Goal: Task Accomplishment & Management: Manage account settings

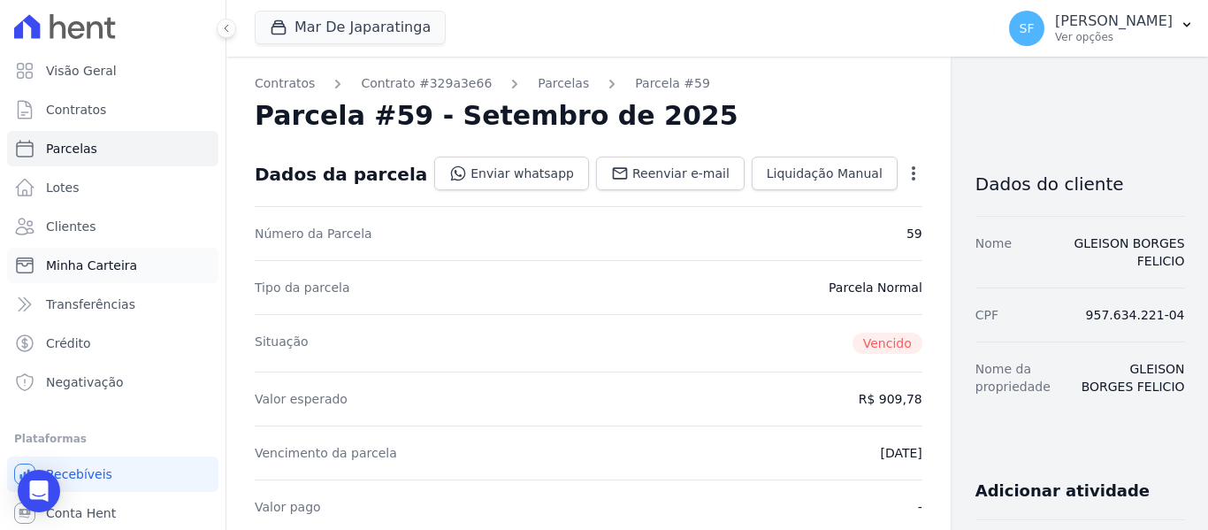
click at [117, 269] on span "Minha Carteira" at bounding box center [91, 265] width 91 height 18
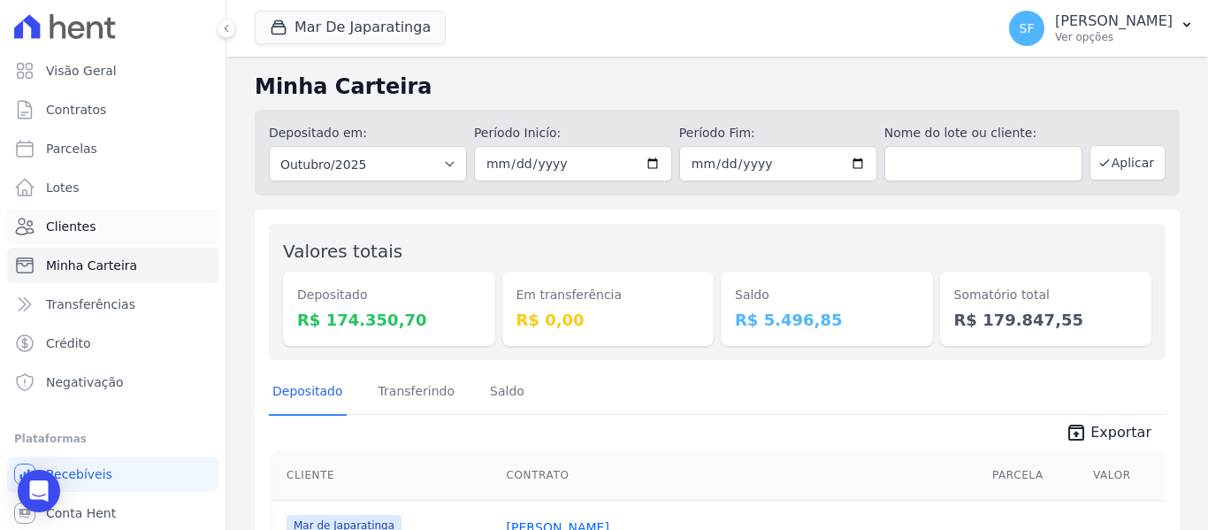
click at [88, 232] on span "Clientes" at bounding box center [71, 226] width 50 height 18
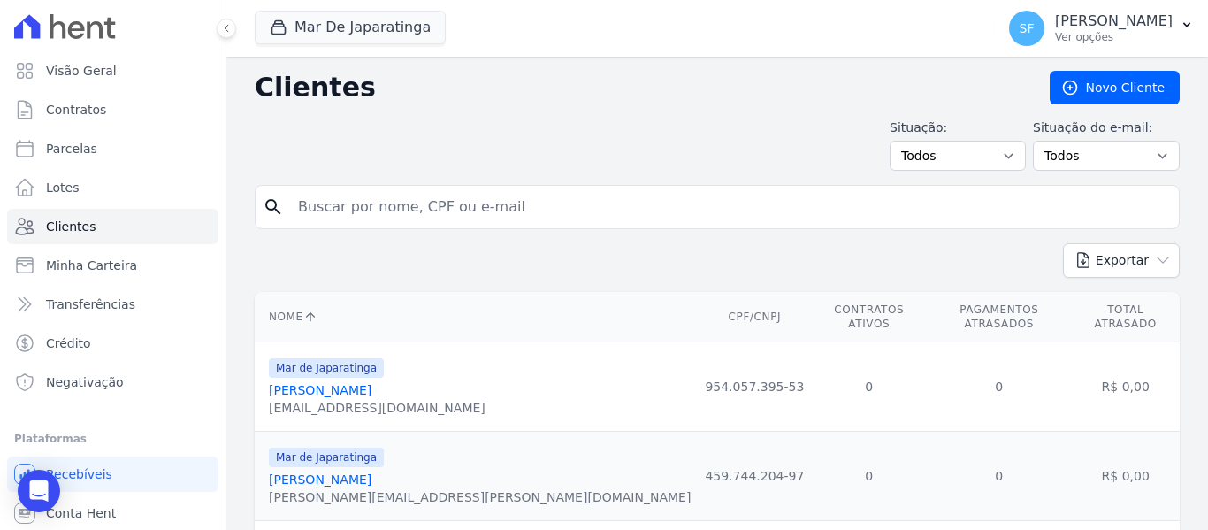
click at [449, 209] on input "search" at bounding box center [729, 206] width 884 height 35
type input "isamarques"
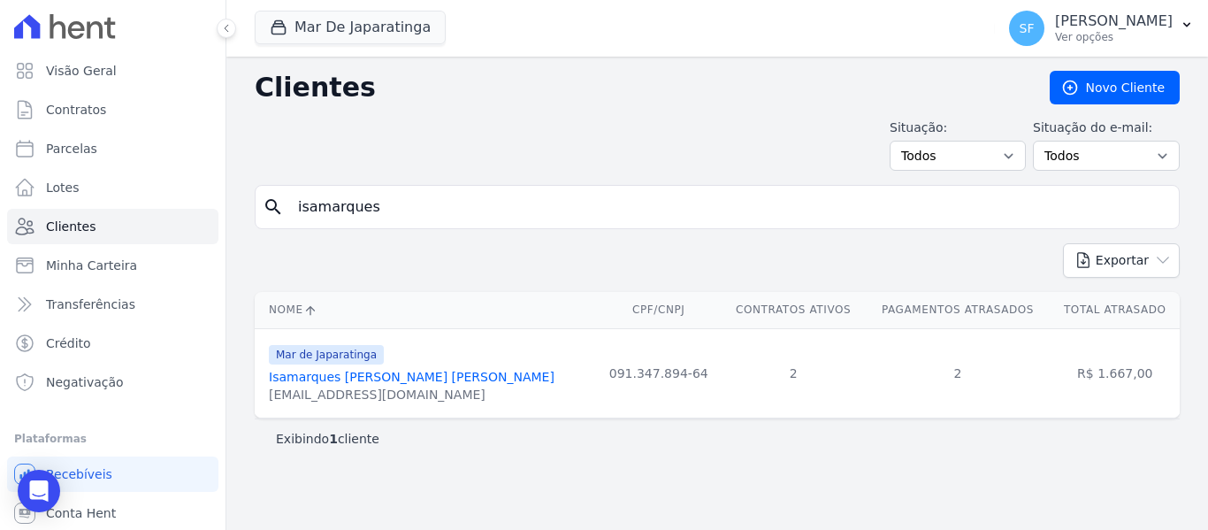
click at [358, 374] on link "Isamarques [PERSON_NAME] [PERSON_NAME]" at bounding box center [412, 377] width 286 height 14
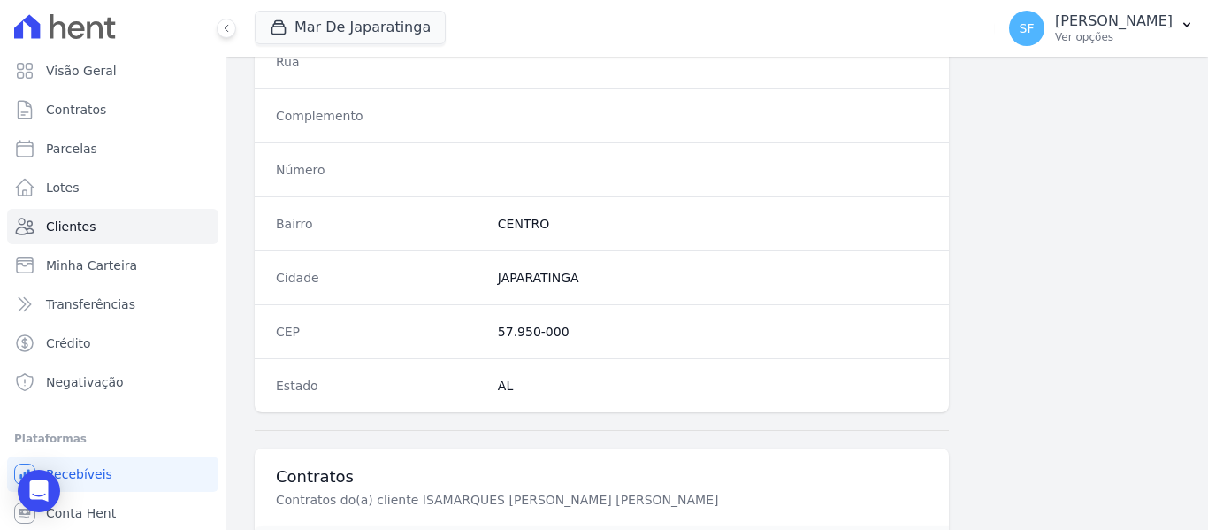
scroll to position [1233, 0]
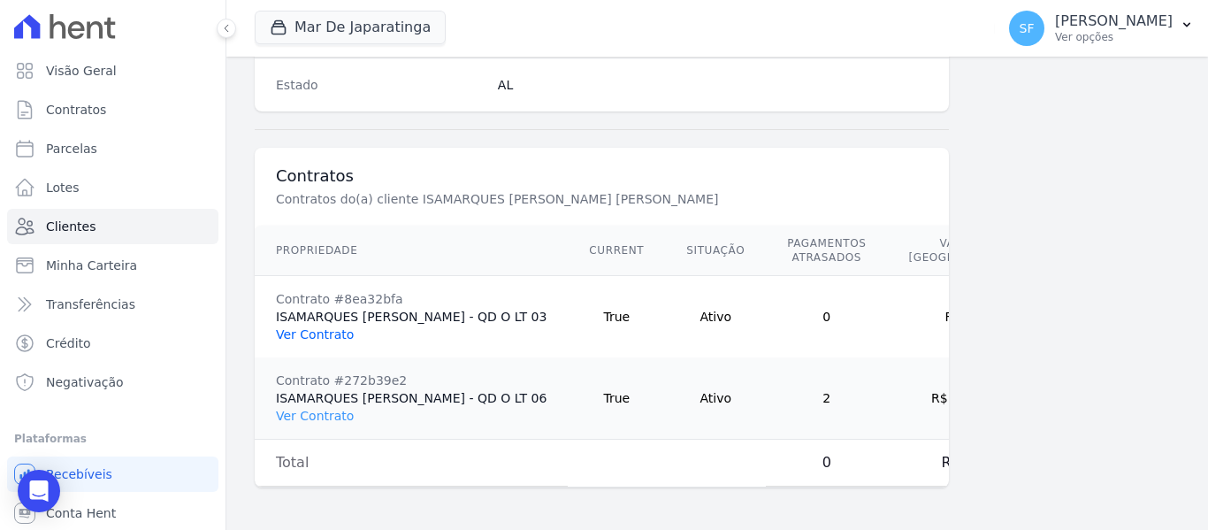
click at [308, 327] on link "Ver Contrato" at bounding box center [315, 334] width 78 height 14
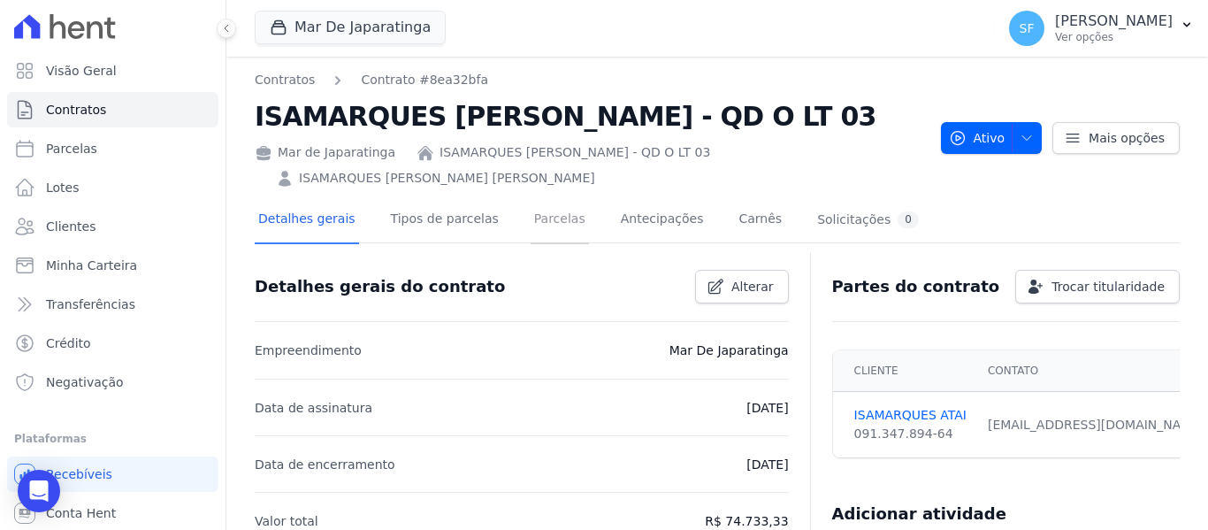
click at [532, 219] on link "Parcelas" at bounding box center [559, 220] width 58 height 47
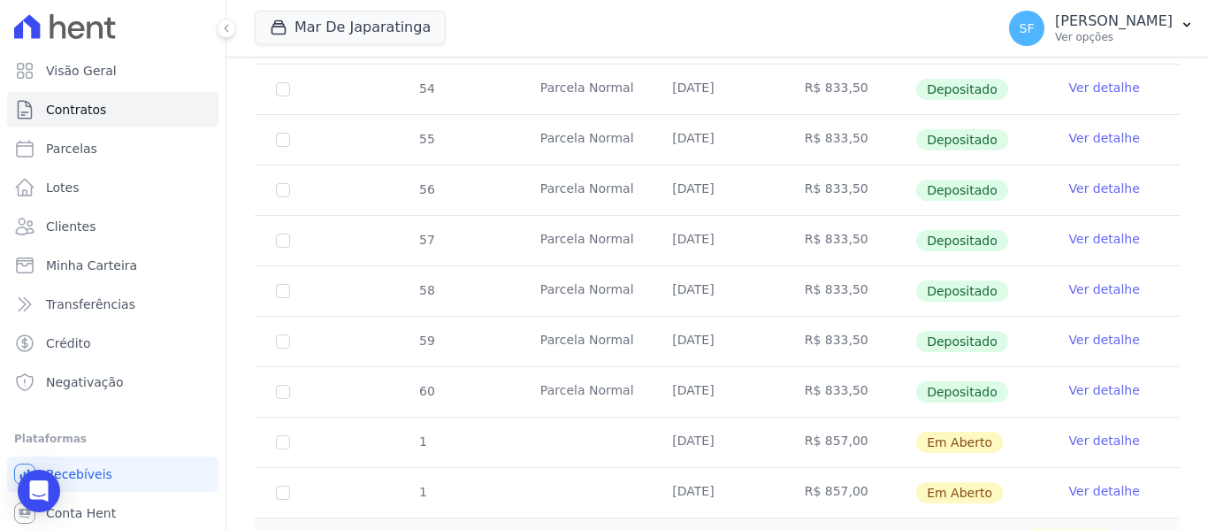
scroll to position [775, 0]
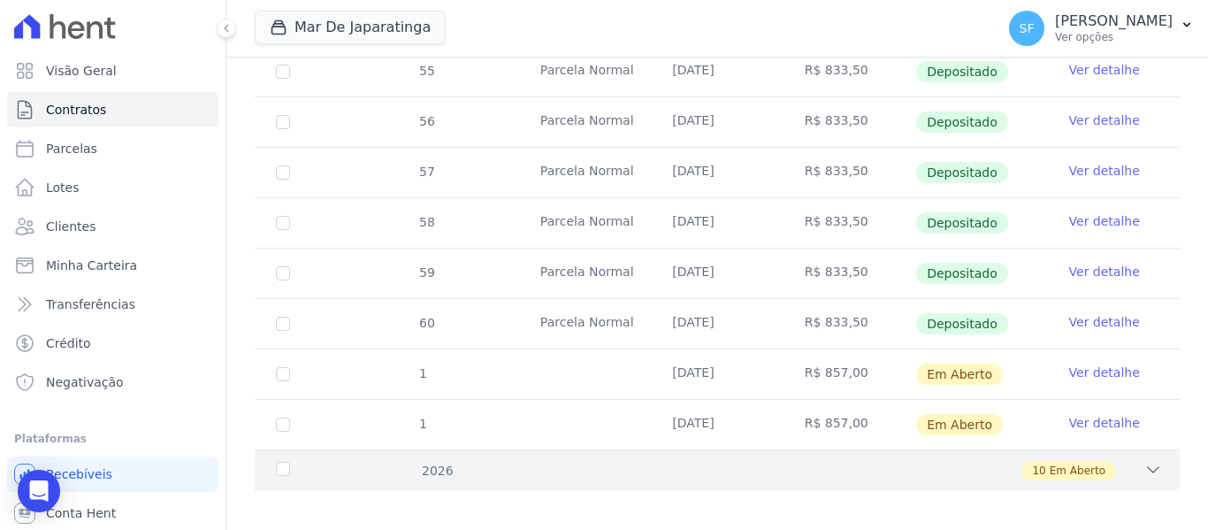
click at [320, 461] on div "2026" at bounding box center [312, 470] width 80 height 19
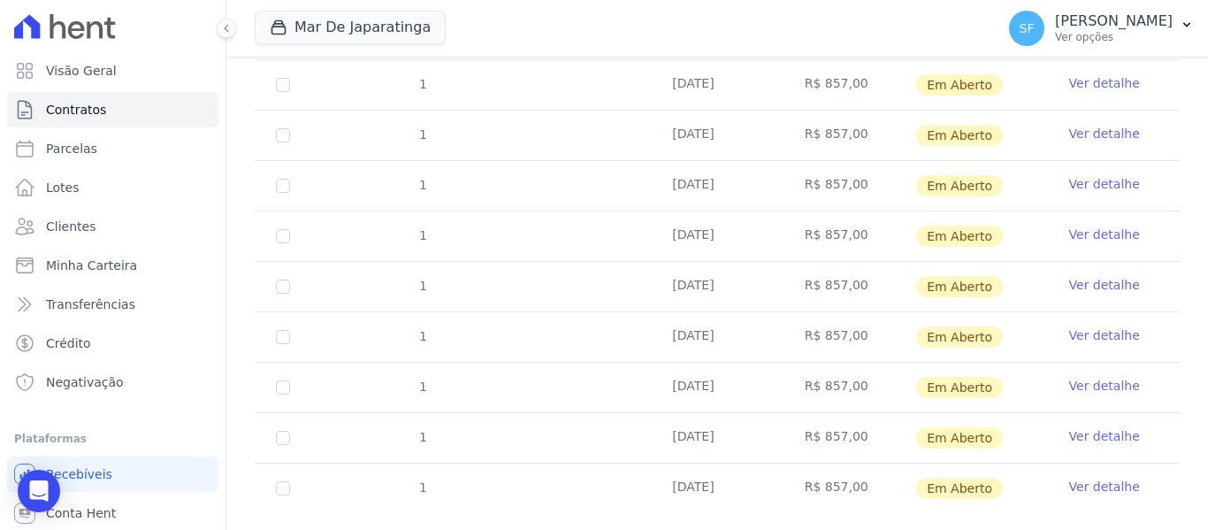
scroll to position [1279, 0]
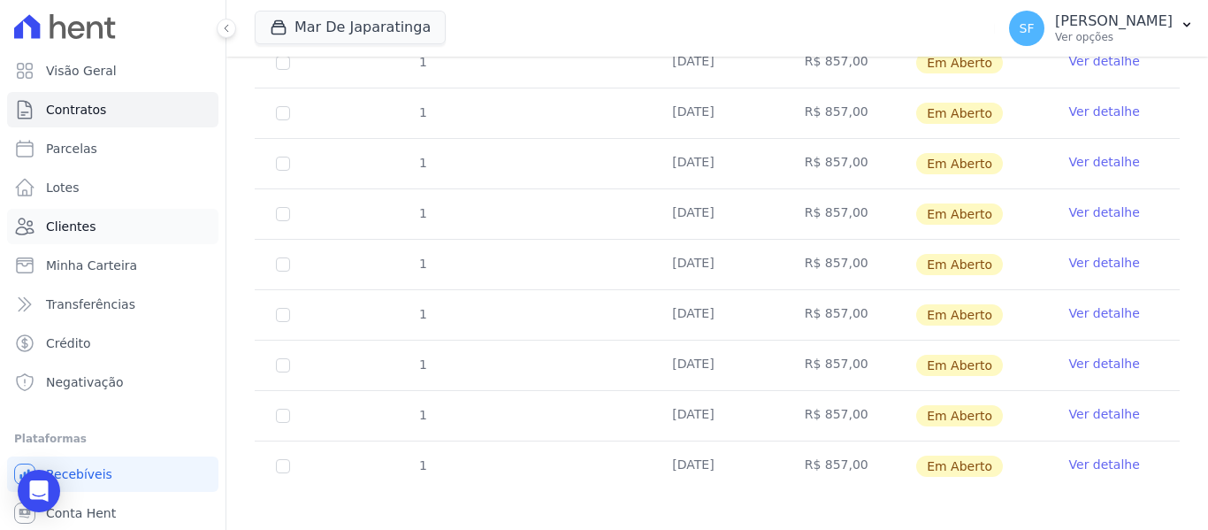
click at [89, 227] on span "Clientes" at bounding box center [71, 226] width 50 height 18
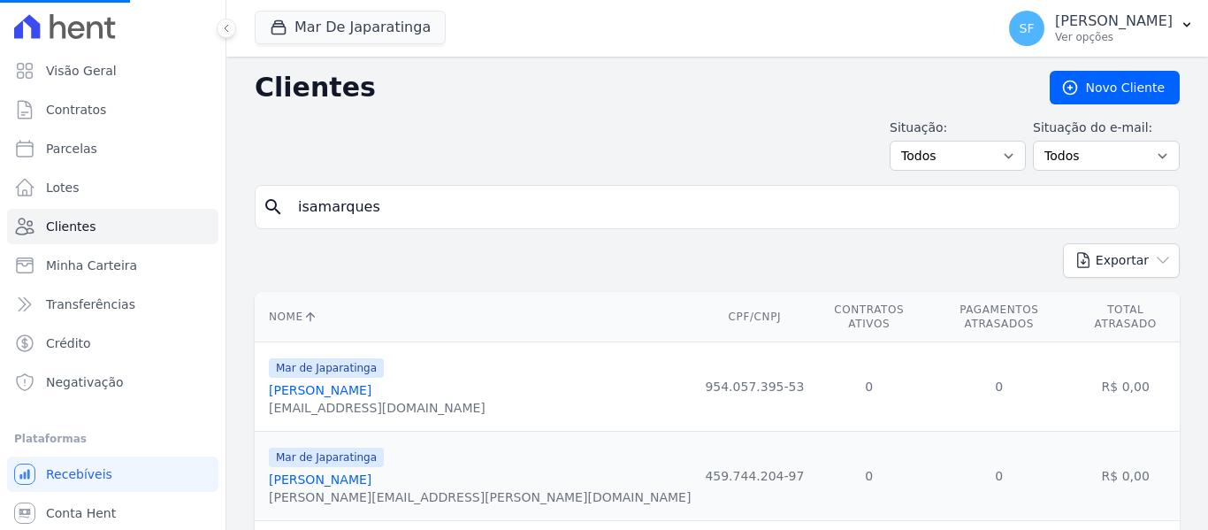
click at [598, 201] on input "isamarques" at bounding box center [729, 206] width 884 height 35
click at [600, 202] on input "search" at bounding box center [729, 206] width 884 height 35
type input "jailton"
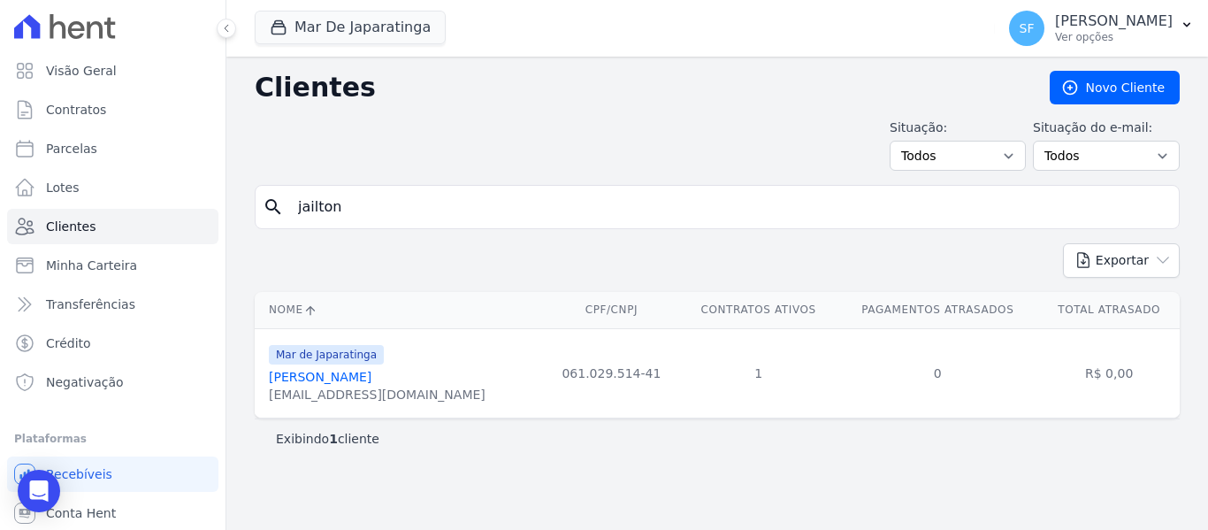
click at [371, 377] on link "[PERSON_NAME]" at bounding box center [320, 377] width 103 height 14
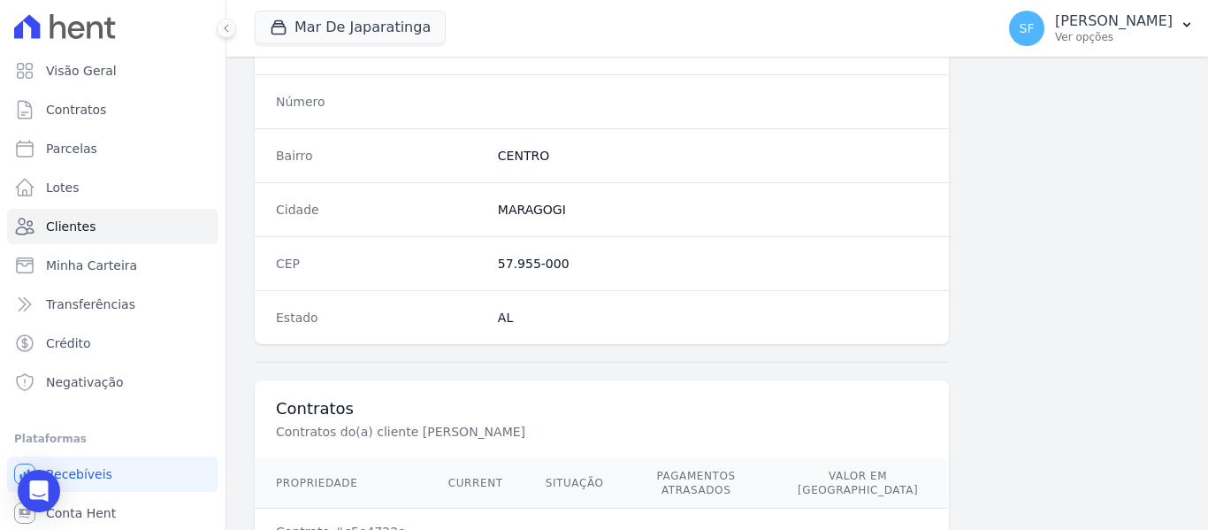
scroll to position [1139, 0]
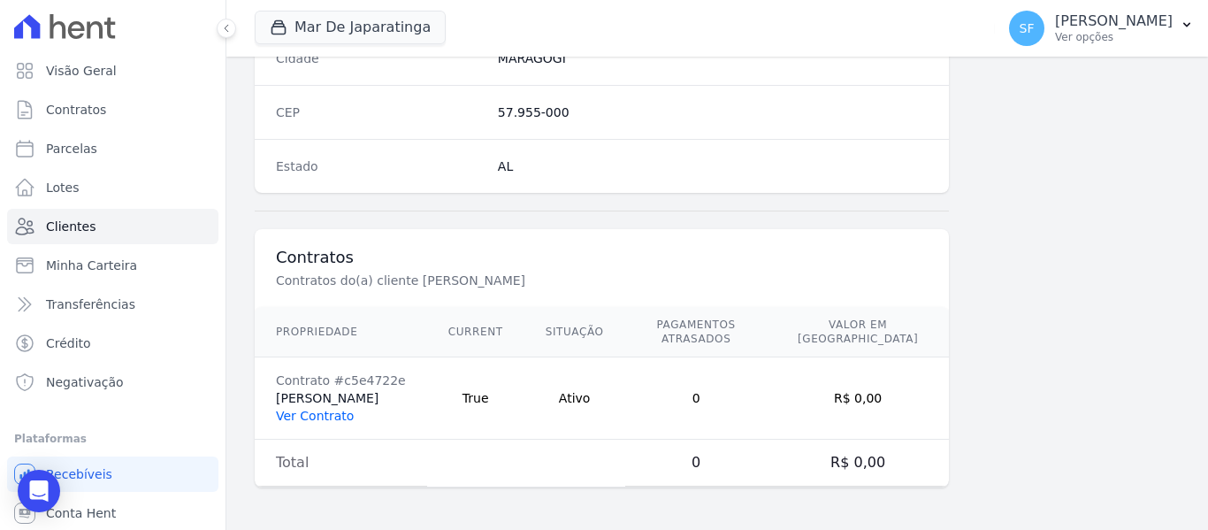
click at [332, 416] on link "Ver Contrato" at bounding box center [315, 415] width 78 height 14
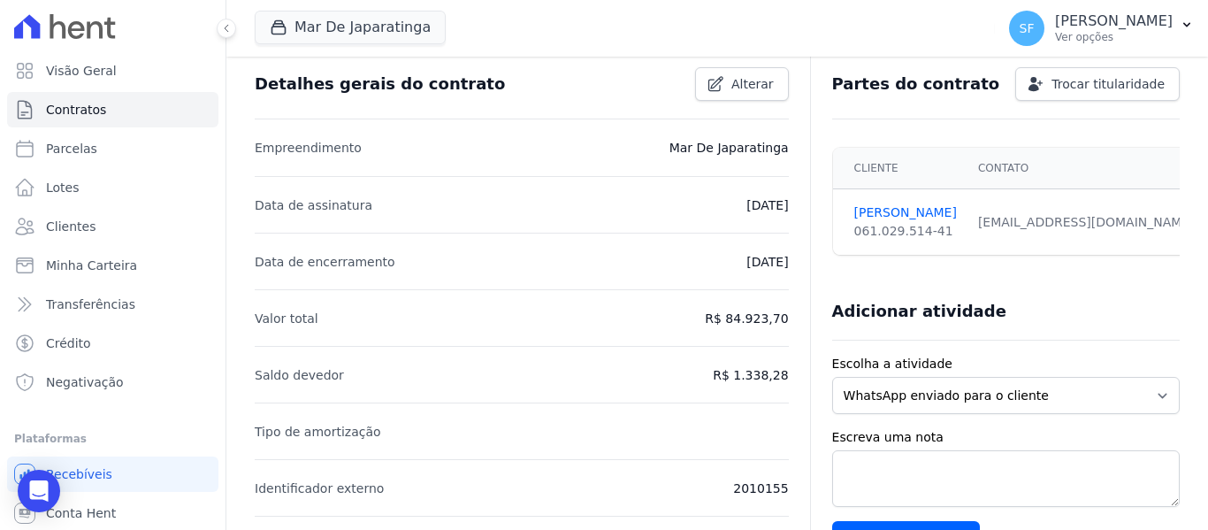
scroll to position [88, 0]
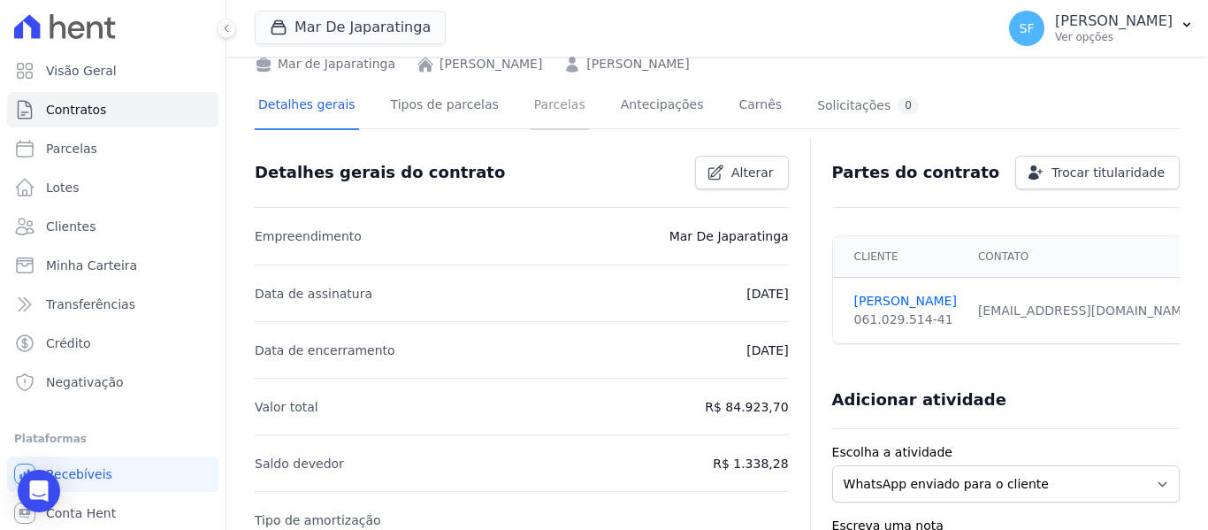
click at [536, 114] on link "Parcelas" at bounding box center [559, 106] width 58 height 47
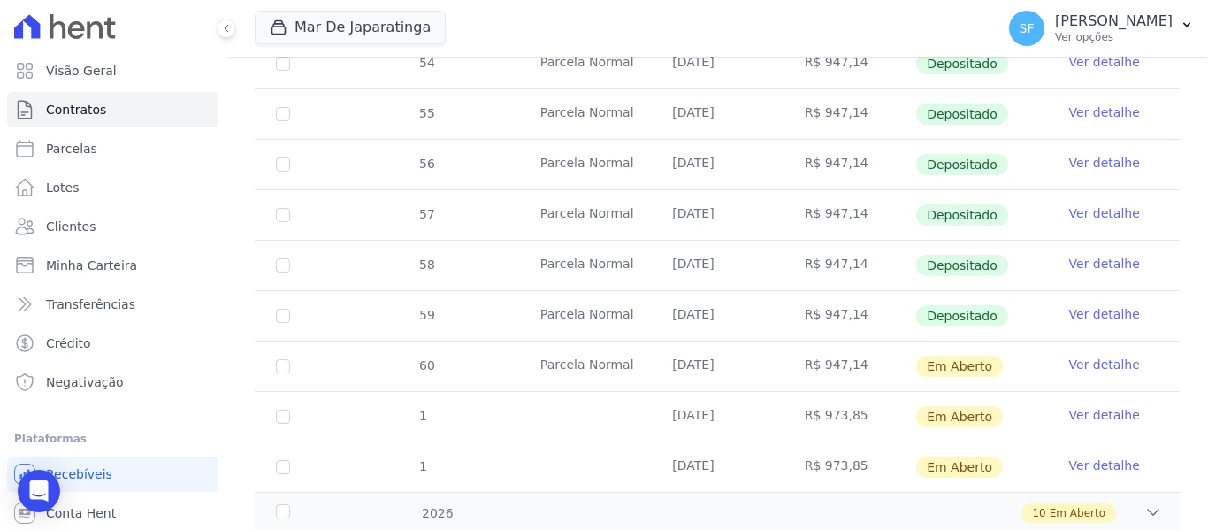
scroll to position [750, 0]
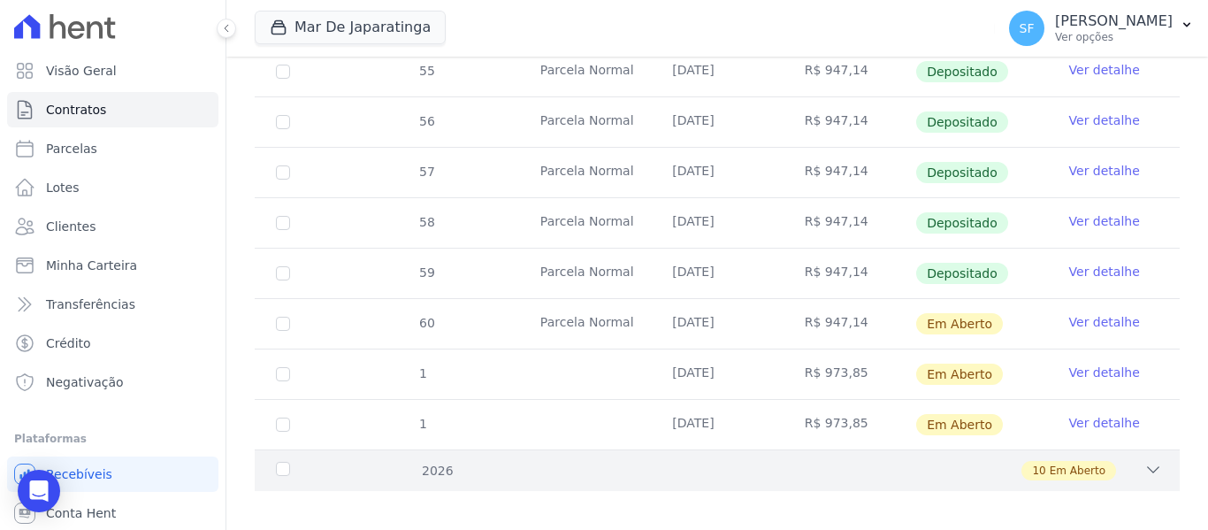
click at [281, 461] on div "2026" at bounding box center [312, 470] width 80 height 19
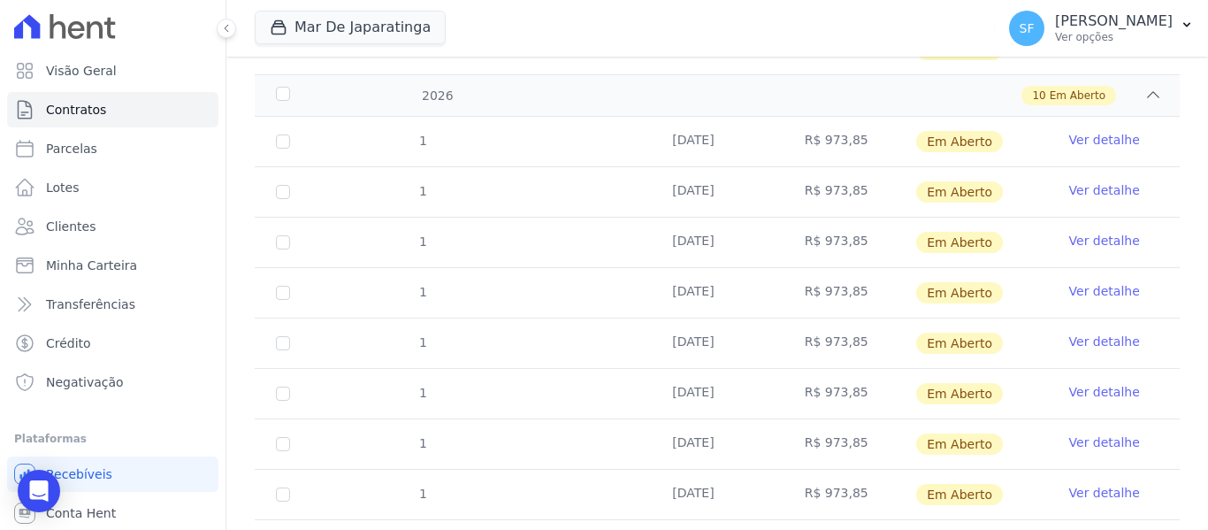
scroll to position [1254, 0]
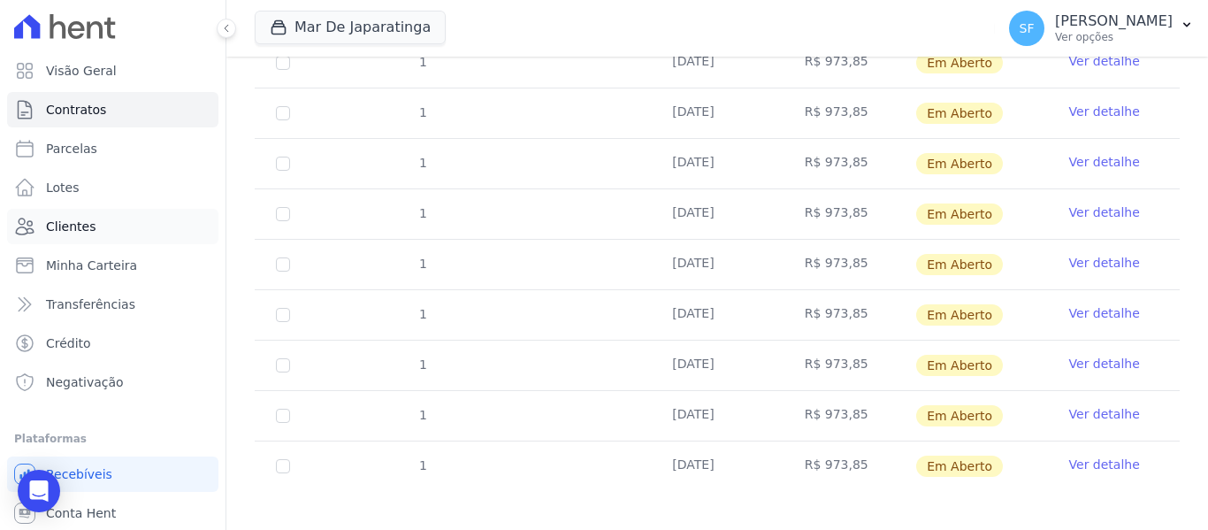
click at [81, 217] on span "Clientes" at bounding box center [71, 226] width 50 height 18
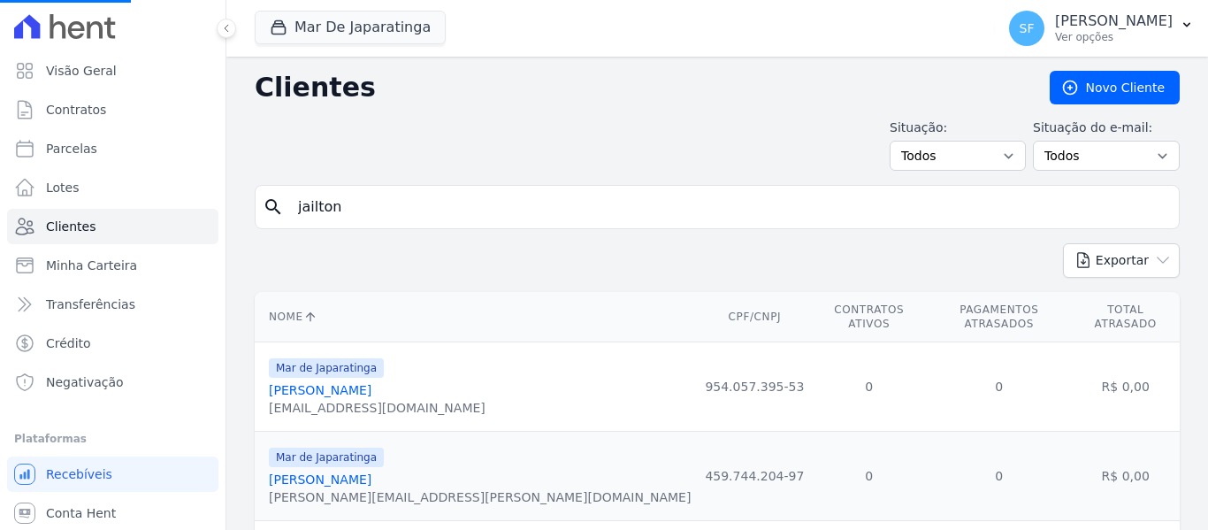
click at [468, 217] on input "jailton" at bounding box center [729, 206] width 884 height 35
click at [484, 217] on input "search" at bounding box center [729, 206] width 884 height 35
type input "[PERSON_NAME]"
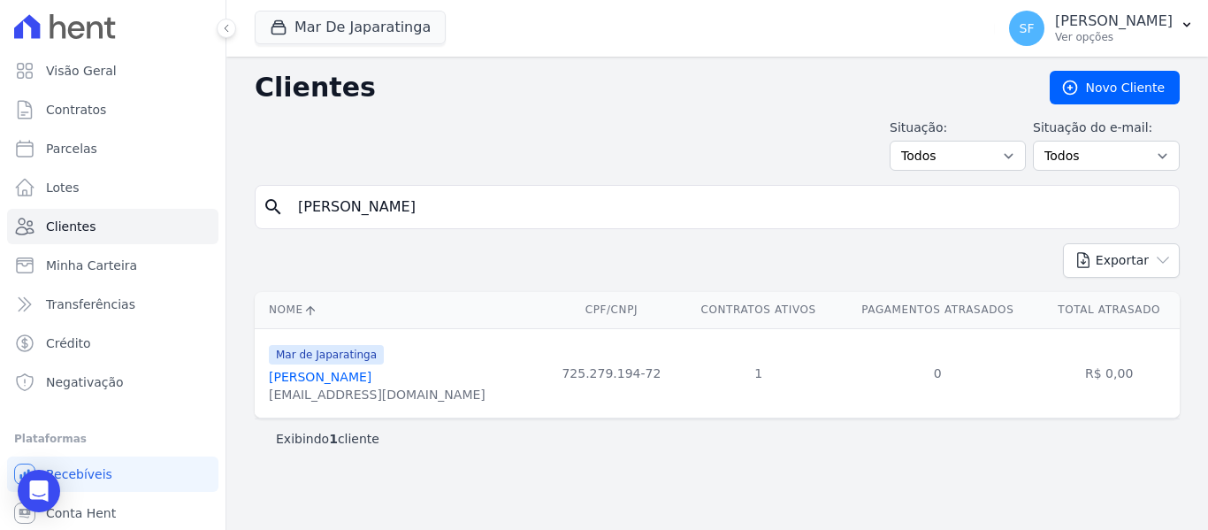
click at [363, 381] on link "[PERSON_NAME]" at bounding box center [320, 377] width 103 height 14
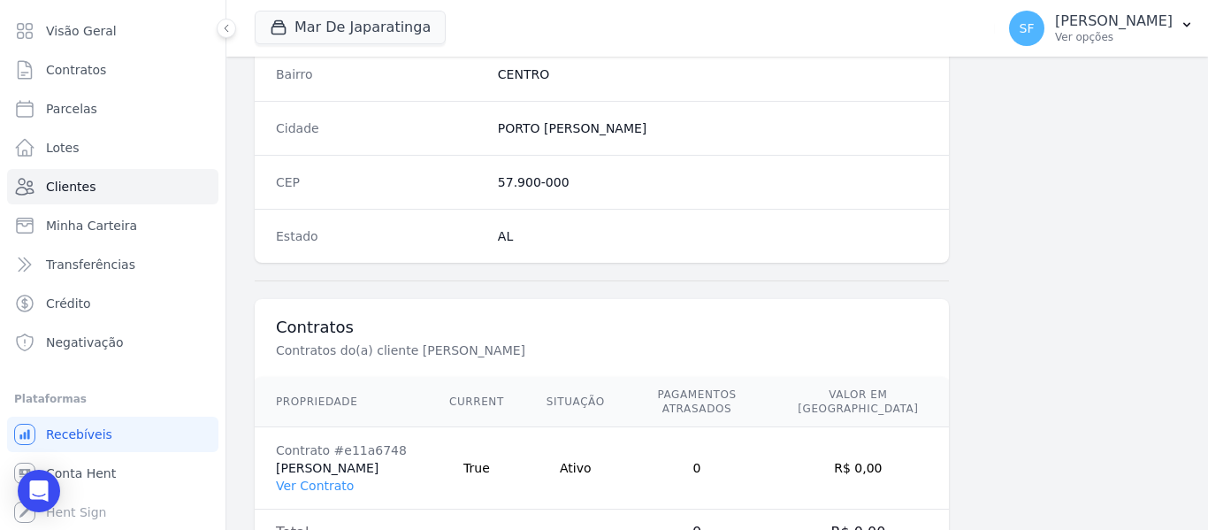
scroll to position [1139, 0]
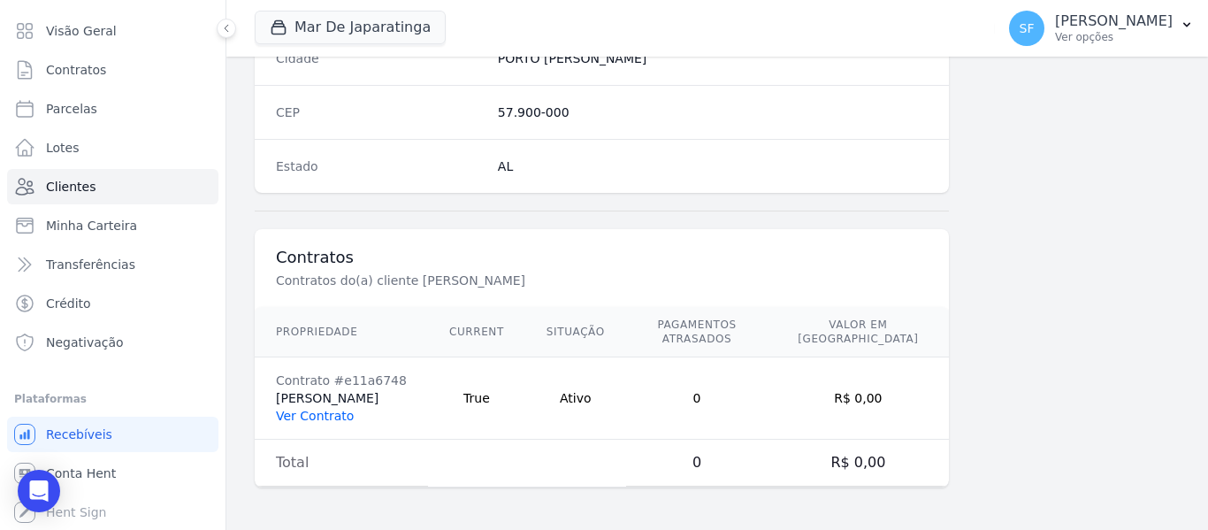
click at [314, 419] on link "Ver Contrato" at bounding box center [315, 415] width 78 height 14
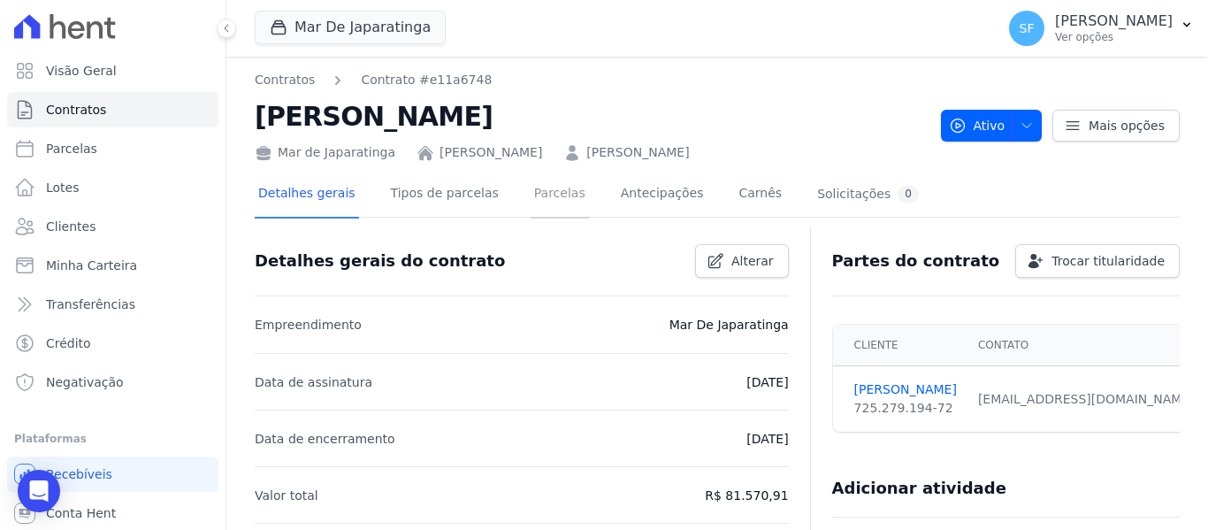
click at [547, 204] on link "Parcelas" at bounding box center [559, 195] width 58 height 47
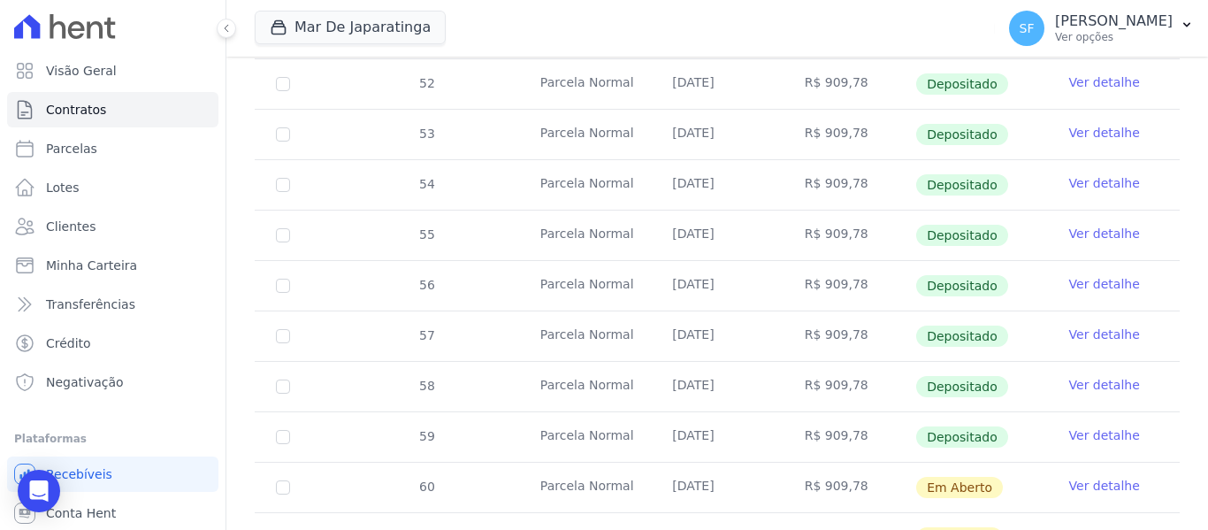
scroll to position [750, 0]
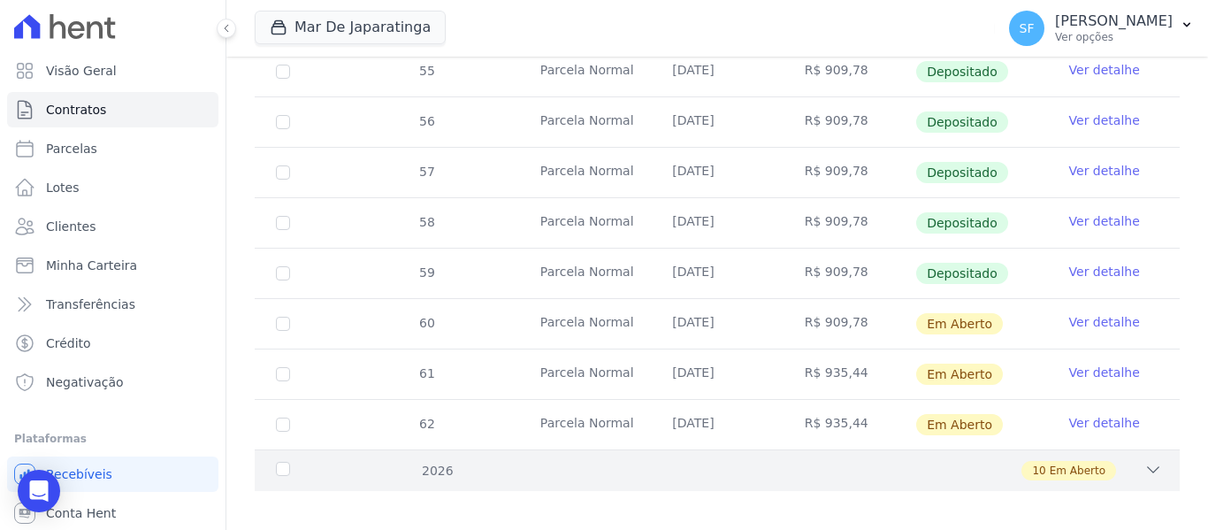
click at [471, 461] on div "10 Em Aberto" at bounding box center [761, 470] width 799 height 19
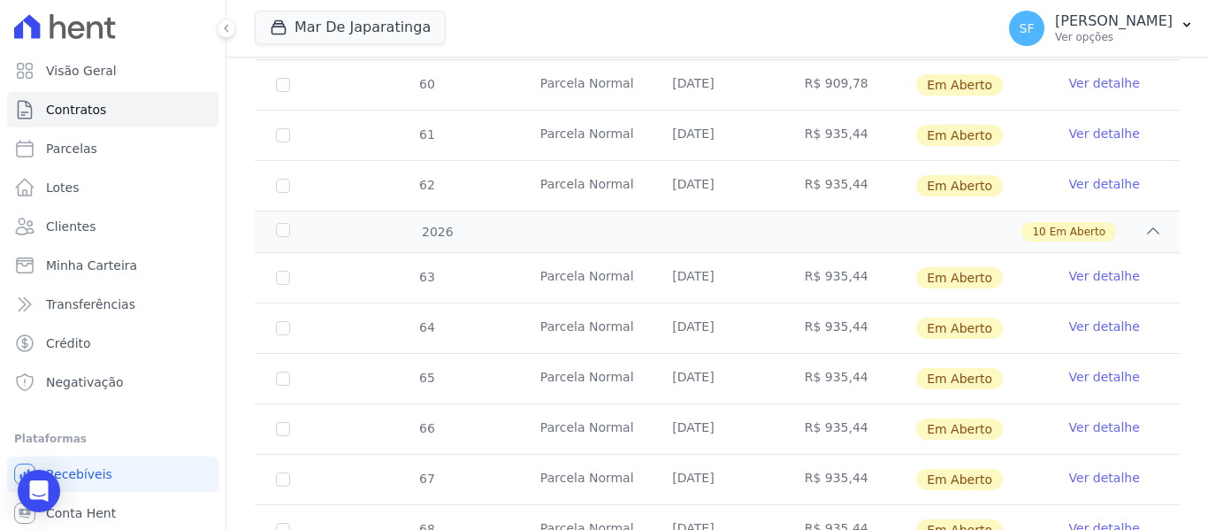
scroll to position [900, 0]
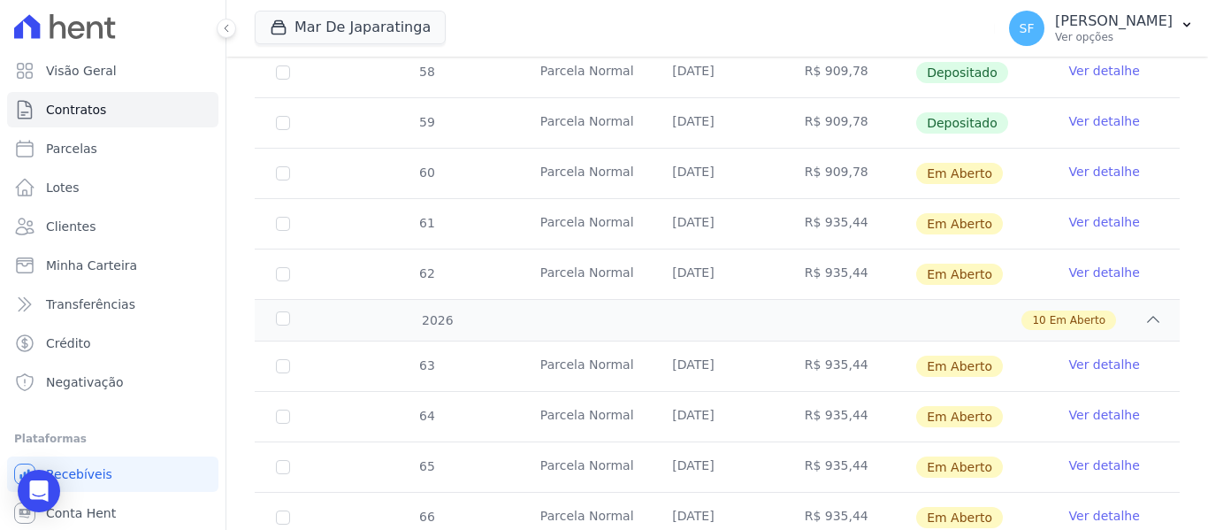
drag, startPoint x: 290, startPoint y: 215, endPoint x: 287, endPoint y: 228, distance: 13.5
click at [290, 213] on td "61" at bounding box center [283, 224] width 57 height 50
click at [278, 217] on input "checkbox" at bounding box center [283, 224] width 14 height 14
checkbox input "true"
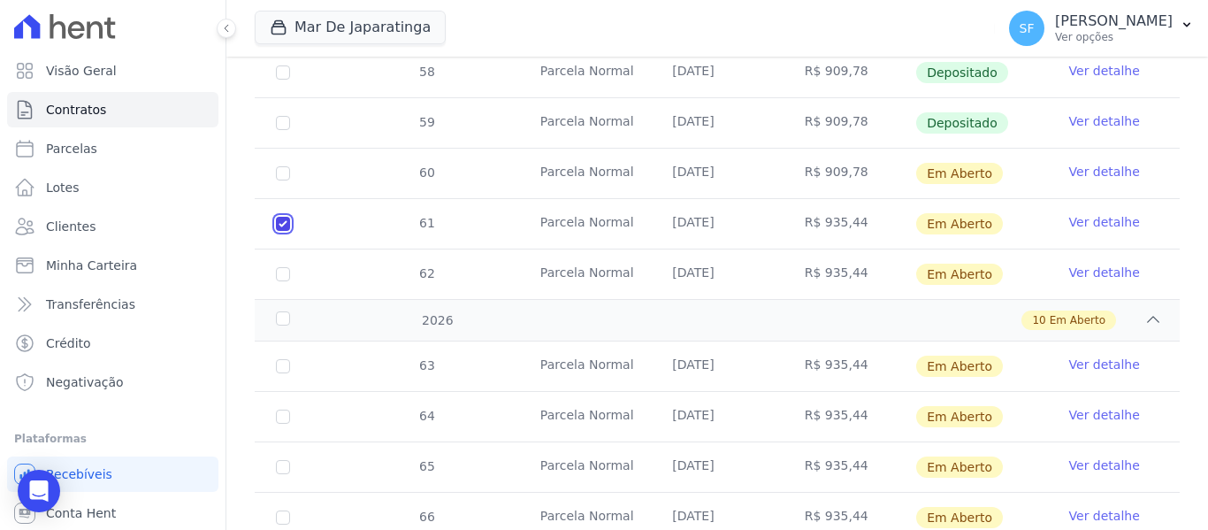
checkbox input "true"
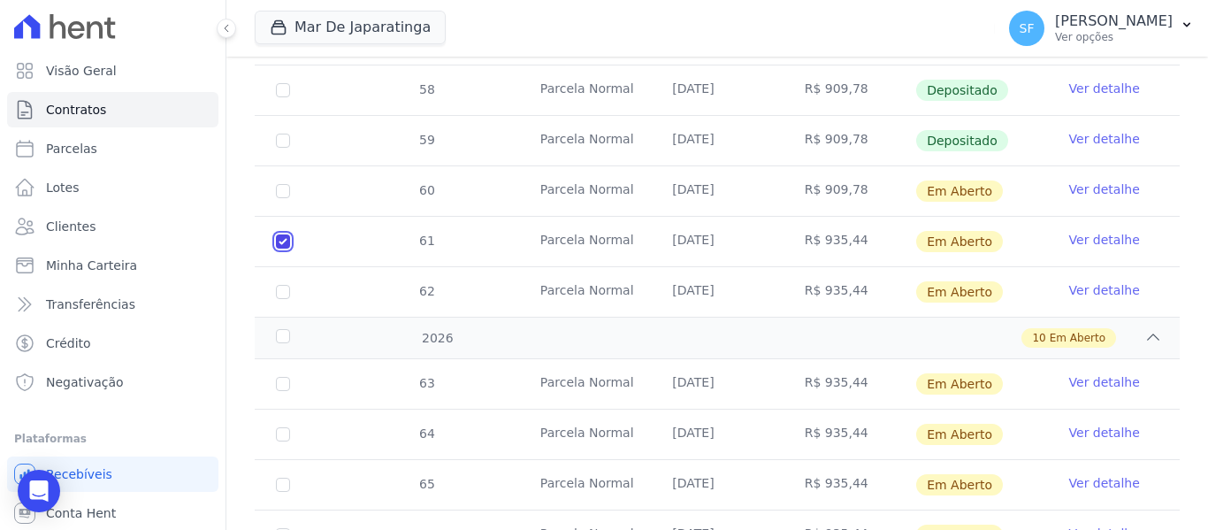
scroll to position [914, 0]
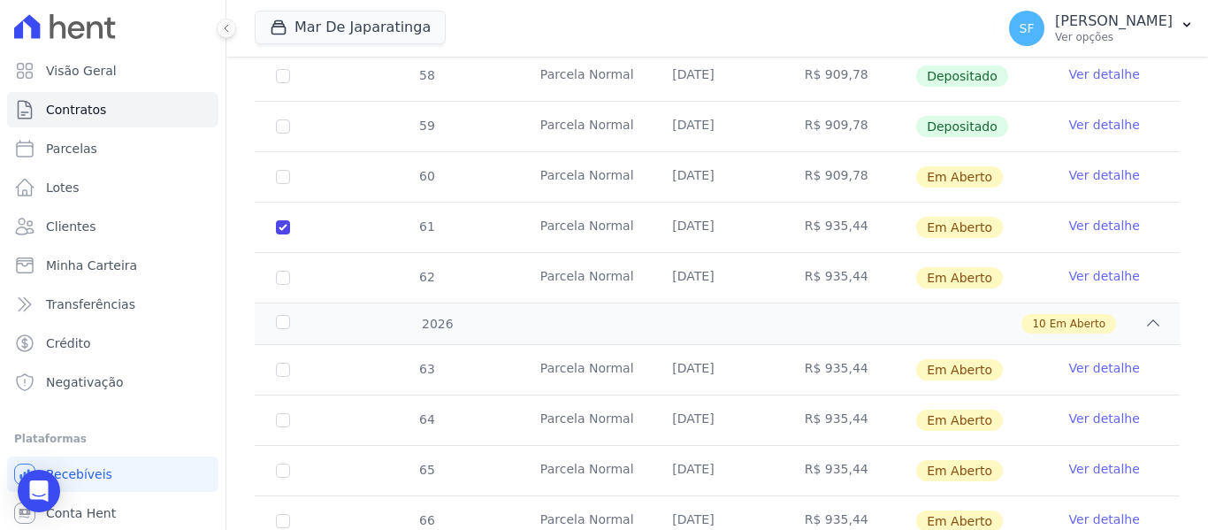
click at [284, 267] on td "62" at bounding box center [283, 278] width 57 height 50
click at [284, 271] on input "checkbox" at bounding box center [283, 278] width 14 height 14
checkbox input "true"
click at [288, 362] on input "checkbox" at bounding box center [283, 369] width 14 height 14
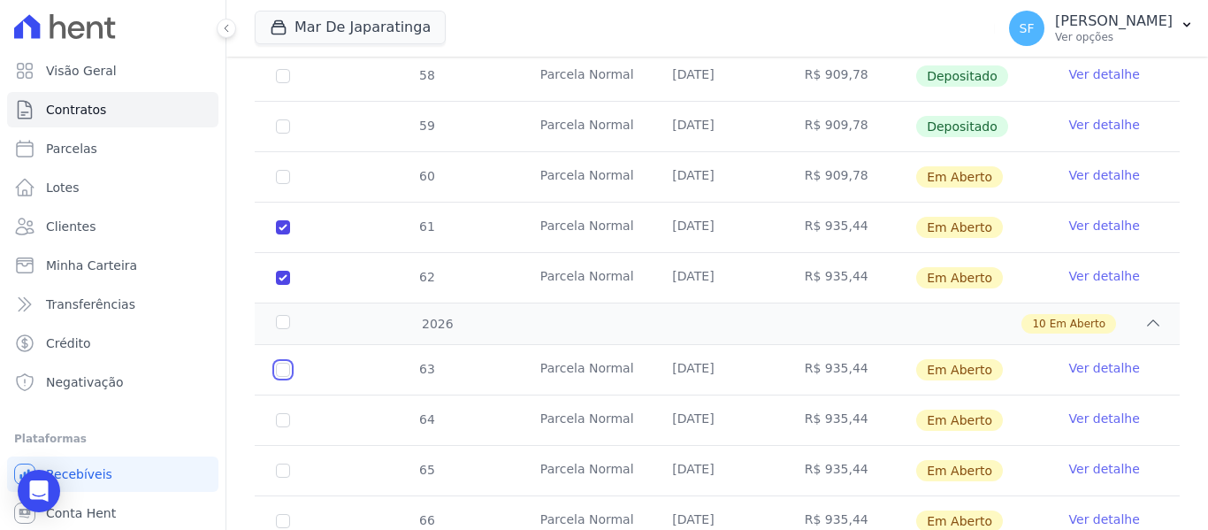
checkbox input "true"
click at [284, 413] on input "checkbox" at bounding box center [283, 420] width 14 height 14
checkbox input "true"
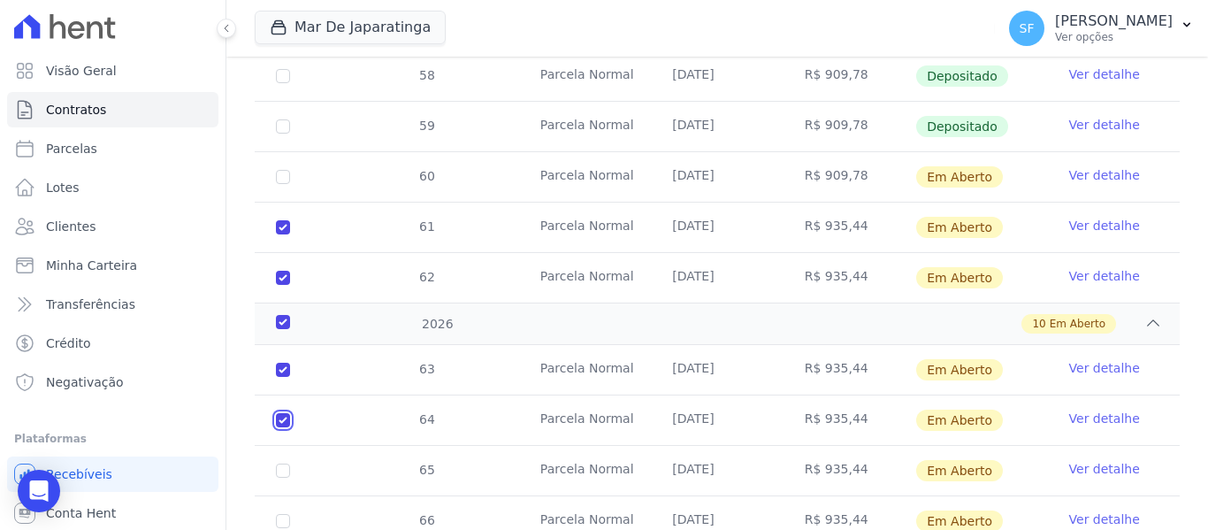
checkbox input "true"
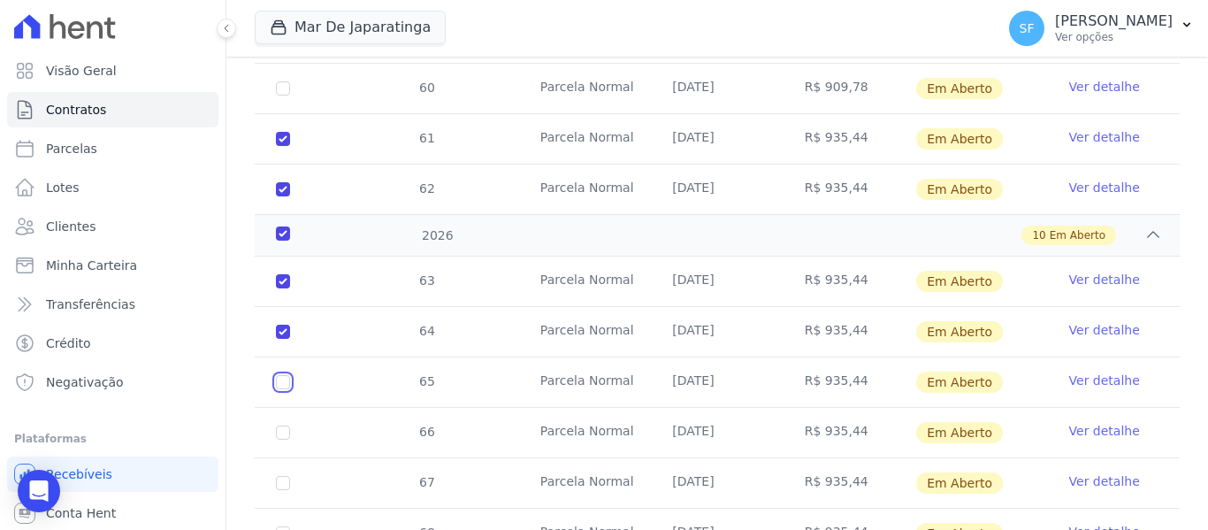
click at [286, 375] on input "checkbox" at bounding box center [283, 382] width 14 height 14
checkbox input "true"
click at [290, 408] on td "66" at bounding box center [283, 433] width 57 height 50
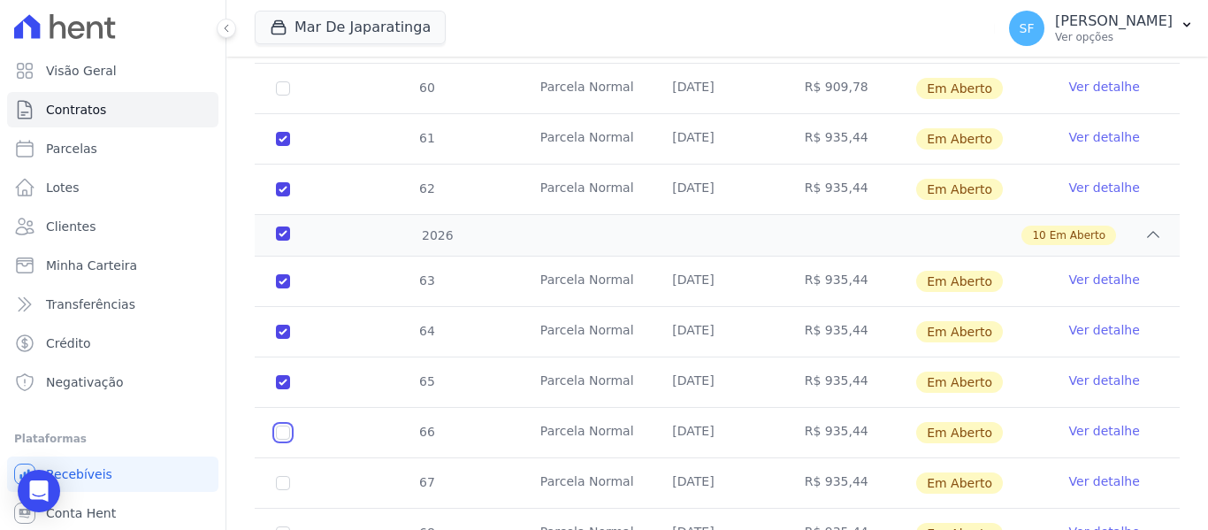
click at [279, 425] on input "checkbox" at bounding box center [283, 432] width 14 height 14
checkbox input "true"
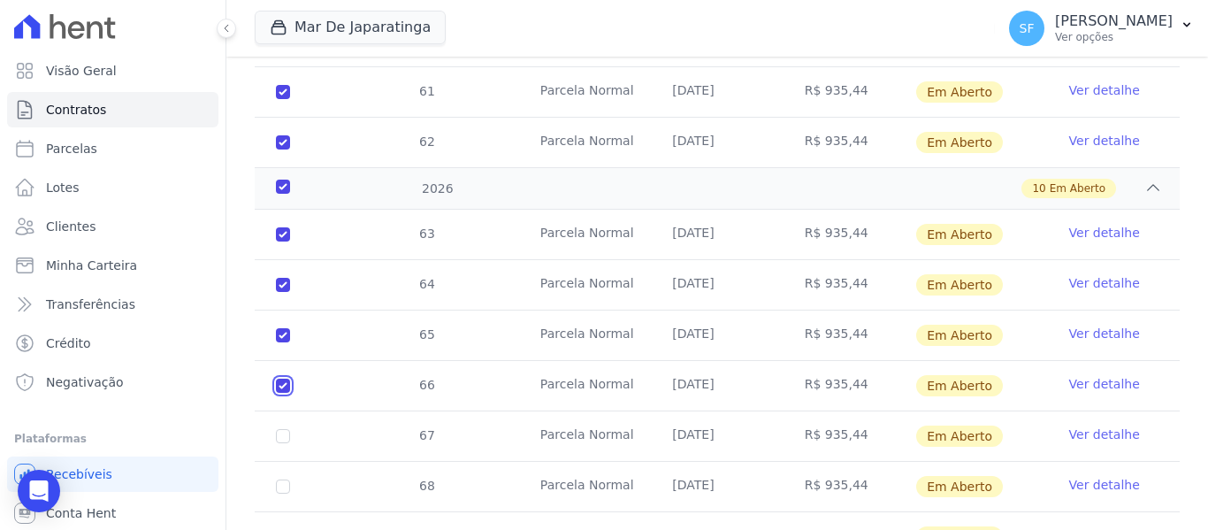
scroll to position [1091, 0]
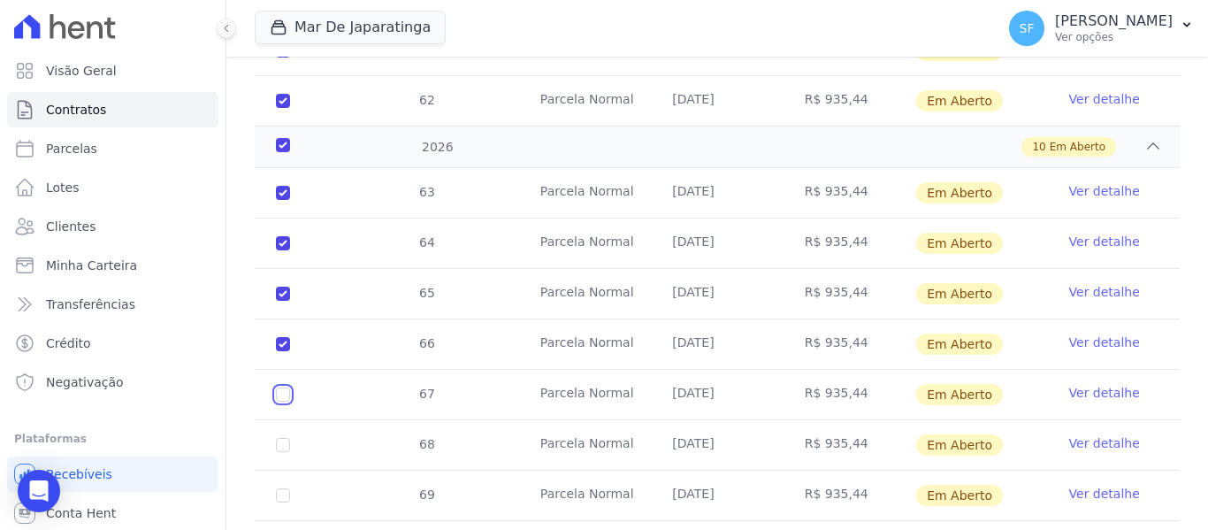
click at [285, 387] on input "checkbox" at bounding box center [283, 394] width 14 height 14
checkbox input "true"
click at [286, 438] on input "checkbox" at bounding box center [283, 445] width 14 height 14
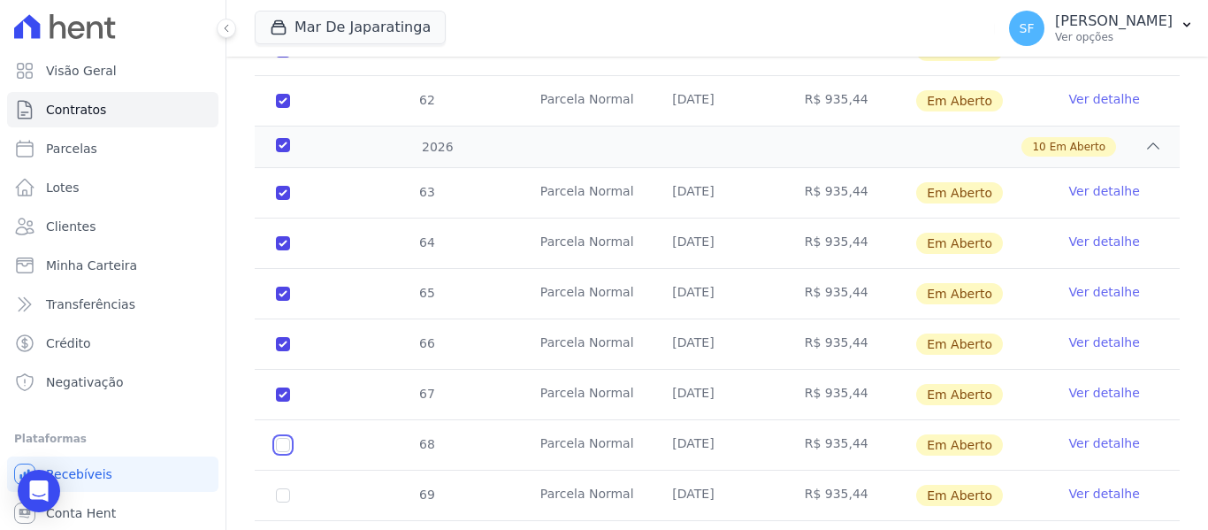
checkbox input "true"
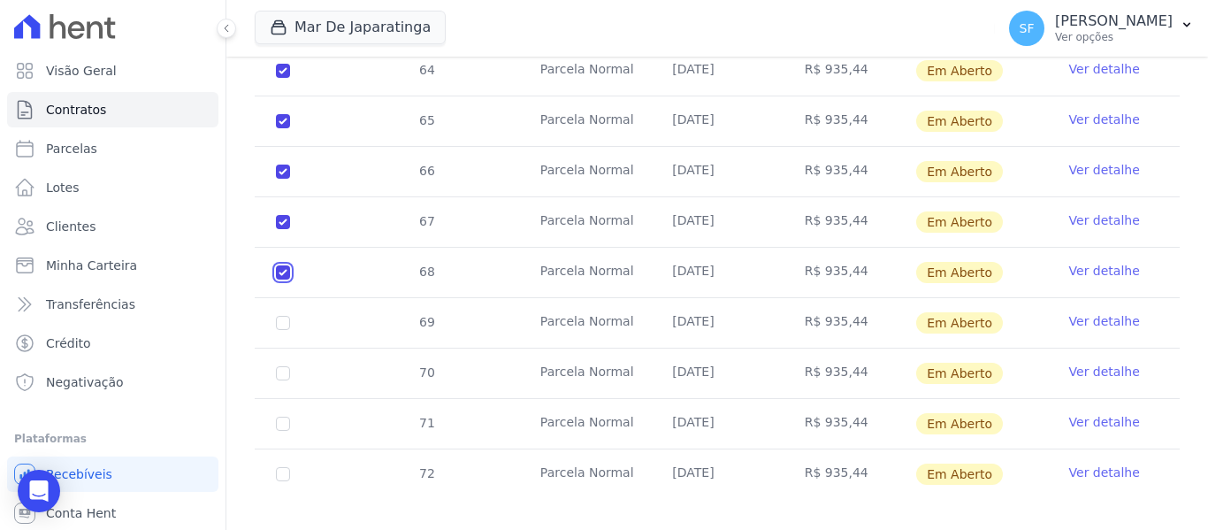
scroll to position [1268, 0]
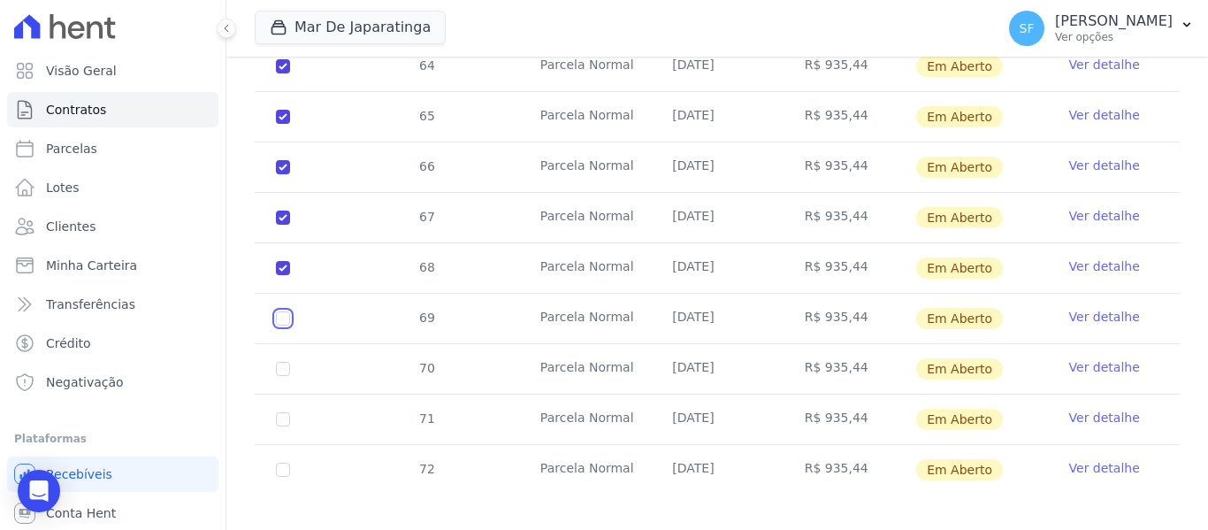
click at [281, 311] on input "checkbox" at bounding box center [283, 318] width 14 height 14
checkbox input "true"
click at [284, 362] on input "checkbox" at bounding box center [283, 369] width 14 height 14
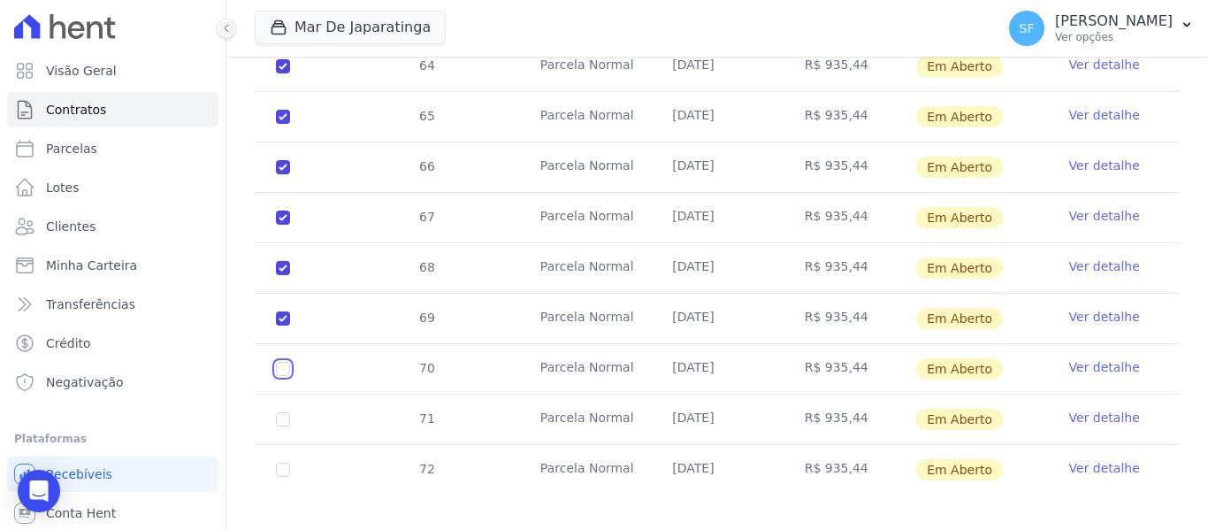
checkbox input "true"
click at [281, 412] on input "checkbox" at bounding box center [283, 419] width 14 height 14
checkbox input "true"
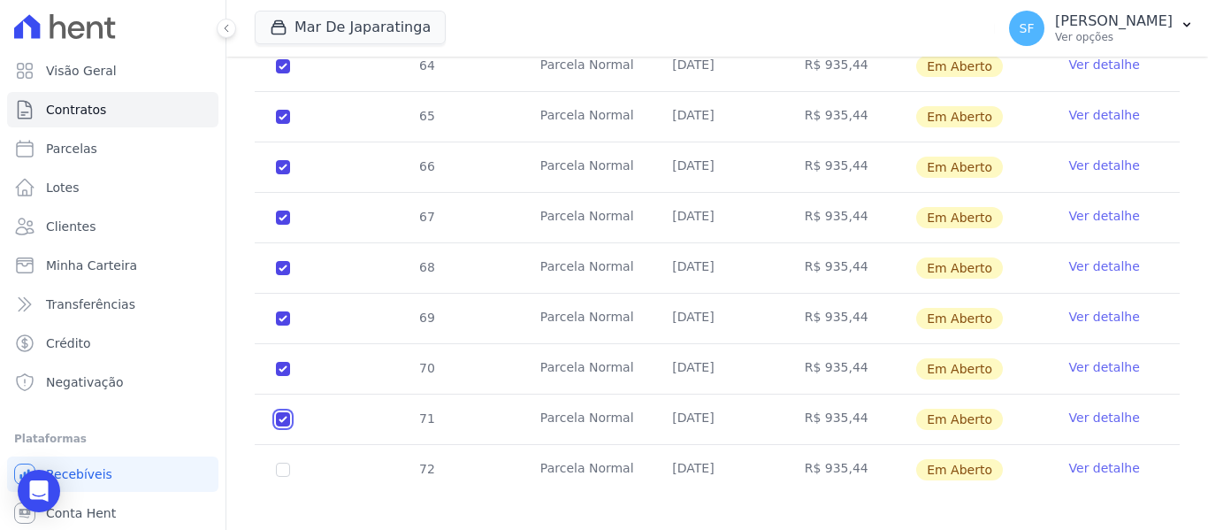
checkbox input "true"
click at [282, 462] on input "checkbox" at bounding box center [283, 469] width 14 height 14
checkbox input "true"
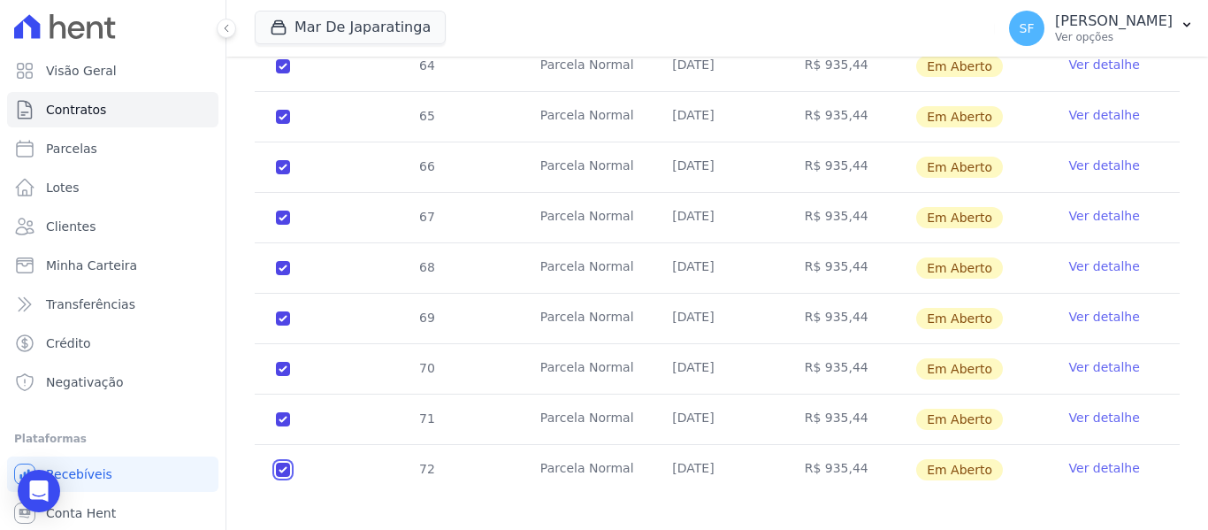
checkbox input "true"
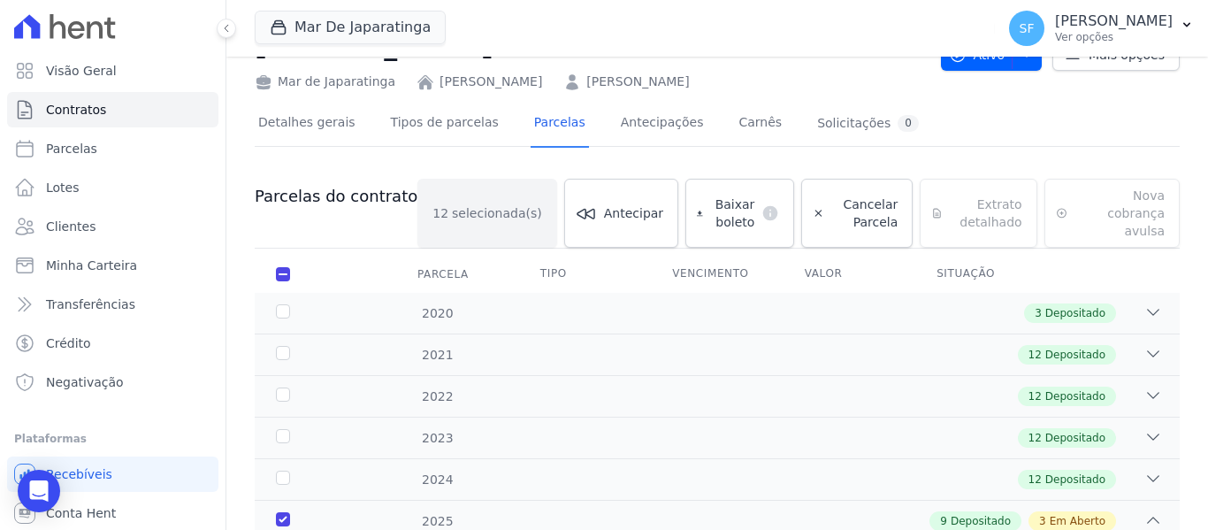
scroll to position [0, 0]
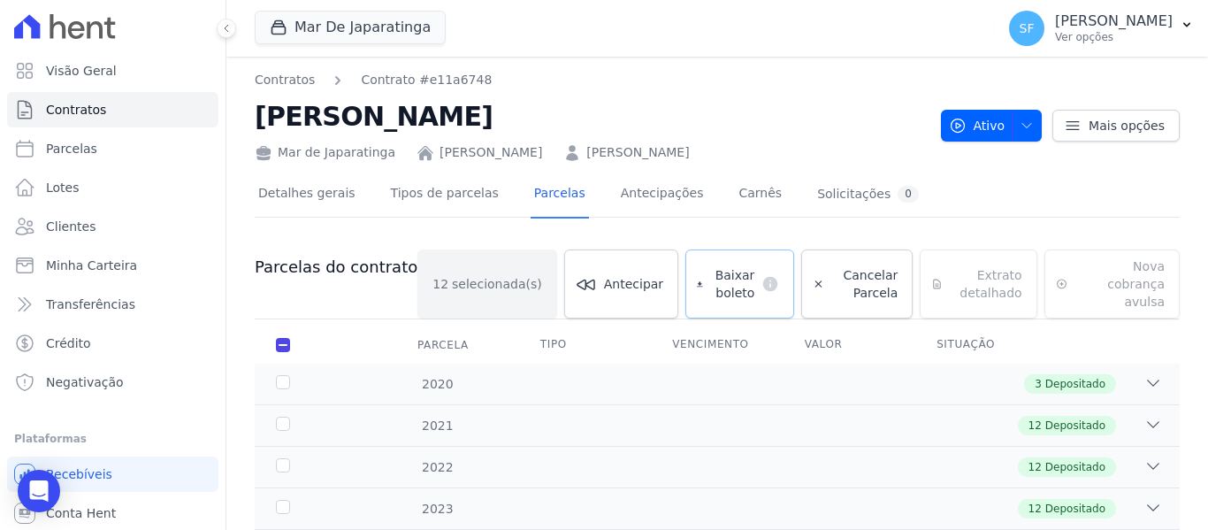
click at [710, 267] on span "Baixar boleto" at bounding box center [732, 283] width 45 height 35
click at [105, 231] on link "Clientes" at bounding box center [112, 226] width 211 height 35
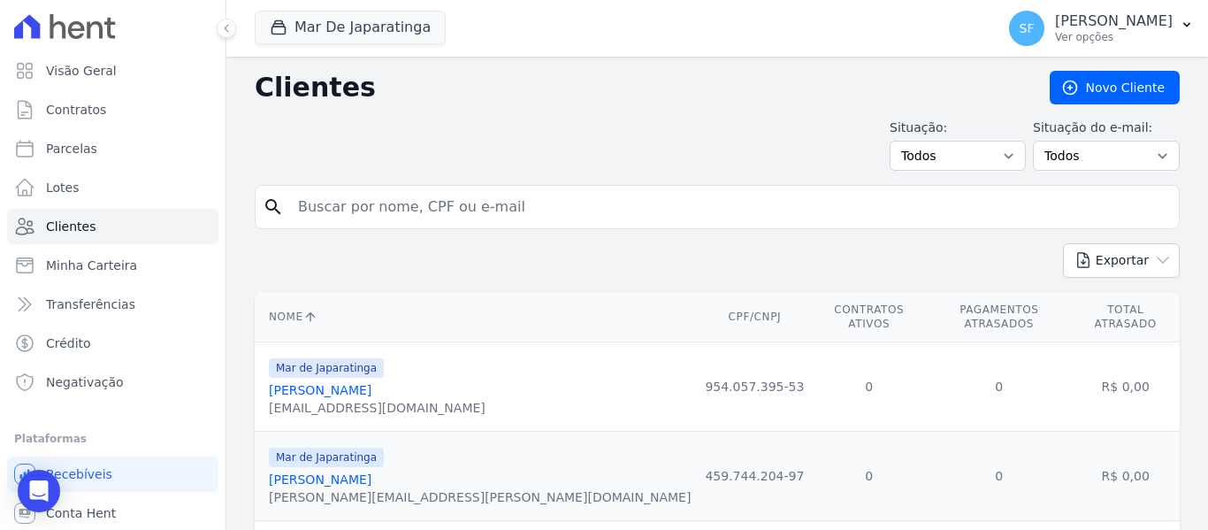
click at [449, 218] on input "search" at bounding box center [729, 206] width 884 height 35
type input "jadaniel"
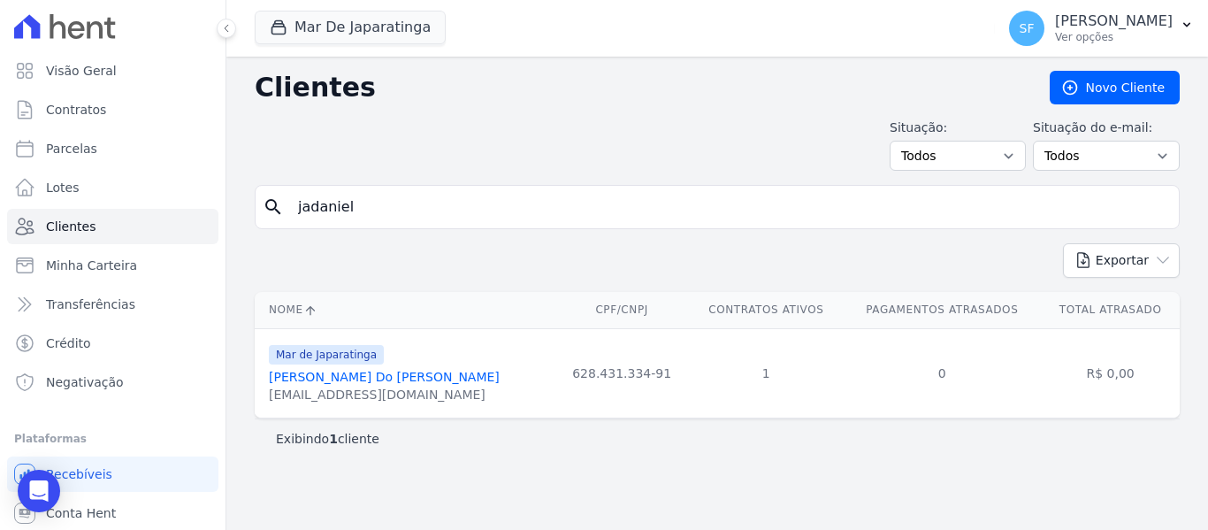
click at [399, 380] on link "[PERSON_NAME] Do [PERSON_NAME]" at bounding box center [384, 377] width 231 height 14
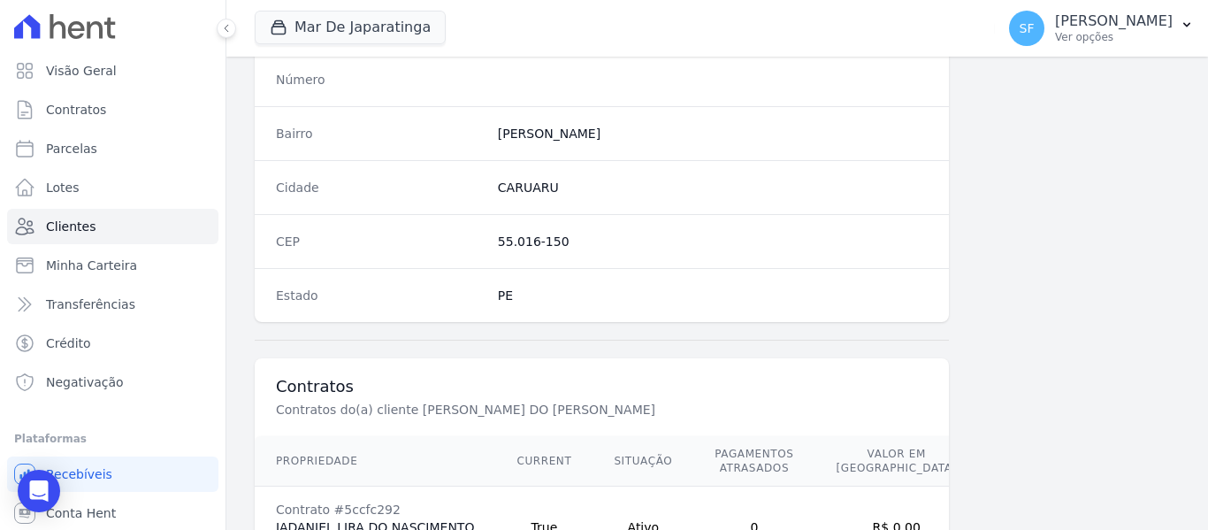
scroll to position [1139, 0]
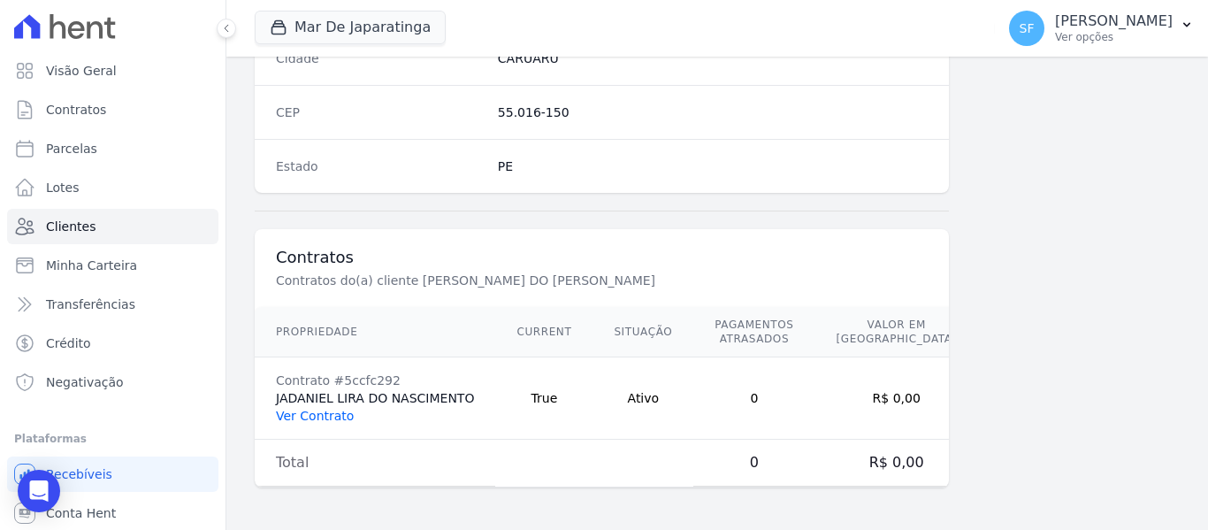
click at [339, 419] on link "Ver Contrato" at bounding box center [315, 415] width 78 height 14
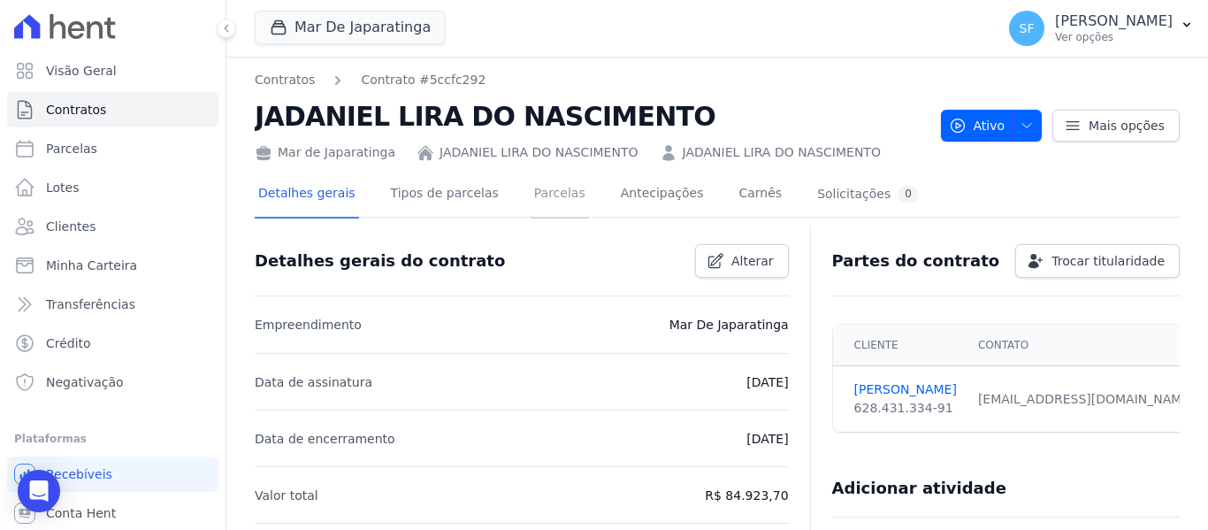
click at [543, 210] on link "Parcelas" at bounding box center [559, 195] width 58 height 47
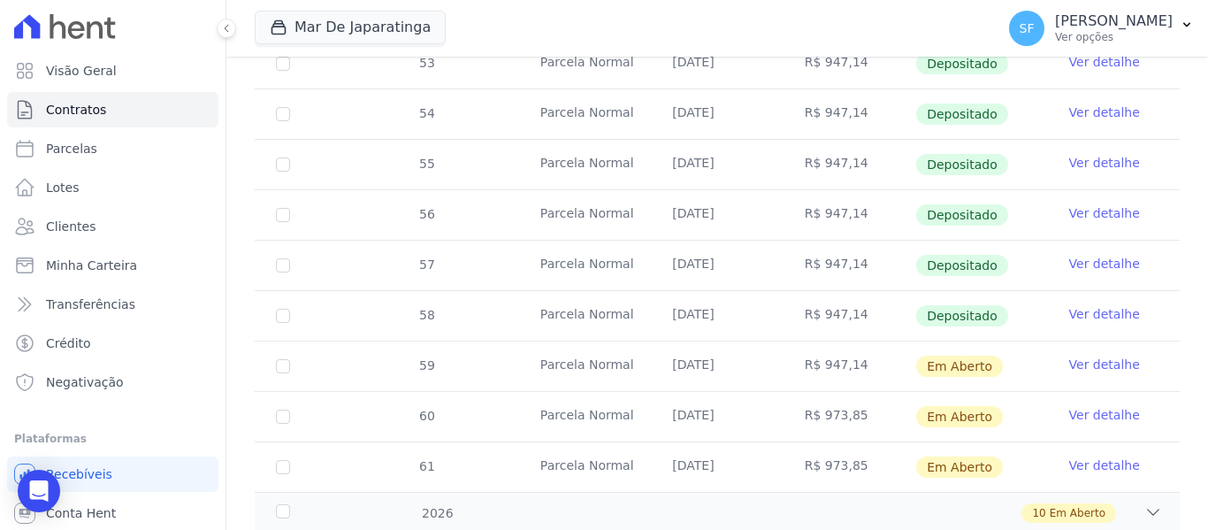
scroll to position [750, 0]
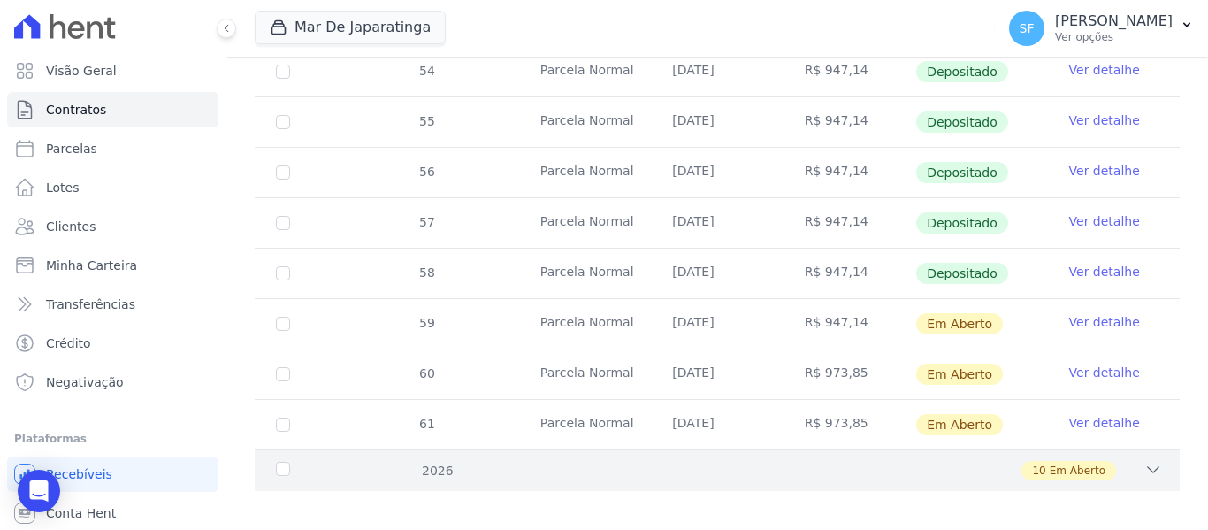
click at [318, 467] on div "2026 10 Em Aberto" at bounding box center [717, 470] width 925 height 42
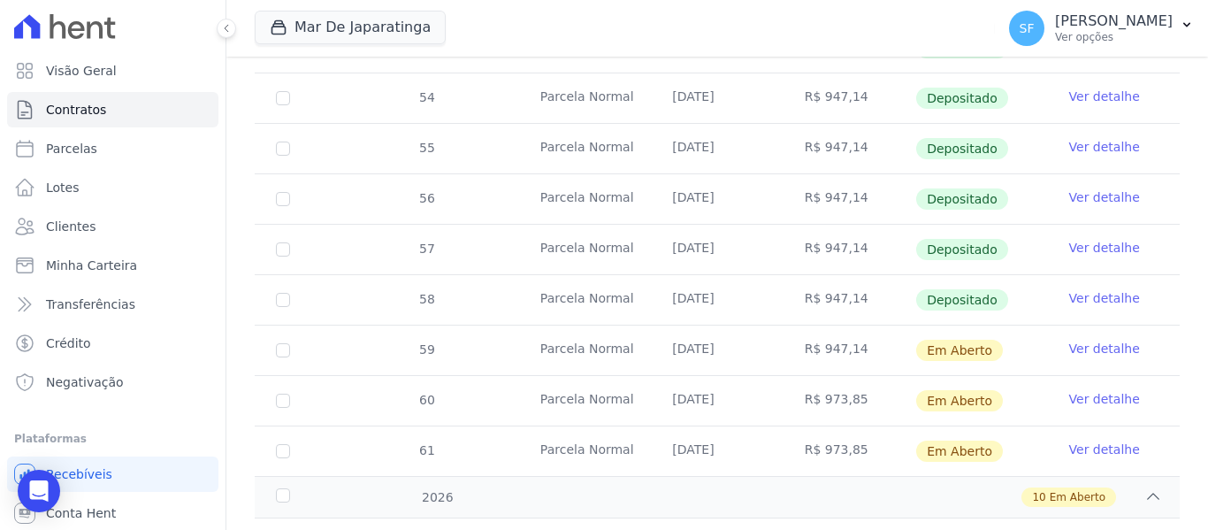
scroll to position [812, 0]
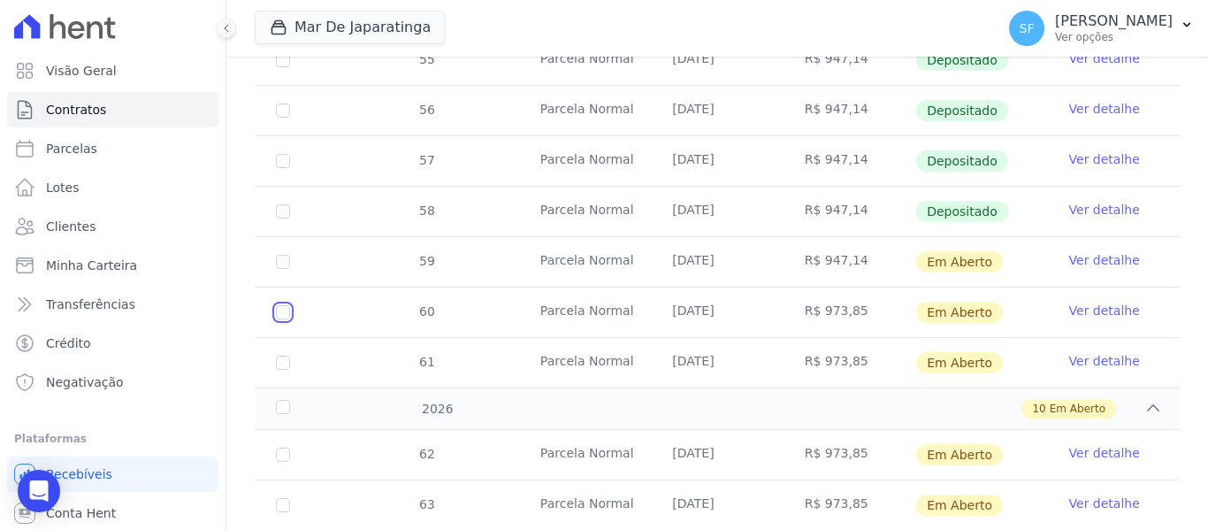
drag, startPoint x: 287, startPoint y: 299, endPoint x: 288, endPoint y: 338, distance: 38.9
click at [287, 305] on input "checkbox" at bounding box center [283, 312] width 14 height 14
checkbox input "true"
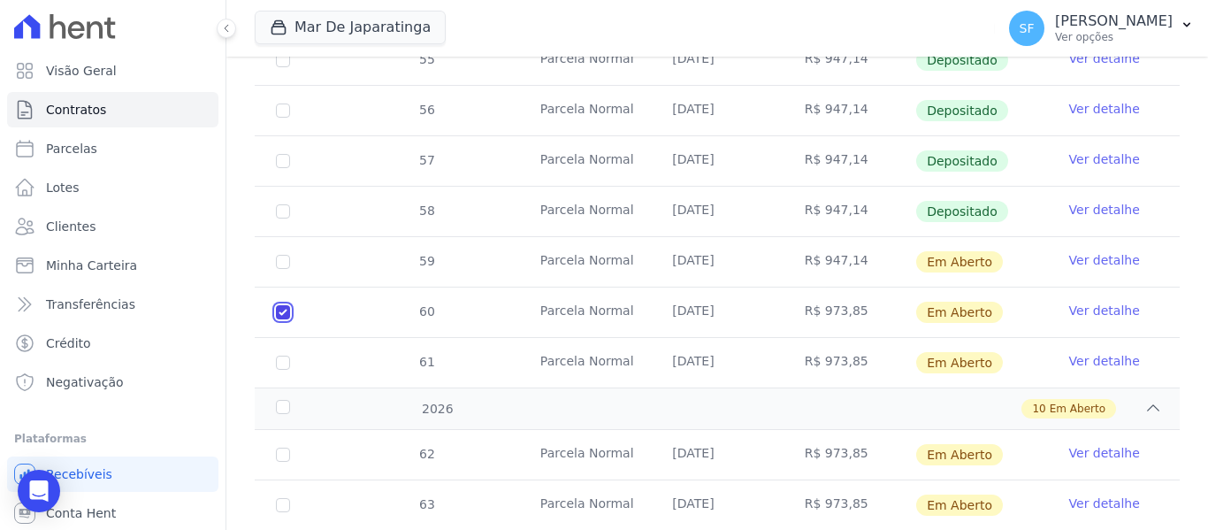
scroll to position [826, 0]
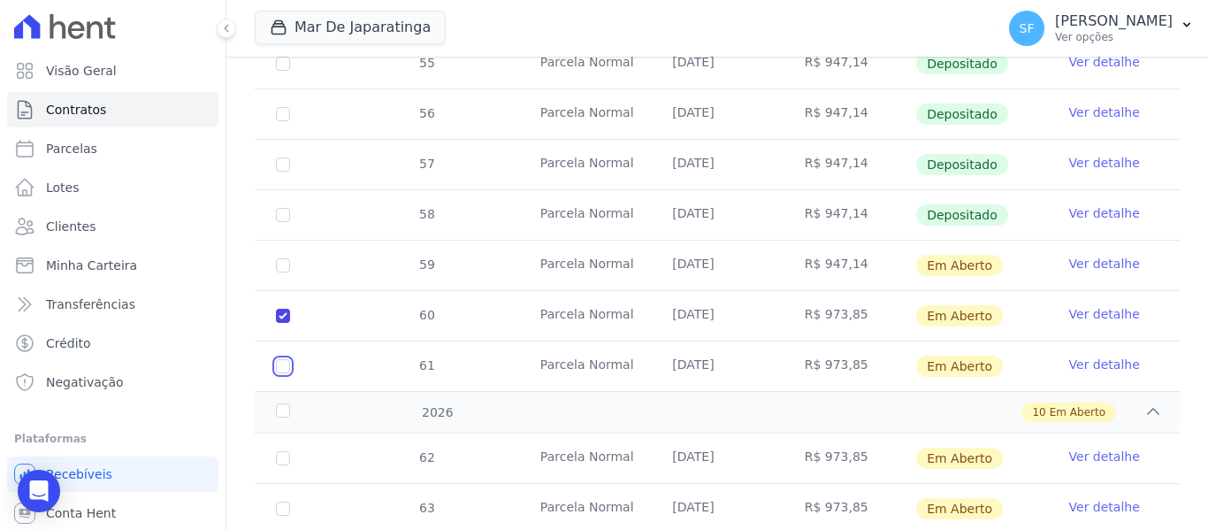
click at [284, 359] on input "checkbox" at bounding box center [283, 366] width 14 height 14
checkbox input "true"
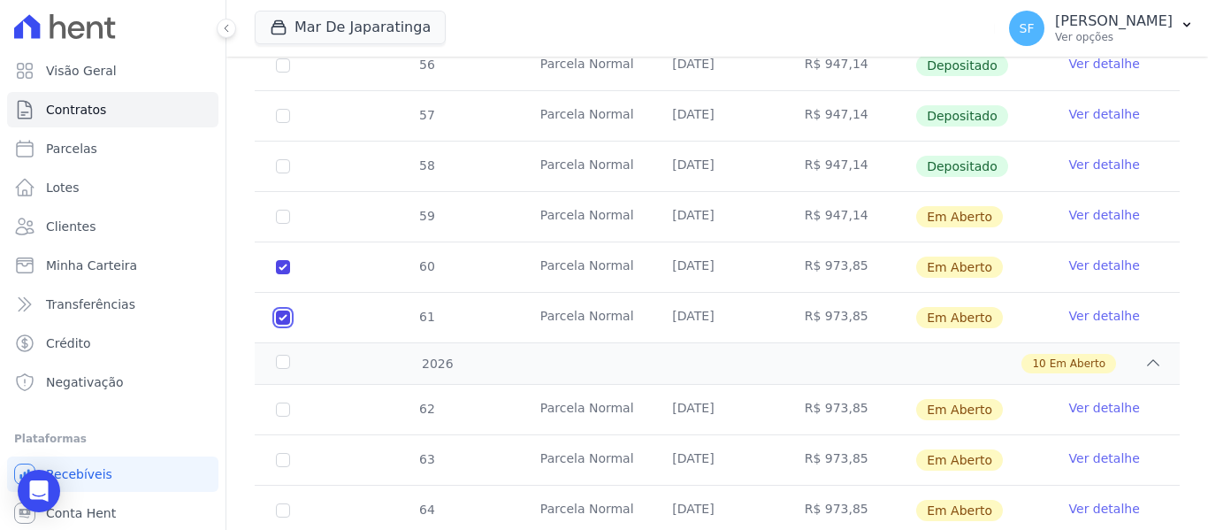
scroll to position [914, 0]
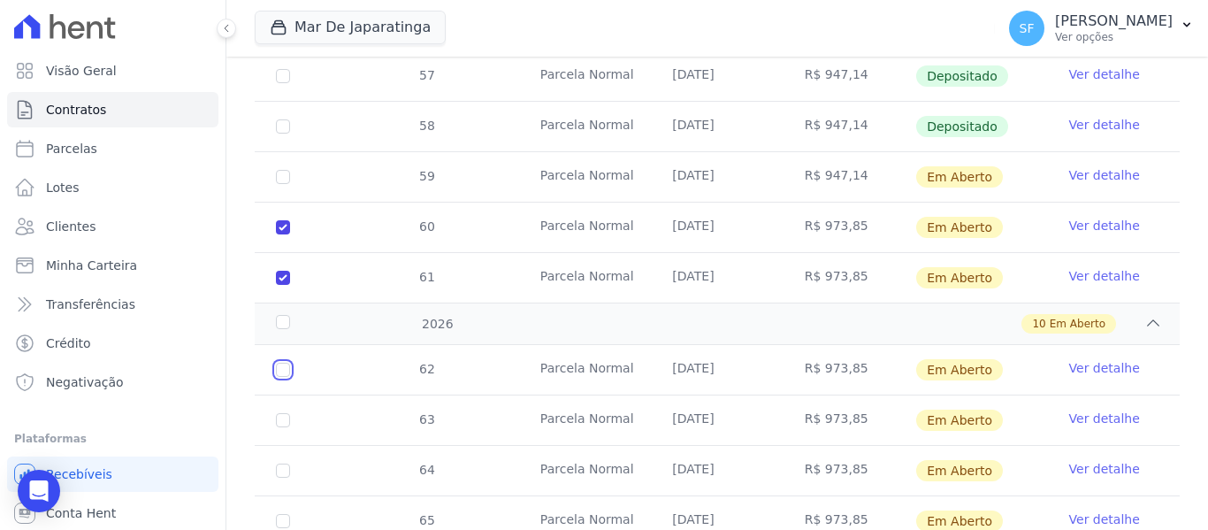
click at [287, 362] on input "checkbox" at bounding box center [283, 369] width 14 height 14
checkbox input "true"
click at [281, 413] on input "checkbox" at bounding box center [283, 420] width 14 height 14
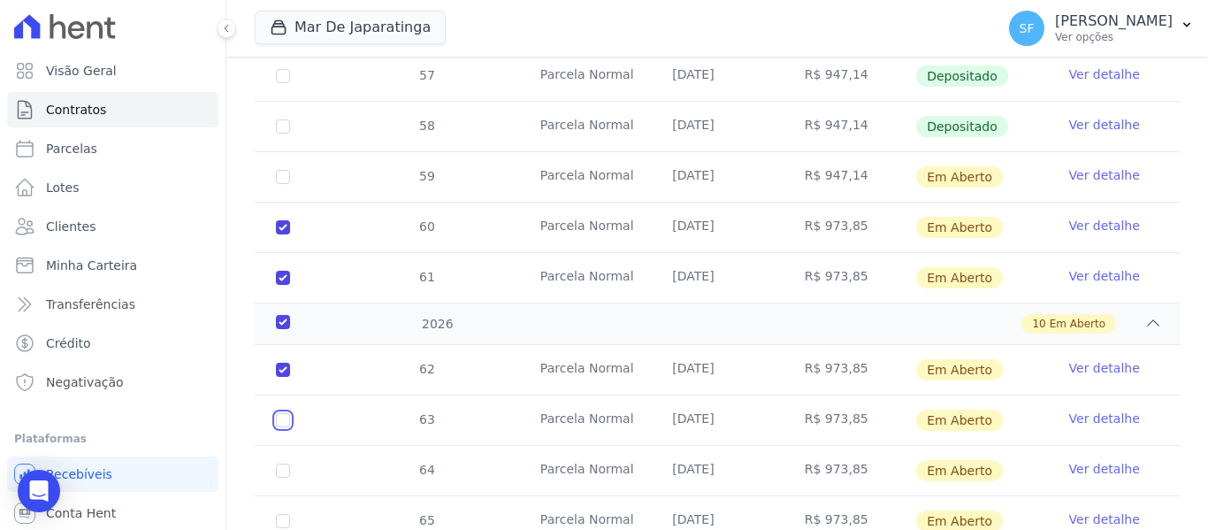
checkbox input "true"
click at [281, 463] on input "checkbox" at bounding box center [283, 470] width 14 height 14
checkbox input "true"
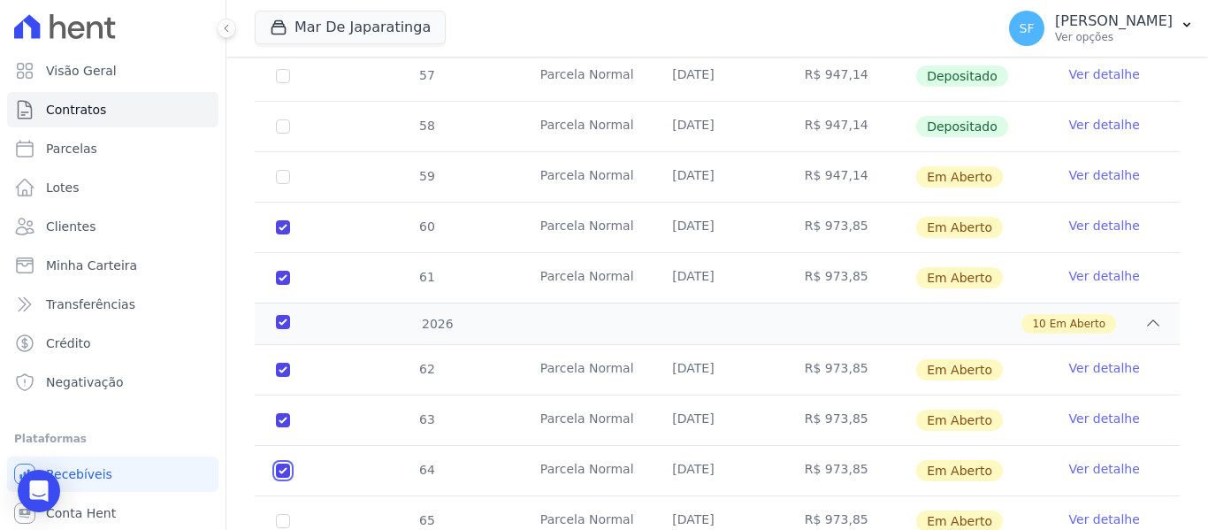
checkbox input "true"
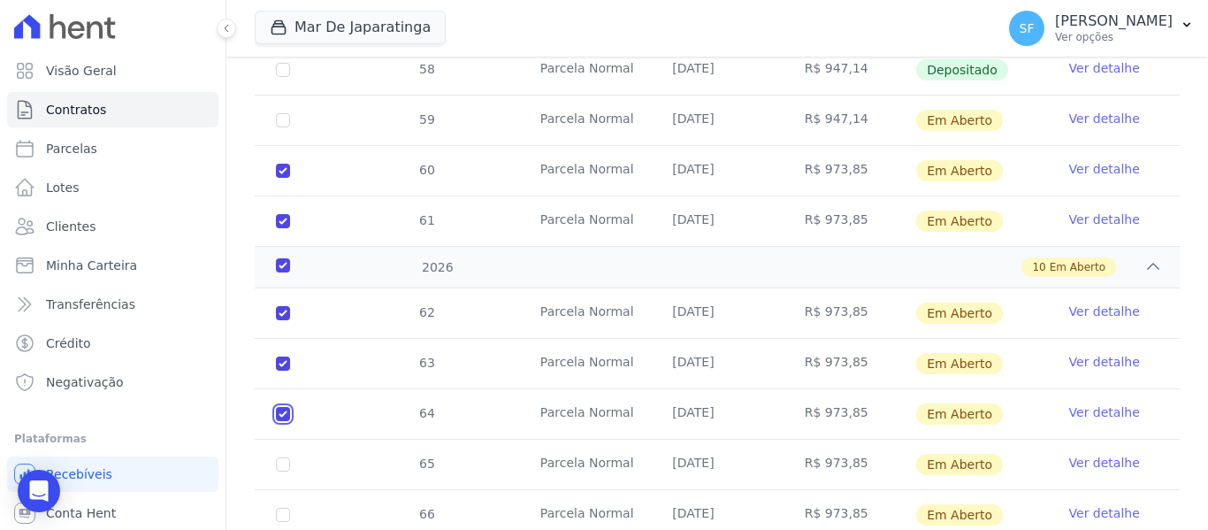
scroll to position [1003, 0]
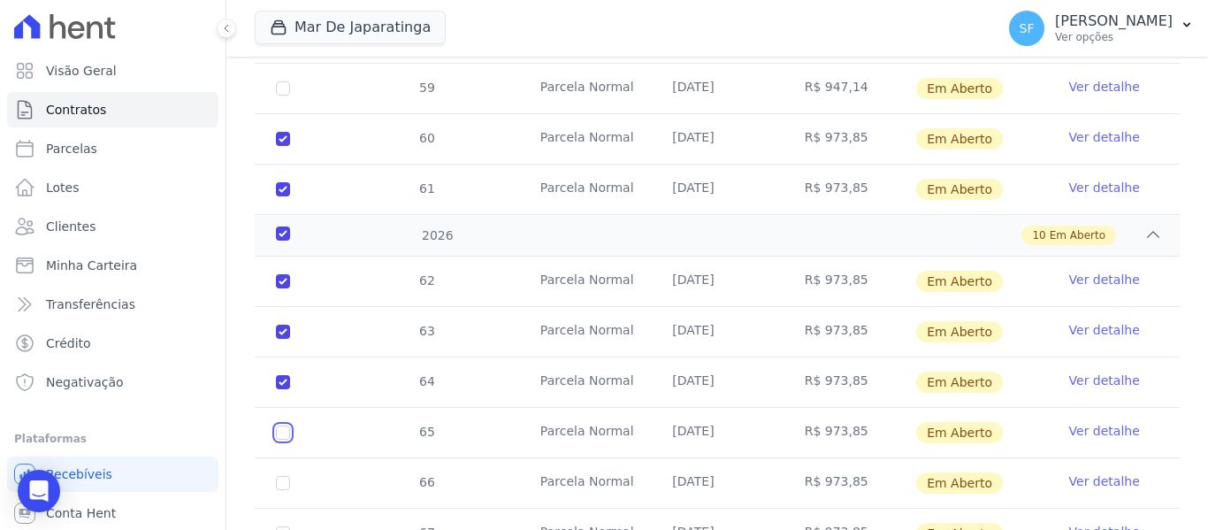
click at [286, 425] on input "checkbox" at bounding box center [283, 432] width 14 height 14
checkbox input "true"
click at [278, 476] on input "checkbox" at bounding box center [283, 483] width 14 height 14
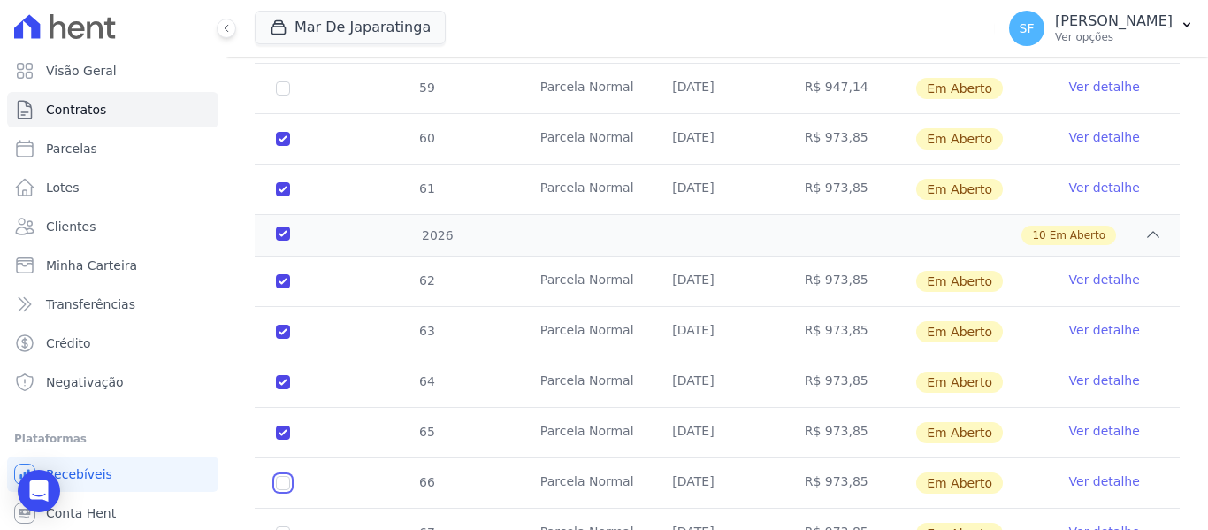
checkbox input "true"
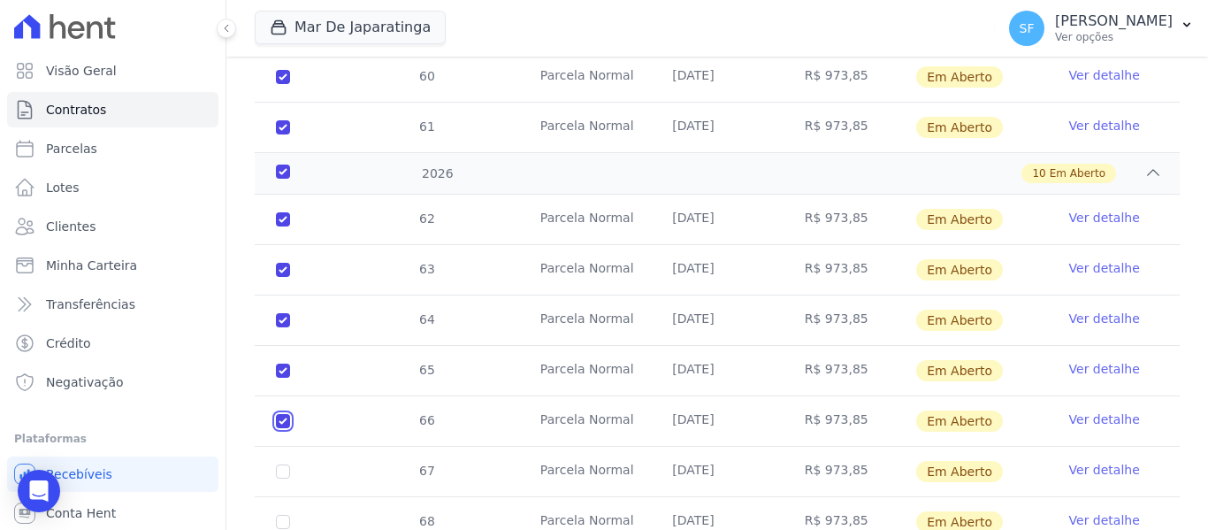
scroll to position [1091, 0]
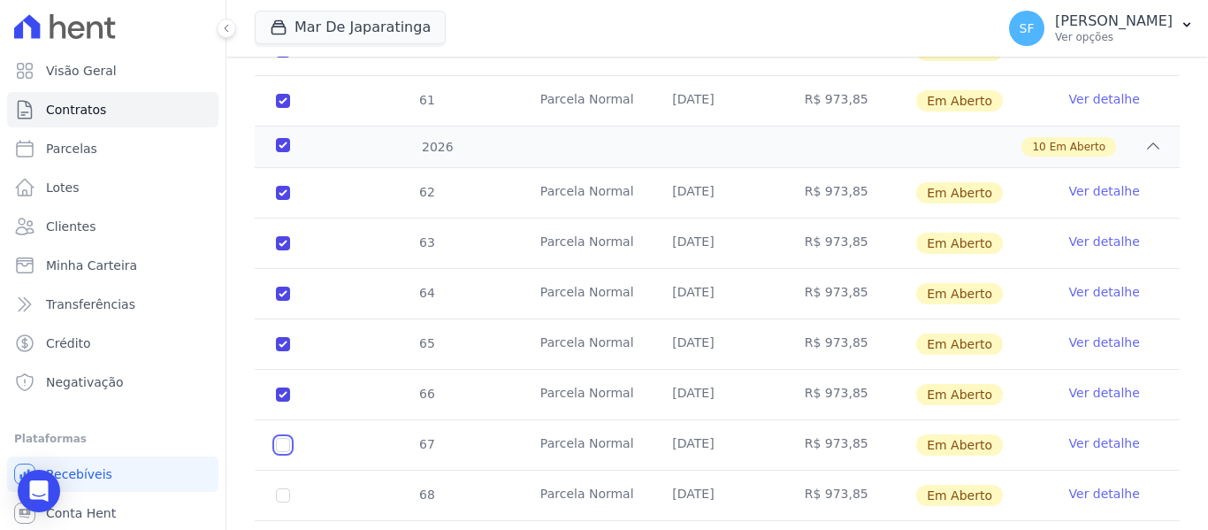
click at [286, 438] on input "checkbox" at bounding box center [283, 445] width 14 height 14
checkbox input "true"
click at [286, 488] on input "checkbox" at bounding box center [283, 495] width 14 height 14
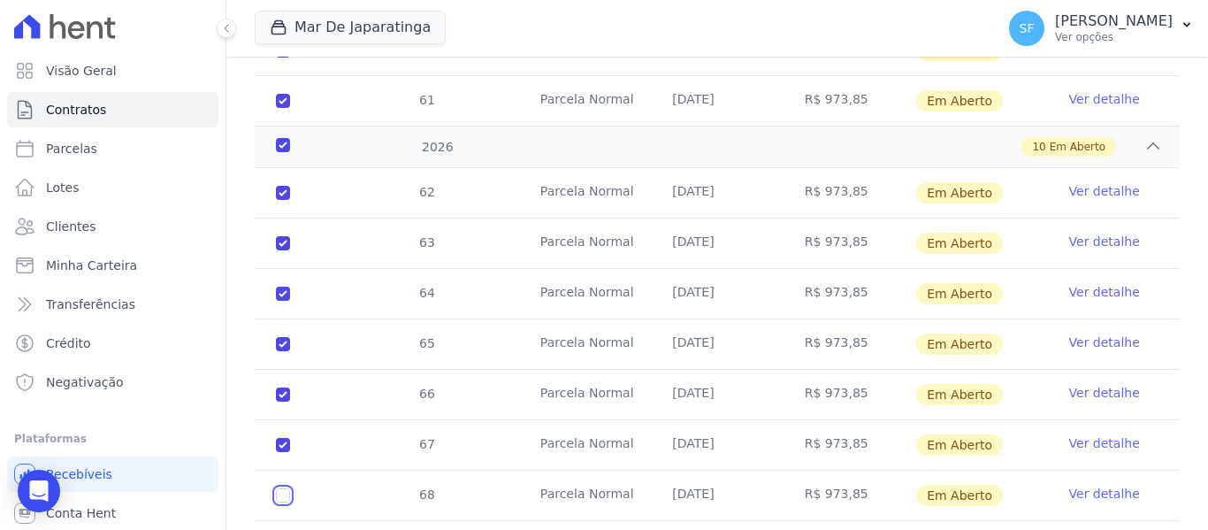
checkbox input "true"
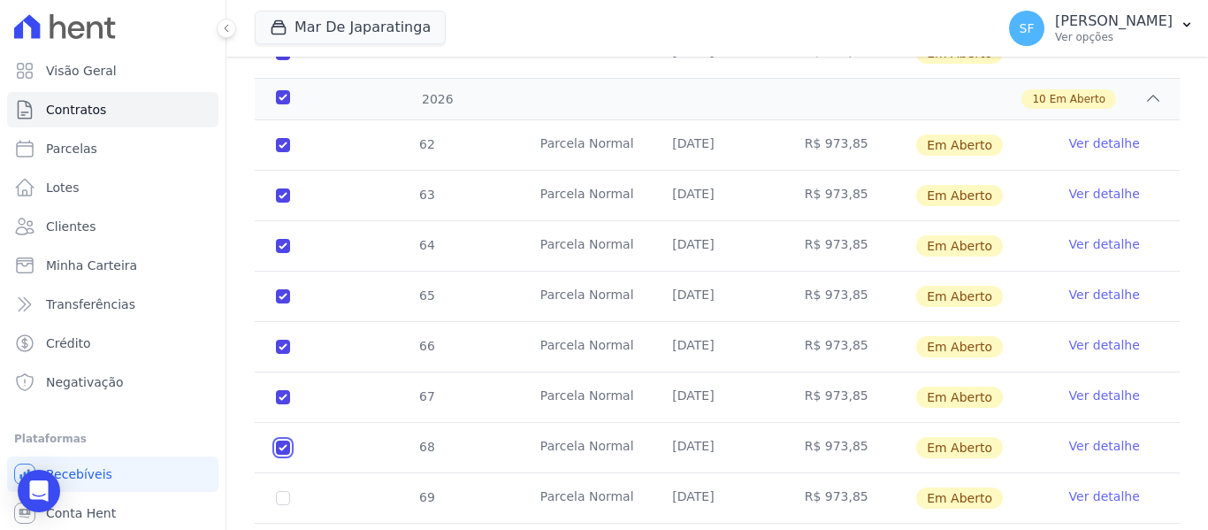
scroll to position [1179, 0]
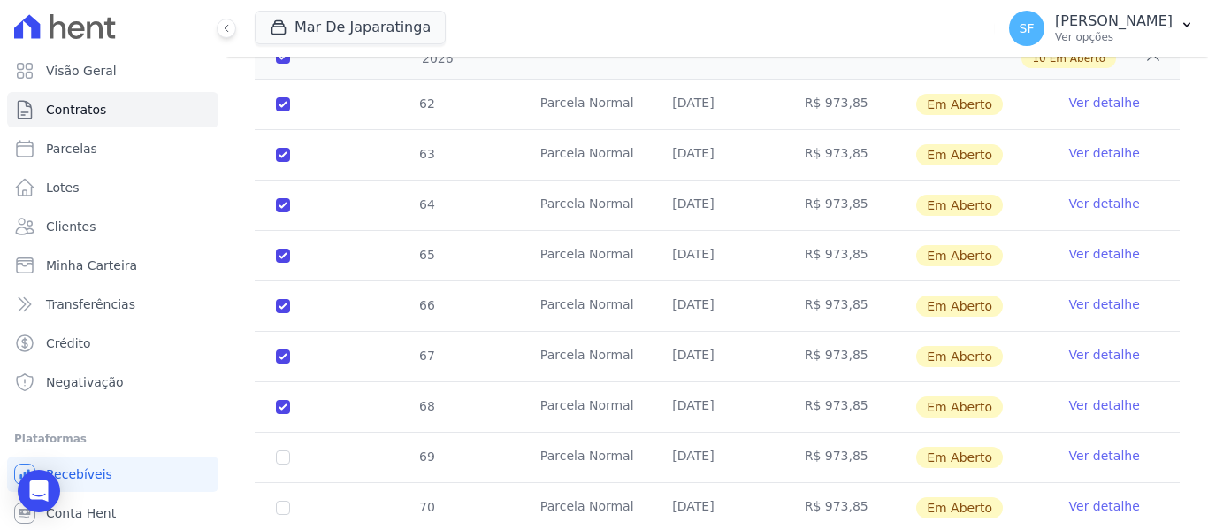
click at [290, 439] on td "69" at bounding box center [283, 457] width 57 height 50
click at [282, 450] on input "checkbox" at bounding box center [283, 457] width 14 height 14
checkbox input "true"
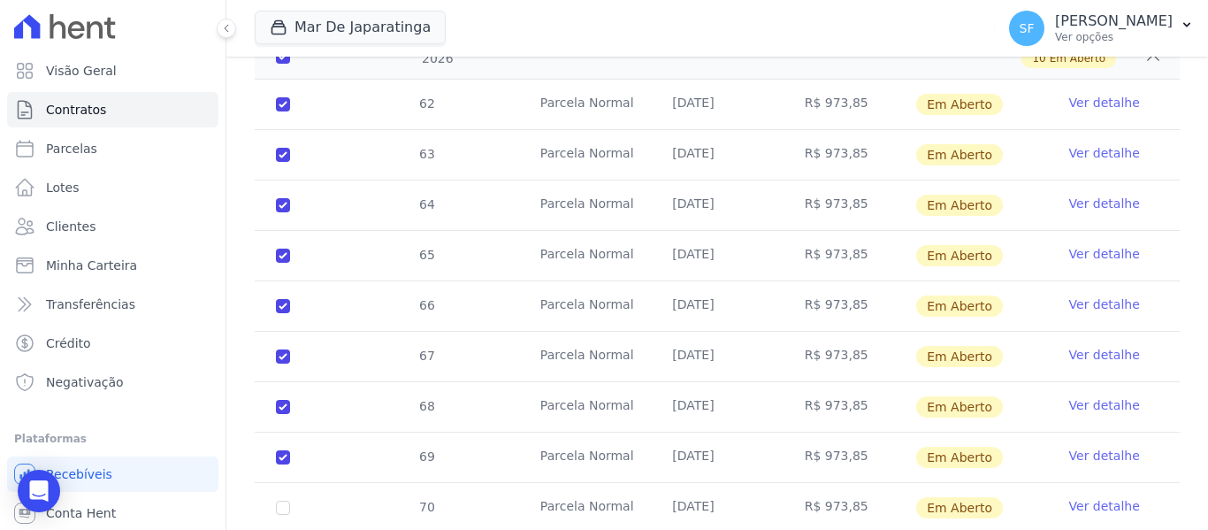
click at [300, 488] on td "70" at bounding box center [283, 508] width 57 height 50
click at [286, 500] on input "checkbox" at bounding box center [283, 507] width 14 height 14
checkbox input "true"
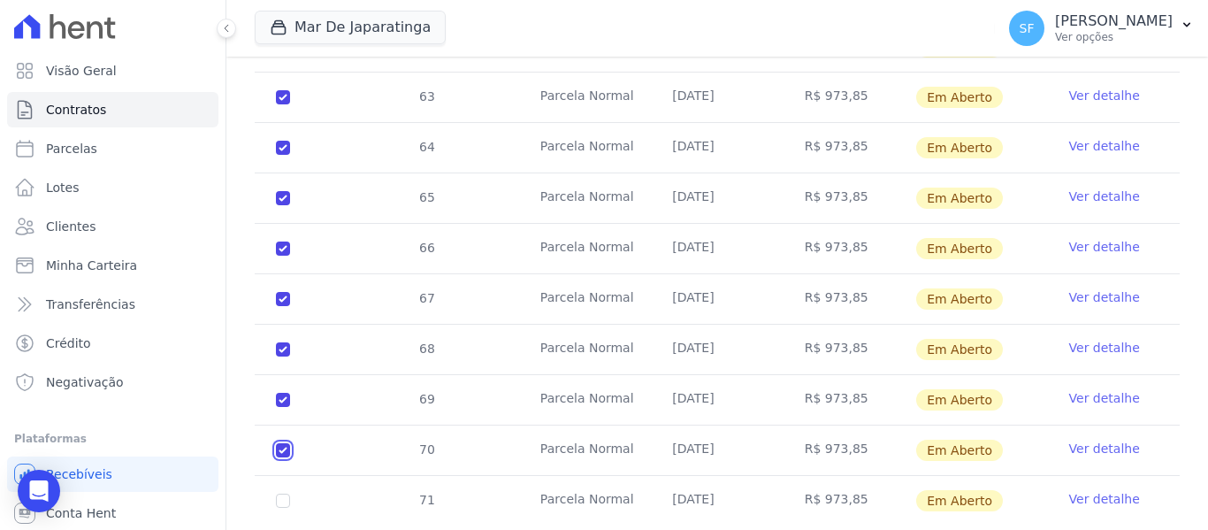
scroll to position [1268, 0]
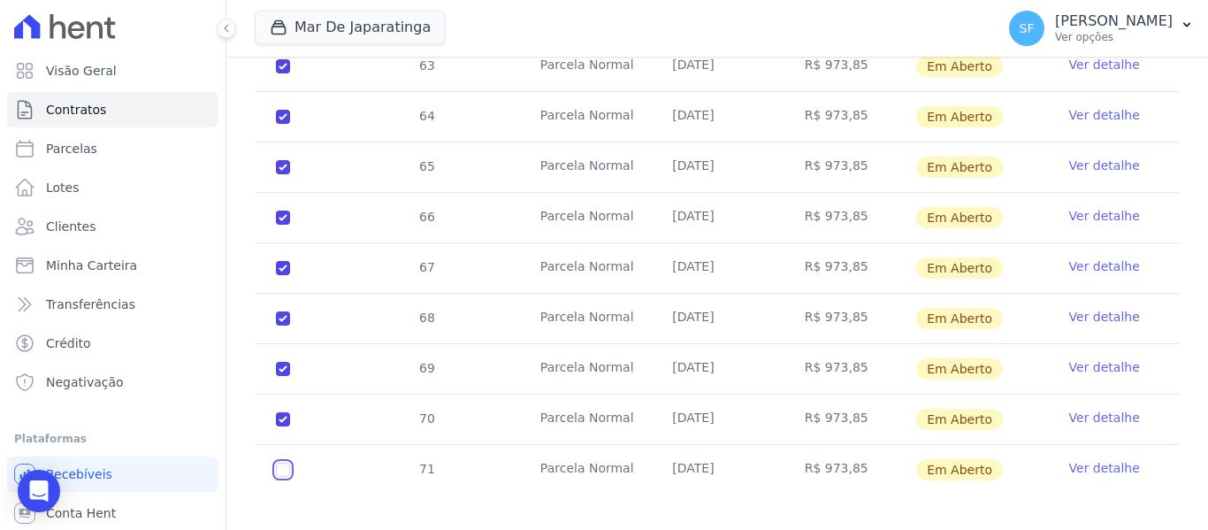
click at [280, 462] on input "checkbox" at bounding box center [283, 469] width 14 height 14
checkbox input "true"
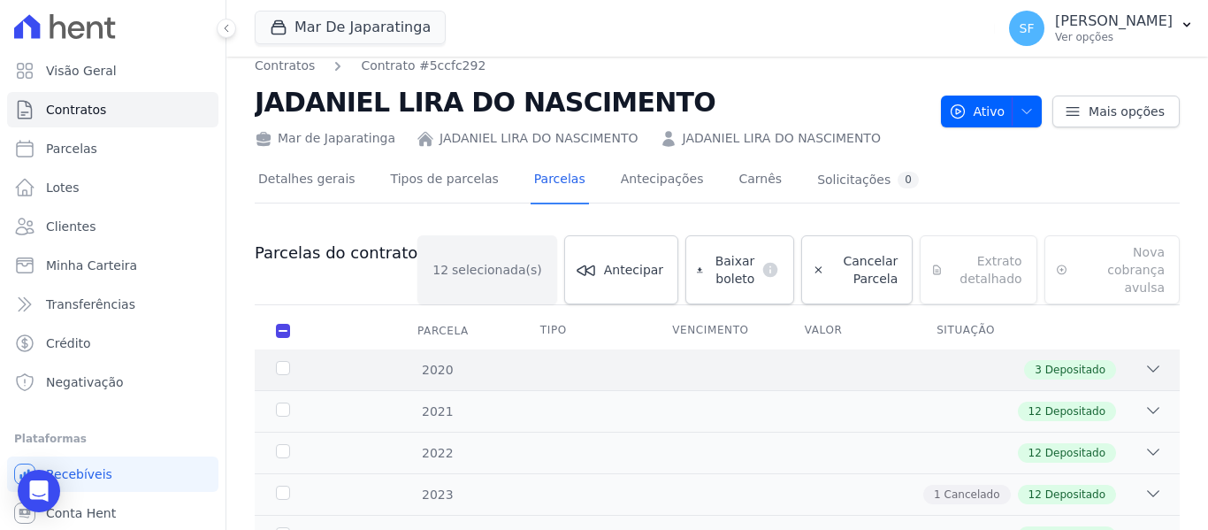
scroll to position [0, 0]
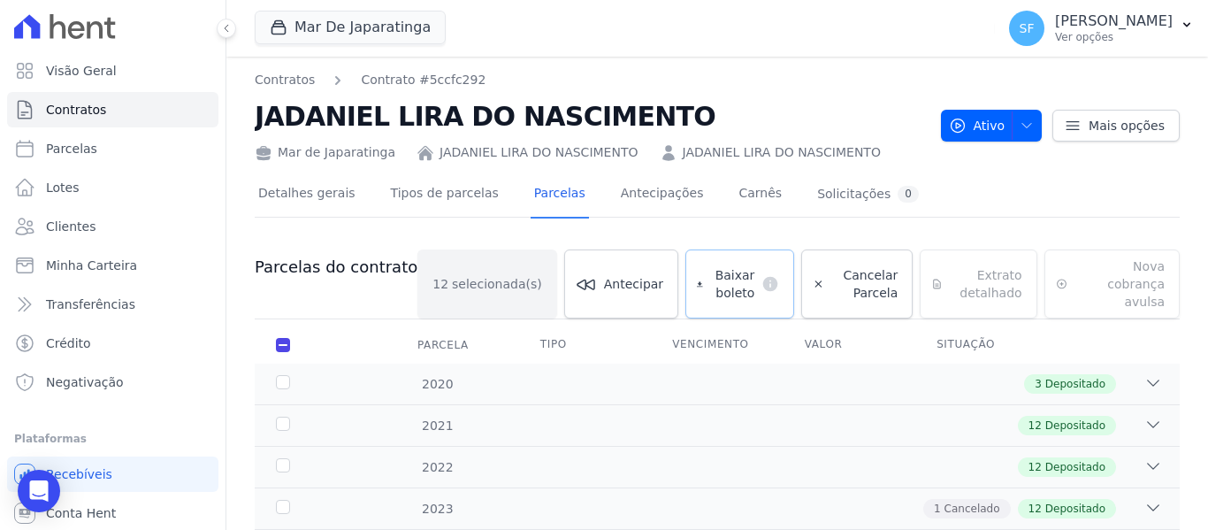
click at [710, 288] on span "Baixar boleto" at bounding box center [732, 283] width 45 height 35
click at [712, 271] on div "Baixar boleto default" at bounding box center [739, 283] width 109 height 69
click at [69, 228] on span "Clientes" at bounding box center [71, 226] width 50 height 18
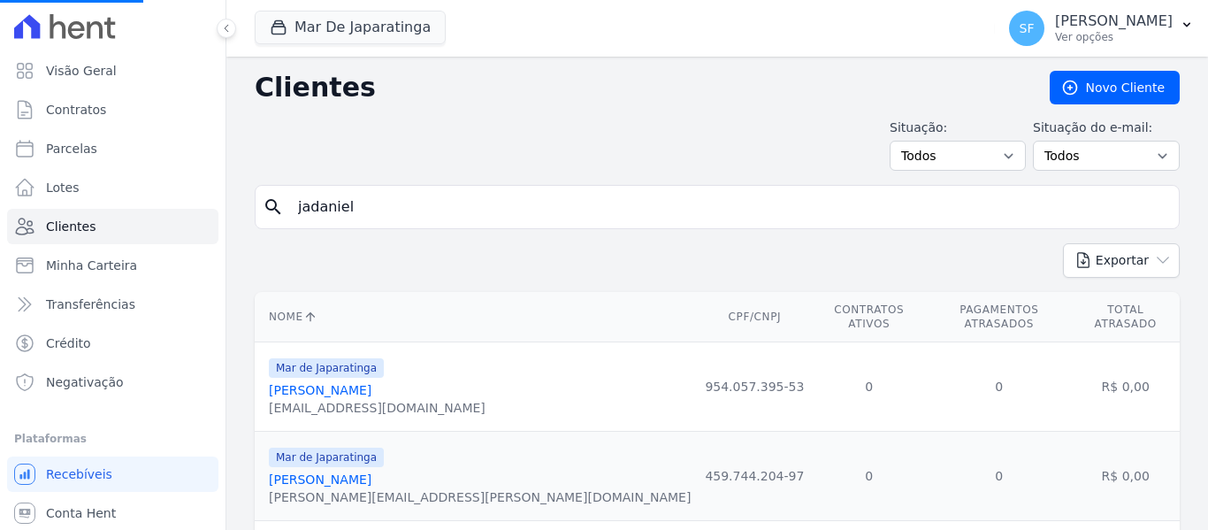
click at [378, 202] on input "jadaniel" at bounding box center [729, 206] width 884 height 35
click at [378, 202] on input "search" at bounding box center [729, 206] width 884 height 35
type input "mayza"
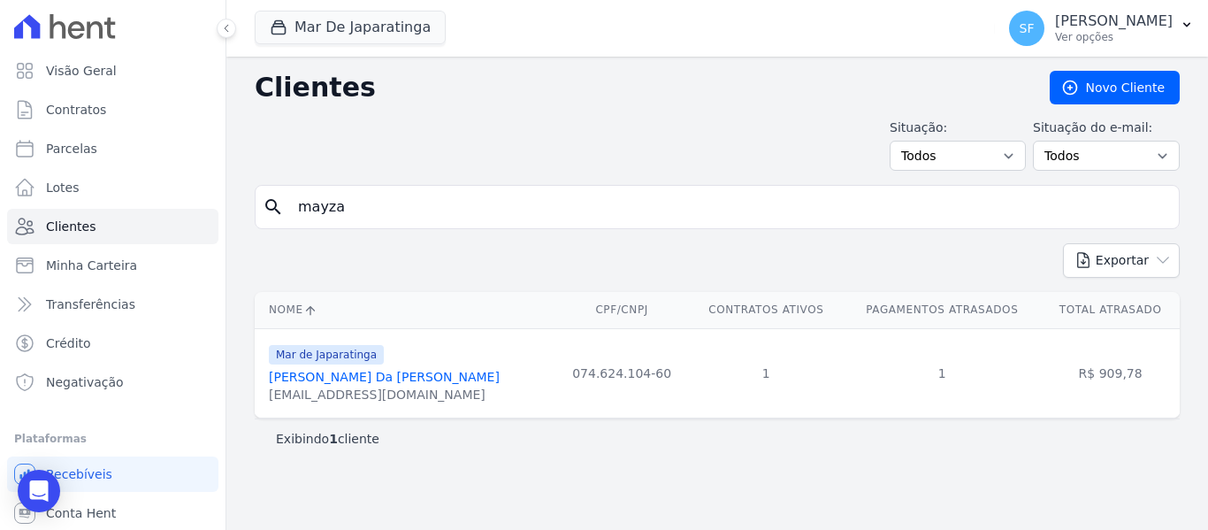
click at [377, 383] on link "[PERSON_NAME] Da [PERSON_NAME]" at bounding box center [384, 377] width 231 height 14
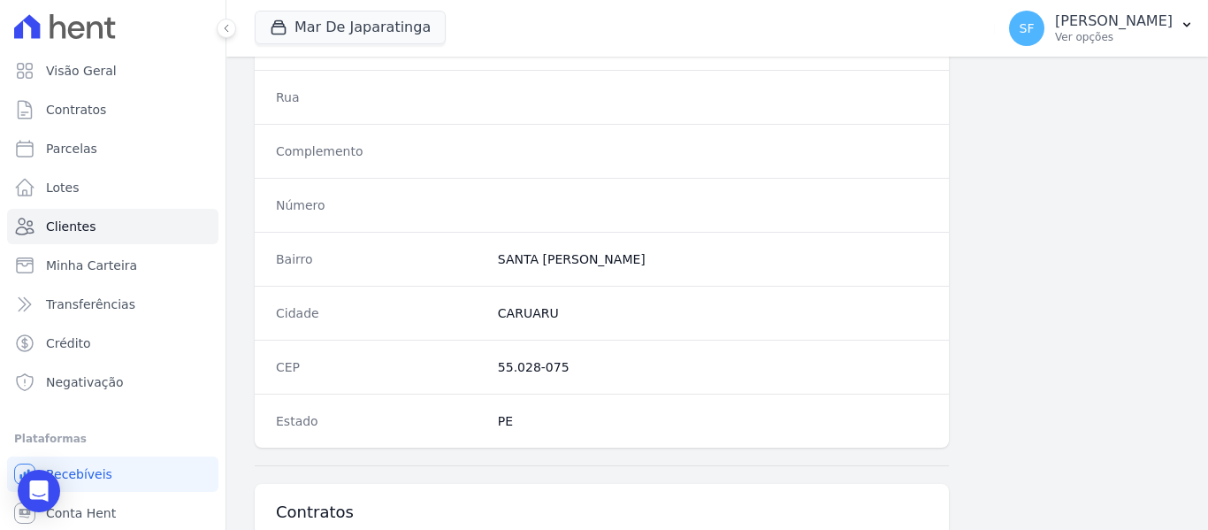
scroll to position [1139, 0]
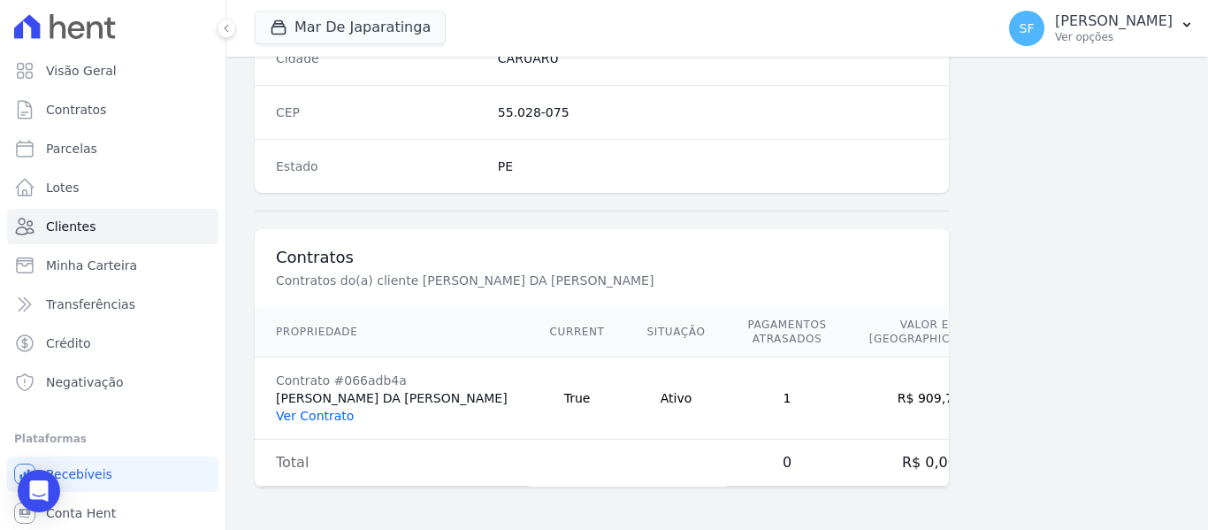
click at [325, 419] on link "Ver Contrato" at bounding box center [315, 415] width 78 height 14
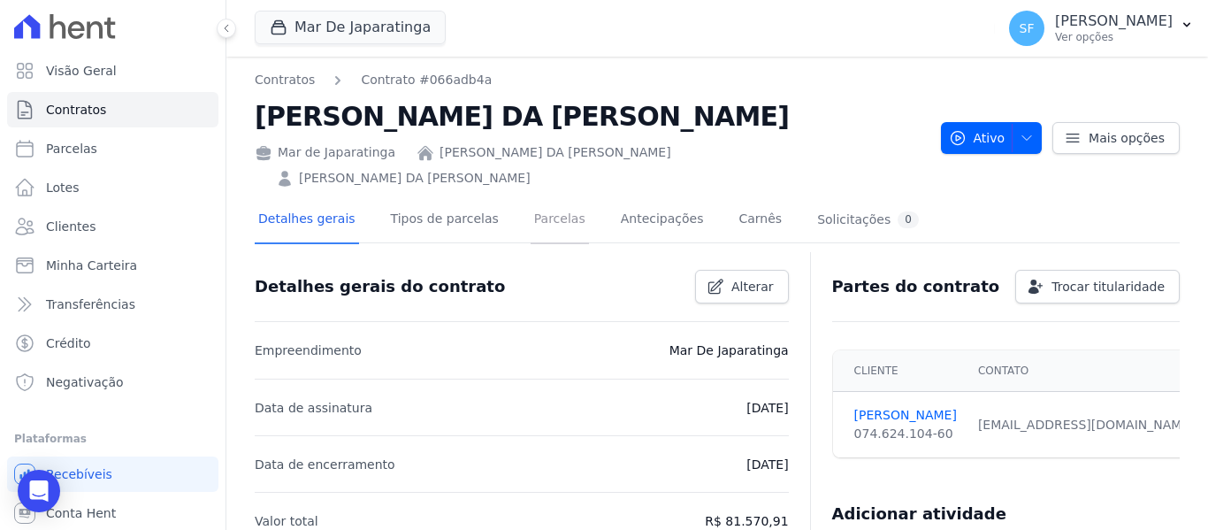
click at [545, 197] on link "Parcelas" at bounding box center [559, 220] width 58 height 47
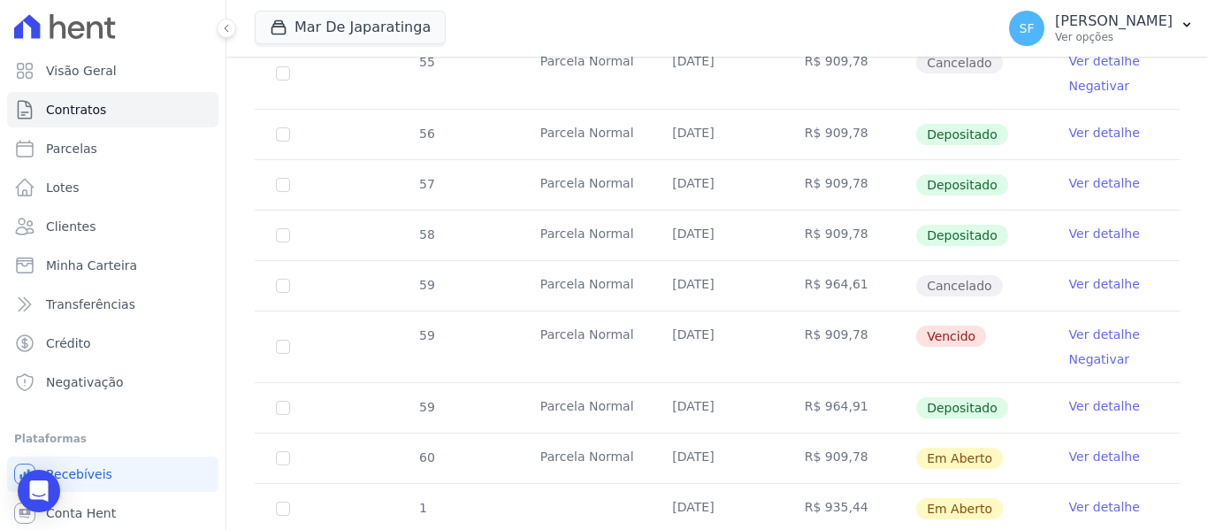
scroll to position [893, 0]
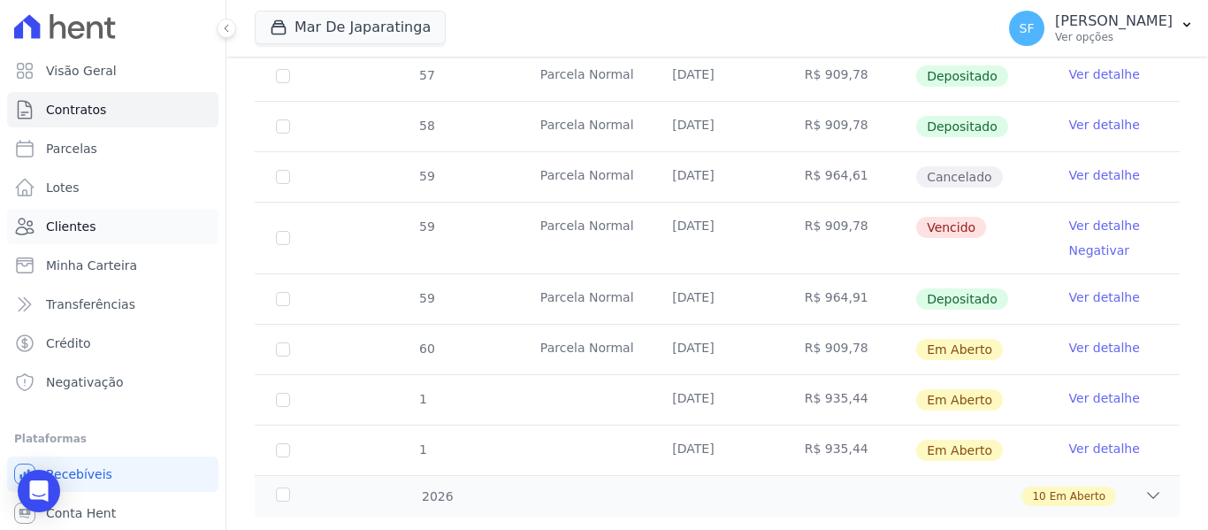
click at [109, 220] on link "Clientes" at bounding box center [112, 226] width 211 height 35
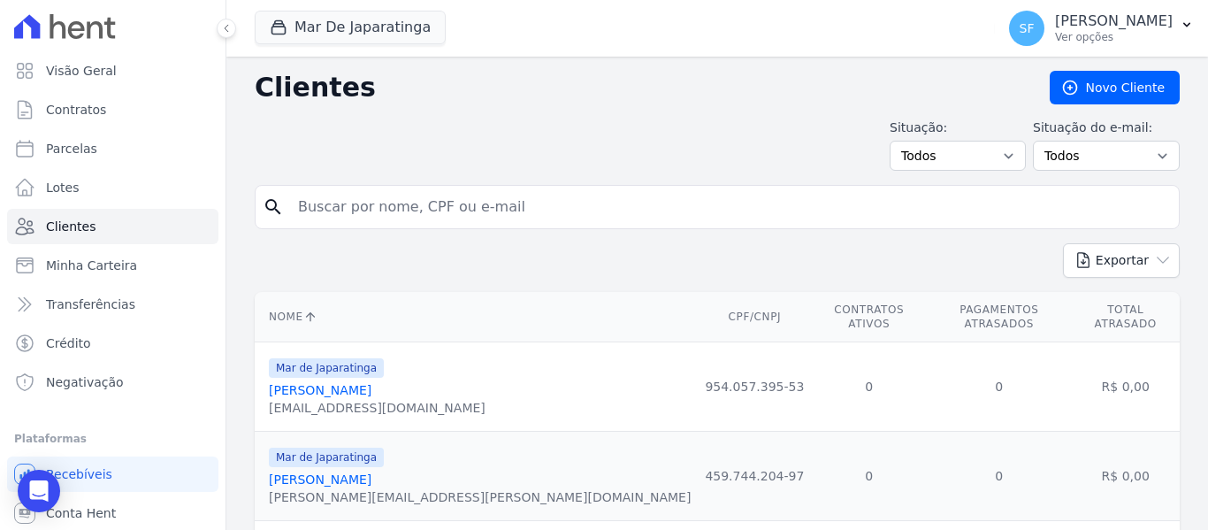
click at [369, 217] on input "search" at bounding box center [729, 206] width 884 height 35
type input "[PERSON_NAME]"
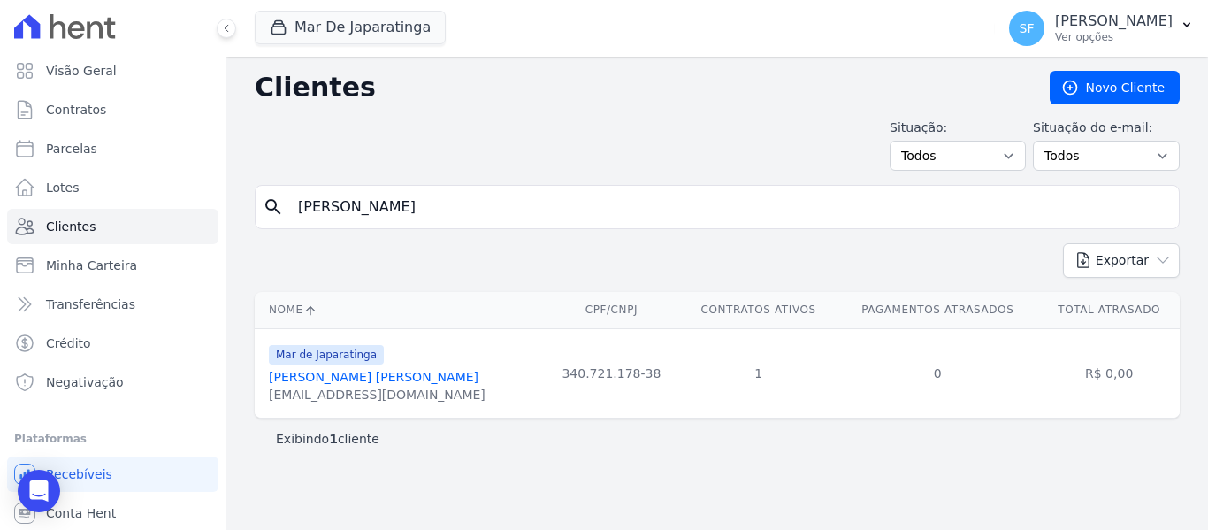
click at [364, 383] on link "[PERSON_NAME] [PERSON_NAME]" at bounding box center [374, 377] width 210 height 14
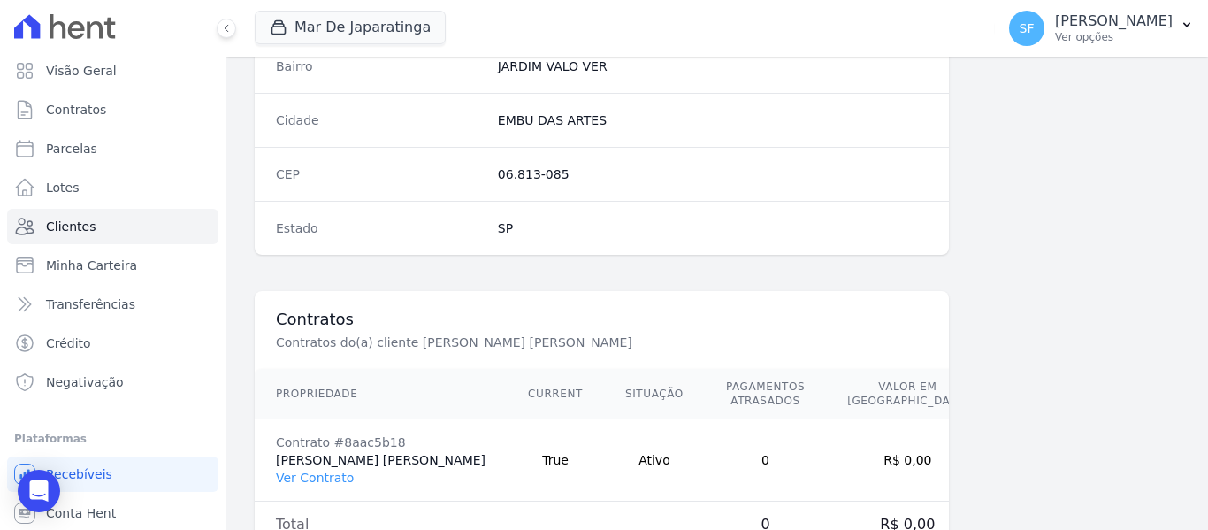
scroll to position [1139, 0]
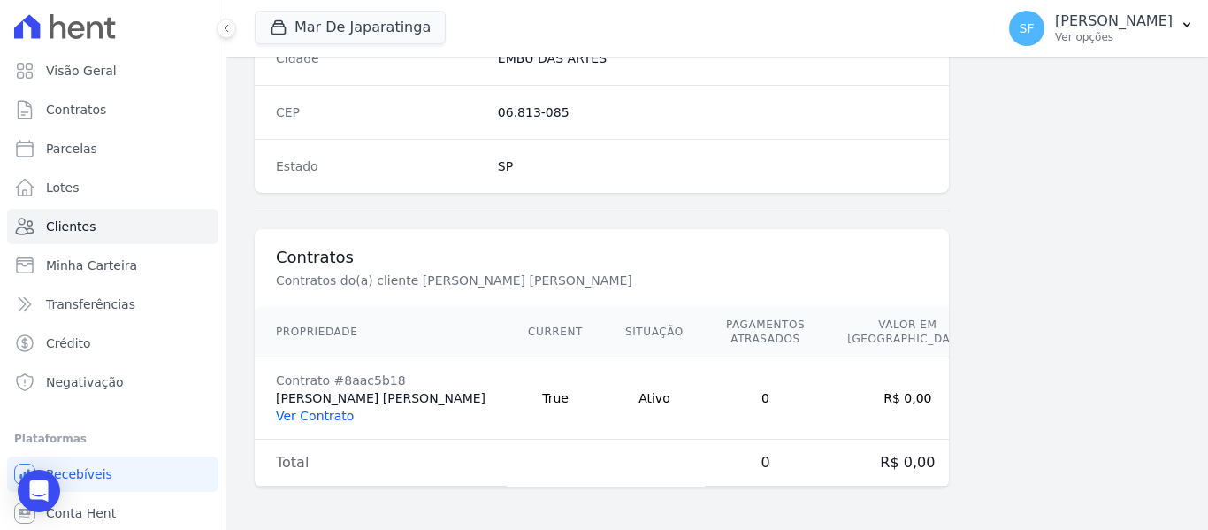
click at [326, 420] on link "Ver Contrato" at bounding box center [315, 415] width 78 height 14
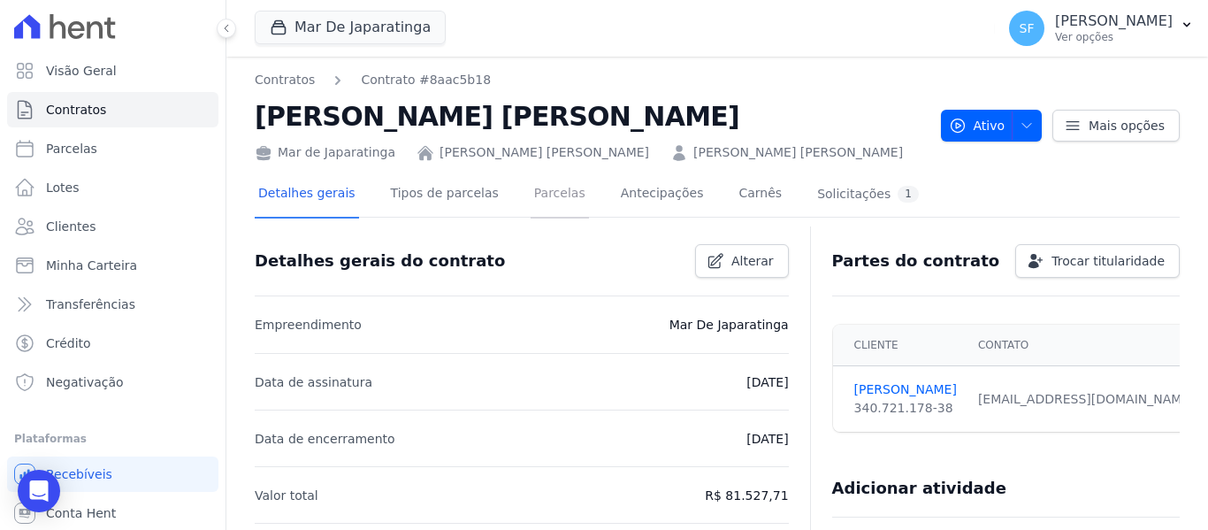
click at [545, 200] on link "Parcelas" at bounding box center [559, 195] width 58 height 47
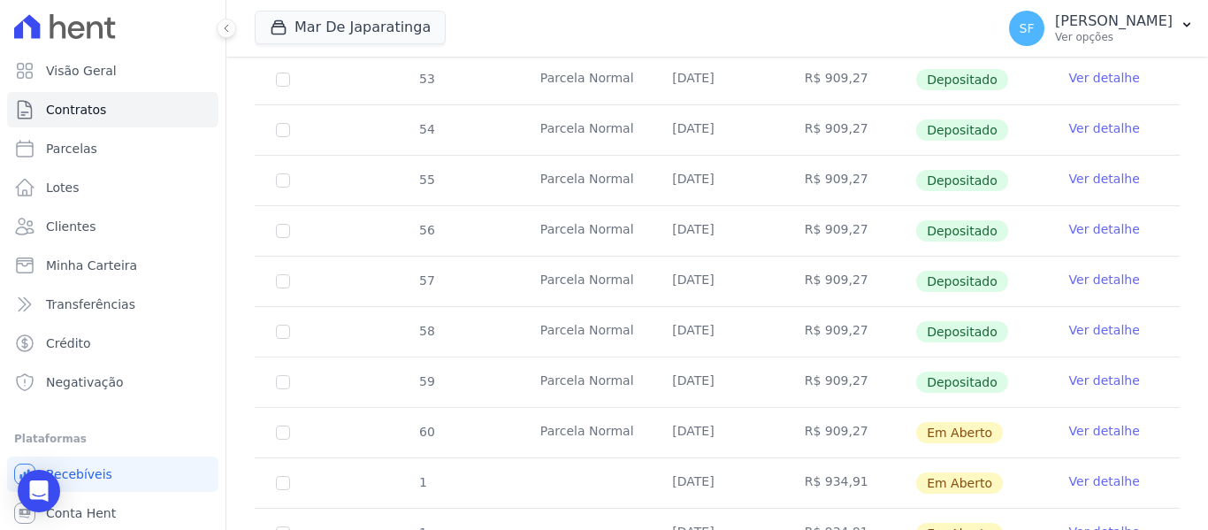
scroll to position [750, 0]
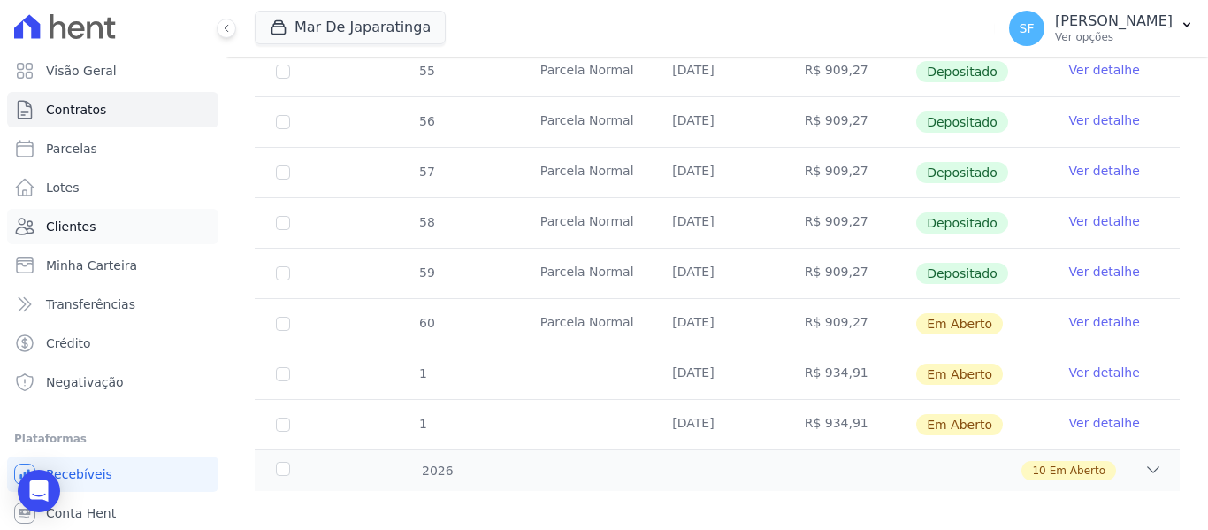
click at [65, 225] on span "Clientes" at bounding box center [71, 226] width 50 height 18
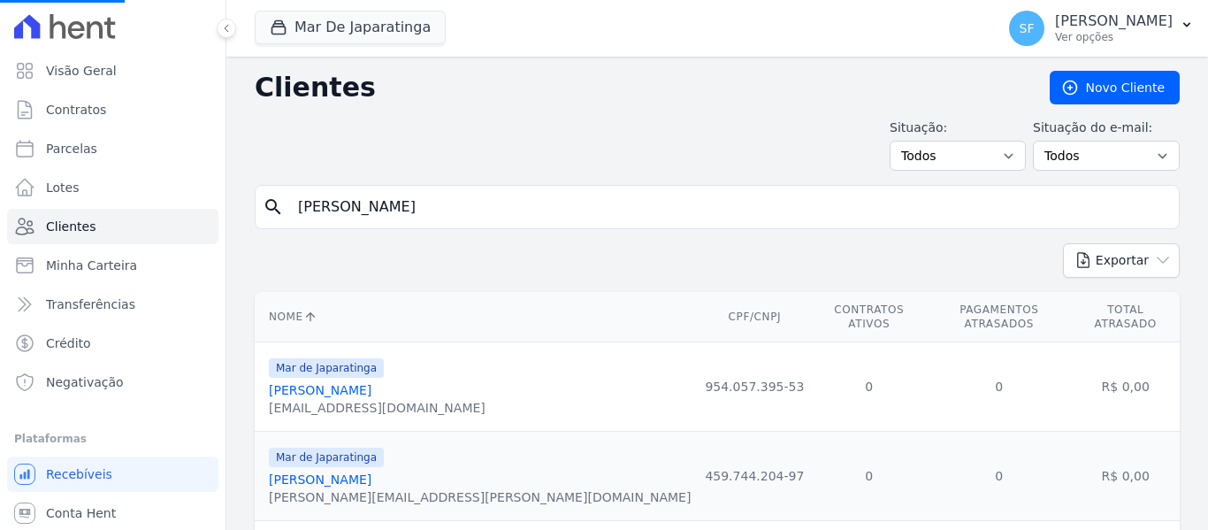
click at [579, 192] on input "[PERSON_NAME]" at bounding box center [729, 206] width 884 height 35
click at [544, 204] on input "search" at bounding box center [729, 206] width 884 height 35
type input "[PERSON_NAME]"
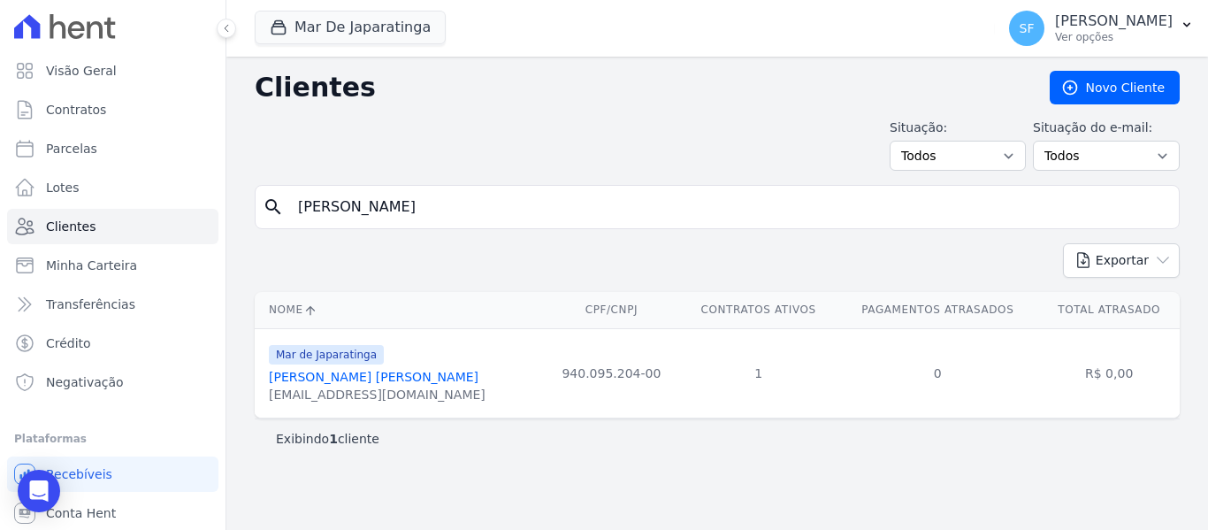
click at [404, 378] on link "[PERSON_NAME] [PERSON_NAME]" at bounding box center [374, 377] width 210 height 14
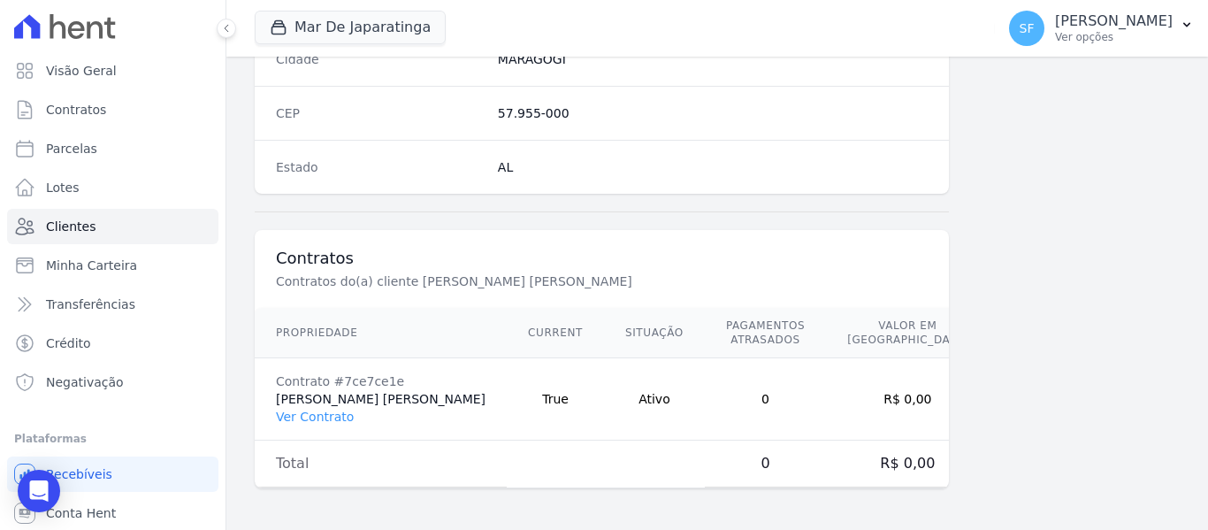
scroll to position [1139, 0]
click at [287, 419] on link "Ver Contrato" at bounding box center [315, 415] width 78 height 14
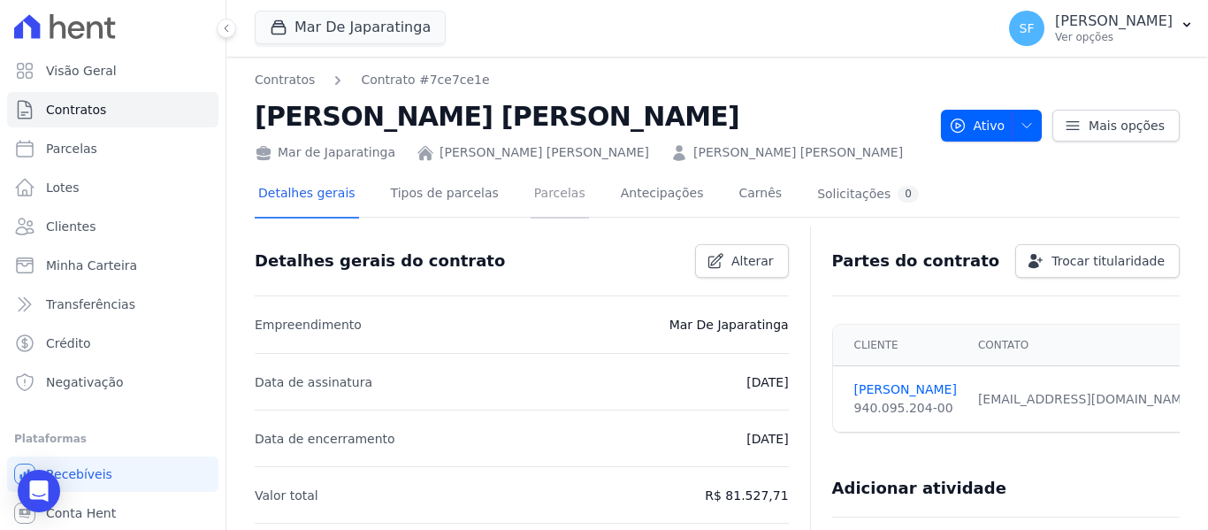
click at [534, 188] on link "Parcelas" at bounding box center [559, 195] width 58 height 47
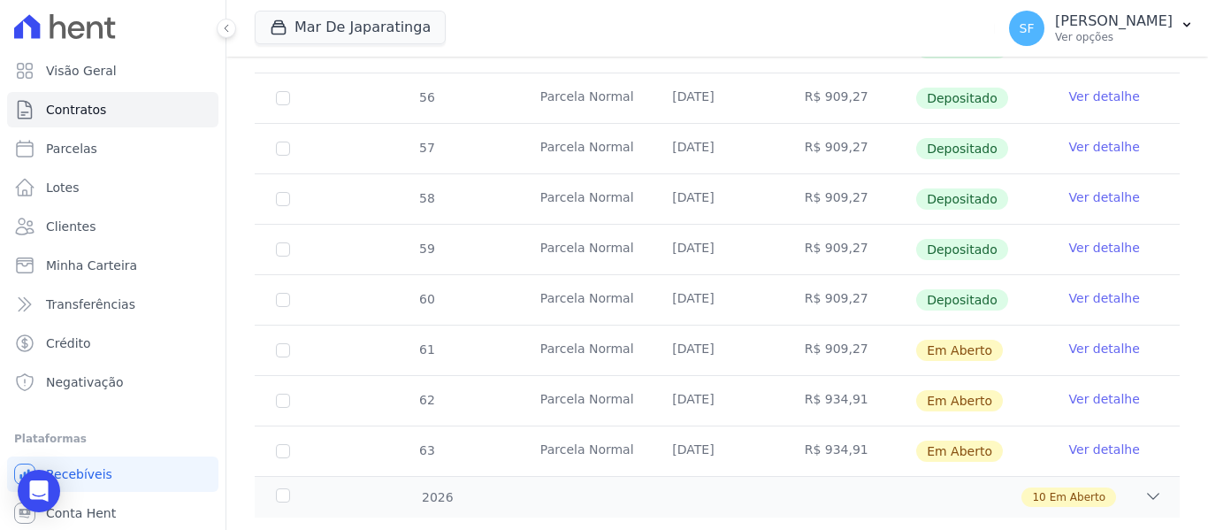
scroll to position [750, 0]
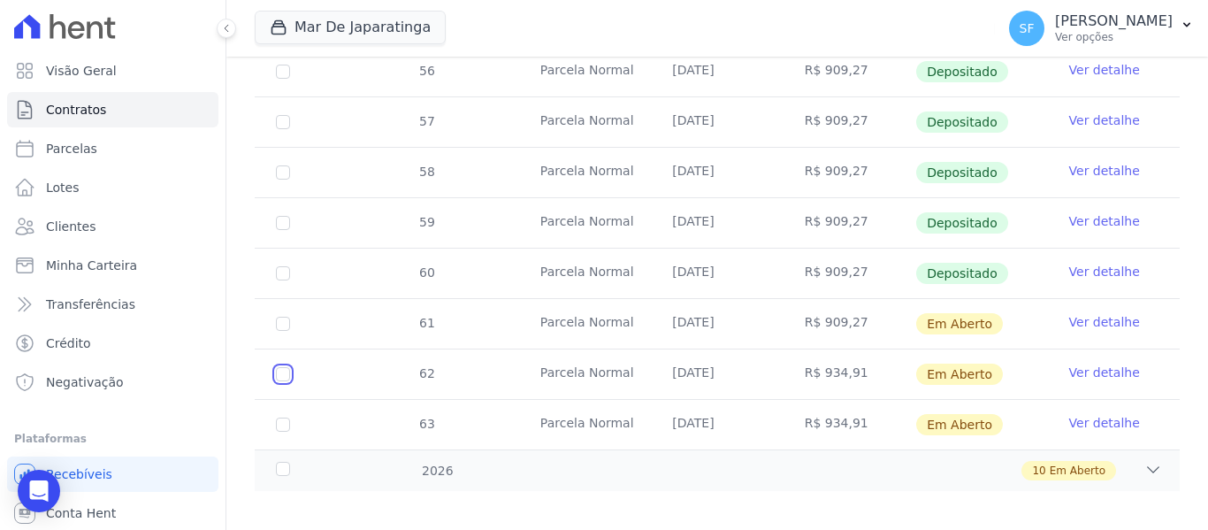
click at [280, 367] on input "checkbox" at bounding box center [283, 374] width 14 height 14
checkbox input "true"
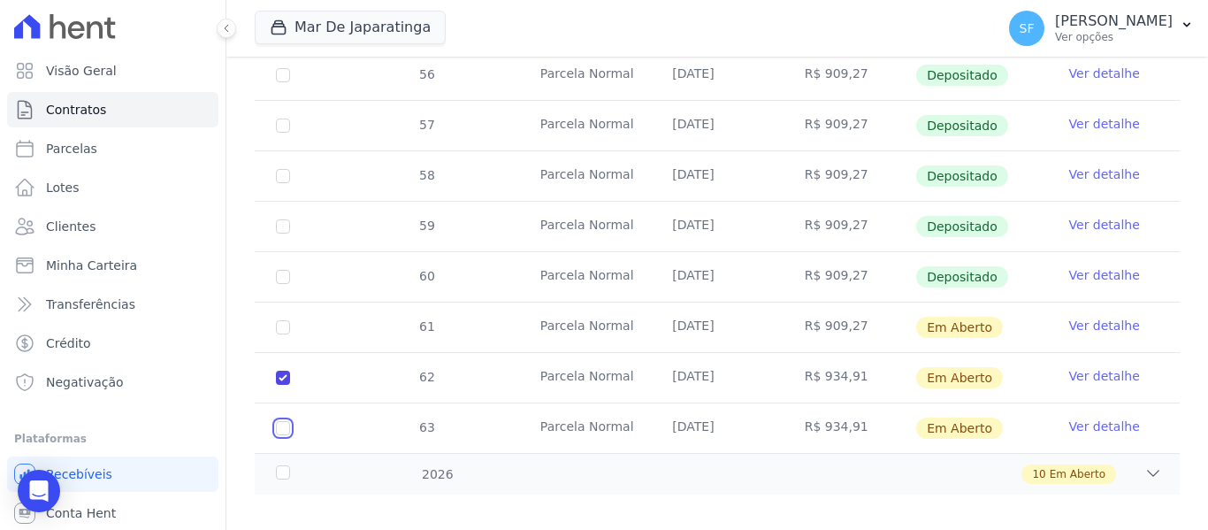
click at [286, 421] on input "checkbox" at bounding box center [283, 428] width 14 height 14
checkbox input "true"
click at [273, 465] on div "2026" at bounding box center [312, 474] width 80 height 19
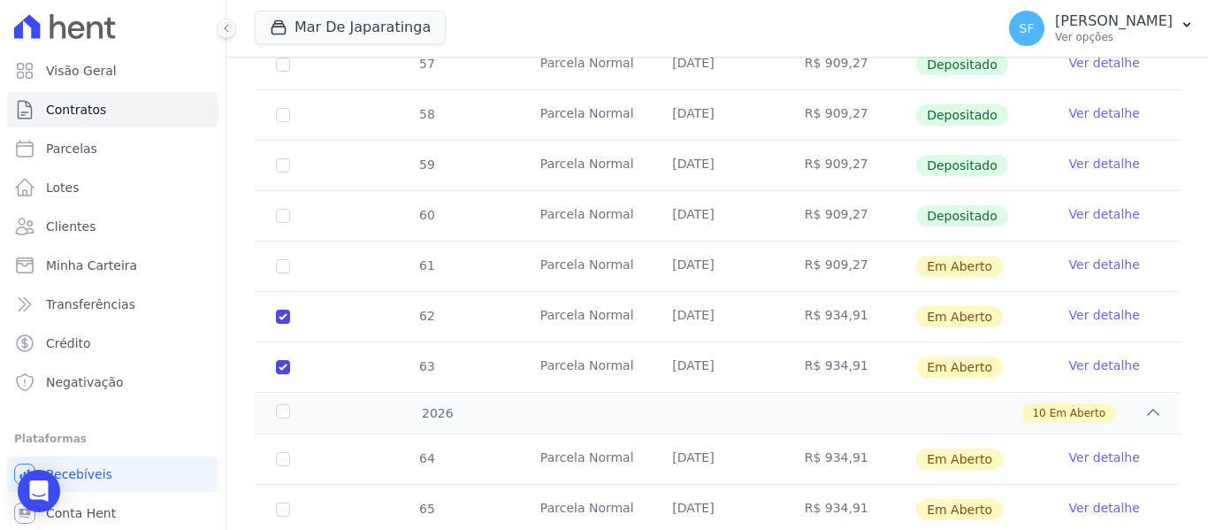
scroll to position [852, 0]
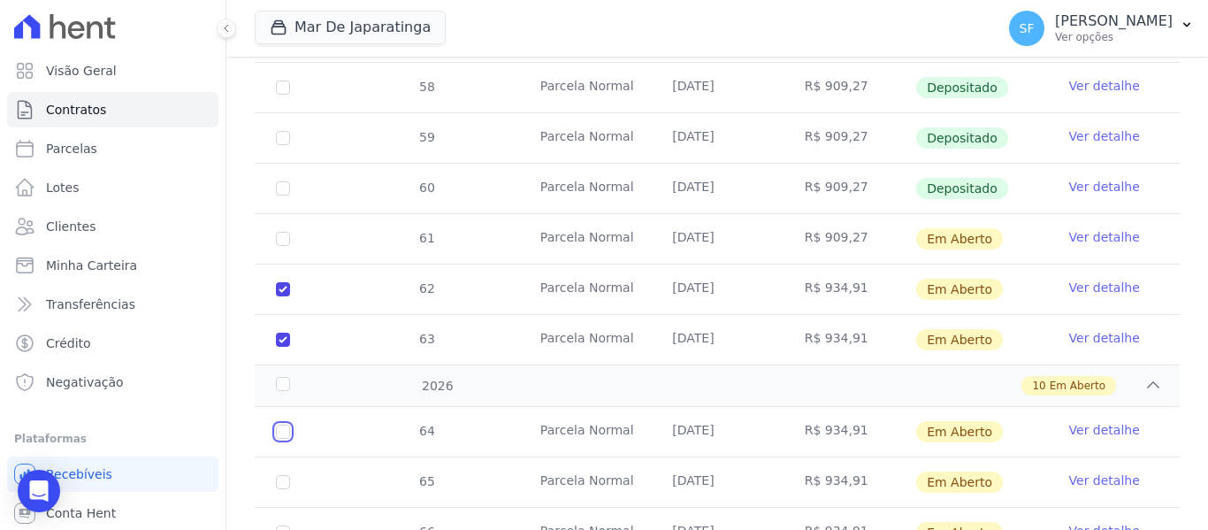
click at [286, 424] on input "checkbox" at bounding box center [283, 431] width 14 height 14
checkbox input "true"
click at [282, 475] on input "checkbox" at bounding box center [283, 482] width 14 height 14
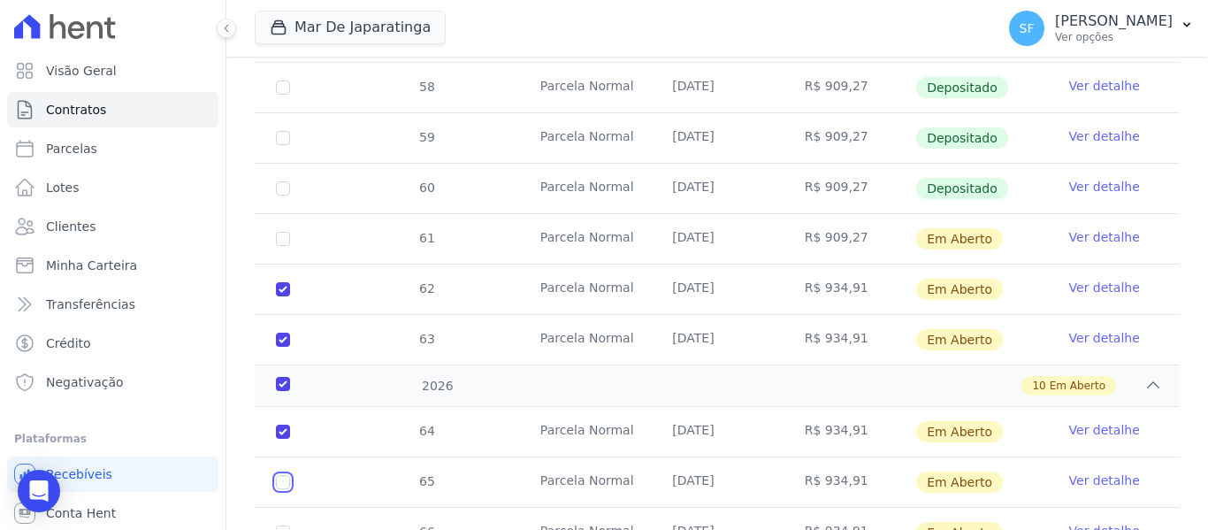
checkbox input "true"
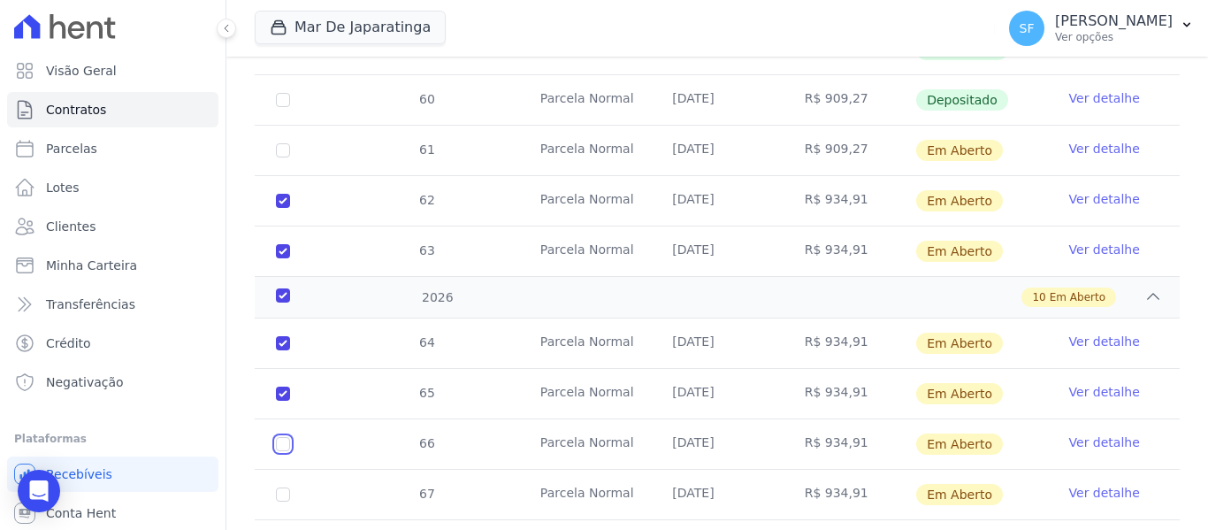
click at [286, 437] on input "checkbox" at bounding box center [283, 444] width 14 height 14
checkbox input "true"
click at [286, 469] on td "67" at bounding box center [283, 494] width 57 height 50
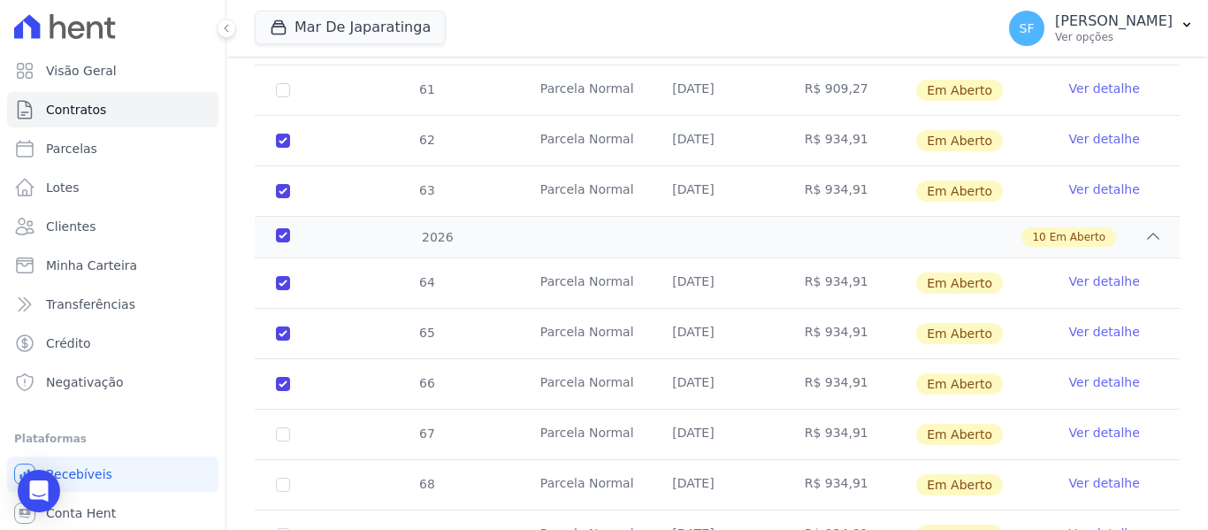
scroll to position [1029, 0]
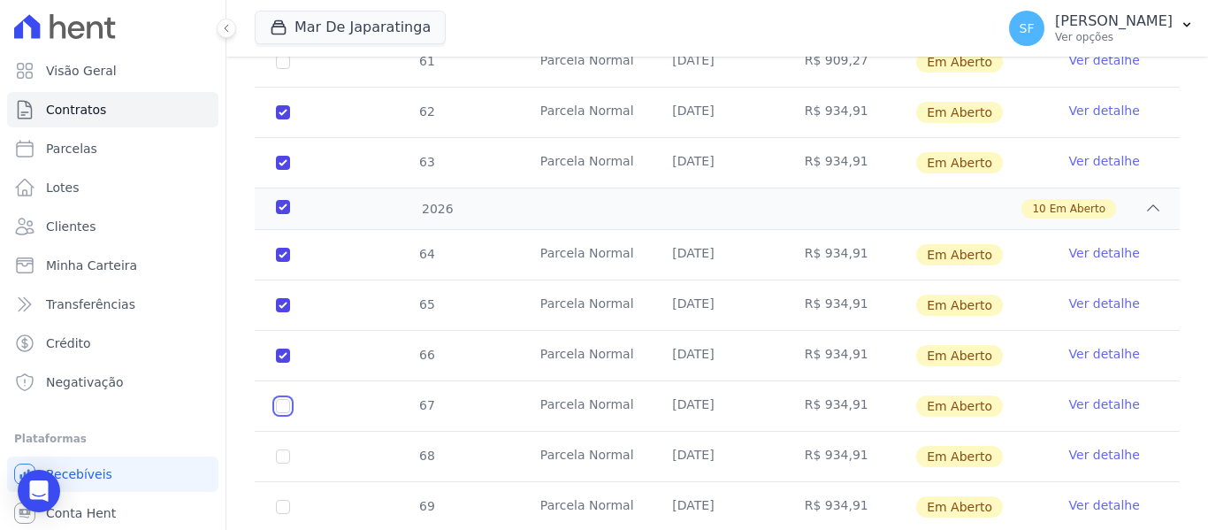
click at [287, 399] on input "checkbox" at bounding box center [283, 406] width 14 height 14
checkbox input "true"
click at [283, 449] on input "checkbox" at bounding box center [283, 456] width 14 height 14
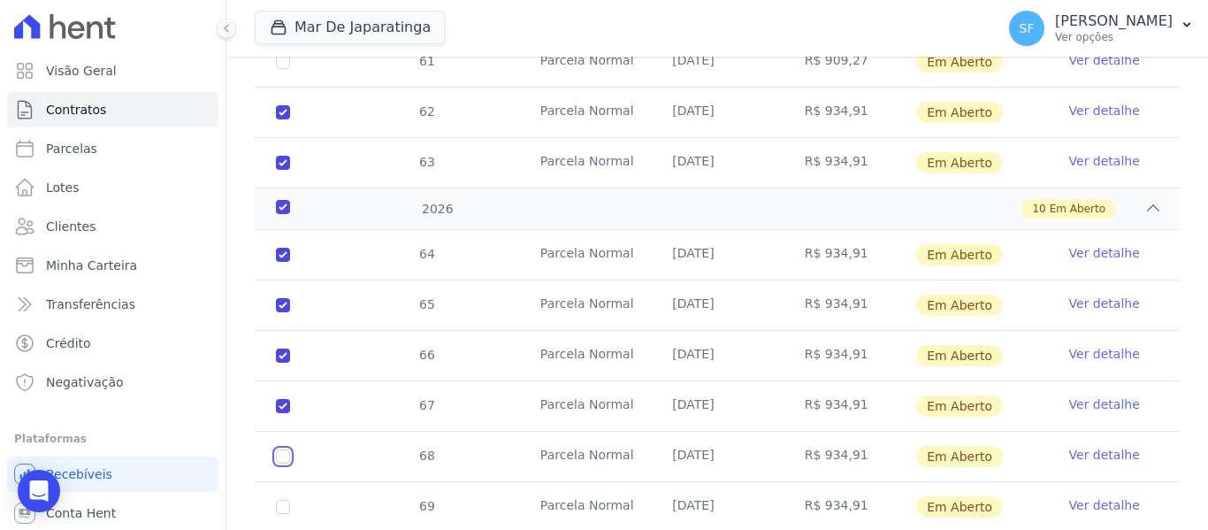
checkbox input "true"
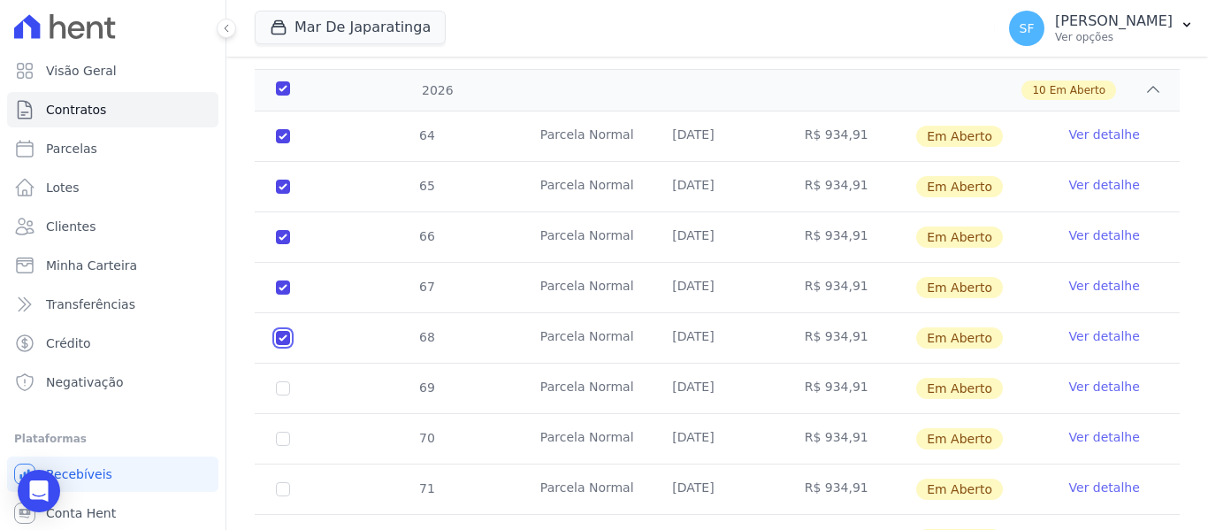
scroll to position [1206, 0]
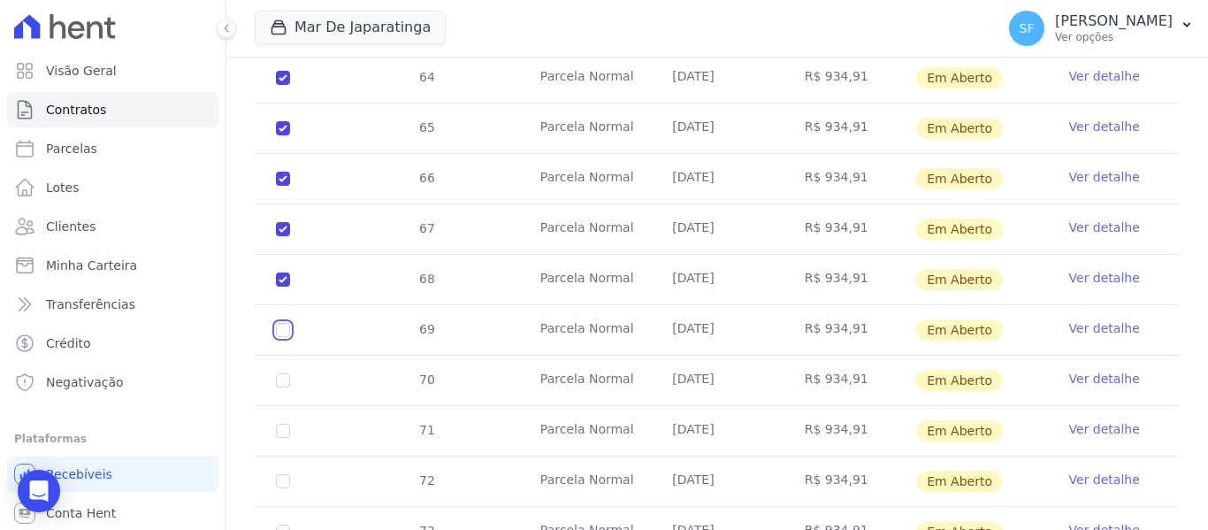
click at [288, 323] on input "checkbox" at bounding box center [283, 330] width 14 height 14
checkbox input "true"
click at [282, 373] on input "checkbox" at bounding box center [283, 380] width 14 height 14
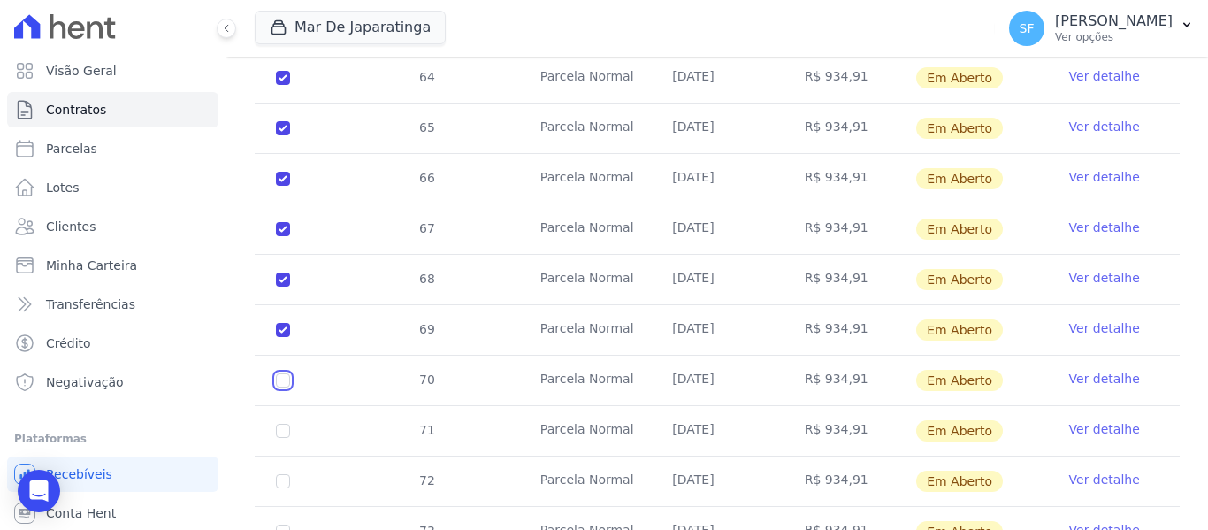
checkbox input "true"
click at [286, 423] on input "checkbox" at bounding box center [283, 430] width 14 height 14
checkbox input "true"
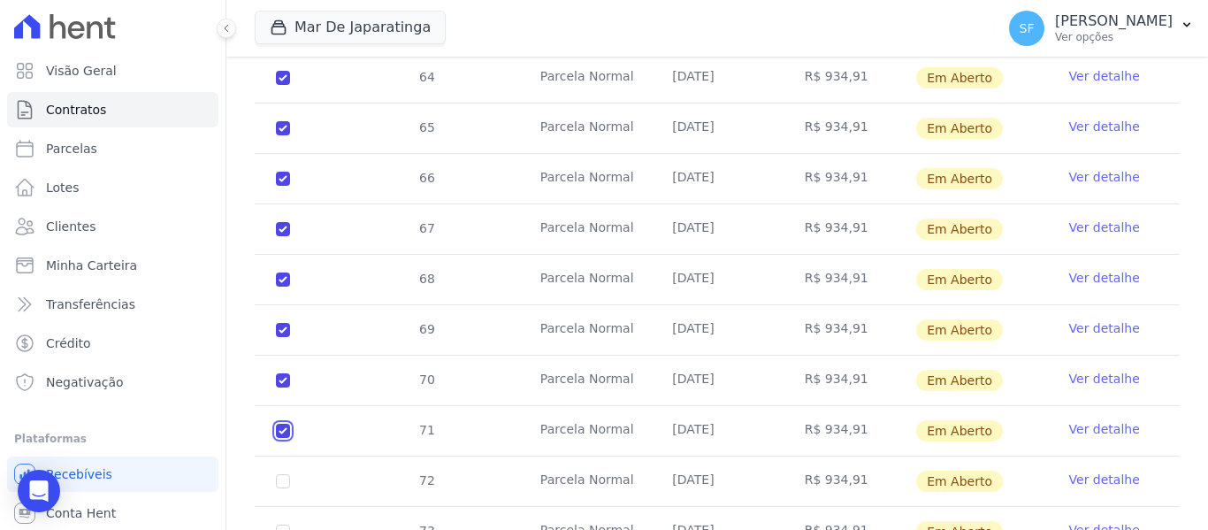
checkbox input "true"
click at [284, 474] on input "checkbox" at bounding box center [283, 481] width 14 height 14
checkbox input "true"
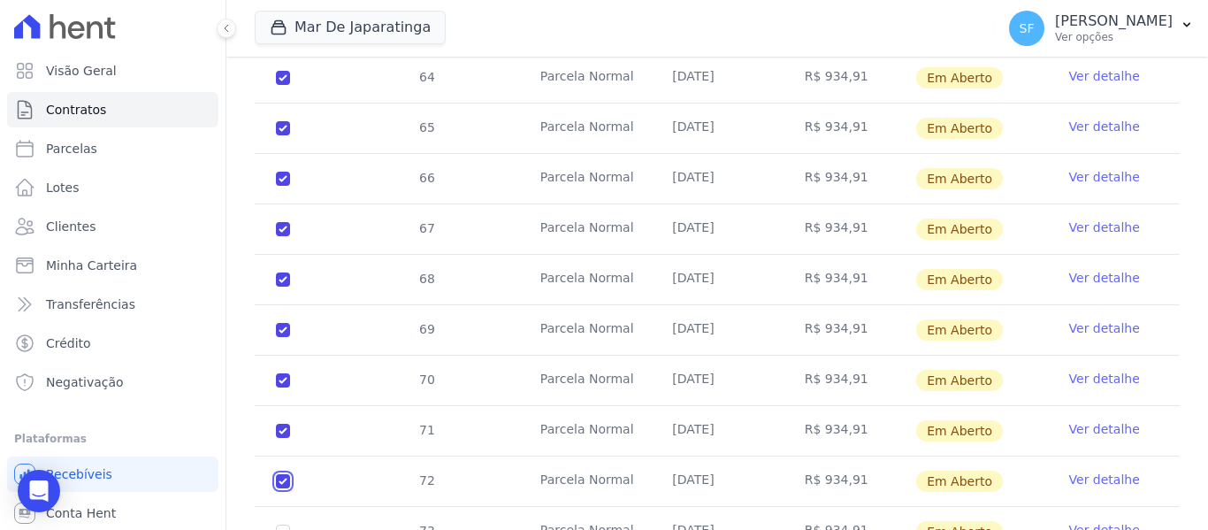
checkbox input "true"
click at [286, 524] on input "checkbox" at bounding box center [283, 531] width 14 height 14
checkbox input "true"
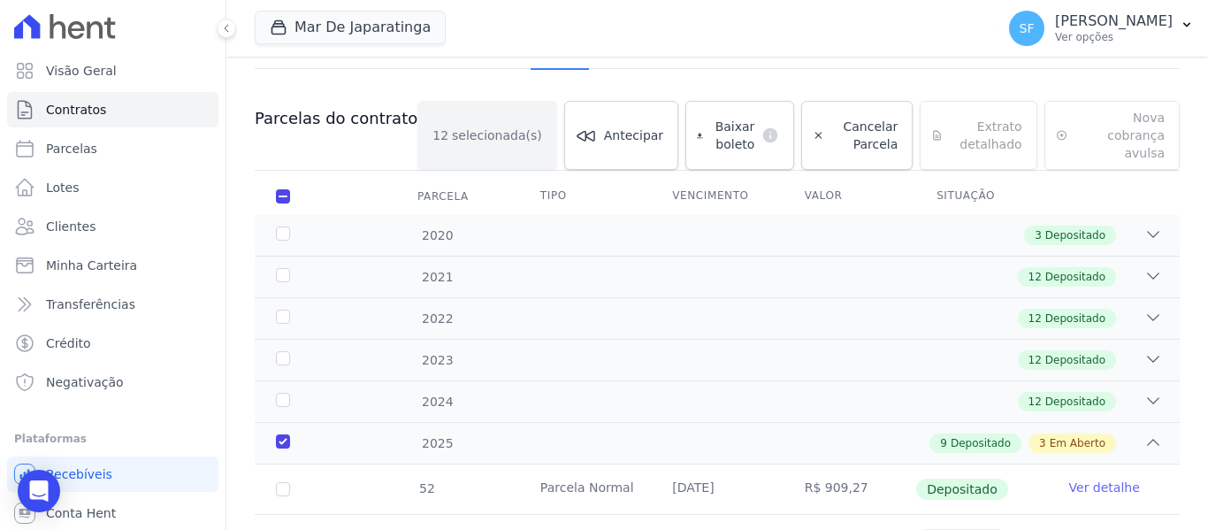
scroll to position [118, 0]
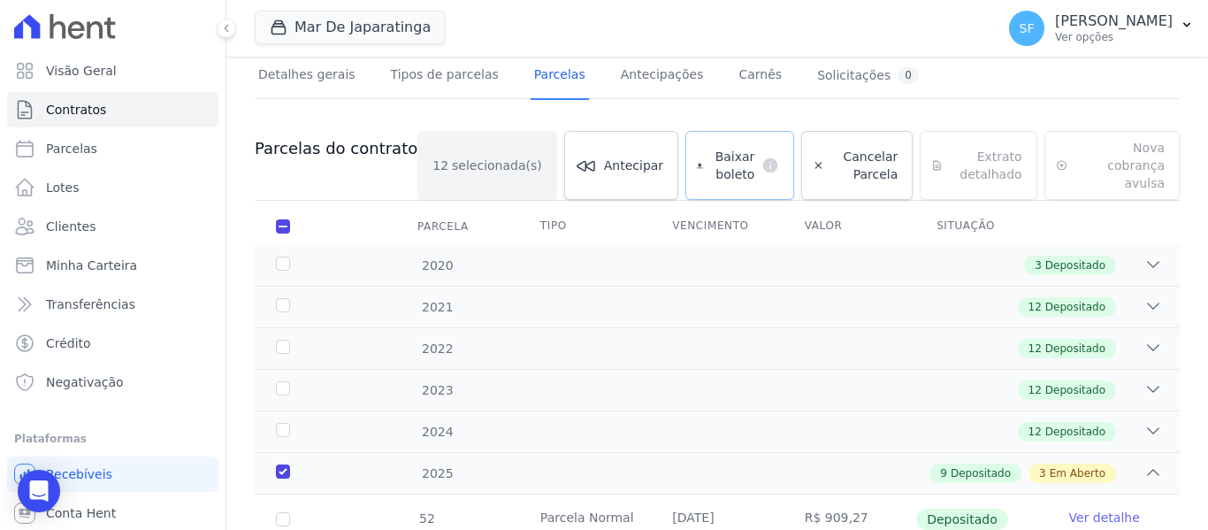
click at [710, 169] on span "Baixar boleto" at bounding box center [732, 165] width 45 height 35
click at [113, 240] on link "Clientes" at bounding box center [112, 226] width 211 height 35
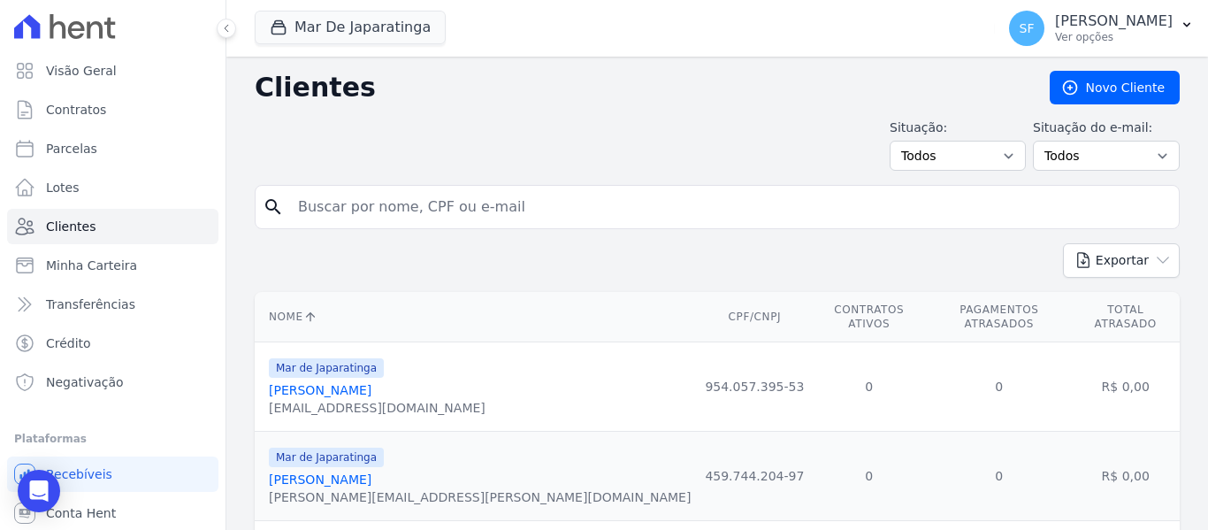
click at [383, 211] on input "search" at bounding box center [729, 206] width 884 height 35
type input "viviane"
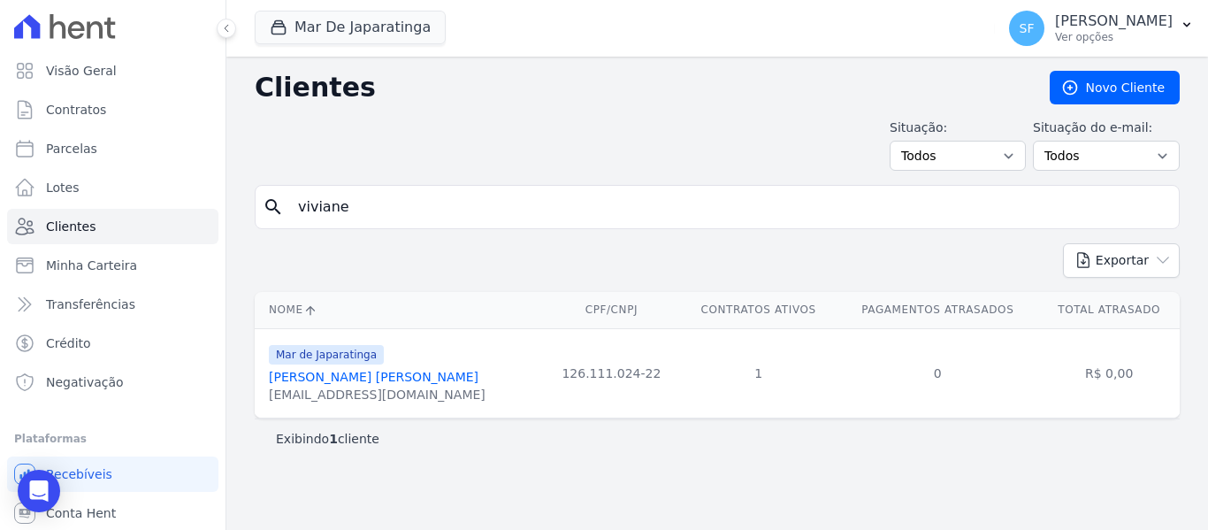
click at [340, 384] on link "[PERSON_NAME] [PERSON_NAME]" at bounding box center [374, 377] width 210 height 14
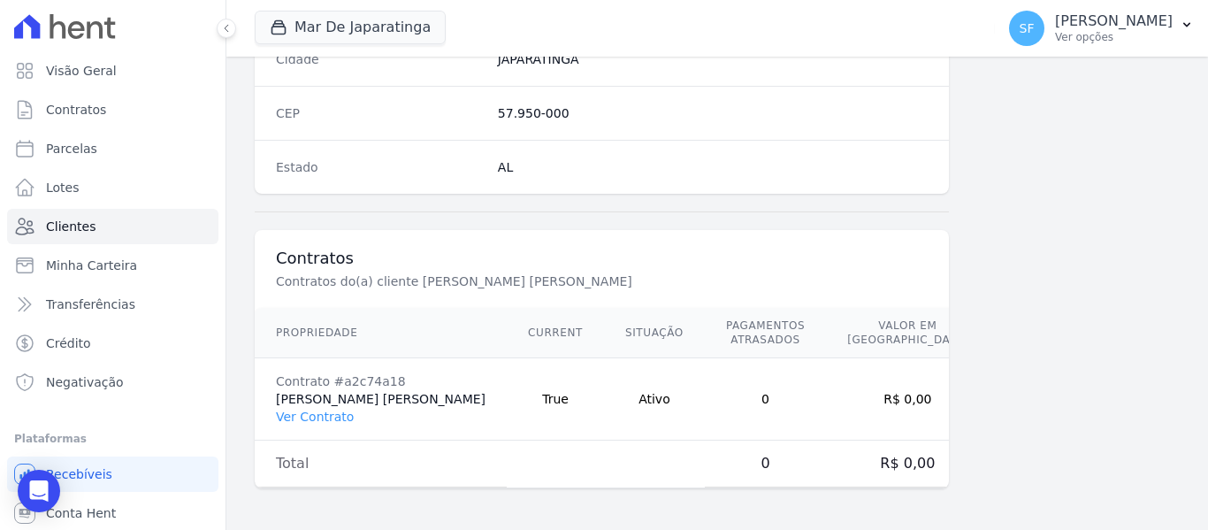
scroll to position [1139, 0]
click at [346, 421] on link "Ver Contrato" at bounding box center [315, 415] width 78 height 14
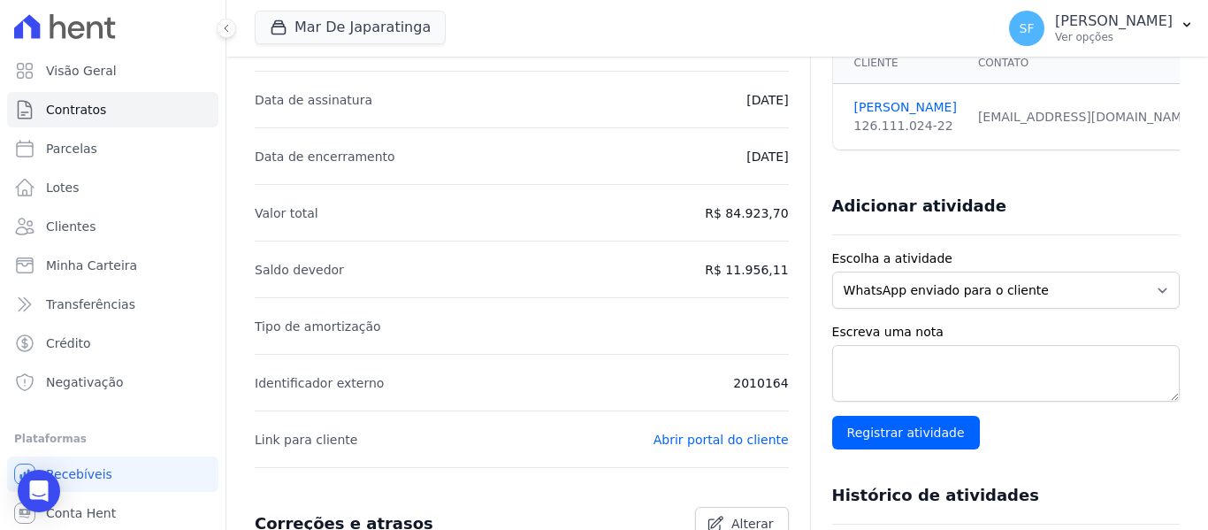
scroll to position [81, 0]
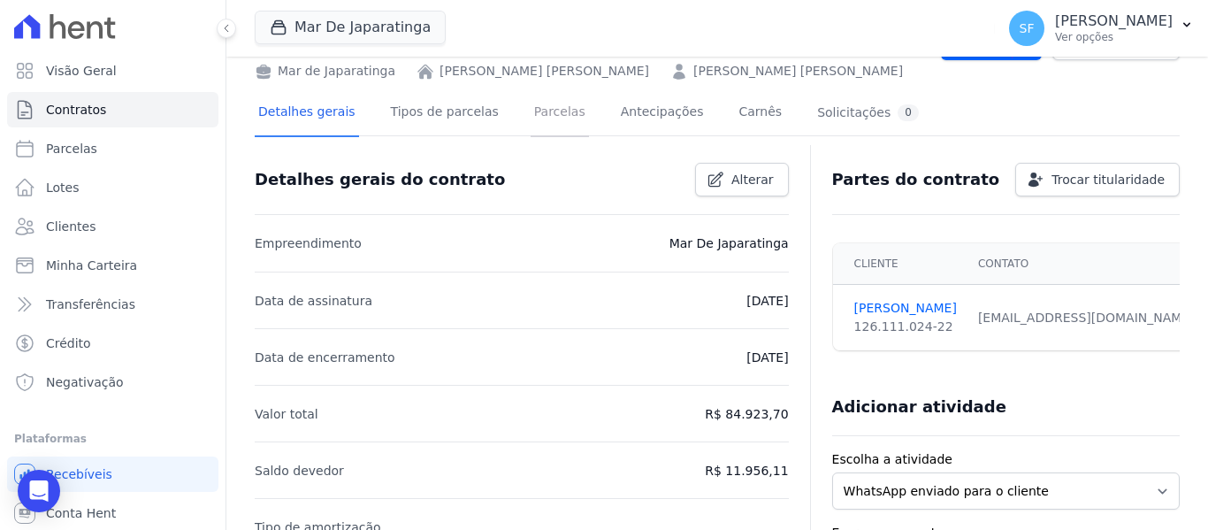
click at [535, 123] on link "Parcelas" at bounding box center [559, 113] width 58 height 47
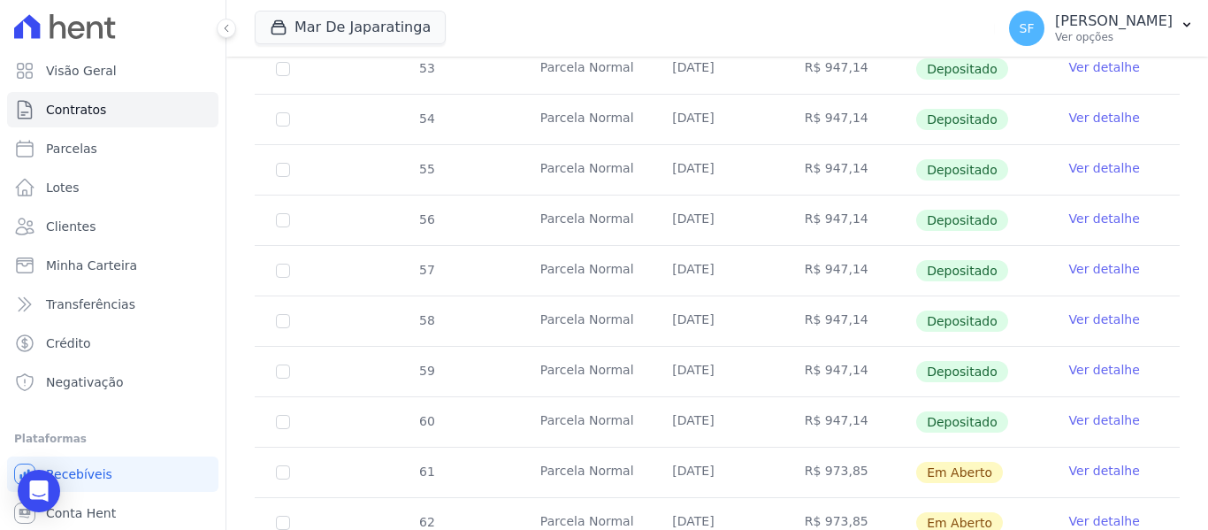
scroll to position [750, 0]
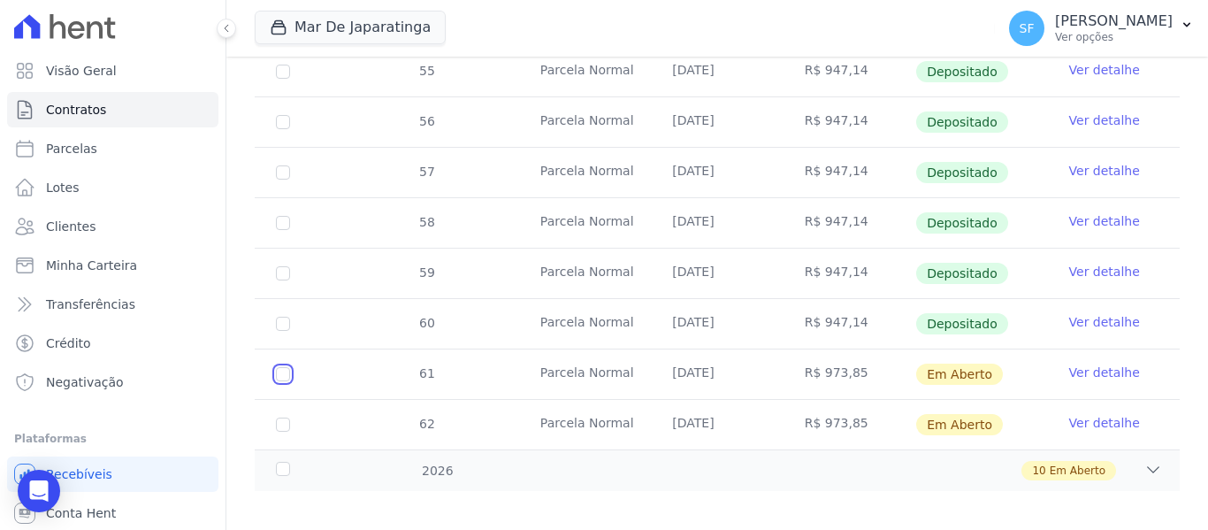
click at [288, 367] on input "checkbox" at bounding box center [283, 374] width 14 height 14
checkbox input "true"
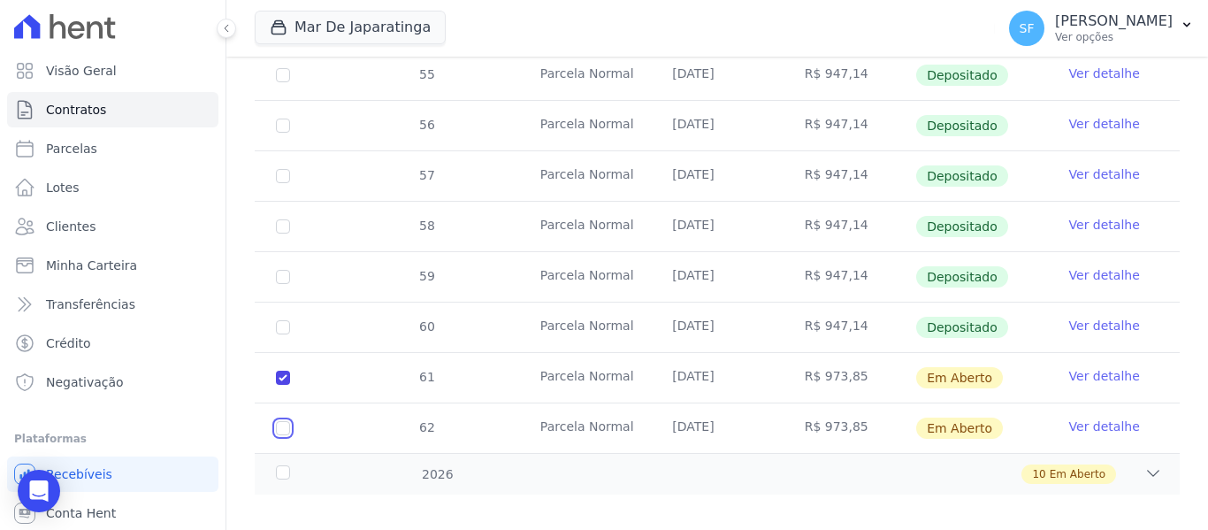
click at [282, 421] on input "checkbox" at bounding box center [283, 428] width 14 height 14
checkbox input "true"
click at [281, 465] on div "2026" at bounding box center [312, 474] width 80 height 19
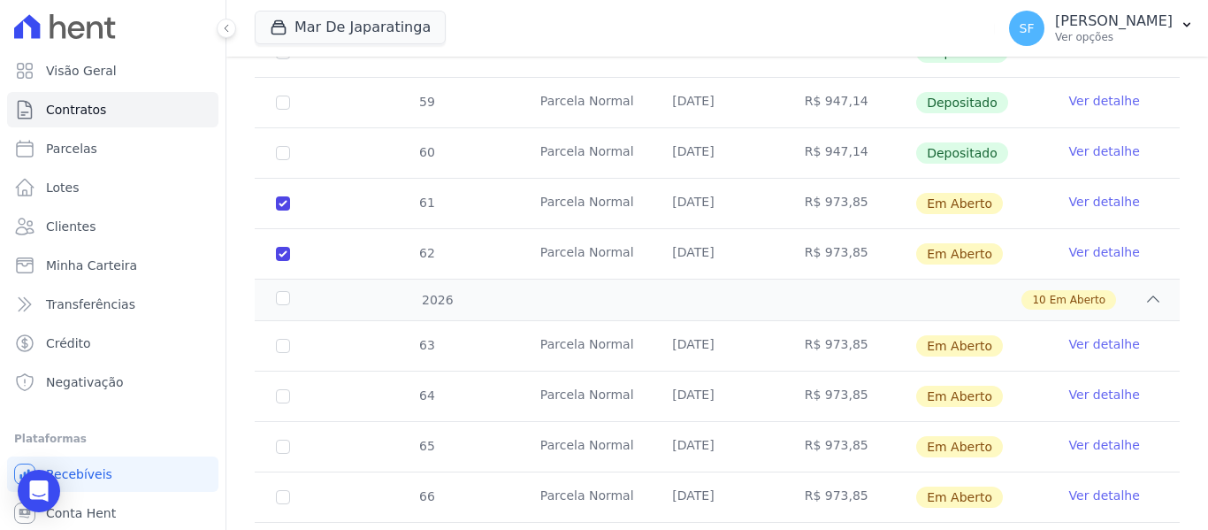
scroll to position [941, 0]
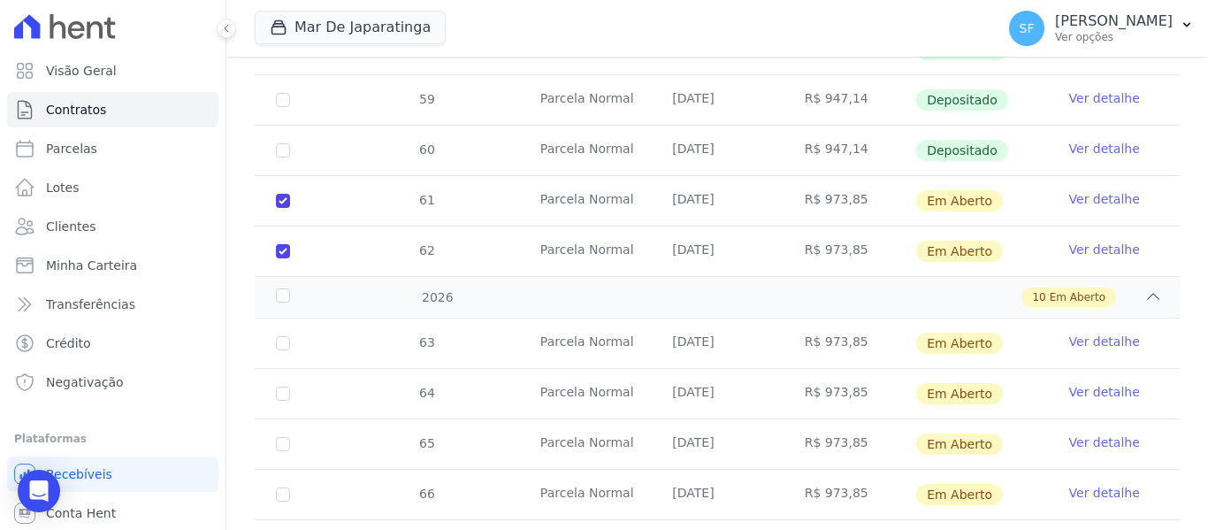
click at [290, 325] on td "63" at bounding box center [283, 343] width 57 height 50
click at [278, 336] on input "checkbox" at bounding box center [283, 343] width 14 height 14
checkbox input "true"
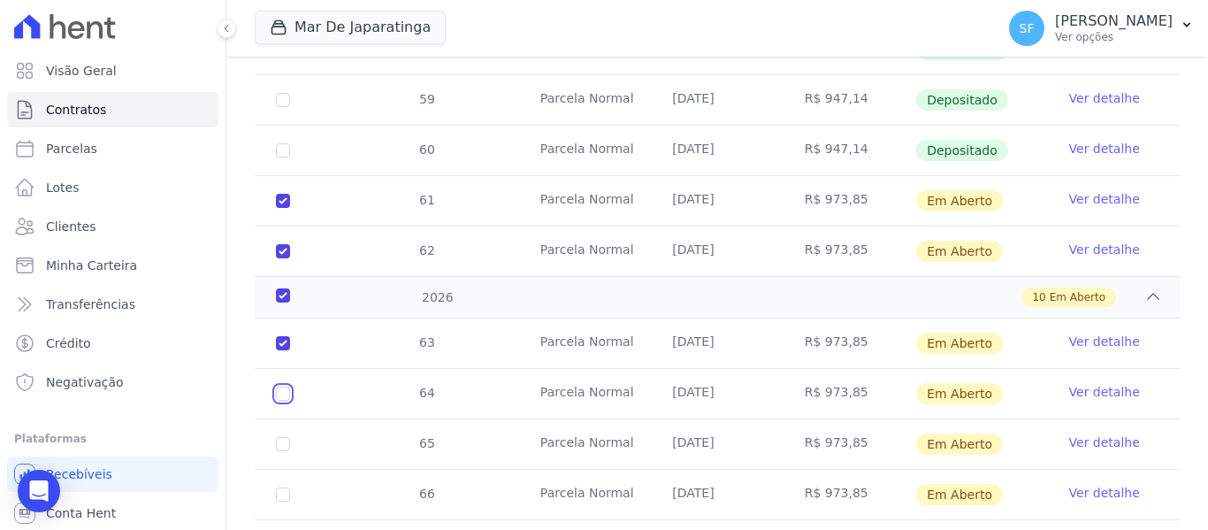
click at [281, 386] on input "checkbox" at bounding box center [283, 393] width 14 height 14
checkbox input "true"
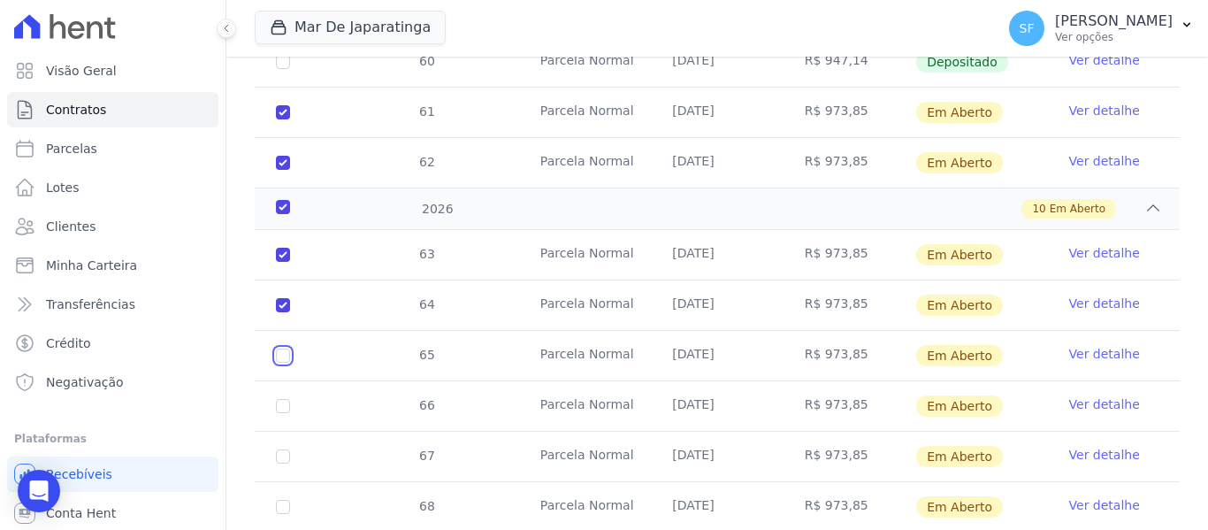
click at [286, 348] on input "checkbox" at bounding box center [283, 355] width 14 height 14
checkbox input "true"
click at [287, 399] on input "checkbox" at bounding box center [283, 406] width 14 height 14
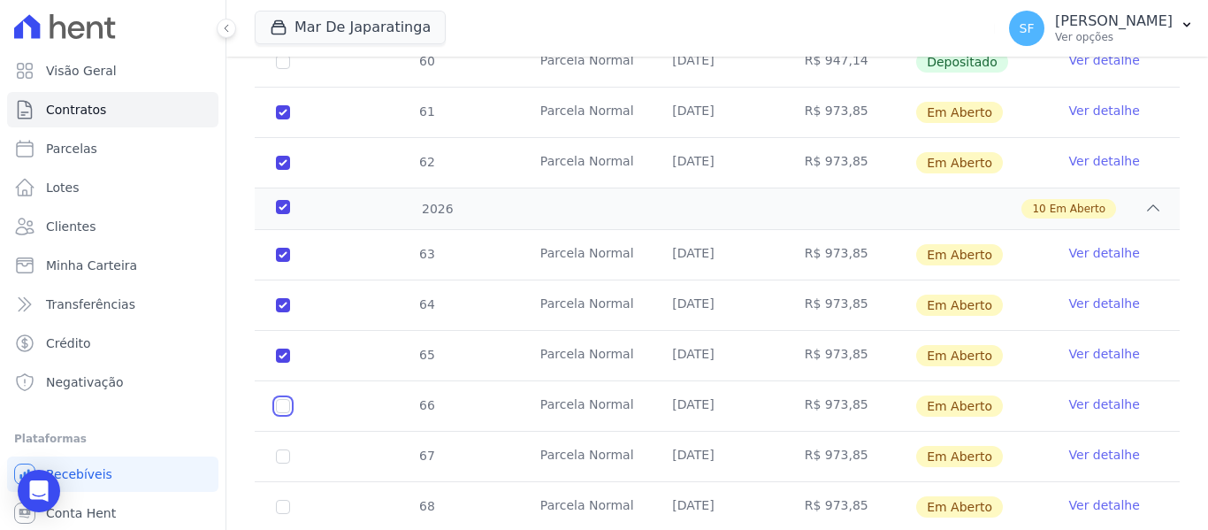
checkbox input "true"
click at [283, 449] on input "checkbox" at bounding box center [283, 456] width 14 height 14
checkbox input "true"
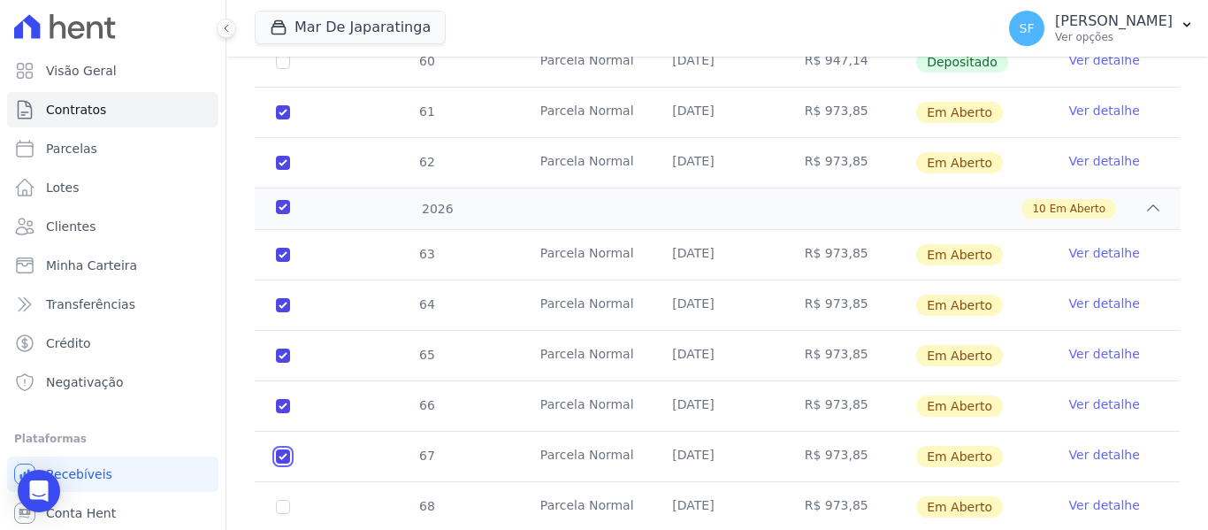
checkbox input "true"
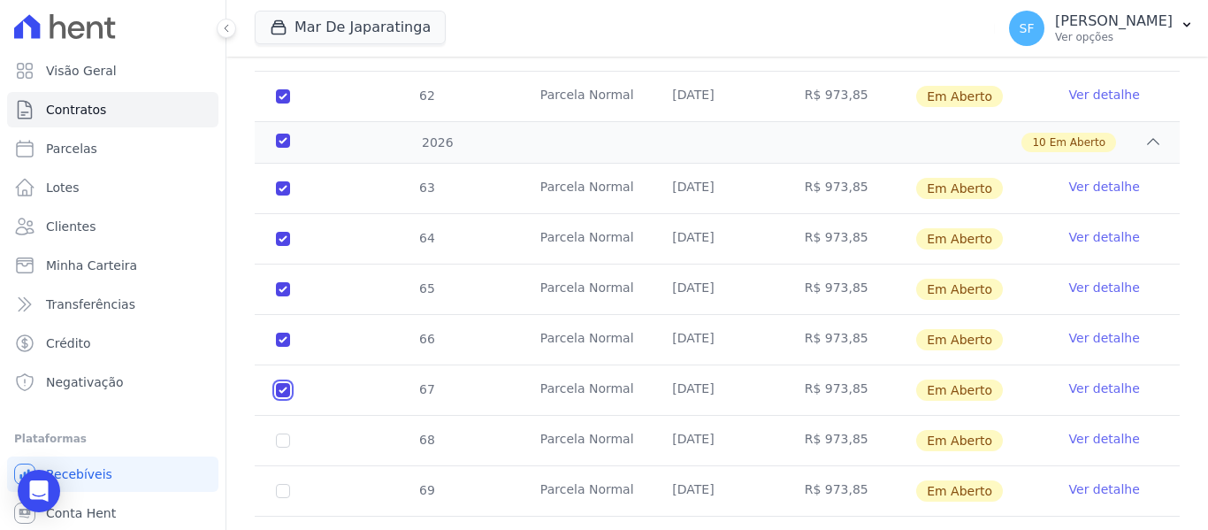
scroll to position [1117, 0]
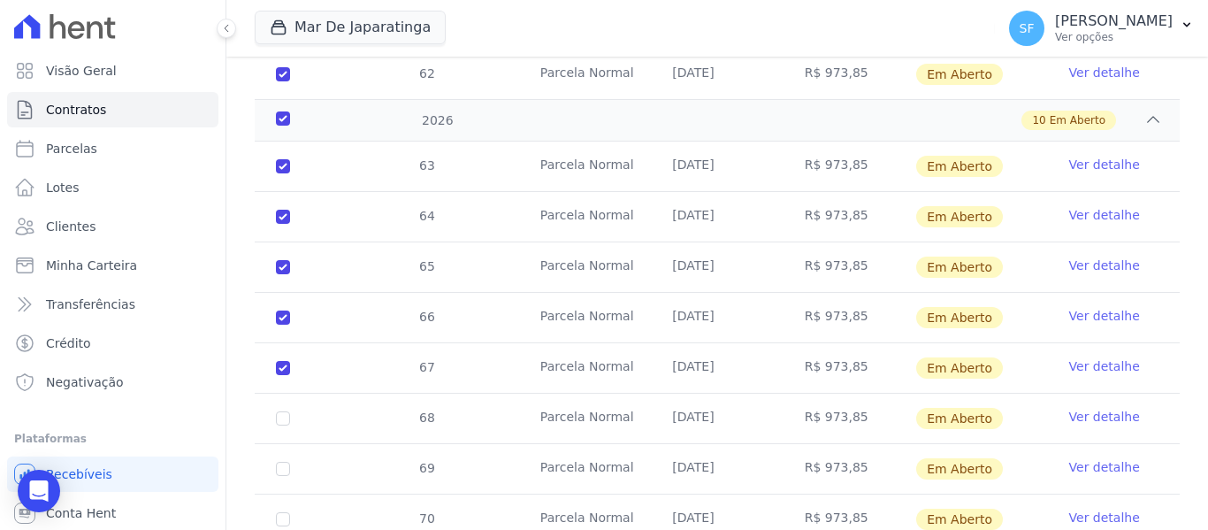
click at [281, 393] on td "68" at bounding box center [283, 418] width 57 height 50
click at [286, 411] on input "checkbox" at bounding box center [283, 418] width 14 height 14
checkbox input "true"
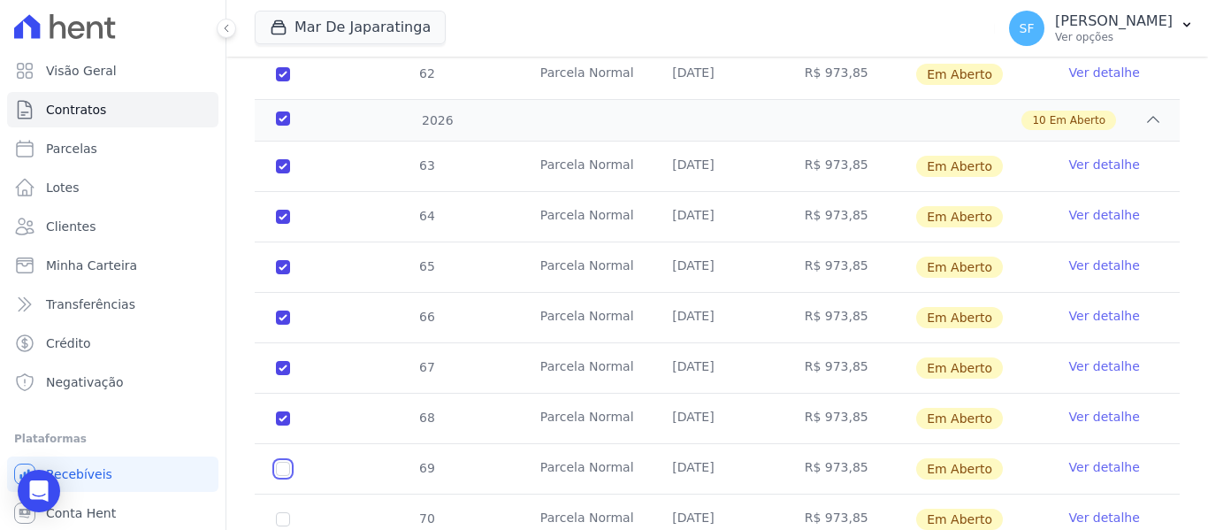
click at [280, 461] on input "checkbox" at bounding box center [283, 468] width 14 height 14
checkbox input "true"
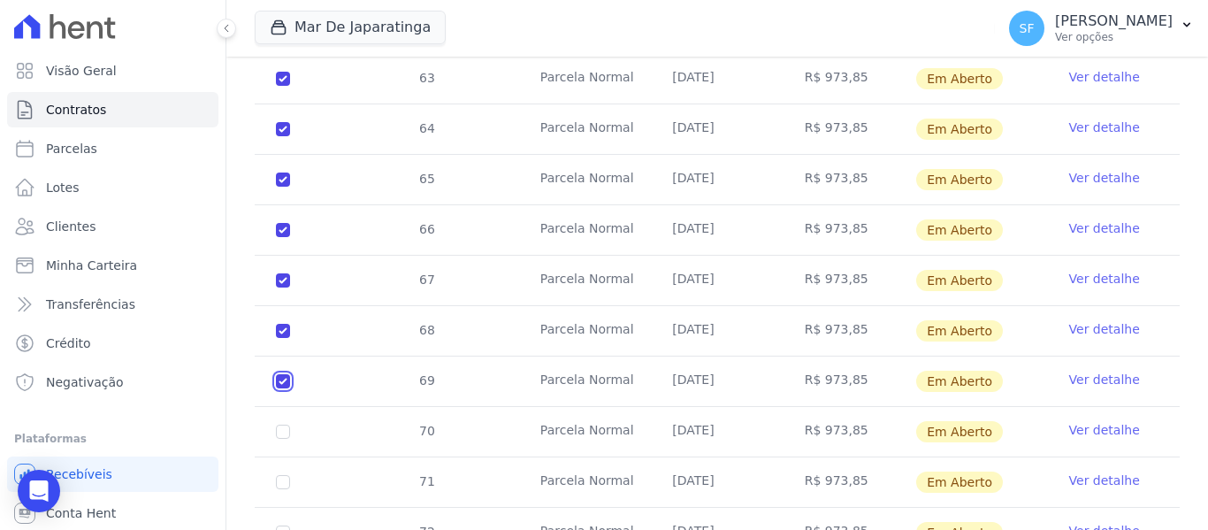
scroll to position [1268, 0]
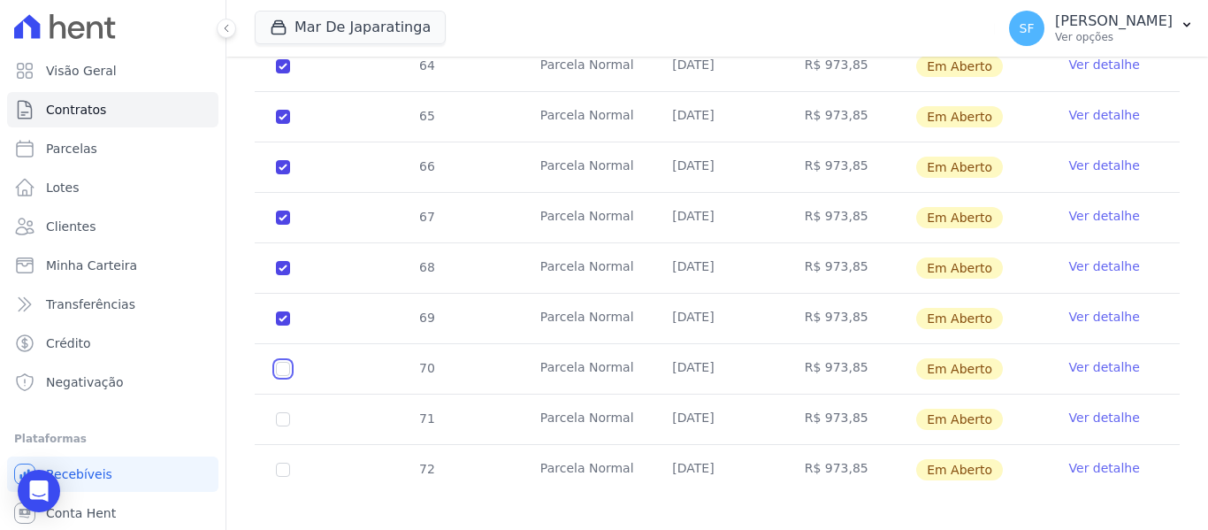
click at [281, 362] on input "checkbox" at bounding box center [283, 369] width 14 height 14
checkbox input "true"
click at [278, 412] on input "checkbox" at bounding box center [283, 419] width 14 height 14
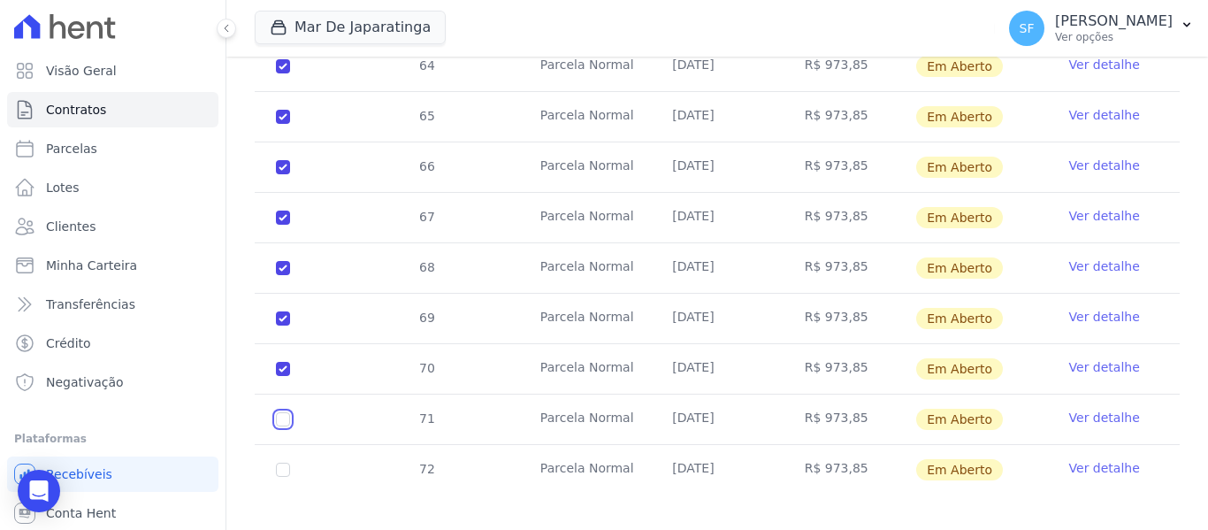
checkbox input "true"
click at [284, 462] on input "checkbox" at bounding box center [283, 469] width 14 height 14
checkbox input "true"
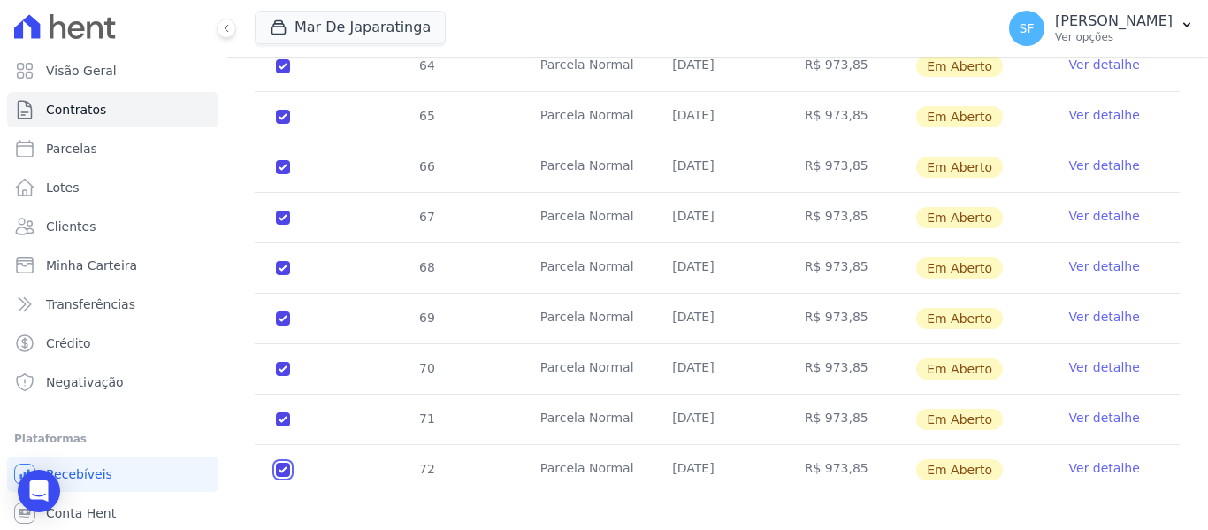
checkbox input "true"
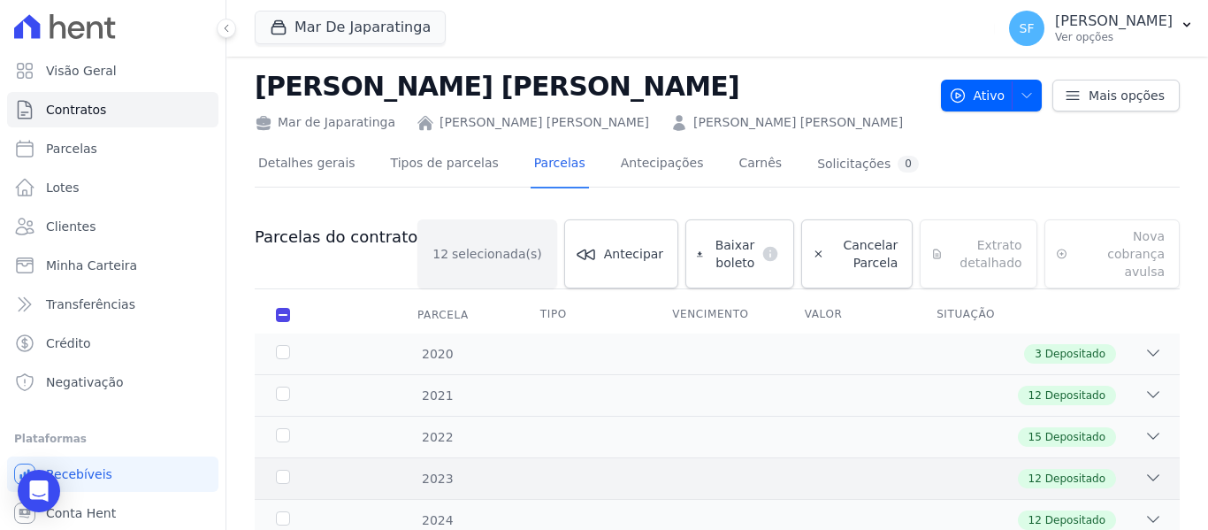
scroll to position [0, 0]
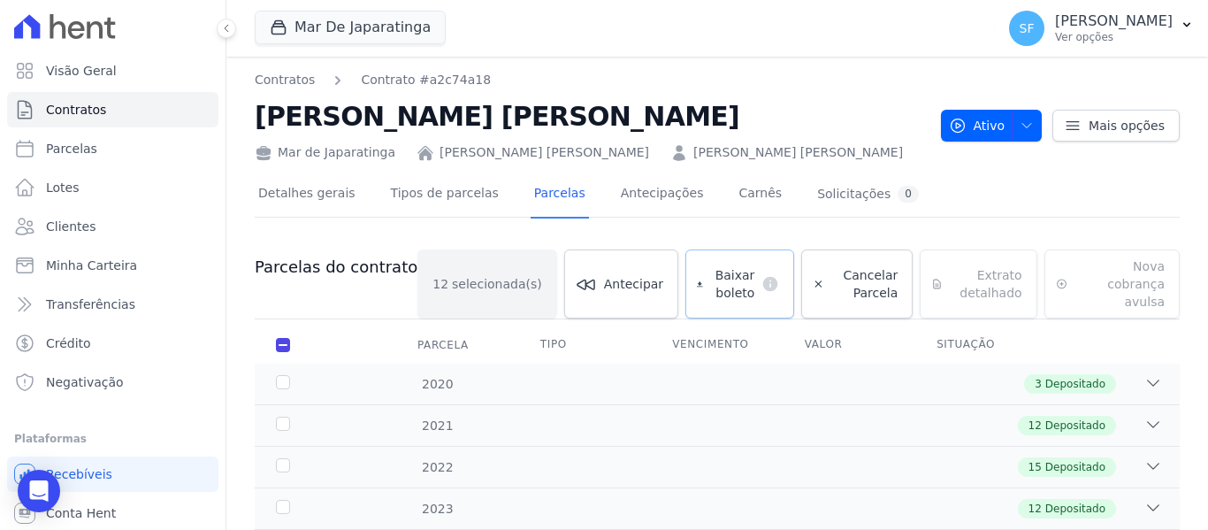
click at [710, 278] on span "Baixar boleto" at bounding box center [732, 283] width 45 height 35
click at [98, 264] on span "Minha Carteira" at bounding box center [91, 265] width 91 height 18
click at [87, 228] on span "Clientes" at bounding box center [71, 226] width 50 height 18
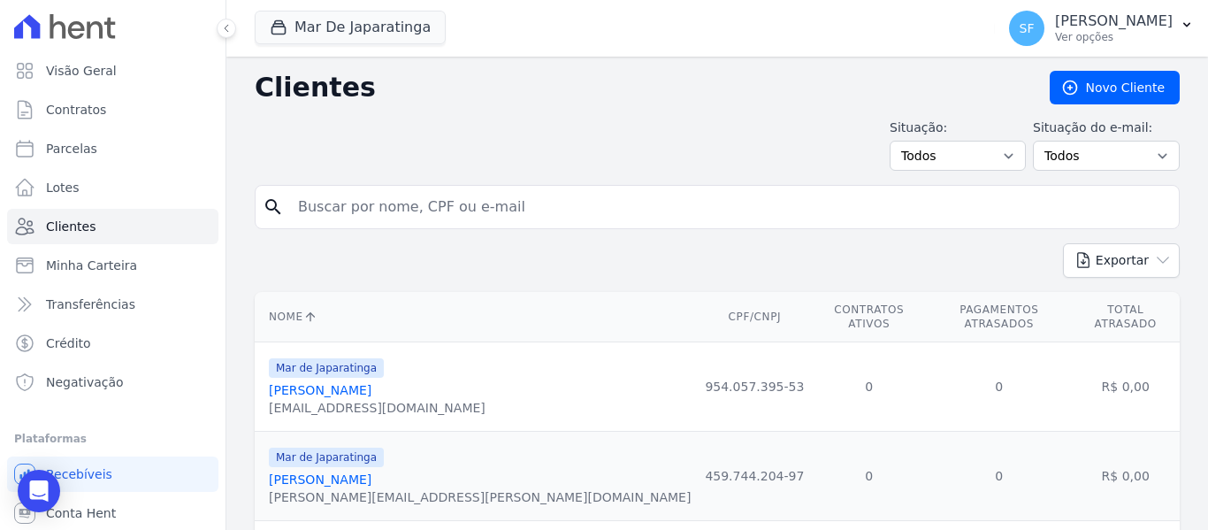
click at [392, 206] on input "search" at bounding box center [729, 206] width 884 height 35
type input "[PERSON_NAME]"
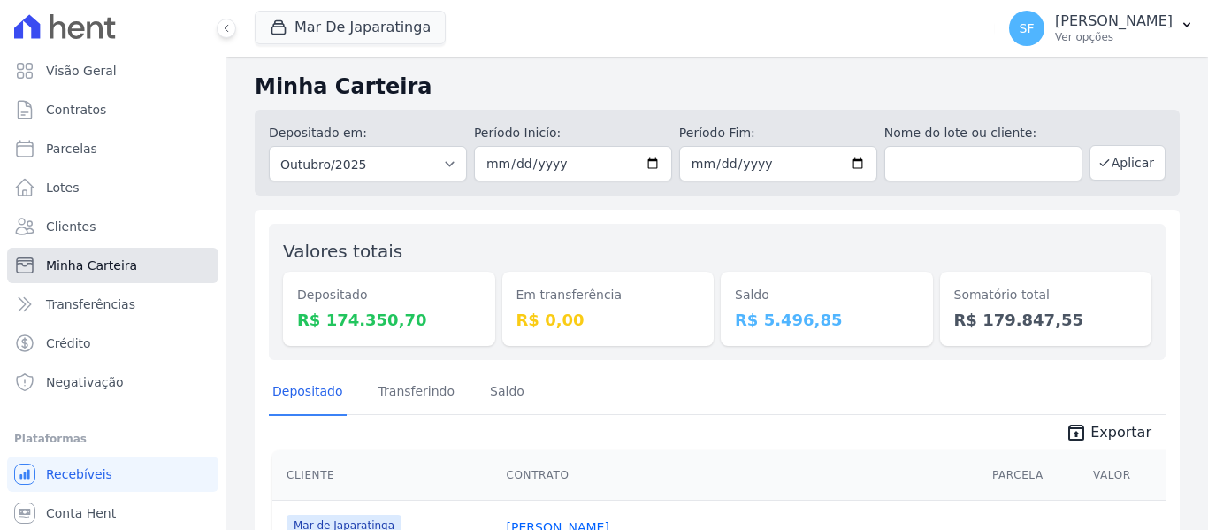
click at [109, 272] on span "Minha Carteira" at bounding box center [91, 265] width 91 height 18
click at [72, 232] on span "Clientes" at bounding box center [71, 226] width 50 height 18
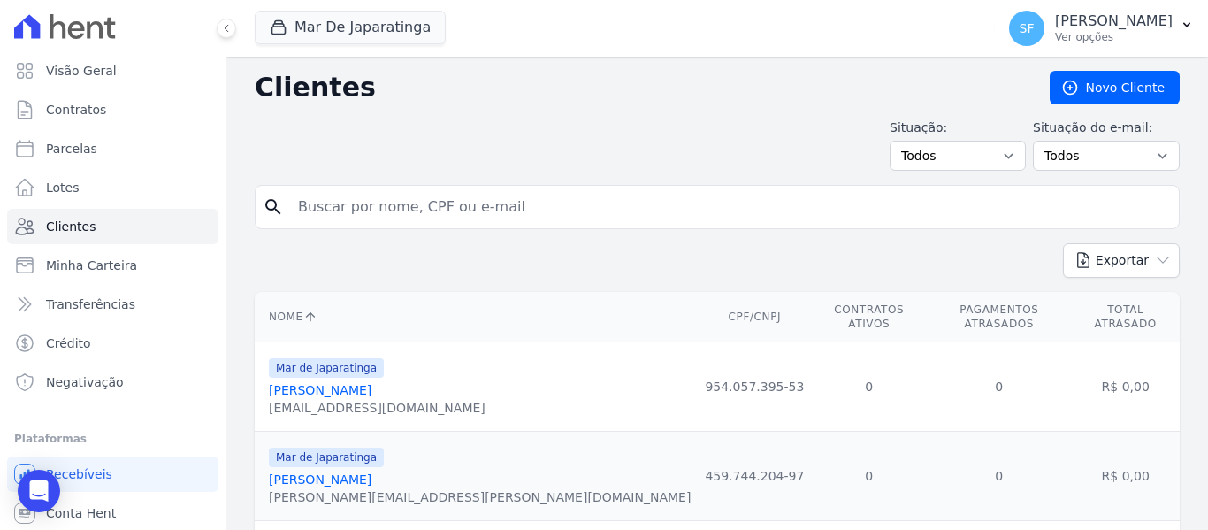
click at [377, 211] on input "search" at bounding box center [729, 206] width 884 height 35
type input "[PERSON_NAME]"
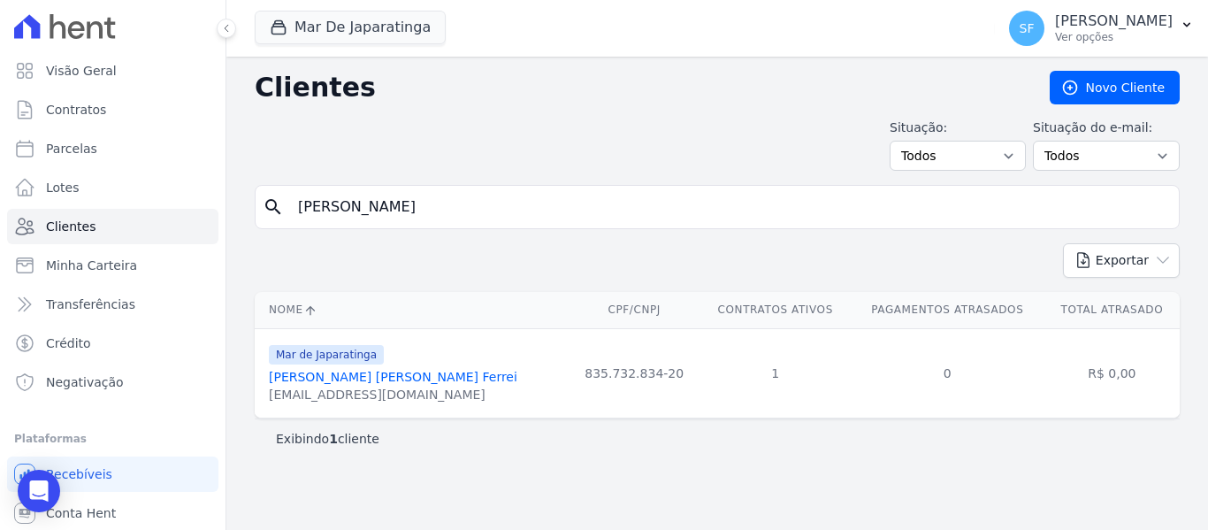
click at [350, 381] on link "[PERSON_NAME] [PERSON_NAME] Ferrei" at bounding box center [393, 377] width 248 height 14
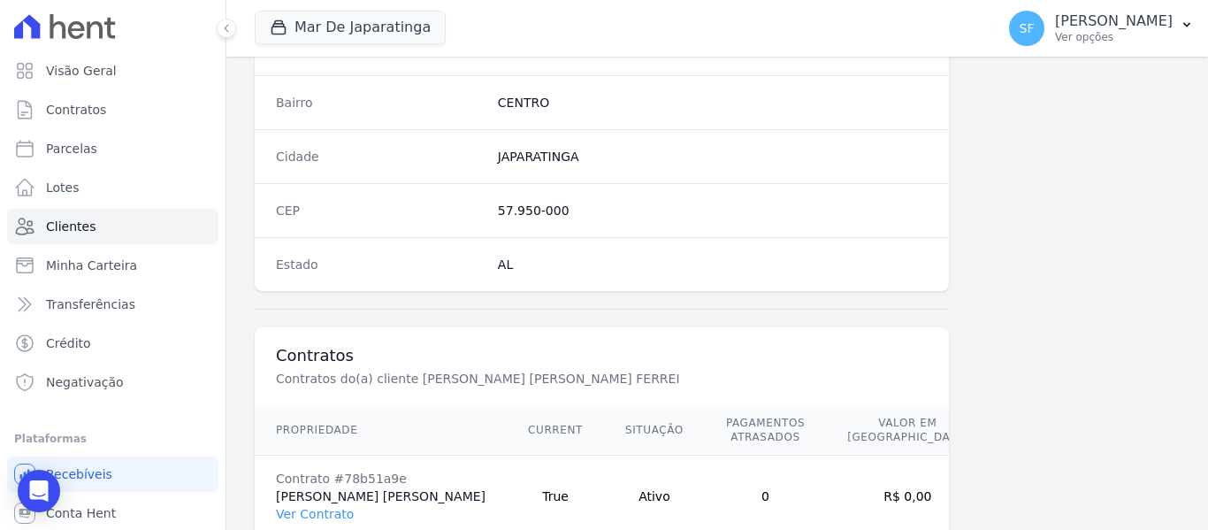
scroll to position [1139, 0]
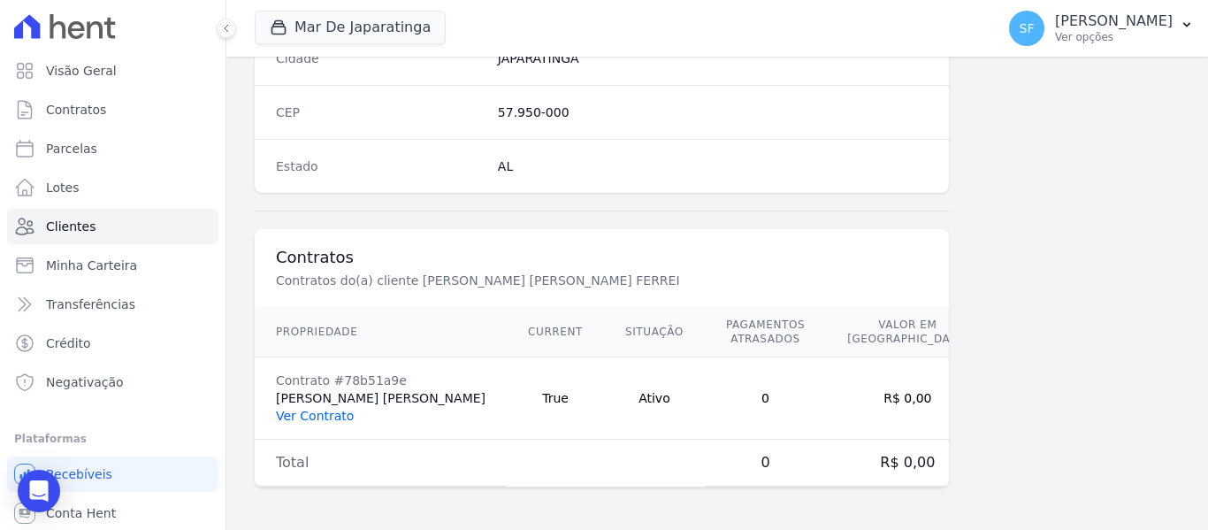
click at [336, 416] on link "Ver Contrato" at bounding box center [315, 415] width 78 height 14
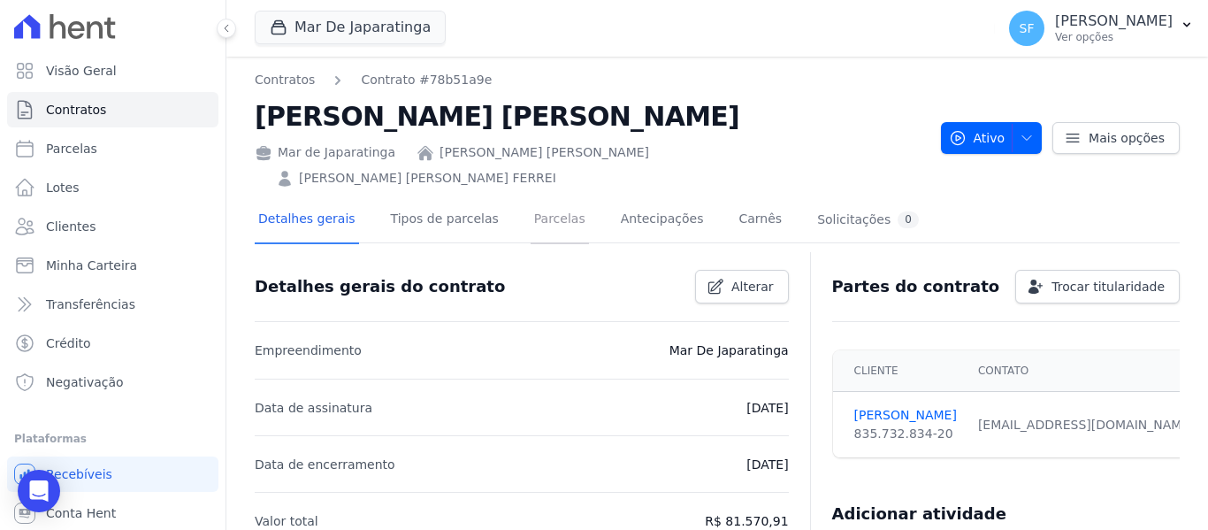
click at [530, 199] on link "Parcelas" at bounding box center [559, 220] width 58 height 47
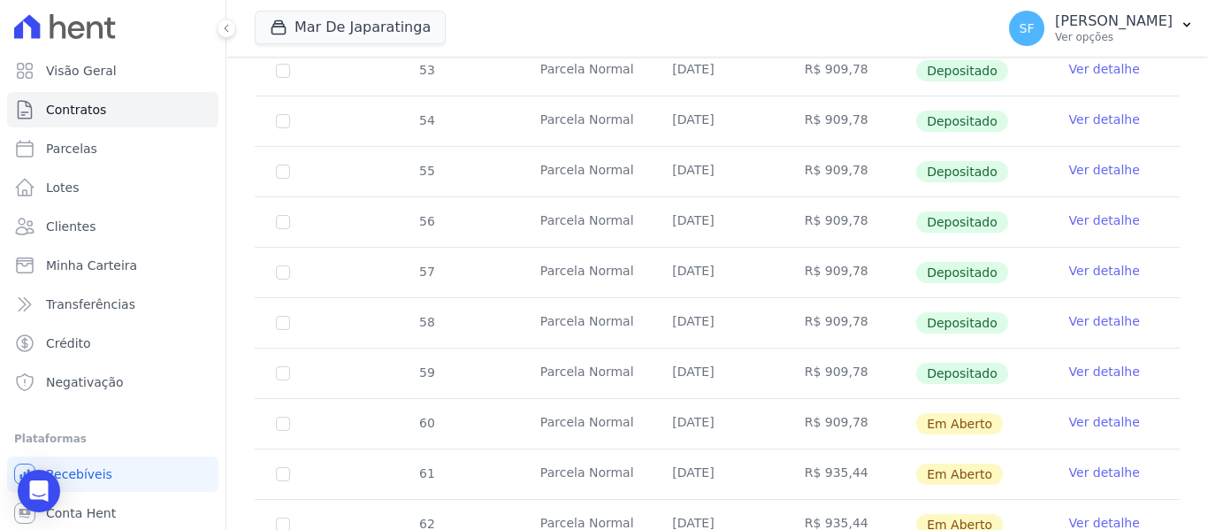
scroll to position [750, 0]
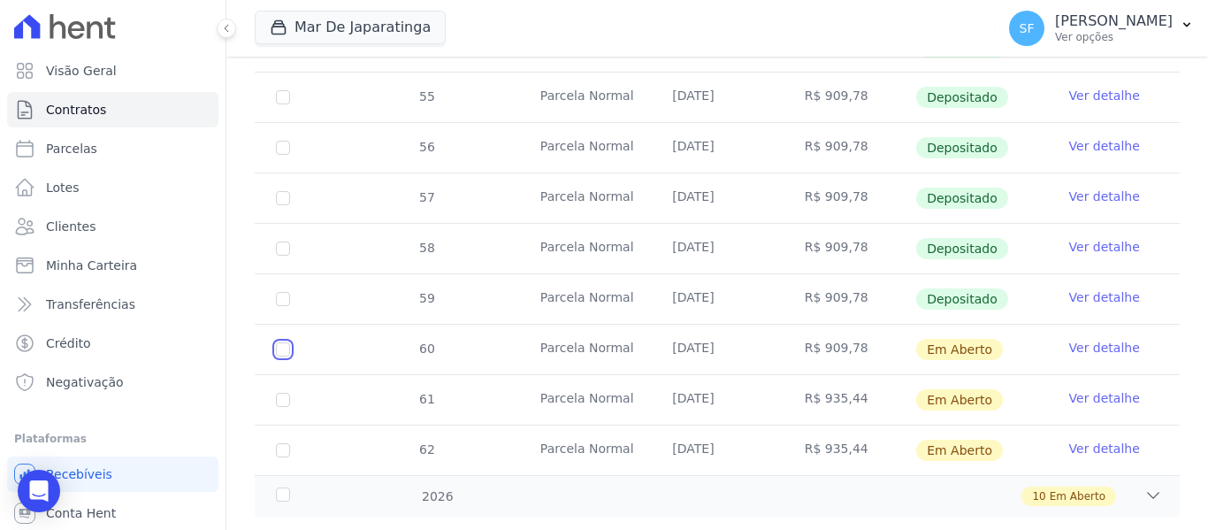
click at [283, 342] on input "checkbox" at bounding box center [283, 349] width 14 height 14
checkbox input "true"
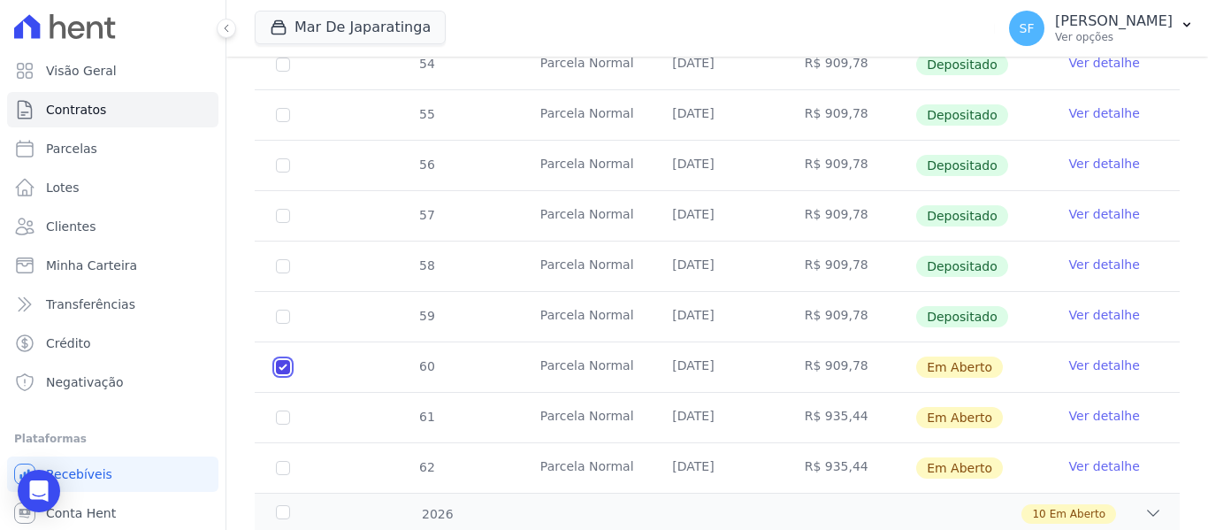
scroll to position [764, 0]
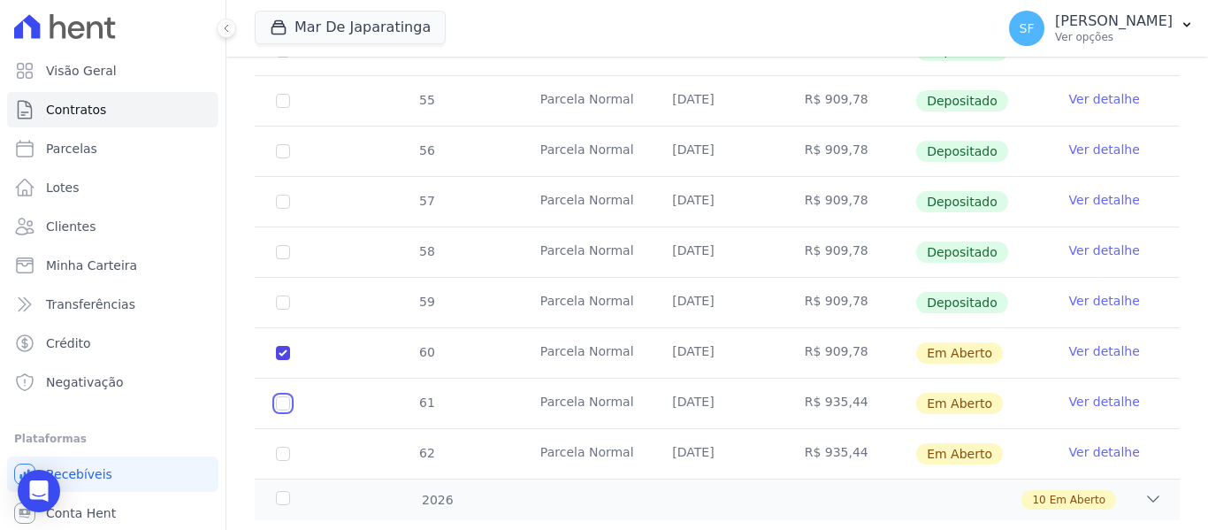
click at [286, 396] on input "checkbox" at bounding box center [283, 403] width 14 height 14
checkbox input "true"
click at [286, 429] on td "62" at bounding box center [283, 454] width 57 height 50
click at [291, 491] on div "2026" at bounding box center [312, 500] width 80 height 19
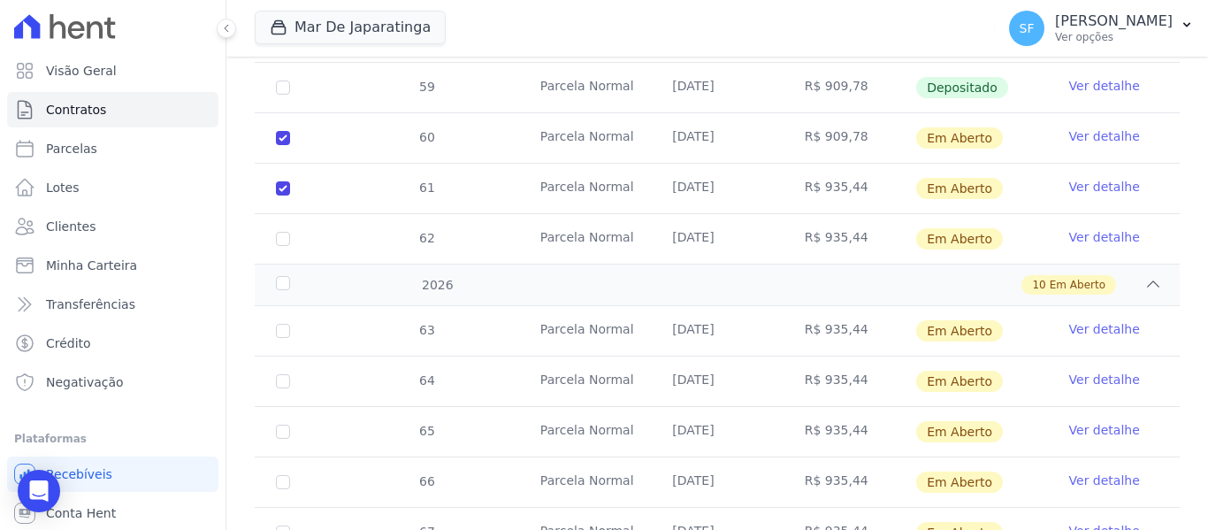
scroll to position [852, 0]
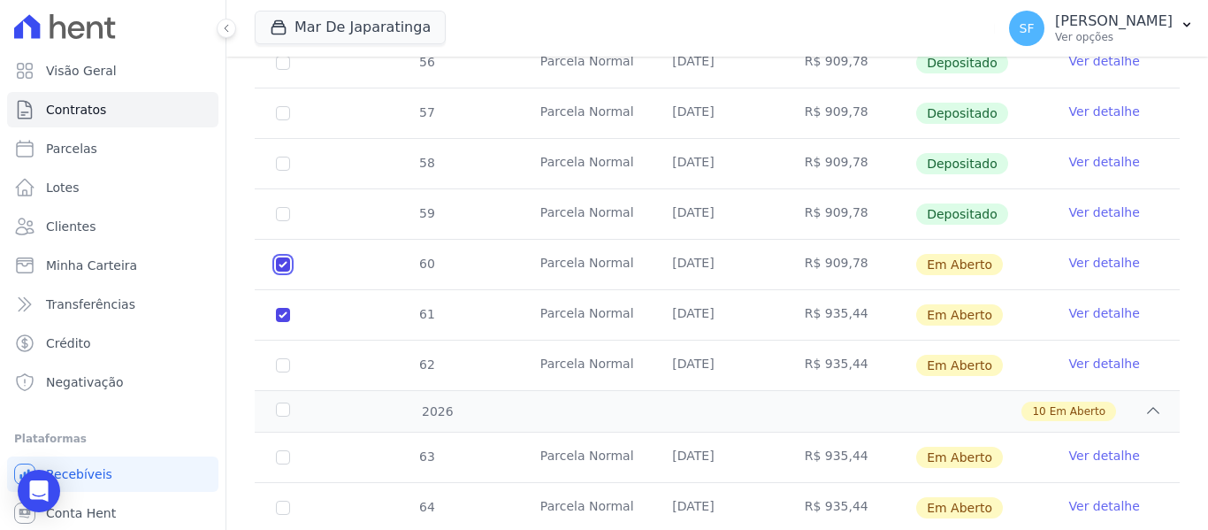
click at [278, 257] on input "checkbox" at bounding box center [283, 264] width 14 height 14
checkbox input "false"
checkbox input "true"
click at [283, 358] on input "checkbox" at bounding box center [283, 365] width 14 height 14
checkbox input "true"
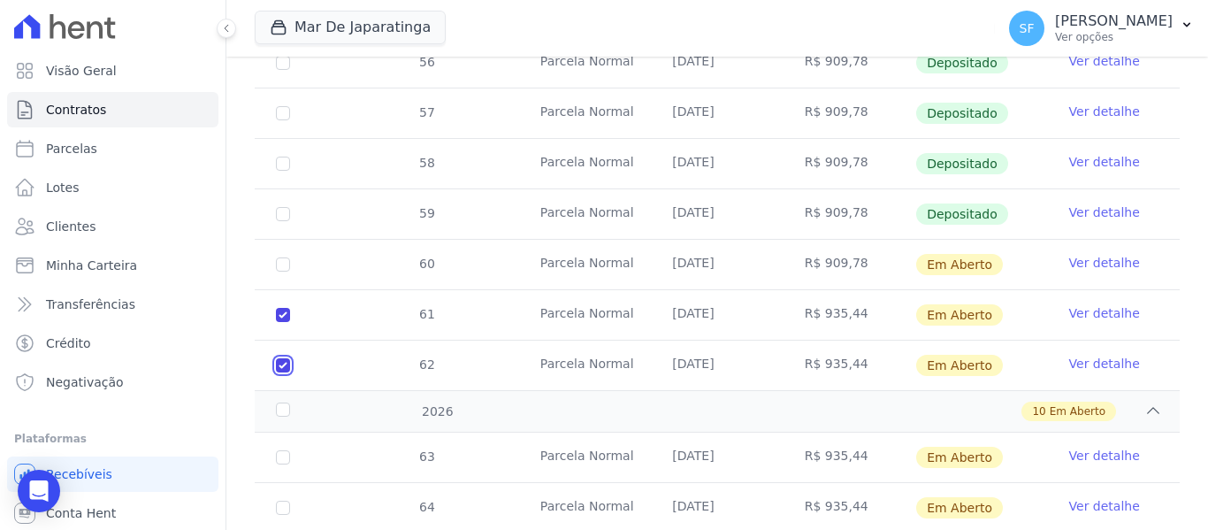
checkbox input "true"
click at [286, 402] on div "2026" at bounding box center [312, 411] width 80 height 19
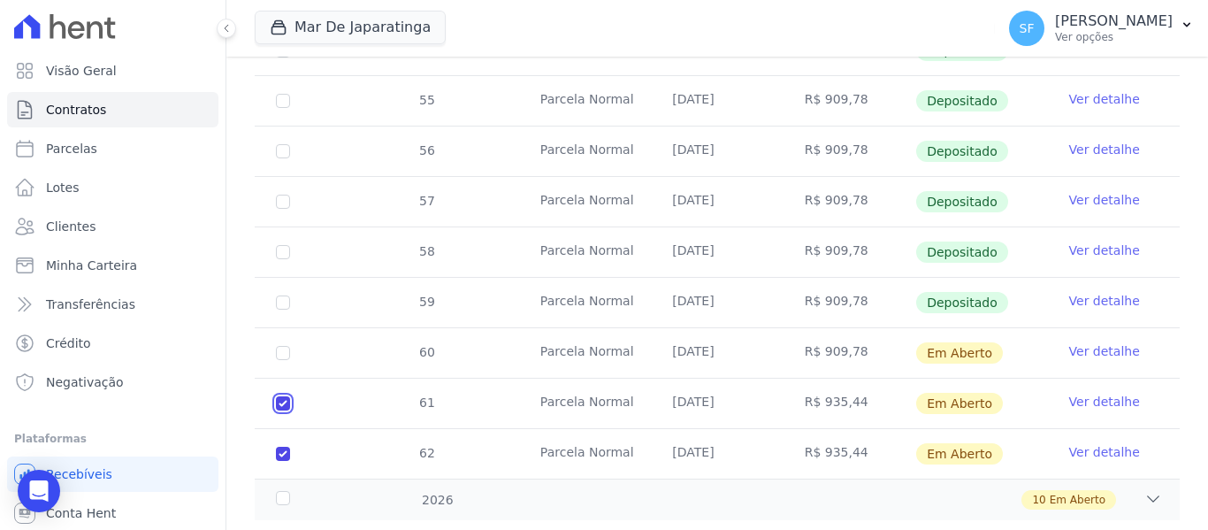
click at [286, 396] on input "checkbox" at bounding box center [283, 403] width 14 height 14
checkbox input "false"
checkbox input "true"
click at [286, 396] on input "checkbox" at bounding box center [283, 403] width 14 height 14
checkbox input "true"
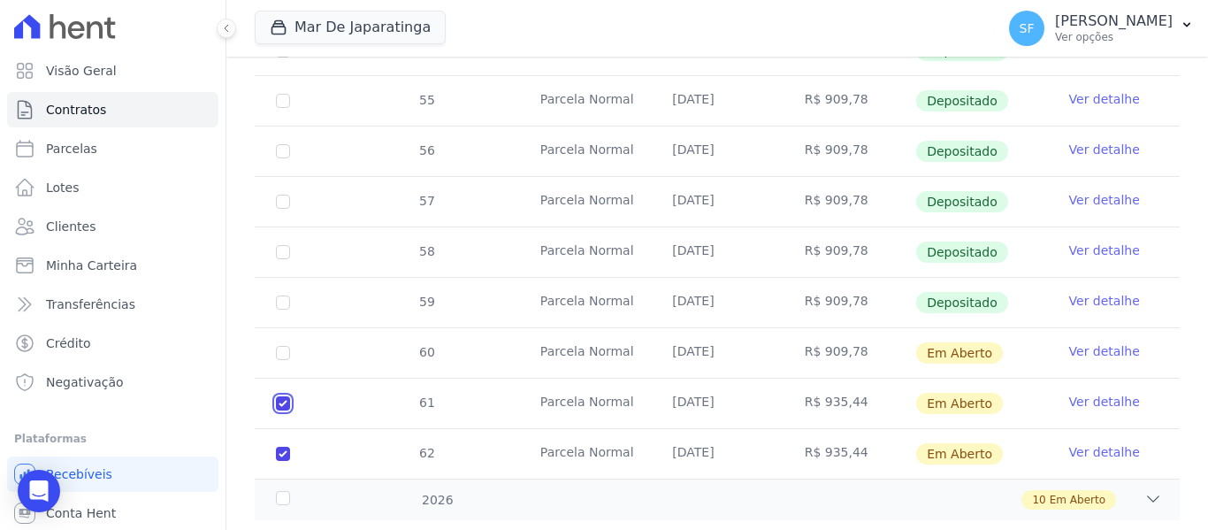
checkbox input "true"
click at [286, 491] on div "2026" at bounding box center [312, 500] width 80 height 19
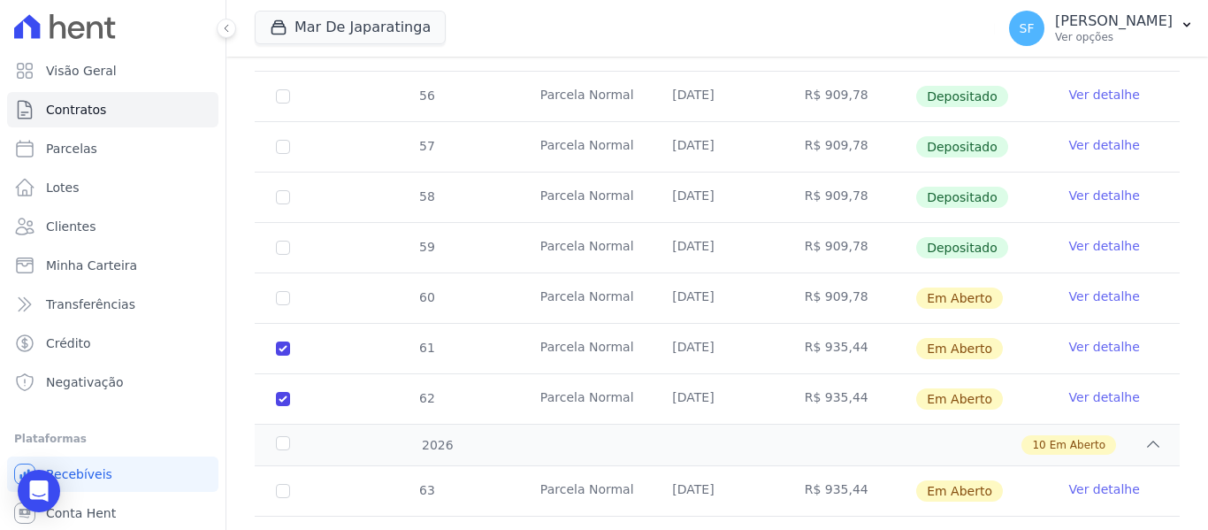
scroll to position [941, 0]
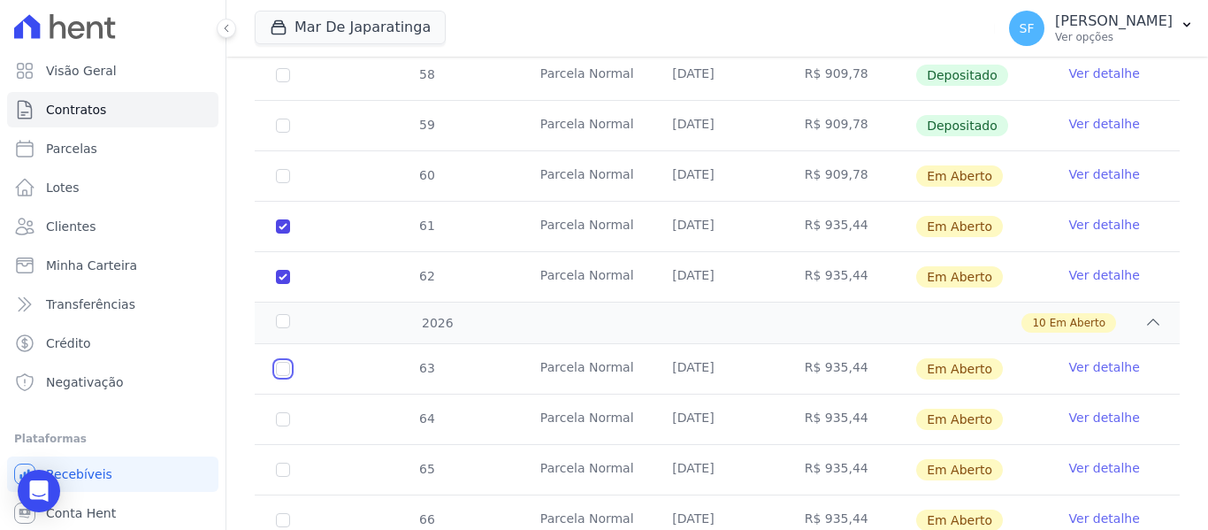
click at [279, 362] on input "checkbox" at bounding box center [283, 369] width 14 height 14
checkbox input "true"
click at [287, 412] on input "checkbox" at bounding box center [283, 419] width 14 height 14
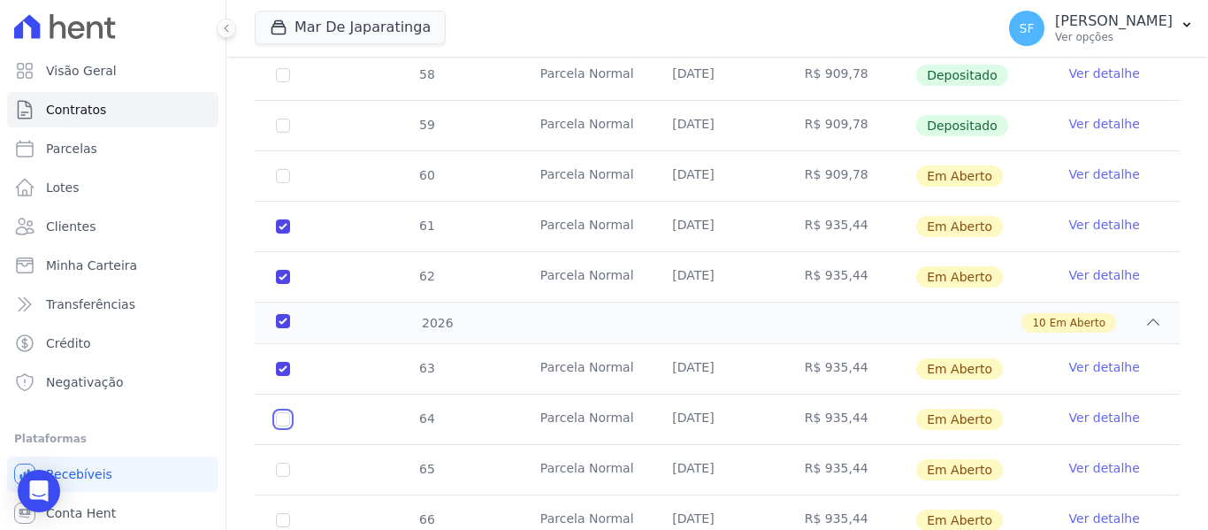
checkbox input "true"
click at [289, 462] on input "checkbox" at bounding box center [283, 469] width 14 height 14
checkbox input "true"
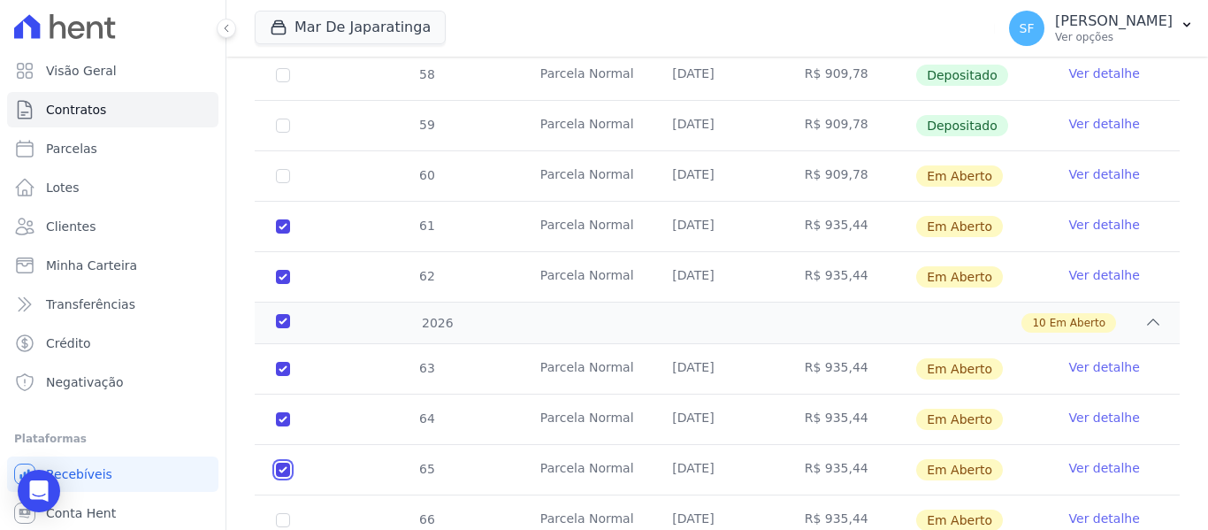
checkbox input "true"
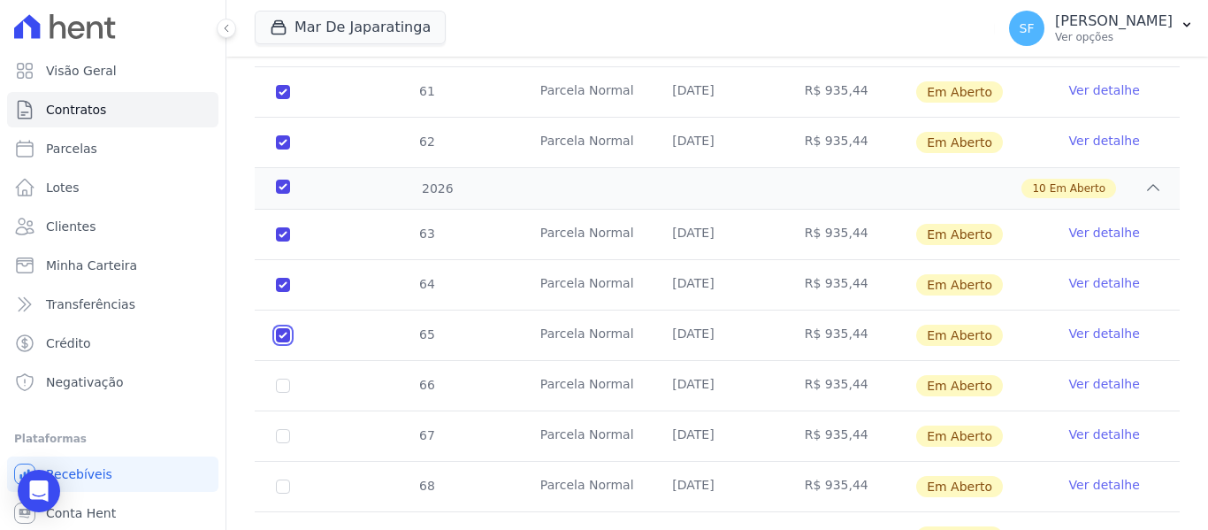
scroll to position [1117, 0]
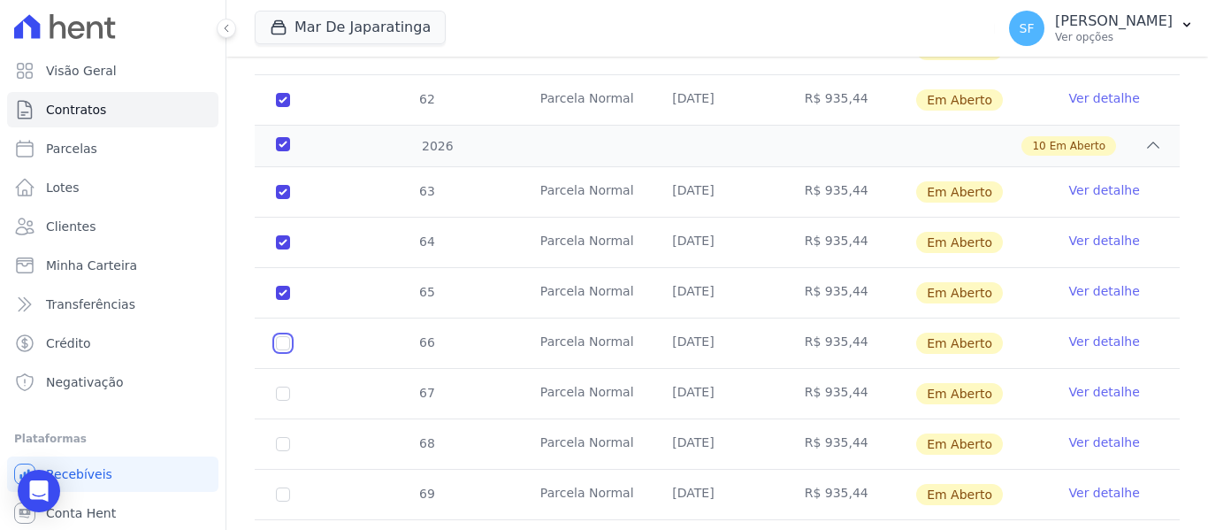
click at [286, 336] on input "checkbox" at bounding box center [283, 343] width 14 height 14
checkbox input "true"
click at [286, 386] on input "checkbox" at bounding box center [283, 393] width 14 height 14
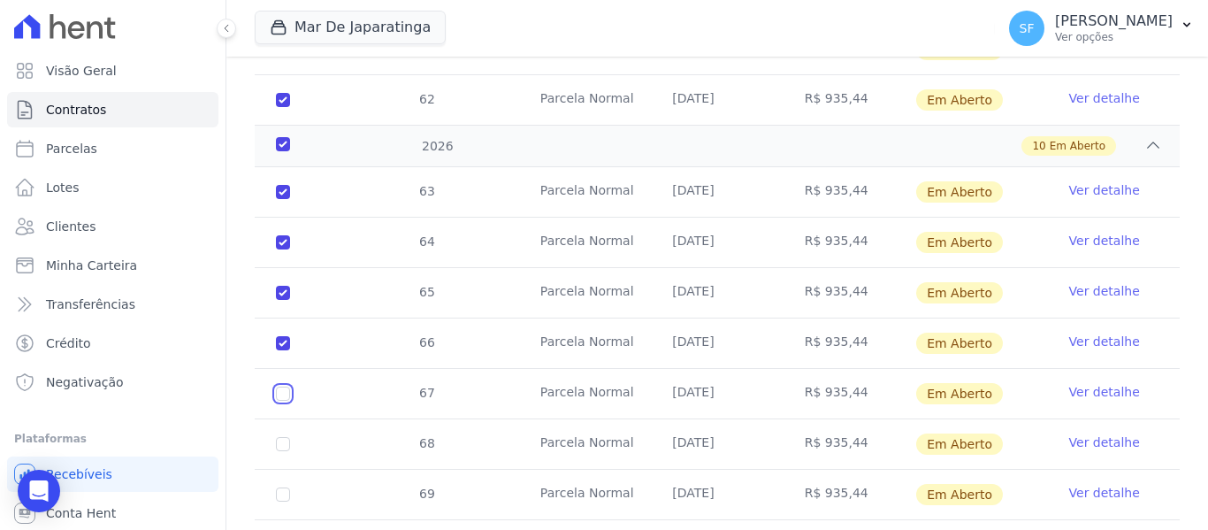
checkbox input "true"
click at [286, 437] on input "checkbox" at bounding box center [283, 444] width 14 height 14
checkbox input "true"
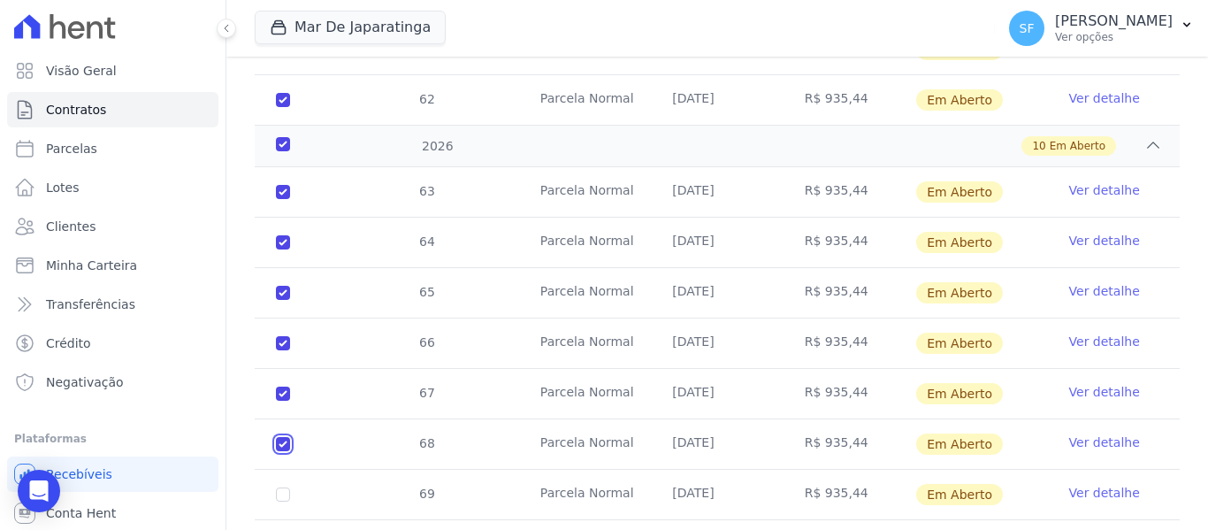
checkbox input "true"
click at [286, 487] on input "checkbox" at bounding box center [283, 494] width 14 height 14
checkbox input "true"
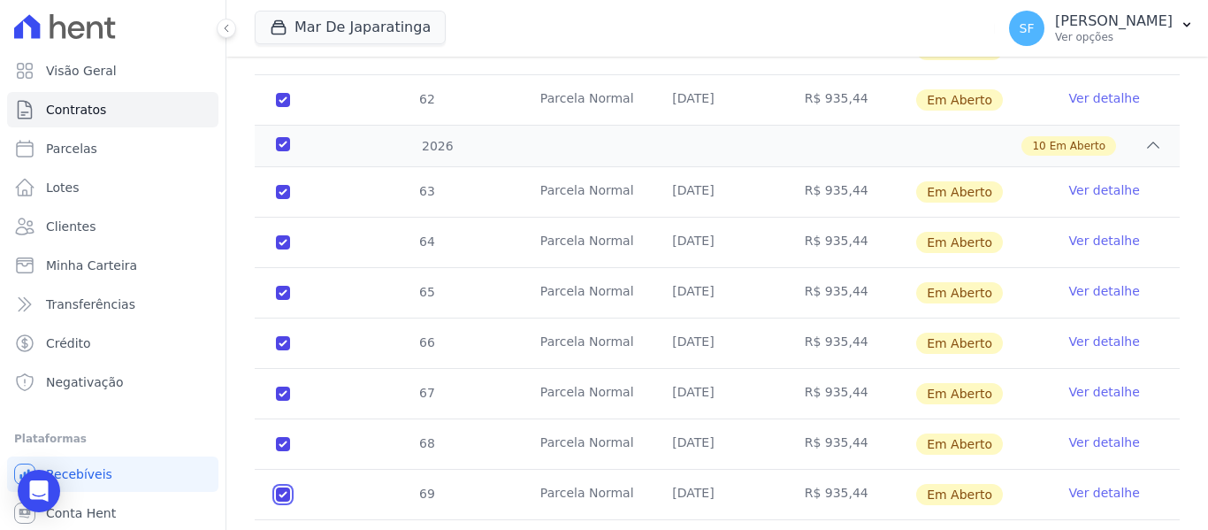
checkbox input "true"
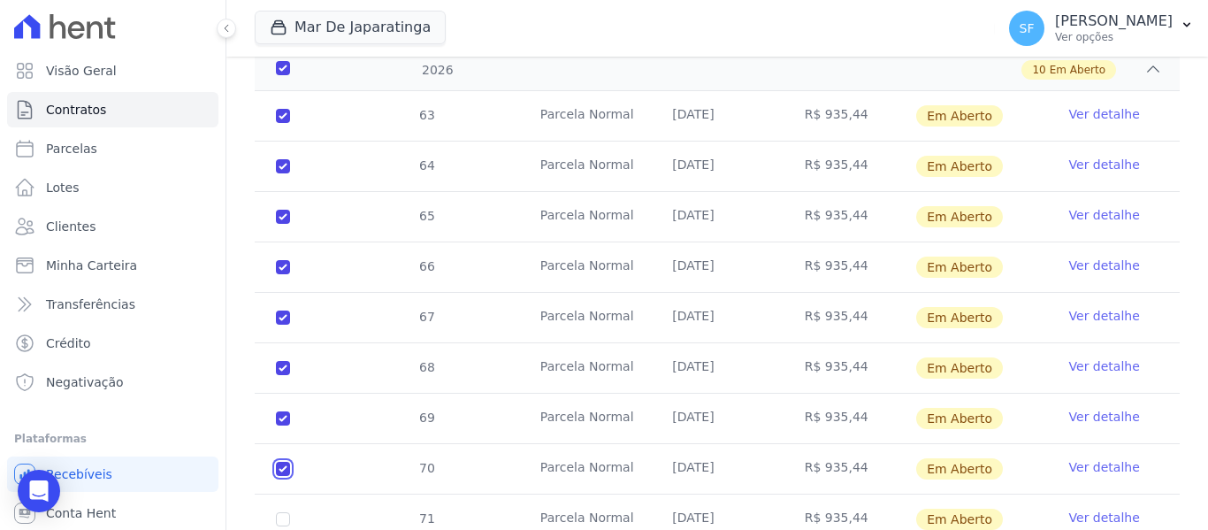
scroll to position [1268, 0]
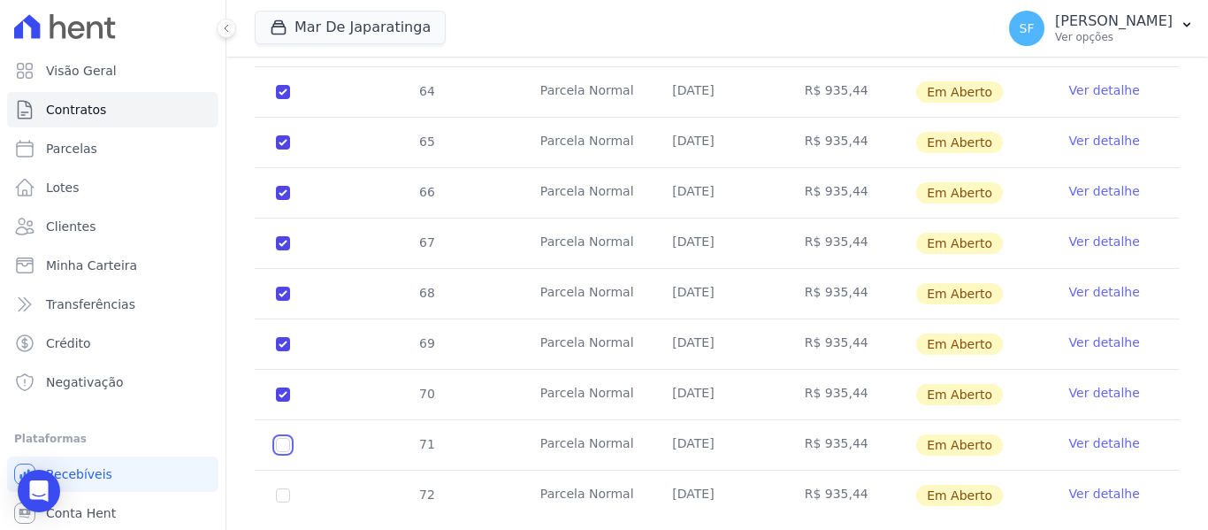
click at [288, 438] on input "checkbox" at bounding box center [283, 445] width 14 height 14
checkbox input "true"
click at [283, 488] on input "checkbox" at bounding box center [283, 495] width 14 height 14
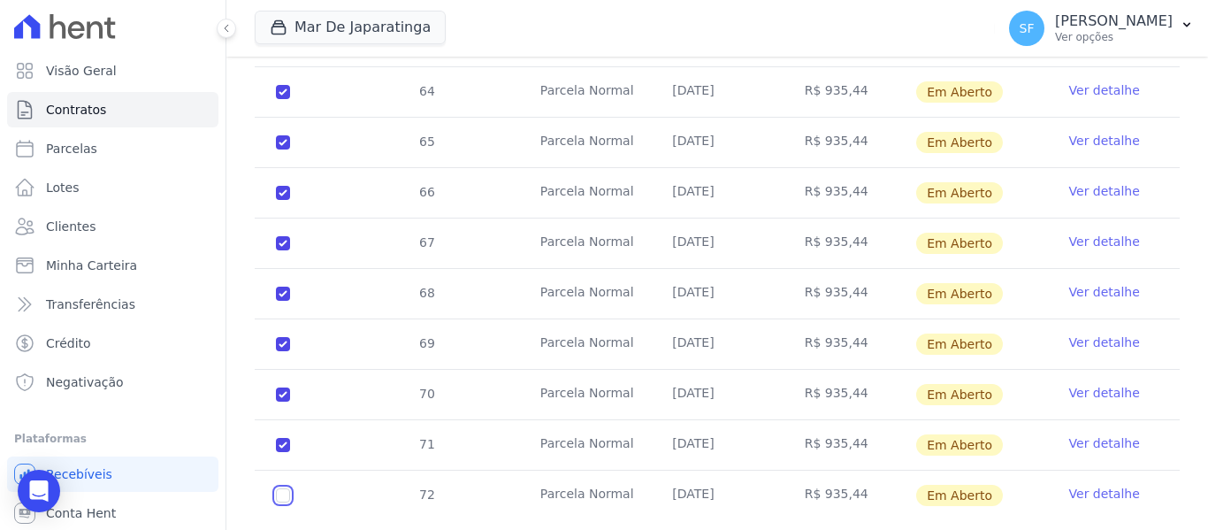
checkbox input "true"
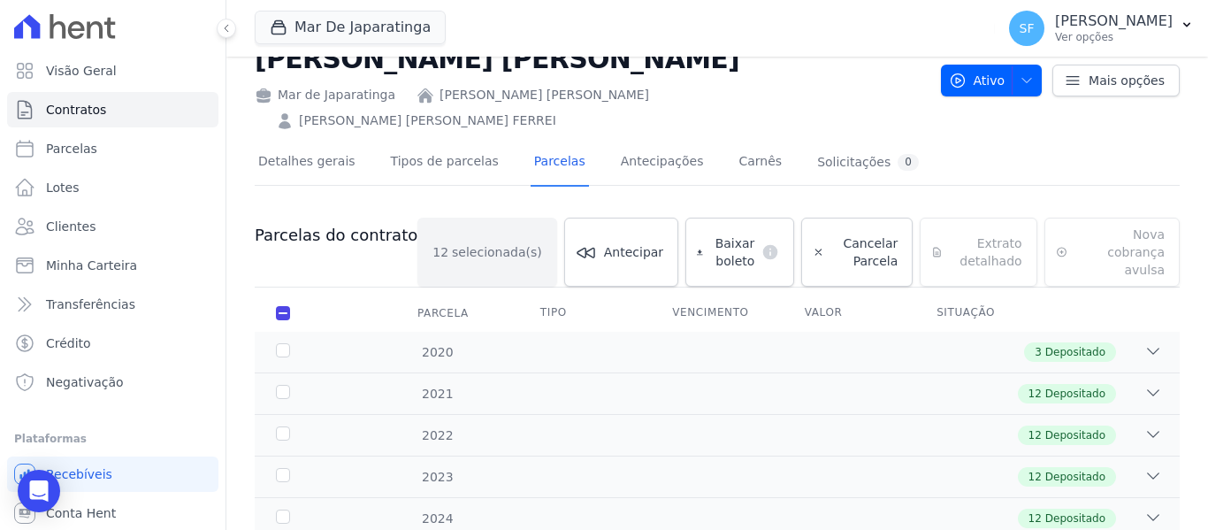
scroll to position [30, 0]
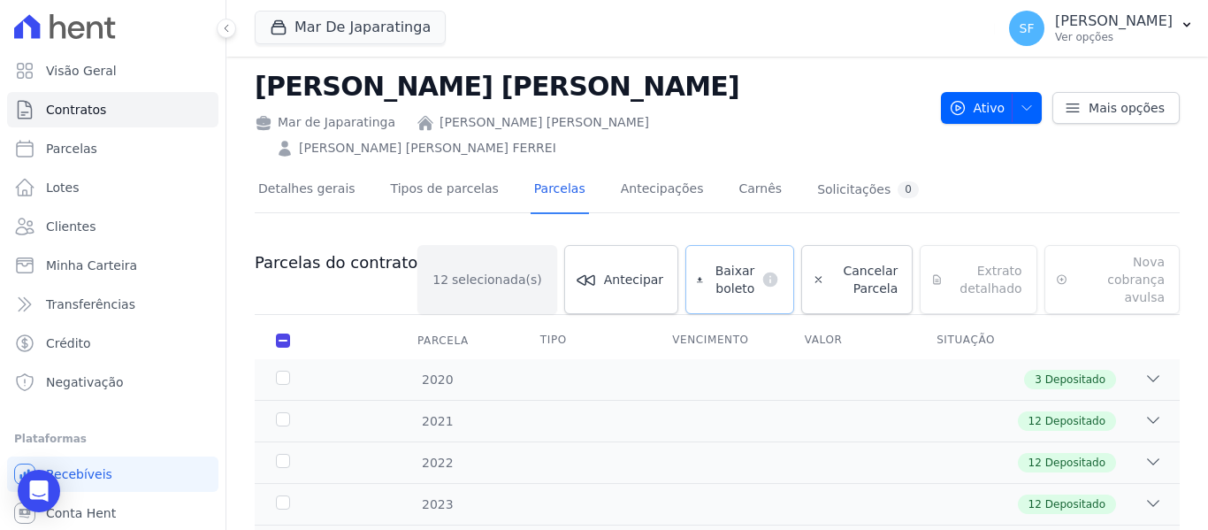
click at [710, 262] on span "Baixar boleto" at bounding box center [732, 279] width 45 height 35
click at [68, 215] on link "Clientes" at bounding box center [112, 226] width 211 height 35
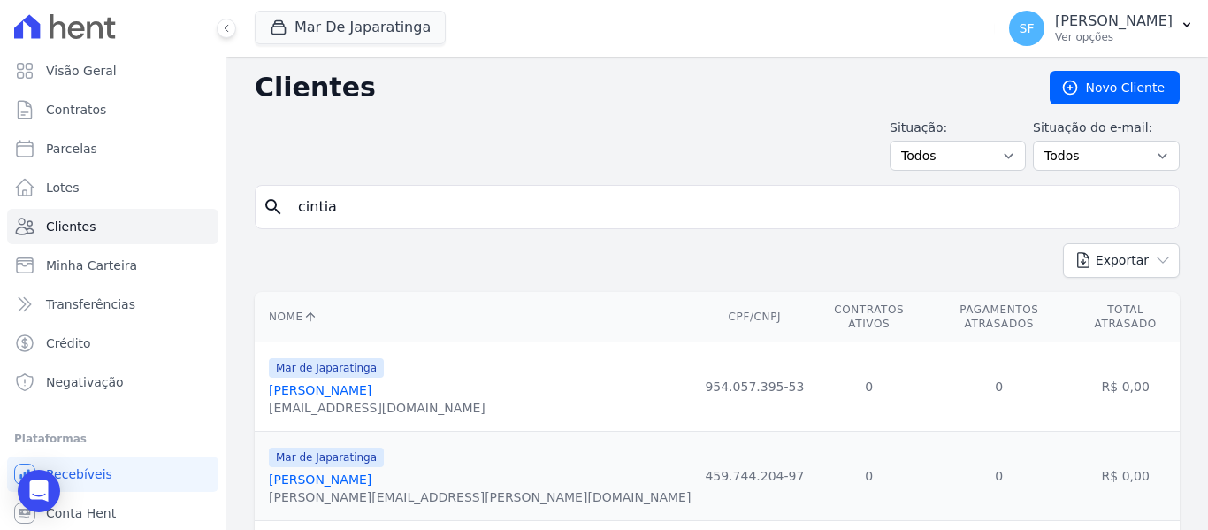
type input "cintia"
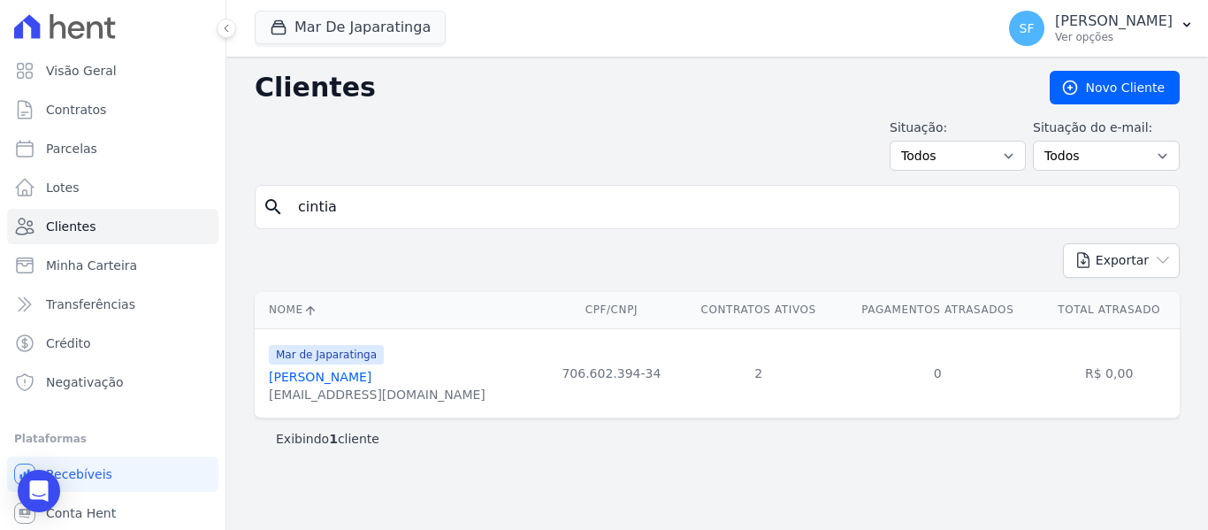
click at [352, 381] on link "[PERSON_NAME]" at bounding box center [320, 377] width 103 height 14
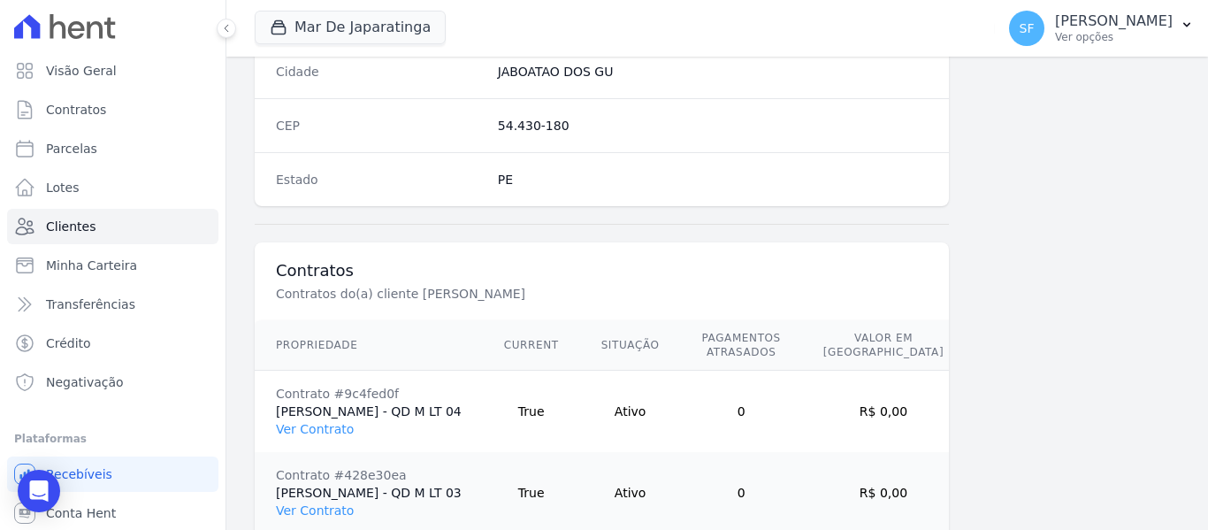
scroll to position [1234, 0]
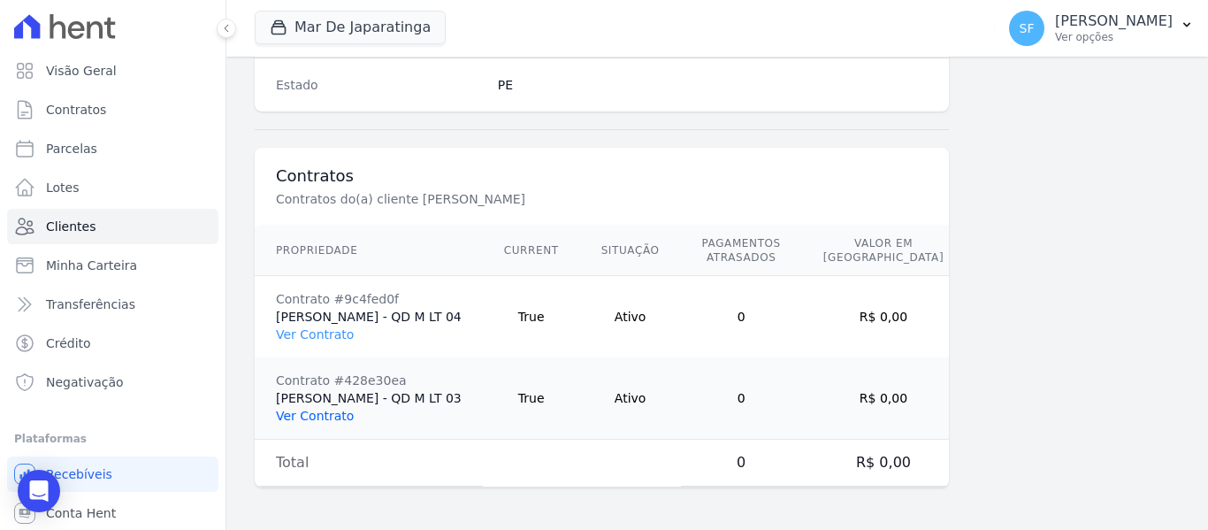
click at [320, 416] on link "Ver Contrato" at bounding box center [315, 415] width 78 height 14
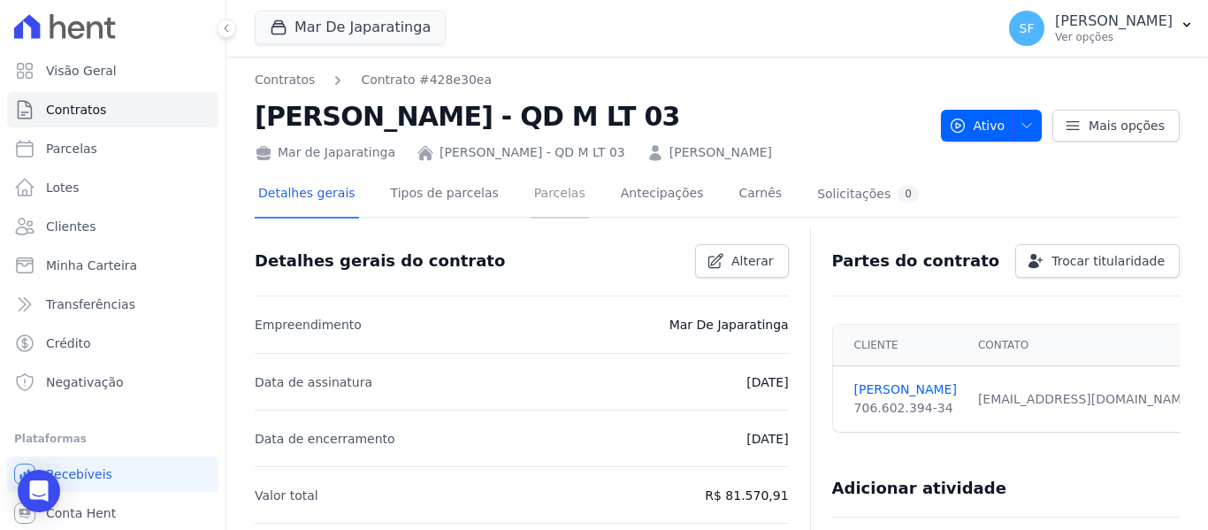
click at [533, 184] on link "Parcelas" at bounding box center [559, 195] width 58 height 47
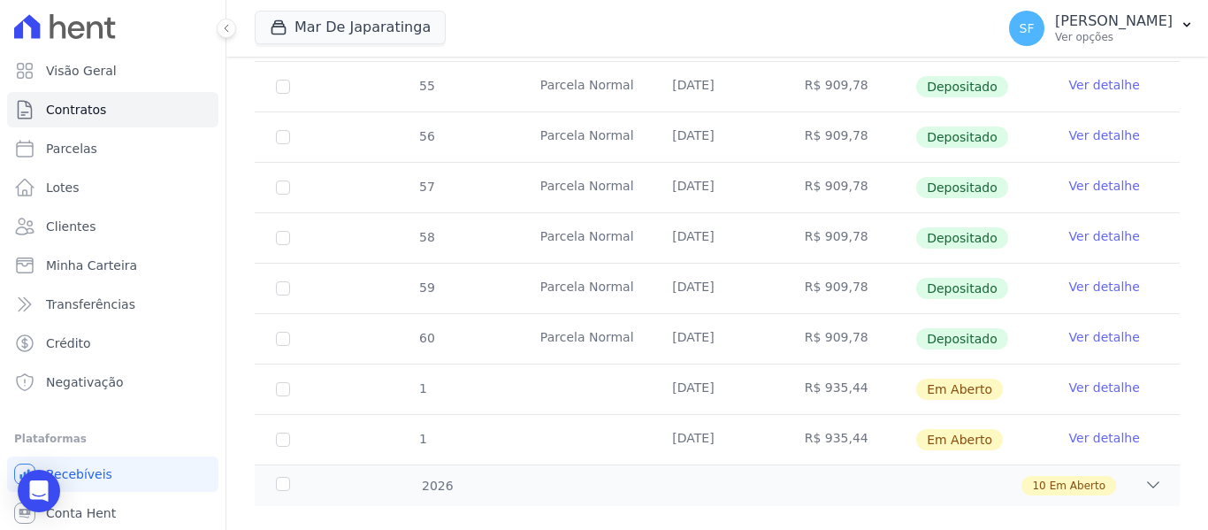
scroll to position [750, 0]
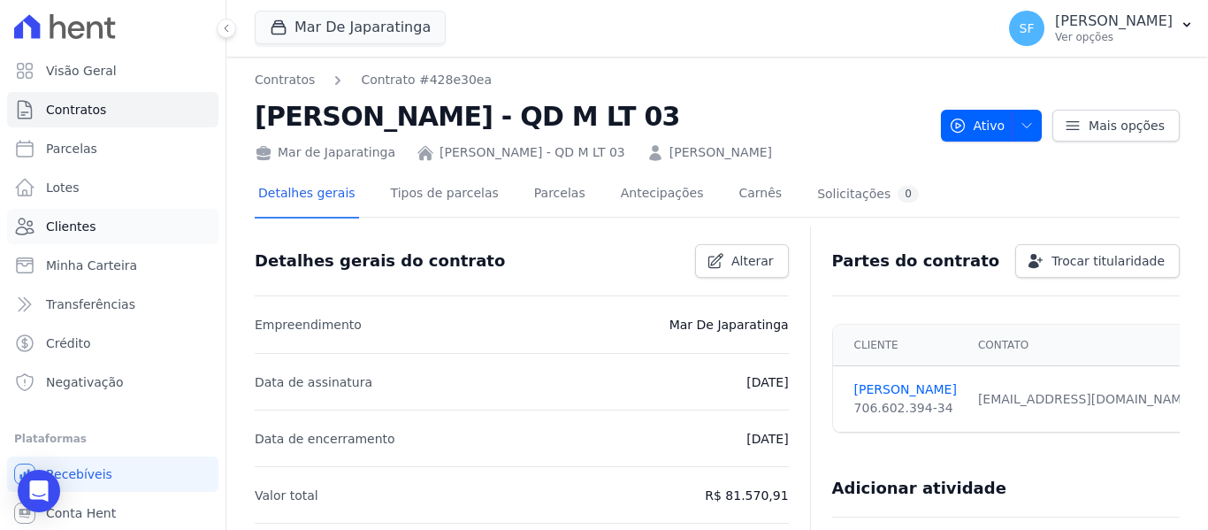
click at [88, 225] on span "Clientes" at bounding box center [71, 226] width 50 height 18
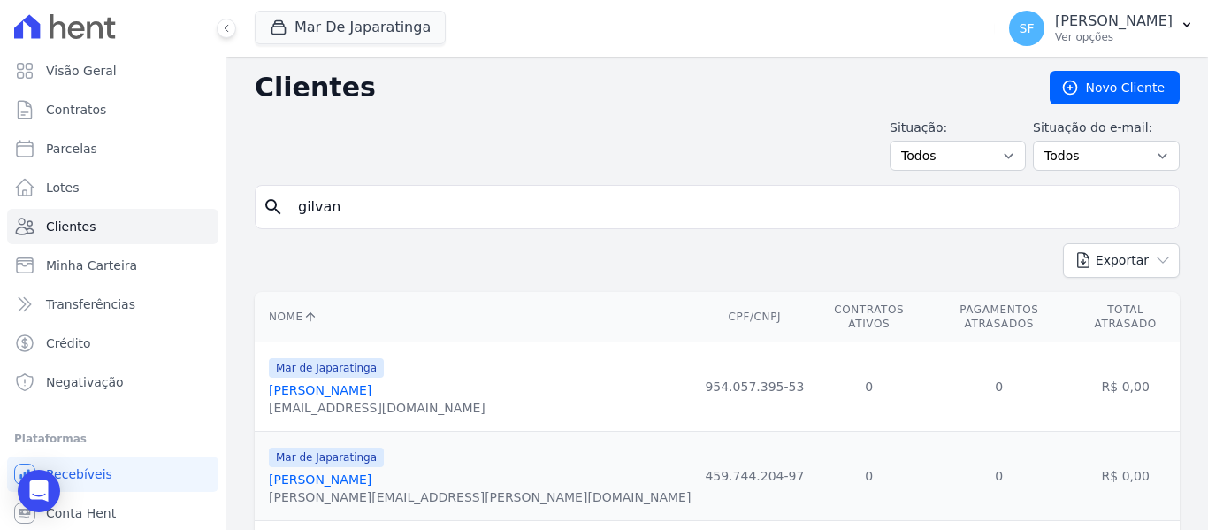
type input "gilvan"
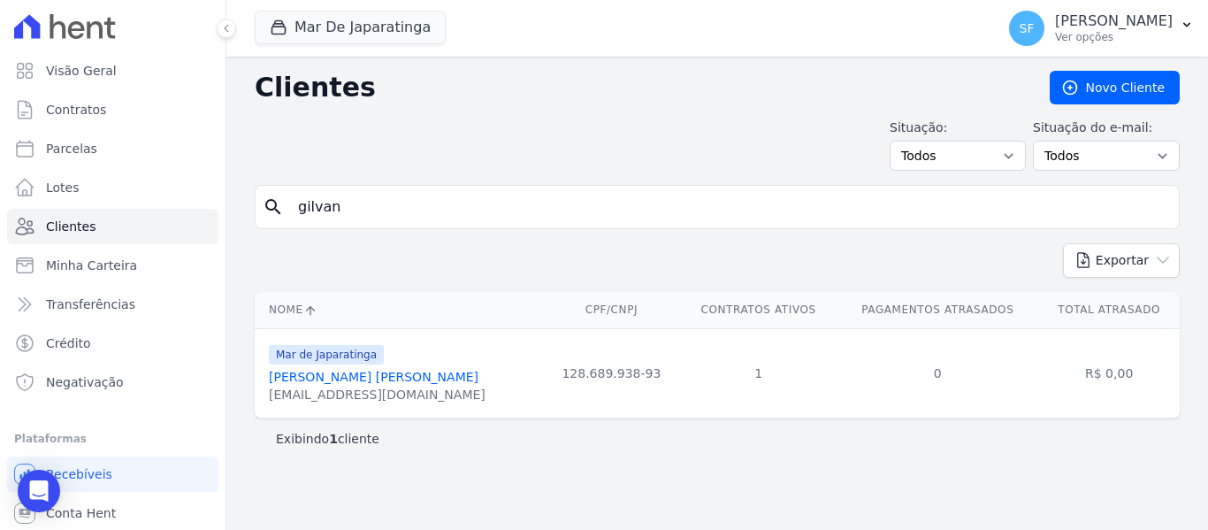
click at [358, 384] on link "[PERSON_NAME] [PERSON_NAME]" at bounding box center [374, 377] width 210 height 14
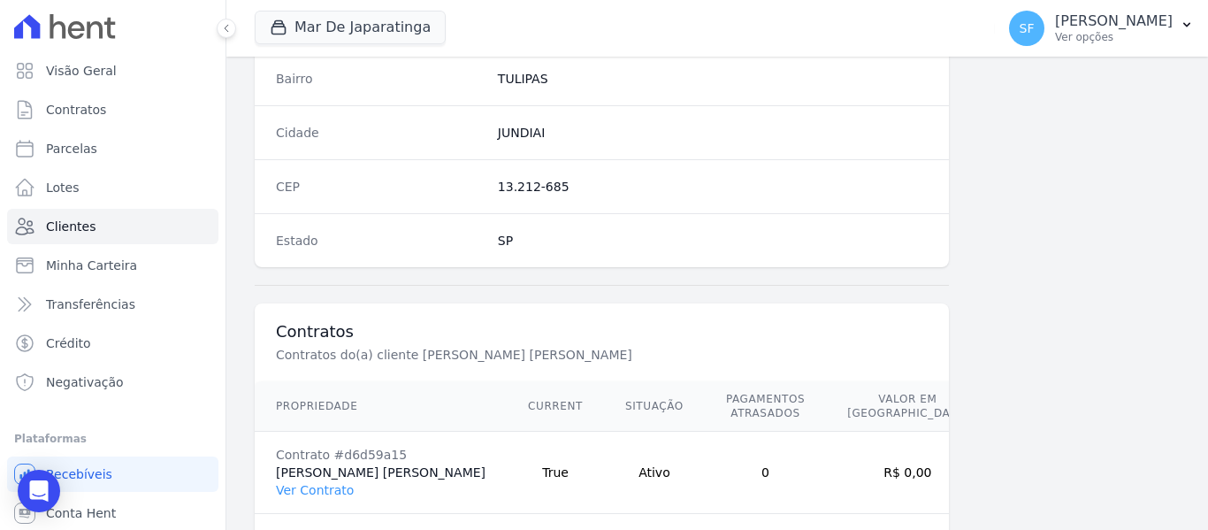
scroll to position [1139, 0]
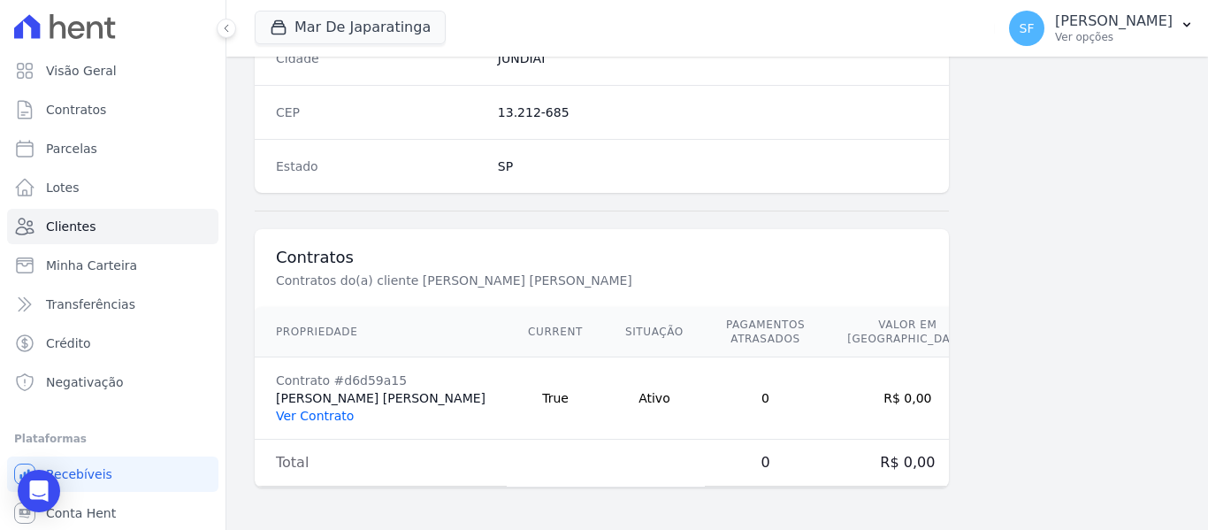
click at [325, 420] on link "Ver Contrato" at bounding box center [315, 415] width 78 height 14
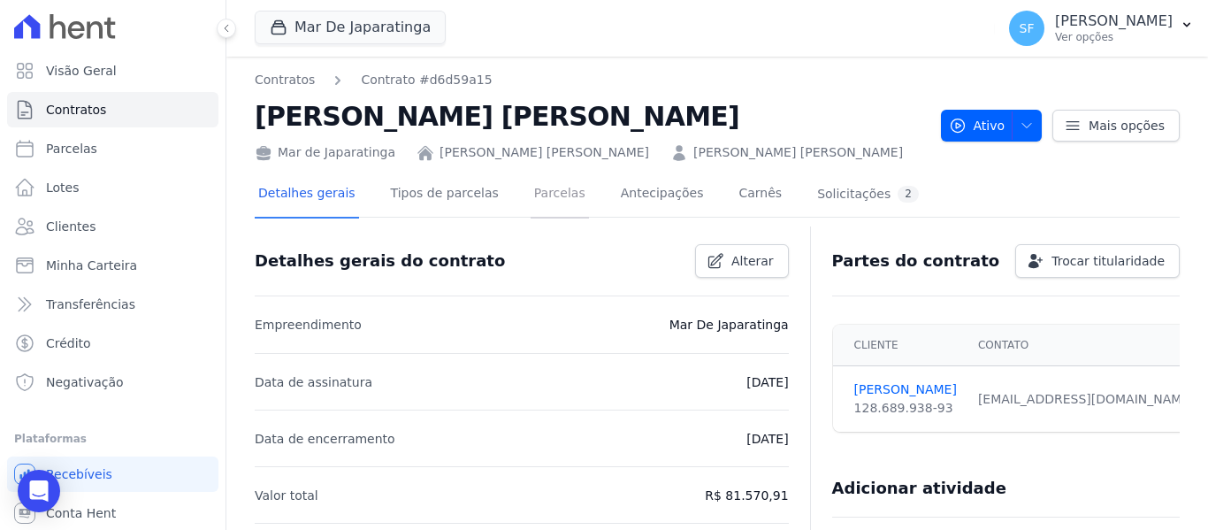
click at [531, 195] on link "Parcelas" at bounding box center [559, 195] width 58 height 47
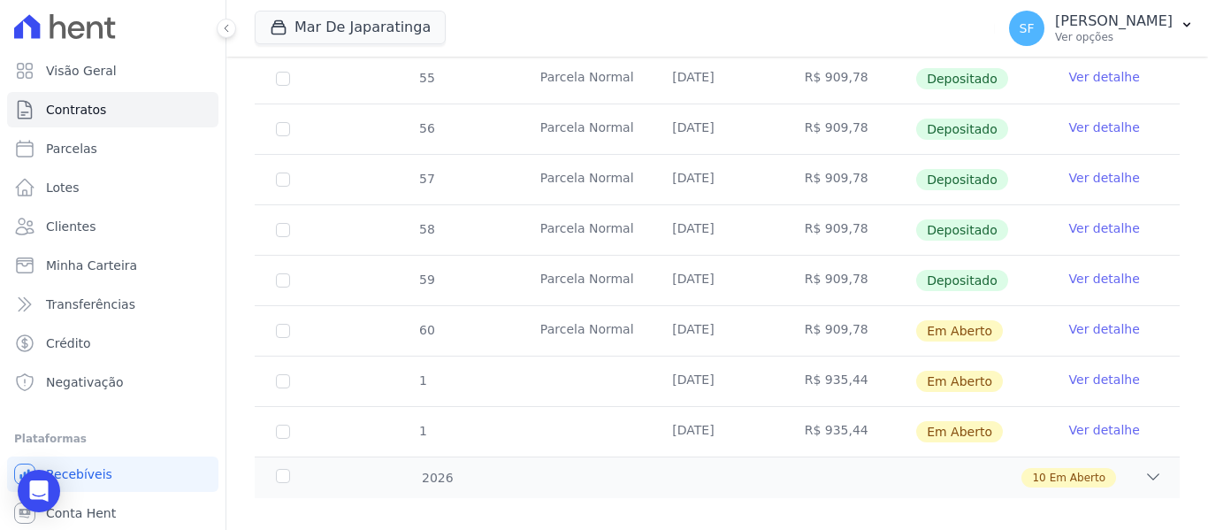
scroll to position [750, 0]
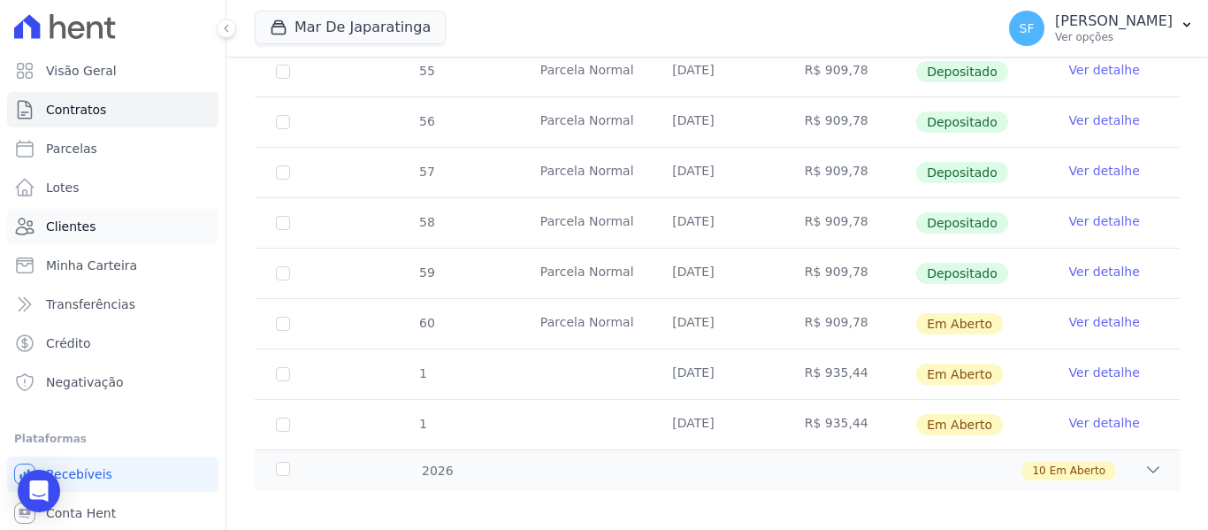
click at [107, 220] on link "Clientes" at bounding box center [112, 226] width 211 height 35
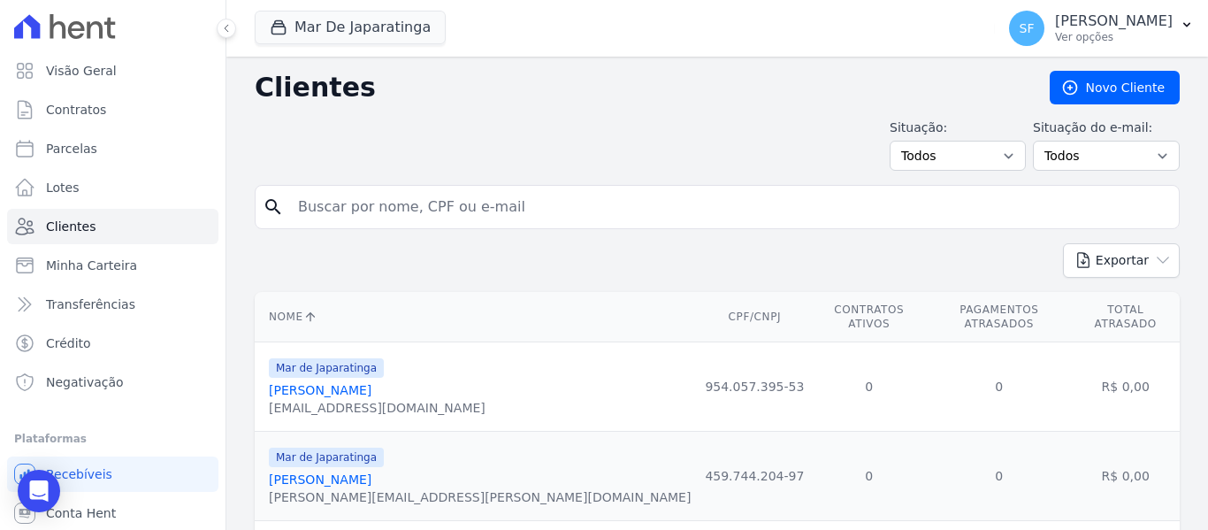
click at [529, 212] on input "search" at bounding box center [729, 206] width 884 height 35
type input "jasiael"
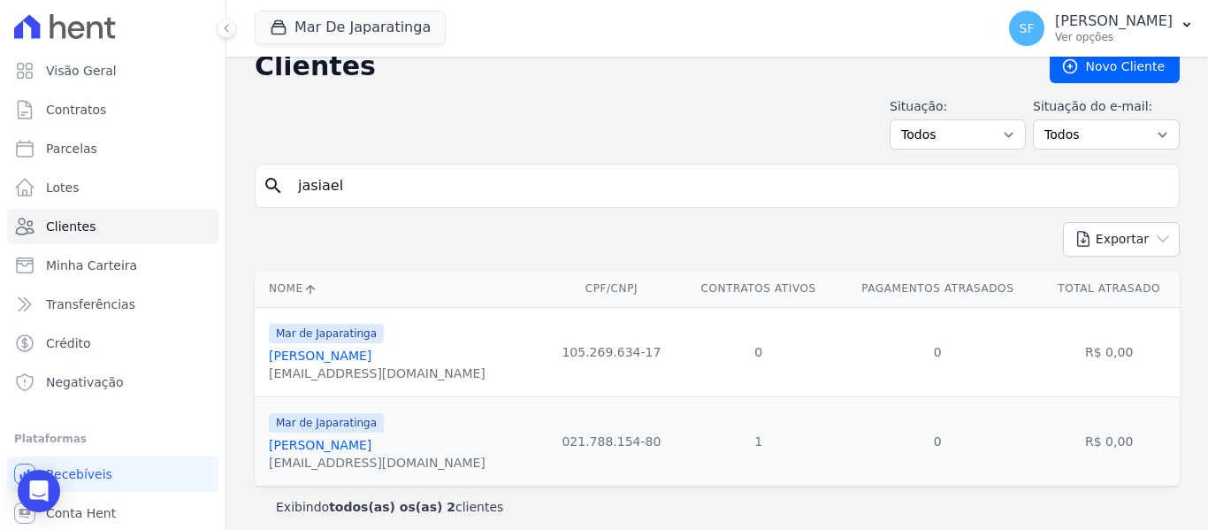
scroll to position [33, 0]
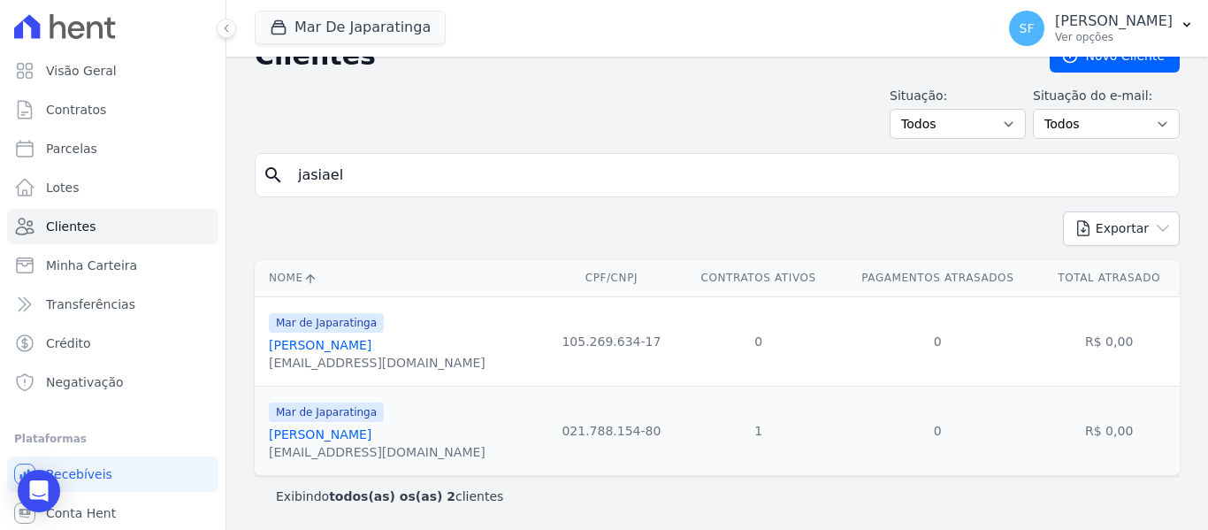
click at [364, 435] on link "[PERSON_NAME]" at bounding box center [320, 434] width 103 height 14
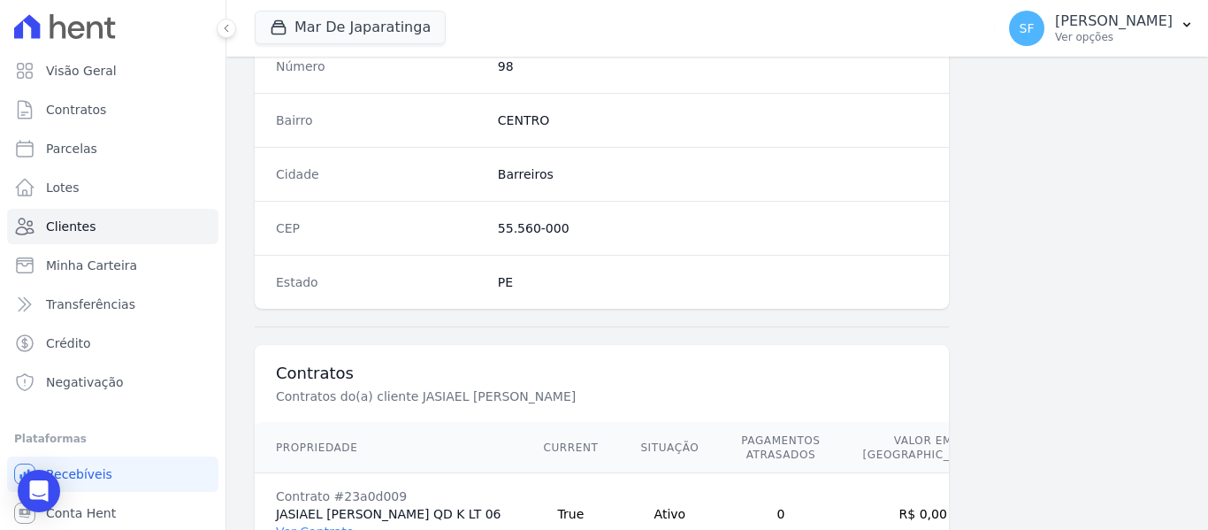
scroll to position [1139, 0]
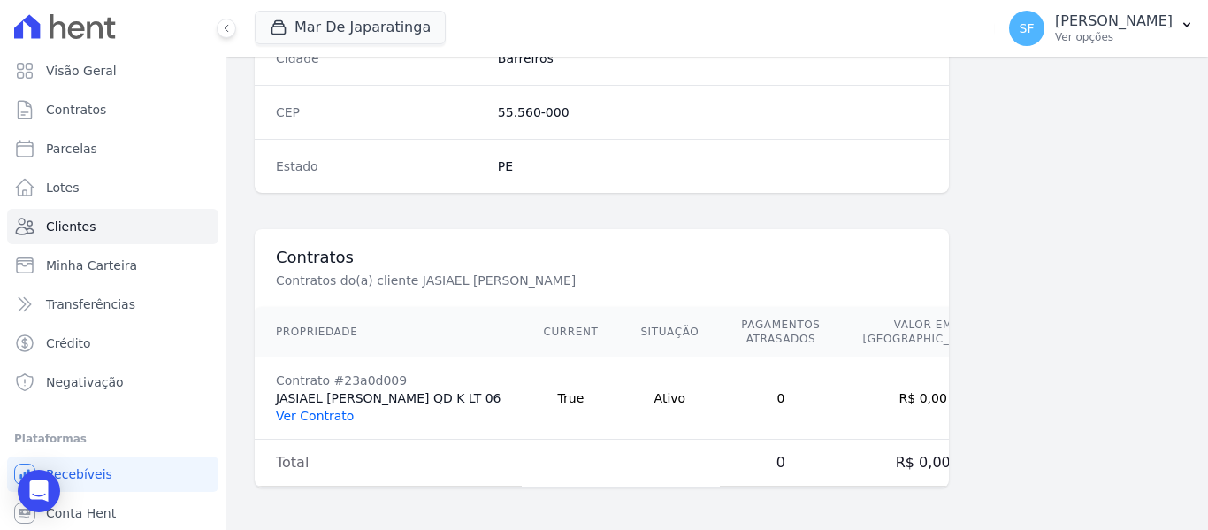
click at [318, 414] on link "Ver Contrato" at bounding box center [315, 415] width 78 height 14
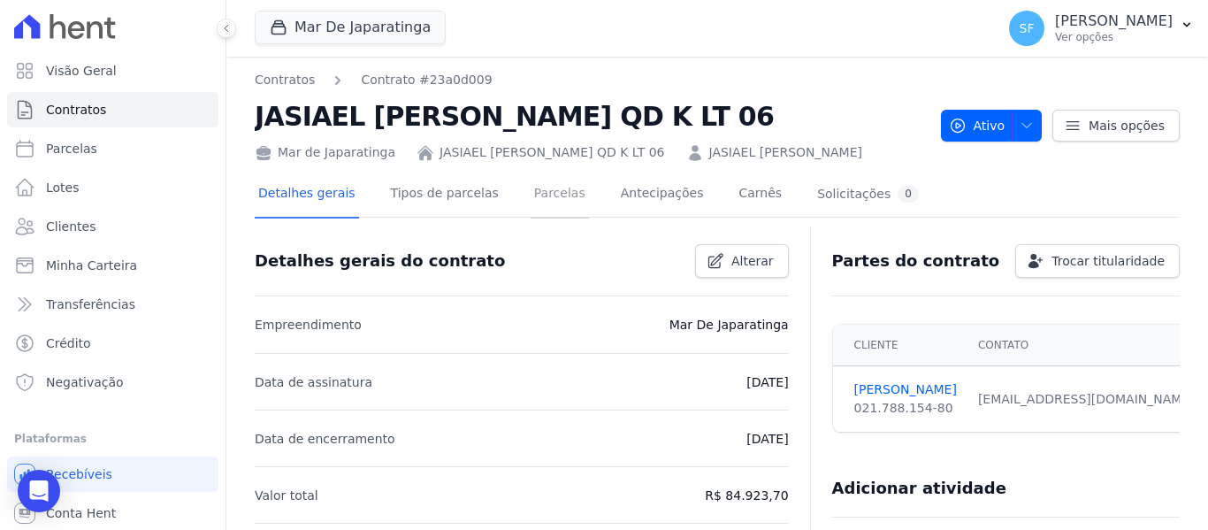
click at [545, 199] on link "Parcelas" at bounding box center [559, 195] width 58 height 47
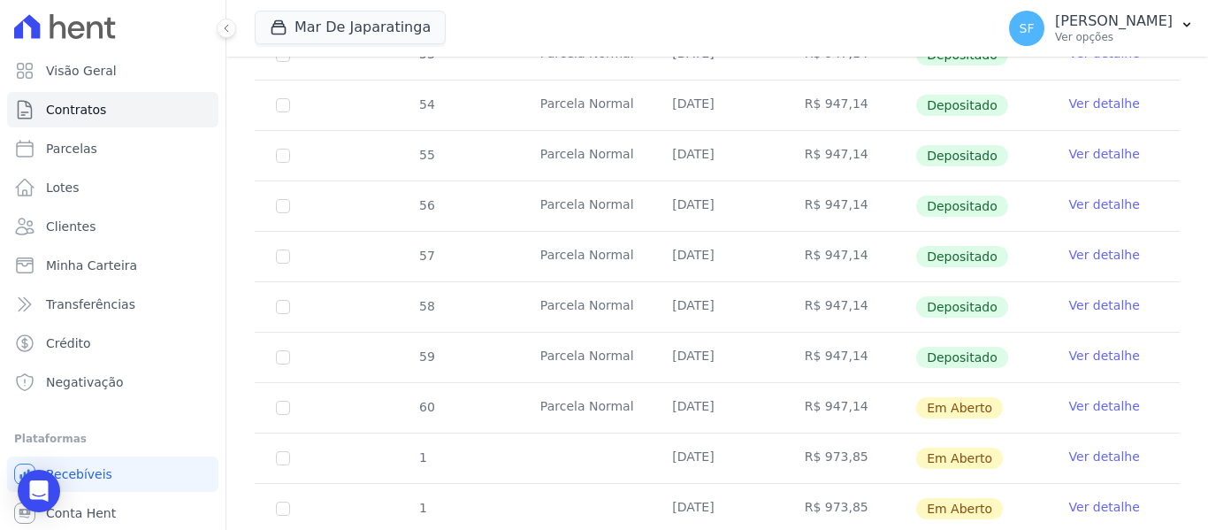
scroll to position [573, 0]
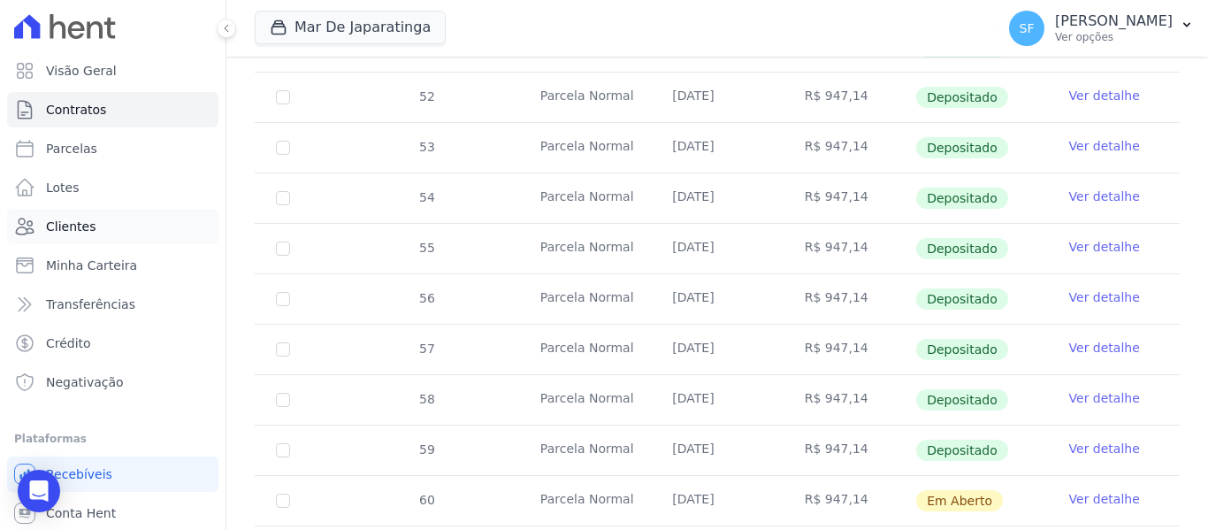
click at [121, 238] on link "Clientes" at bounding box center [112, 226] width 211 height 35
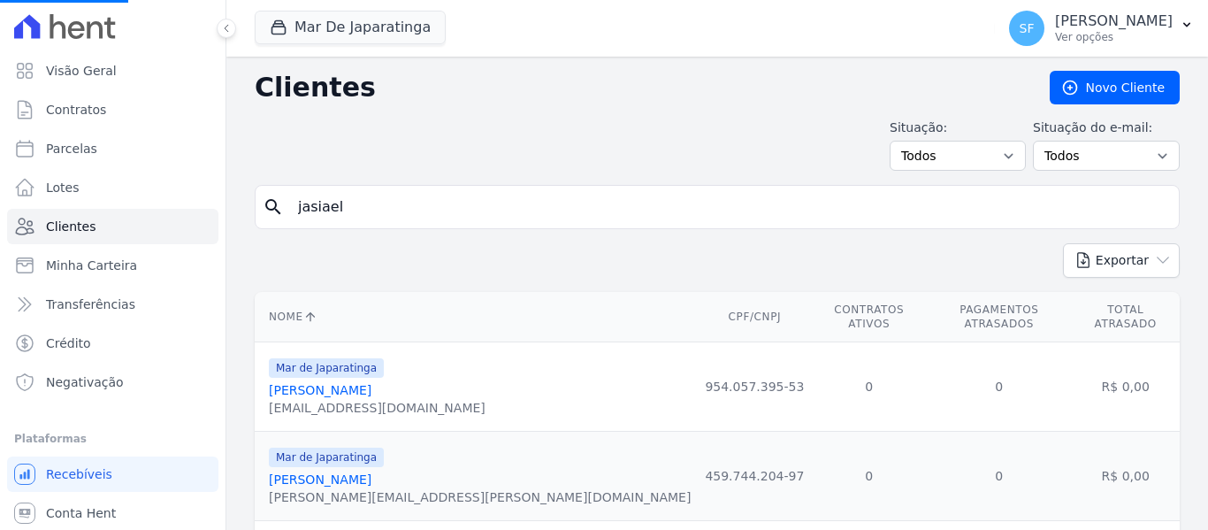
click at [527, 193] on input "jasiael" at bounding box center [729, 206] width 884 height 35
click at [520, 193] on input "search" at bounding box center [729, 206] width 884 height 35
type input "cintia"
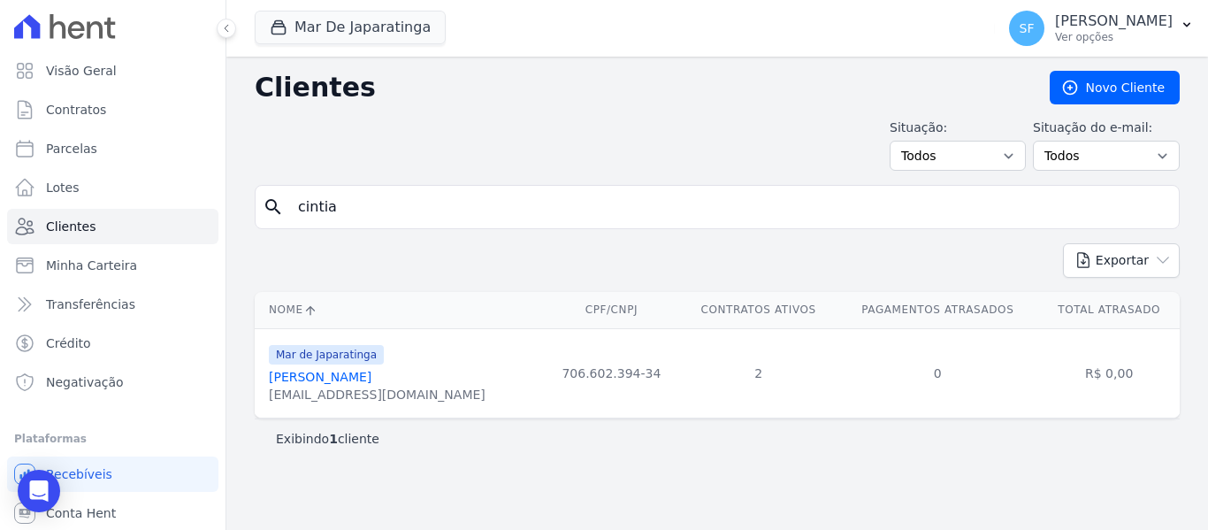
click at [370, 382] on link "[PERSON_NAME]" at bounding box center [320, 377] width 103 height 14
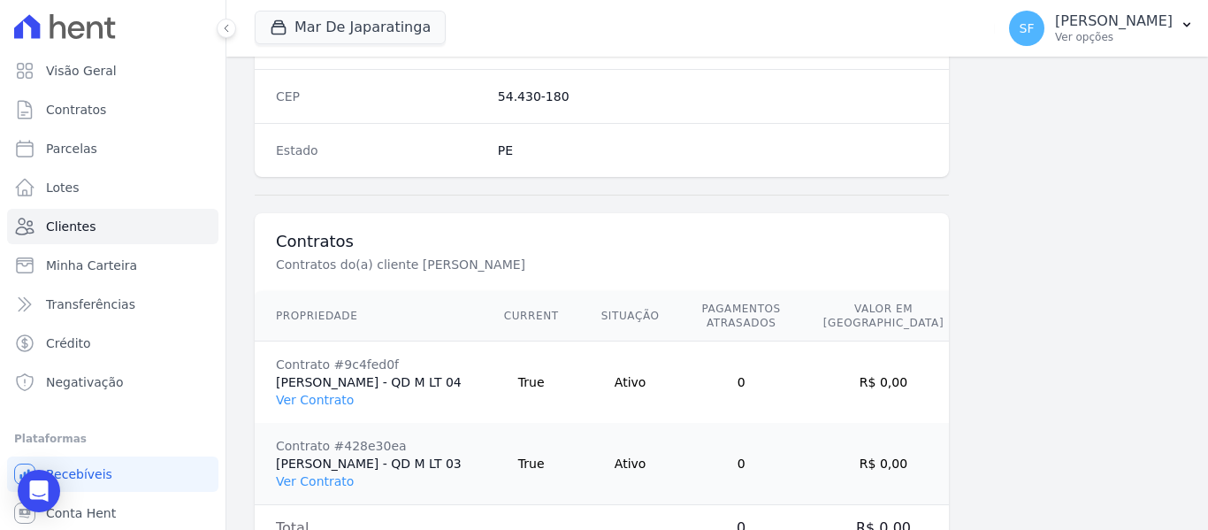
scroll to position [1234, 0]
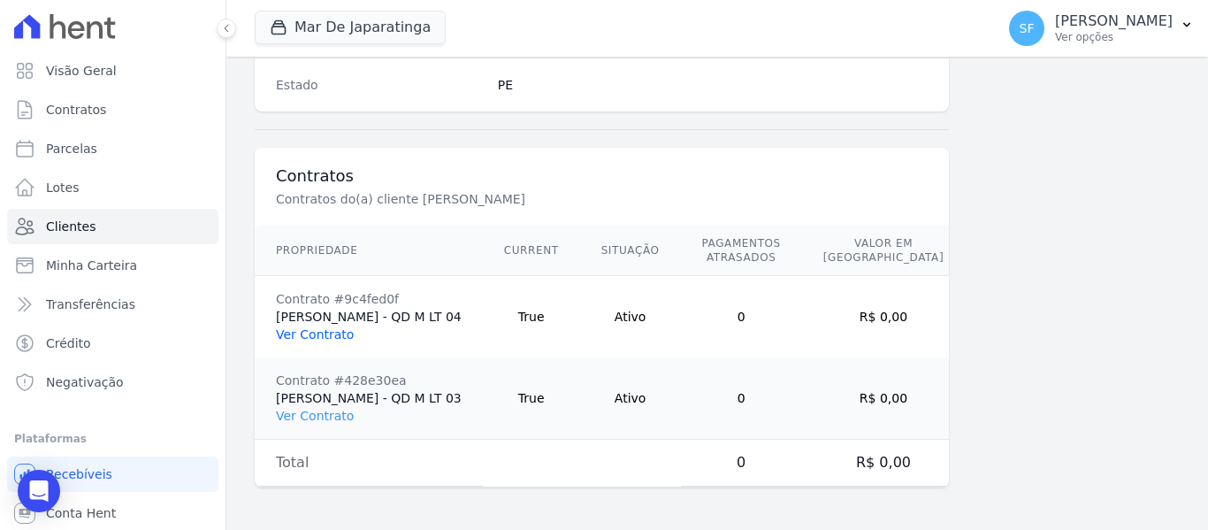
click at [339, 339] on link "Ver Contrato" at bounding box center [315, 334] width 78 height 14
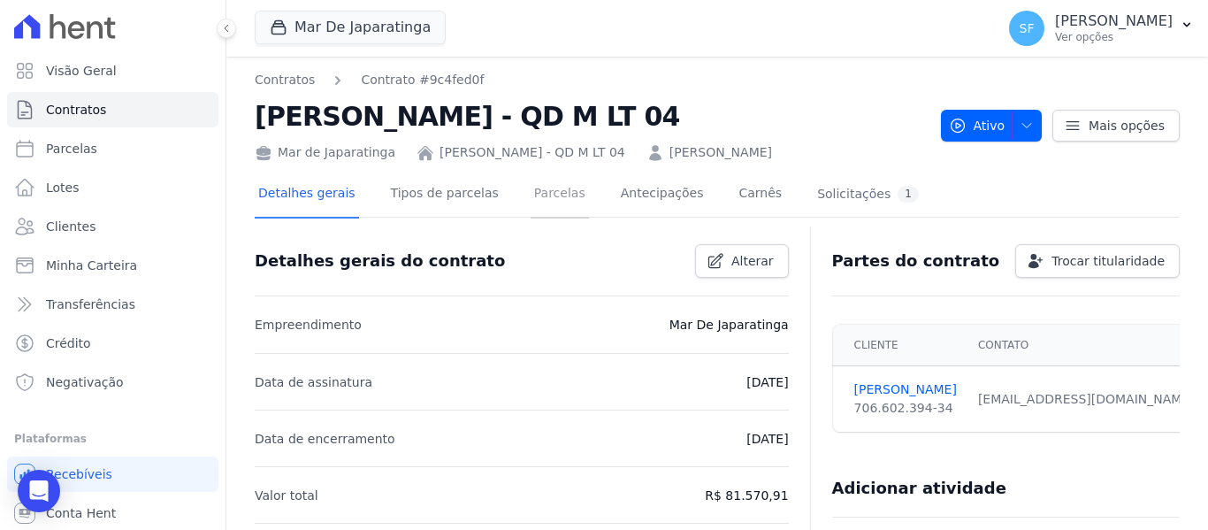
click at [545, 194] on link "Parcelas" at bounding box center [559, 195] width 58 height 47
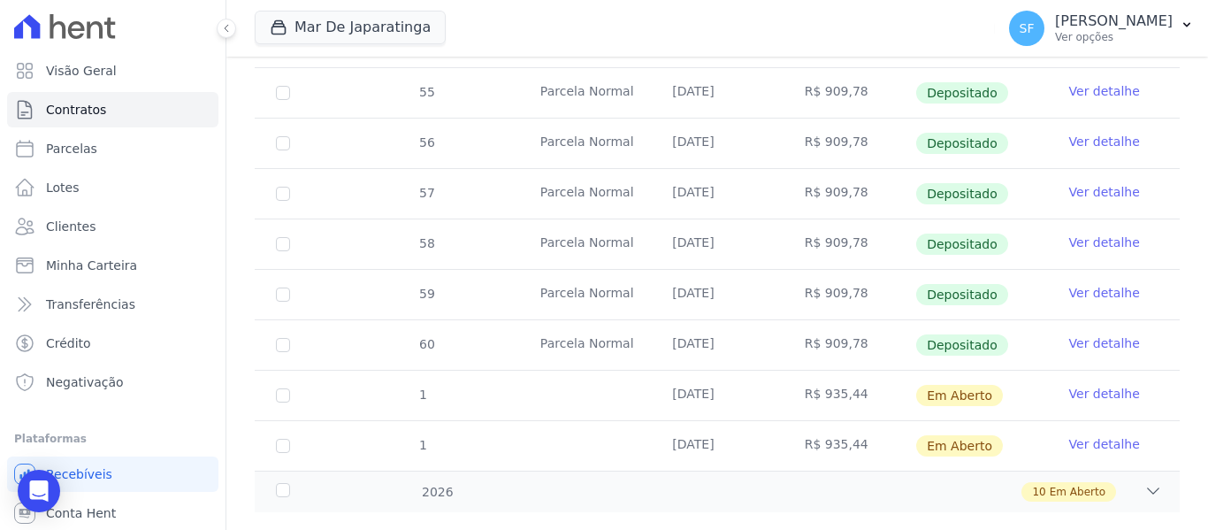
scroll to position [750, 0]
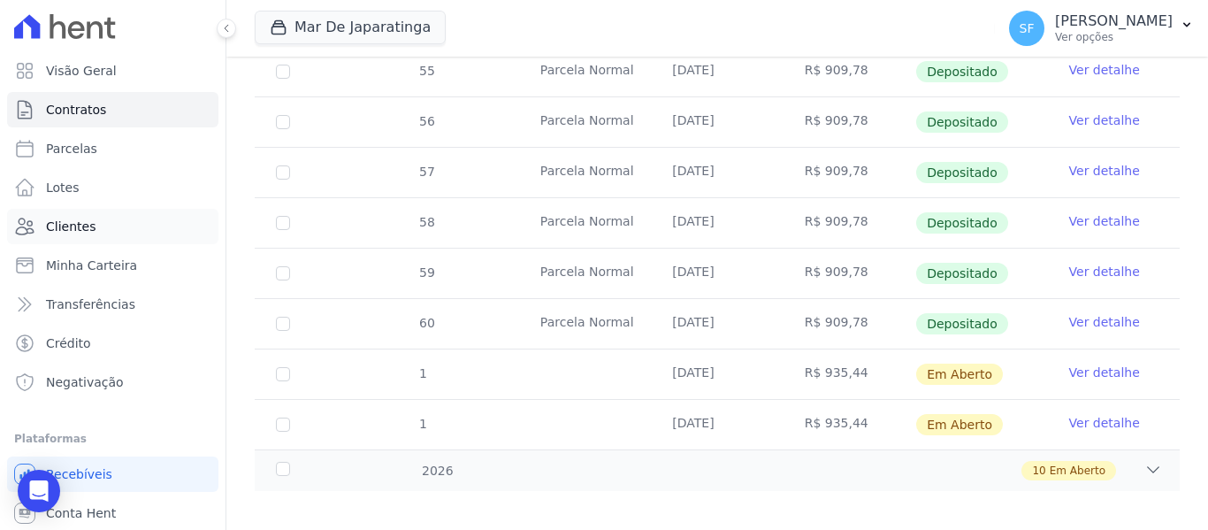
click at [47, 233] on span "Clientes" at bounding box center [71, 226] width 50 height 18
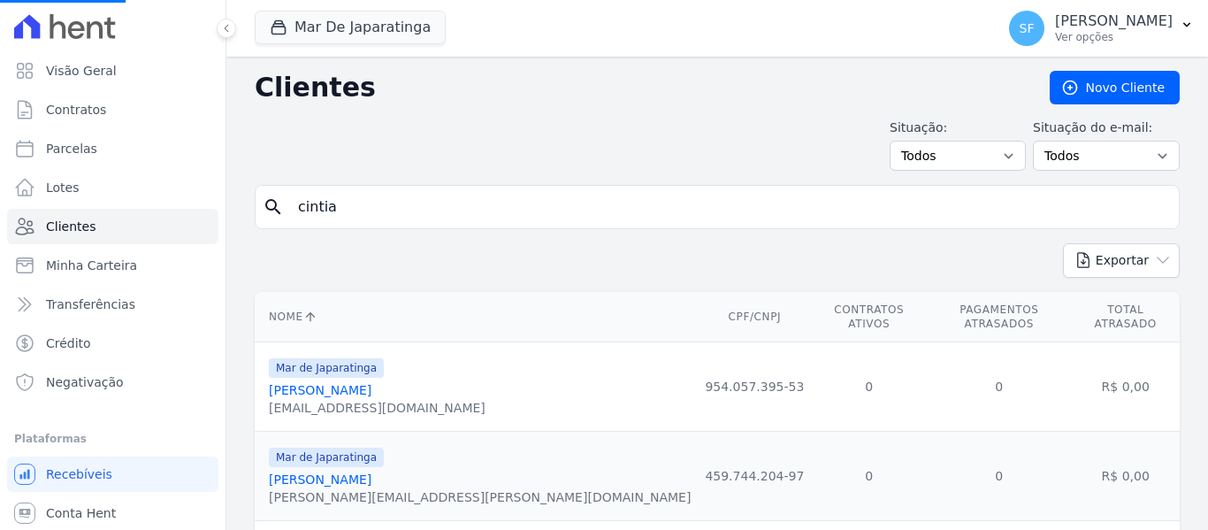
click at [540, 223] on input "cintia" at bounding box center [729, 206] width 884 height 35
click at [492, 207] on input "search" at bounding box center [729, 206] width 884 height 35
type input "hardislis"
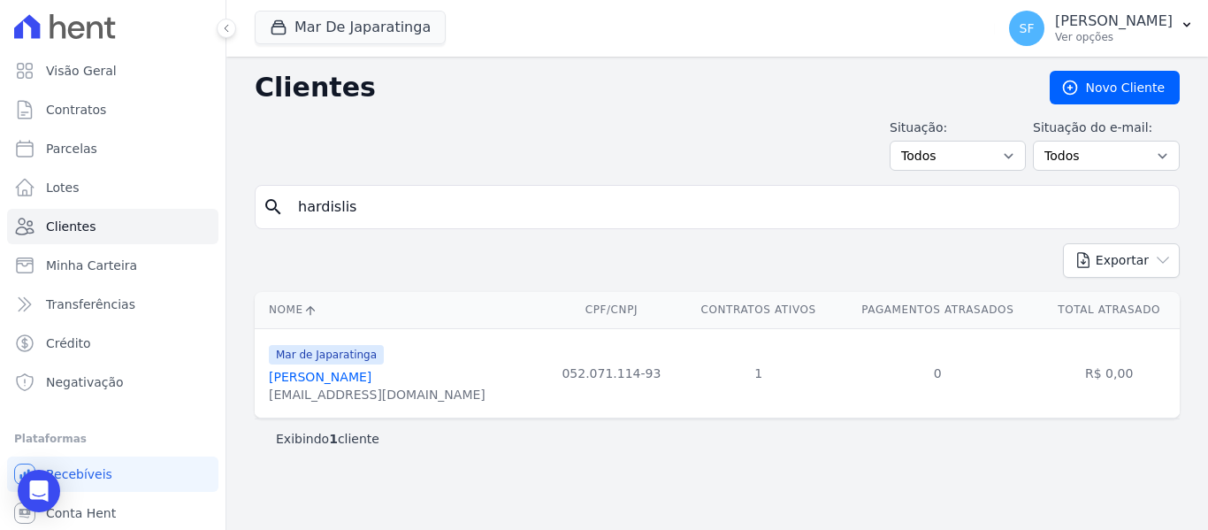
click at [371, 373] on link "[PERSON_NAME]" at bounding box center [320, 377] width 103 height 14
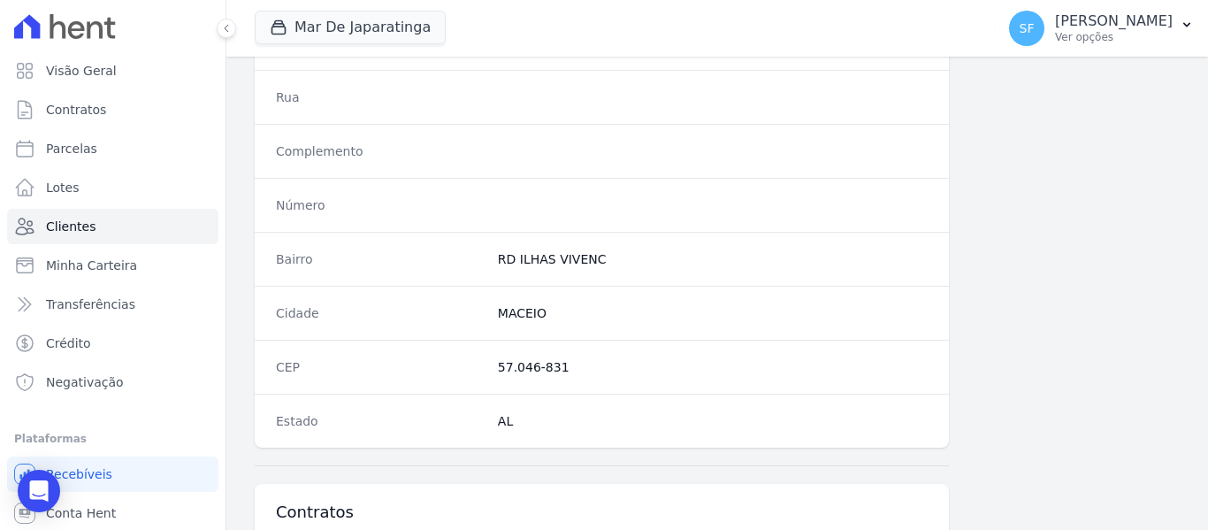
scroll to position [1061, 0]
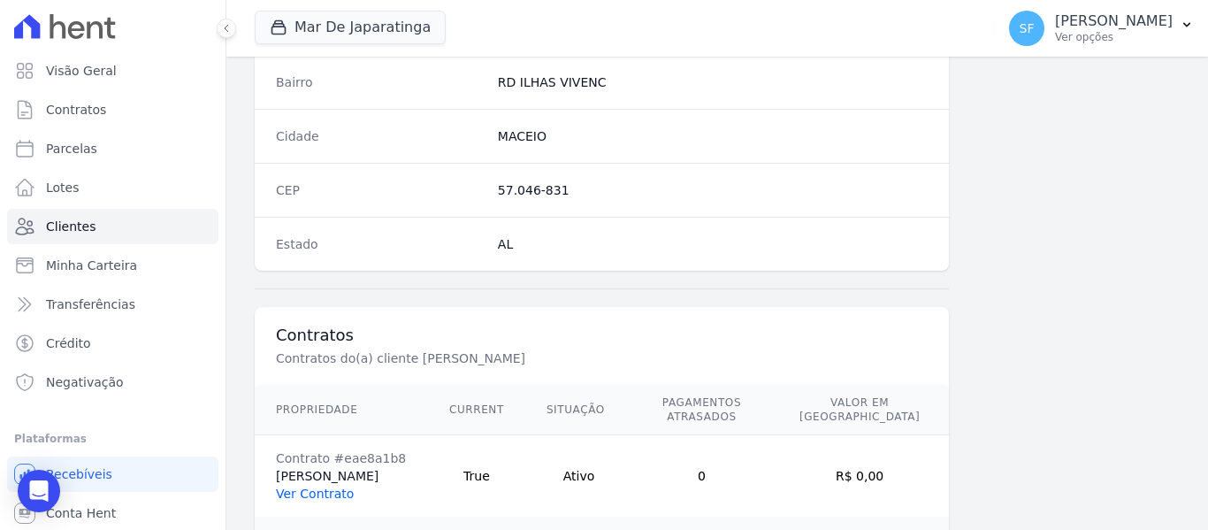
click at [323, 499] on link "Ver Contrato" at bounding box center [315, 493] width 78 height 14
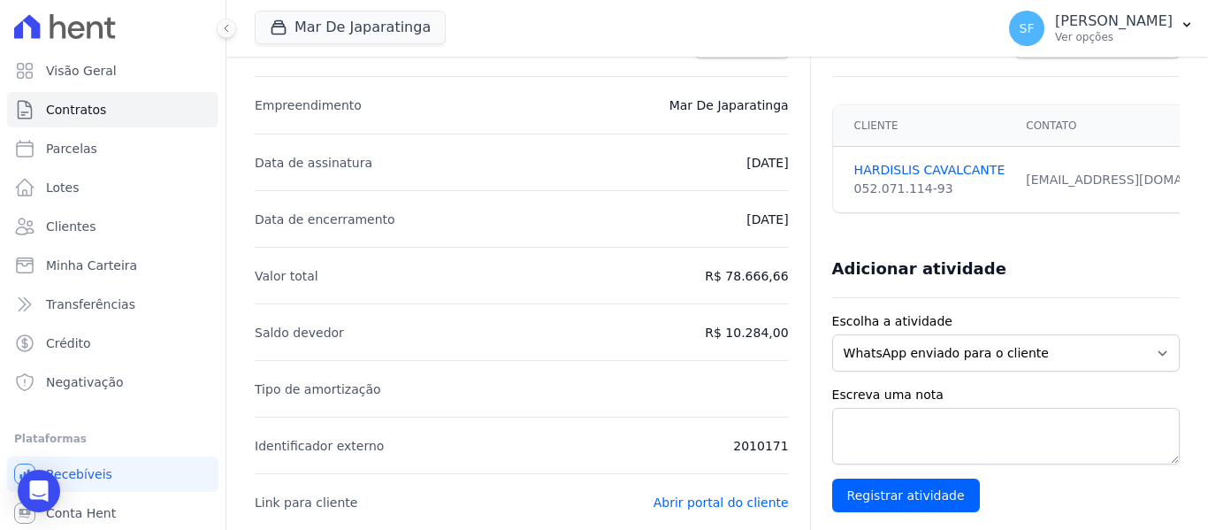
scroll to position [88, 0]
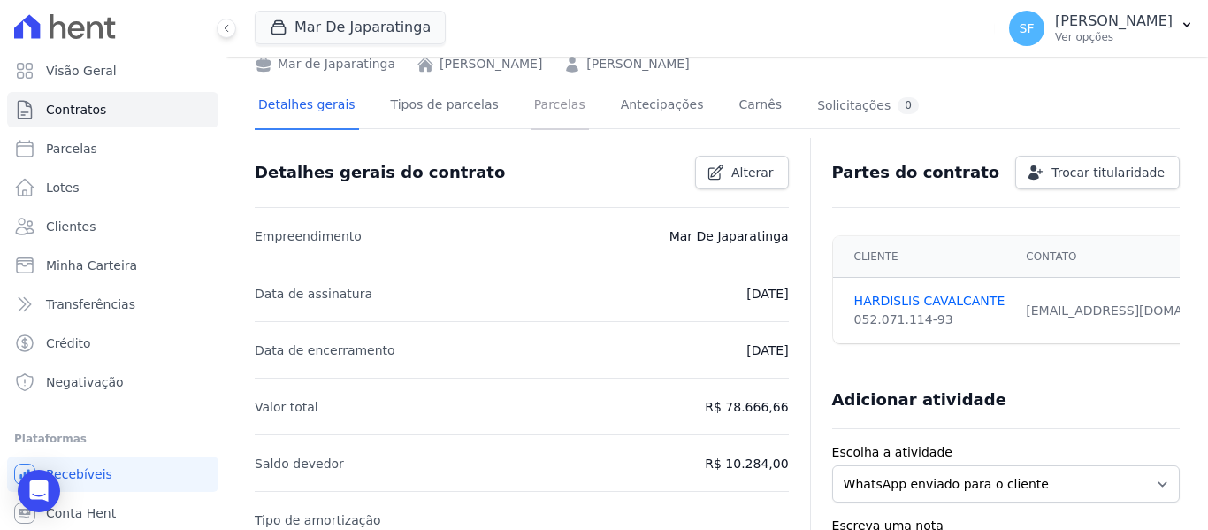
click at [537, 107] on link "Parcelas" at bounding box center [559, 106] width 58 height 47
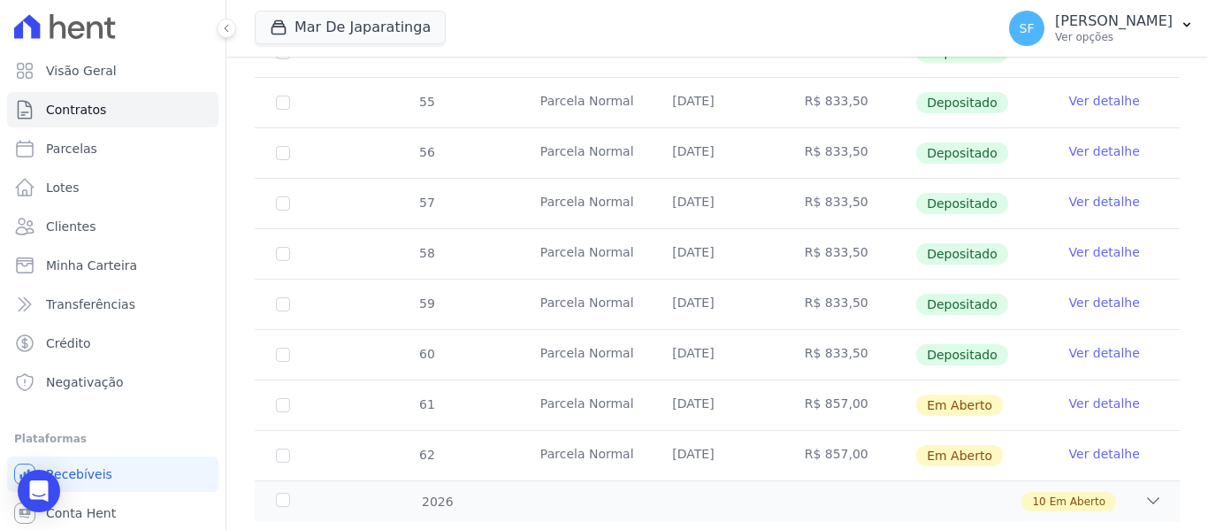
scroll to position [750, 0]
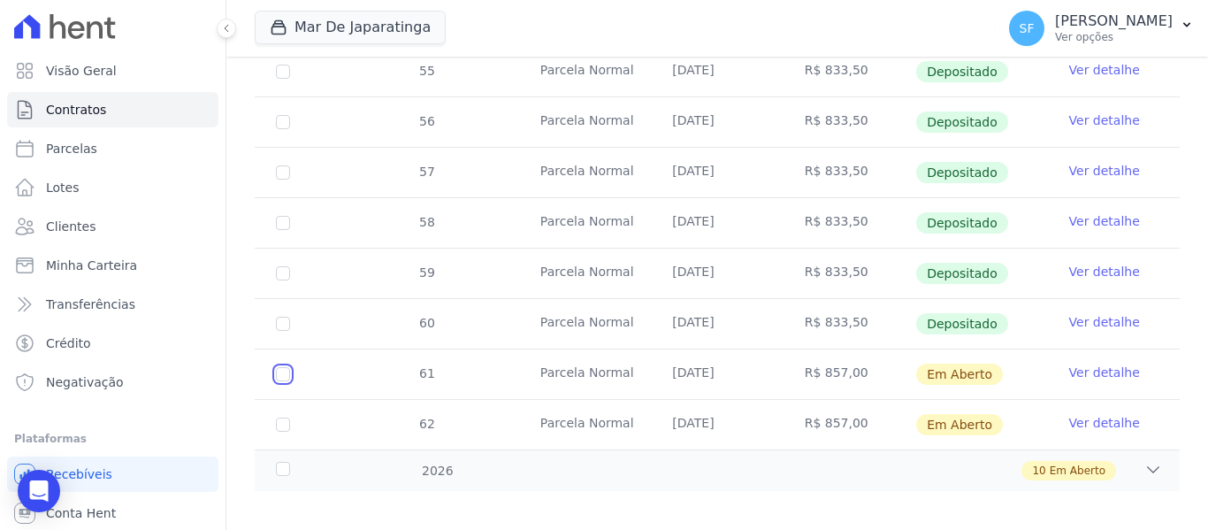
drag, startPoint x: 286, startPoint y: 361, endPoint x: 280, endPoint y: 375, distance: 15.1
click at [285, 367] on input "checkbox" at bounding box center [283, 374] width 14 height 14
checkbox input "true"
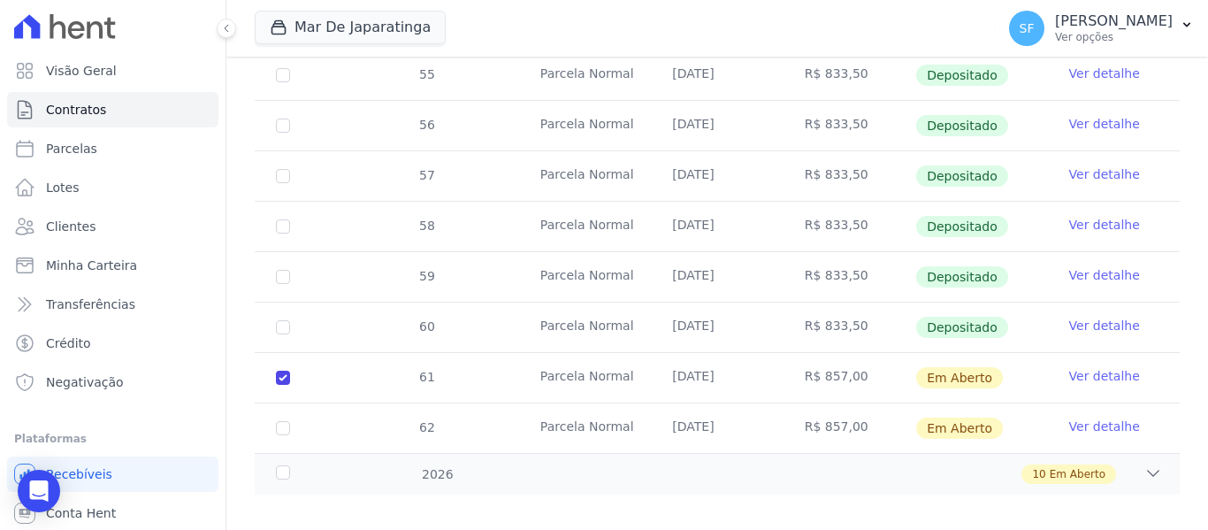
click at [274, 405] on td "62" at bounding box center [283, 428] width 57 height 50
click at [285, 421] on input "checkbox" at bounding box center [283, 428] width 14 height 14
click at [294, 465] on div "2026" at bounding box center [312, 474] width 80 height 19
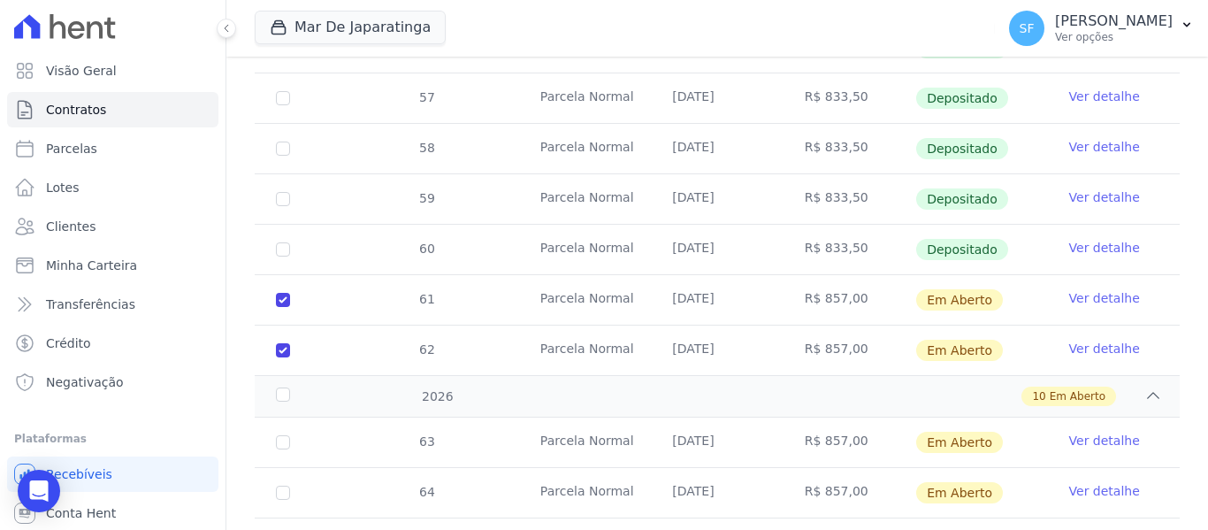
scroll to position [941, 0]
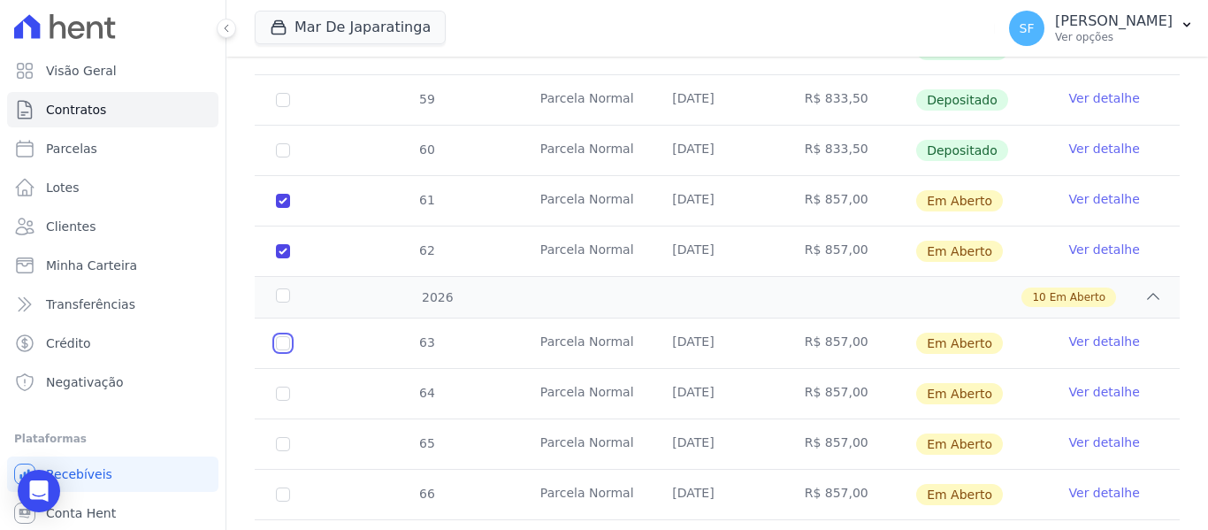
click at [286, 336] on input "checkbox" at bounding box center [283, 343] width 14 height 14
click at [283, 386] on input "checkbox" at bounding box center [283, 393] width 14 height 14
click at [280, 437] on input "checkbox" at bounding box center [283, 444] width 14 height 14
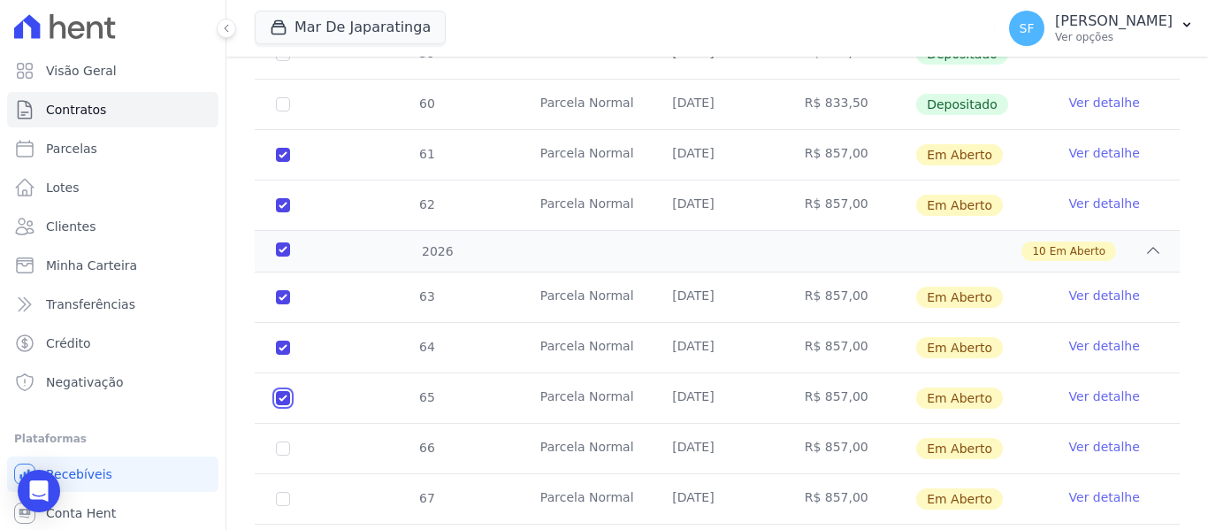
scroll to position [1029, 0]
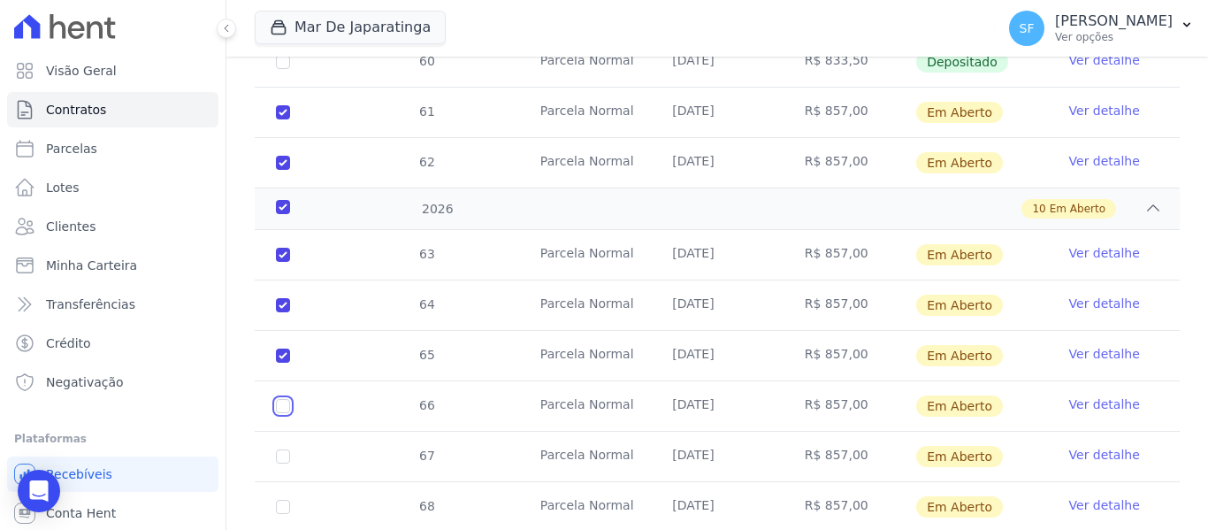
click at [286, 399] on input "checkbox" at bounding box center [283, 406] width 14 height 14
click at [279, 449] on input "checkbox" at bounding box center [283, 456] width 14 height 14
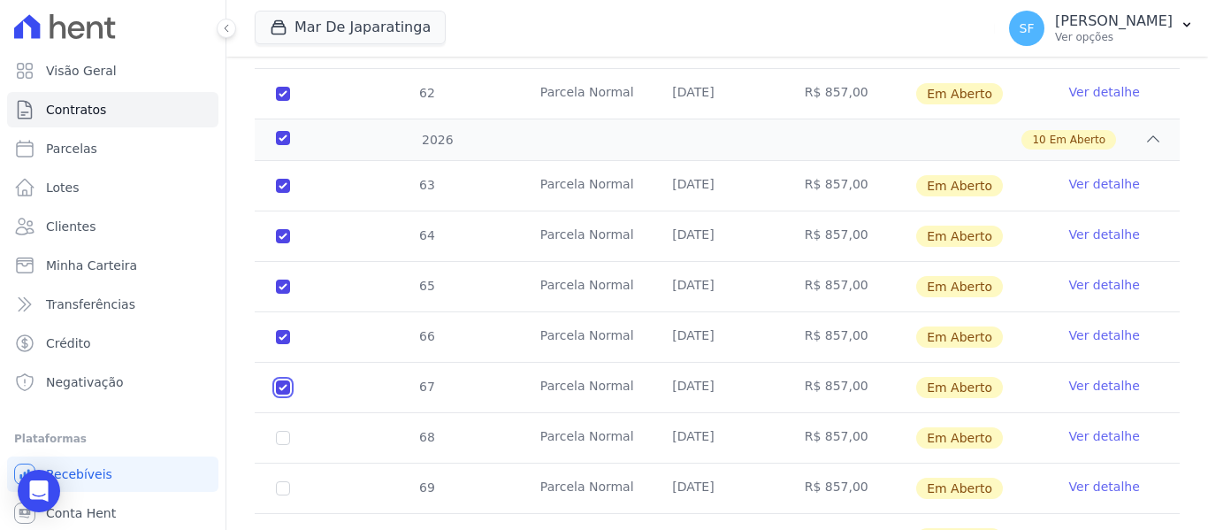
scroll to position [1117, 0]
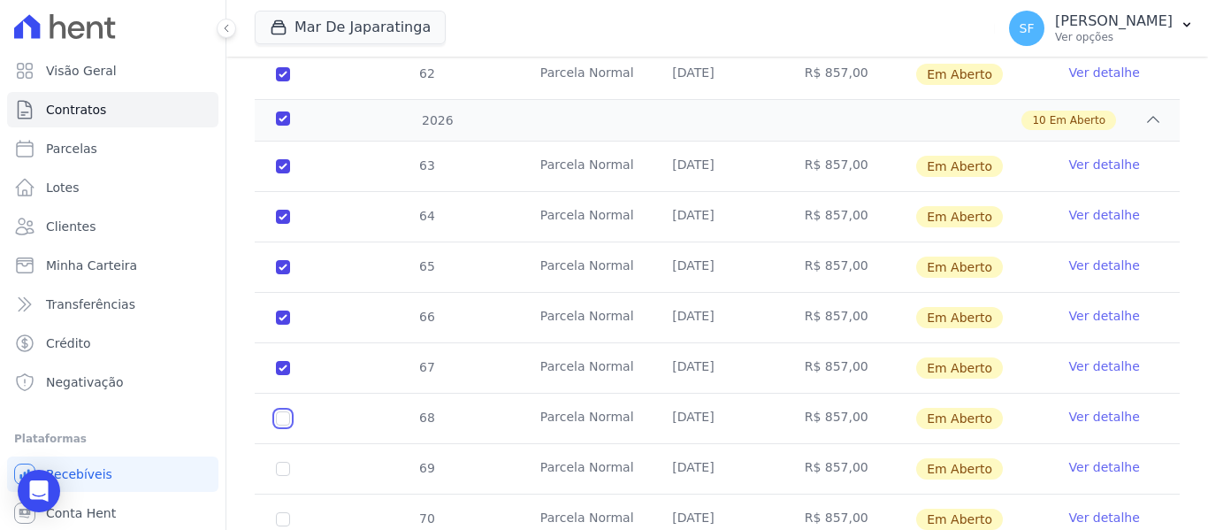
click at [282, 411] on input "checkbox" at bounding box center [283, 418] width 14 height 14
click at [281, 461] on input "checkbox" at bounding box center [283, 468] width 14 height 14
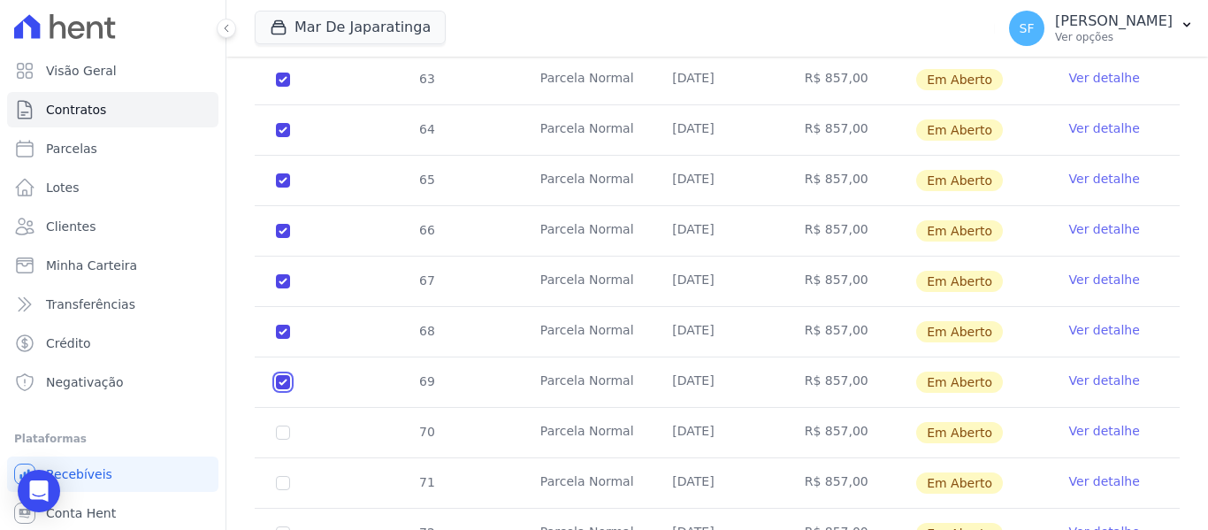
scroll to position [1268, 0]
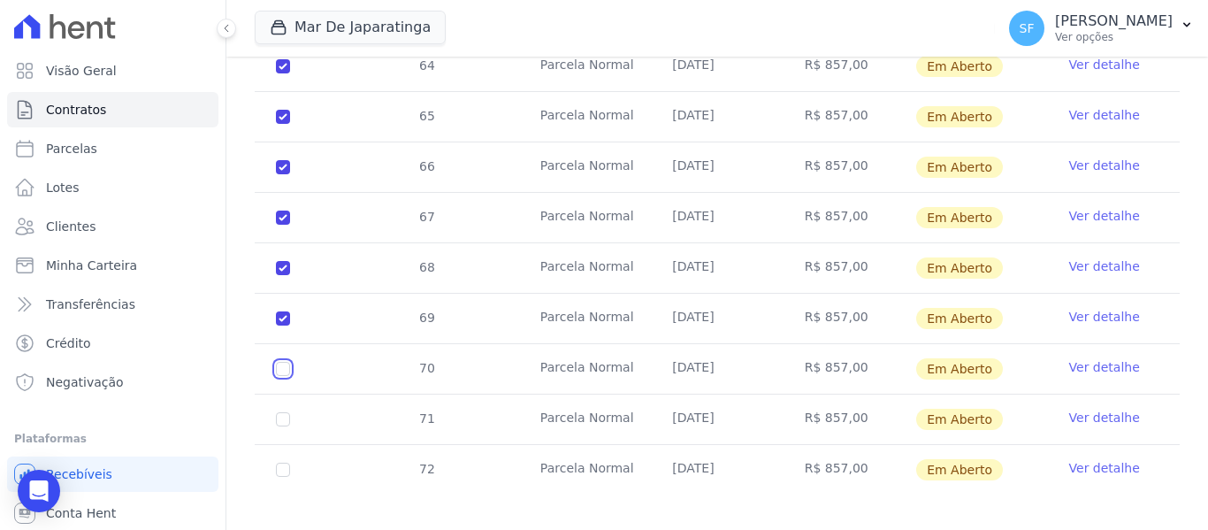
click at [283, 362] on input "checkbox" at bounding box center [283, 369] width 14 height 14
click at [282, 412] on input "checkbox" at bounding box center [283, 419] width 14 height 14
click at [287, 462] on input "checkbox" at bounding box center [283, 469] width 14 height 14
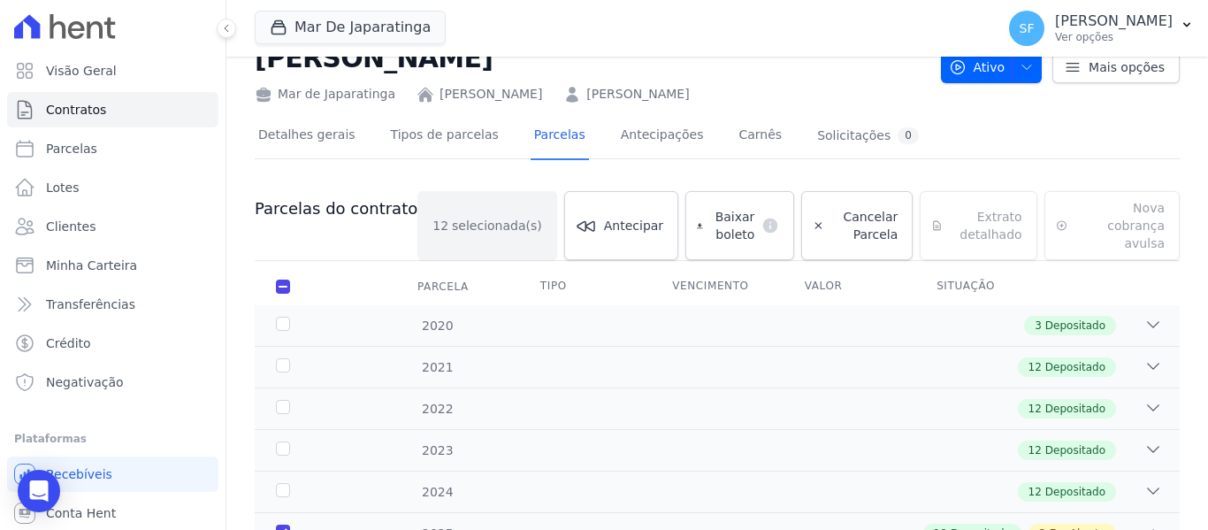
scroll to position [0, 0]
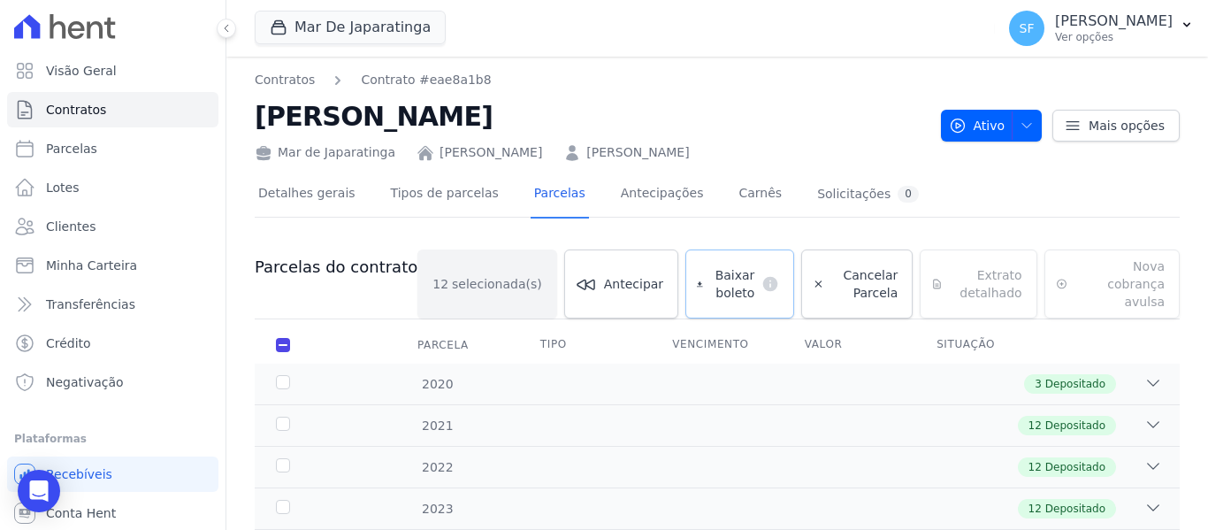
click at [710, 280] on span "Baixar boleto" at bounding box center [732, 283] width 45 height 35
click at [99, 224] on link "Clientes" at bounding box center [112, 226] width 211 height 35
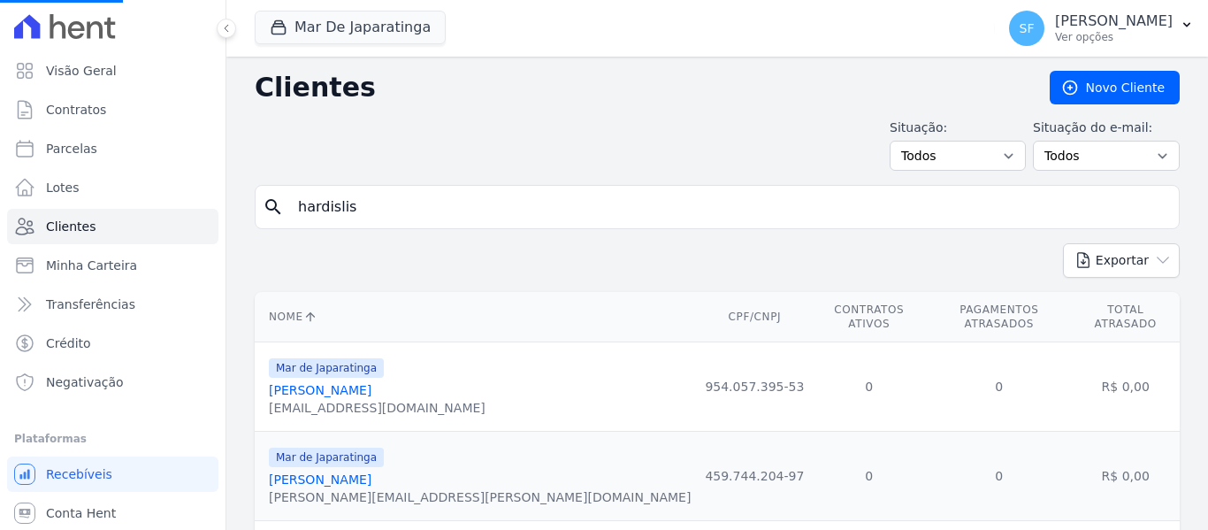
click at [611, 202] on input "hardislis" at bounding box center [729, 206] width 884 height 35
click at [636, 202] on input "search" at bounding box center [729, 206] width 884 height 35
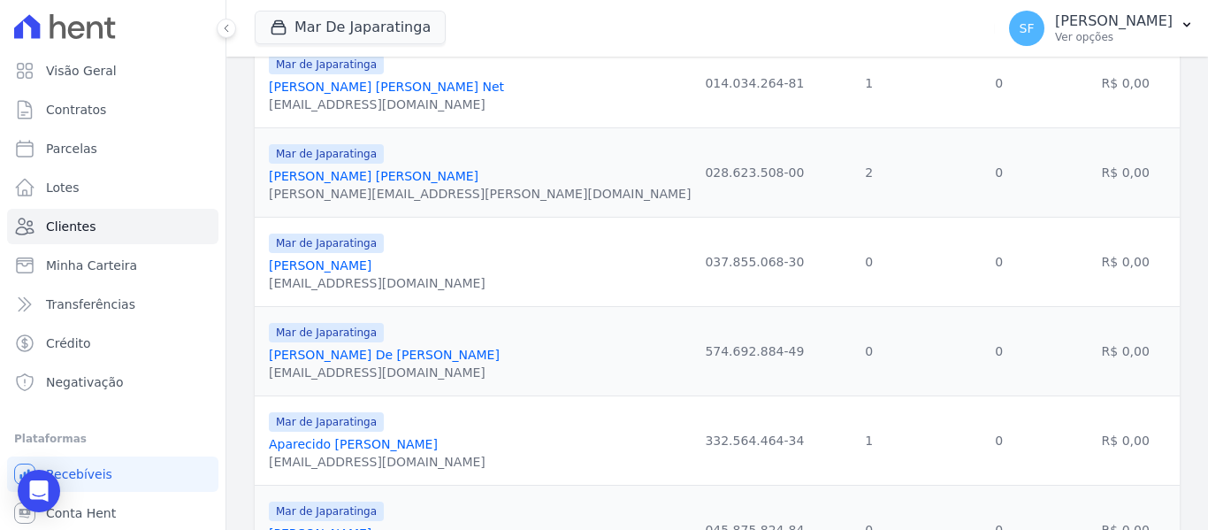
scroll to position [215, 0]
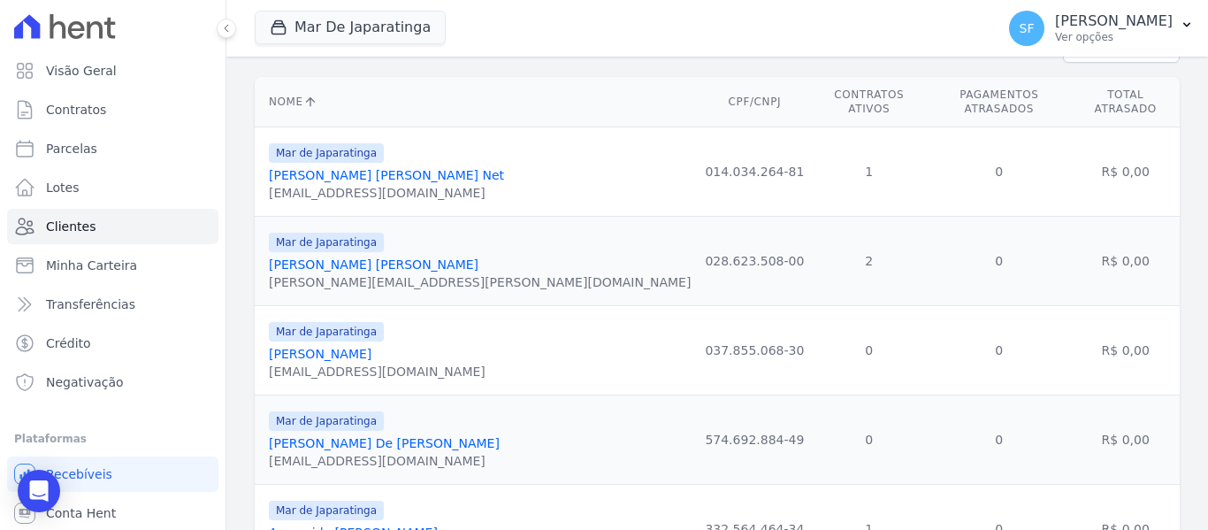
click at [396, 168] on link "[PERSON_NAME] [PERSON_NAME] Net" at bounding box center [386, 175] width 235 height 14
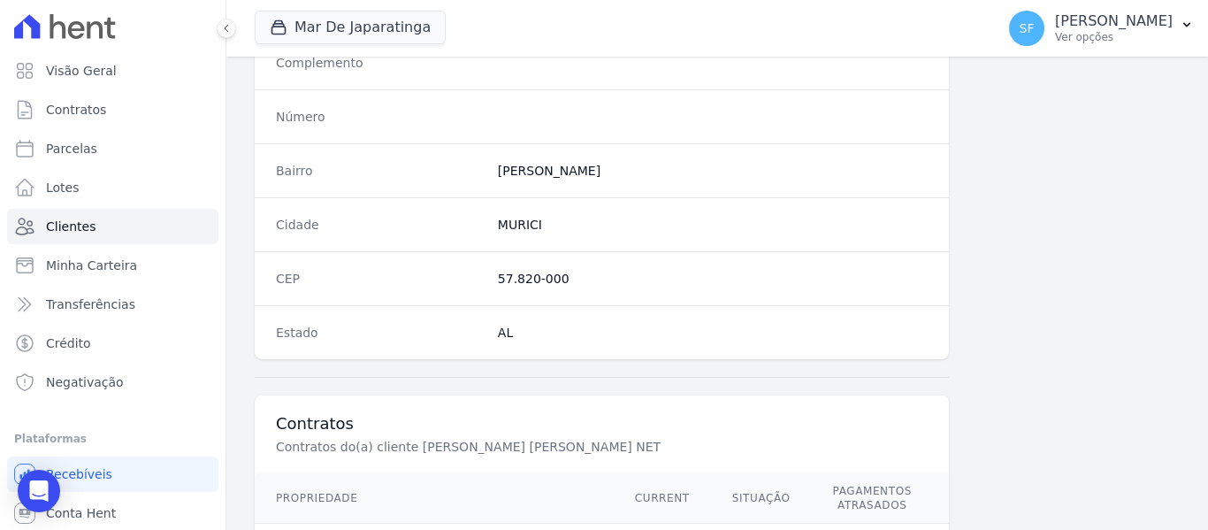
scroll to position [1139, 0]
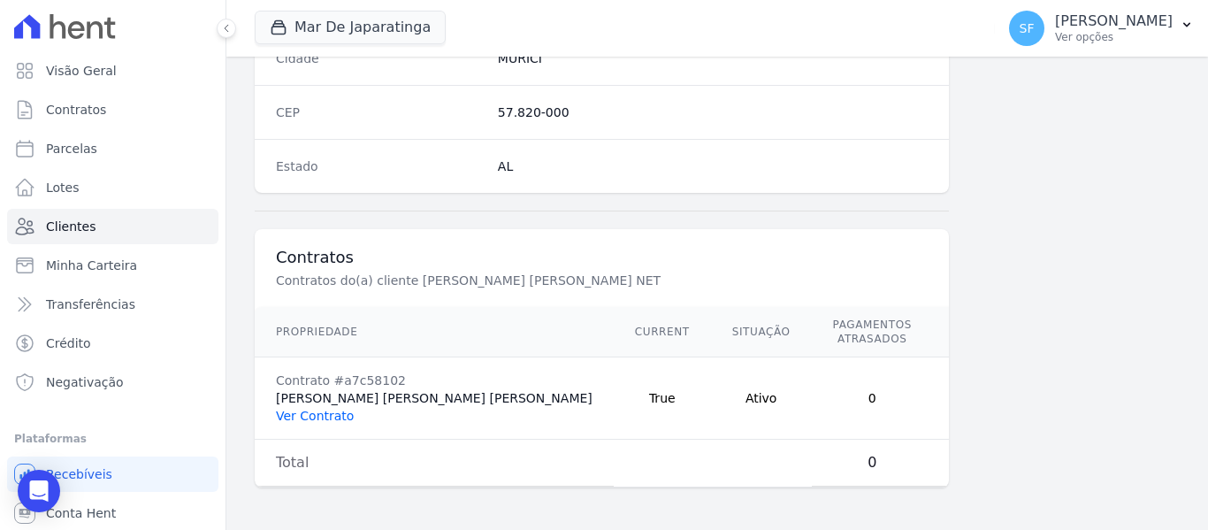
click at [321, 416] on link "Ver Contrato" at bounding box center [315, 415] width 78 height 14
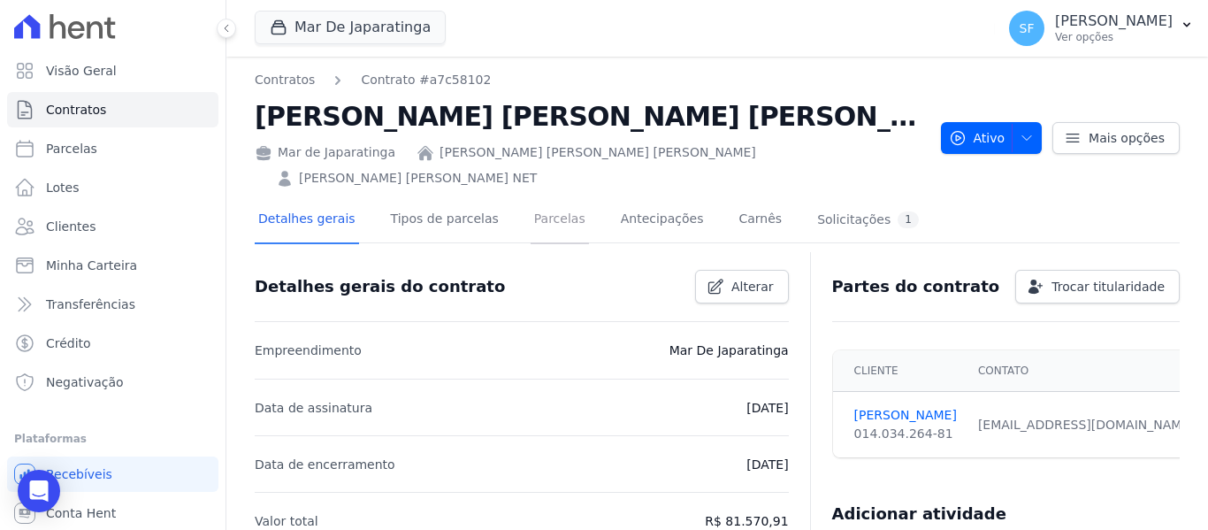
click at [530, 197] on link "Parcelas" at bounding box center [559, 220] width 58 height 47
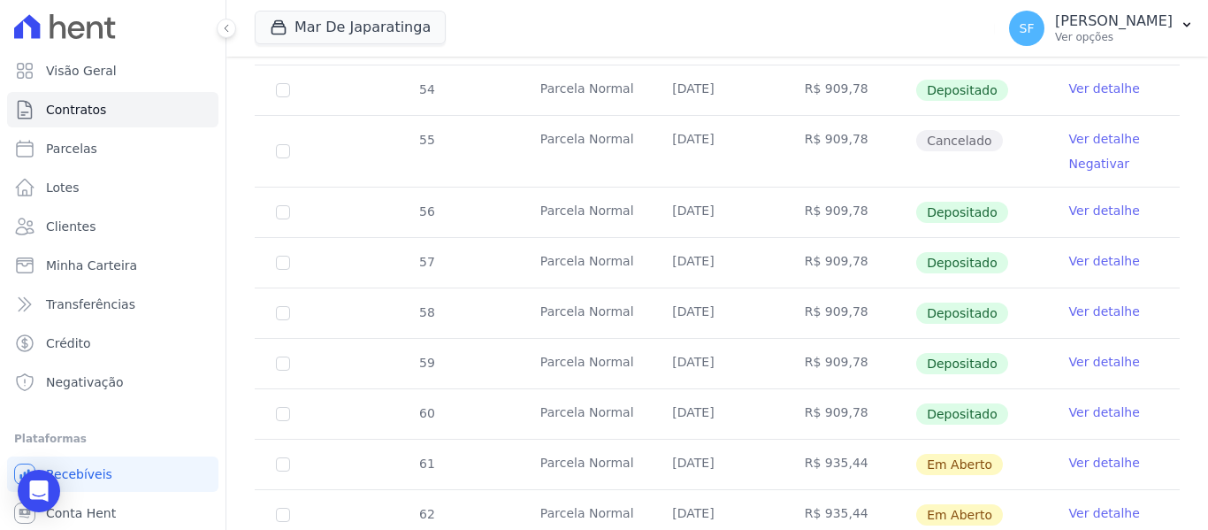
scroll to position [771, 0]
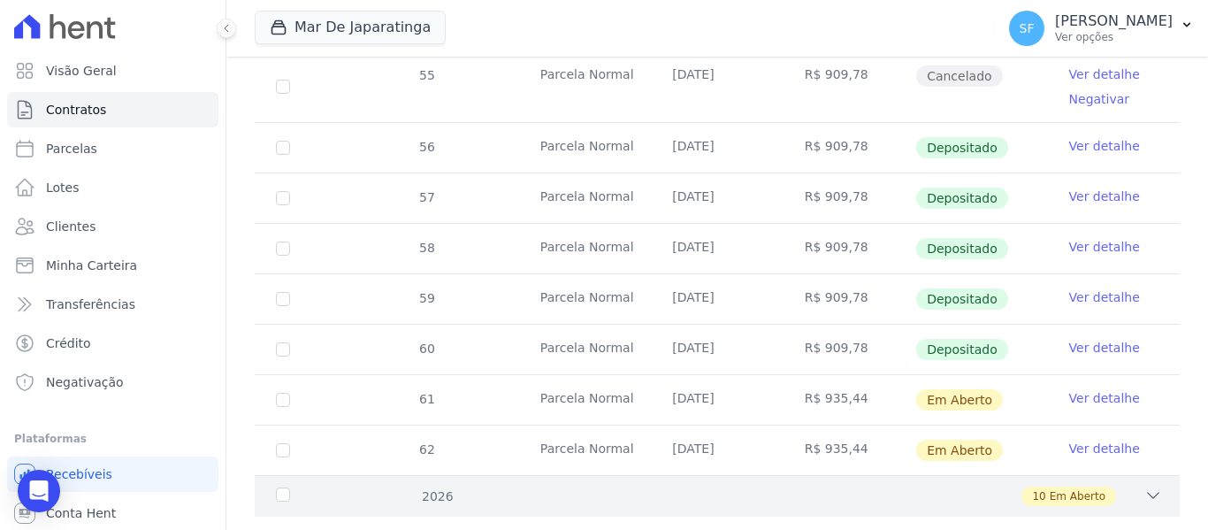
click at [390, 486] on div "10 Em Aberto" at bounding box center [761, 495] width 799 height 19
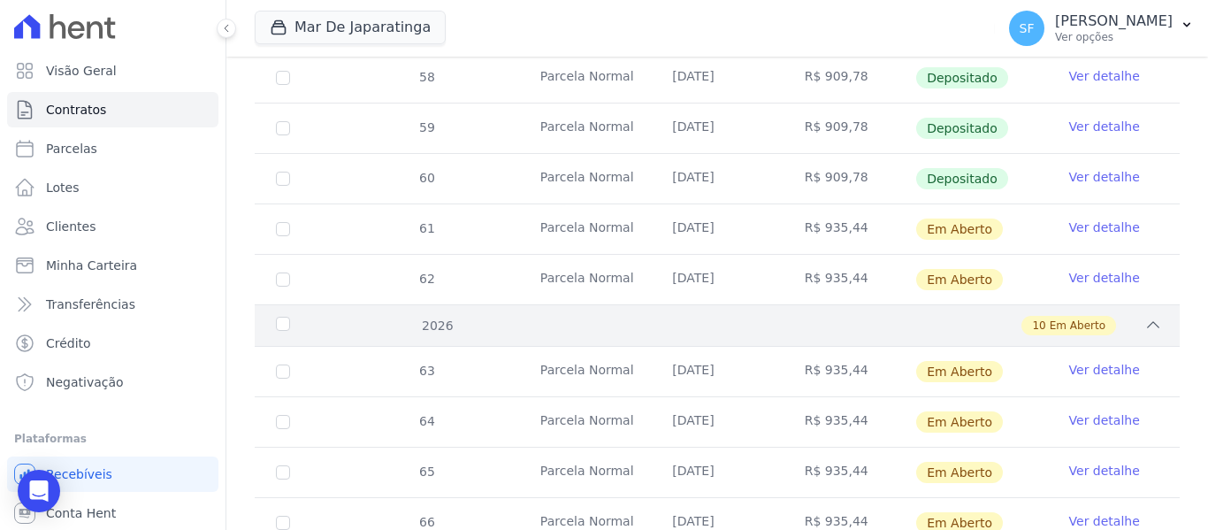
scroll to position [948, 0]
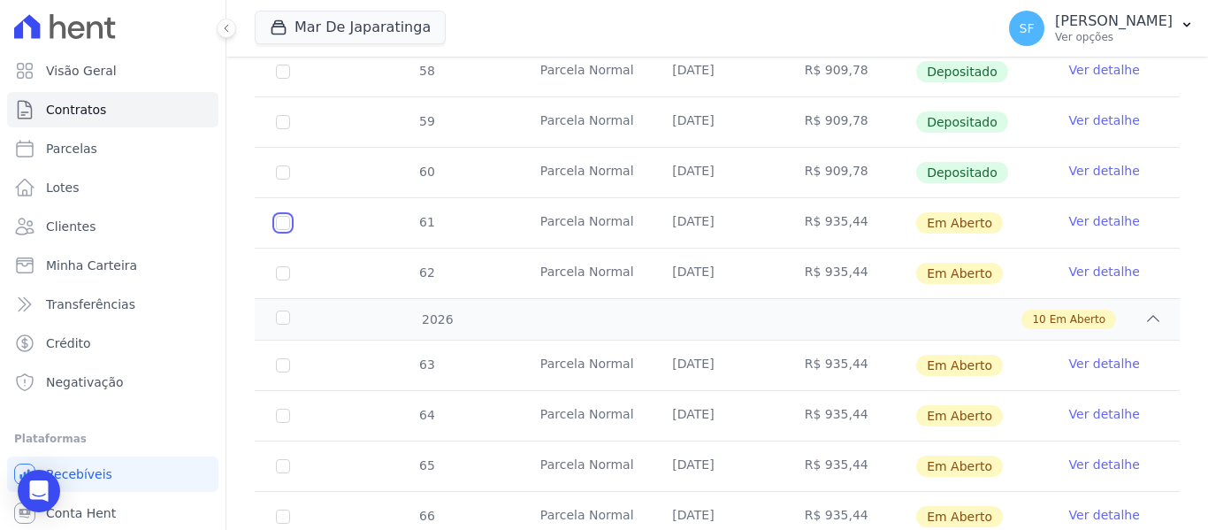
click at [287, 216] on input "checkbox" at bounding box center [283, 223] width 14 height 14
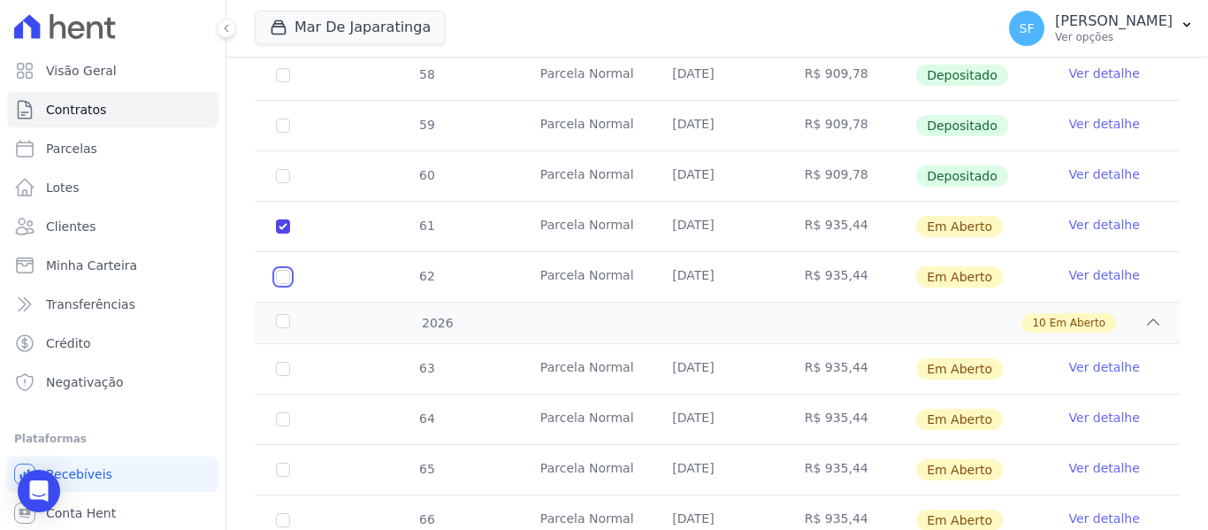
click at [287, 270] on input "checkbox" at bounding box center [283, 277] width 14 height 14
click at [284, 362] on input "checkbox" at bounding box center [283, 369] width 14 height 14
click at [284, 412] on input "checkbox" at bounding box center [283, 419] width 14 height 14
click at [282, 445] on td "65" at bounding box center [283, 470] width 57 height 50
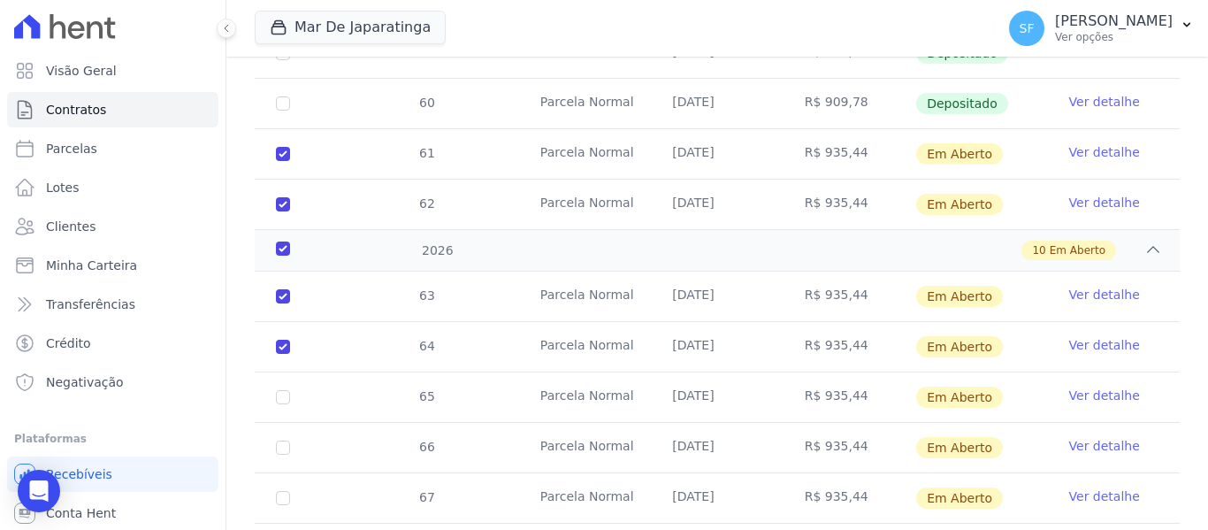
scroll to position [1139, 0]
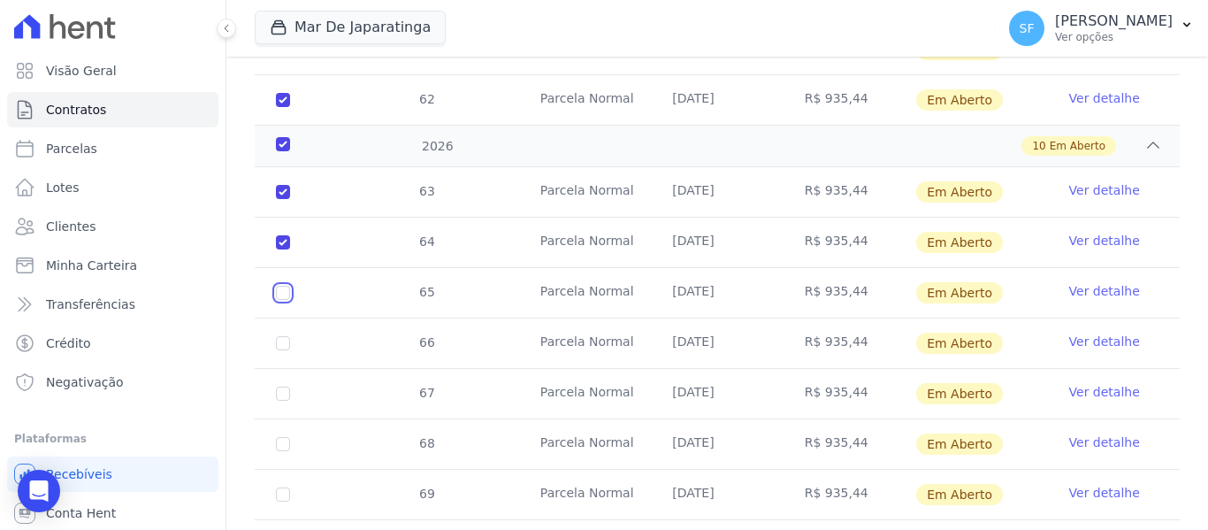
click at [284, 286] on input "checkbox" at bounding box center [283, 293] width 14 height 14
click at [280, 336] on input "checkbox" at bounding box center [283, 343] width 14 height 14
click at [284, 386] on input "checkbox" at bounding box center [283, 393] width 14 height 14
click at [286, 437] on input "checkbox" at bounding box center [283, 444] width 14 height 14
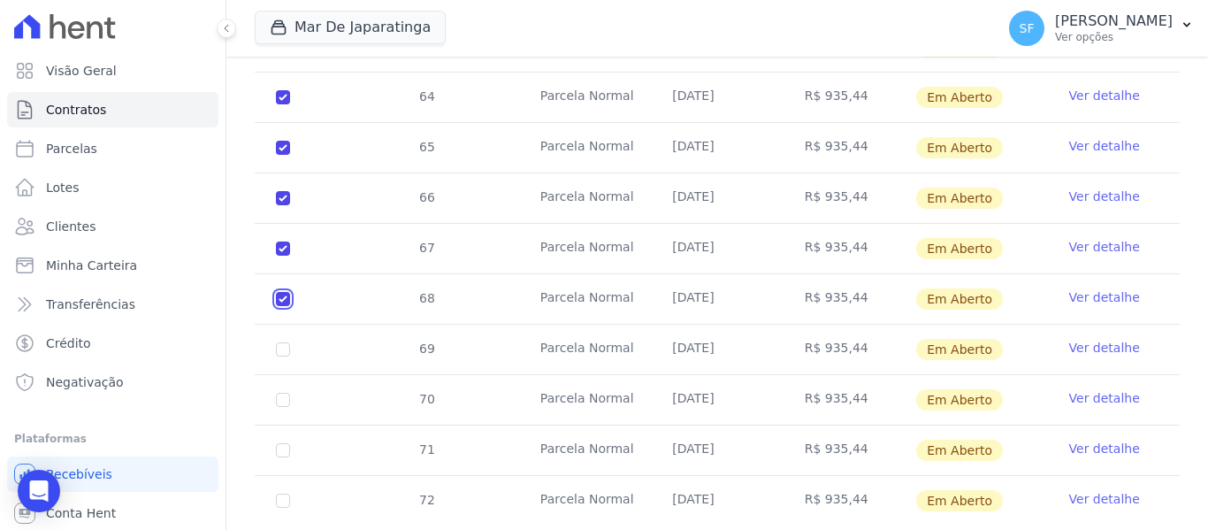
scroll to position [1289, 0]
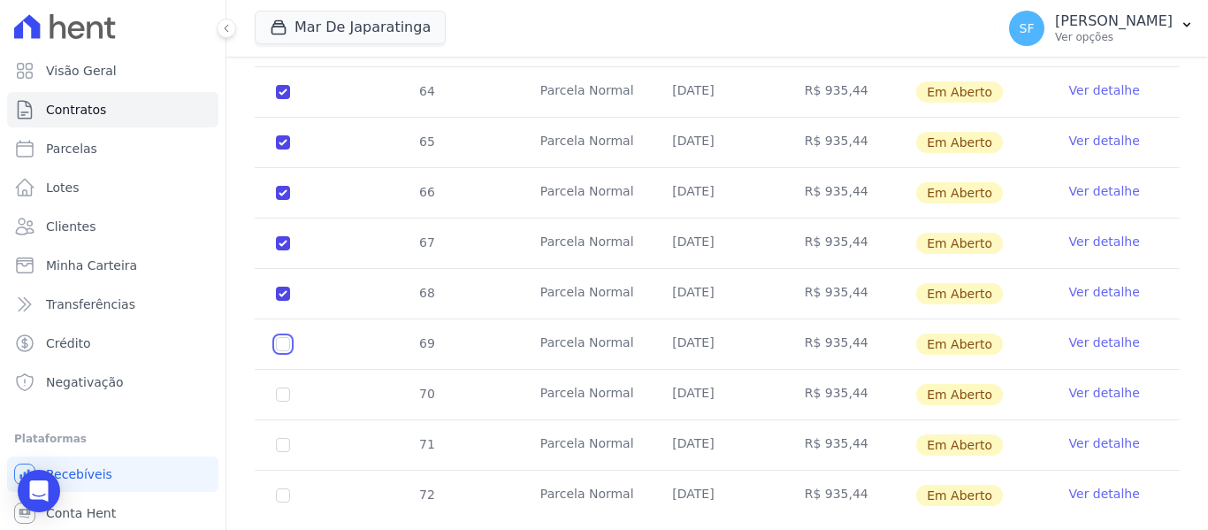
click at [281, 337] on input "checkbox" at bounding box center [283, 344] width 14 height 14
click at [278, 387] on input "checkbox" at bounding box center [283, 394] width 14 height 14
click at [281, 438] on input "checkbox" at bounding box center [283, 445] width 14 height 14
click at [280, 488] on input "checkbox" at bounding box center [283, 495] width 14 height 14
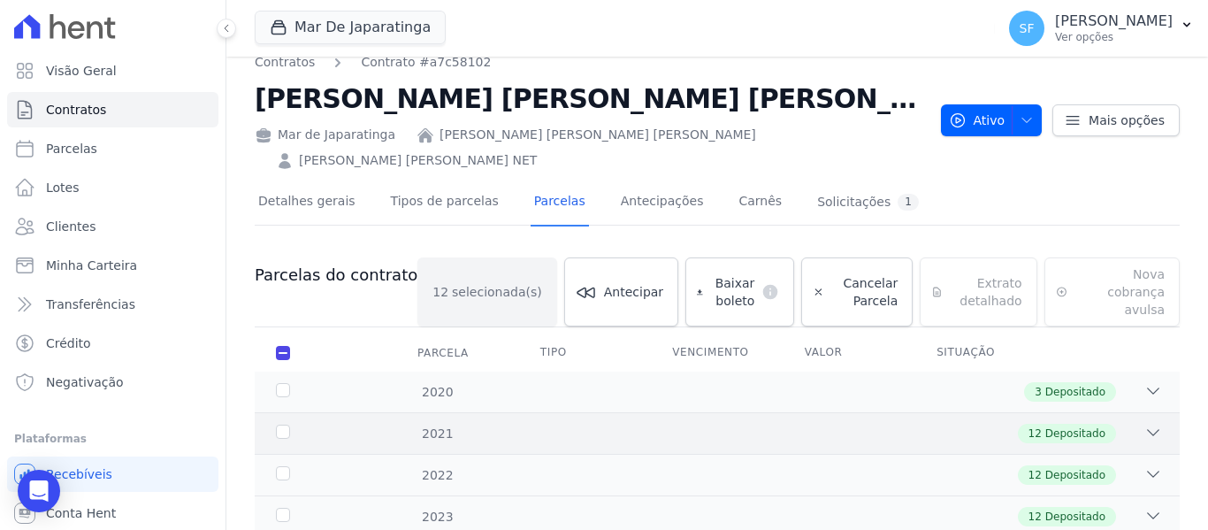
scroll to position [0, 0]
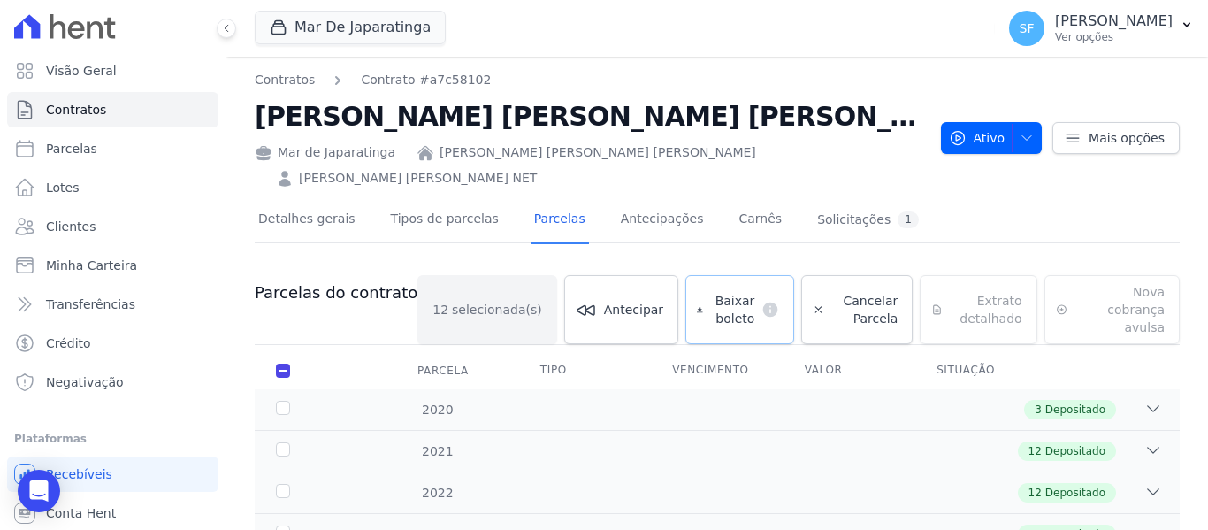
click at [710, 292] on span "Baixar boleto" at bounding box center [732, 309] width 45 height 35
drag, startPoint x: 116, startPoint y: 225, endPoint x: 450, endPoint y: 225, distance: 334.2
click at [116, 225] on link "Clientes" at bounding box center [112, 226] width 211 height 35
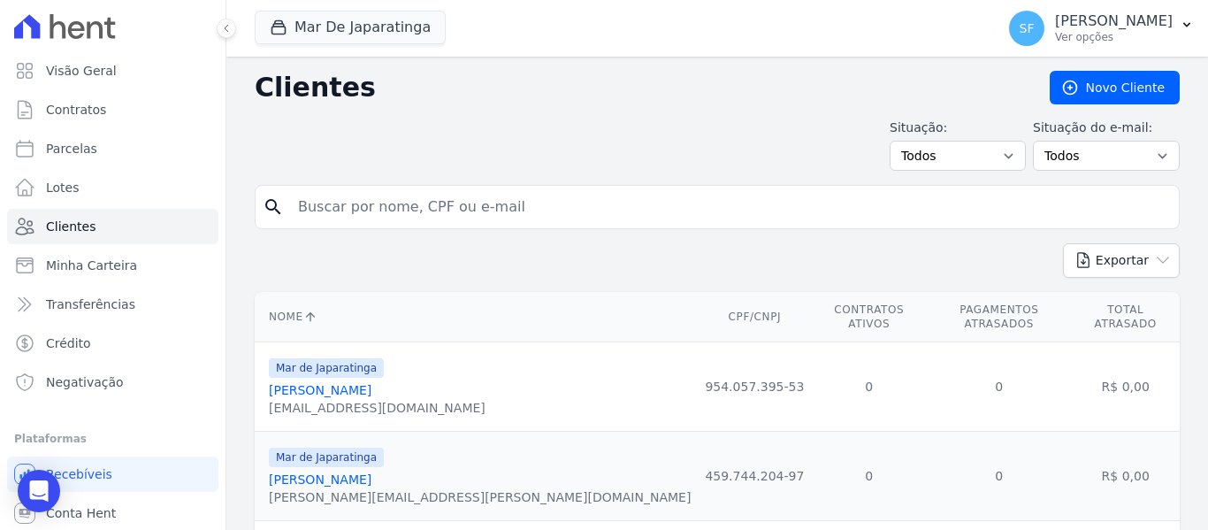
click at [567, 213] on input "search" at bounding box center [729, 206] width 884 height 35
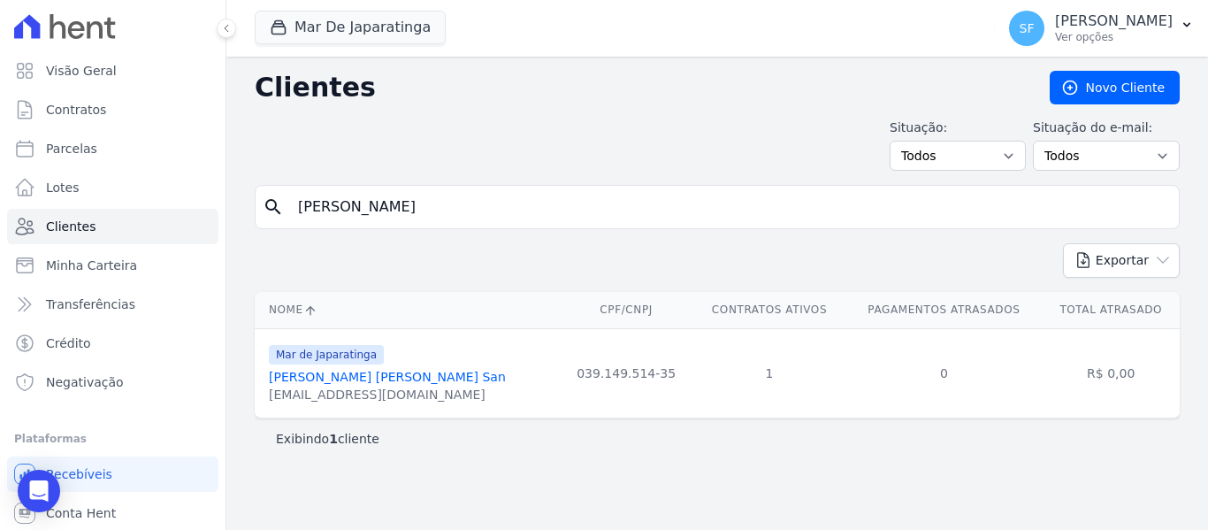
click at [415, 374] on link "[PERSON_NAME] [PERSON_NAME] San" at bounding box center [387, 377] width 237 height 14
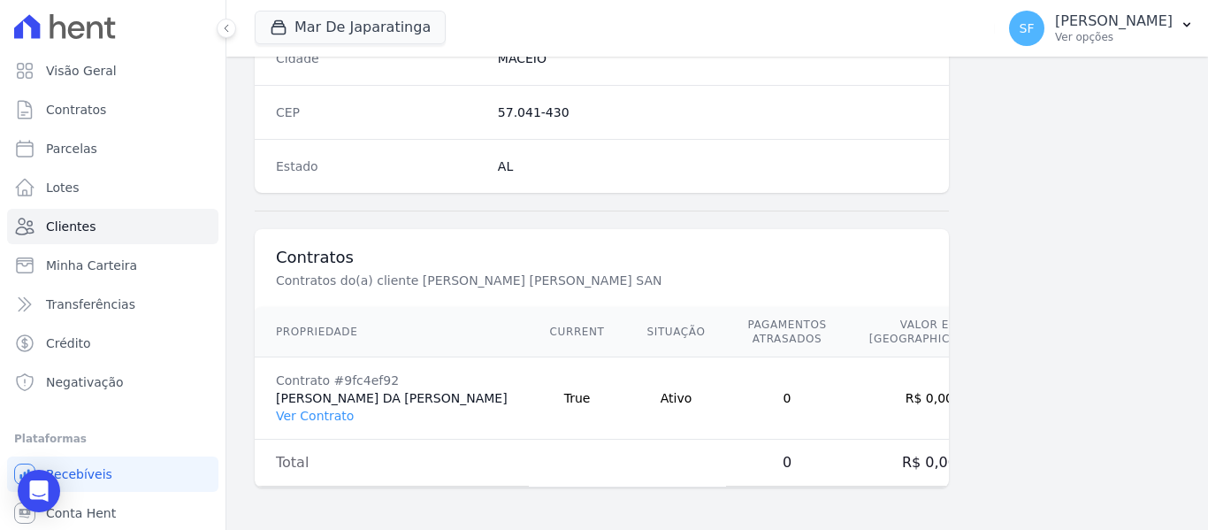
scroll to position [1153, 0]
click at [326, 412] on link "Ver Contrato" at bounding box center [315, 415] width 78 height 14
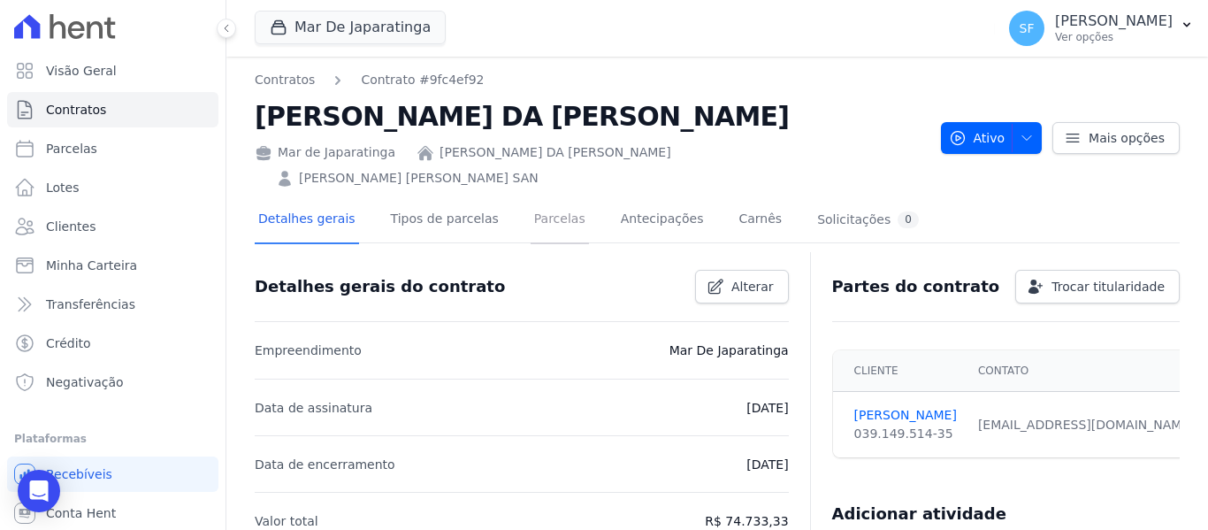
click at [532, 201] on link "Parcelas" at bounding box center [559, 220] width 58 height 47
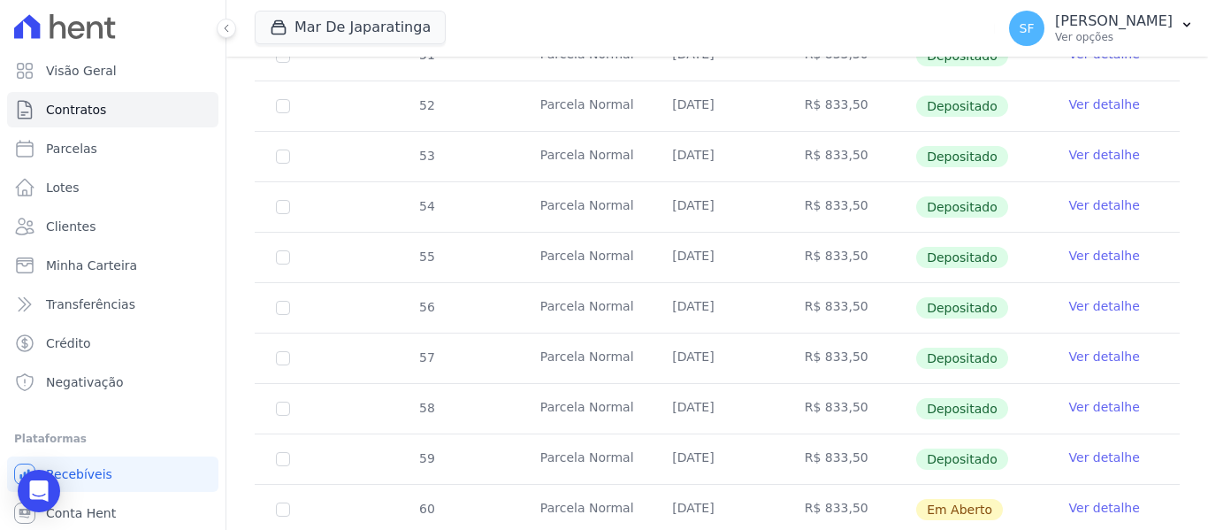
scroll to position [750, 0]
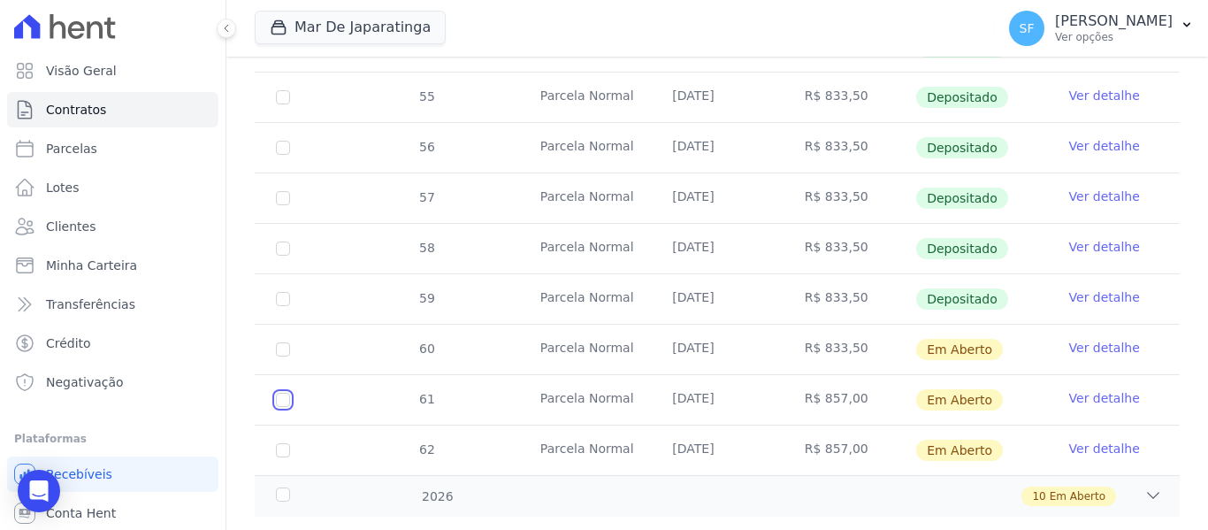
click at [280, 393] on input "checkbox" at bounding box center [283, 400] width 14 height 14
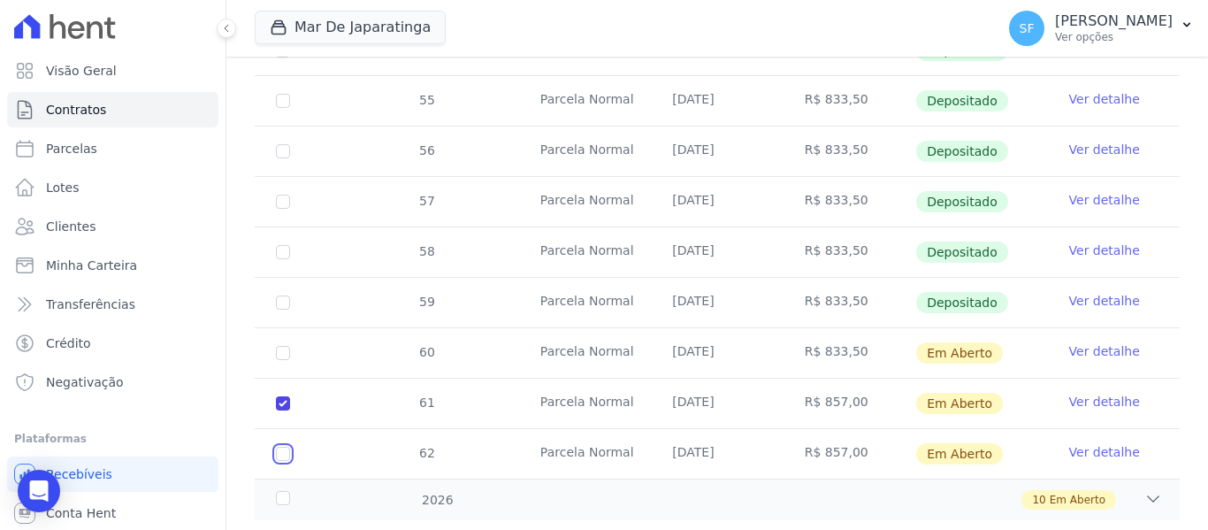
click at [284, 446] on input "checkbox" at bounding box center [283, 453] width 14 height 14
click at [283, 491] on div "2026" at bounding box center [312, 500] width 80 height 19
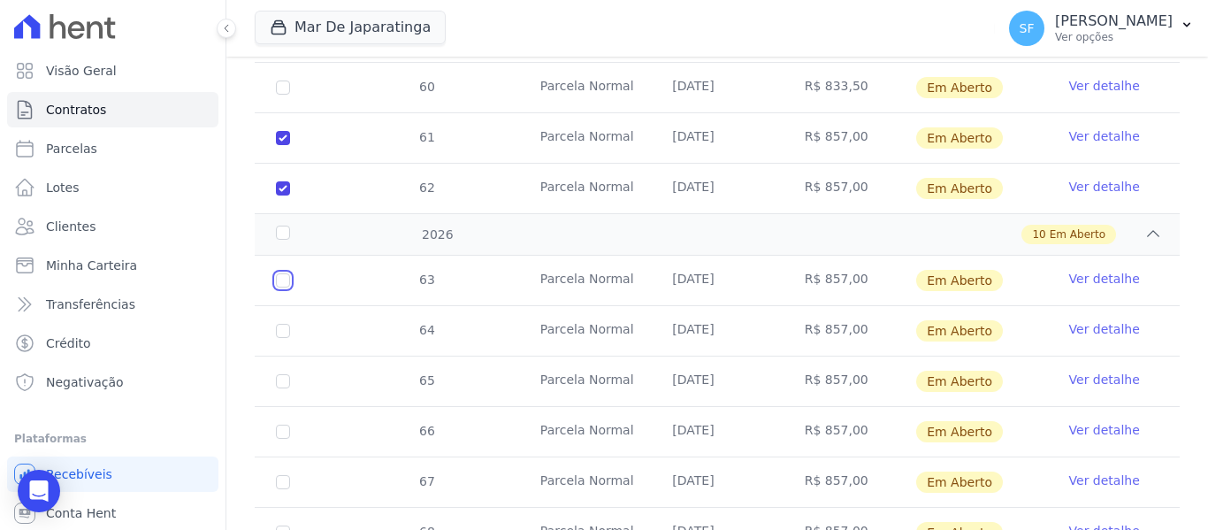
click at [283, 273] on input "checkbox" at bounding box center [283, 280] width 14 height 14
click at [286, 324] on input "checkbox" at bounding box center [283, 331] width 14 height 14
click at [280, 374] on input "checkbox" at bounding box center [283, 381] width 14 height 14
click at [279, 424] on input "checkbox" at bounding box center [283, 431] width 14 height 14
click at [284, 475] on input "checkbox" at bounding box center [283, 482] width 14 height 14
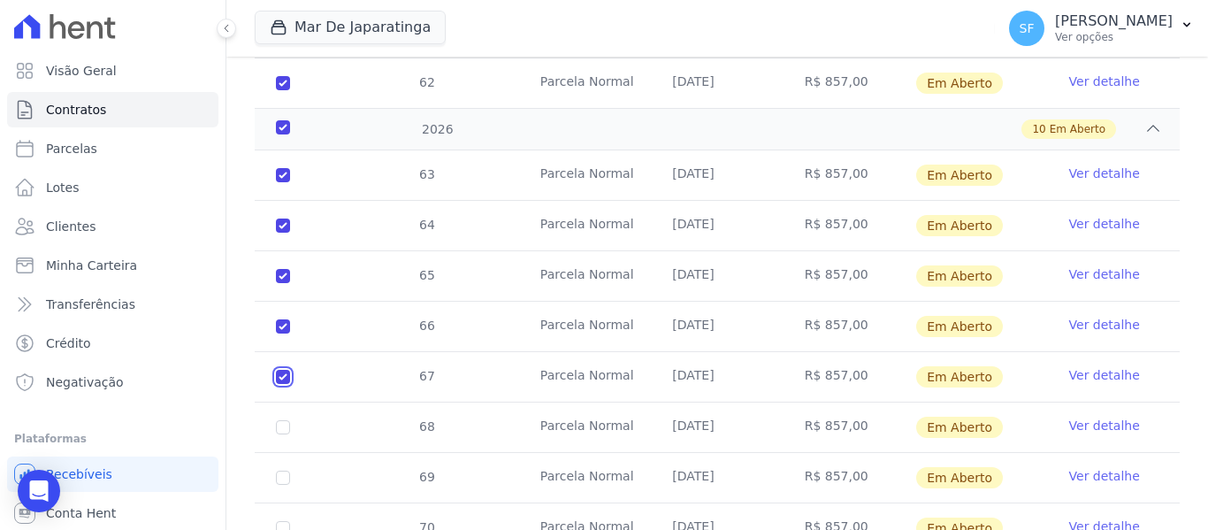
scroll to position [1206, 0]
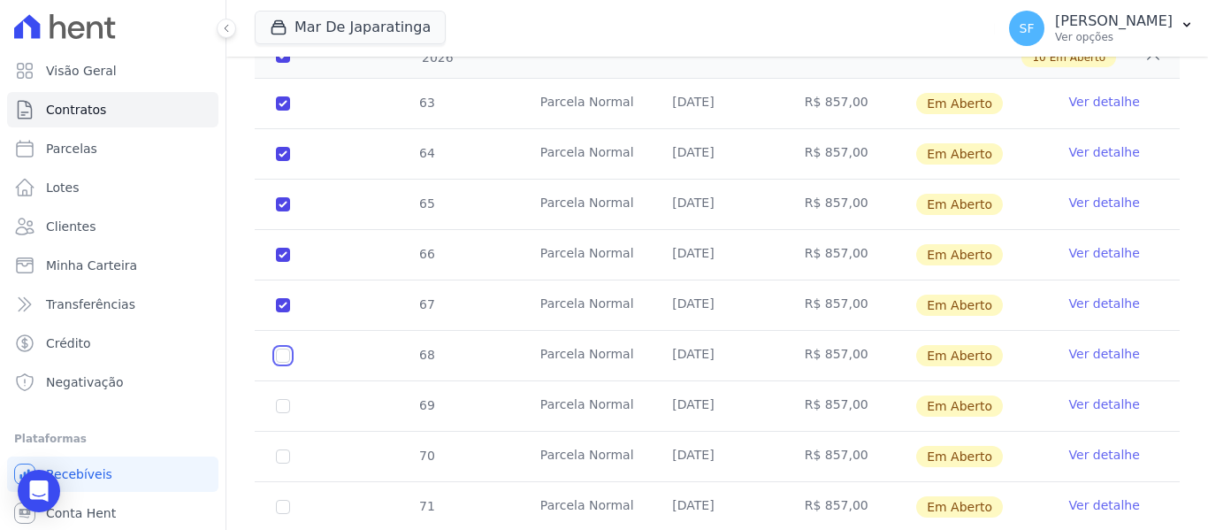
click at [283, 348] on input "checkbox" at bounding box center [283, 355] width 14 height 14
click at [288, 399] on input "checkbox" at bounding box center [283, 406] width 14 height 14
drag, startPoint x: 290, startPoint y: 414, endPoint x: 287, endPoint y: 423, distance: 10.1
click at [289, 431] on td "70" at bounding box center [283, 456] width 57 height 50
click at [278, 449] on input "checkbox" at bounding box center [283, 456] width 14 height 14
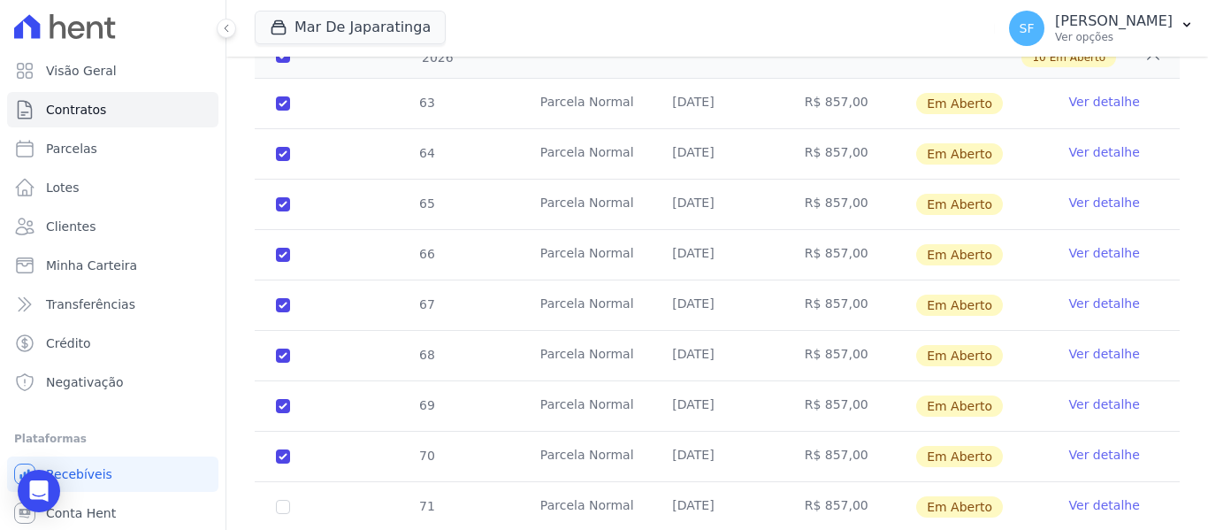
click at [275, 482] on td "71" at bounding box center [283, 507] width 57 height 50
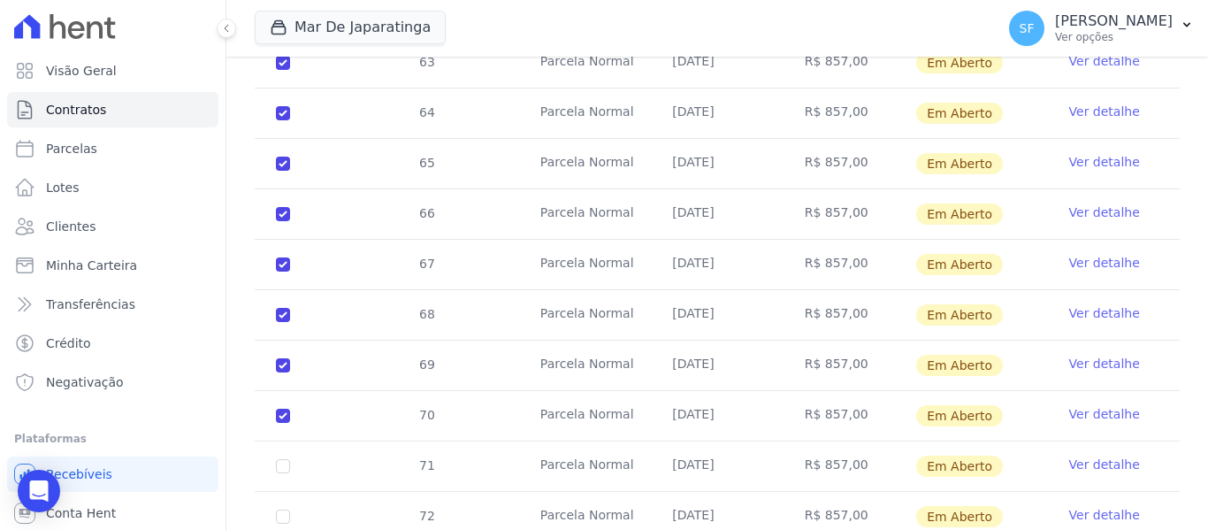
scroll to position [1268, 0]
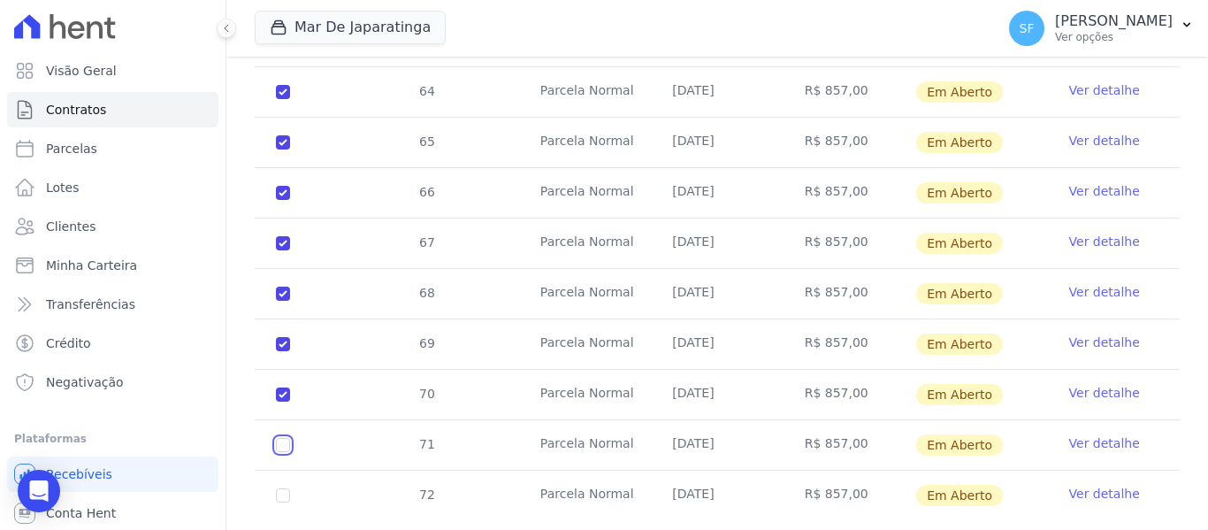
click at [282, 438] on input "checkbox" at bounding box center [283, 445] width 14 height 14
click at [286, 488] on input "checkbox" at bounding box center [283, 495] width 14 height 14
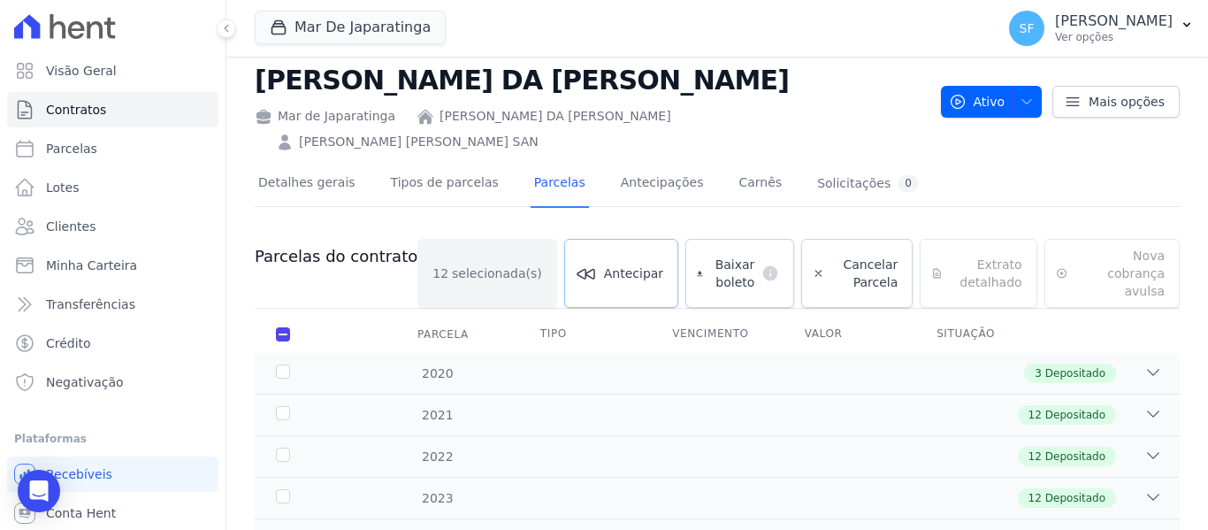
scroll to position [30, 0]
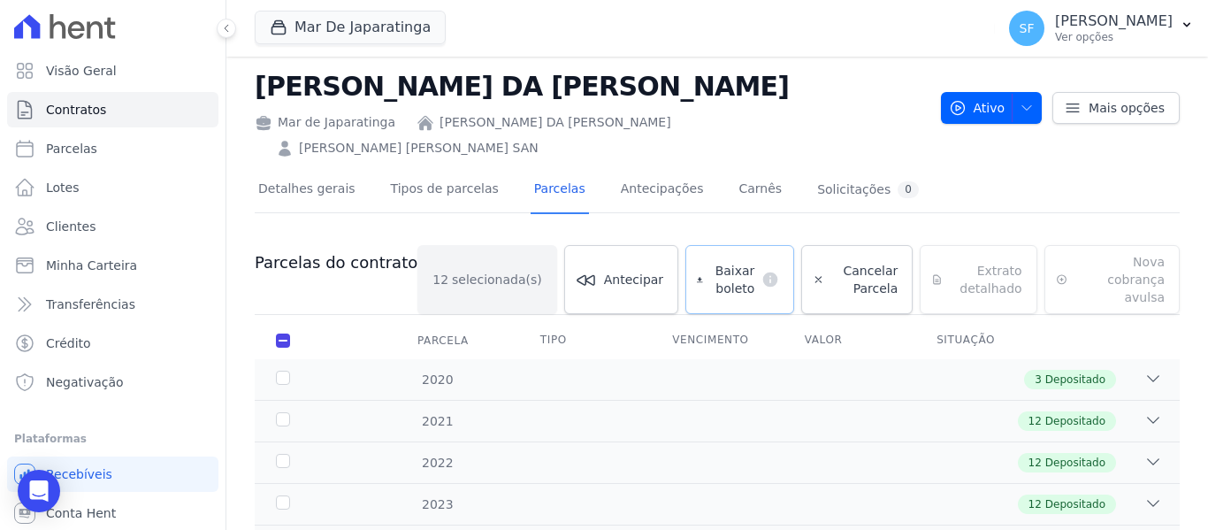
click at [710, 262] on span "Baixar boleto" at bounding box center [732, 279] width 45 height 35
click at [102, 227] on link "Clientes" at bounding box center [112, 226] width 211 height 35
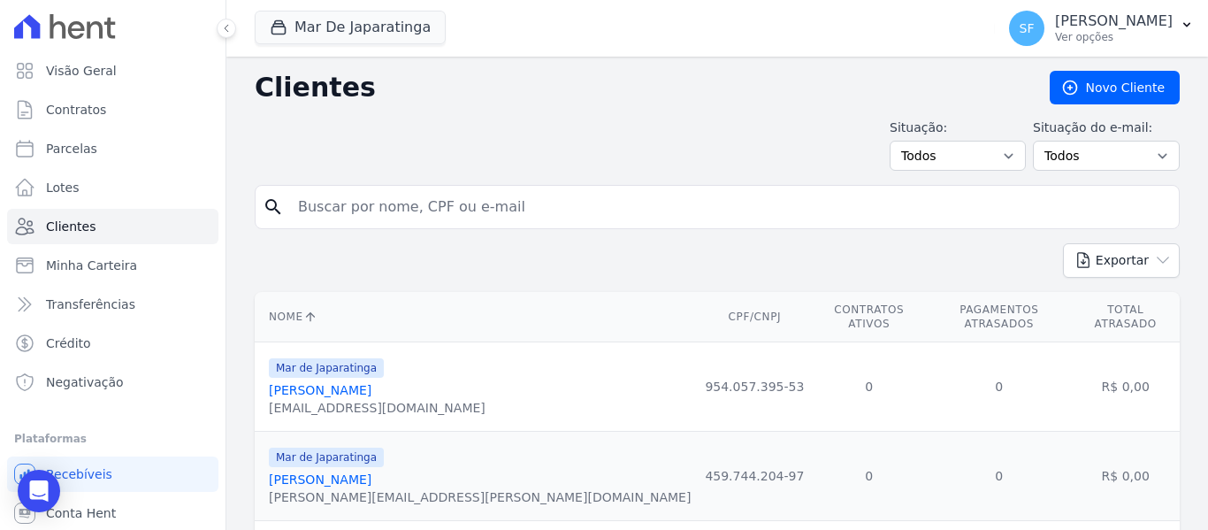
click at [530, 210] on input "search" at bounding box center [729, 206] width 884 height 35
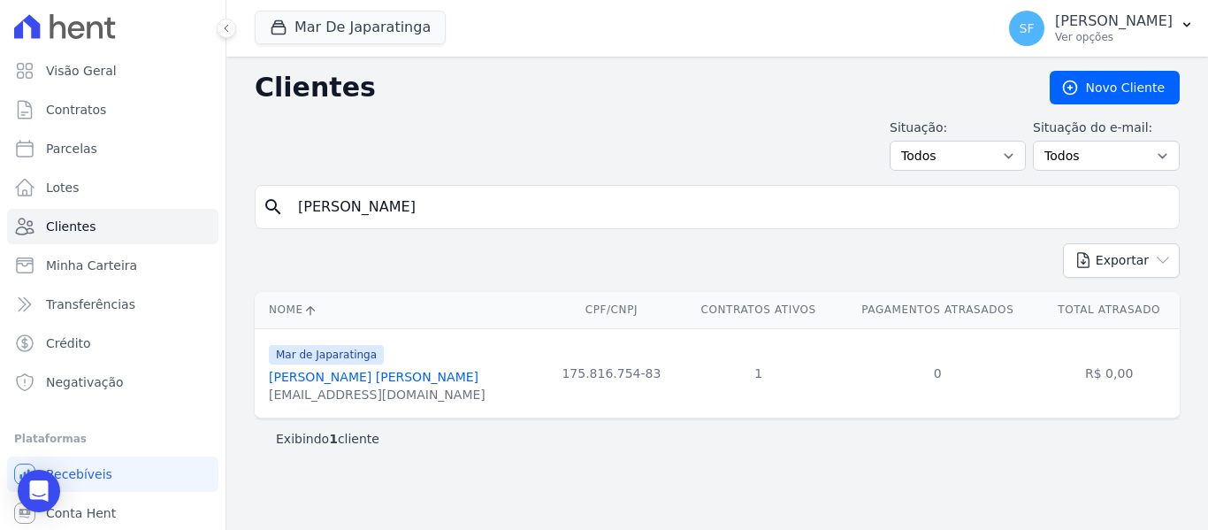
click at [393, 376] on link "[PERSON_NAME] [PERSON_NAME]" at bounding box center [374, 377] width 210 height 14
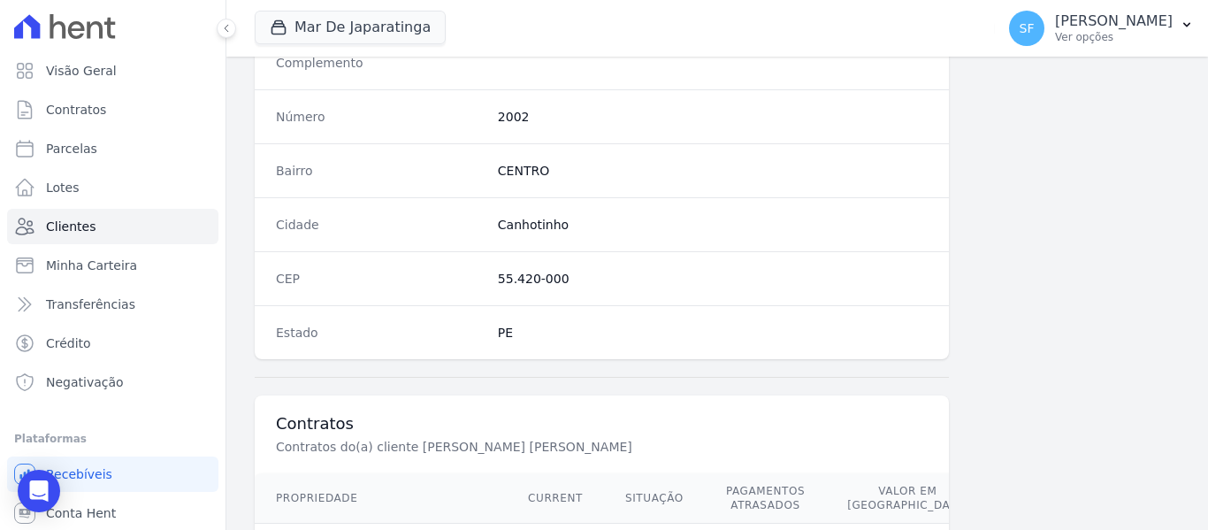
scroll to position [1139, 0]
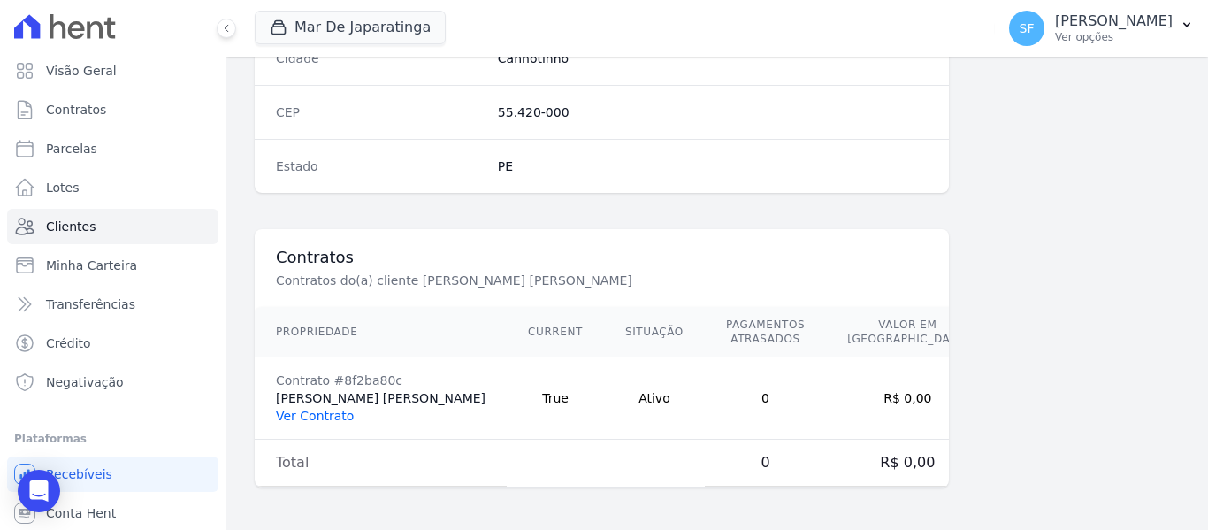
click at [322, 412] on link "Ver Contrato" at bounding box center [315, 415] width 78 height 14
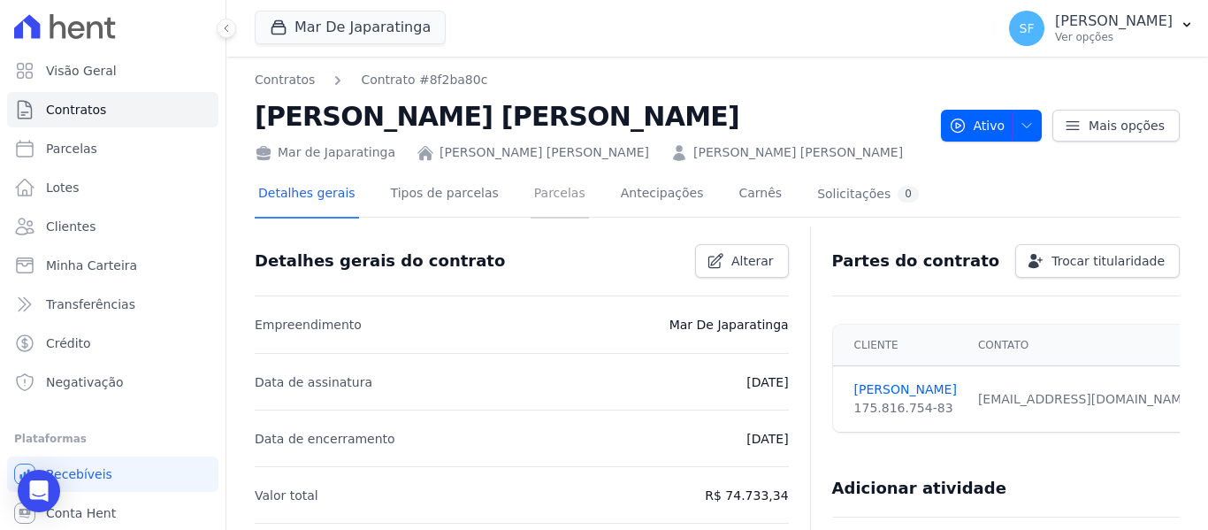
click at [530, 205] on link "Parcelas" at bounding box center [559, 195] width 58 height 47
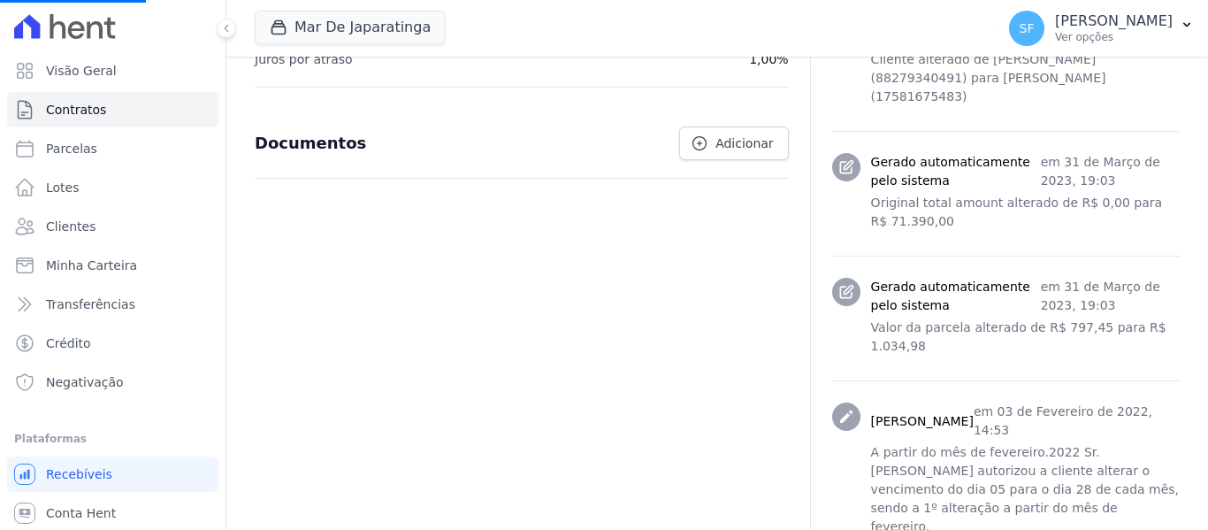
scroll to position [1003, 0]
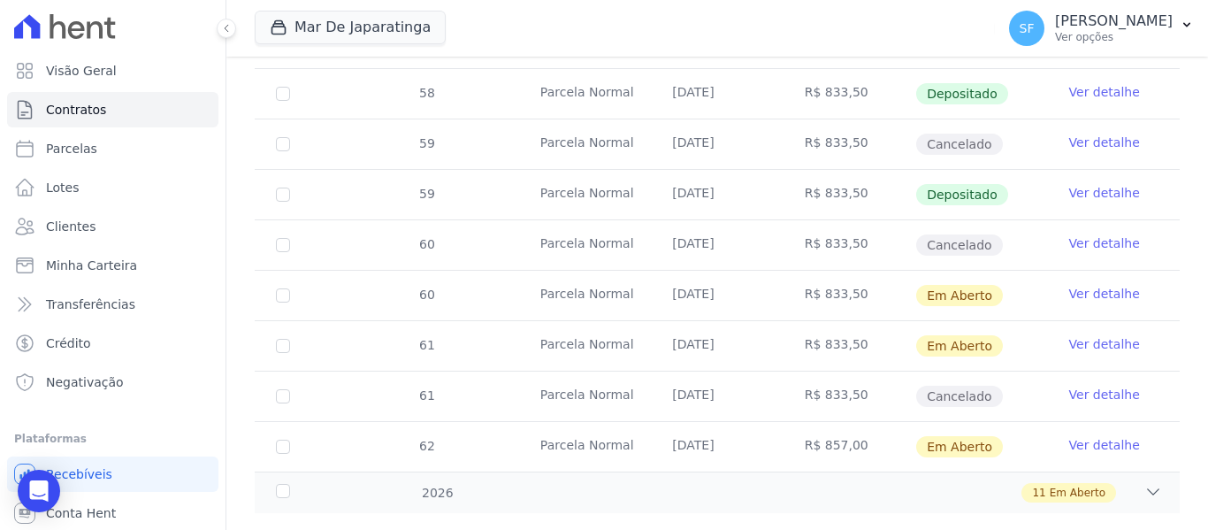
scroll to position [1304, 0]
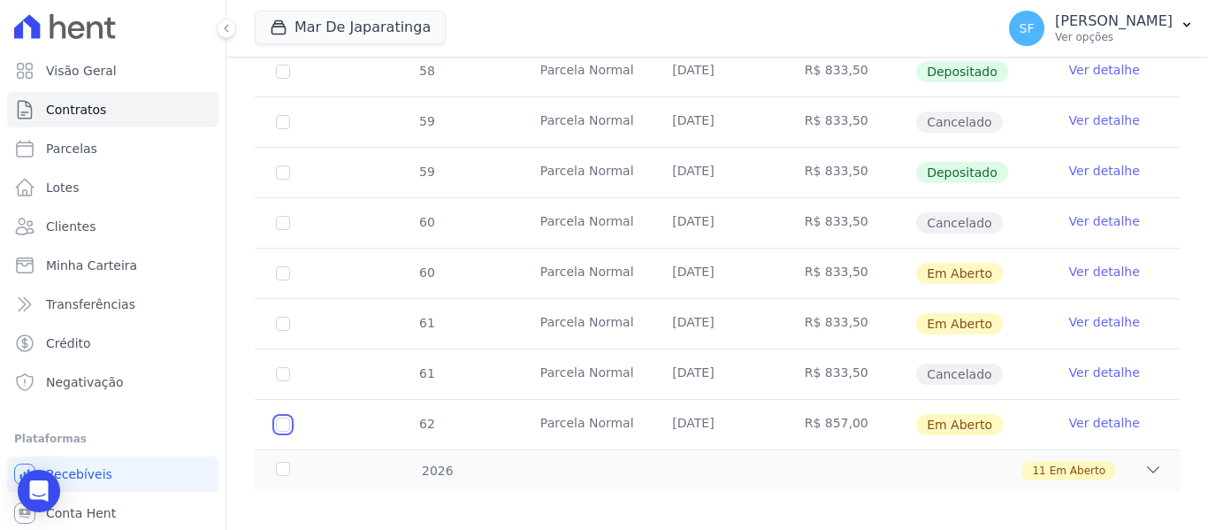
click at [286, 417] on input "checkbox" at bounding box center [283, 424] width 14 height 14
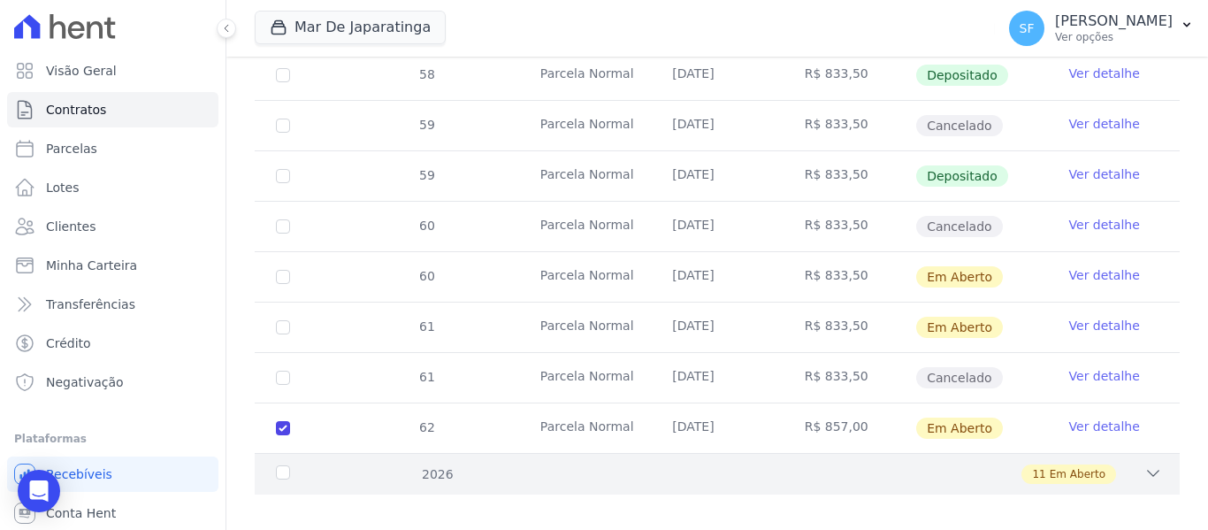
click at [286, 465] on div "2026" at bounding box center [312, 474] width 80 height 19
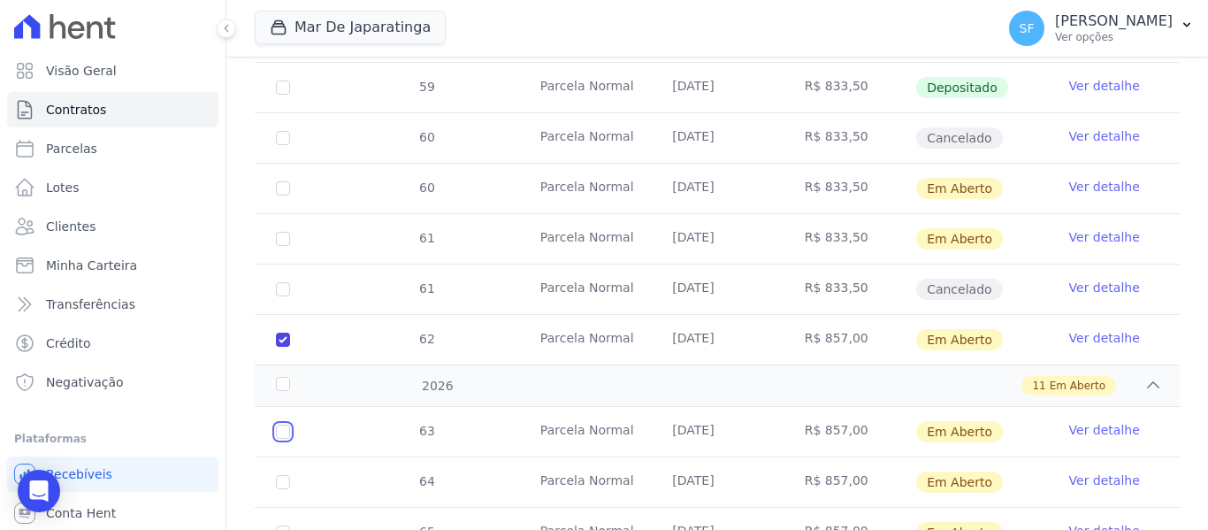
click at [285, 424] on input "checkbox" at bounding box center [283, 431] width 14 height 14
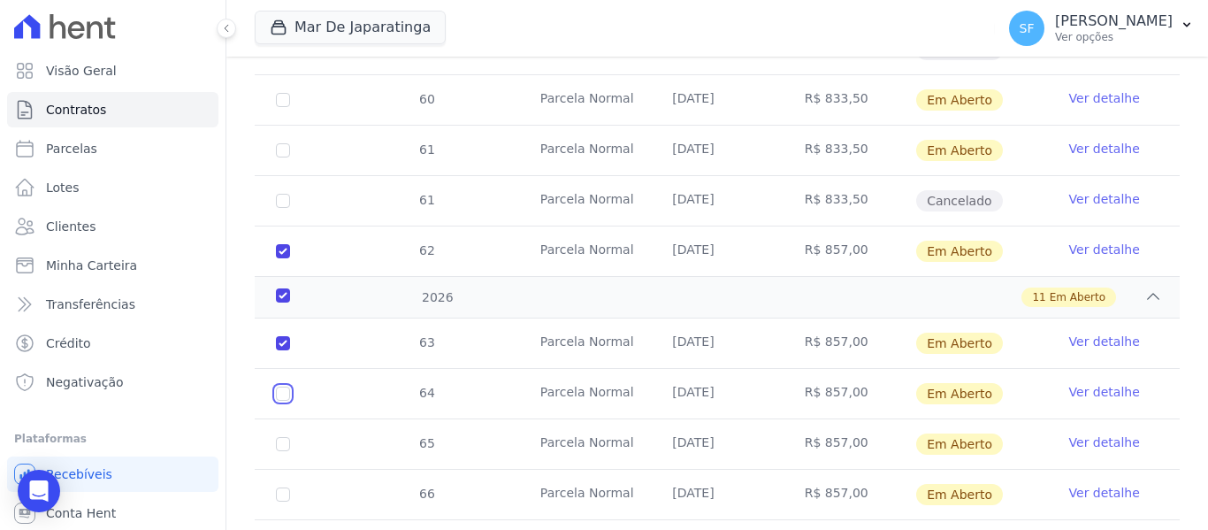
click at [286, 386] on input "checkbox" at bounding box center [283, 393] width 14 height 14
click at [284, 437] on input "checkbox" at bounding box center [283, 444] width 14 height 14
click at [282, 469] on td "66" at bounding box center [283, 494] width 57 height 50
click at [277, 487] on input "checkbox" at bounding box center [283, 494] width 14 height 14
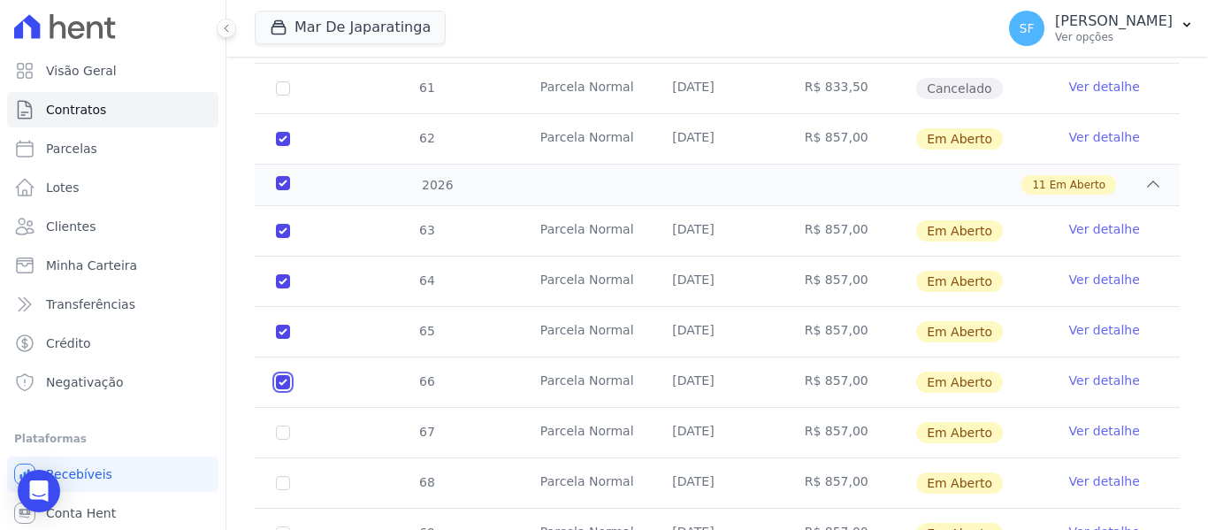
scroll to position [1672, 0]
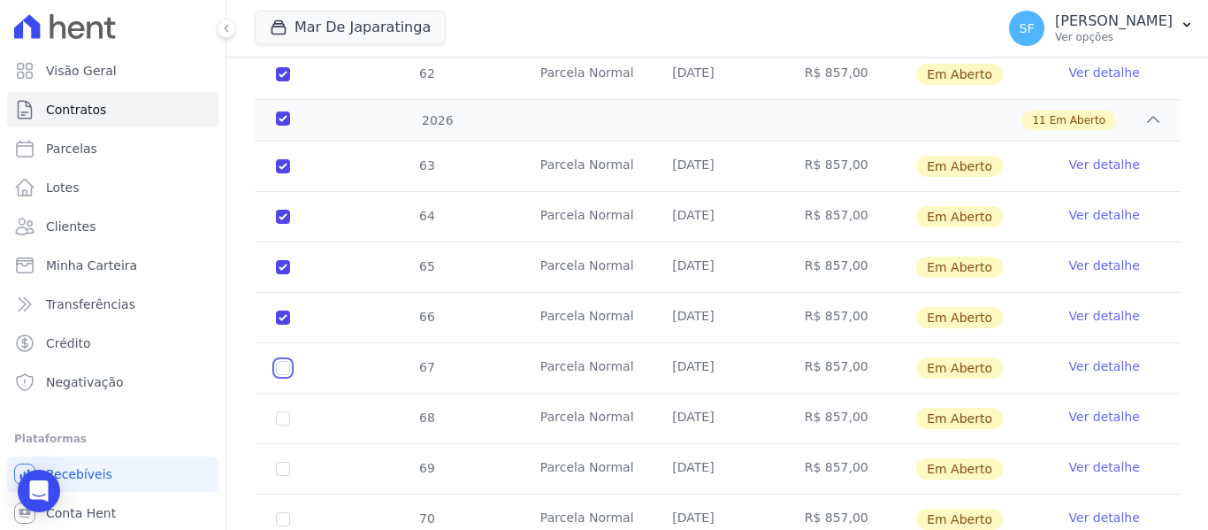
click at [283, 361] on input "checkbox" at bounding box center [283, 368] width 14 height 14
click at [282, 411] on input "checkbox" at bounding box center [283, 418] width 14 height 14
click at [287, 461] on input "checkbox" at bounding box center [283, 468] width 14 height 14
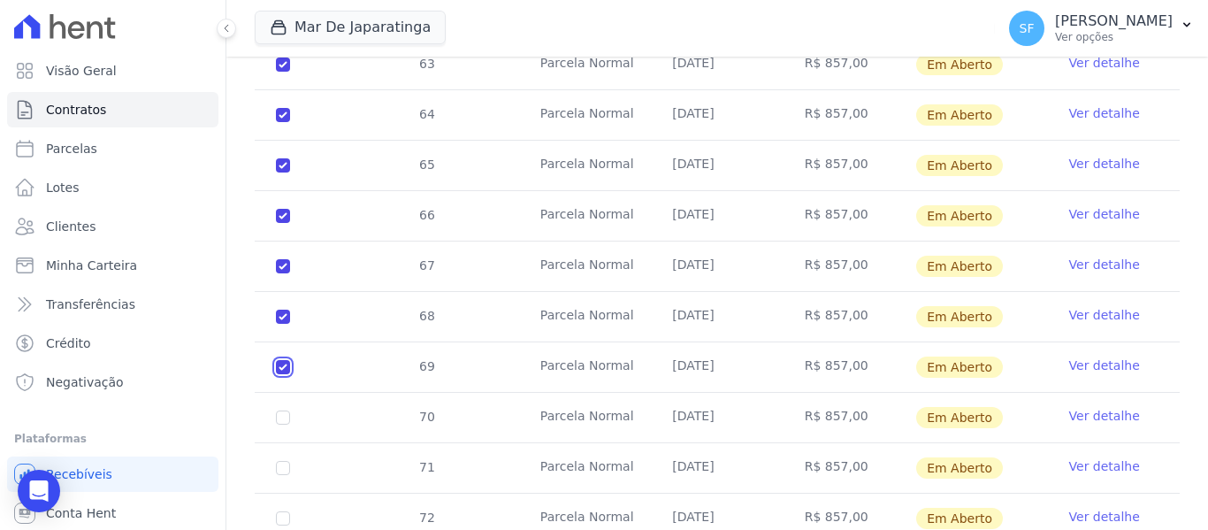
scroll to position [1849, 0]
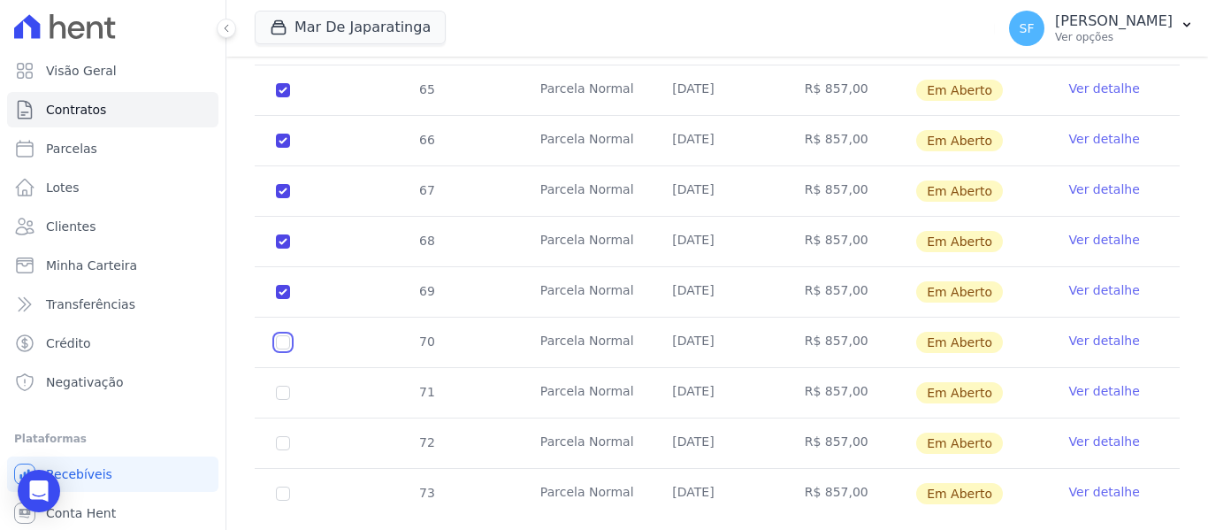
click at [286, 335] on input "checkbox" at bounding box center [283, 342] width 14 height 14
click at [281, 385] on input "checkbox" at bounding box center [283, 392] width 14 height 14
click at [278, 436] on input "checkbox" at bounding box center [283, 443] width 14 height 14
click at [282, 483] on td "73" at bounding box center [283, 494] width 57 height 50
click at [273, 476] on td "73" at bounding box center [283, 494] width 57 height 50
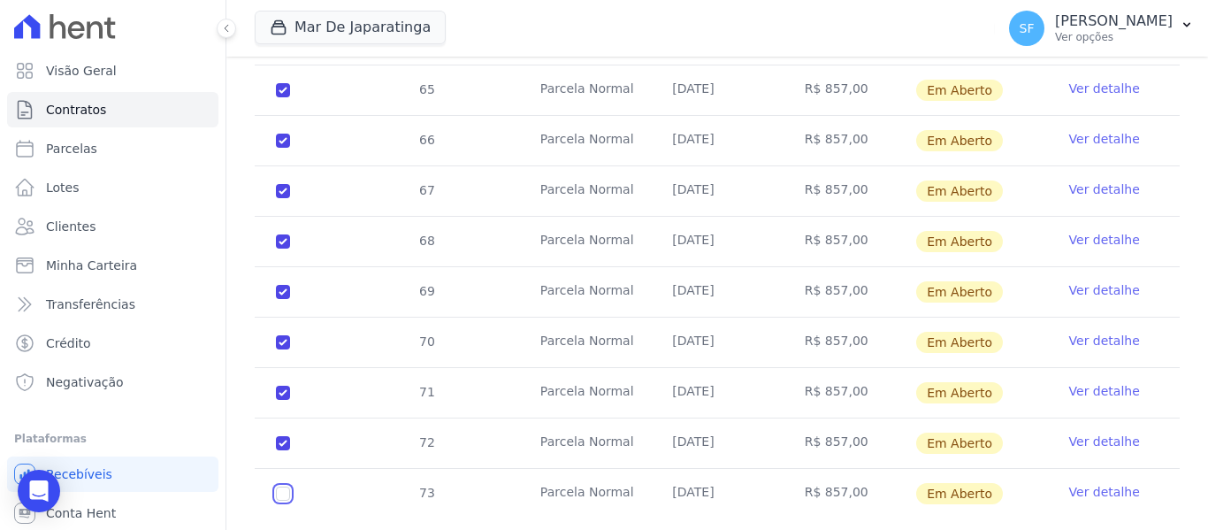
click at [286, 486] on input "checkbox" at bounding box center [283, 493] width 14 height 14
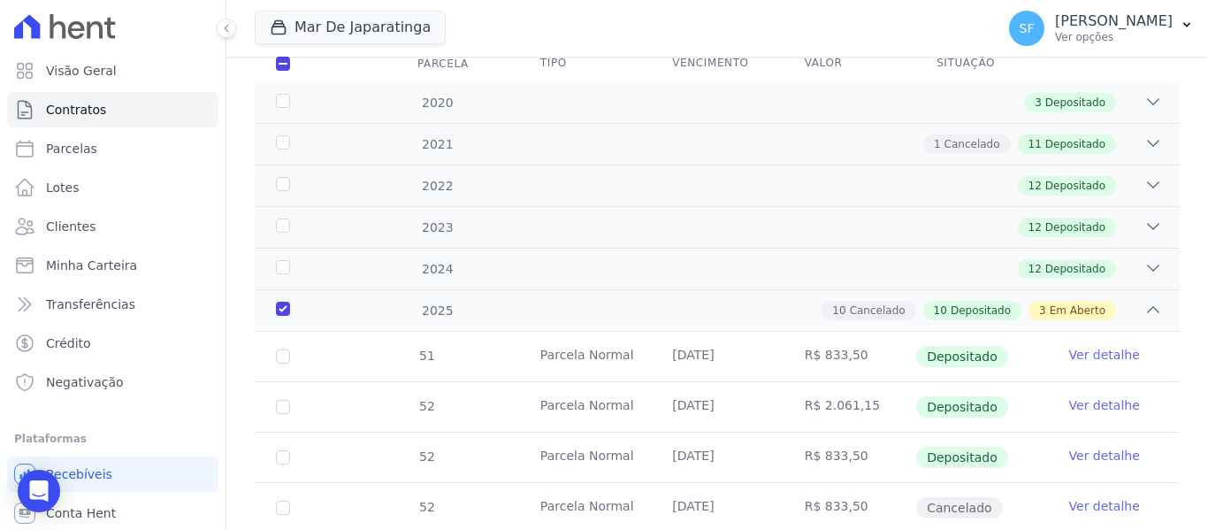
scroll to position [0, 0]
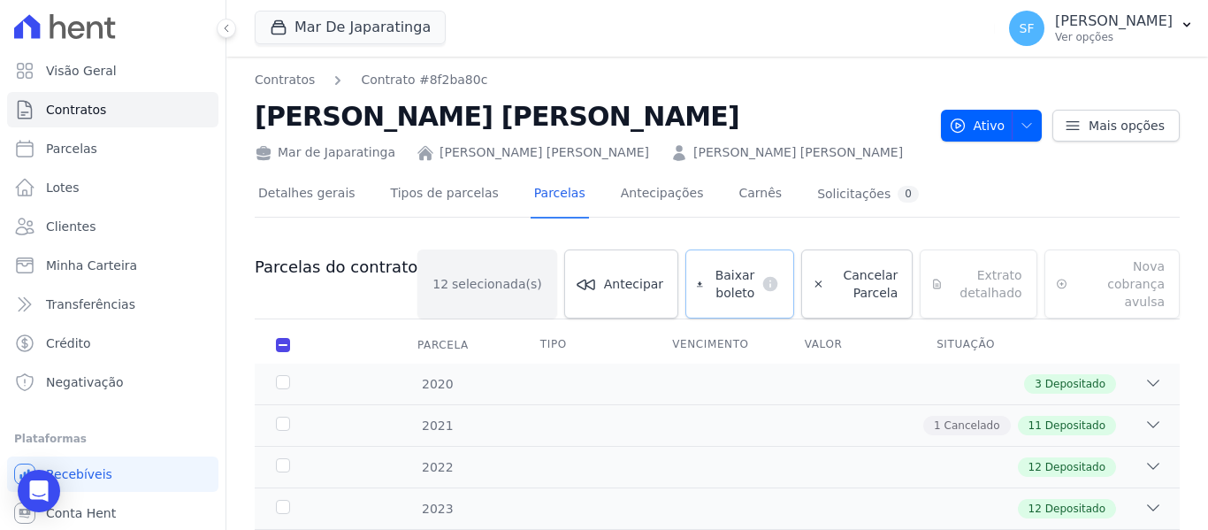
click at [710, 274] on span "Baixar boleto" at bounding box center [732, 283] width 45 height 35
click at [52, 230] on span "Clientes" at bounding box center [71, 226] width 50 height 18
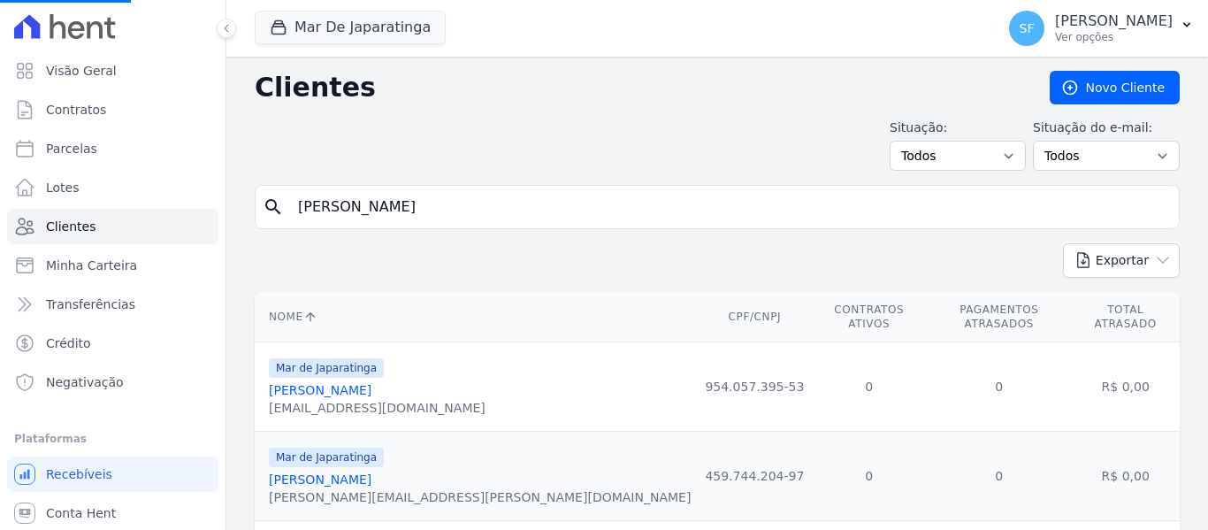
click at [612, 218] on input "[PERSON_NAME]" at bounding box center [729, 206] width 884 height 35
click at [614, 217] on input "search" at bounding box center [729, 206] width 884 height 35
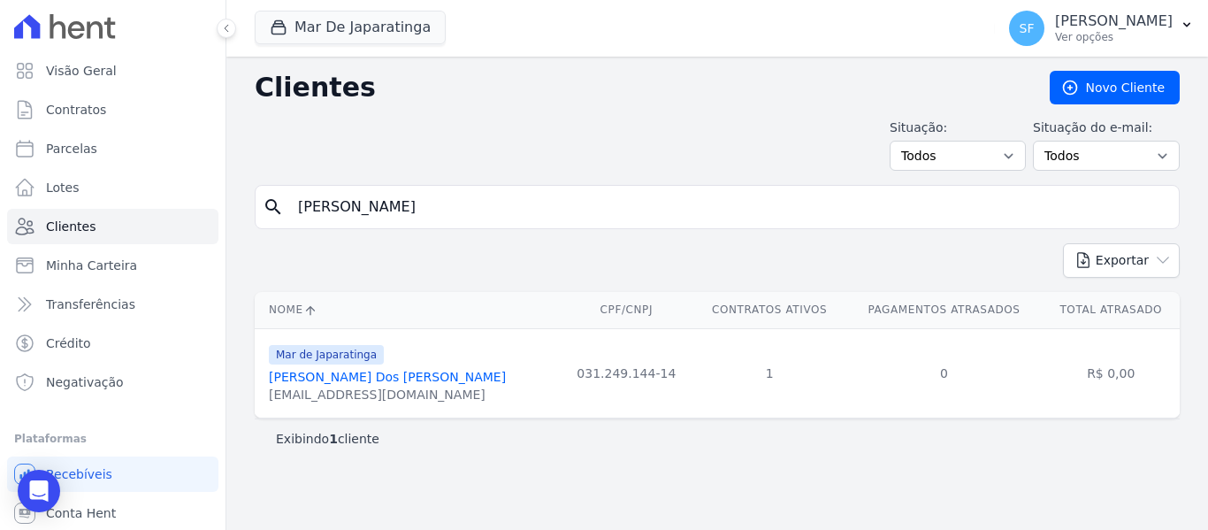
click at [333, 378] on link "[PERSON_NAME] Dos [PERSON_NAME]" at bounding box center [387, 377] width 237 height 14
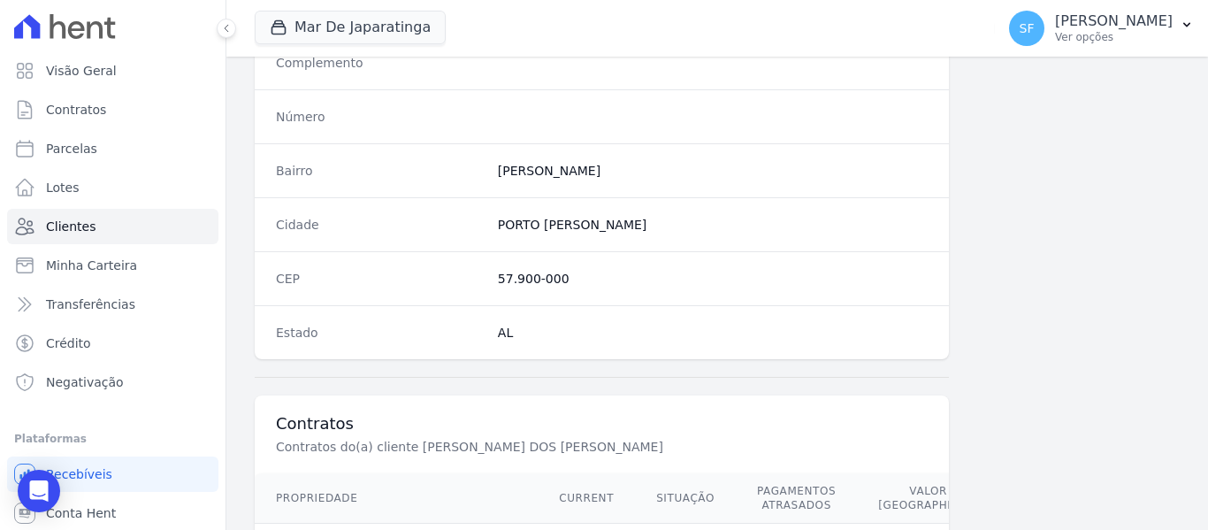
scroll to position [1139, 0]
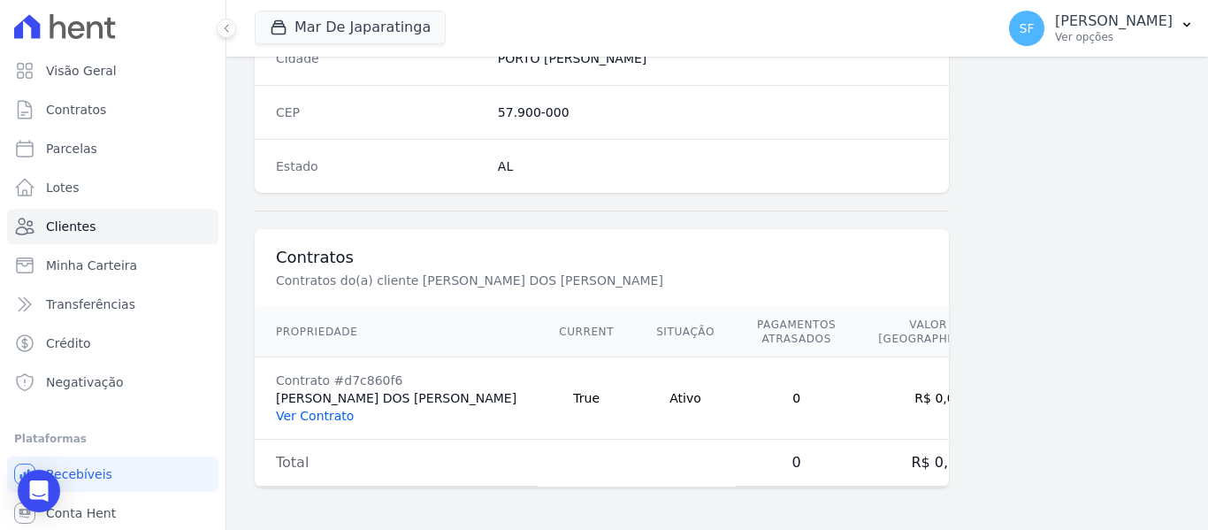
drag, startPoint x: 330, startPoint y: 415, endPoint x: 339, endPoint y: 415, distance: 9.7
click at [329, 415] on link "Ver Contrato" at bounding box center [315, 415] width 78 height 14
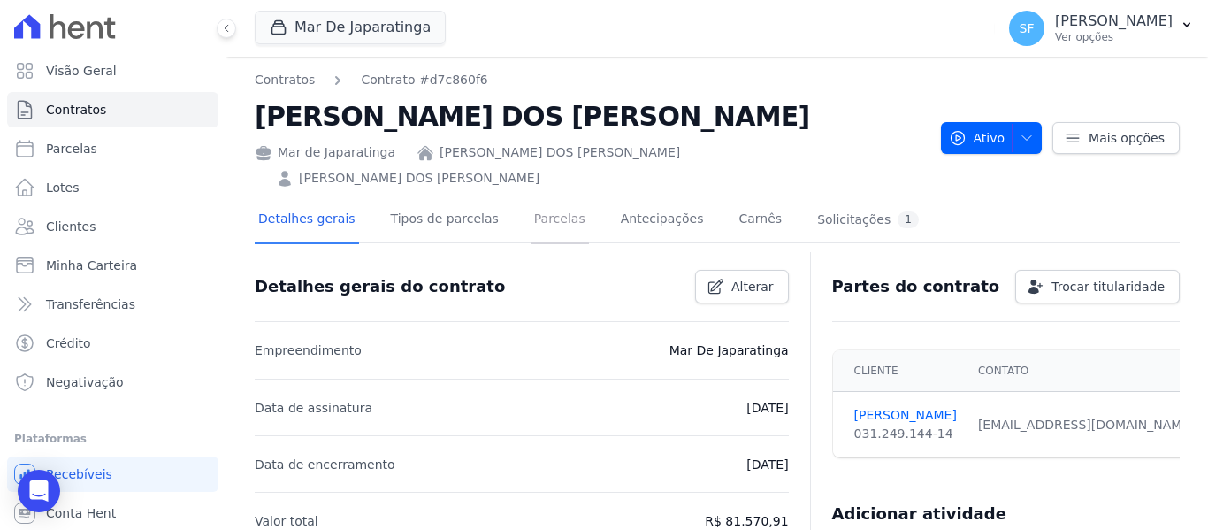
click at [548, 197] on link "Parcelas" at bounding box center [559, 220] width 58 height 47
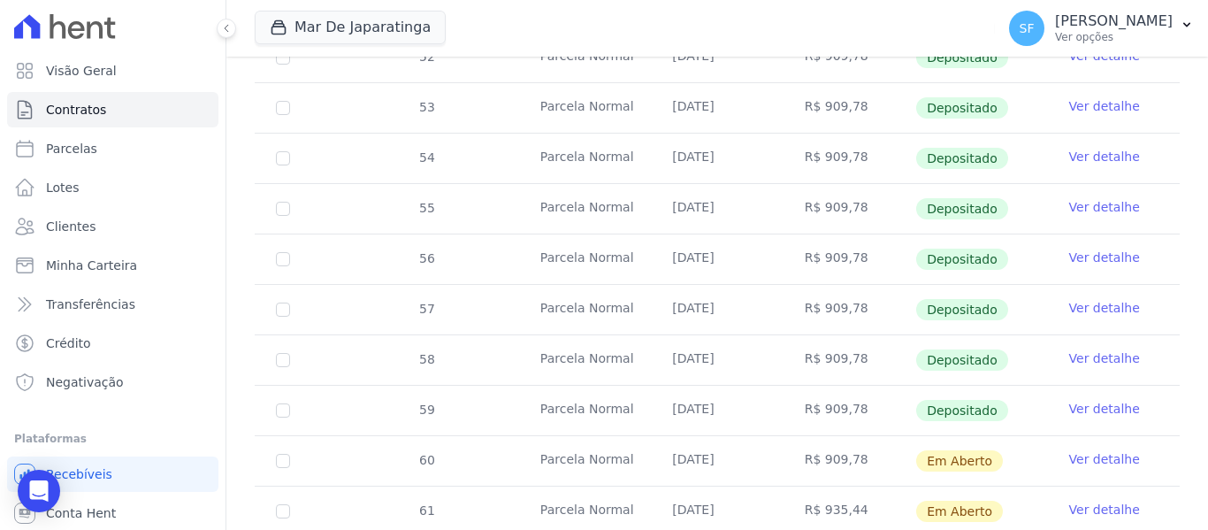
scroll to position [750, 0]
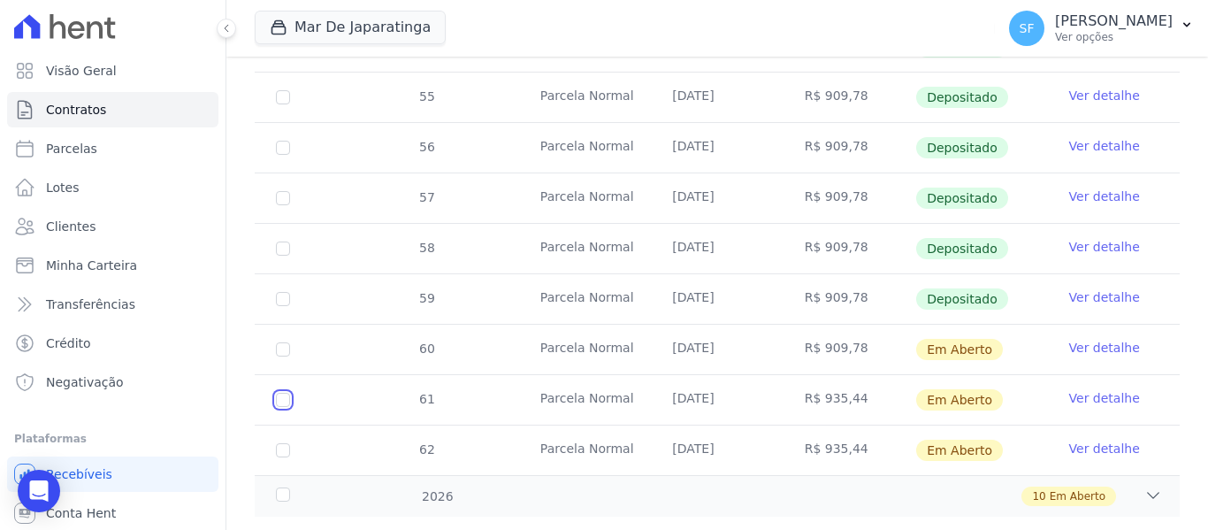
click at [286, 393] on input "checkbox" at bounding box center [283, 400] width 14 height 14
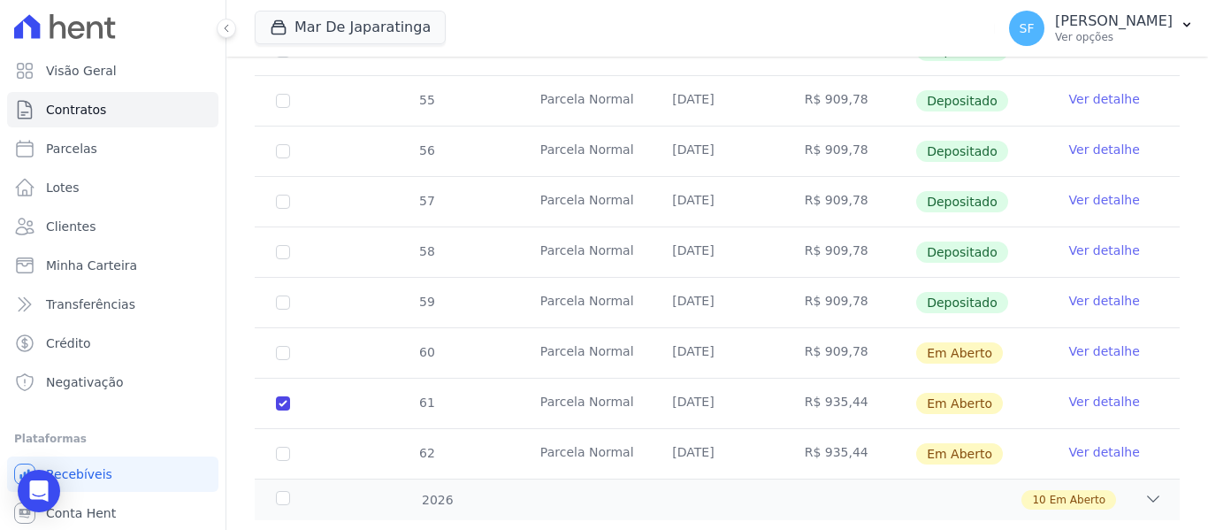
click at [292, 429] on td "62" at bounding box center [283, 454] width 57 height 50
click at [286, 446] on input "checkbox" at bounding box center [283, 453] width 14 height 14
click at [287, 491] on div "2026" at bounding box center [312, 500] width 80 height 19
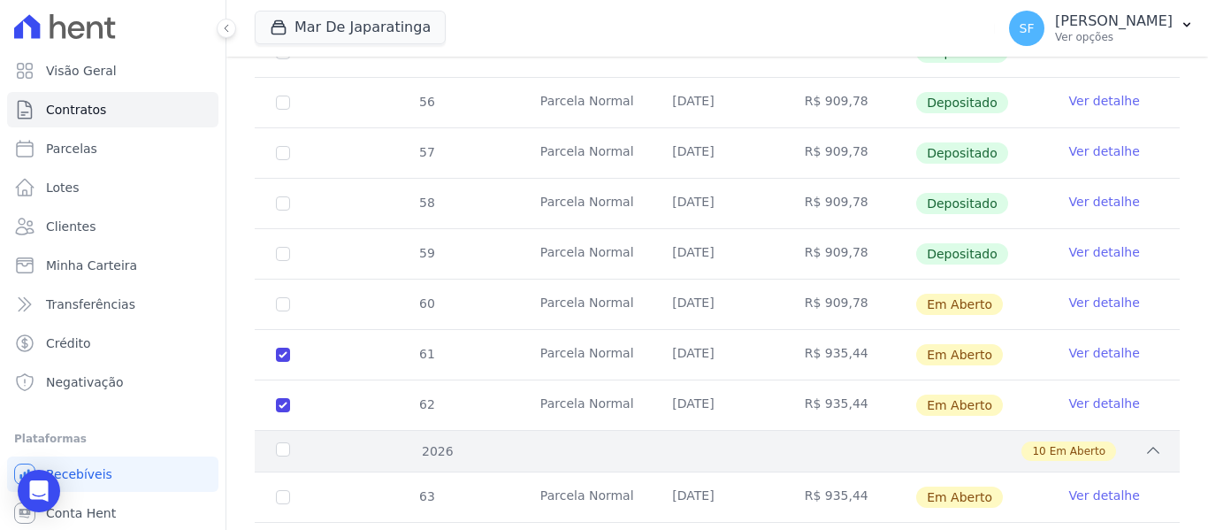
scroll to position [941, 0]
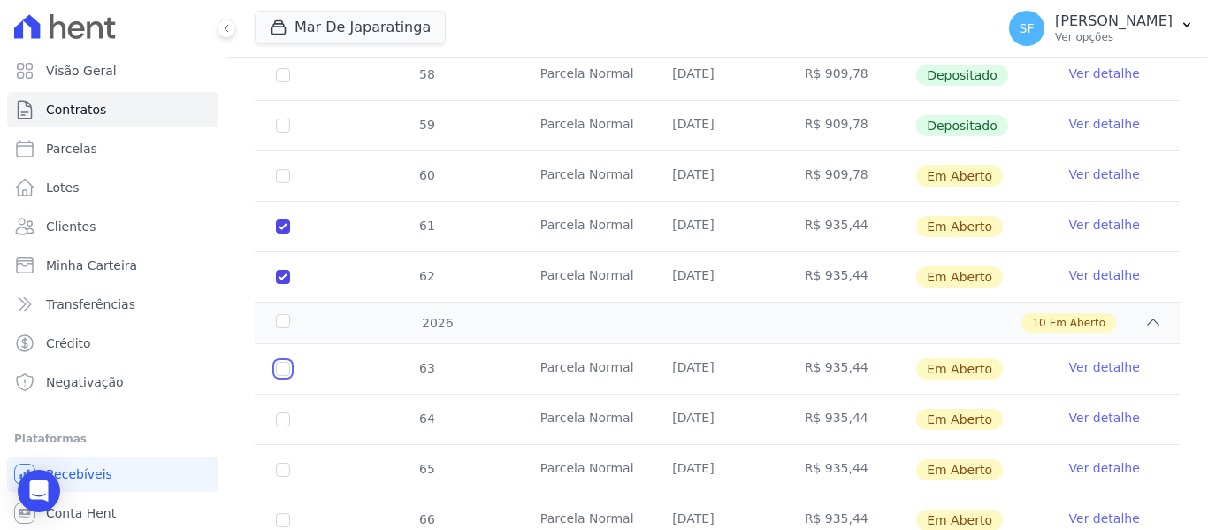
click at [282, 362] on input "checkbox" at bounding box center [283, 369] width 14 height 14
click at [283, 412] on input "checkbox" at bounding box center [283, 419] width 14 height 14
click at [281, 462] on input "checkbox" at bounding box center [283, 469] width 14 height 14
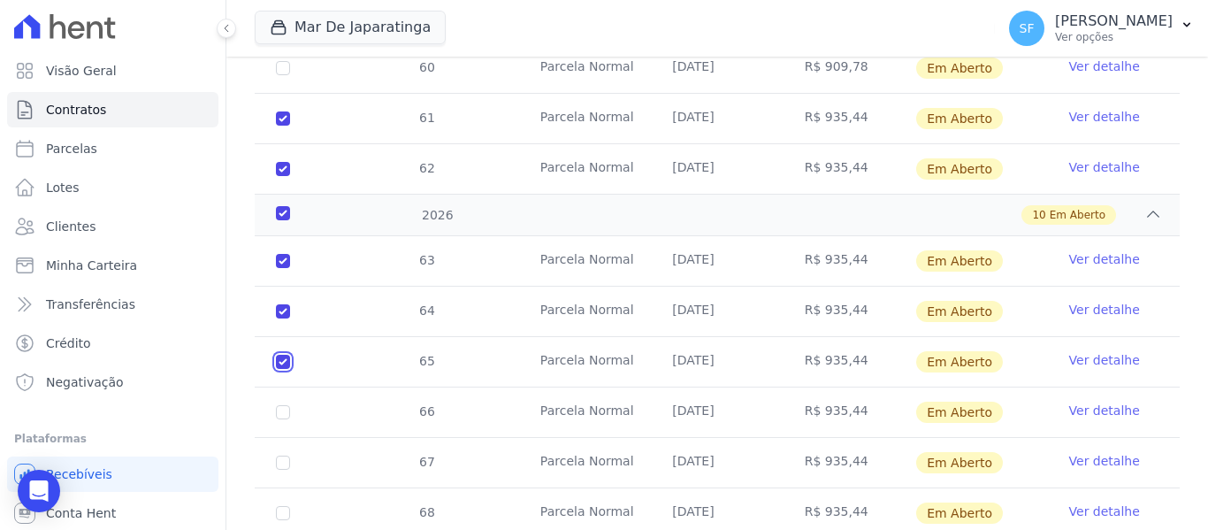
scroll to position [1117, 0]
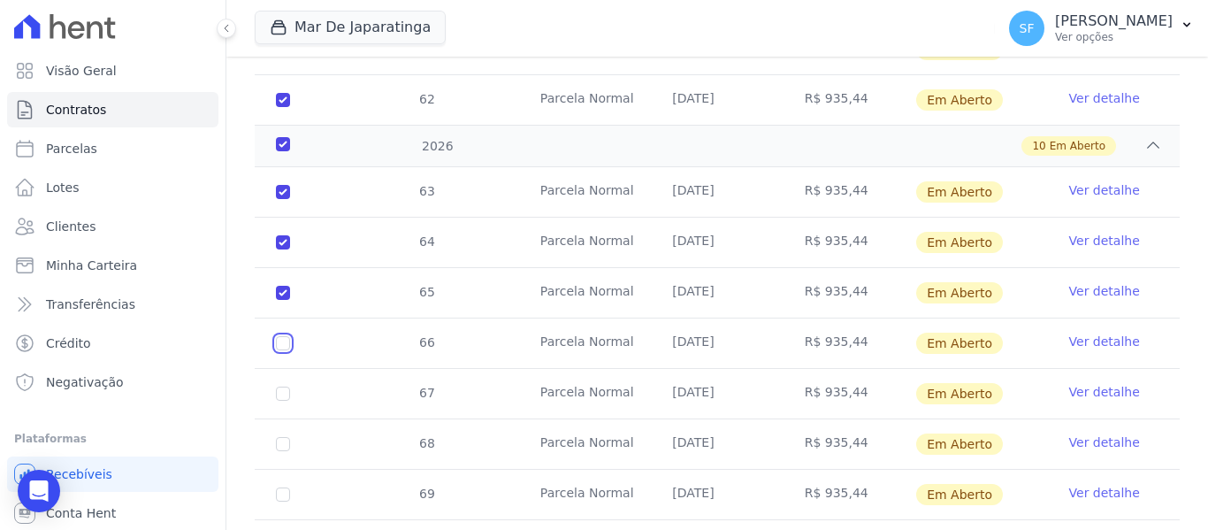
click at [285, 336] on input "checkbox" at bounding box center [283, 343] width 14 height 14
click at [278, 386] on input "checkbox" at bounding box center [283, 393] width 14 height 14
click at [287, 437] on input "checkbox" at bounding box center [283, 444] width 14 height 14
click at [284, 469] on td "69" at bounding box center [283, 494] width 57 height 50
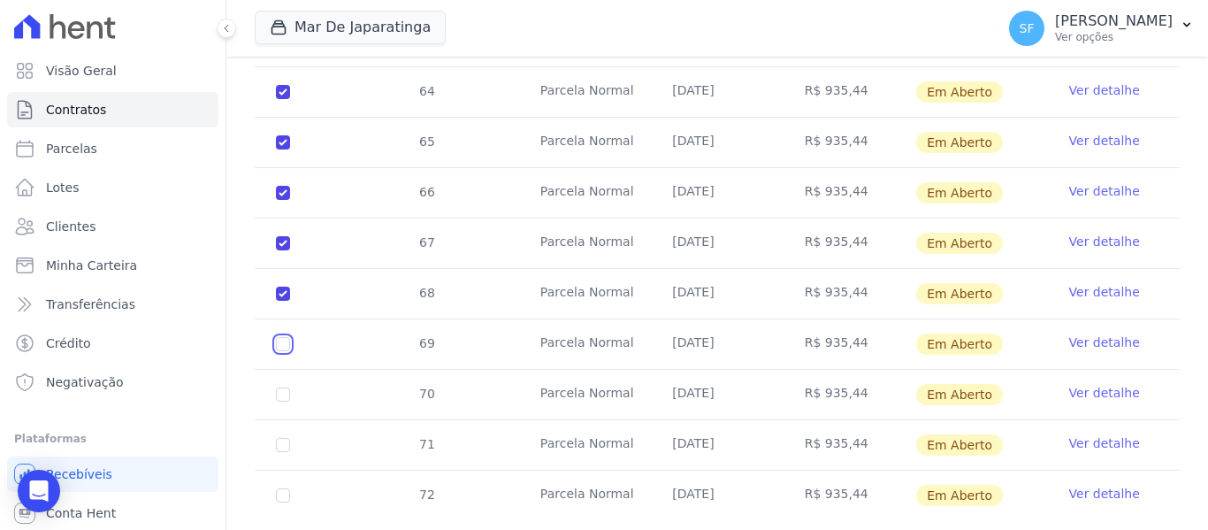
click at [286, 337] on input "checkbox" at bounding box center [283, 344] width 14 height 14
click at [285, 370] on td "70" at bounding box center [283, 395] width 57 height 50
click at [288, 387] on input "checkbox" at bounding box center [283, 394] width 14 height 14
click at [278, 438] on input "checkbox" at bounding box center [283, 445] width 14 height 14
click at [285, 488] on input "checkbox" at bounding box center [283, 495] width 14 height 14
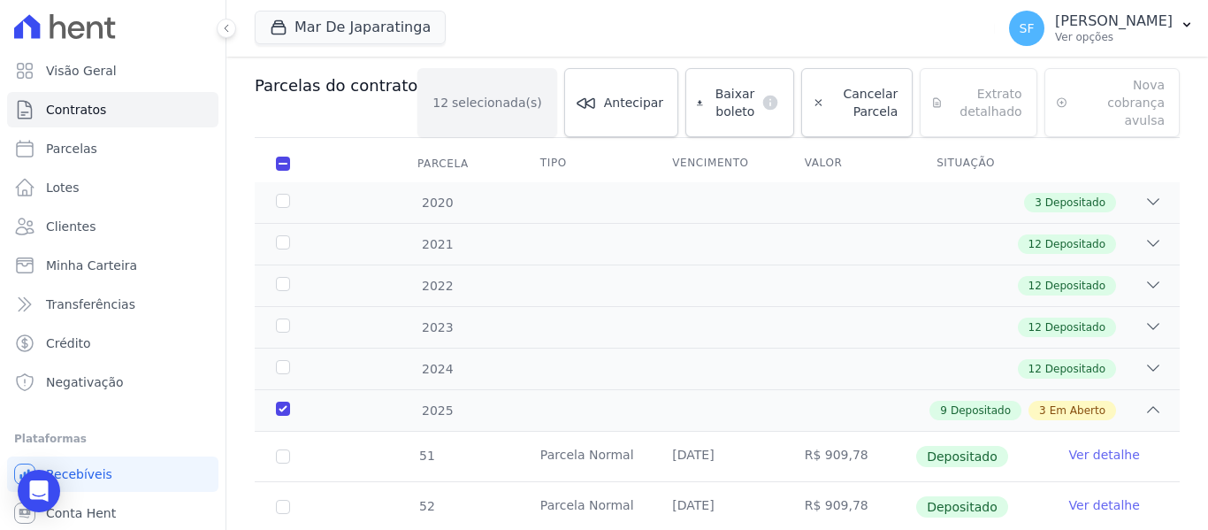
scroll to position [0, 0]
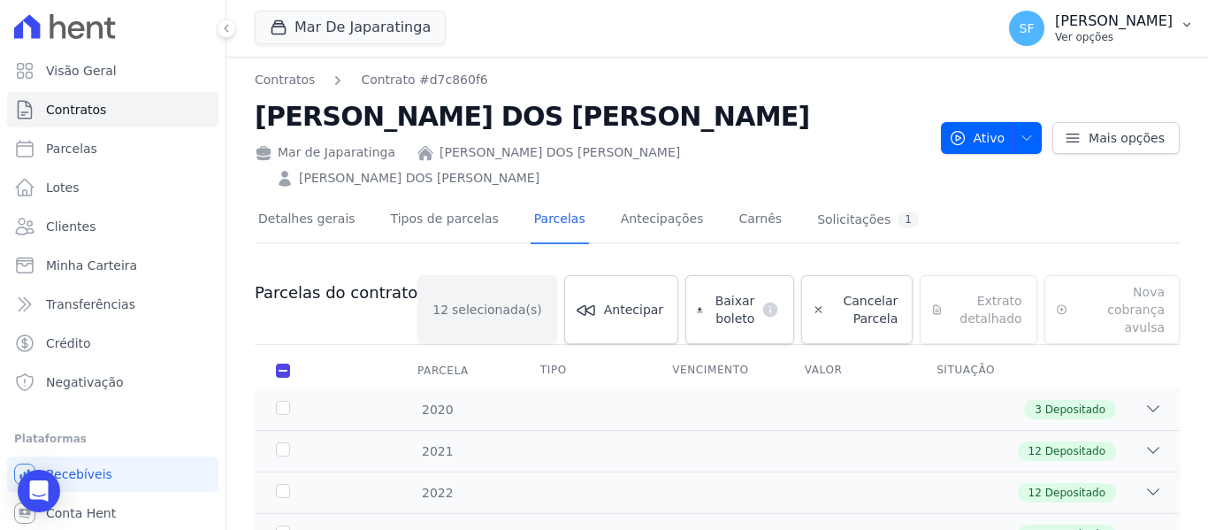
click at [1117, 34] on p "Ver opções" at bounding box center [1114, 37] width 118 height 14
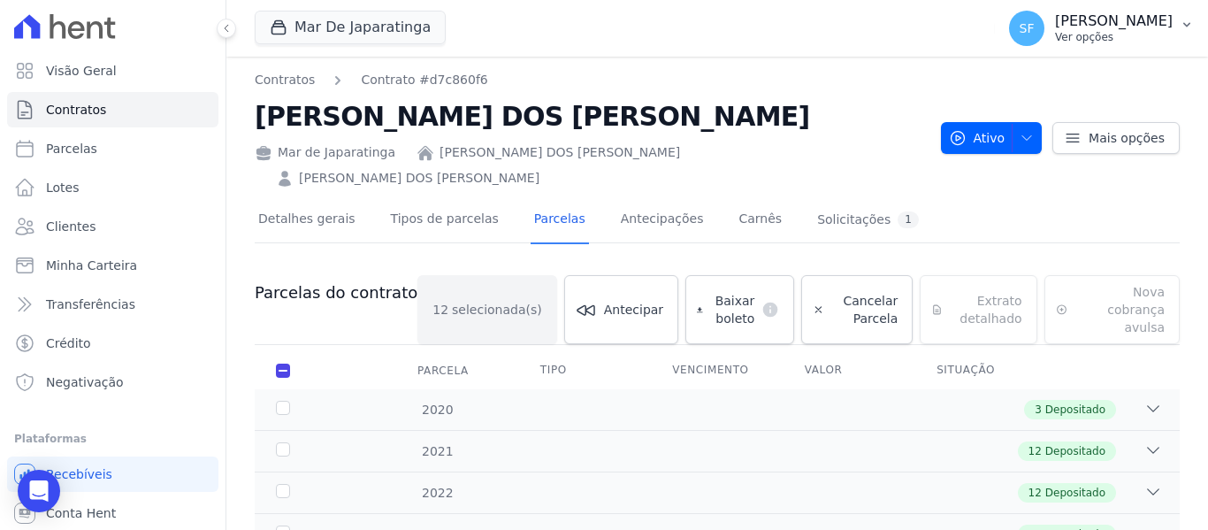
click at [1101, 23] on p "[PERSON_NAME]" at bounding box center [1114, 21] width 118 height 18
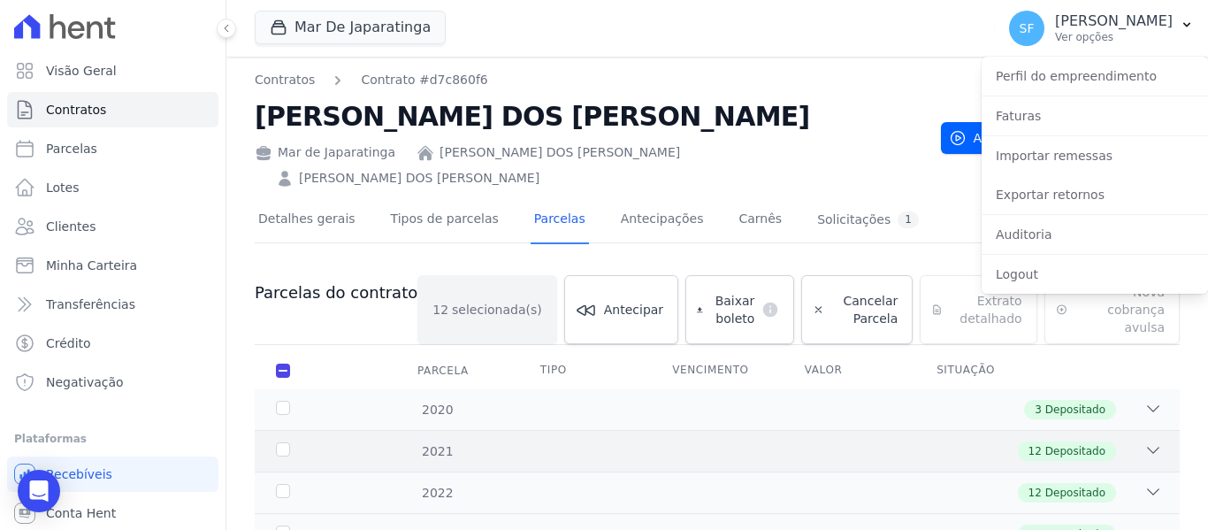
click at [765, 441] on div "12 Depositado" at bounding box center [761, 450] width 799 height 19
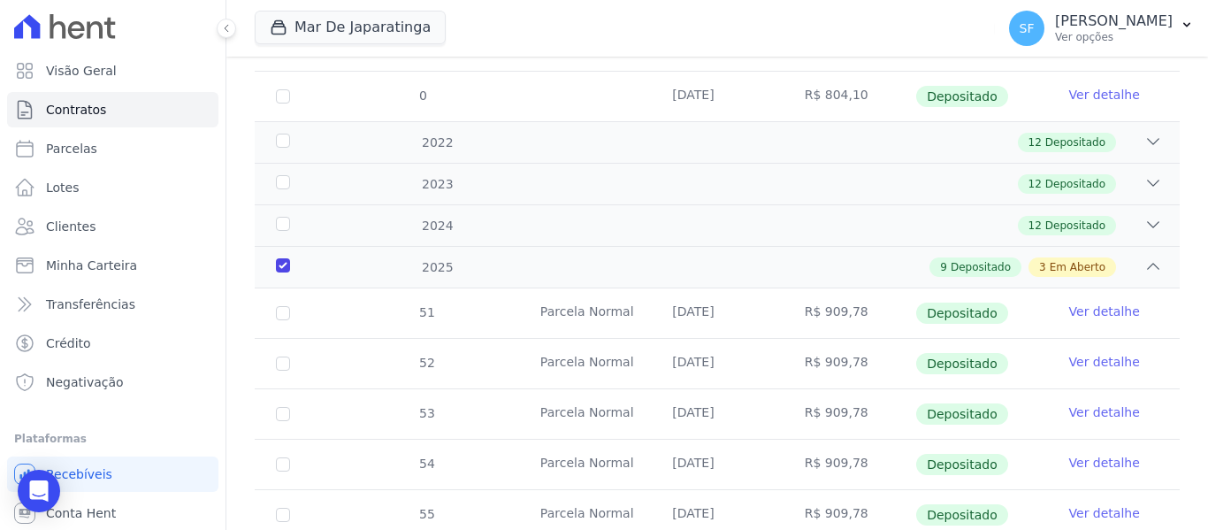
scroll to position [1061, 0]
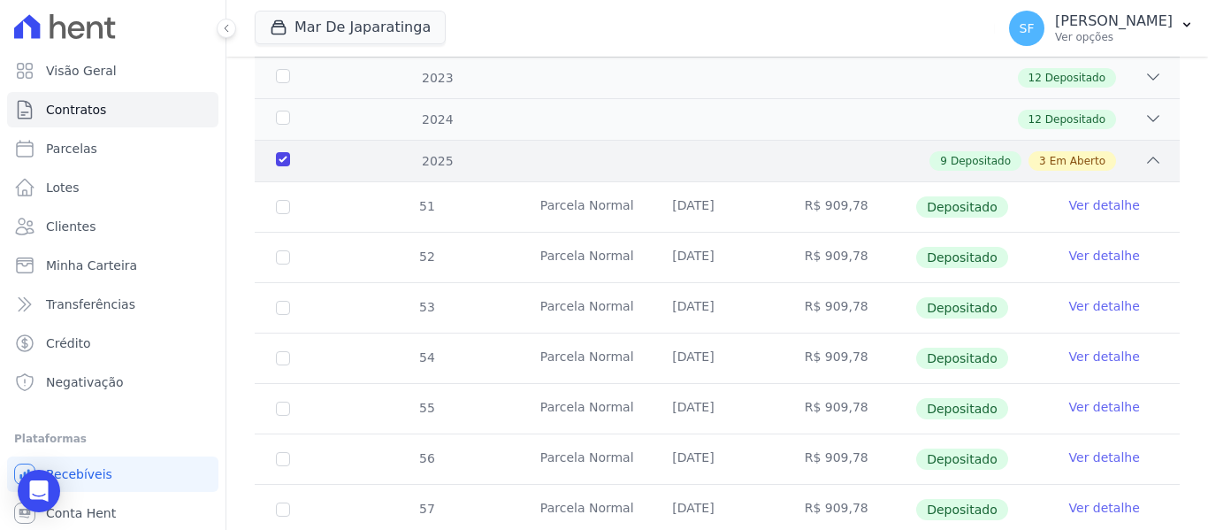
click at [288, 152] on div "2025" at bounding box center [312, 161] width 80 height 19
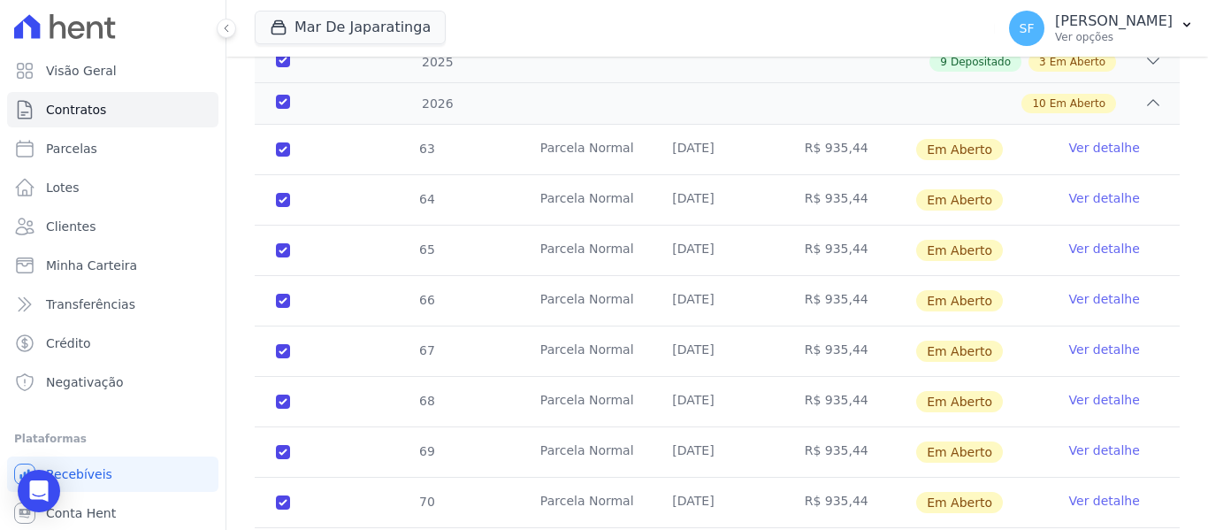
scroll to position [1003, 0]
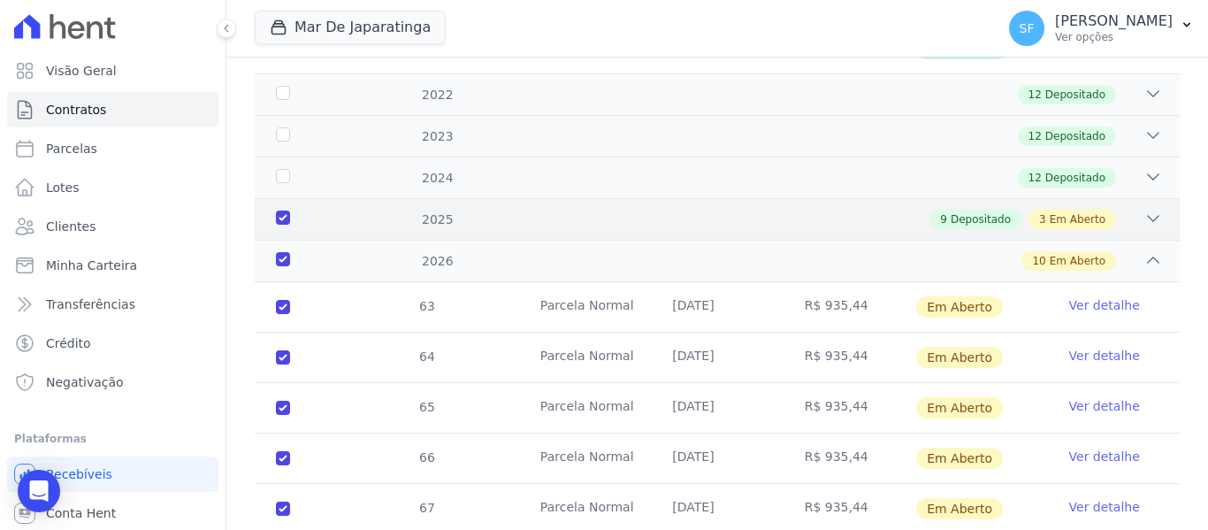
click at [286, 210] on div "2025" at bounding box center [312, 219] width 80 height 19
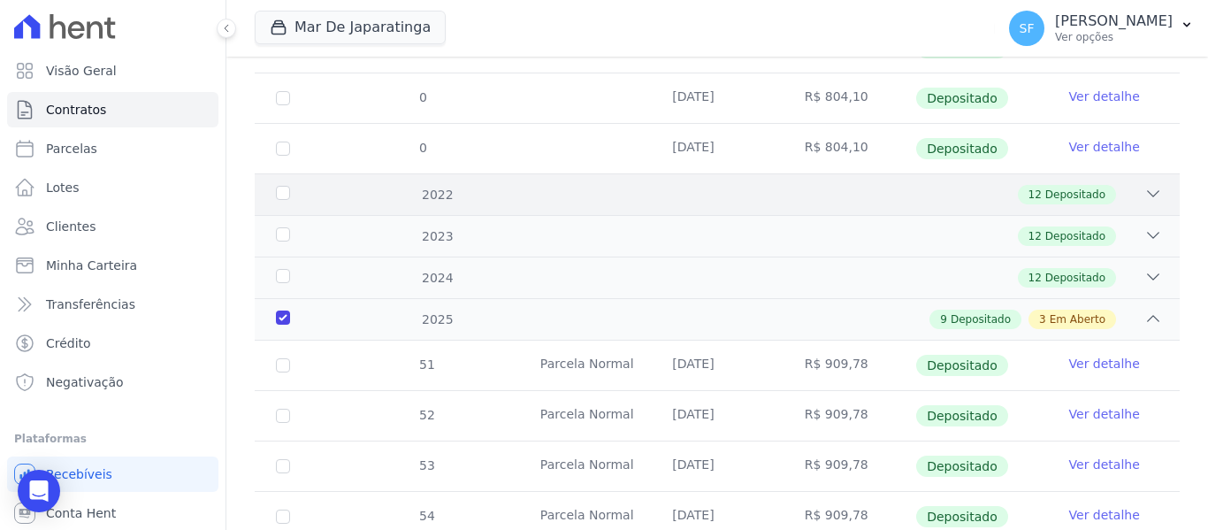
scroll to position [826, 0]
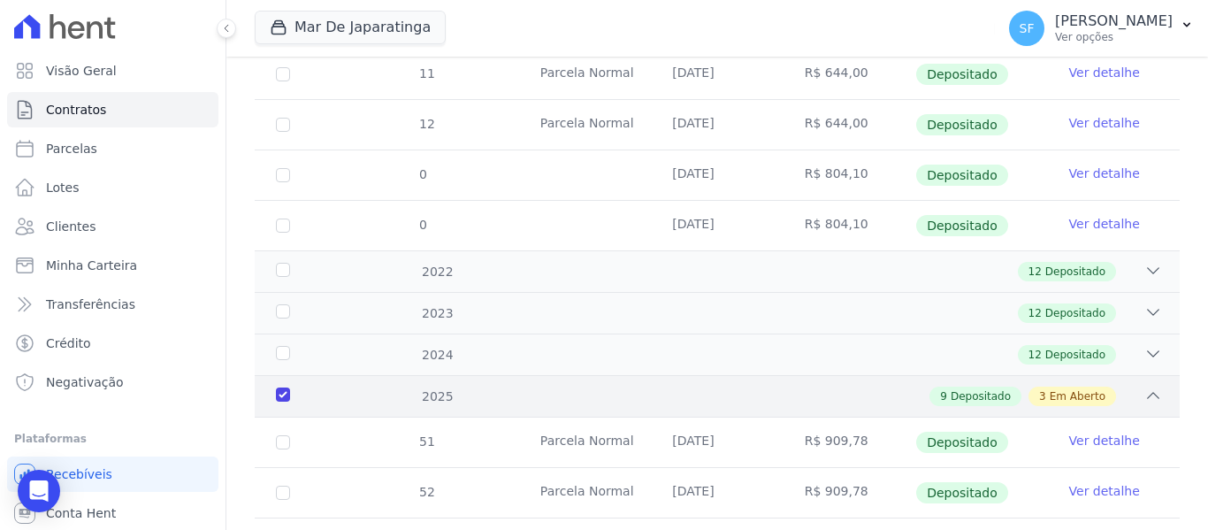
click at [287, 375] on div "2025 9 Depositado 3 Em Aberto" at bounding box center [717, 396] width 925 height 42
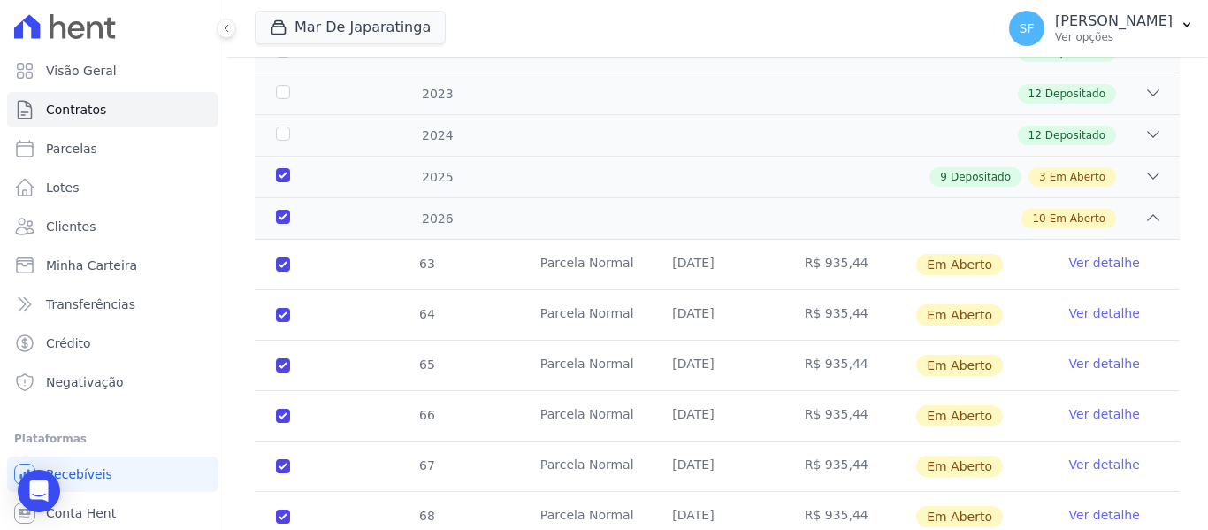
scroll to position [1003, 0]
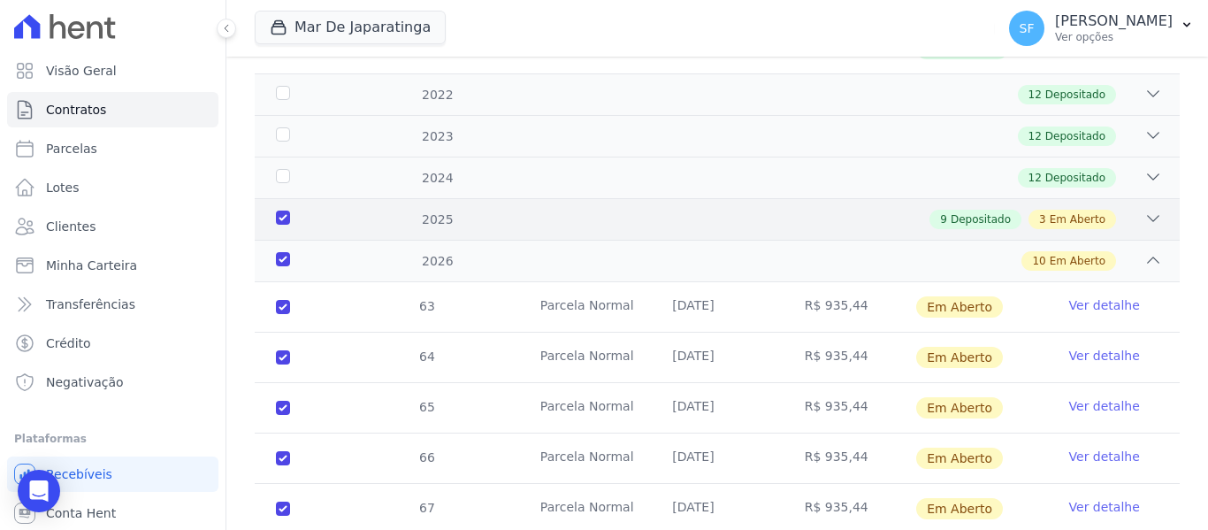
click at [286, 210] on div "2025" at bounding box center [312, 219] width 80 height 19
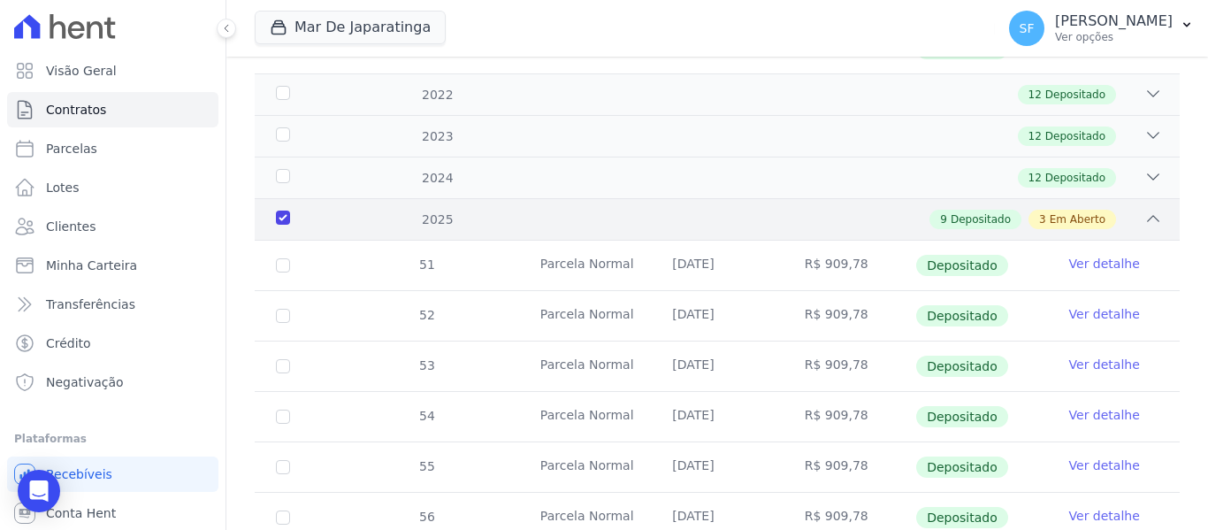
click at [281, 210] on div "2025" at bounding box center [312, 219] width 80 height 19
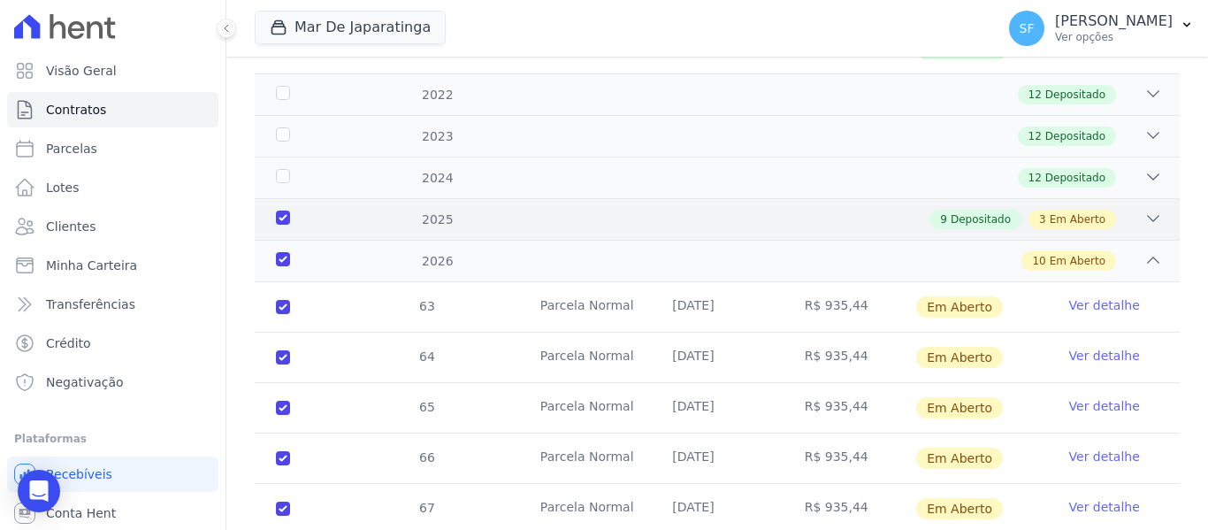
click at [278, 210] on div "2025" at bounding box center [312, 219] width 80 height 19
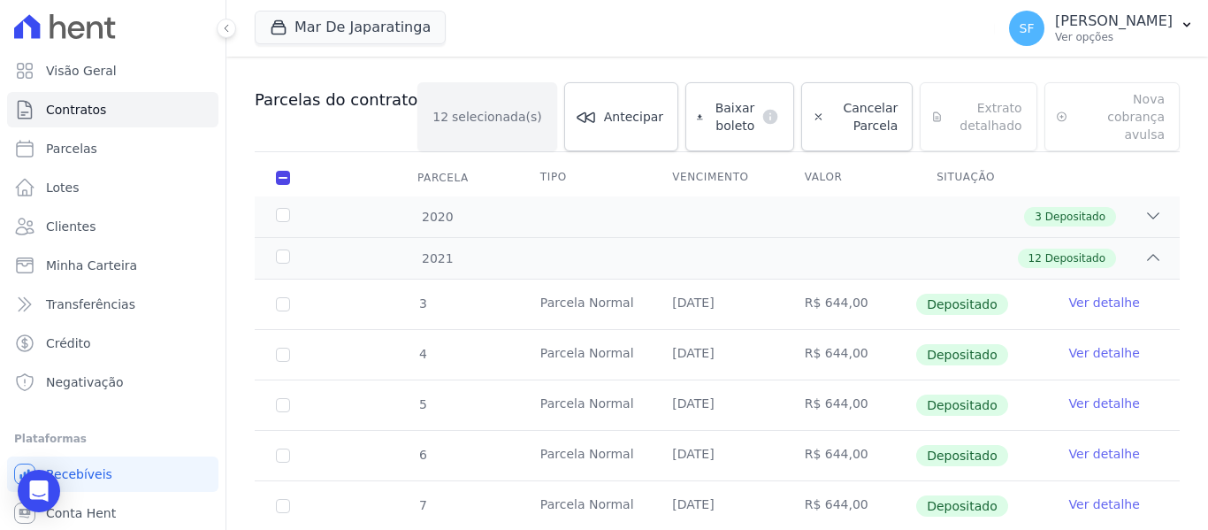
scroll to position [16, 0]
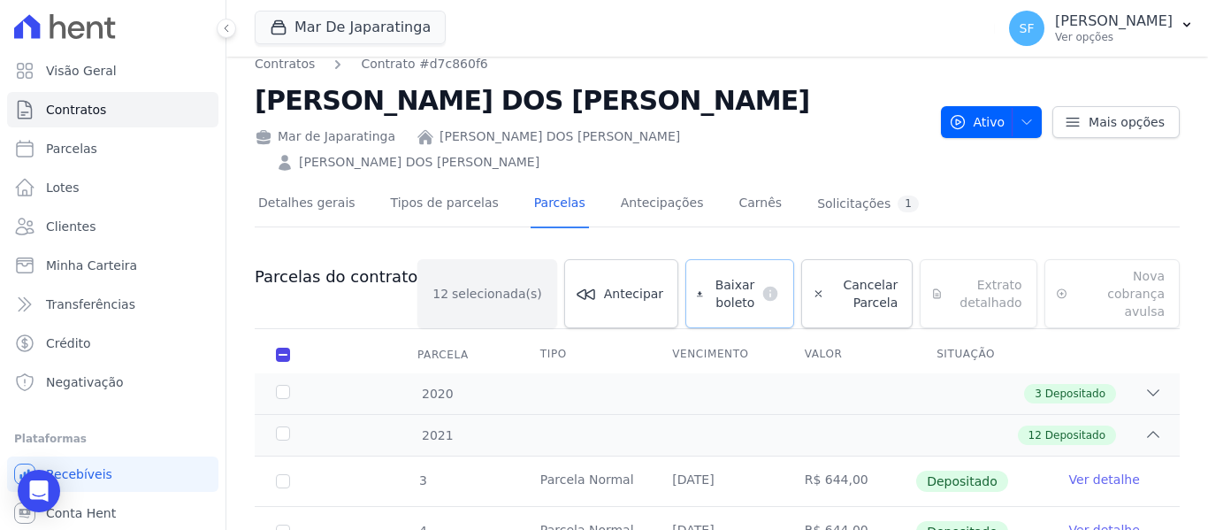
click at [721, 276] on span "Baixar boleto" at bounding box center [732, 293] width 45 height 35
click at [80, 235] on link "Clientes" at bounding box center [112, 226] width 211 height 35
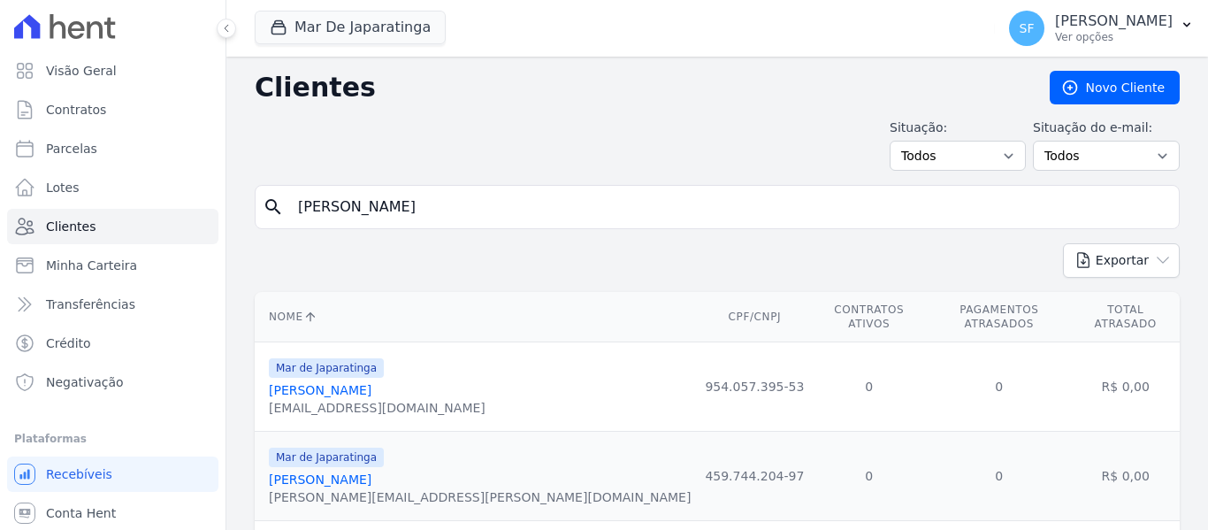
click at [425, 202] on input "[PERSON_NAME]" at bounding box center [729, 206] width 884 height 35
click at [424, 209] on input "search" at bounding box center [729, 206] width 884 height 35
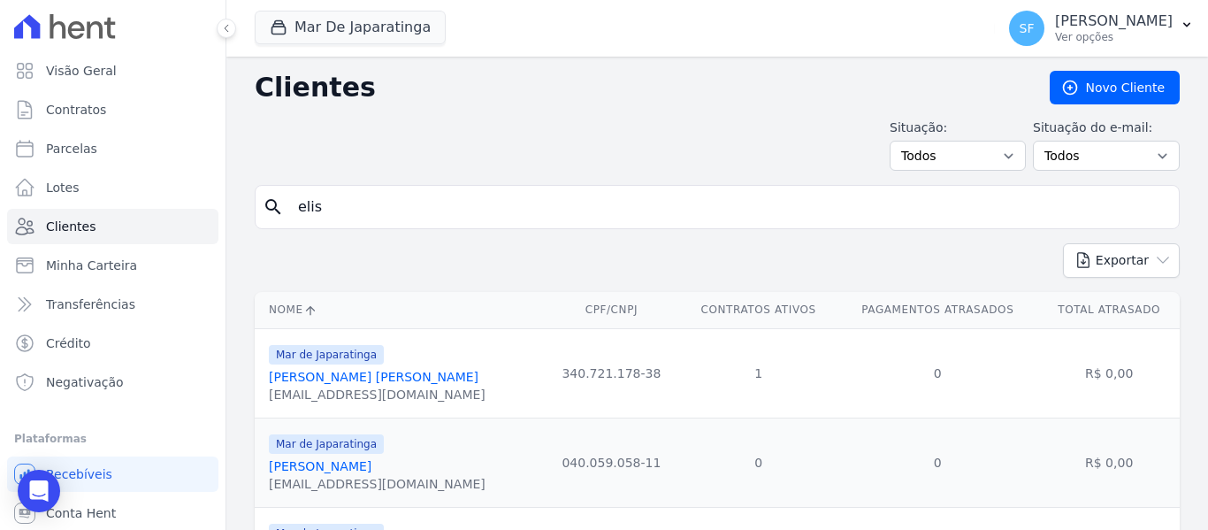
click at [424, 210] on input "elis" at bounding box center [729, 206] width 884 height 35
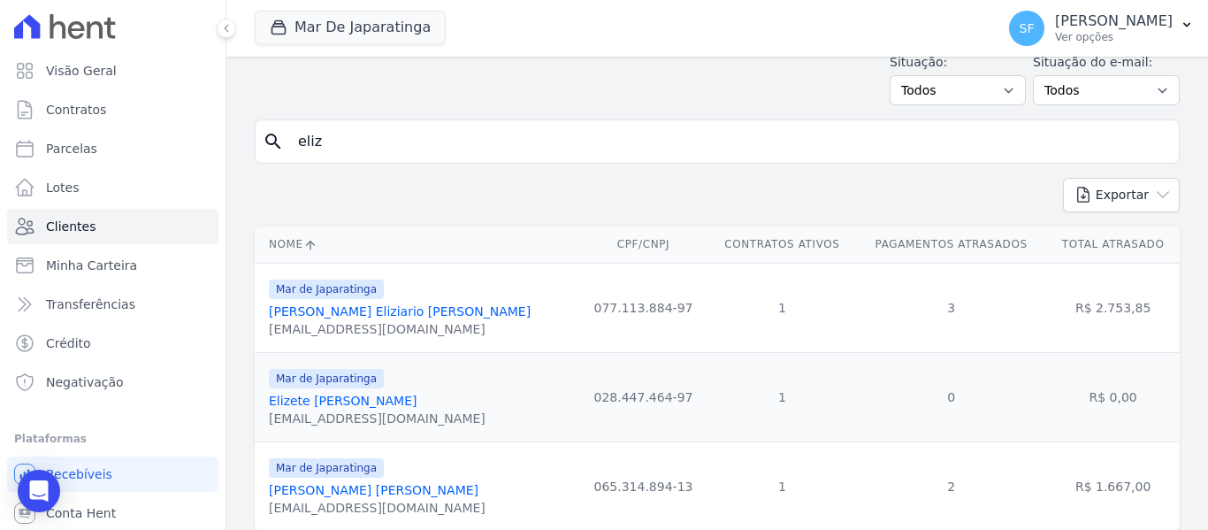
scroll to position [122, 0]
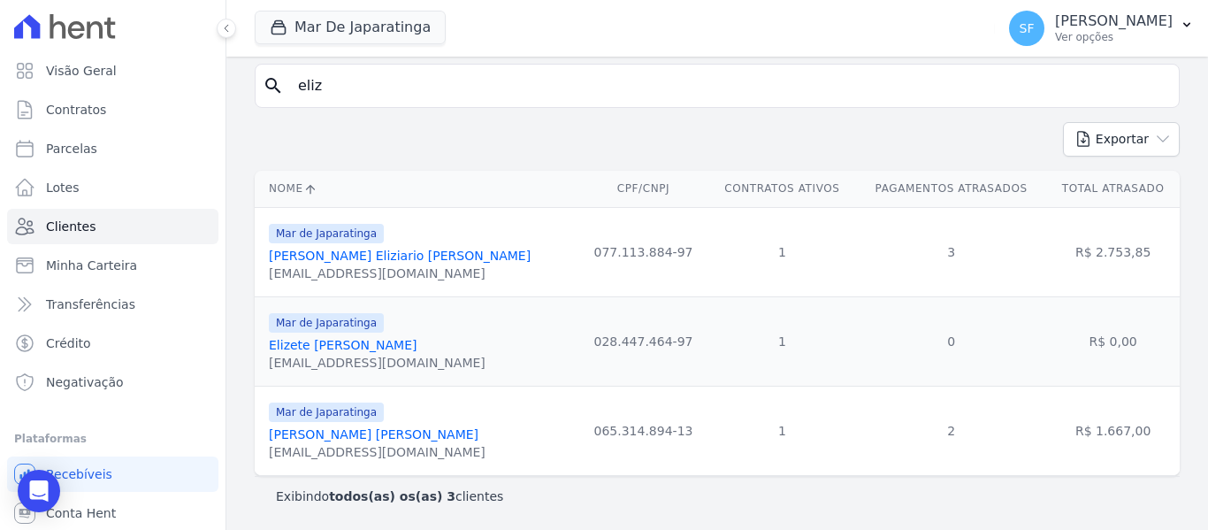
click at [341, 429] on link "[PERSON_NAME] [PERSON_NAME]" at bounding box center [374, 434] width 210 height 14
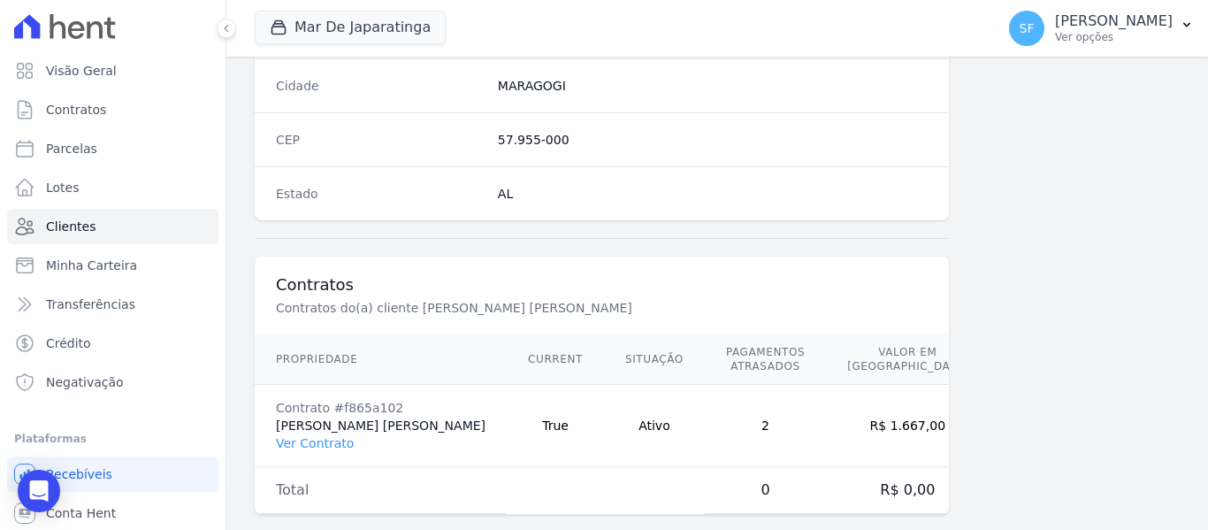
scroll to position [1139, 0]
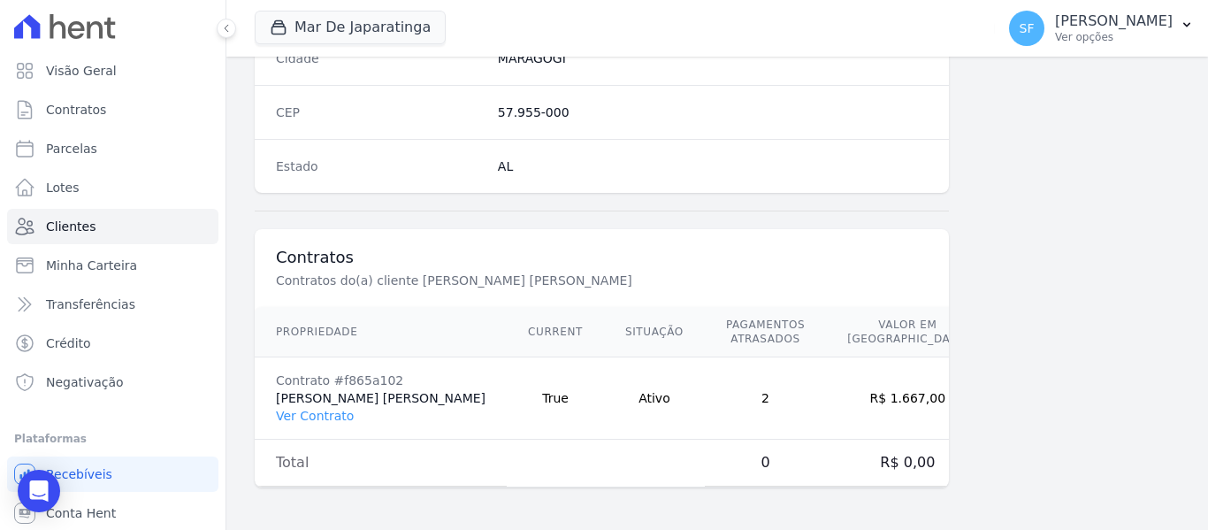
click at [319, 418] on link "Ver Contrato" at bounding box center [315, 415] width 78 height 14
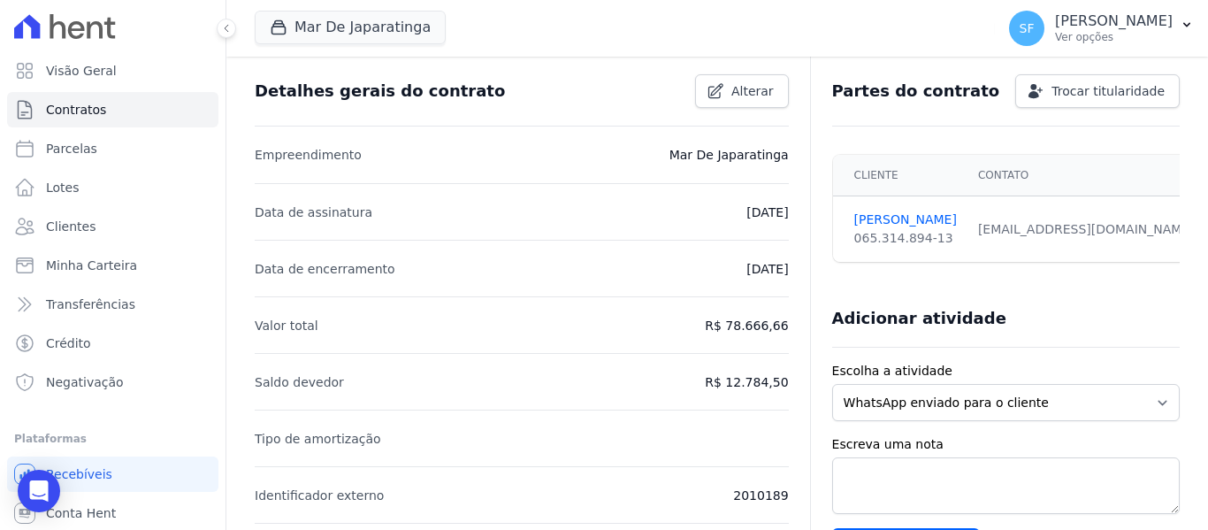
scroll to position [81, 0]
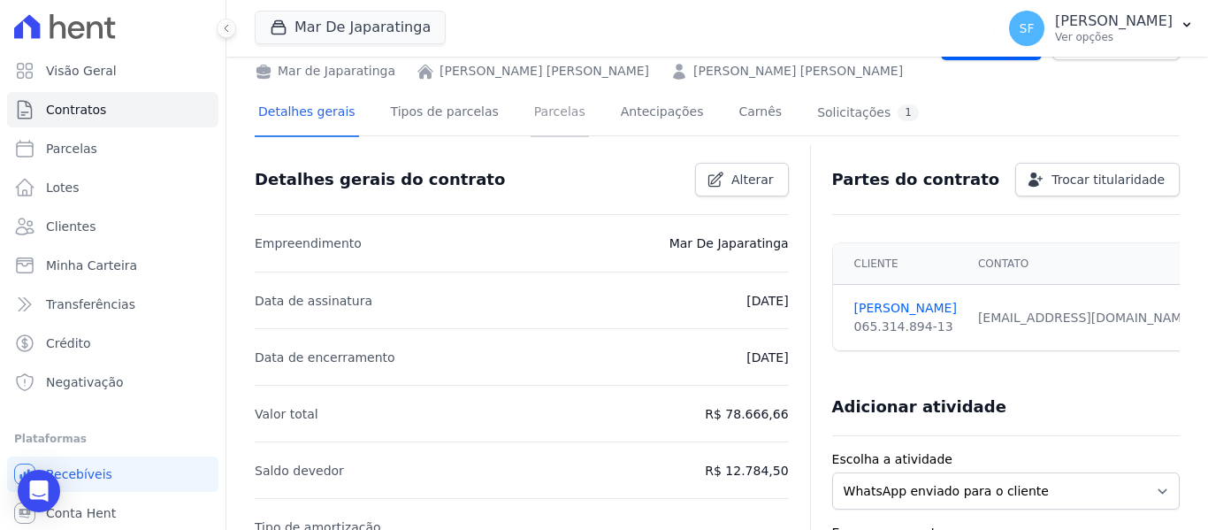
click at [546, 103] on link "Parcelas" at bounding box center [559, 113] width 58 height 47
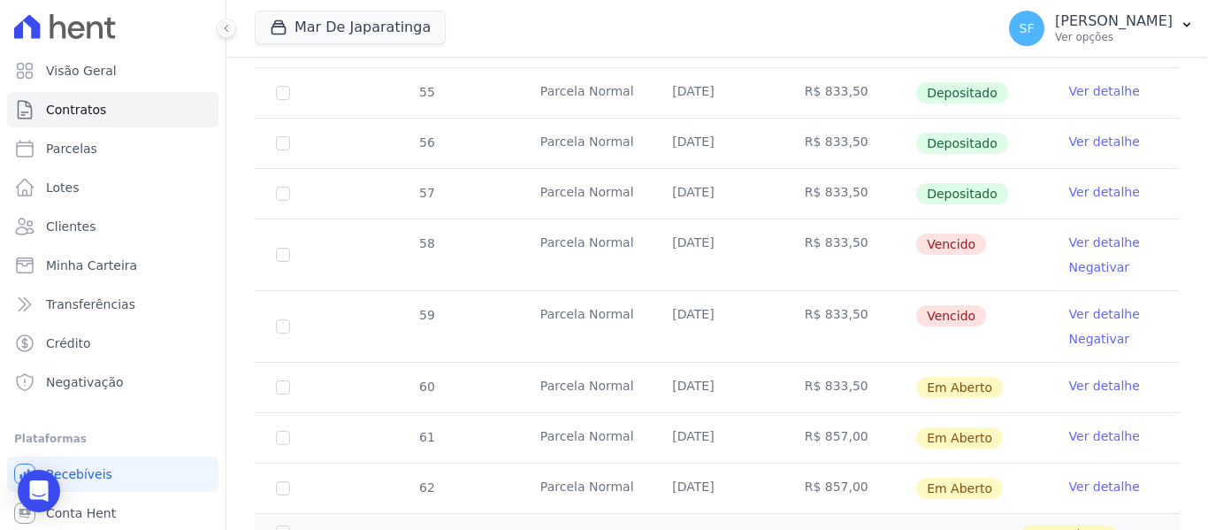
scroll to position [792, 0]
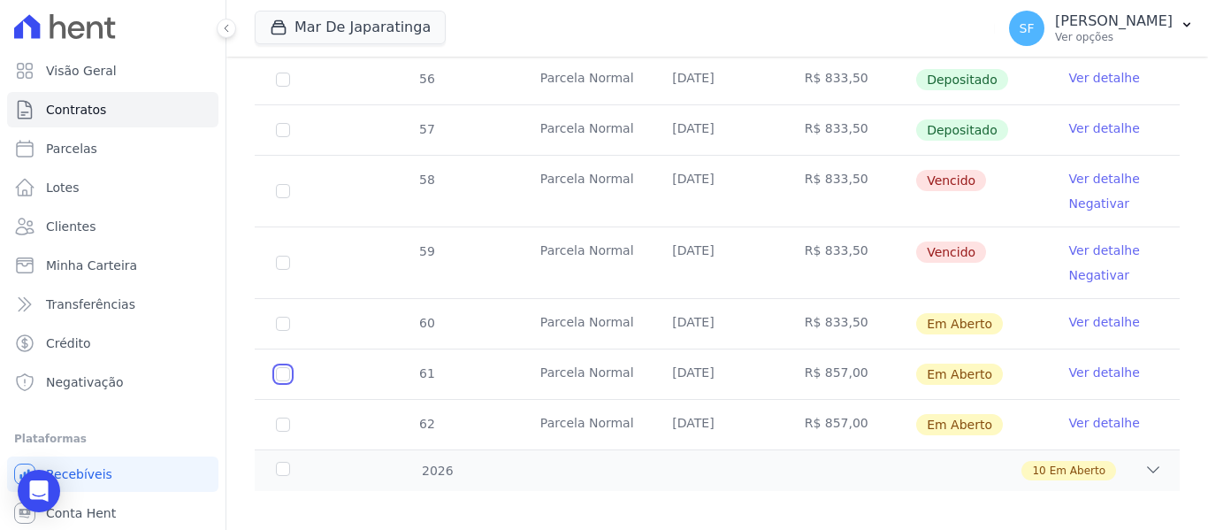
click at [286, 367] on input "checkbox" at bounding box center [283, 374] width 14 height 14
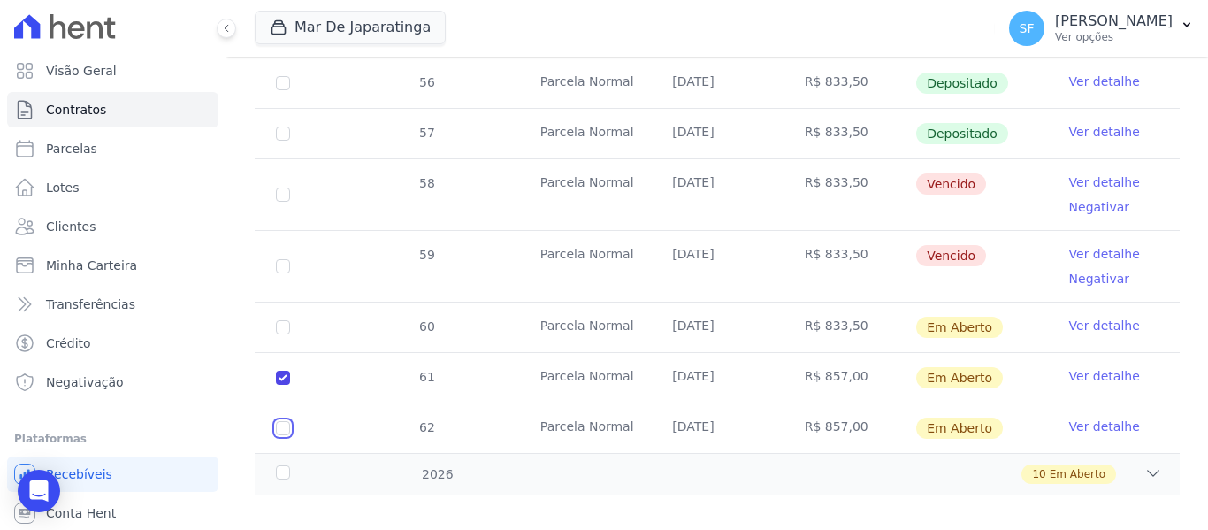
click at [281, 421] on input "checkbox" at bounding box center [283, 428] width 14 height 14
click at [281, 465] on div "2026" at bounding box center [312, 474] width 80 height 19
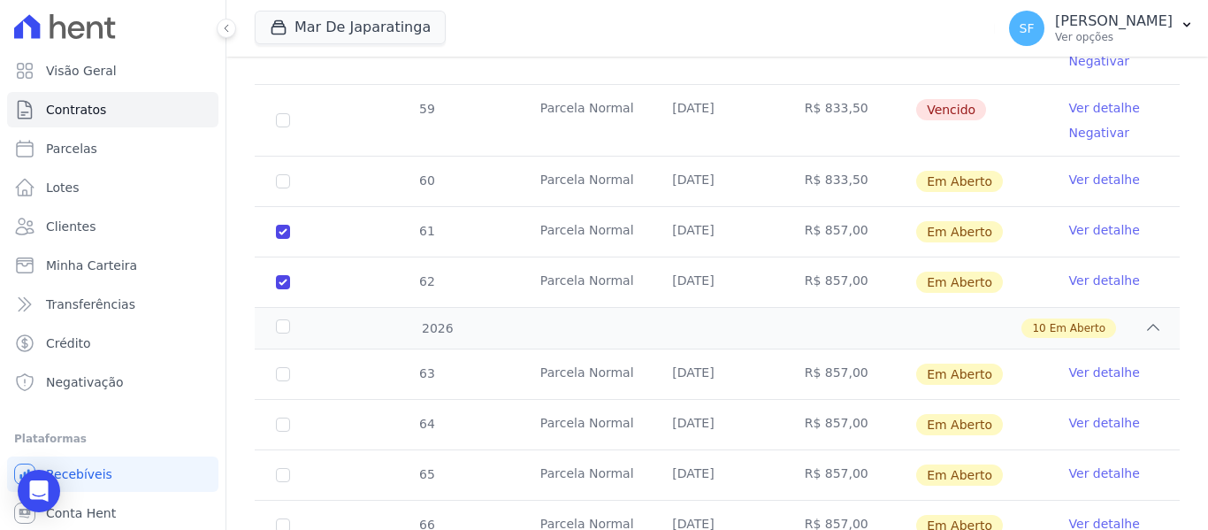
scroll to position [983, 0]
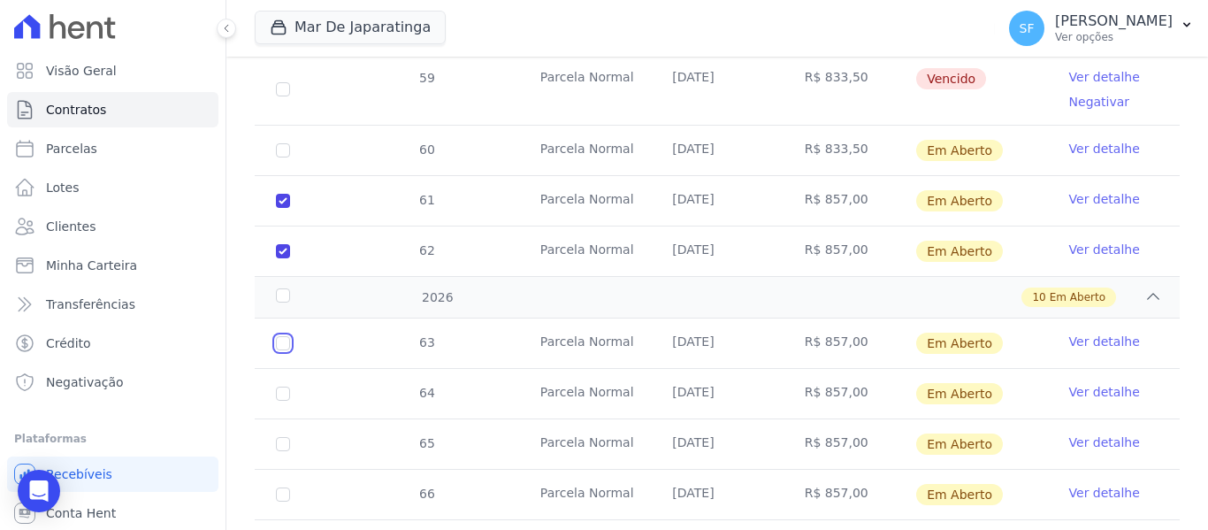
click at [284, 336] on input "checkbox" at bounding box center [283, 343] width 14 height 14
click at [286, 386] on input "checkbox" at bounding box center [283, 393] width 14 height 14
click at [281, 437] on input "checkbox" at bounding box center [283, 444] width 14 height 14
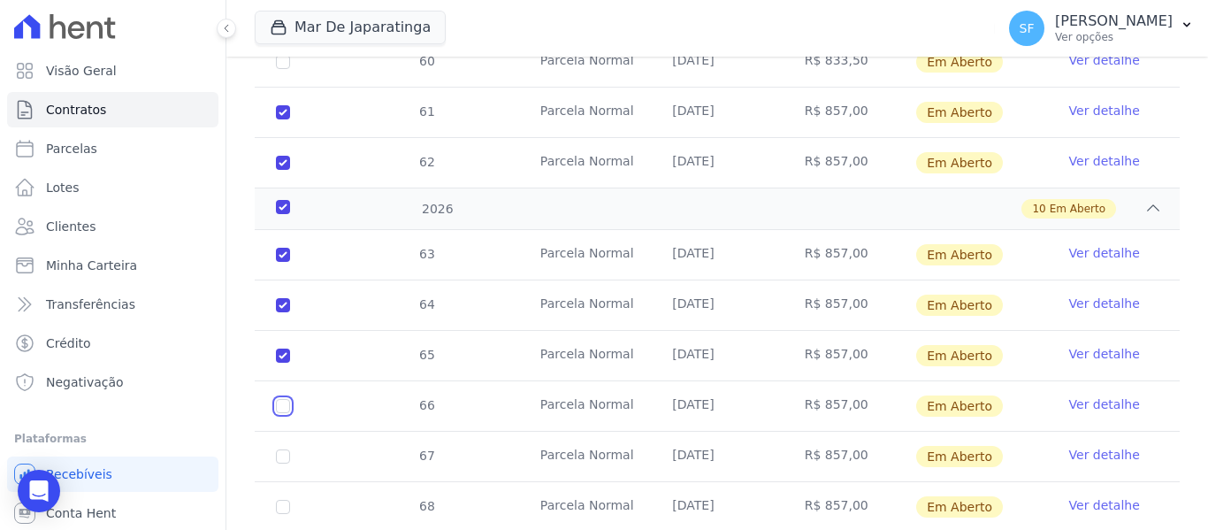
click at [278, 399] on input "checkbox" at bounding box center [283, 406] width 14 height 14
click at [285, 449] on input "checkbox" at bounding box center [283, 456] width 14 height 14
click at [286, 499] on input "checkbox" at bounding box center [283, 506] width 14 height 14
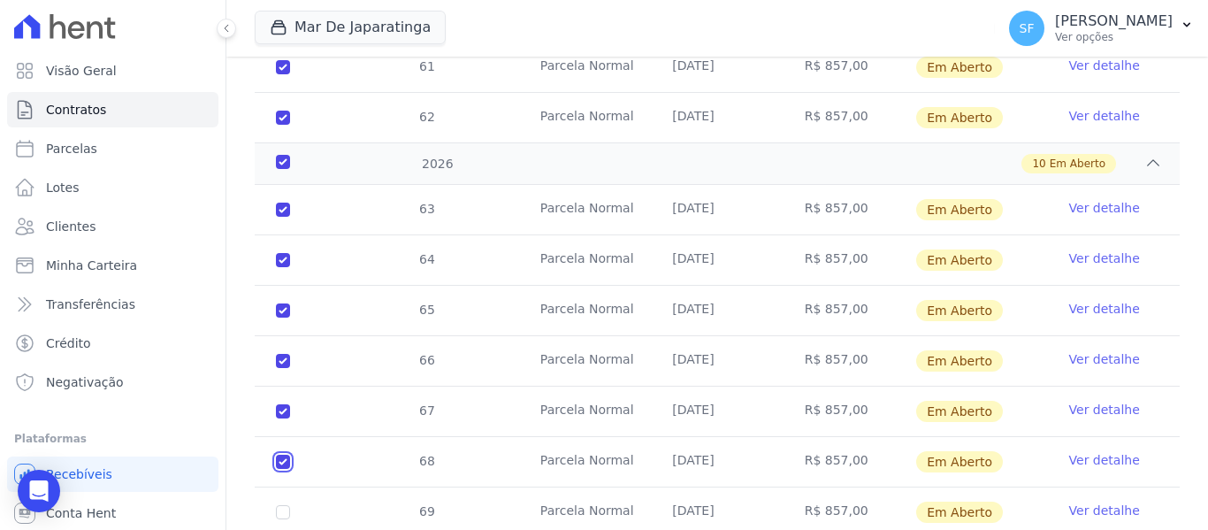
scroll to position [1160, 0]
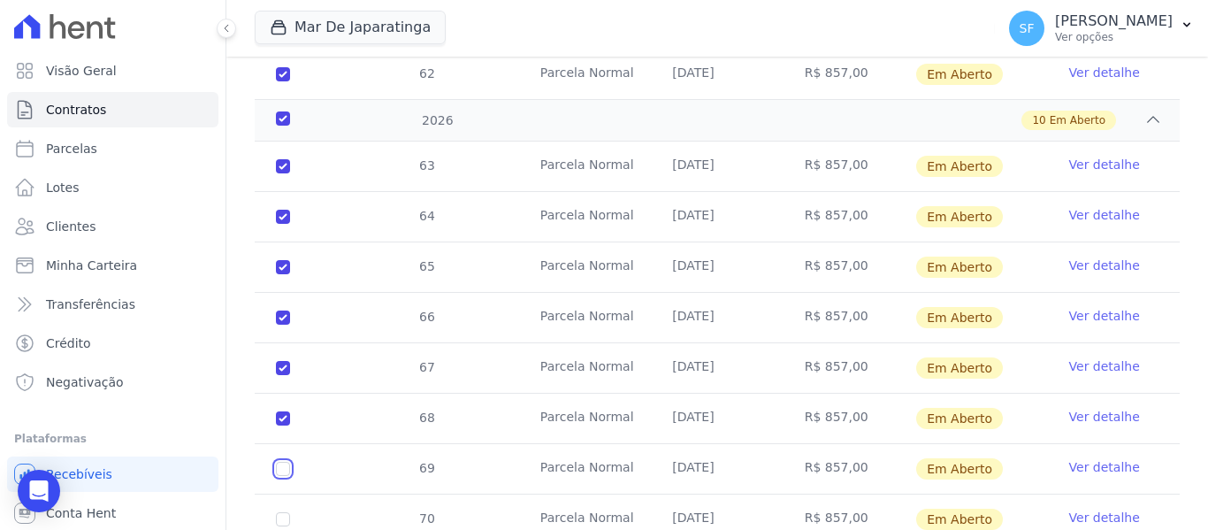
click at [286, 461] on input "checkbox" at bounding box center [283, 468] width 14 height 14
click at [286, 508] on td "70" at bounding box center [283, 519] width 57 height 50
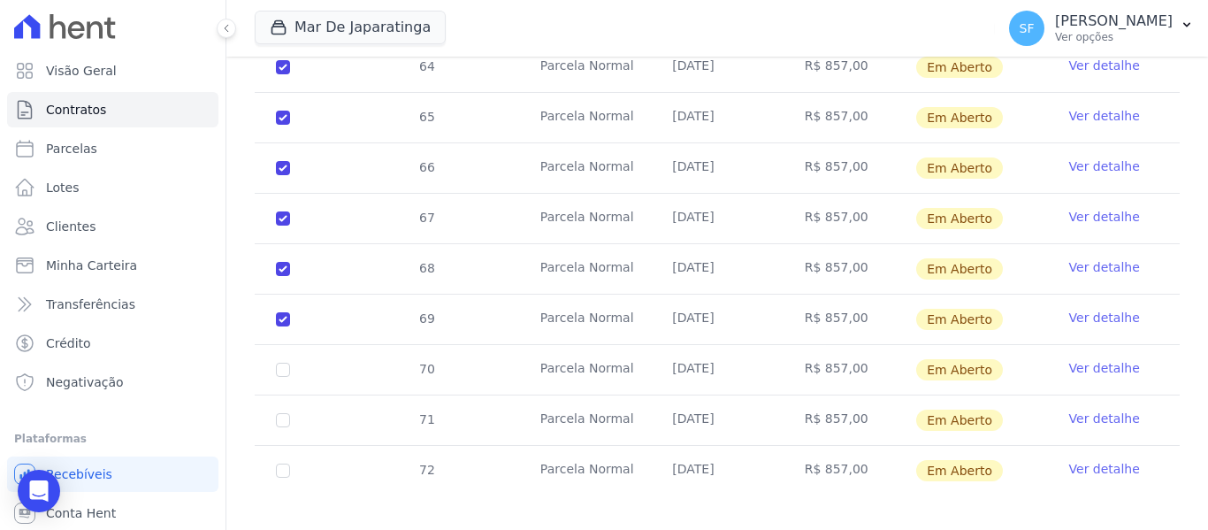
scroll to position [1310, 0]
click at [283, 362] on input "checkbox" at bounding box center [283, 369] width 14 height 14
click at [290, 394] on td "71" at bounding box center [283, 419] width 57 height 50
click at [286, 412] on input "checkbox" at bounding box center [283, 419] width 14 height 14
click at [286, 462] on input "checkbox" at bounding box center [283, 469] width 14 height 14
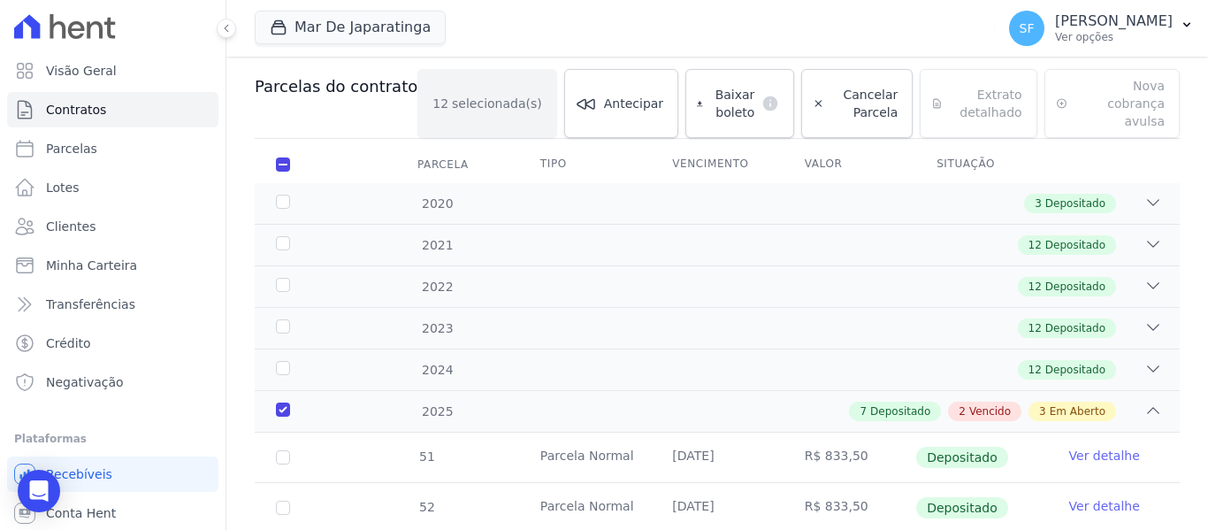
scroll to position [161, 0]
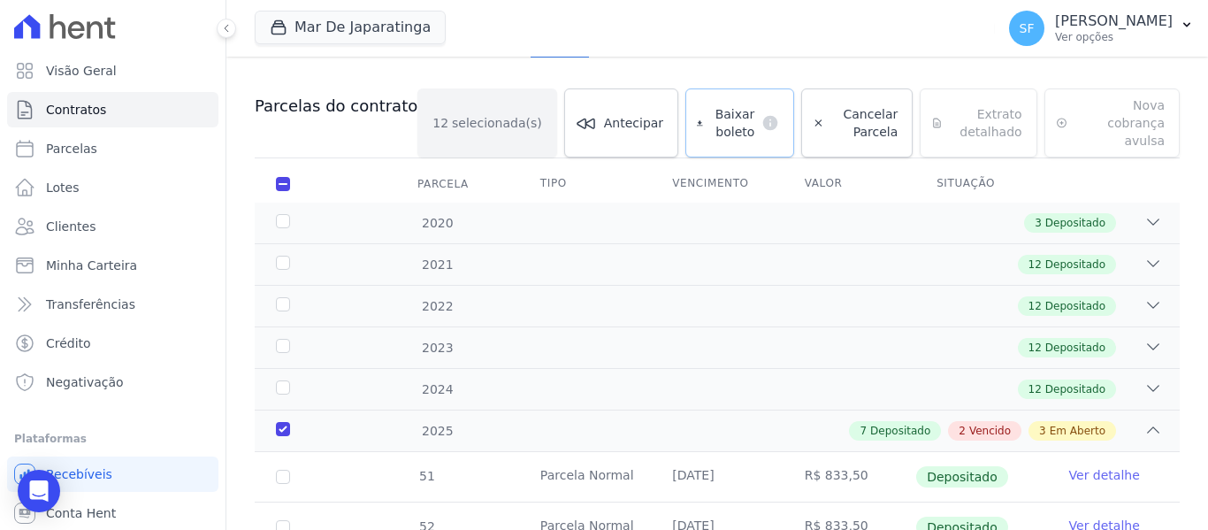
click at [710, 112] on span "Baixar boleto" at bounding box center [732, 122] width 45 height 35
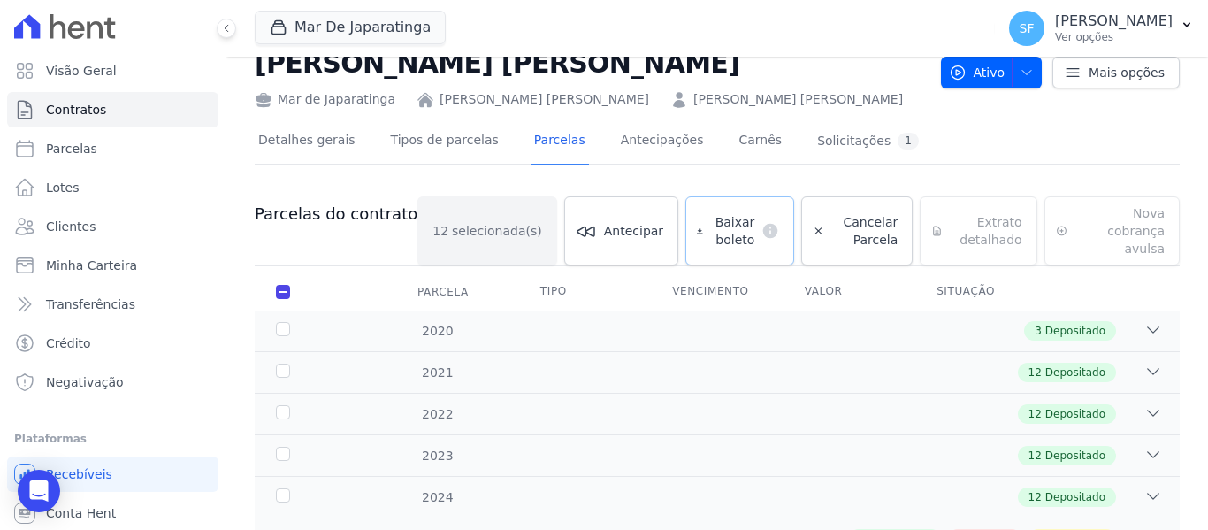
scroll to position [0, 0]
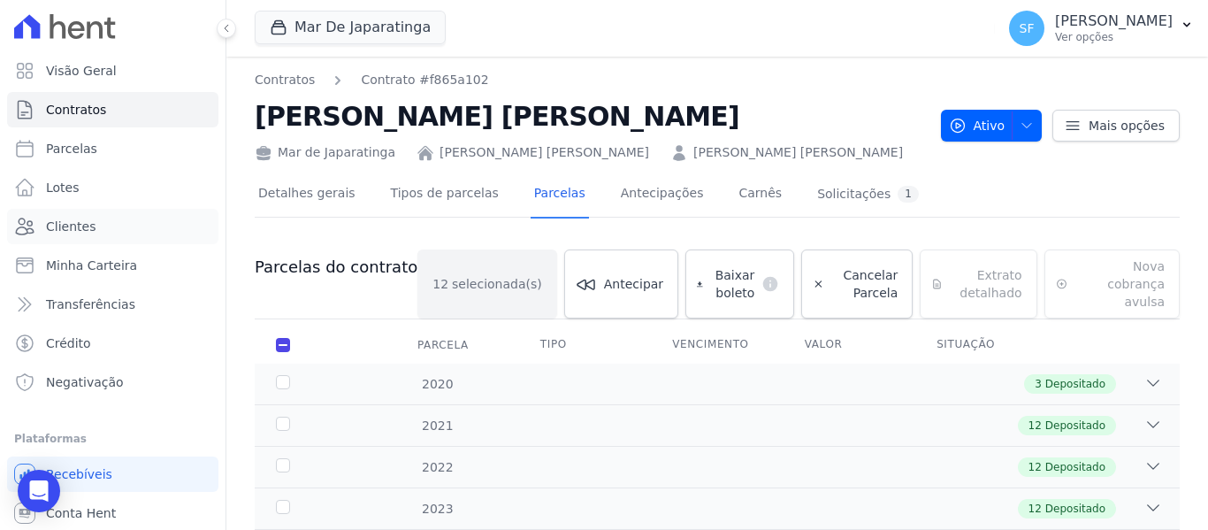
drag, startPoint x: 87, startPoint y: 229, endPoint x: 496, endPoint y: 217, distance: 409.5
click at [87, 229] on span "Clientes" at bounding box center [71, 226] width 50 height 18
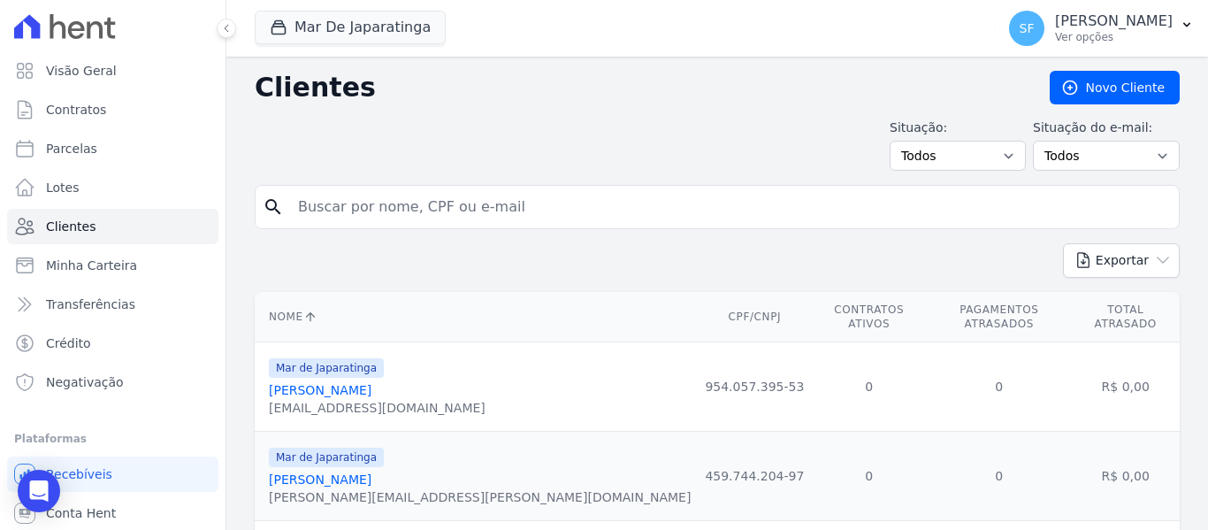
click at [377, 205] on input "search" at bounding box center [729, 206] width 884 height 35
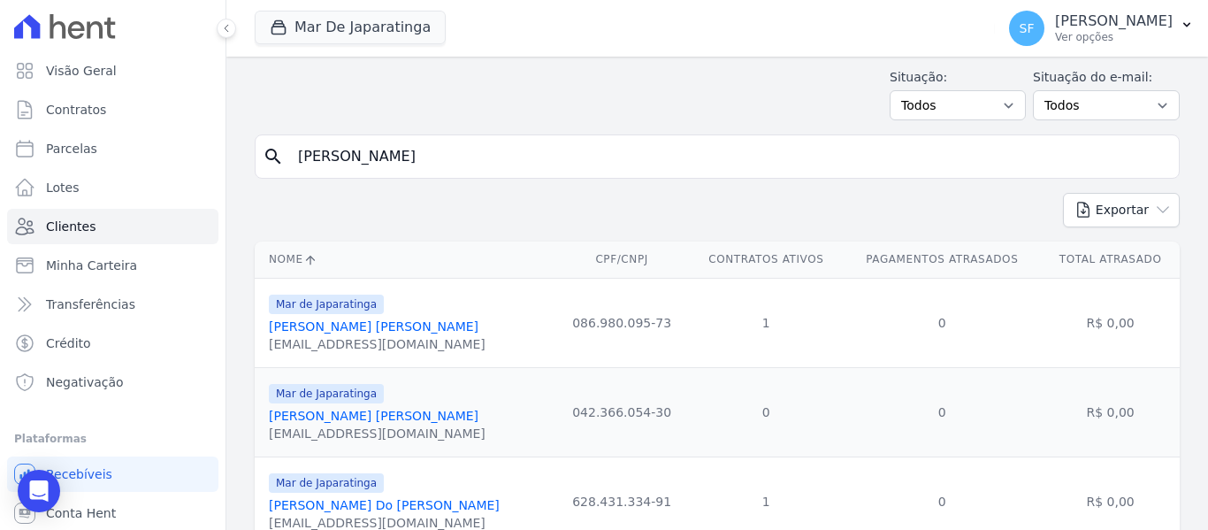
scroll to position [88, 0]
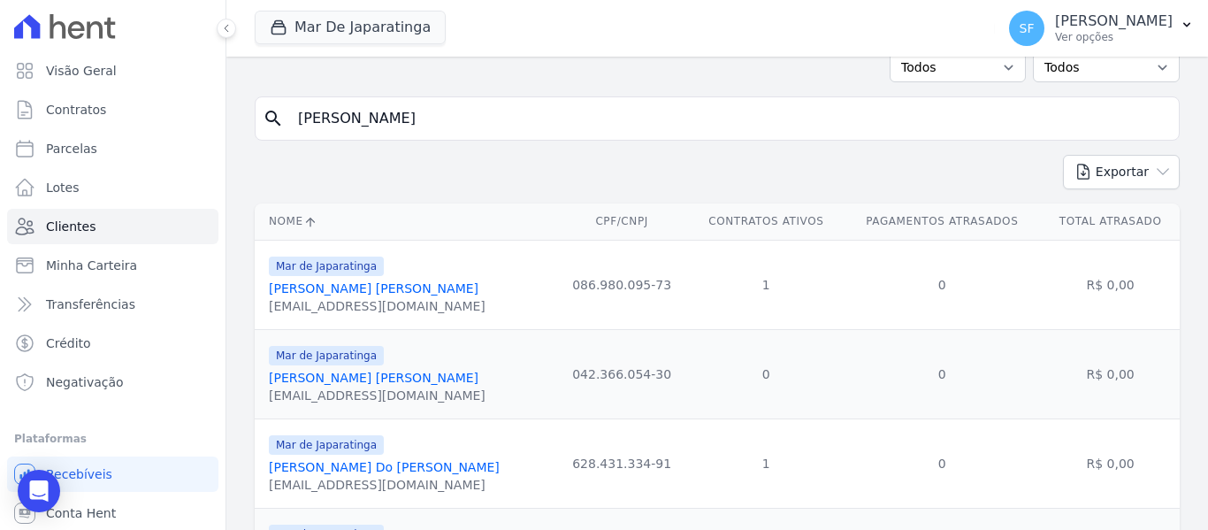
click at [396, 294] on link "[PERSON_NAME] [PERSON_NAME]" at bounding box center [374, 288] width 210 height 14
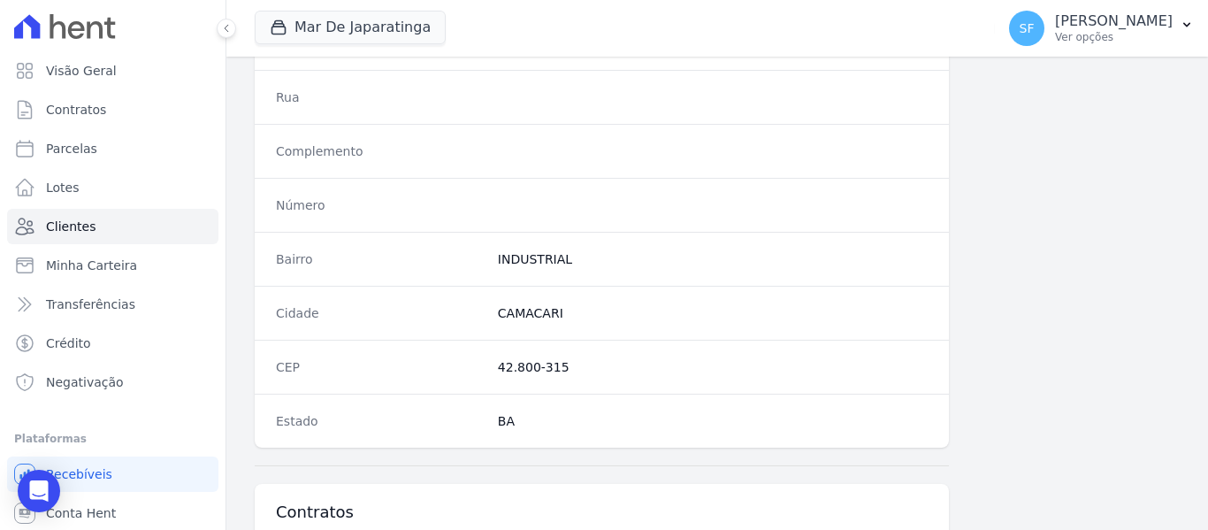
scroll to position [1139, 0]
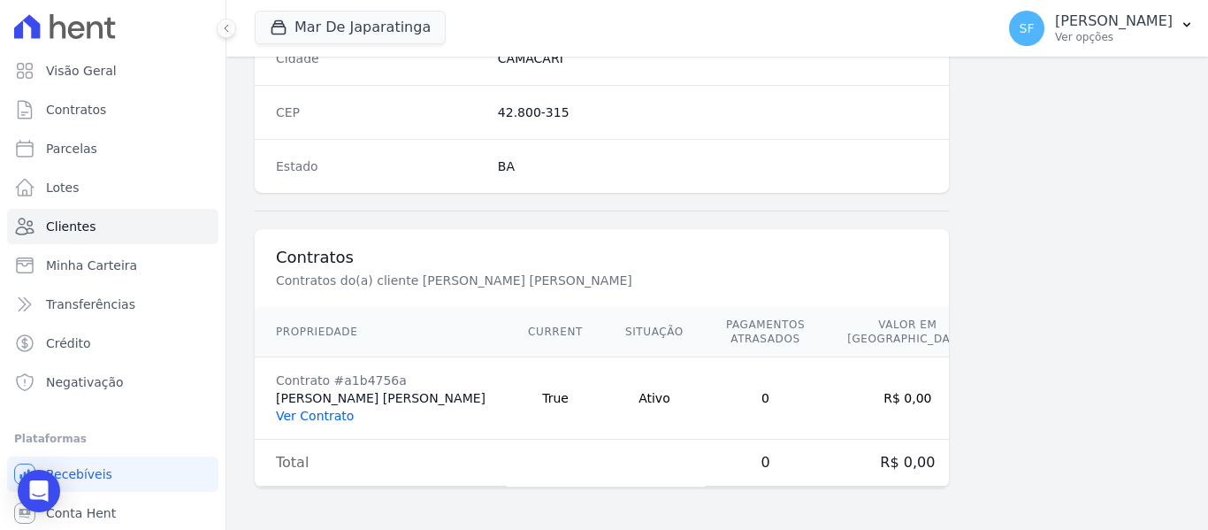
click at [322, 421] on link "Ver Contrato" at bounding box center [315, 415] width 78 height 14
click at [321, 418] on link "Ver Contrato" at bounding box center [315, 415] width 78 height 14
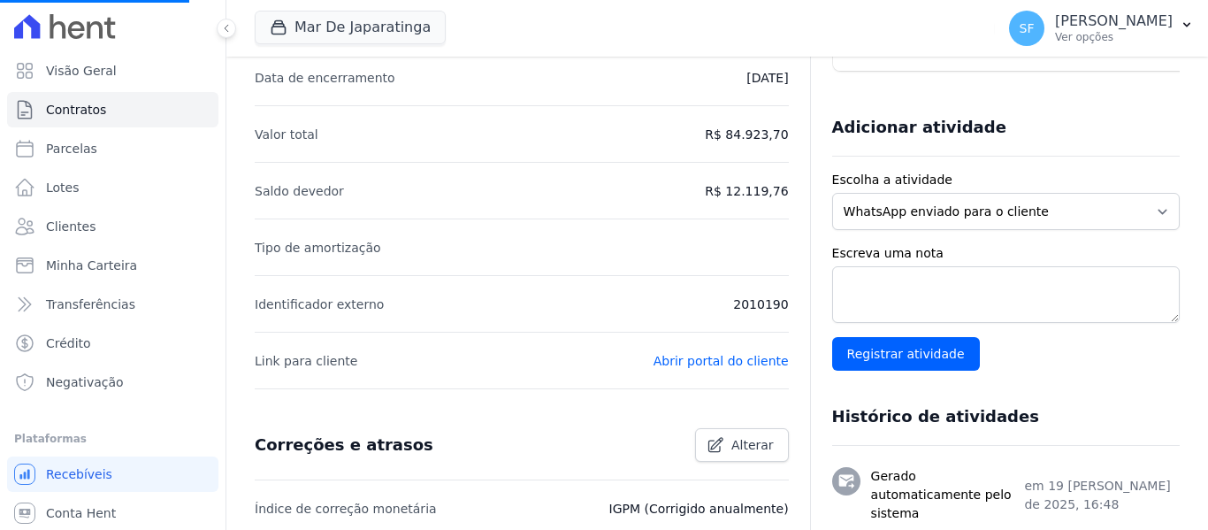
scroll to position [530, 0]
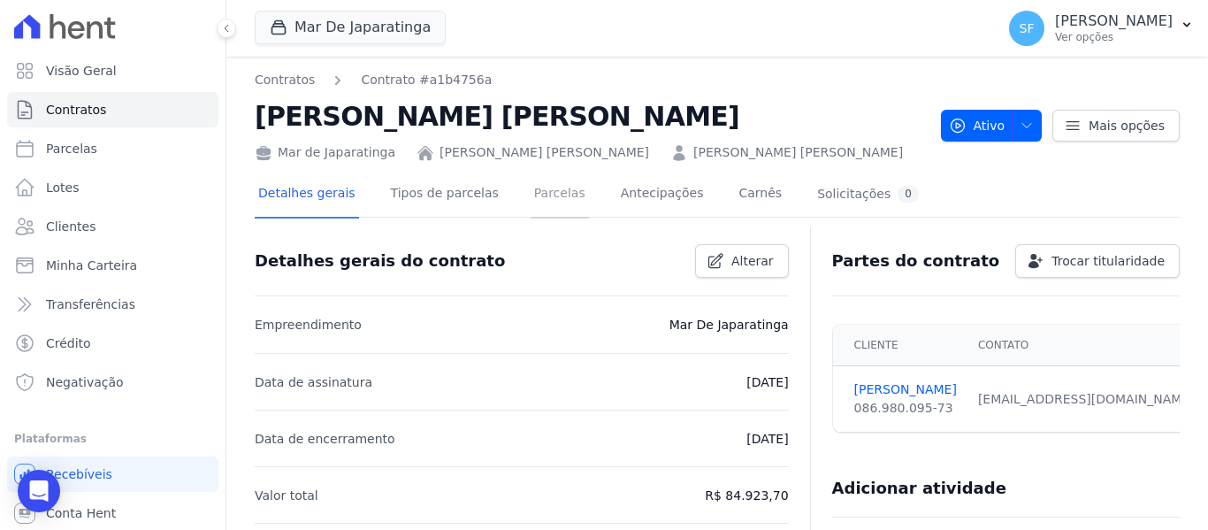
click at [539, 196] on link "Parcelas" at bounding box center [559, 195] width 58 height 47
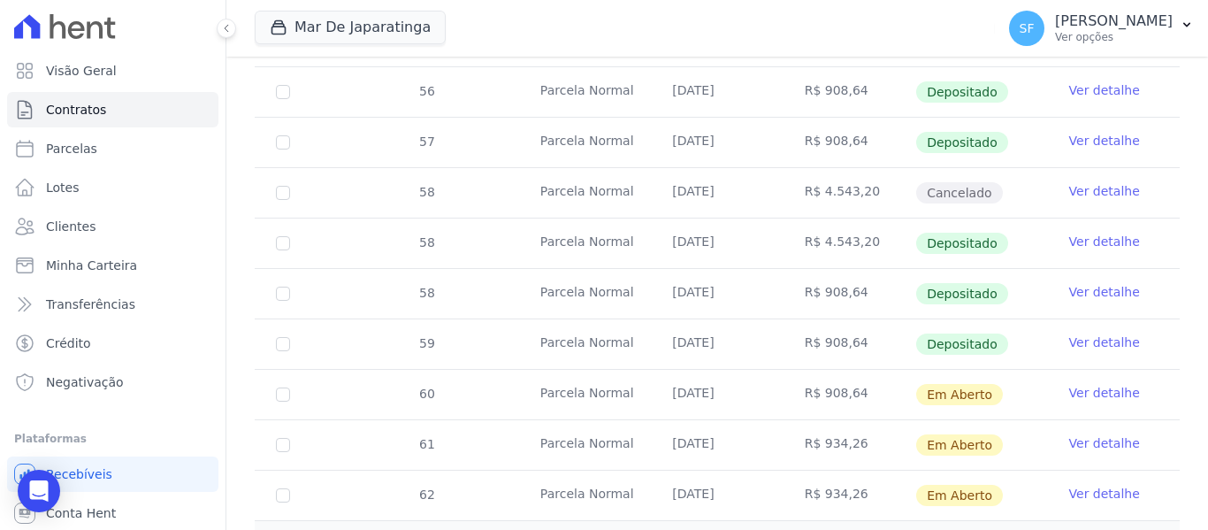
scroll to position [850, 0]
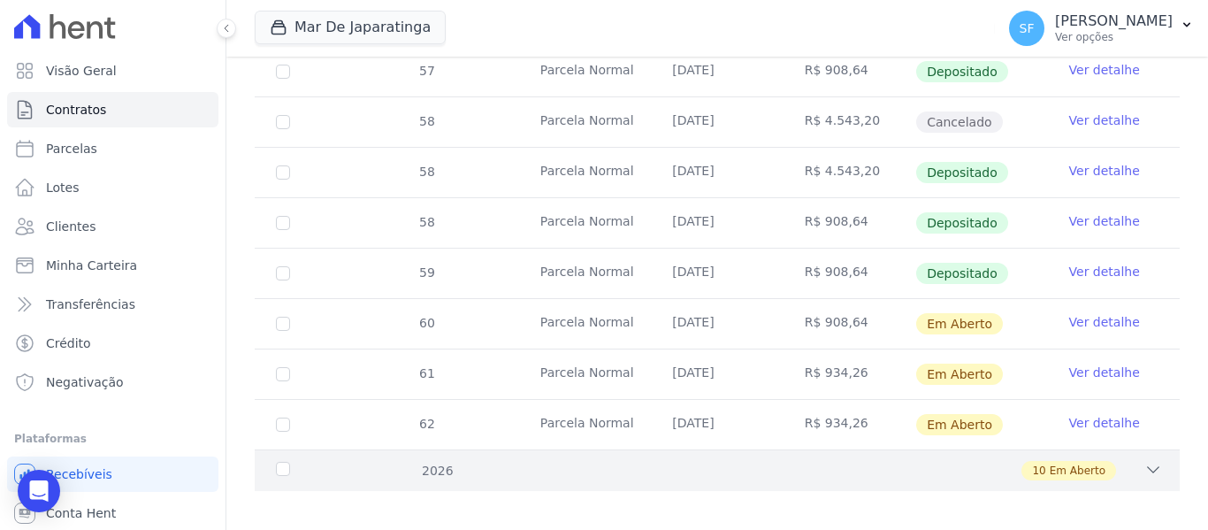
click at [441, 465] on div "10 Em Aberto" at bounding box center [761, 470] width 799 height 19
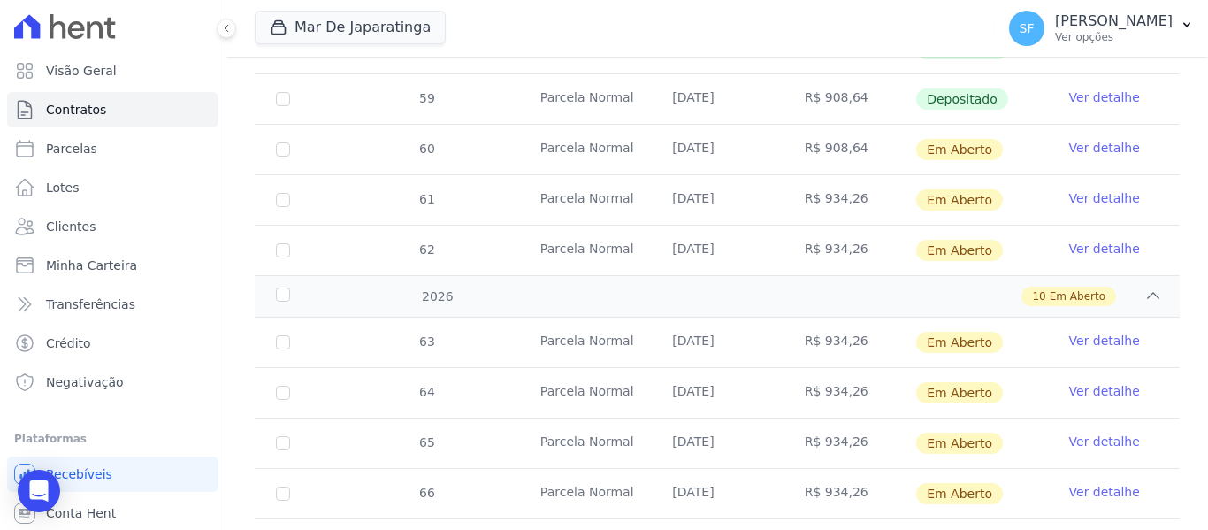
scroll to position [1027, 0]
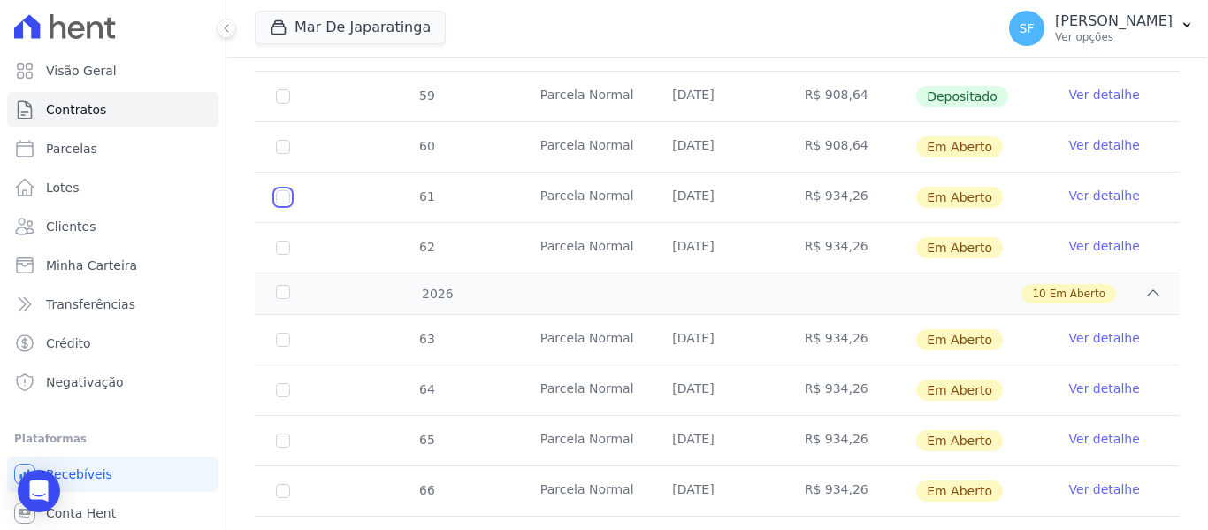
click at [285, 190] on input "checkbox" at bounding box center [283, 197] width 14 height 14
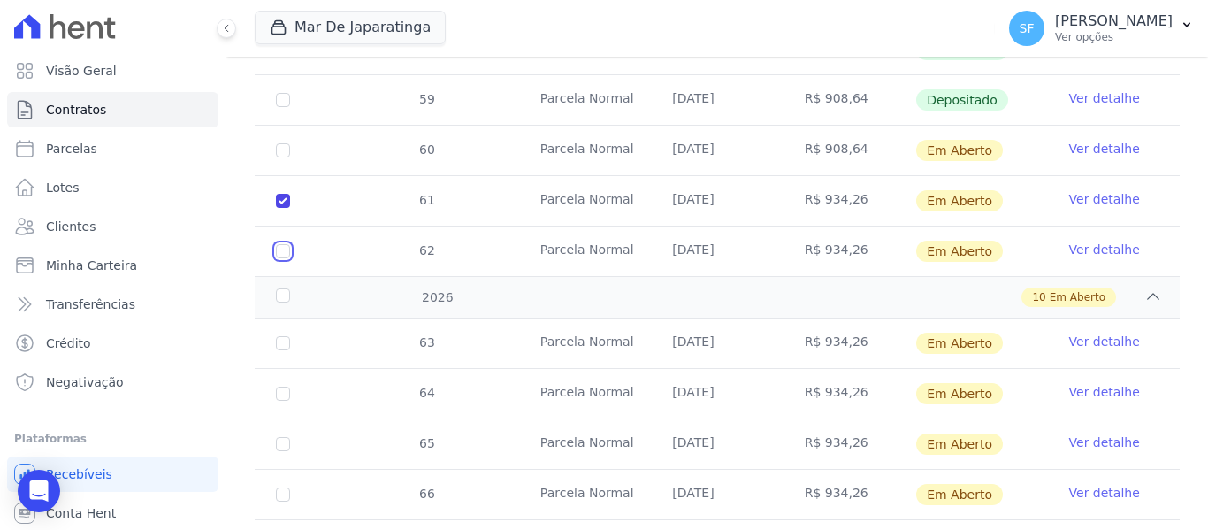
click at [289, 244] on input "checkbox" at bounding box center [283, 251] width 14 height 14
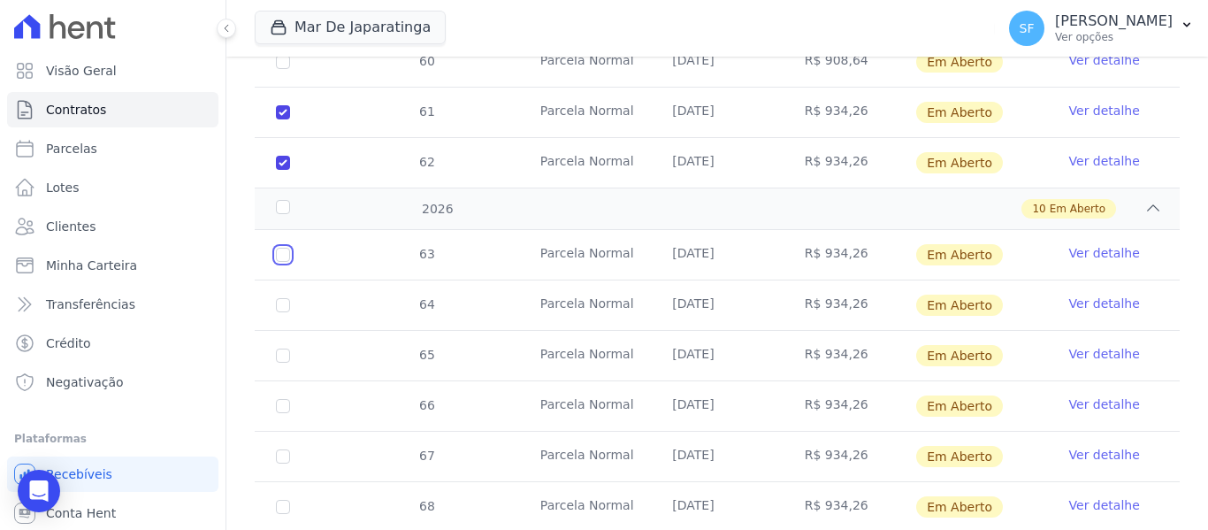
click at [286, 248] on input "checkbox" at bounding box center [283, 255] width 14 height 14
click at [284, 298] on input "checkbox" at bounding box center [283, 305] width 14 height 14
click at [289, 348] on input "checkbox" at bounding box center [283, 355] width 14 height 14
click at [286, 399] on input "checkbox" at bounding box center [283, 406] width 14 height 14
click at [286, 449] on input "checkbox" at bounding box center [283, 456] width 14 height 14
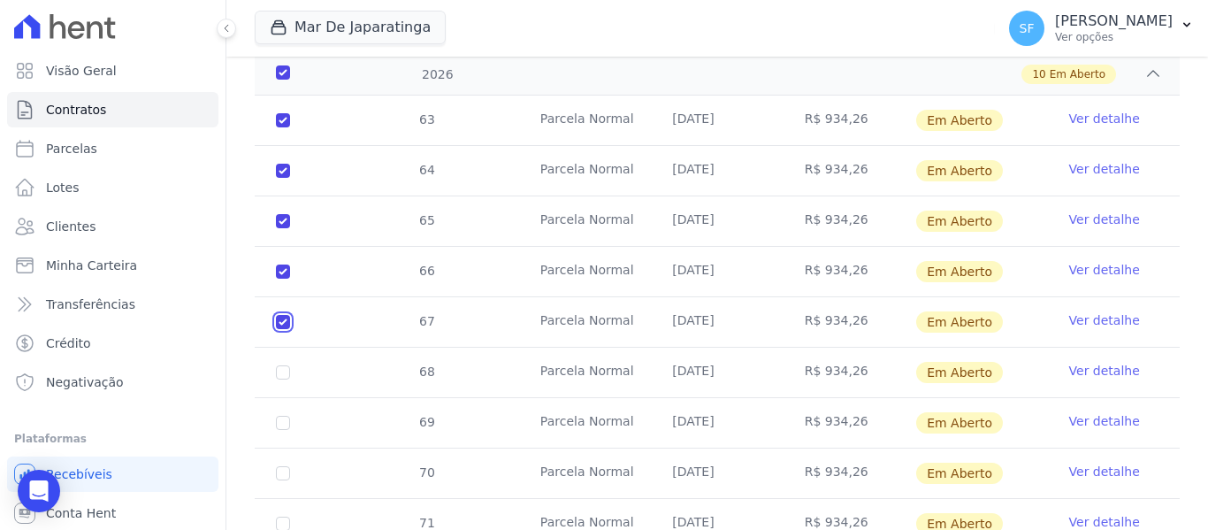
scroll to position [1307, 0]
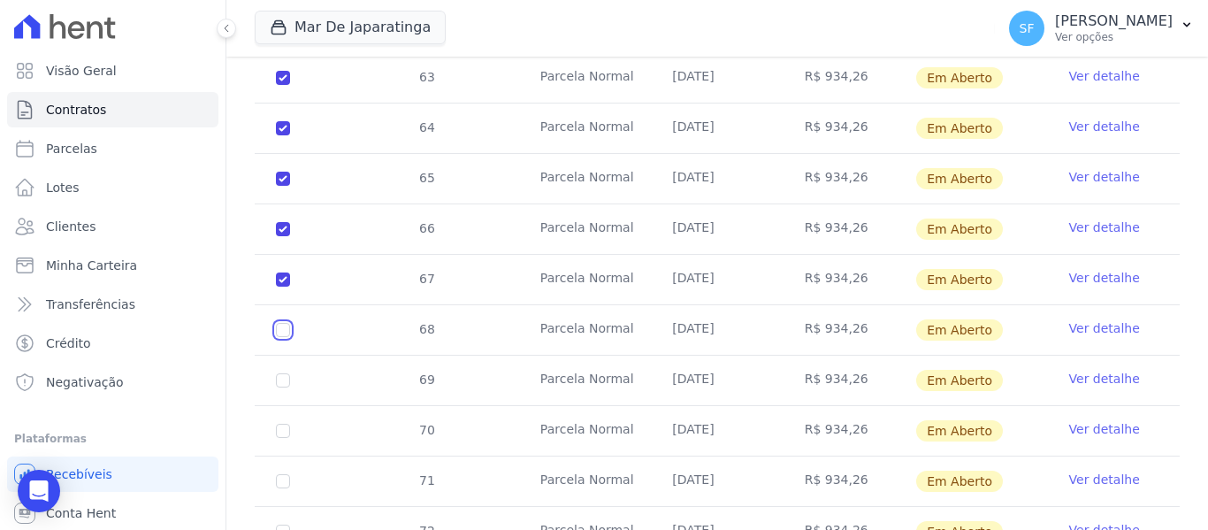
click at [279, 323] on input "checkbox" at bounding box center [283, 330] width 14 height 14
click at [281, 373] on input "checkbox" at bounding box center [283, 380] width 14 height 14
click at [285, 423] on input "checkbox" at bounding box center [283, 430] width 14 height 14
click at [284, 474] on input "checkbox" at bounding box center [283, 481] width 14 height 14
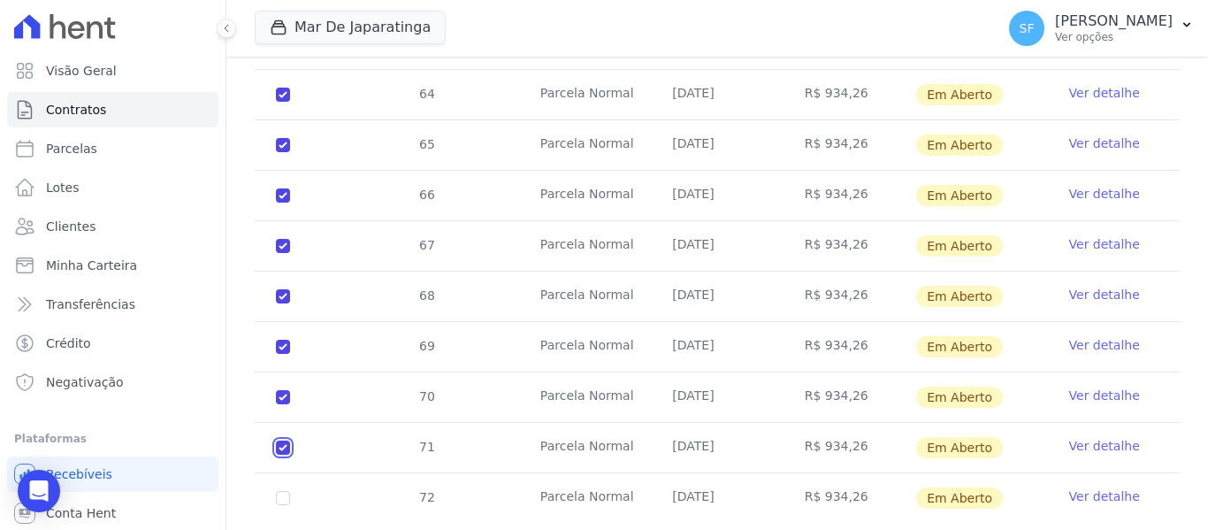
scroll to position [1369, 0]
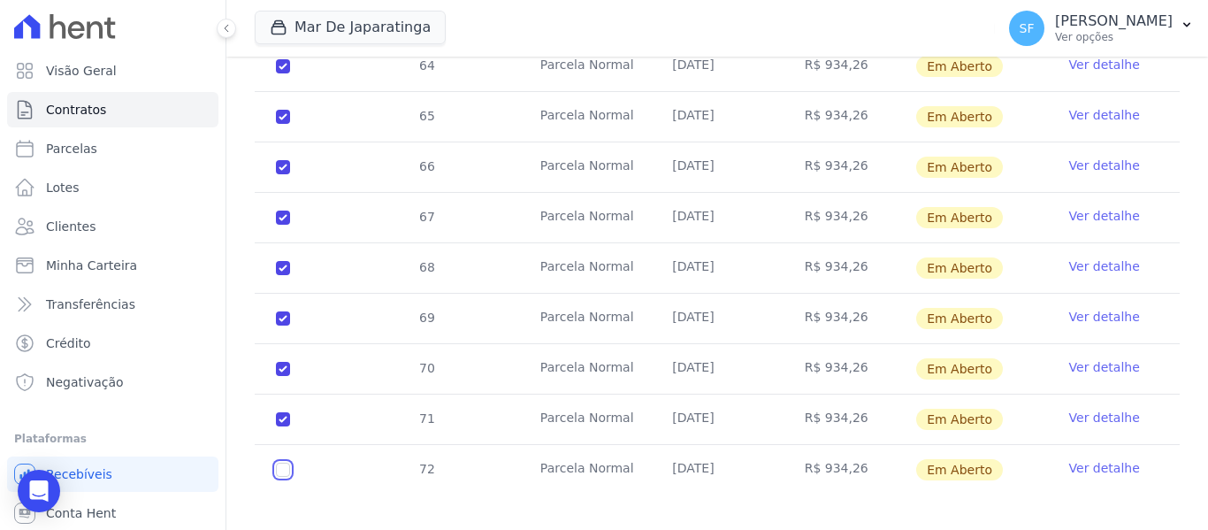
click at [278, 462] on input "checkbox" at bounding box center [283, 469] width 14 height 14
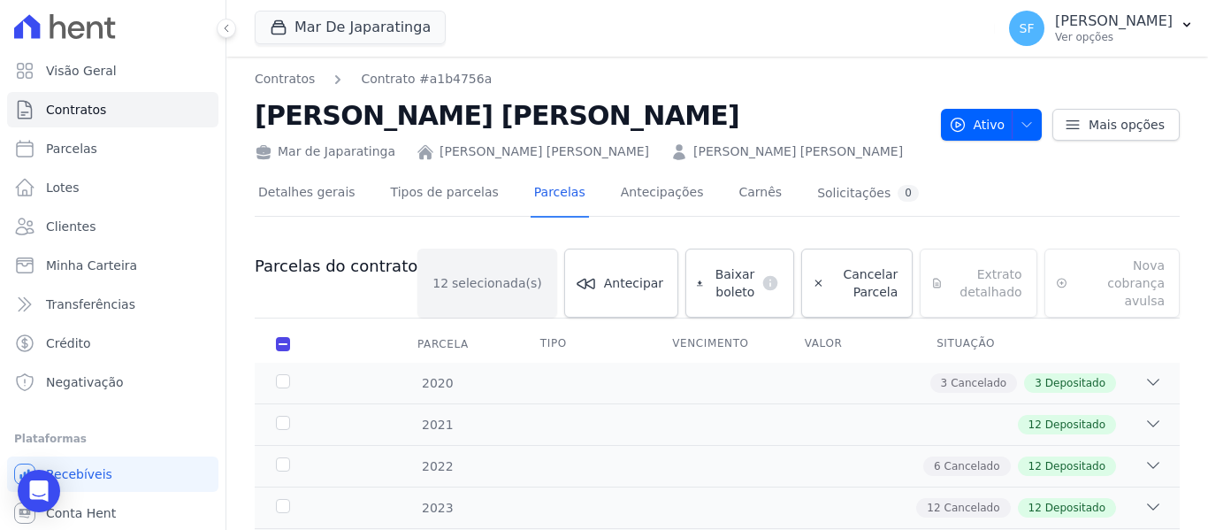
scroll to position [0, 0]
click at [710, 275] on span "Baixar boleto" at bounding box center [732, 283] width 45 height 35
click at [117, 223] on link "Clientes" at bounding box center [112, 226] width 211 height 35
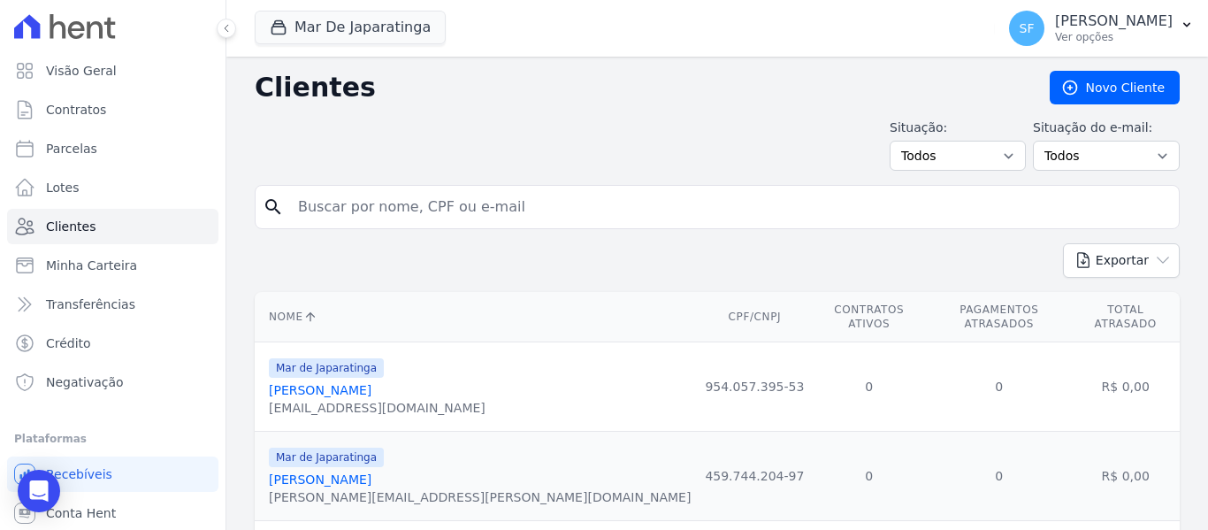
click at [401, 204] on input "search" at bounding box center [729, 206] width 884 height 35
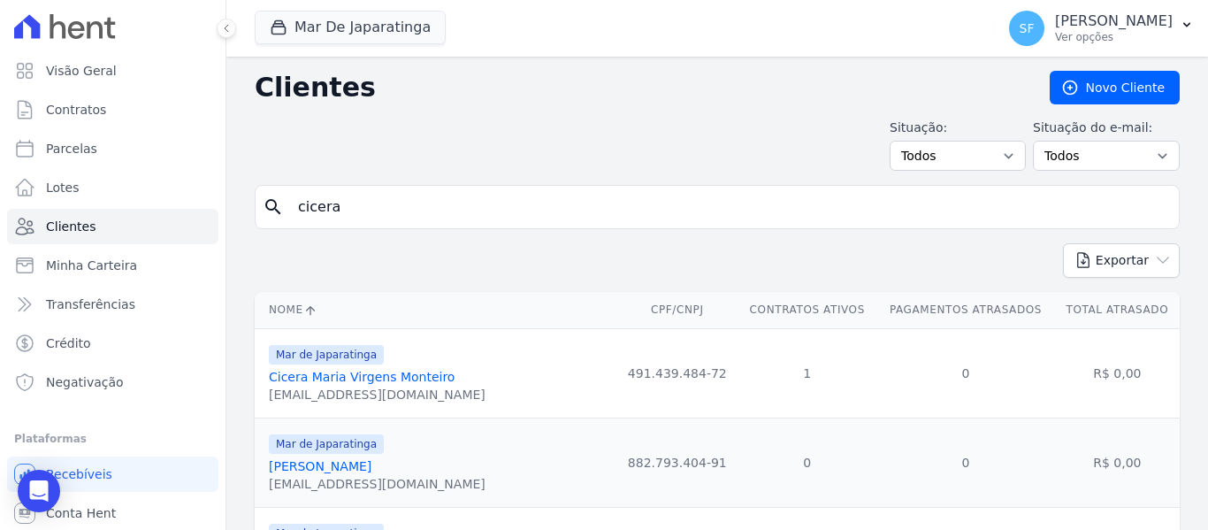
click at [365, 380] on link "Cicera Maria Virgens Monteiro" at bounding box center [362, 377] width 186 height 14
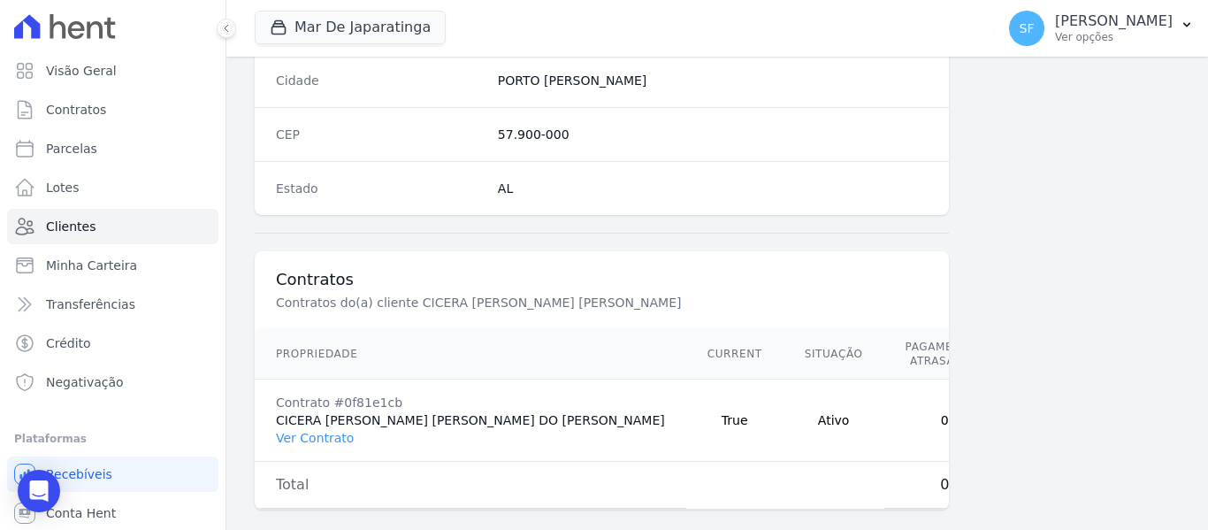
scroll to position [1166, 0]
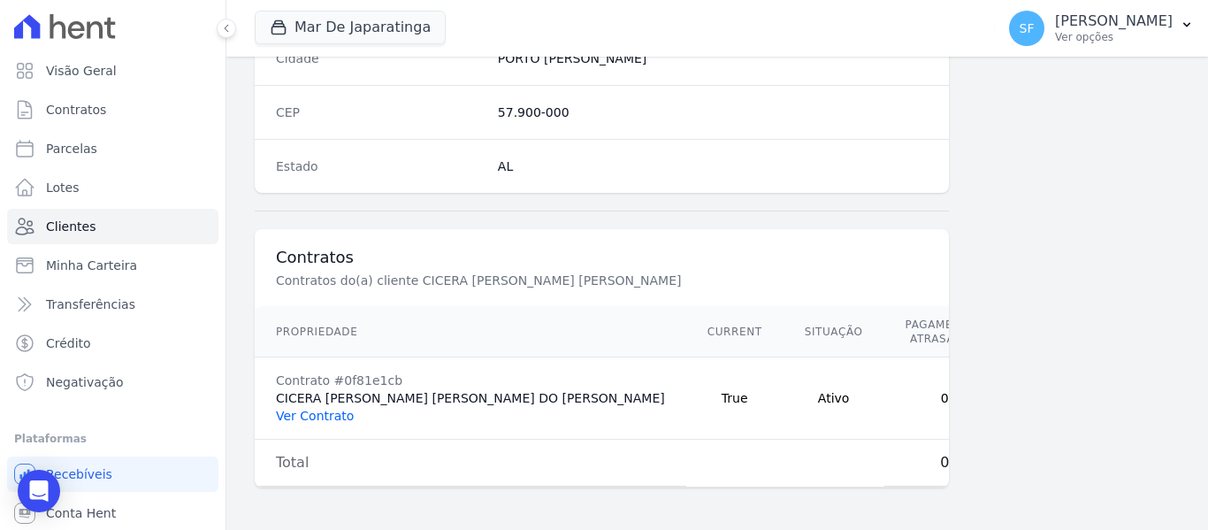
click at [315, 408] on link "Ver Contrato" at bounding box center [315, 415] width 78 height 14
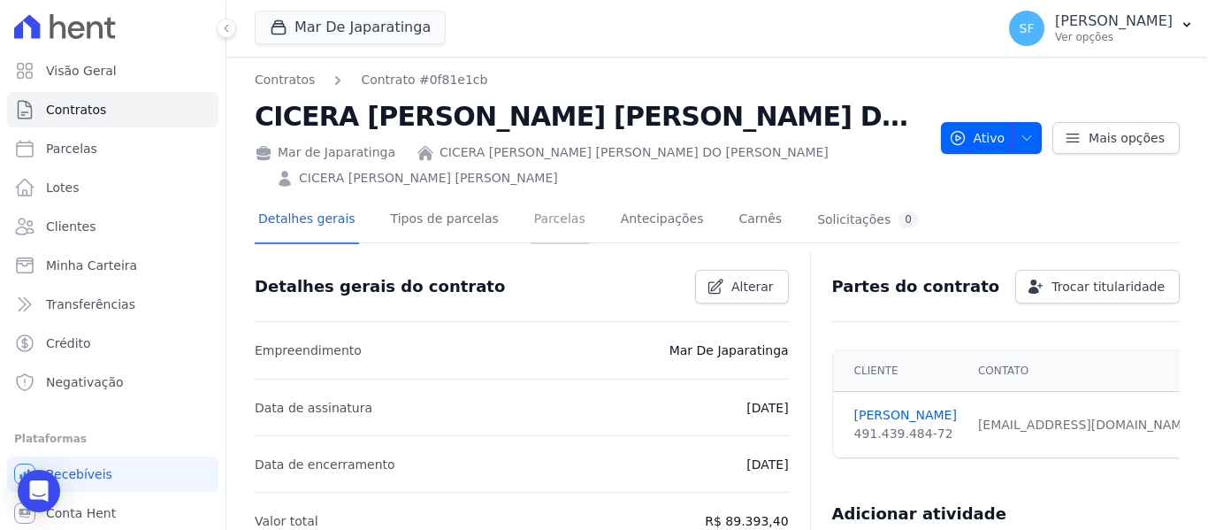
click at [549, 227] on link "Parcelas" at bounding box center [559, 220] width 58 height 47
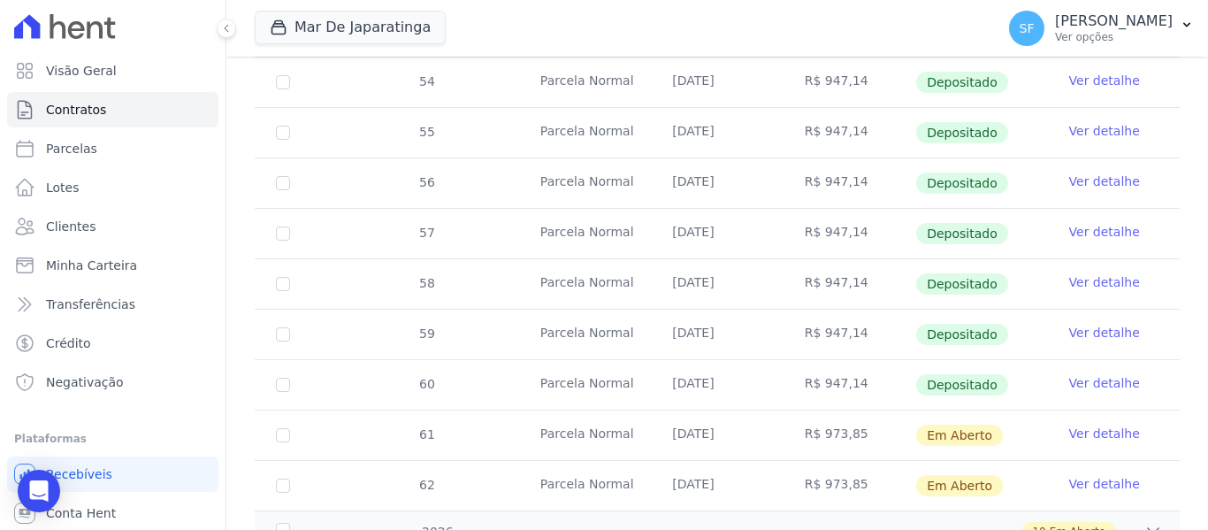
scroll to position [775, 0]
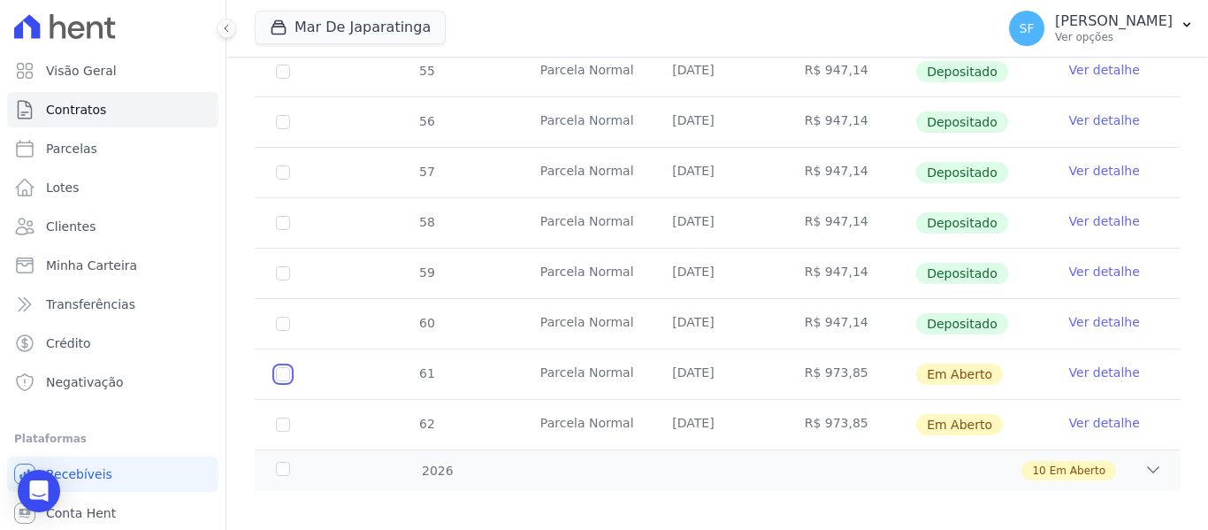
click at [284, 367] on input "checkbox" at bounding box center [283, 374] width 14 height 14
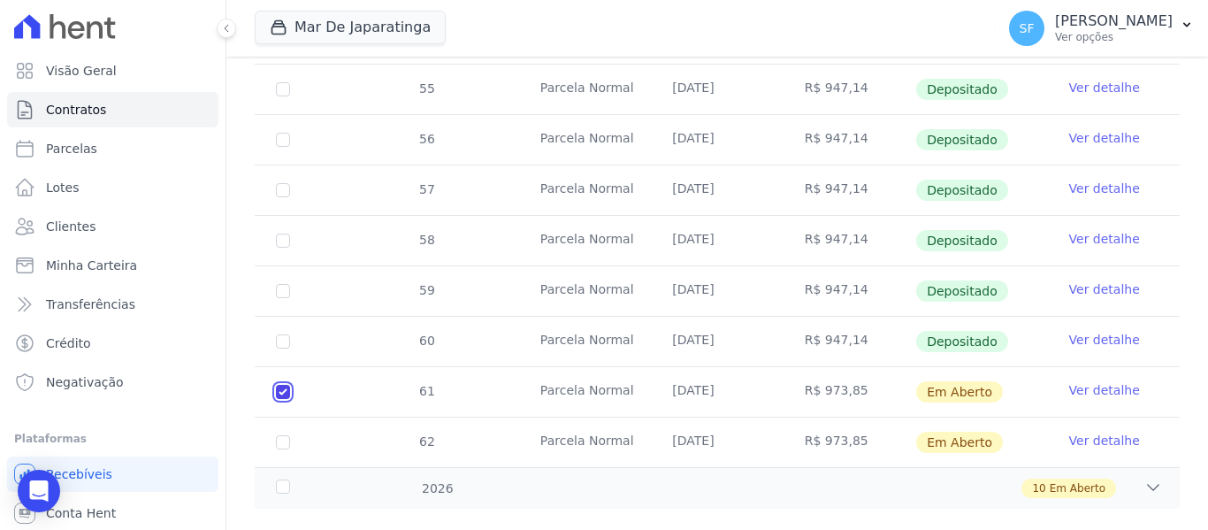
scroll to position [789, 0]
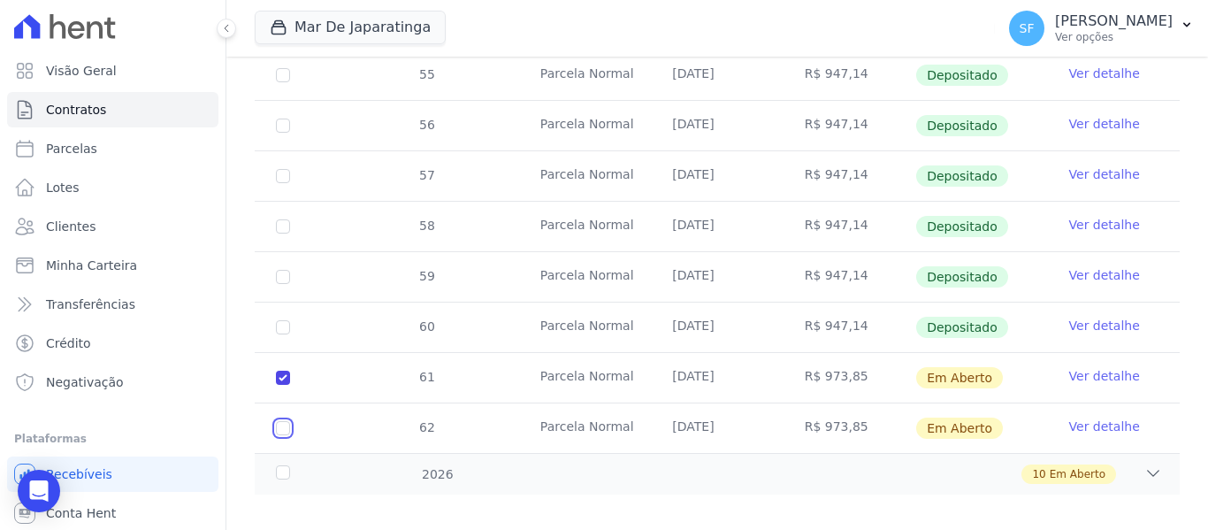
click at [284, 421] on input "checkbox" at bounding box center [283, 428] width 14 height 14
click at [285, 465] on div "2026" at bounding box center [312, 474] width 80 height 19
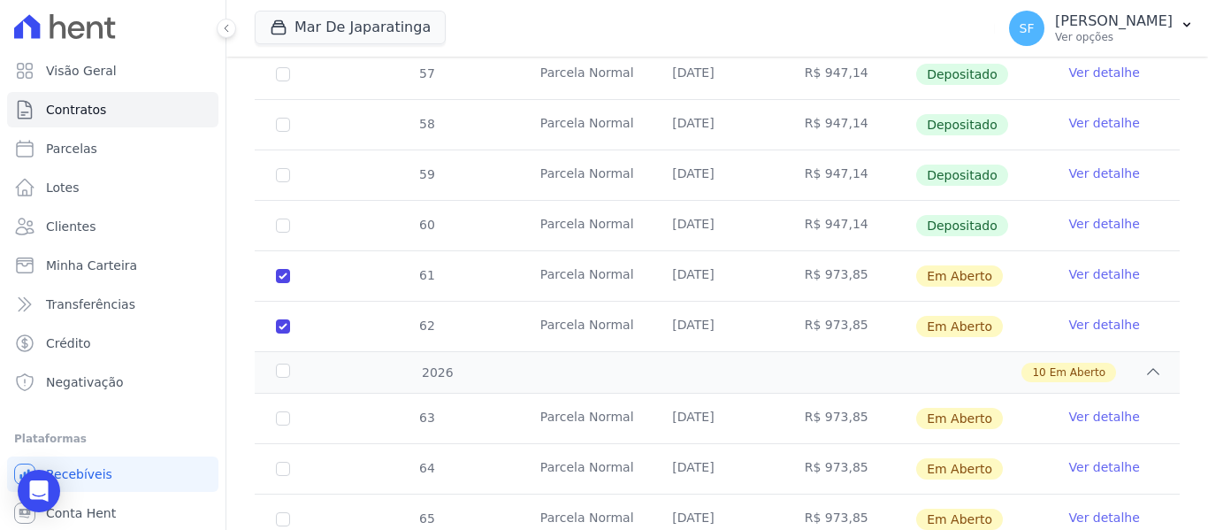
scroll to position [1055, 0]
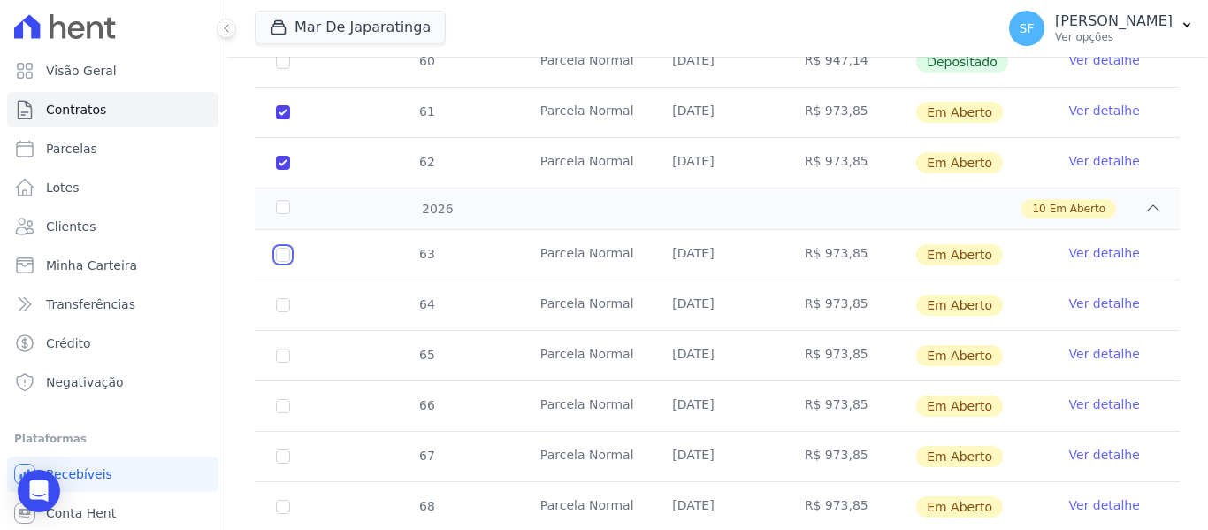
click at [278, 248] on input "checkbox" at bounding box center [283, 255] width 14 height 14
click at [286, 298] on input "checkbox" at bounding box center [283, 305] width 14 height 14
click at [289, 348] on input "checkbox" at bounding box center [283, 355] width 14 height 14
click at [285, 399] on input "checkbox" at bounding box center [283, 406] width 14 height 14
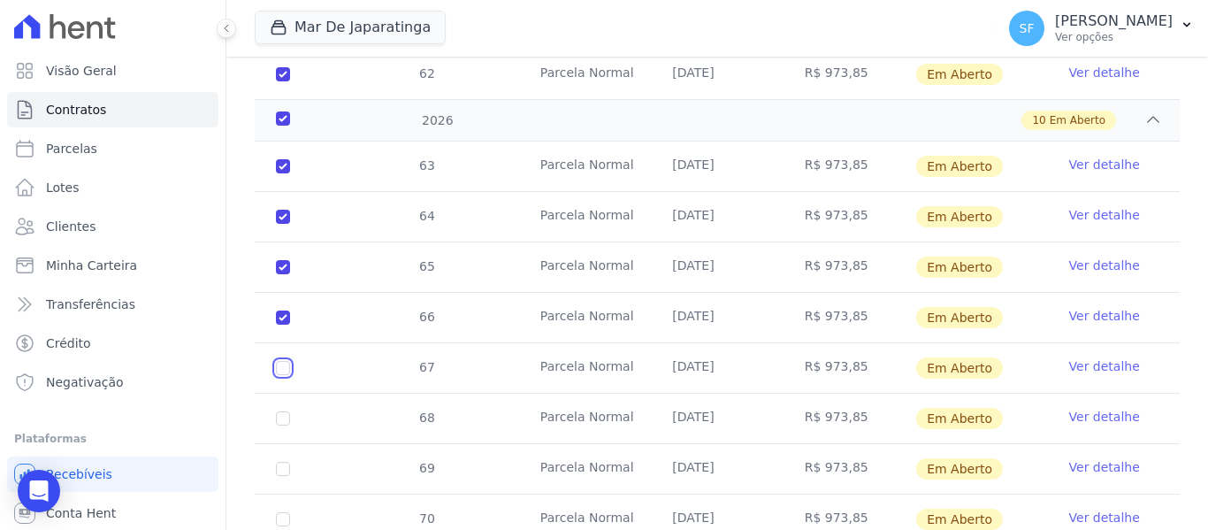
click at [278, 361] on input "checkbox" at bounding box center [283, 368] width 14 height 14
click at [283, 411] on input "checkbox" at bounding box center [283, 418] width 14 height 14
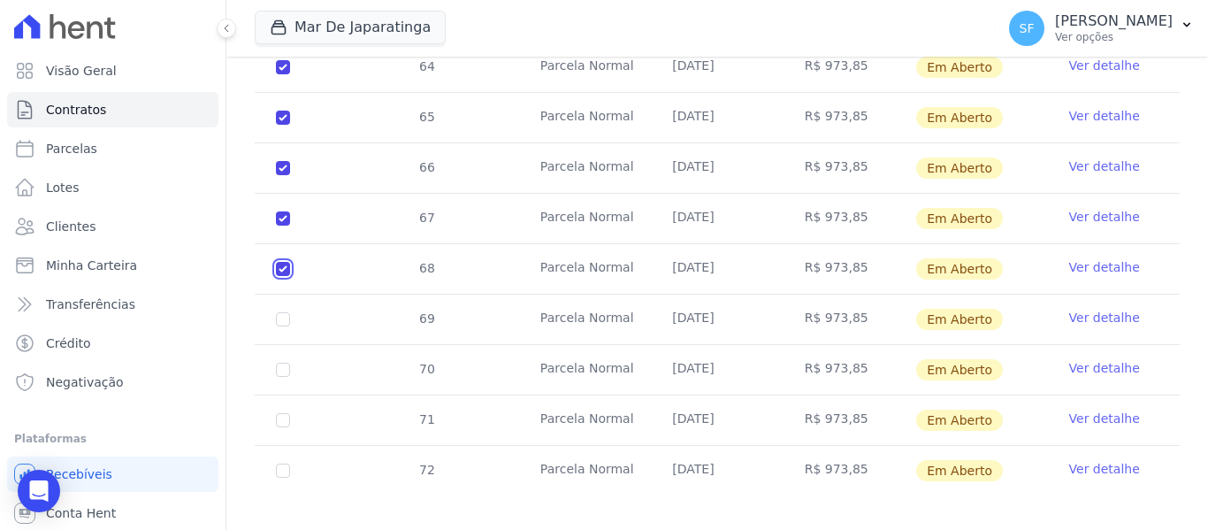
scroll to position [1293, 0]
click at [286, 311] on input "checkbox" at bounding box center [283, 318] width 14 height 14
click at [284, 362] on input "checkbox" at bounding box center [283, 369] width 14 height 14
click at [279, 412] on input "checkbox" at bounding box center [283, 419] width 14 height 14
click at [286, 462] on input "checkbox" at bounding box center [283, 469] width 14 height 14
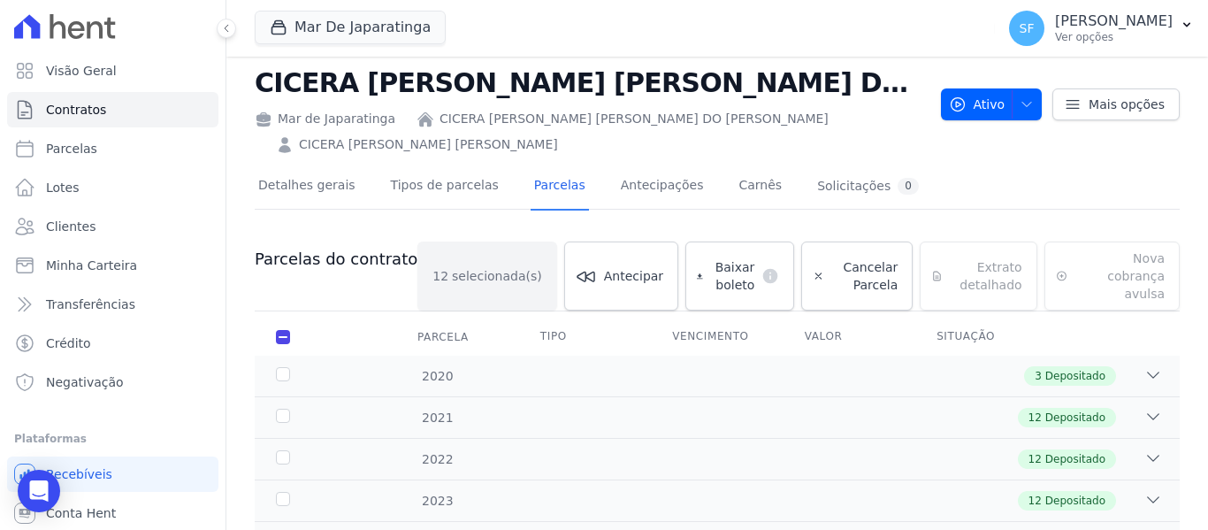
scroll to position [0, 0]
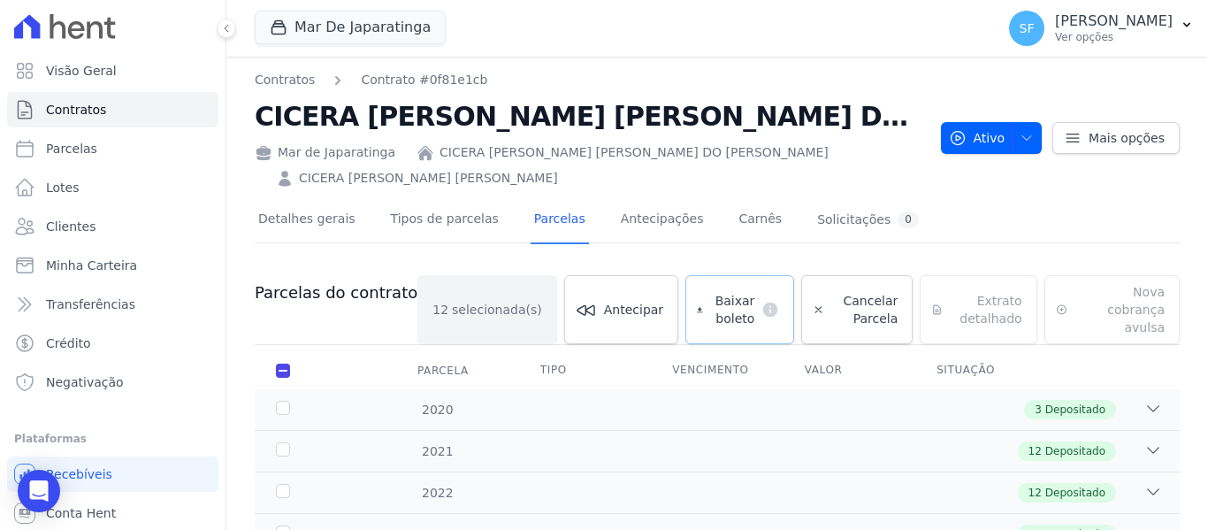
click at [713, 314] on span "Baixar boleto" at bounding box center [732, 309] width 45 height 35
click at [133, 228] on link "Clientes" at bounding box center [112, 226] width 211 height 35
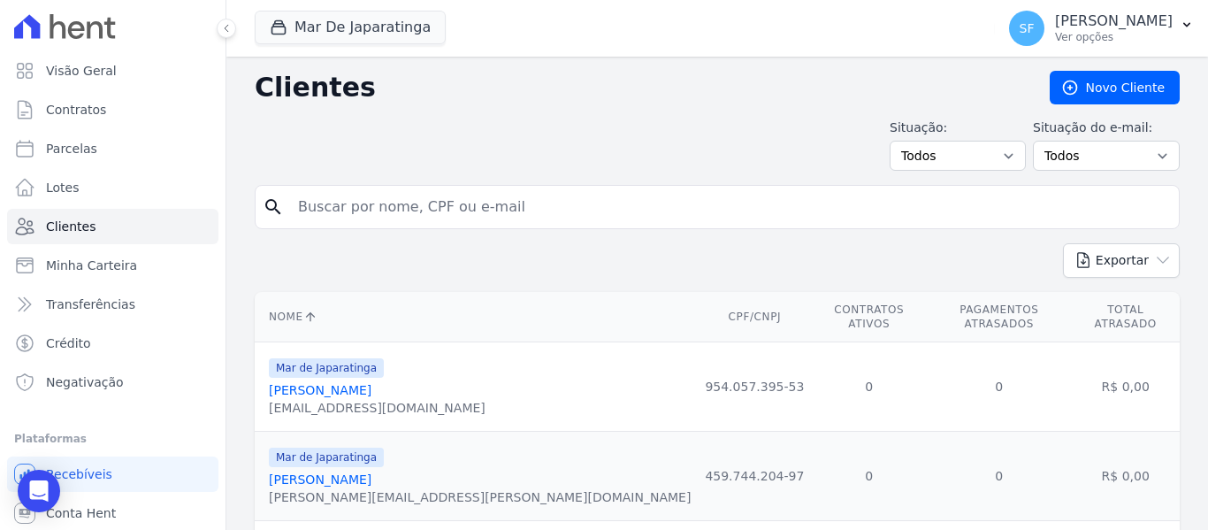
click at [530, 211] on input "search" at bounding box center [729, 206] width 884 height 35
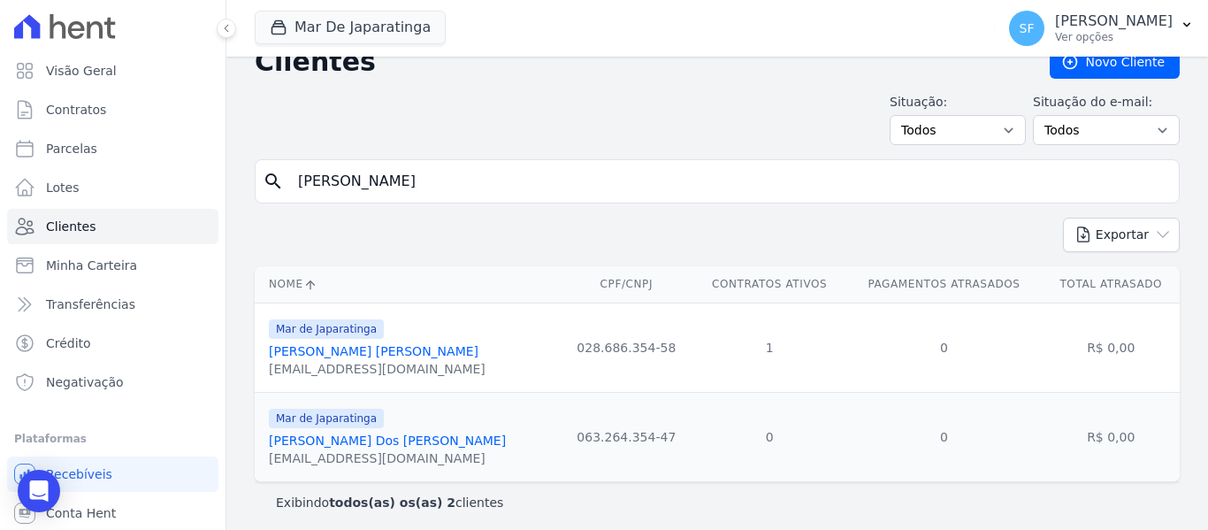
scroll to position [33, 0]
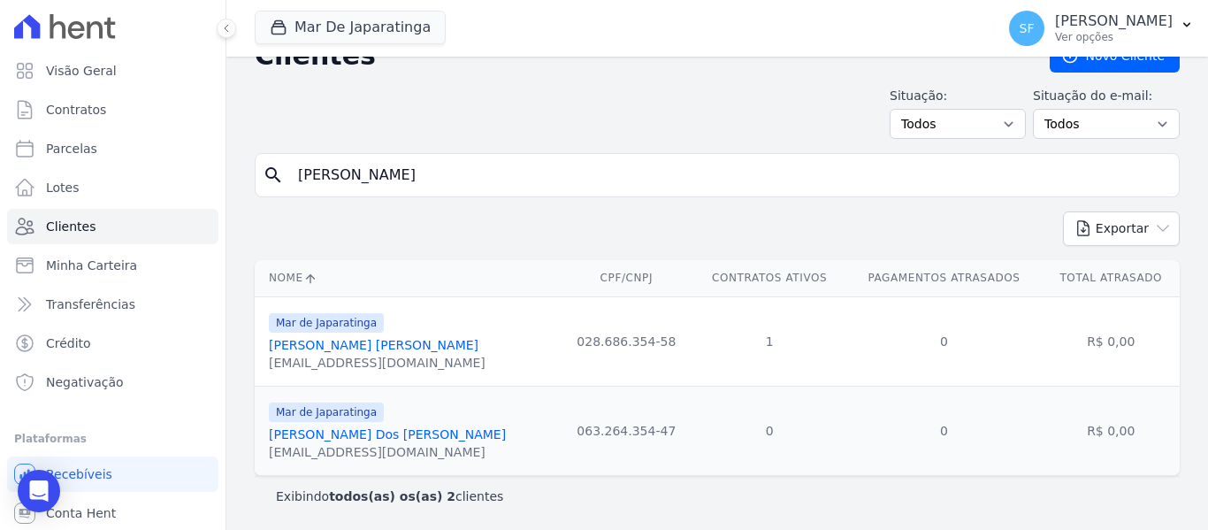
click at [385, 347] on link "[PERSON_NAME] [PERSON_NAME]" at bounding box center [374, 345] width 210 height 14
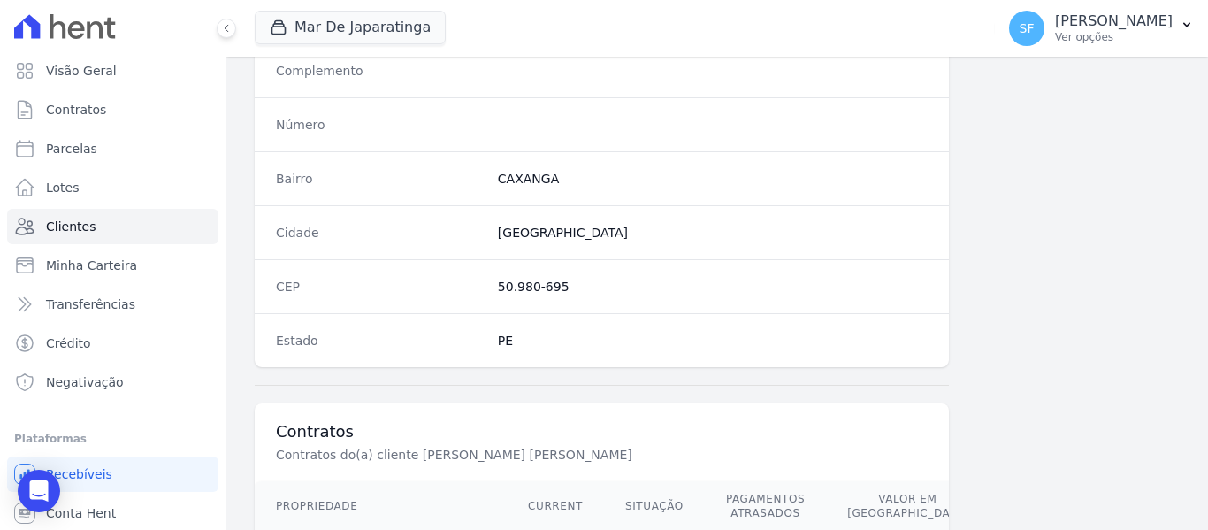
scroll to position [1139, 0]
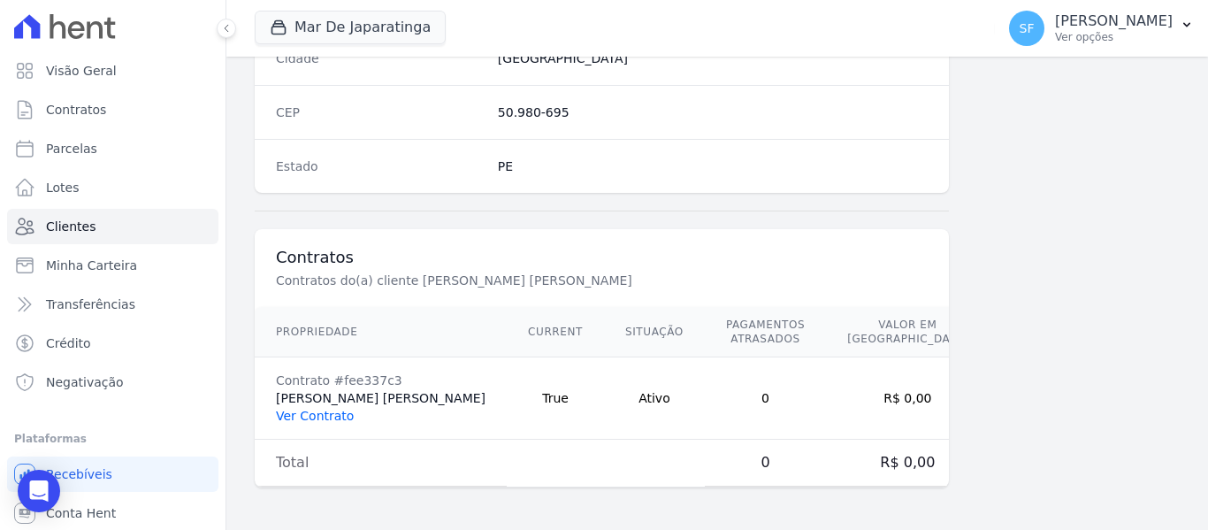
click at [324, 419] on link "Ver Contrato" at bounding box center [315, 415] width 78 height 14
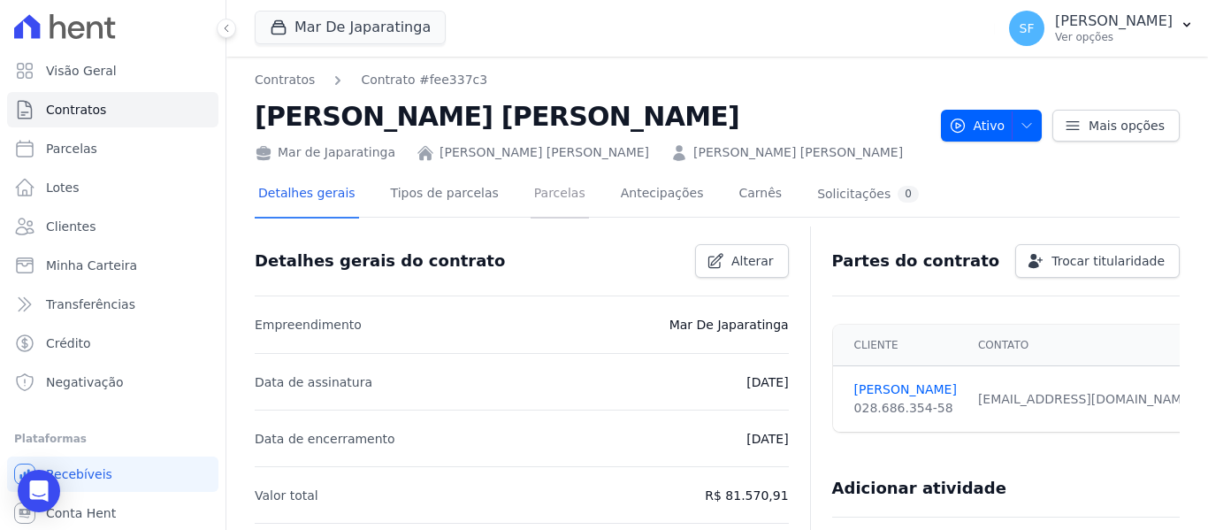
click at [540, 196] on link "Parcelas" at bounding box center [559, 195] width 58 height 47
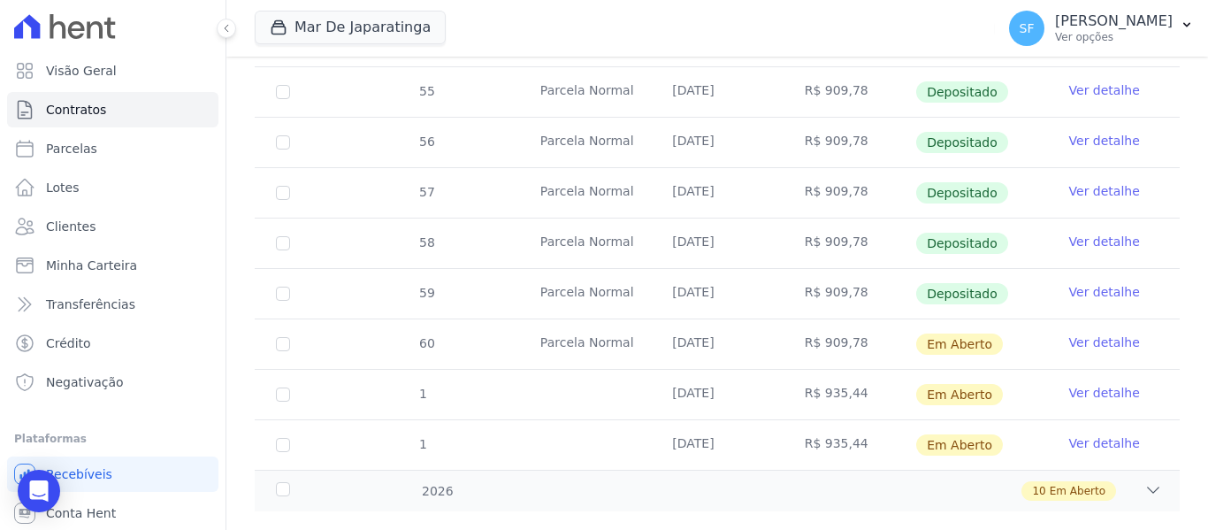
scroll to position [750, 0]
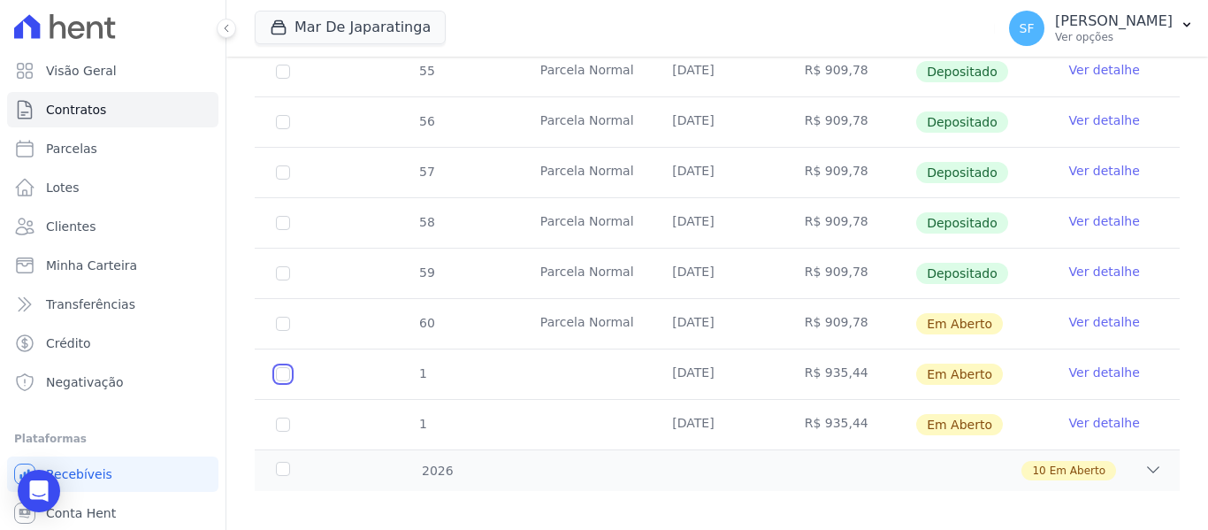
click at [285, 367] on input "checkbox" at bounding box center [283, 374] width 14 height 14
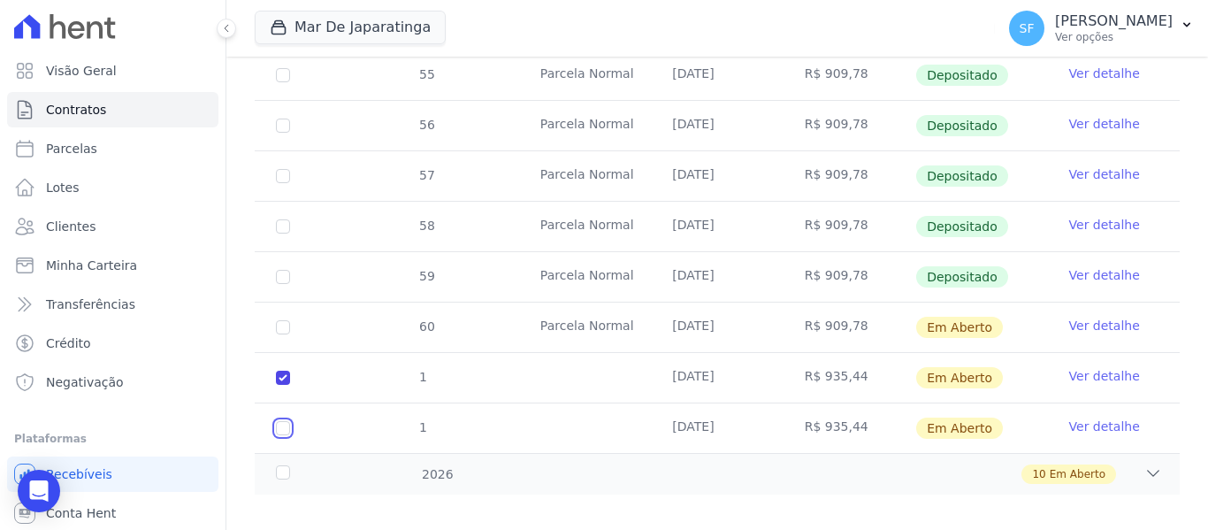
click at [279, 421] on input "checkbox" at bounding box center [283, 428] width 14 height 14
click at [287, 465] on div "2026" at bounding box center [312, 474] width 80 height 19
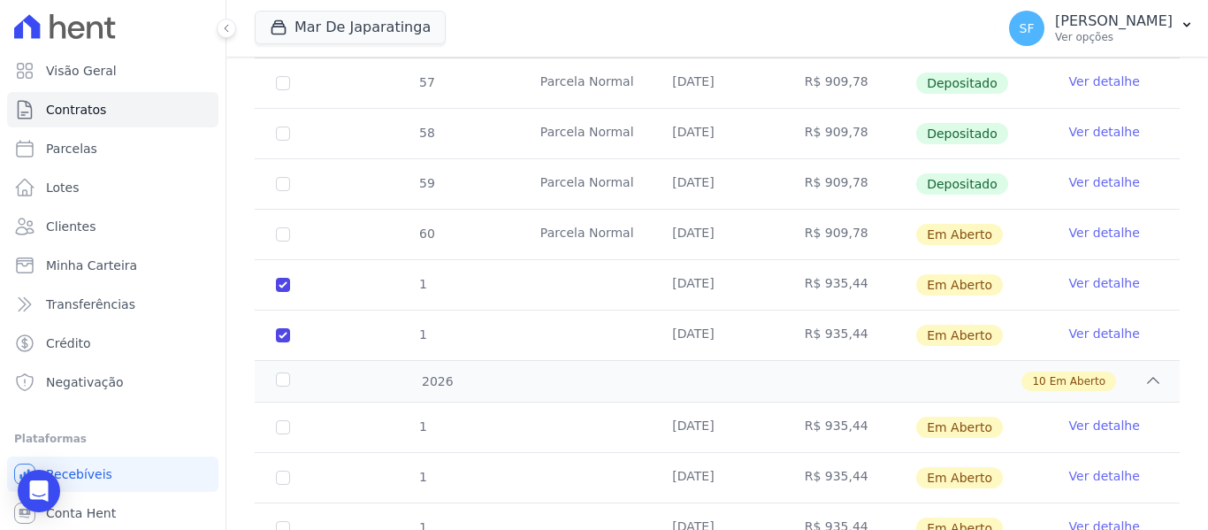
scroll to position [941, 0]
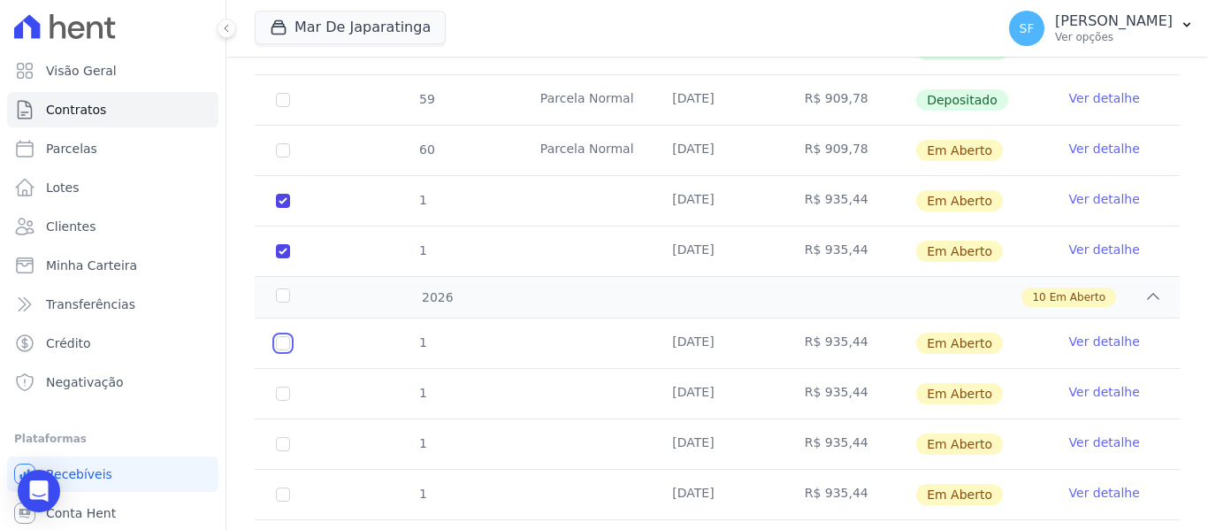
click at [280, 336] on input "checkbox" at bounding box center [283, 343] width 14 height 14
click at [284, 386] on input "checkbox" at bounding box center [283, 393] width 14 height 14
click at [286, 437] on input "checkbox" at bounding box center [283, 444] width 14 height 14
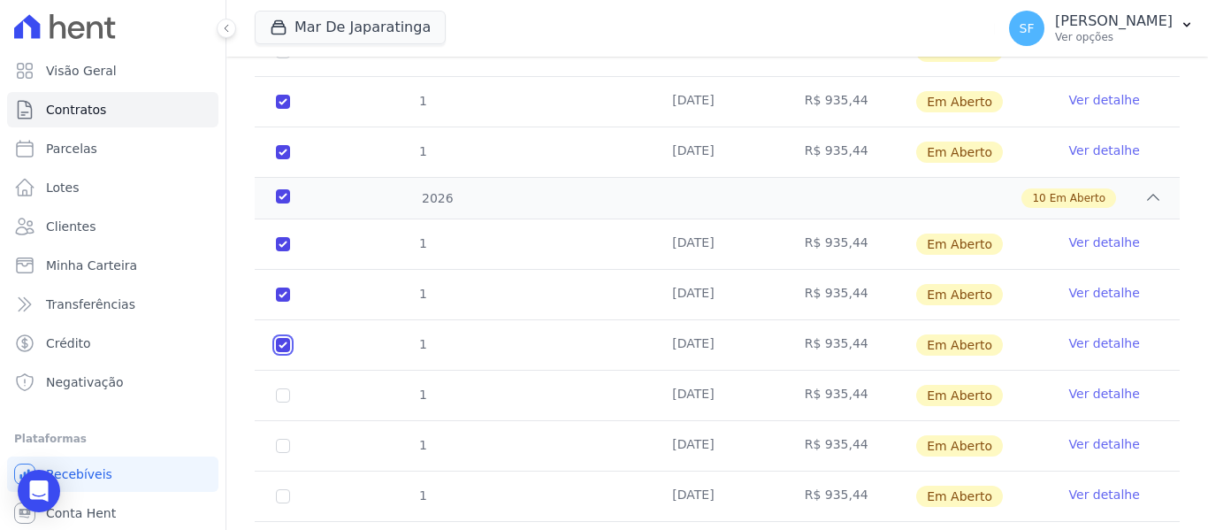
scroll to position [1117, 0]
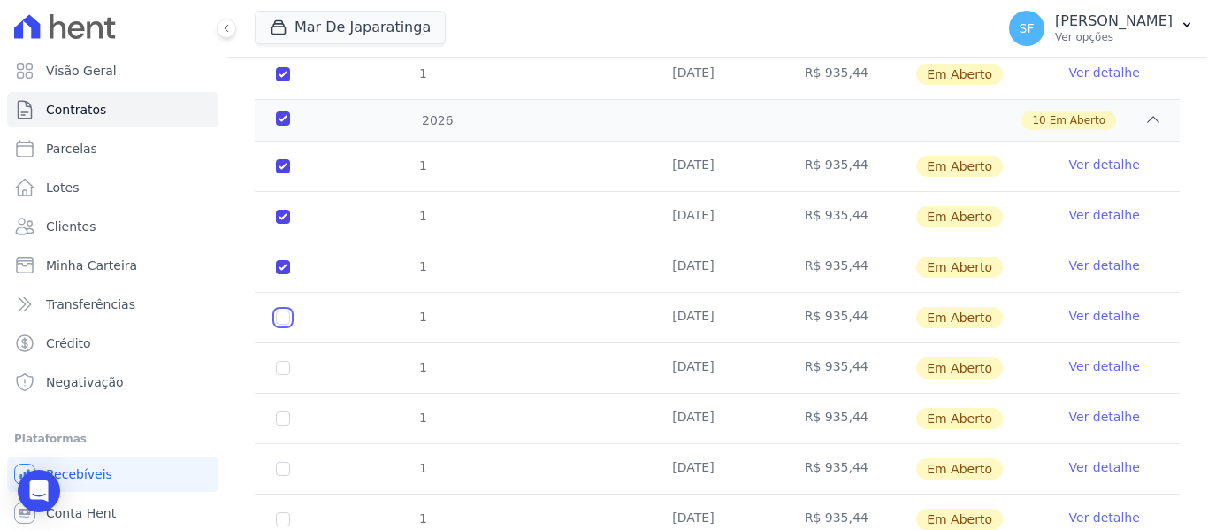
click at [280, 310] on input "checkbox" at bounding box center [283, 317] width 14 height 14
click at [280, 361] on input "checkbox" at bounding box center [283, 368] width 14 height 14
click at [279, 411] on input "checkbox" at bounding box center [283, 418] width 14 height 14
click at [283, 461] on input "checkbox" at bounding box center [283, 468] width 14 height 14
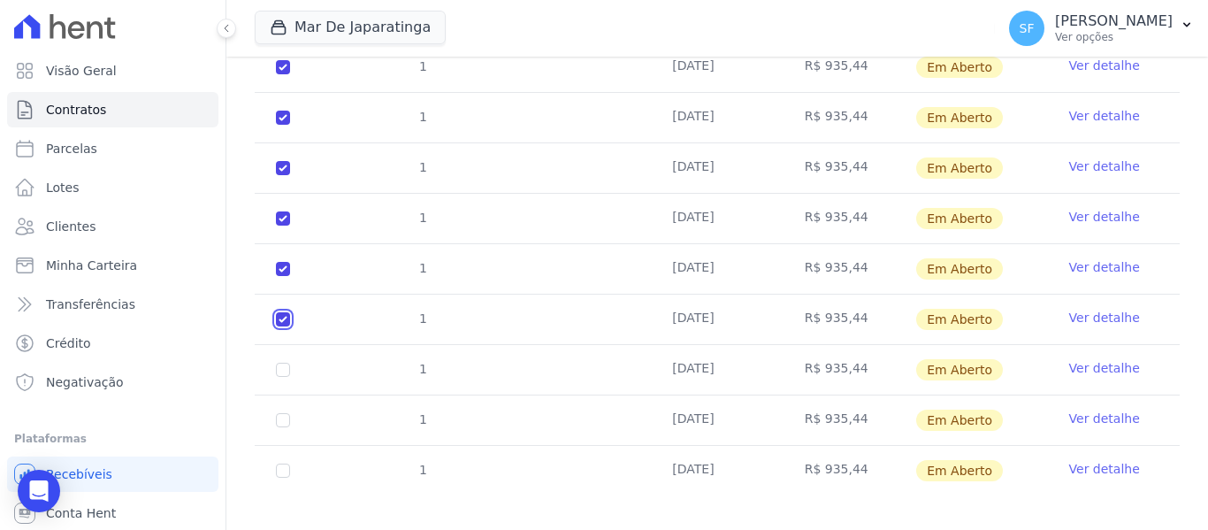
scroll to position [1268, 0]
click at [284, 362] on input "checkbox" at bounding box center [283, 369] width 14 height 14
click at [284, 412] on input "checkbox" at bounding box center [283, 419] width 14 height 14
click at [280, 462] on input "checkbox" at bounding box center [283, 469] width 14 height 14
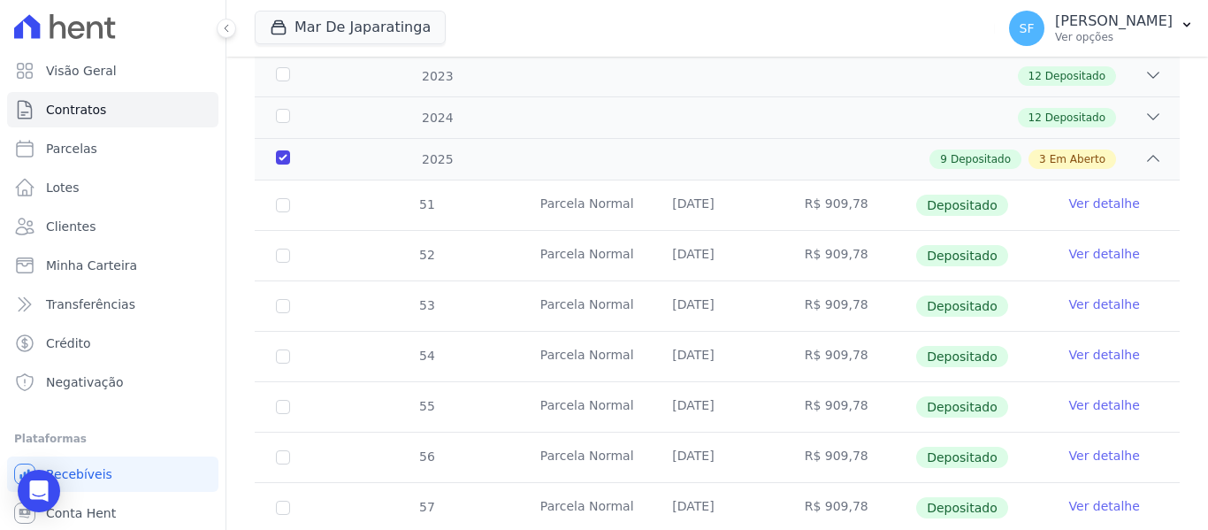
scroll to position [118, 0]
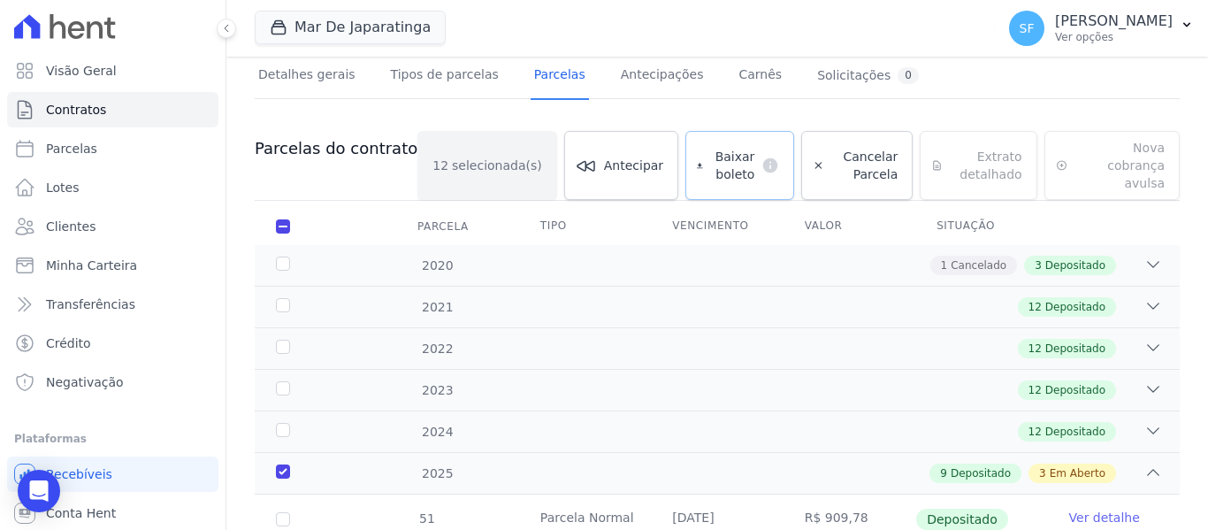
click at [710, 166] on span "Baixar boleto" at bounding box center [732, 165] width 45 height 35
drag, startPoint x: 97, startPoint y: 230, endPoint x: 564, endPoint y: 220, distance: 466.9
click at [97, 230] on link "Clientes" at bounding box center [112, 226] width 211 height 35
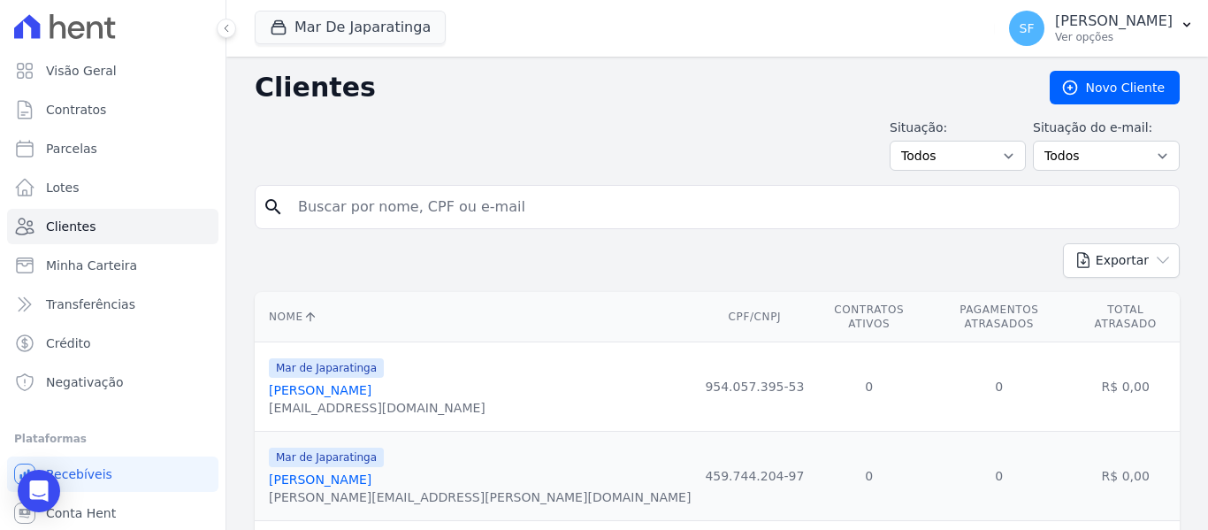
click at [558, 221] on input "search" at bounding box center [729, 206] width 884 height 35
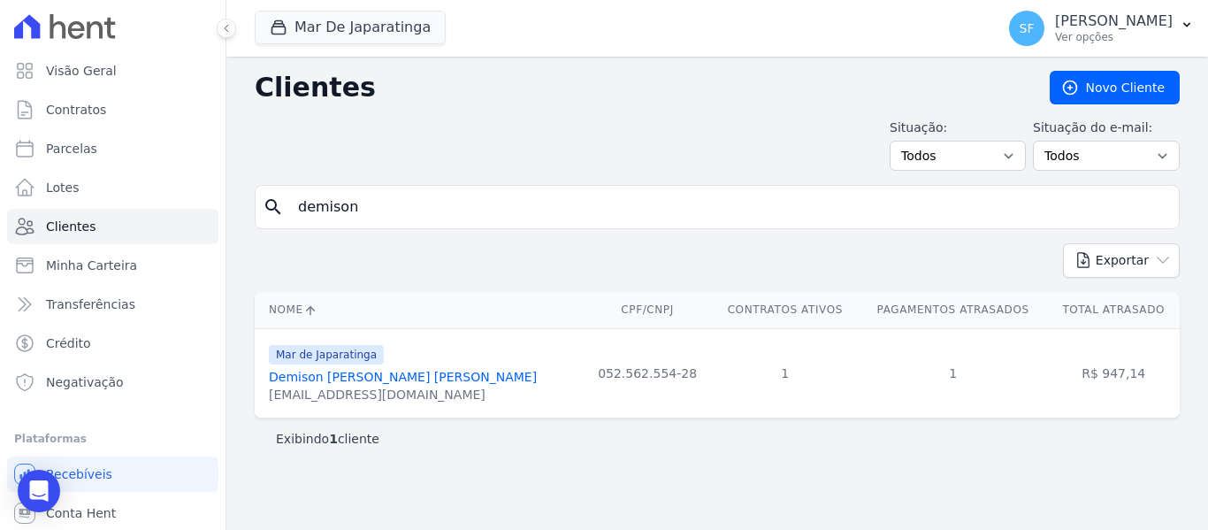
click at [370, 377] on link "Demison [PERSON_NAME] [PERSON_NAME]" at bounding box center [403, 377] width 268 height 14
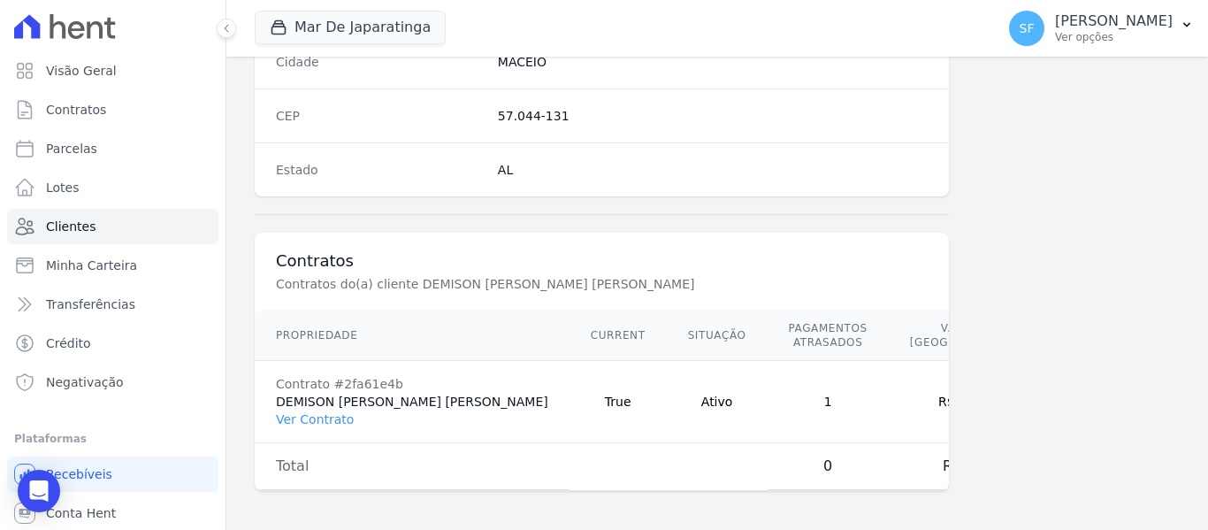
scroll to position [1139, 0]
click at [328, 413] on link "Ver Contrato" at bounding box center [315, 415] width 78 height 14
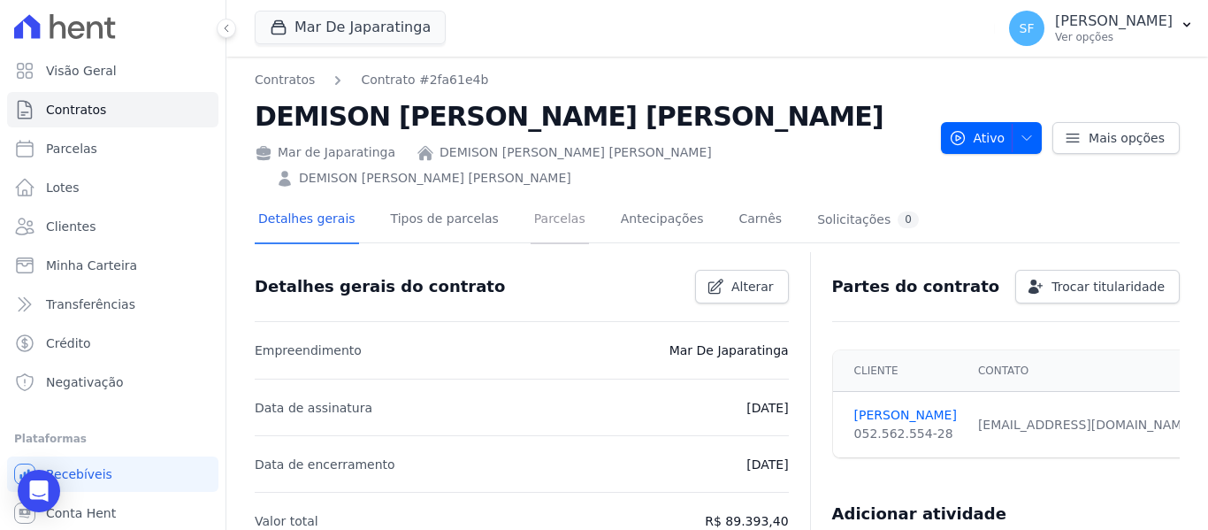
click at [552, 205] on link "Parcelas" at bounding box center [559, 220] width 58 height 47
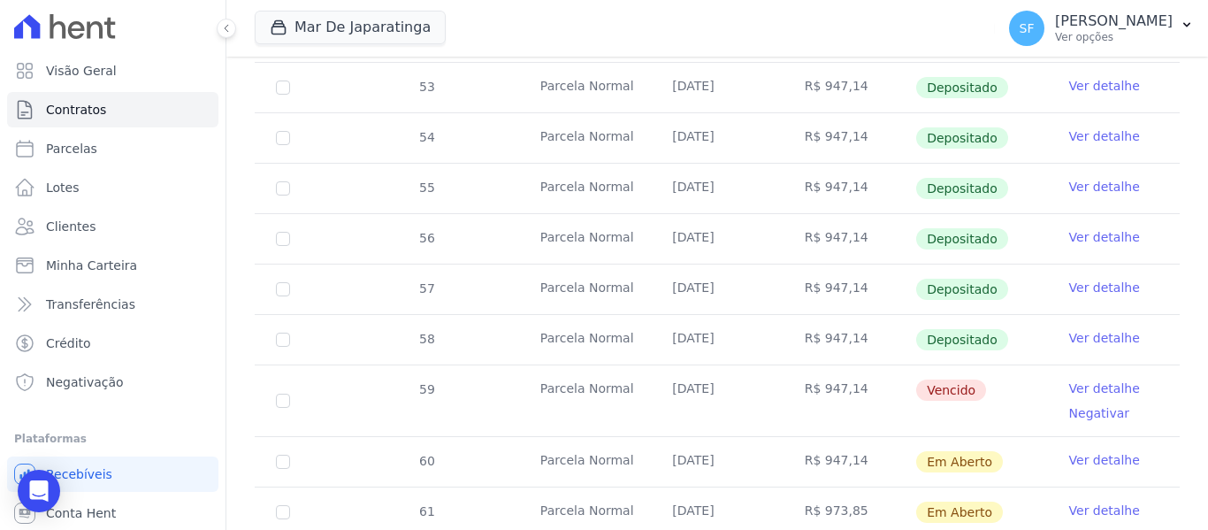
scroll to position [771, 0]
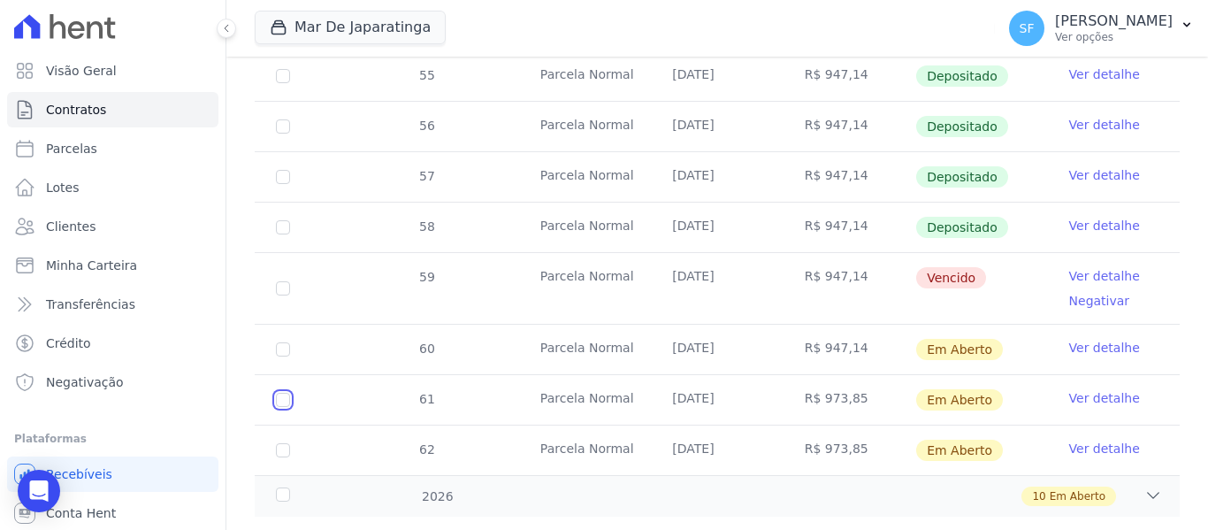
drag, startPoint x: 280, startPoint y: 361, endPoint x: 284, endPoint y: 370, distance: 10.3
click at [281, 393] on input "checkbox" at bounding box center [283, 400] width 14 height 14
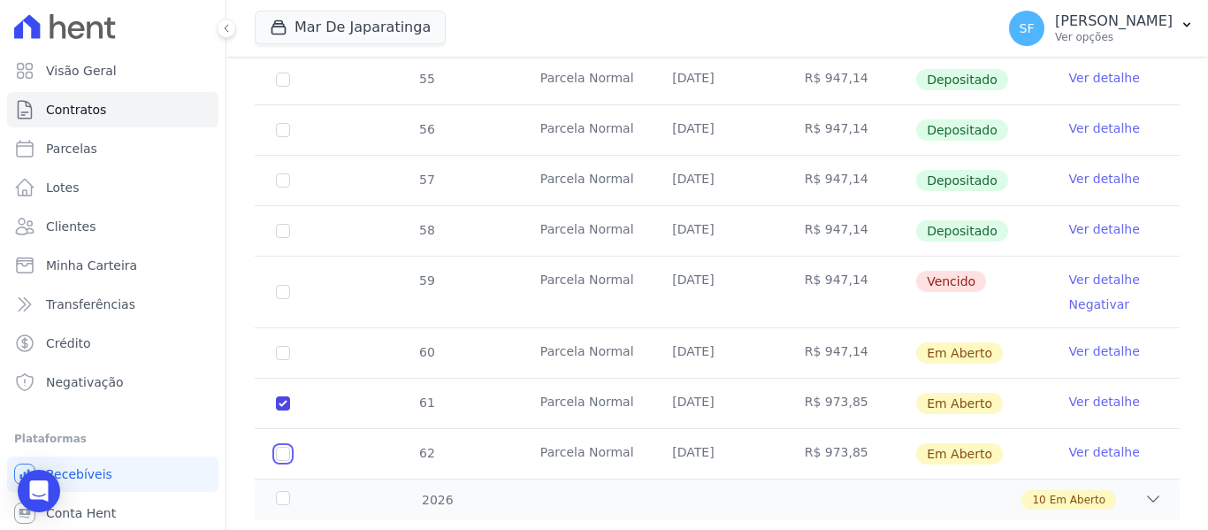
click at [289, 446] on input "checkbox" at bounding box center [283, 453] width 14 height 14
click at [288, 491] on div "2026" at bounding box center [312, 500] width 80 height 19
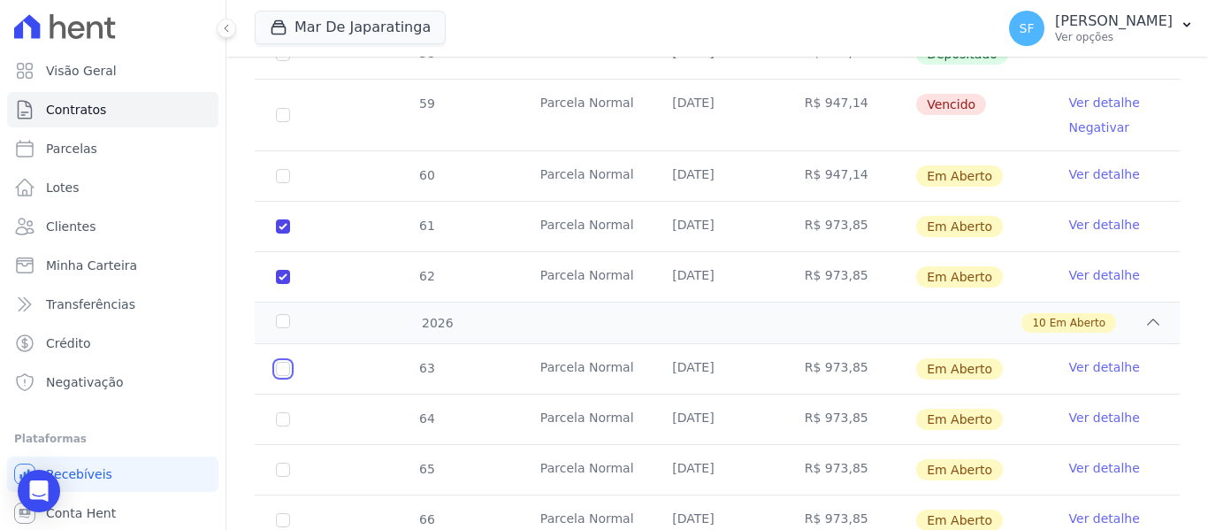
click at [285, 362] on input "checkbox" at bounding box center [283, 369] width 14 height 14
click at [282, 412] on input "checkbox" at bounding box center [283, 419] width 14 height 14
click at [280, 462] on input "checkbox" at bounding box center [283, 469] width 14 height 14
click at [279, 513] on input "checkbox" at bounding box center [283, 520] width 14 height 14
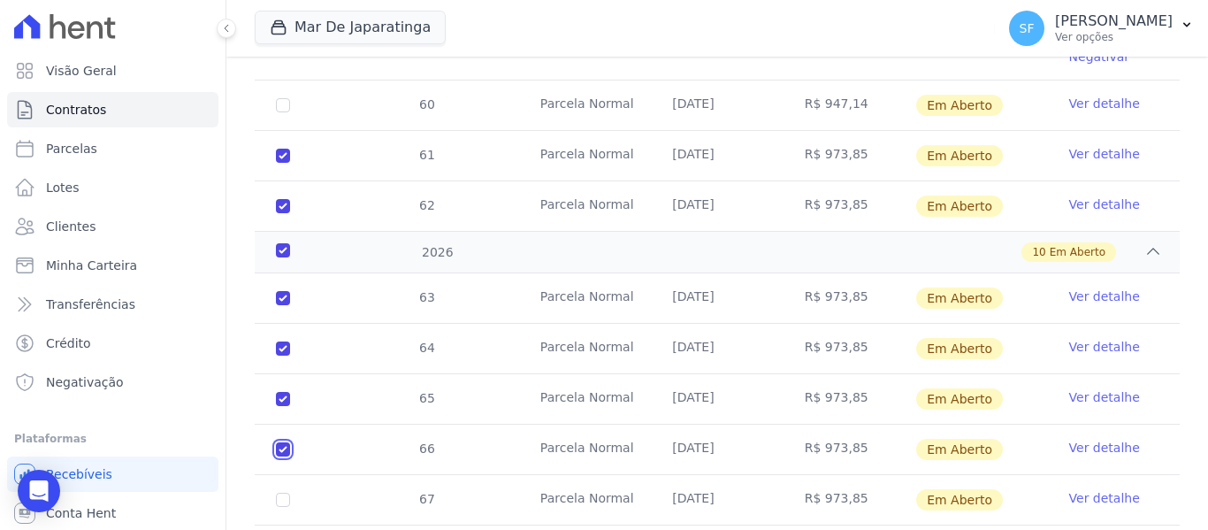
scroll to position [1139, 0]
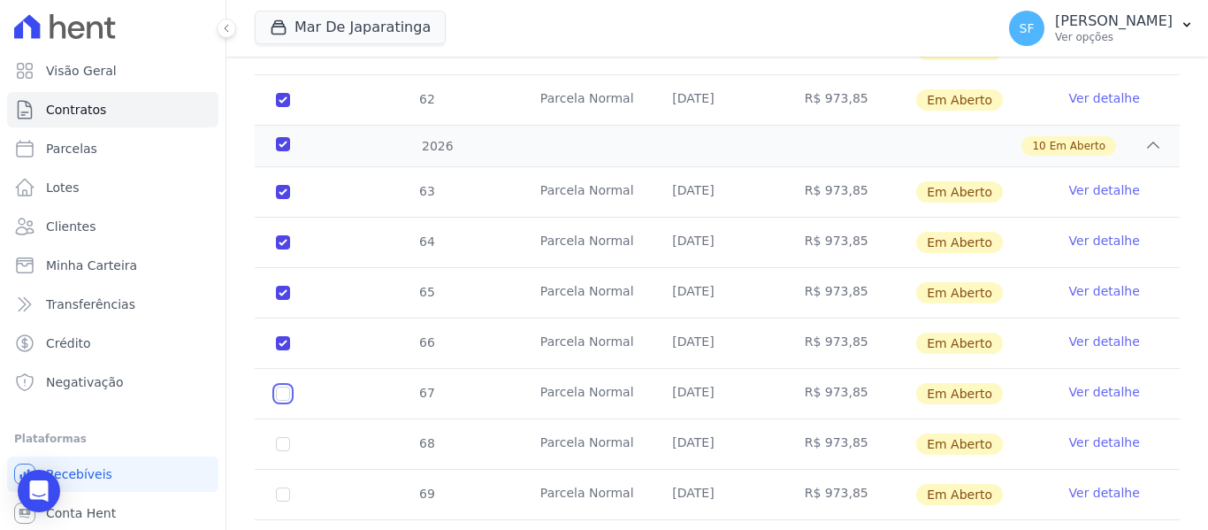
click at [284, 386] on input "checkbox" at bounding box center [283, 393] width 14 height 14
click at [281, 437] on input "checkbox" at bounding box center [283, 444] width 14 height 14
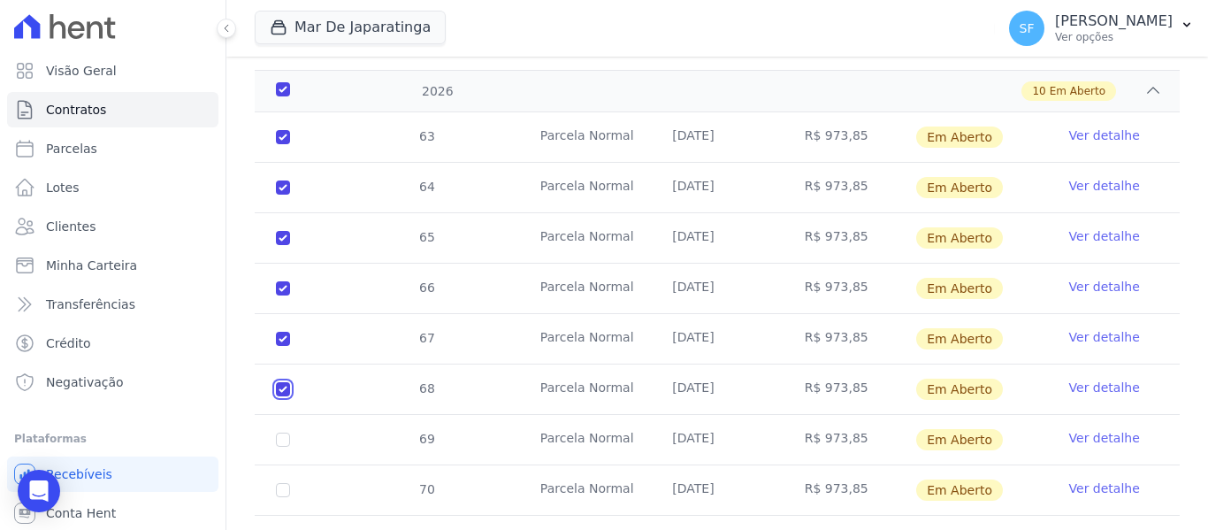
scroll to position [1289, 0]
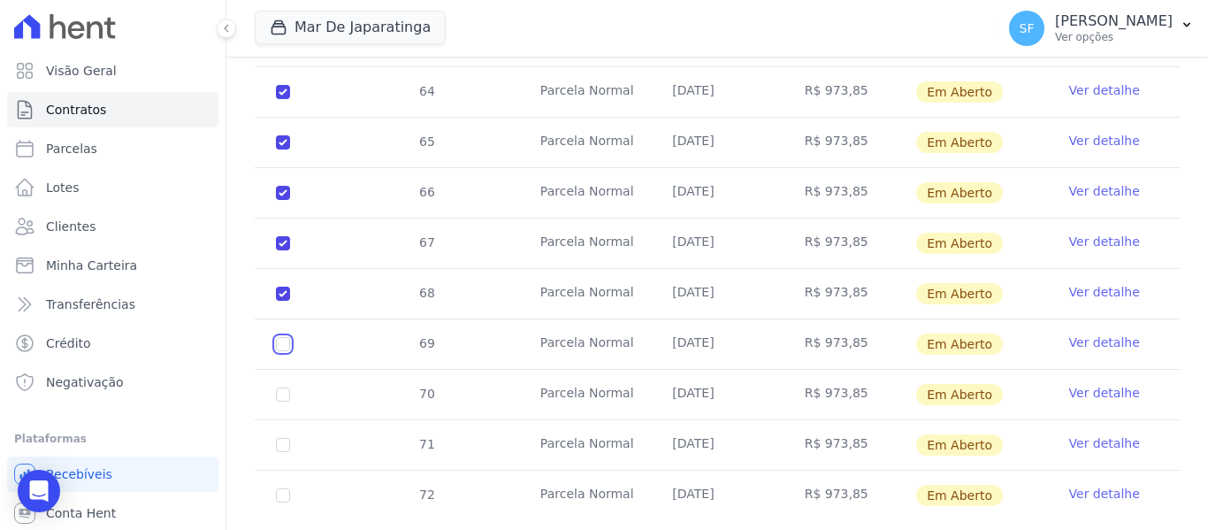
click at [284, 337] on input "checkbox" at bounding box center [283, 344] width 14 height 14
click at [284, 370] on td "70" at bounding box center [283, 395] width 57 height 50
click at [285, 370] on td "70" at bounding box center [283, 395] width 57 height 50
click at [283, 387] on input "checkbox" at bounding box center [283, 394] width 14 height 14
click at [283, 438] on input "checkbox" at bounding box center [283, 445] width 14 height 14
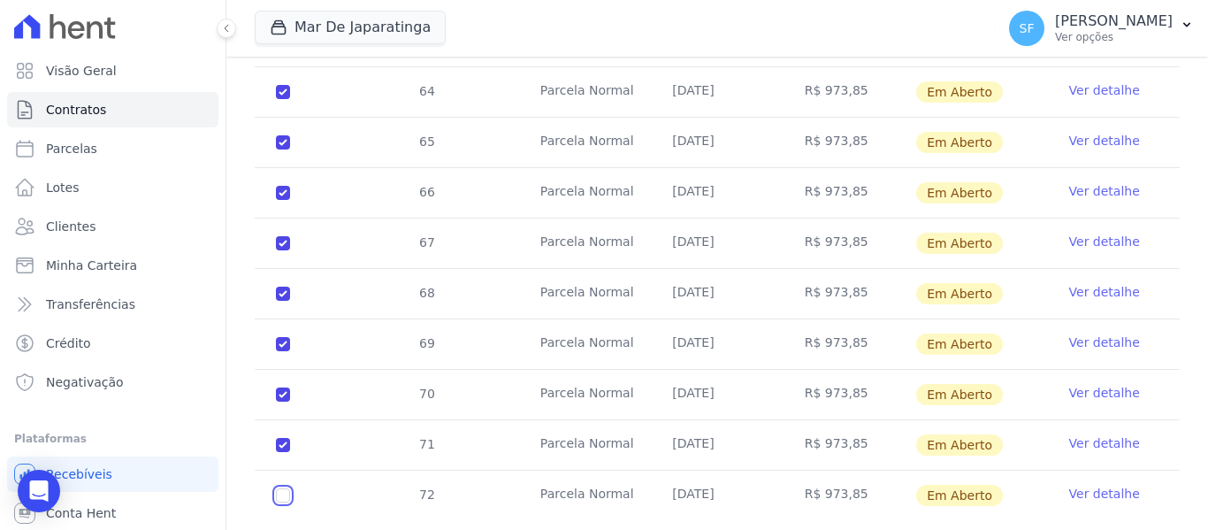
click at [282, 488] on input "checkbox" at bounding box center [283, 495] width 14 height 14
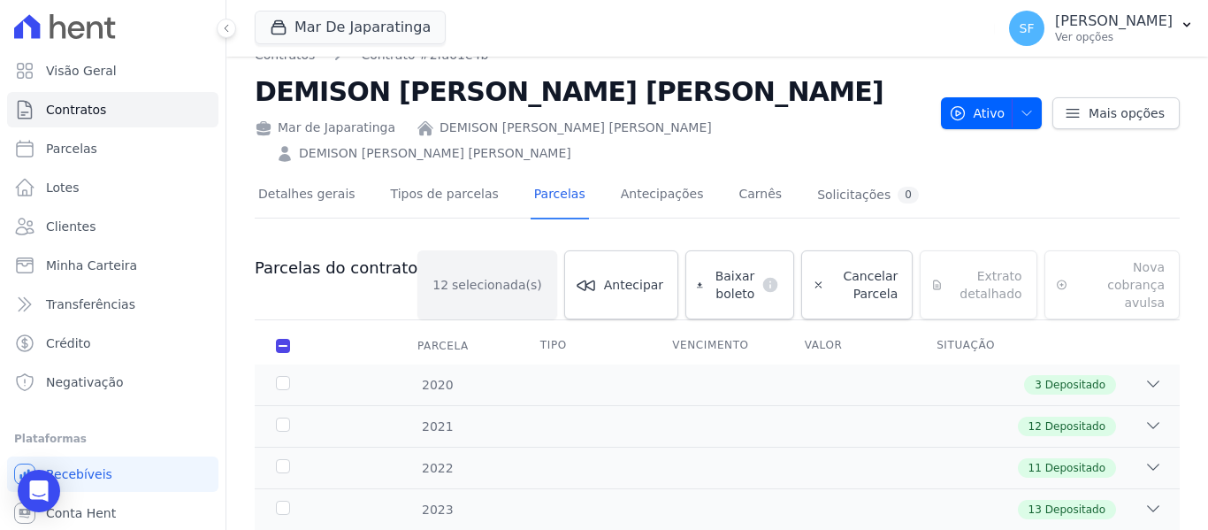
scroll to position [0, 0]
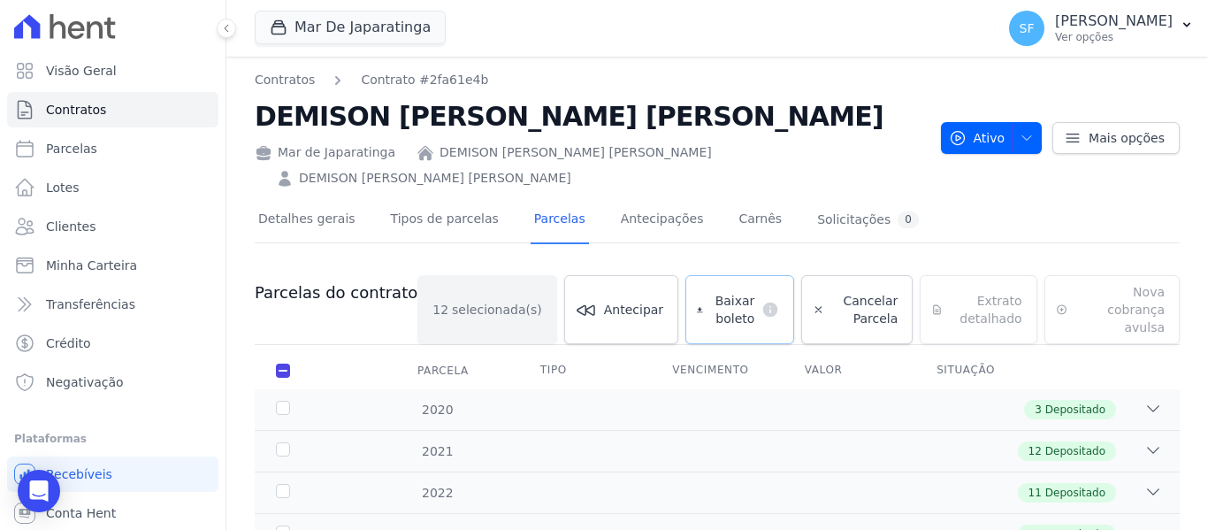
click at [710, 292] on span "Baixar boleto" at bounding box center [732, 309] width 45 height 35
click at [116, 265] on span "Minha Carteira" at bounding box center [91, 265] width 91 height 18
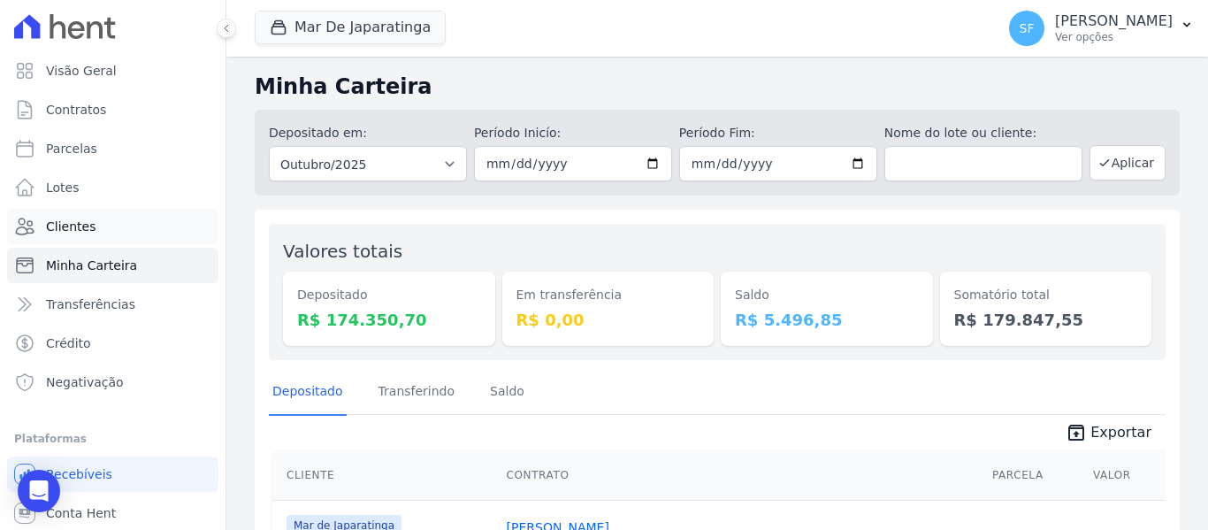
click at [94, 225] on link "Clientes" at bounding box center [112, 226] width 211 height 35
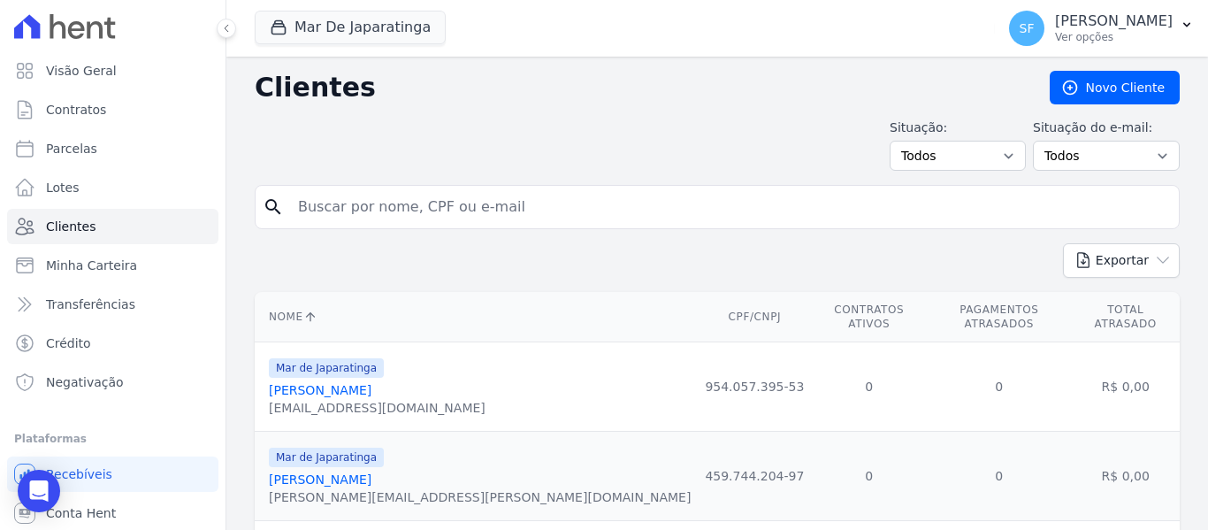
click at [532, 210] on input "search" at bounding box center [729, 206] width 884 height 35
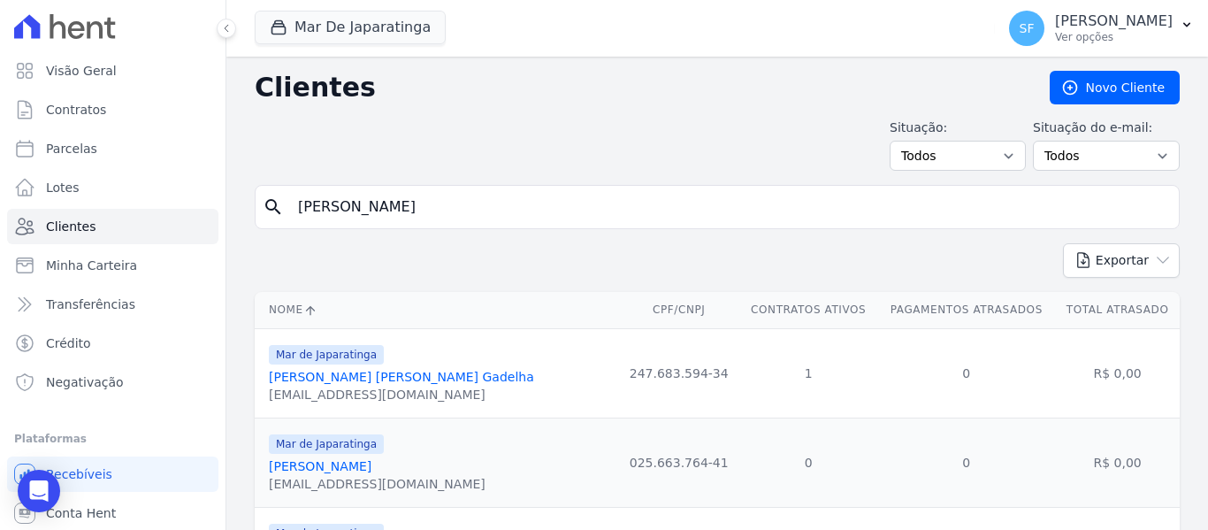
click at [528, 204] on input "[PERSON_NAME]" at bounding box center [729, 206] width 884 height 35
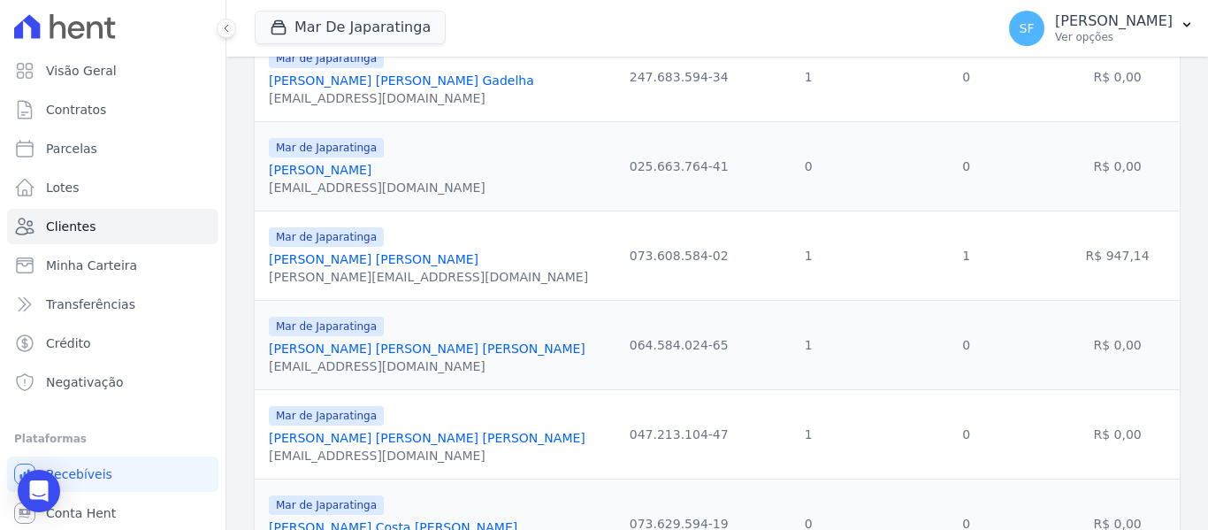
scroll to position [265, 0]
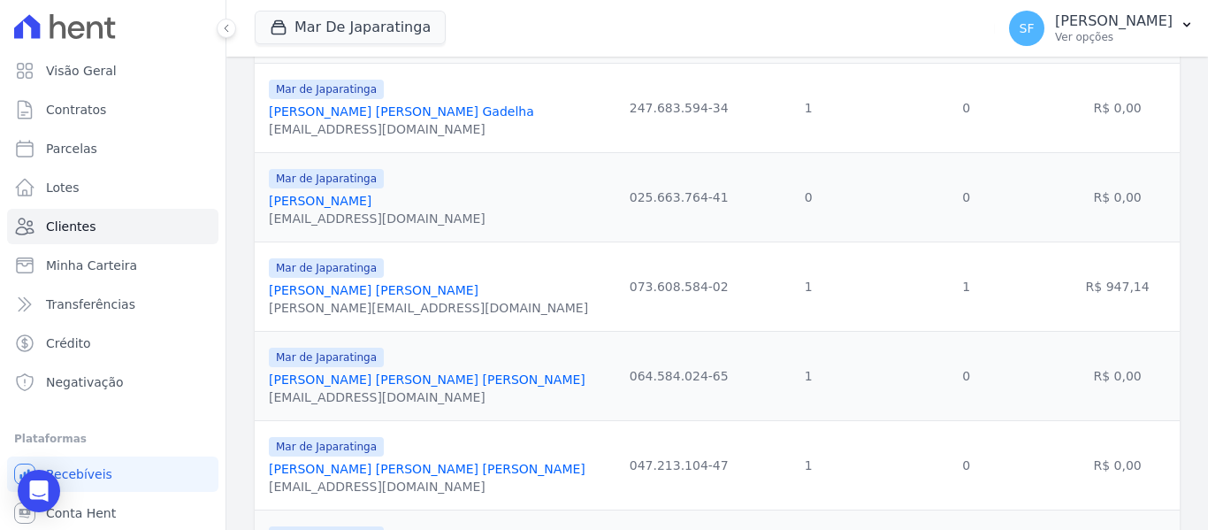
click at [380, 375] on link "[PERSON_NAME] [PERSON_NAME] [PERSON_NAME]" at bounding box center [427, 379] width 316 height 14
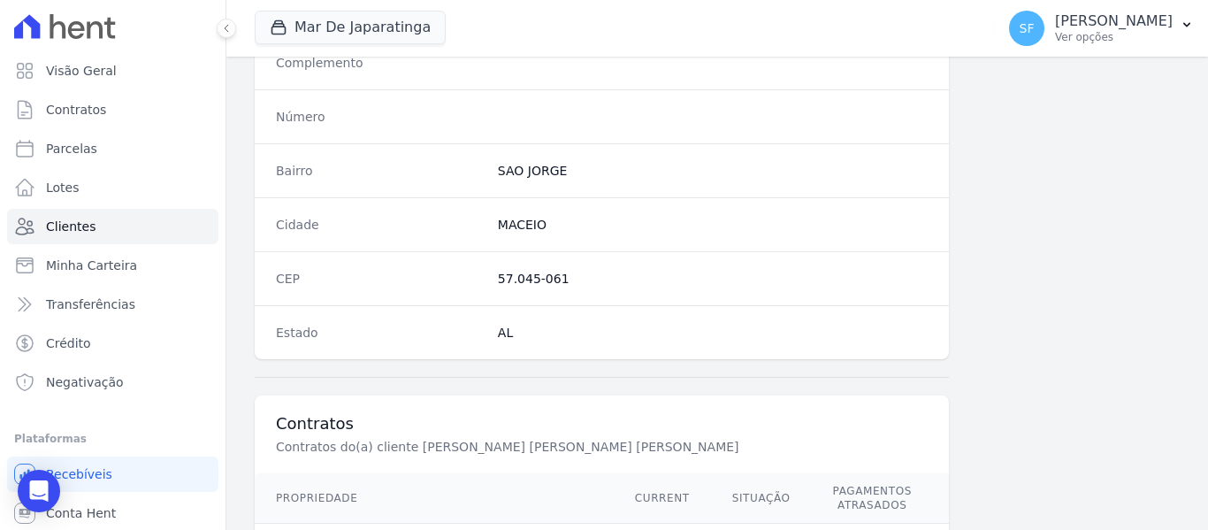
scroll to position [1139, 0]
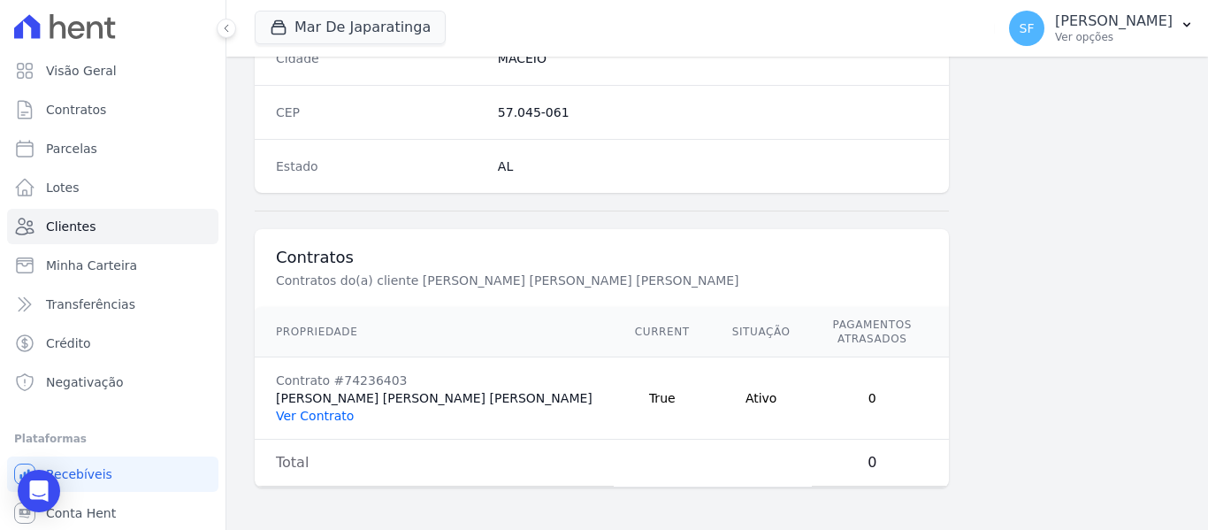
click at [338, 420] on link "Ver Contrato" at bounding box center [315, 415] width 78 height 14
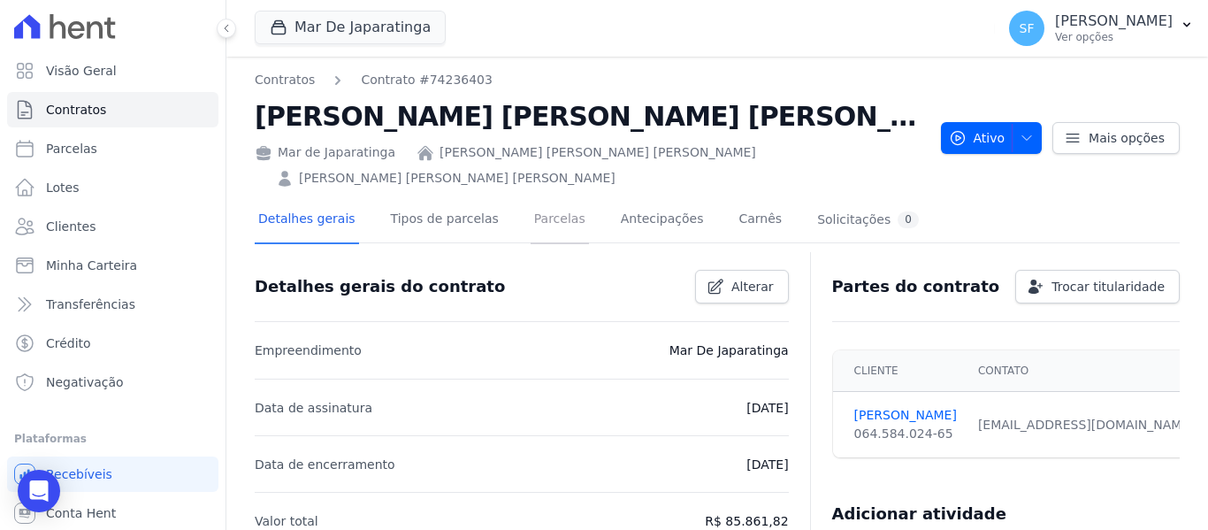
click at [537, 201] on link "Parcelas" at bounding box center [559, 220] width 58 height 47
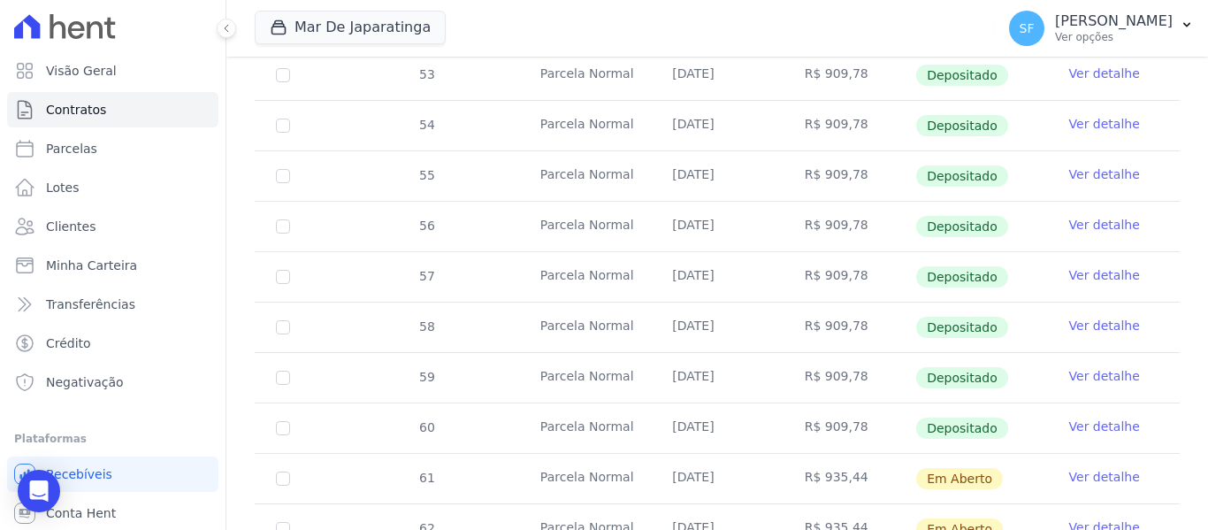
scroll to position [750, 0]
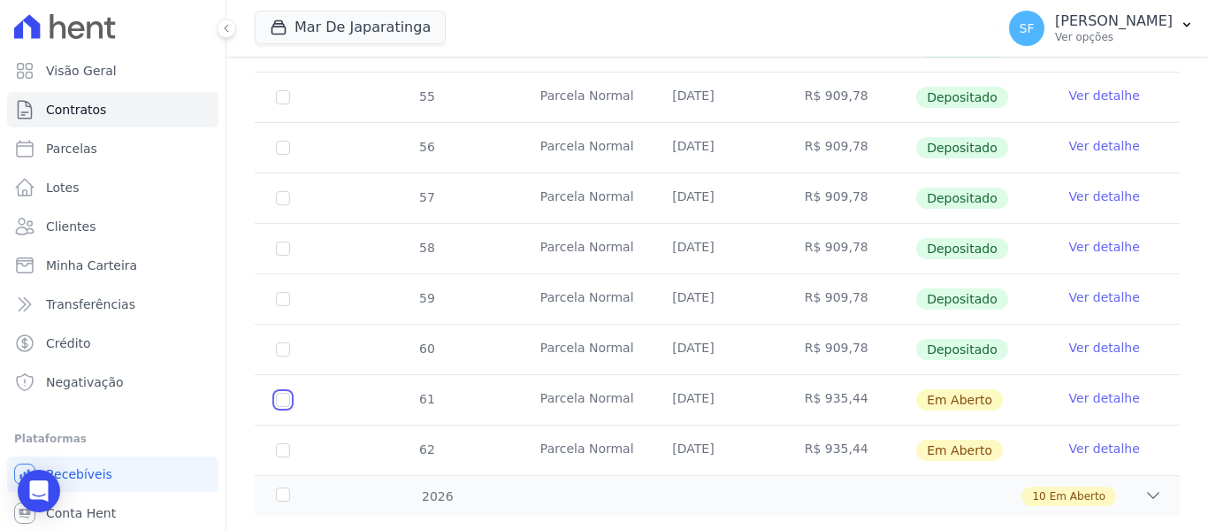
click at [281, 393] on input "checkbox" at bounding box center [283, 400] width 14 height 14
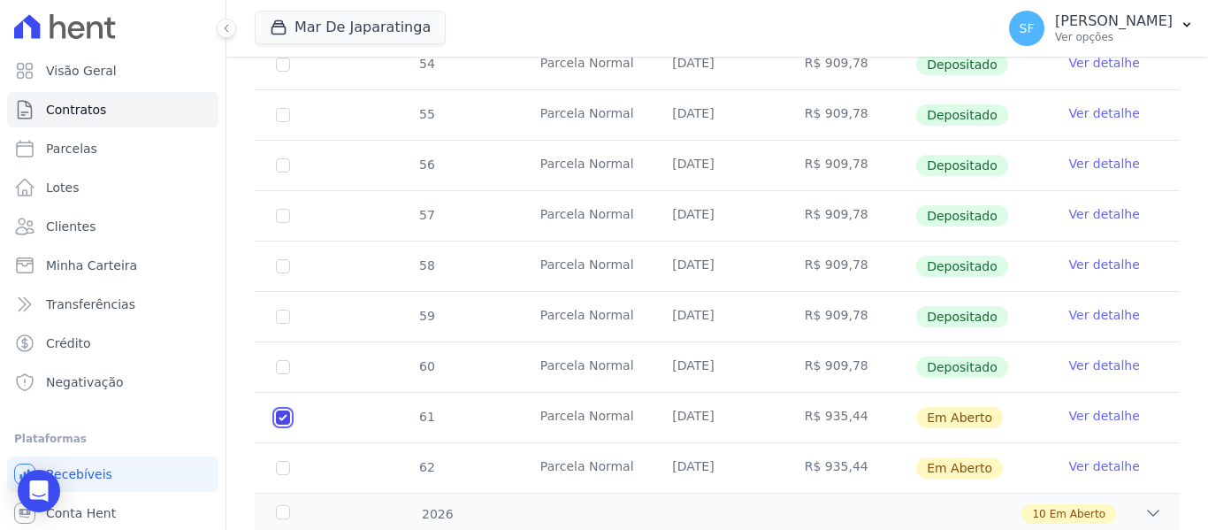
scroll to position [764, 0]
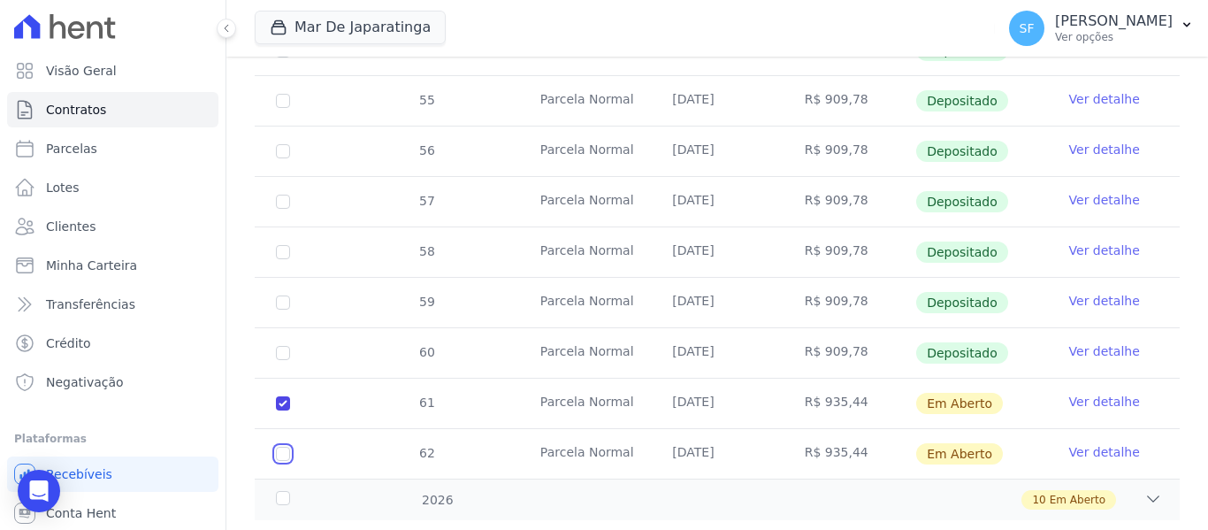
click at [279, 446] on input "checkbox" at bounding box center [283, 453] width 14 height 14
click at [286, 491] on div "2026" at bounding box center [312, 500] width 80 height 19
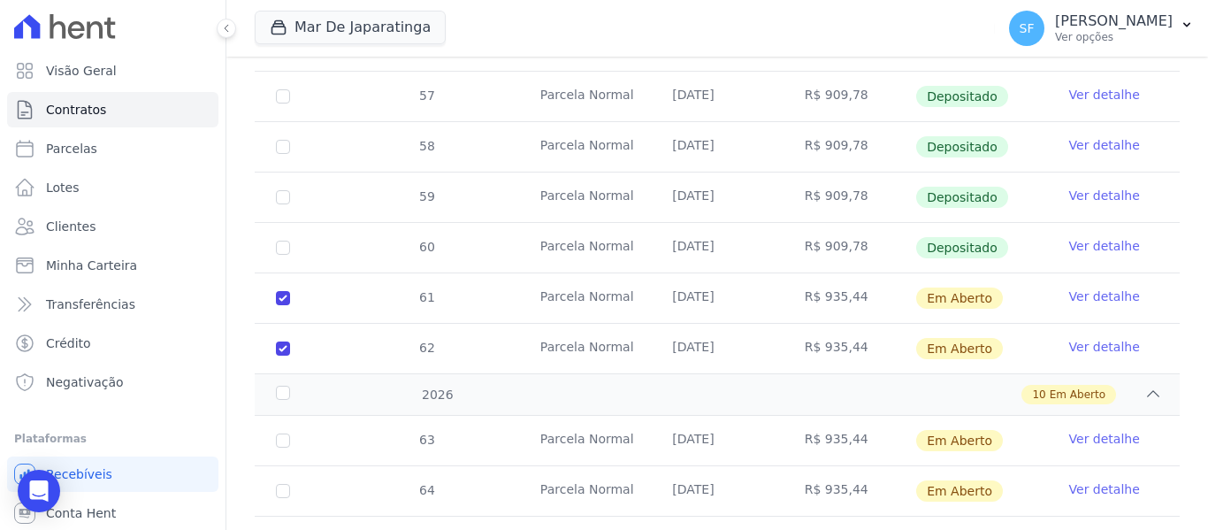
scroll to position [1029, 0]
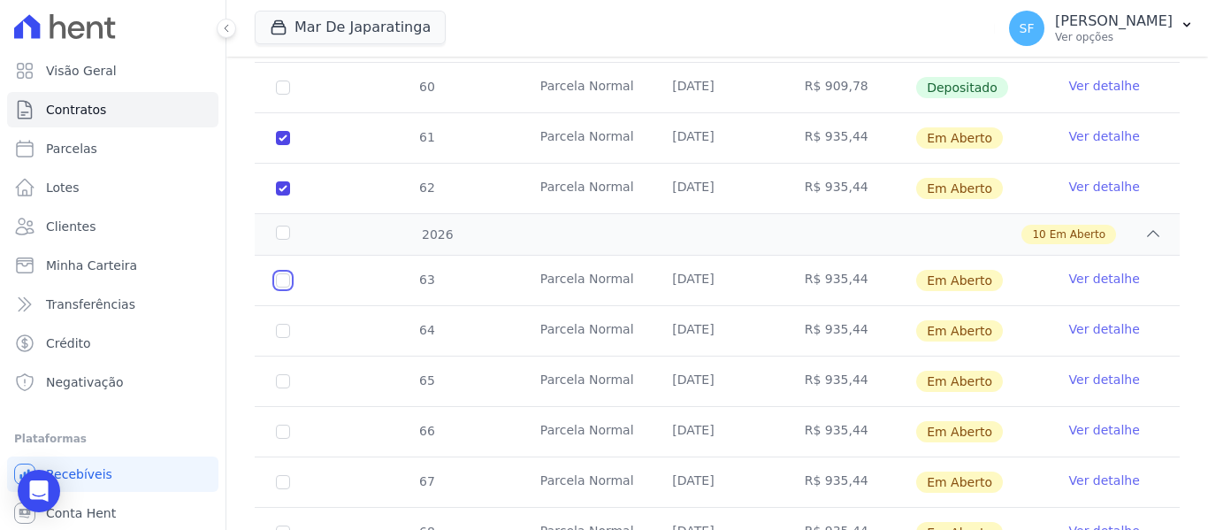
click at [282, 273] on input "checkbox" at bounding box center [283, 280] width 14 height 14
drag, startPoint x: 285, startPoint y: 291, endPoint x: 279, endPoint y: 309, distance: 18.5
click at [284, 324] on input "checkbox" at bounding box center [283, 331] width 14 height 14
click at [281, 374] on input "checkbox" at bounding box center [283, 381] width 14 height 14
click at [278, 424] on input "checkbox" at bounding box center [283, 431] width 14 height 14
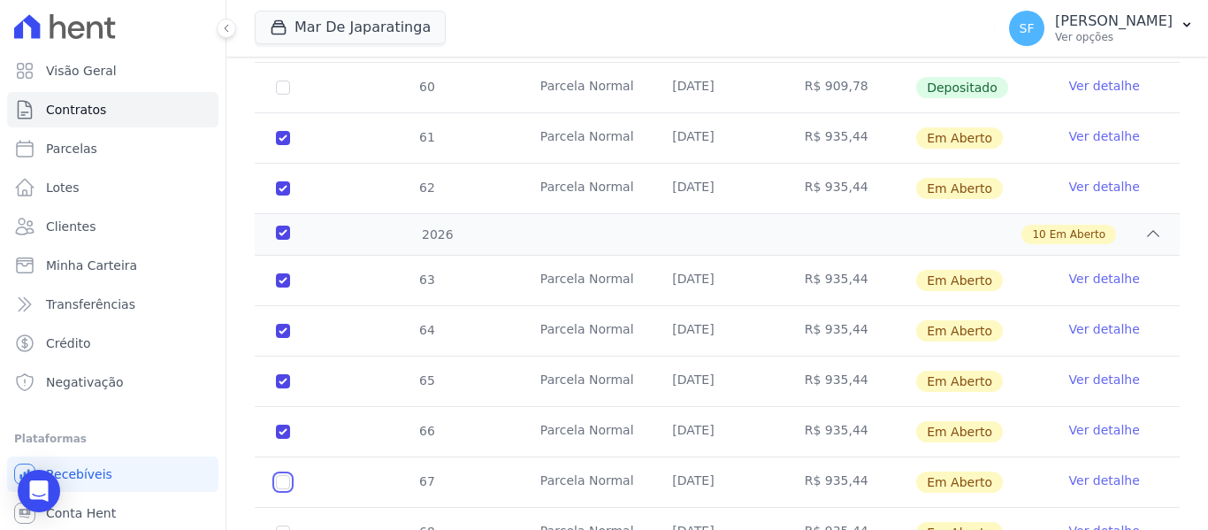
click at [287, 475] on input "checkbox" at bounding box center [283, 482] width 14 height 14
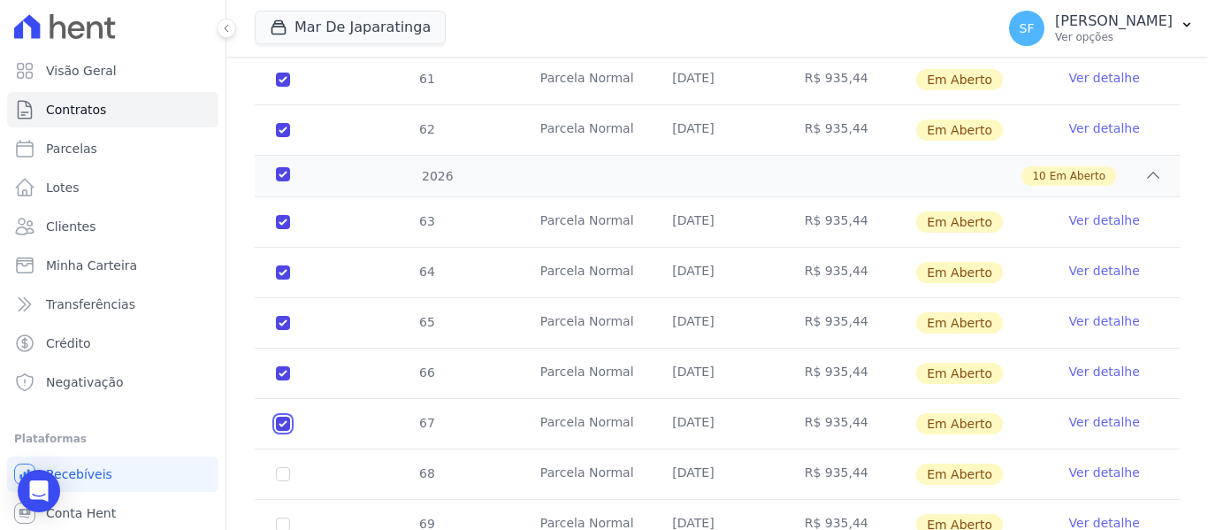
scroll to position [1117, 0]
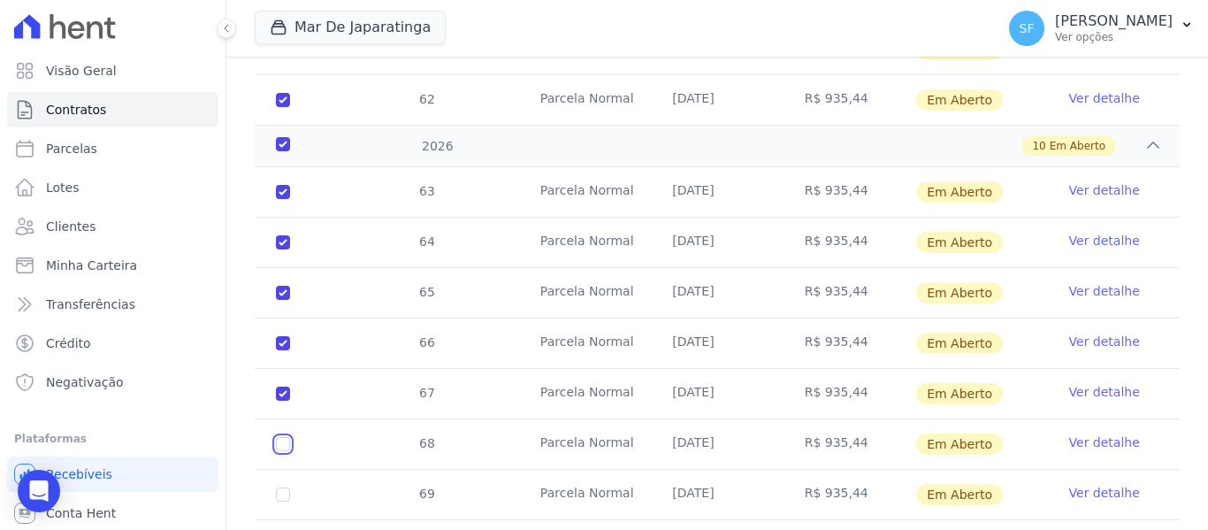
click at [289, 437] on input "checkbox" at bounding box center [283, 444] width 14 height 14
click at [286, 487] on input "checkbox" at bounding box center [283, 494] width 14 height 14
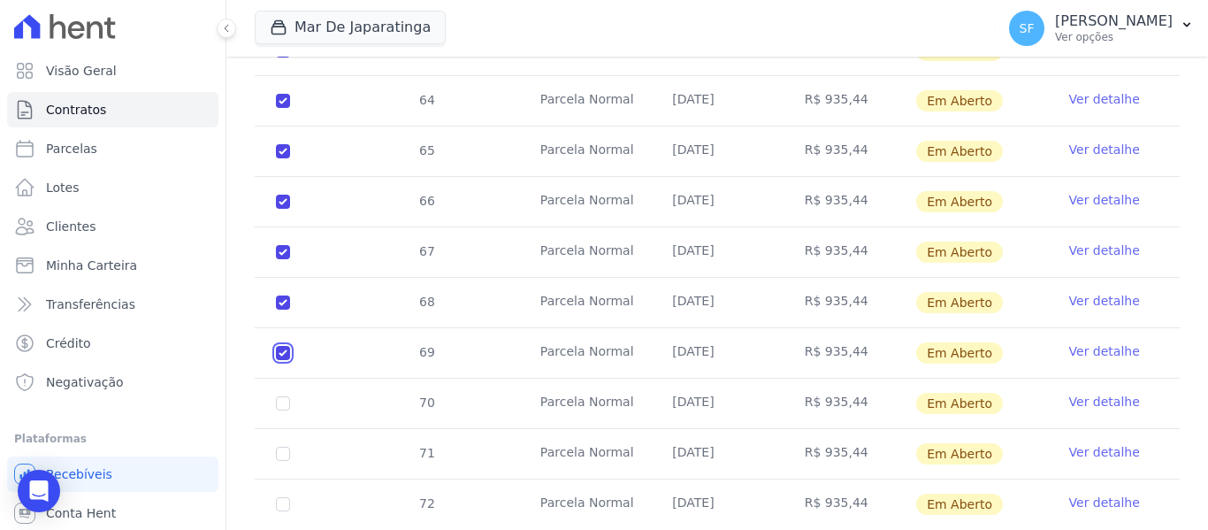
scroll to position [1268, 0]
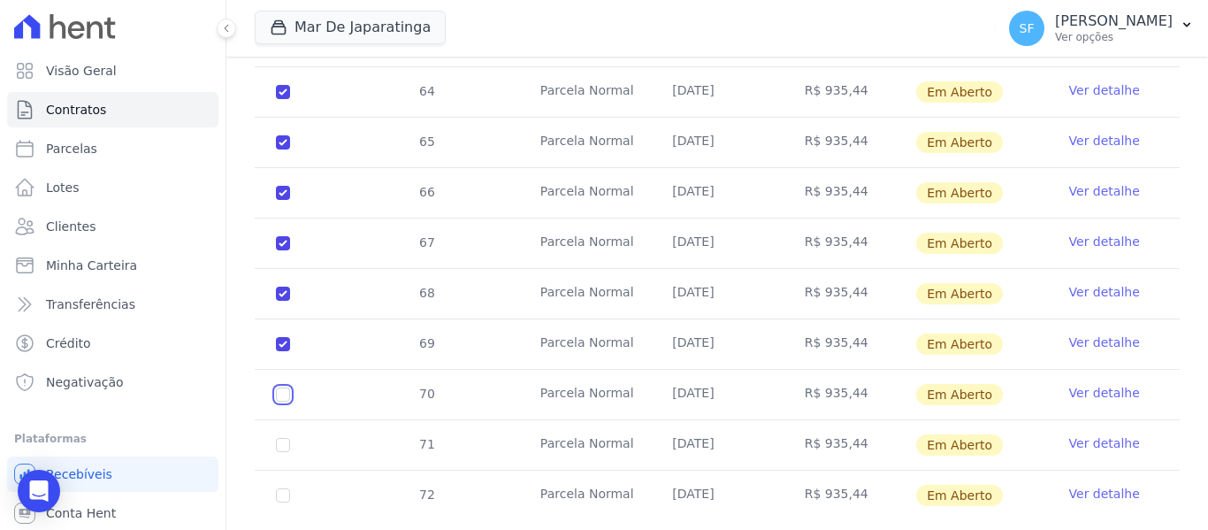
click at [280, 387] on input "checkbox" at bounding box center [283, 394] width 14 height 14
click at [276, 438] on input "checkbox" at bounding box center [283, 445] width 14 height 14
click at [283, 488] on input "checkbox" at bounding box center [283, 495] width 14 height 14
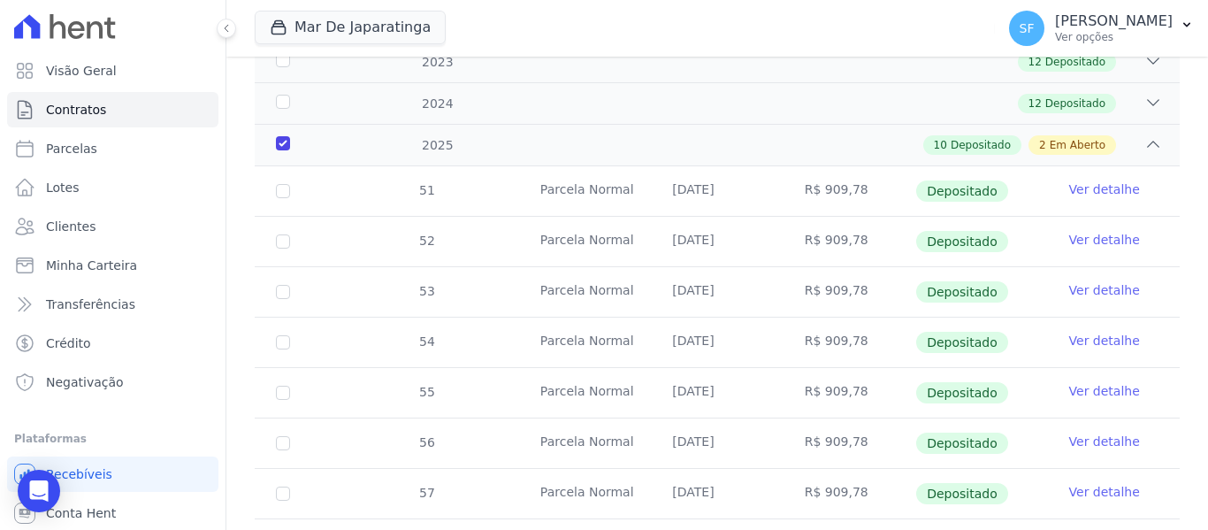
scroll to position [0, 0]
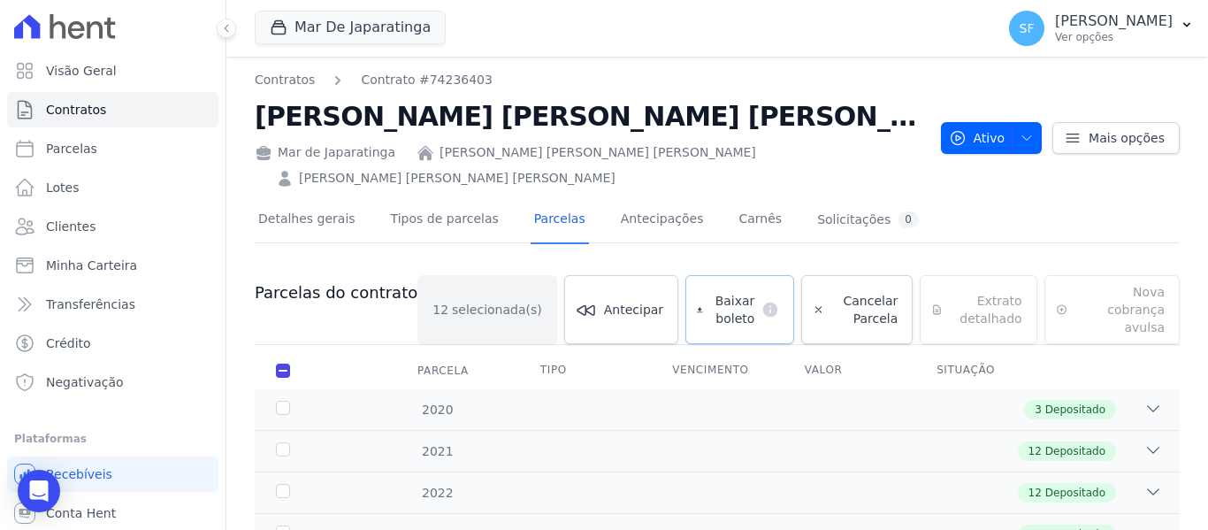
click at [710, 292] on span "Baixar boleto" at bounding box center [732, 309] width 45 height 35
click at [95, 231] on link "Clientes" at bounding box center [112, 226] width 211 height 35
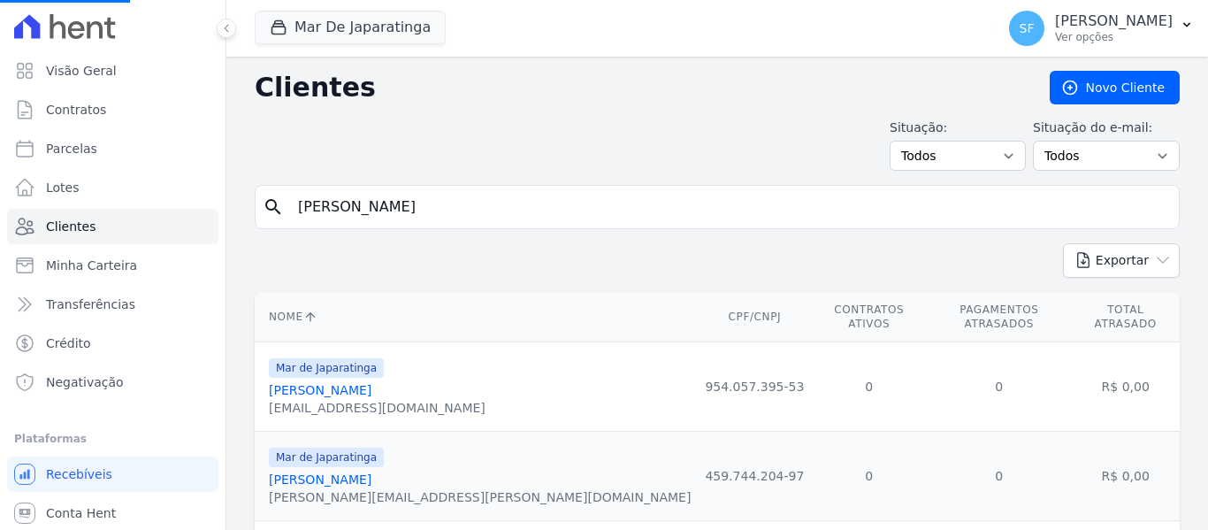
click at [387, 210] on input "[PERSON_NAME]" at bounding box center [729, 206] width 884 height 35
click at [385, 210] on input "search" at bounding box center [729, 206] width 884 height 35
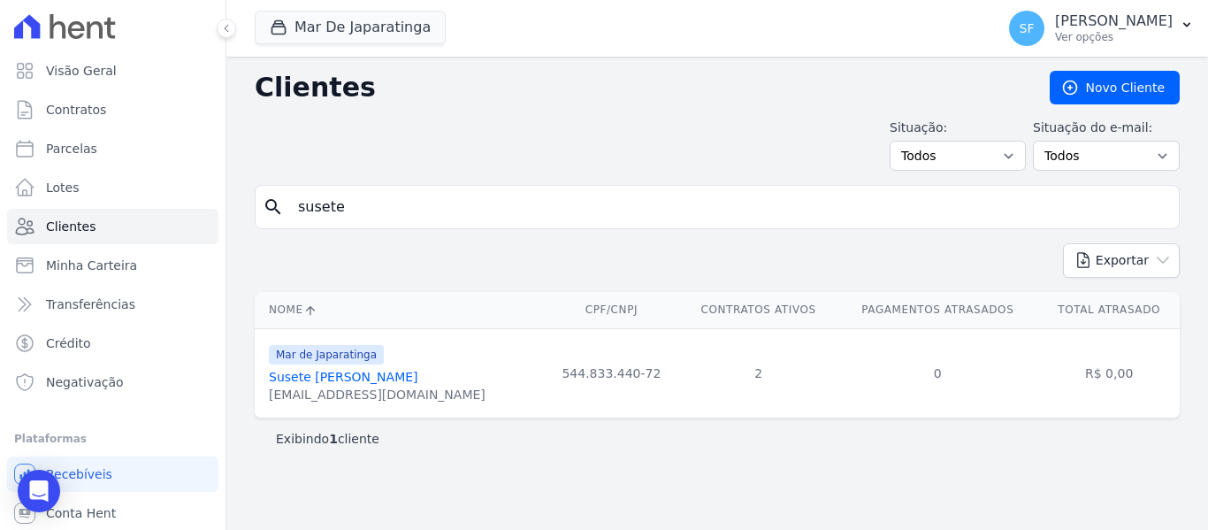
click at [336, 377] on link "Susete [PERSON_NAME]" at bounding box center [343, 377] width 149 height 14
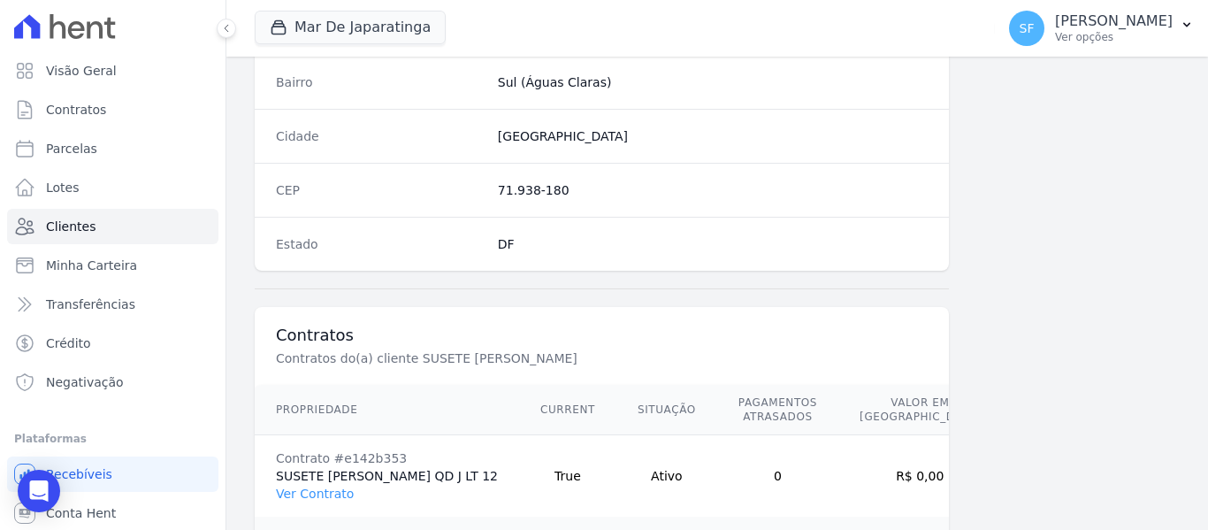
scroll to position [1220, 0]
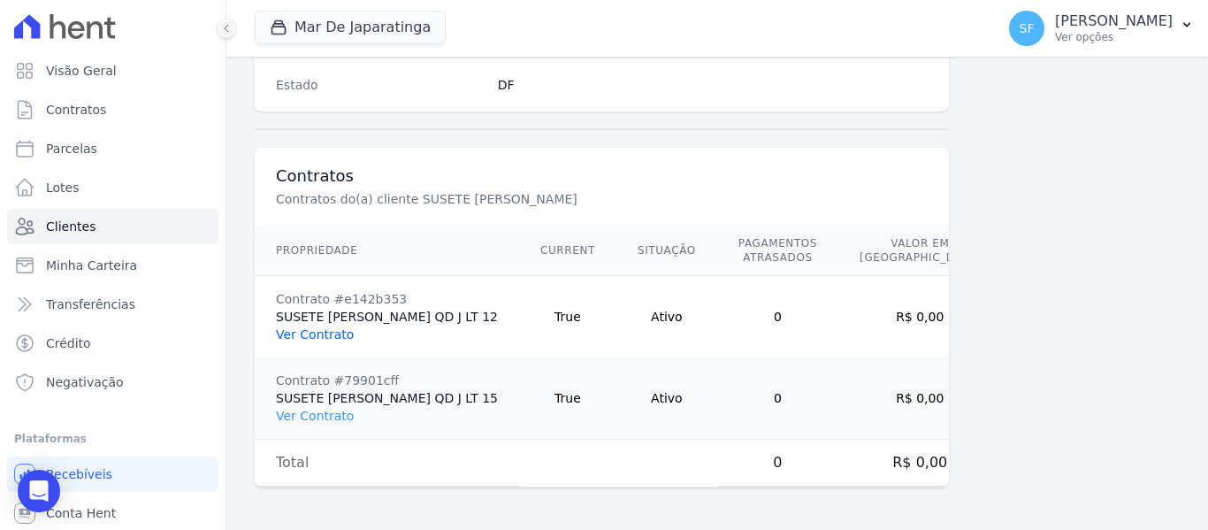
click at [329, 340] on link "Ver Contrato" at bounding box center [315, 334] width 78 height 14
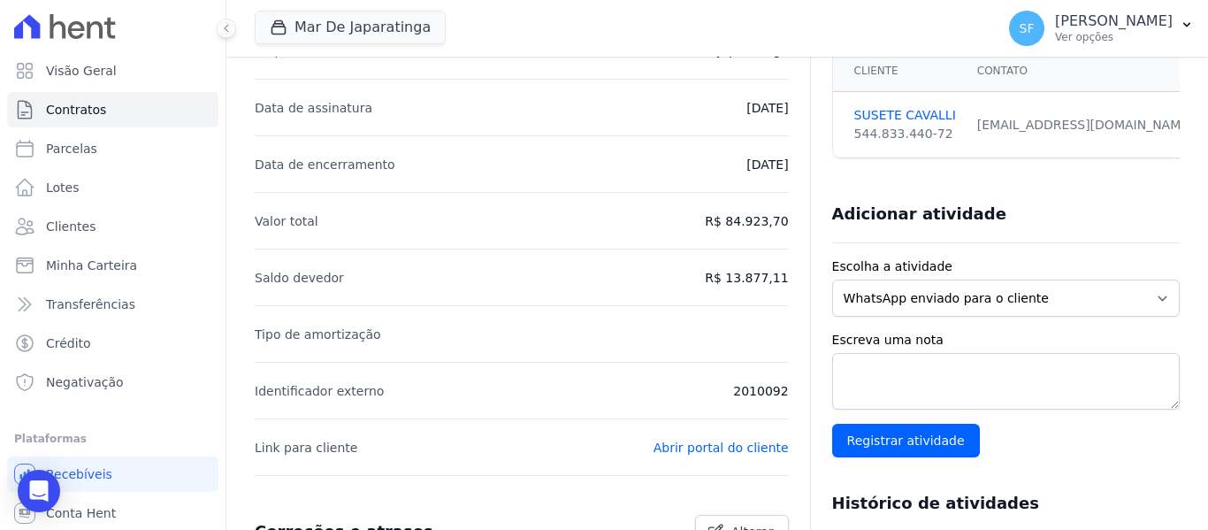
scroll to position [88, 0]
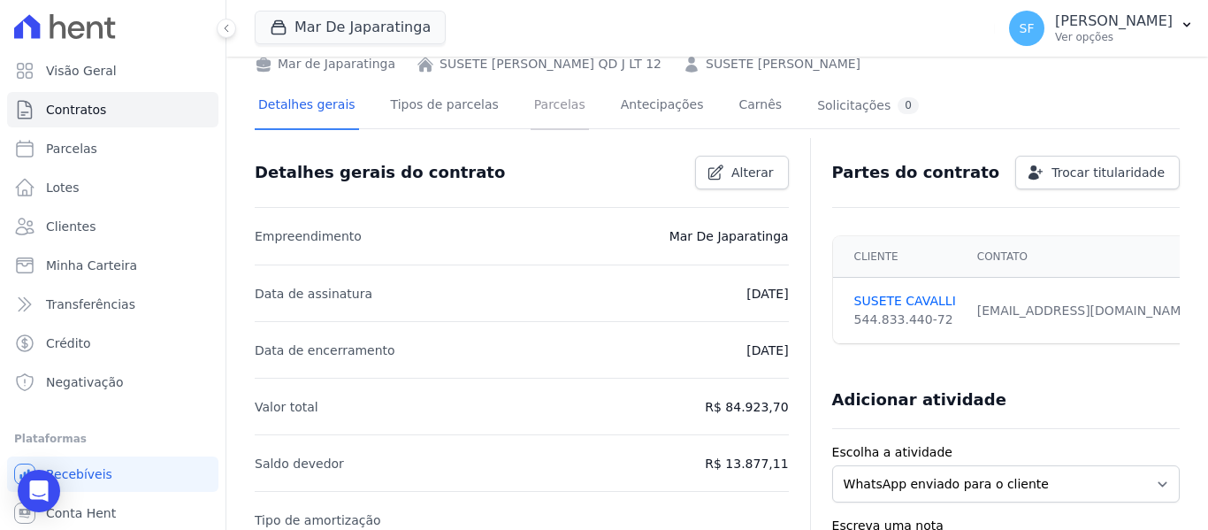
click at [534, 103] on link "Parcelas" at bounding box center [559, 106] width 58 height 47
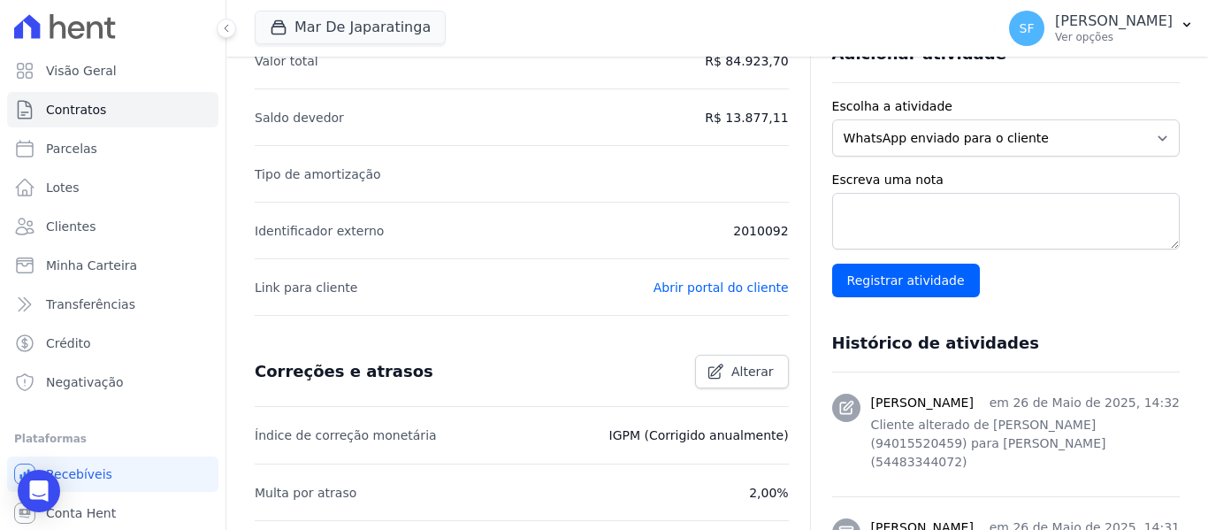
scroll to position [707, 0]
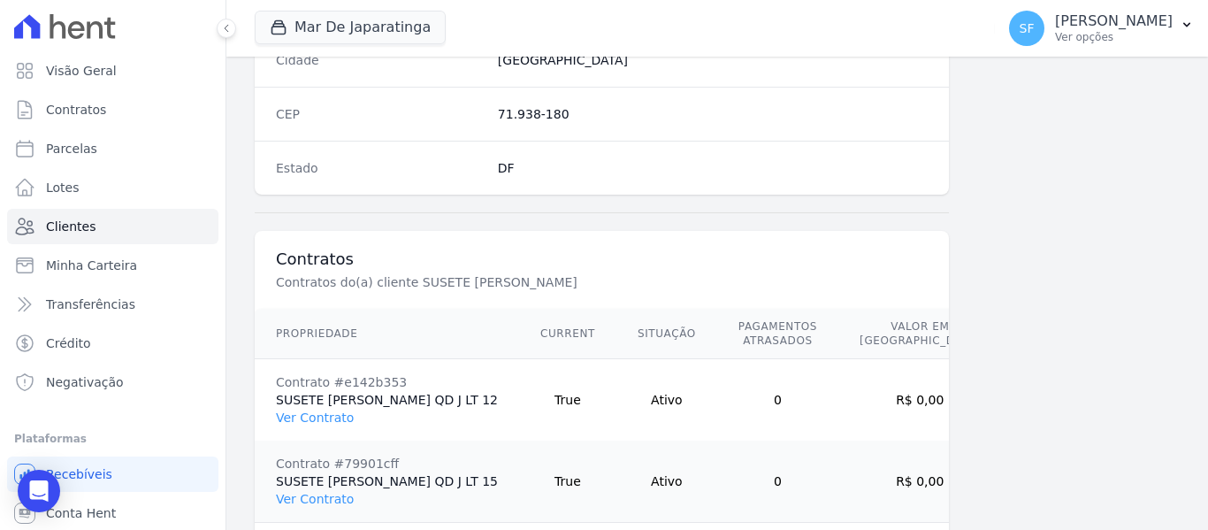
scroll to position [1220, 0]
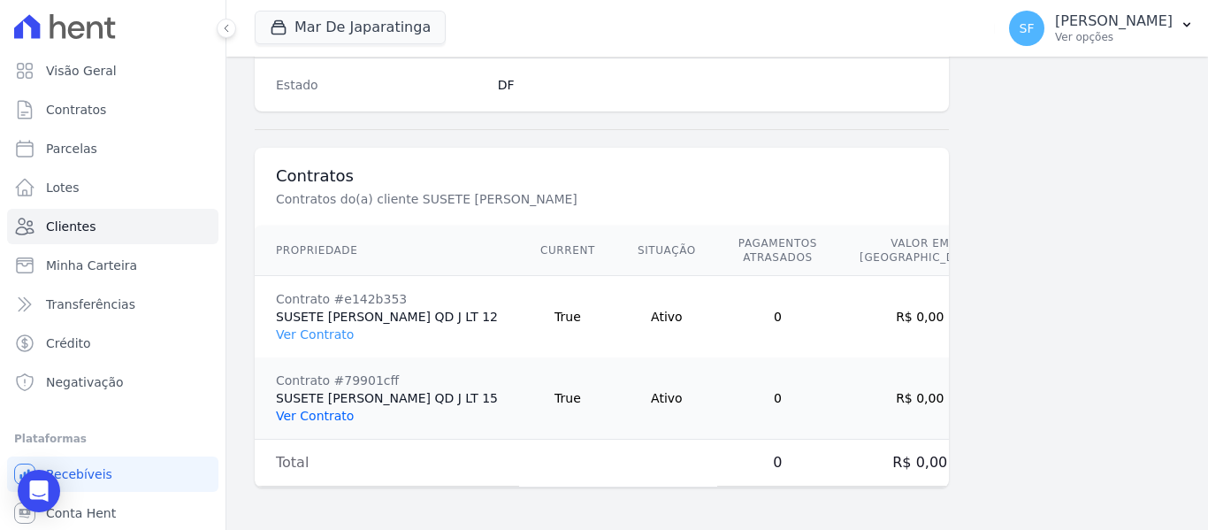
click at [324, 422] on link "Ver Contrato" at bounding box center [315, 415] width 78 height 14
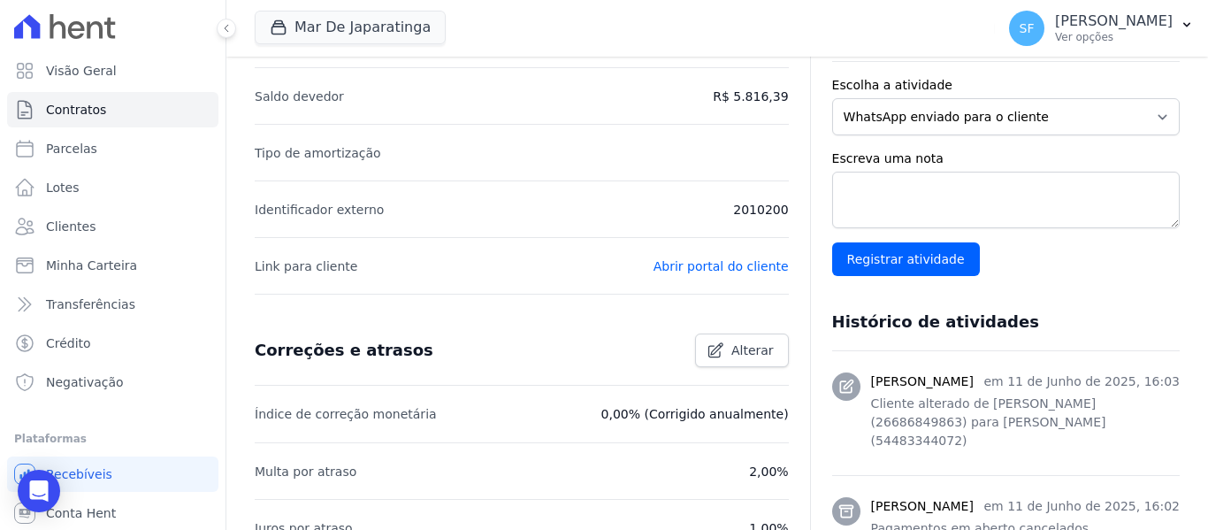
scroll to position [13, 0]
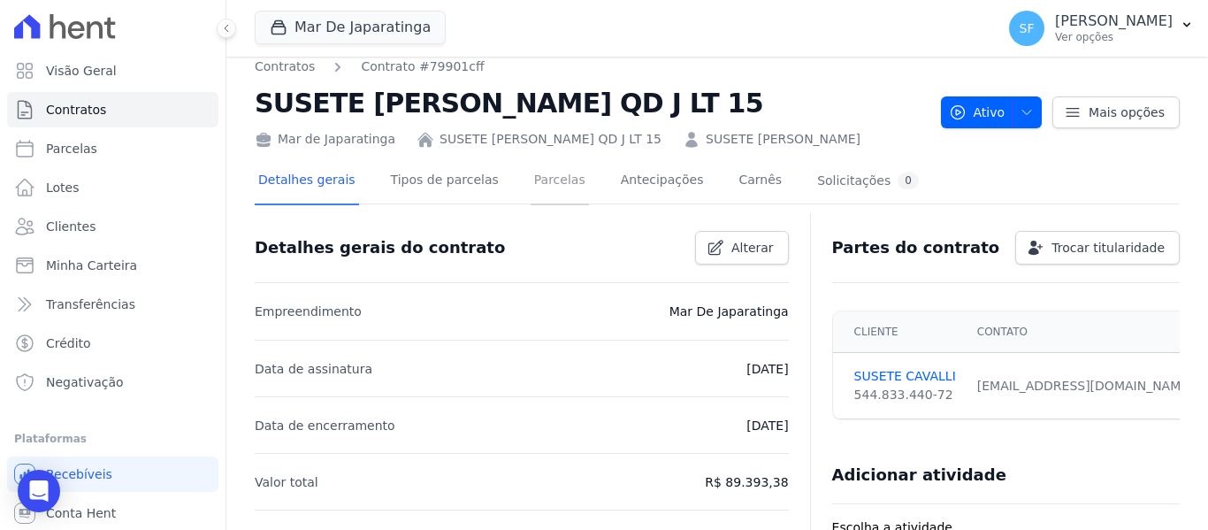
click at [530, 188] on link "Parcelas" at bounding box center [559, 181] width 58 height 47
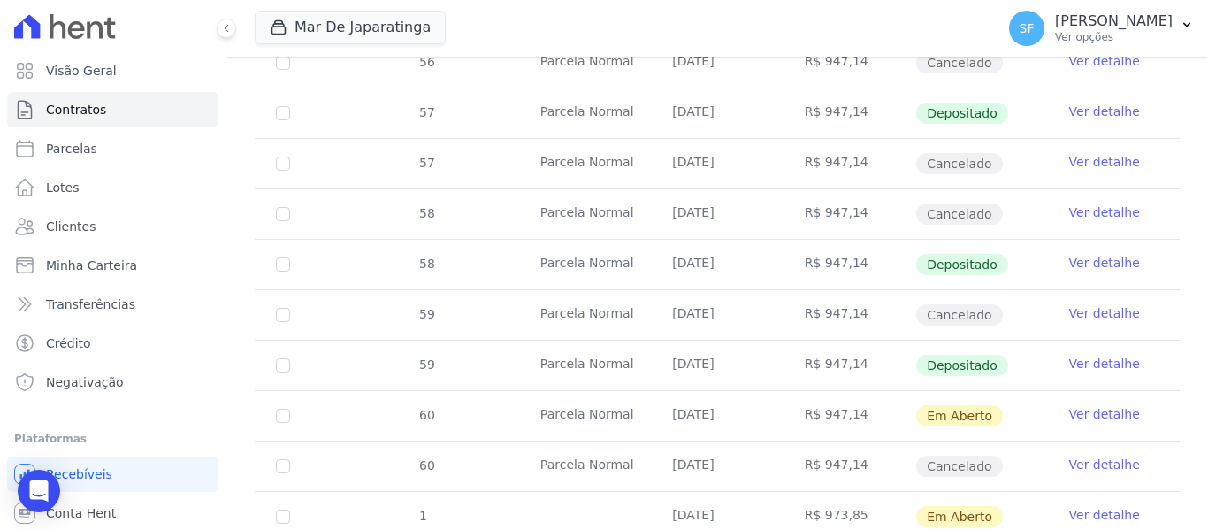
scroll to position [1203, 0]
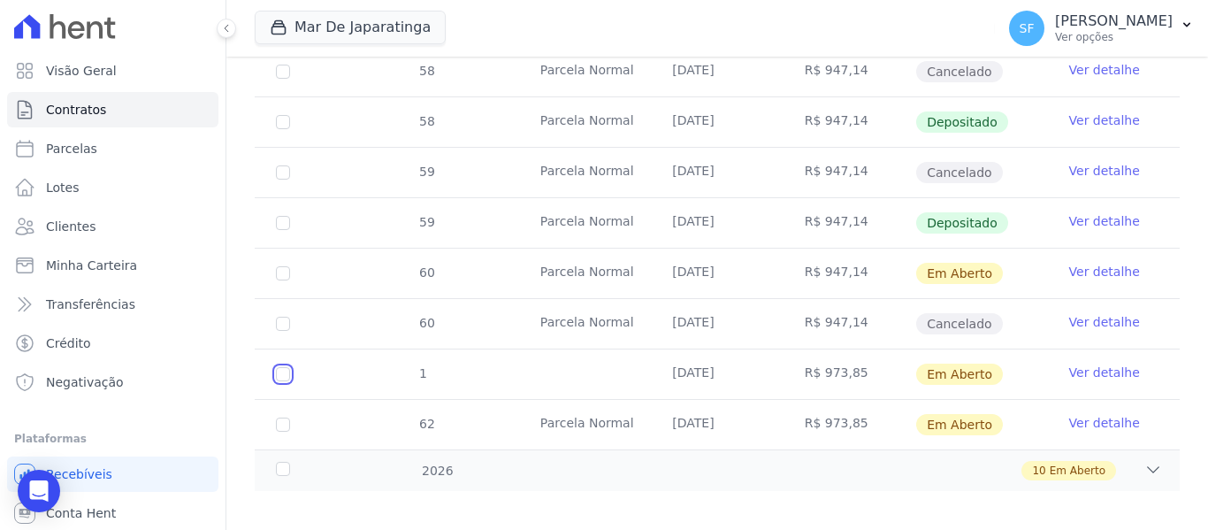
click at [285, 367] on input "checkbox" at bounding box center [283, 374] width 14 height 14
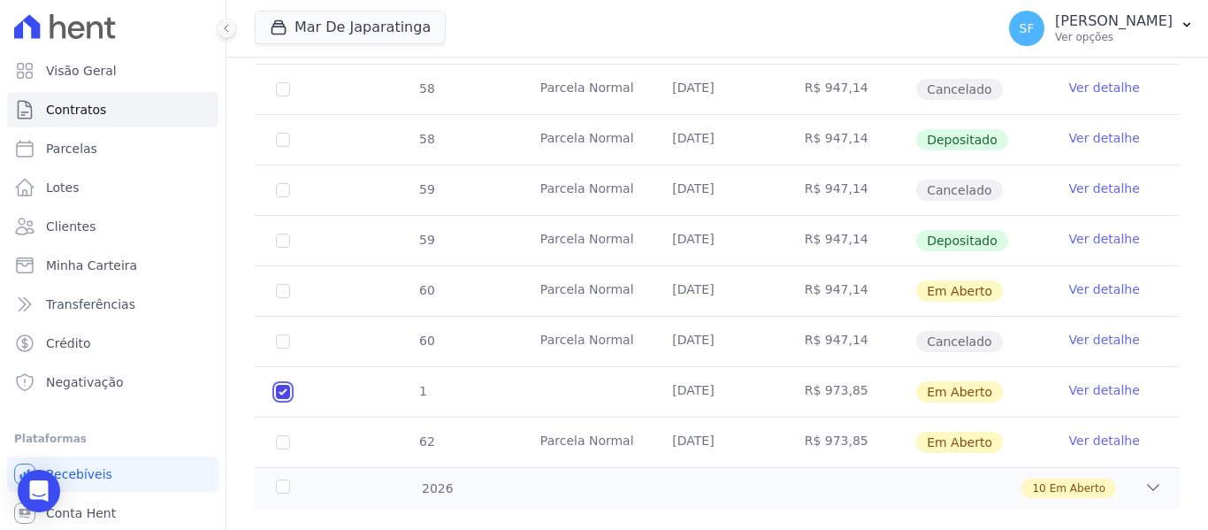
scroll to position [1217, 0]
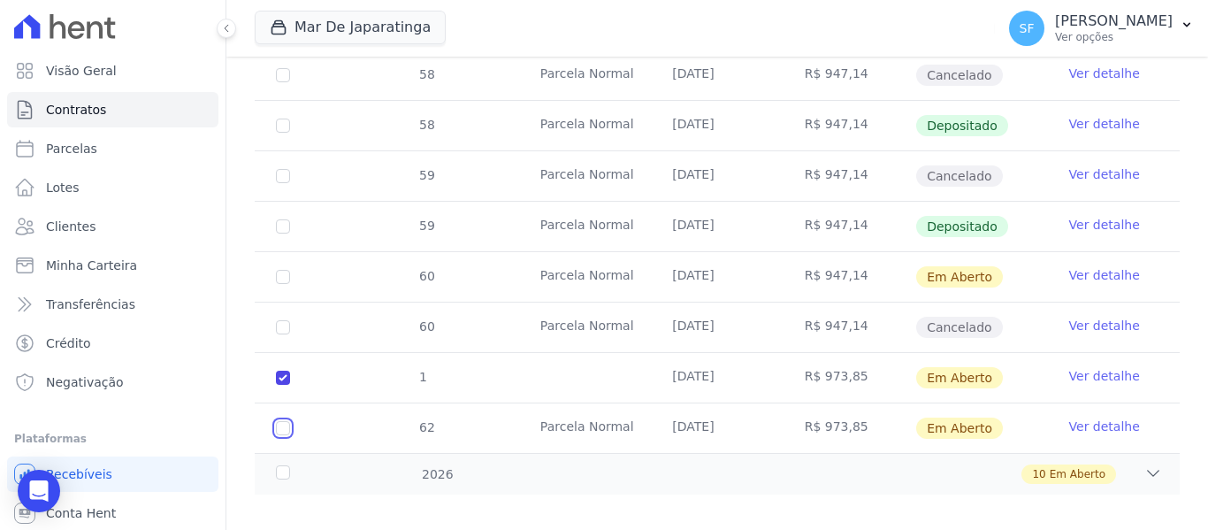
click at [287, 421] on input "checkbox" at bounding box center [283, 428] width 14 height 14
click at [292, 465] on div "2026" at bounding box center [312, 474] width 80 height 19
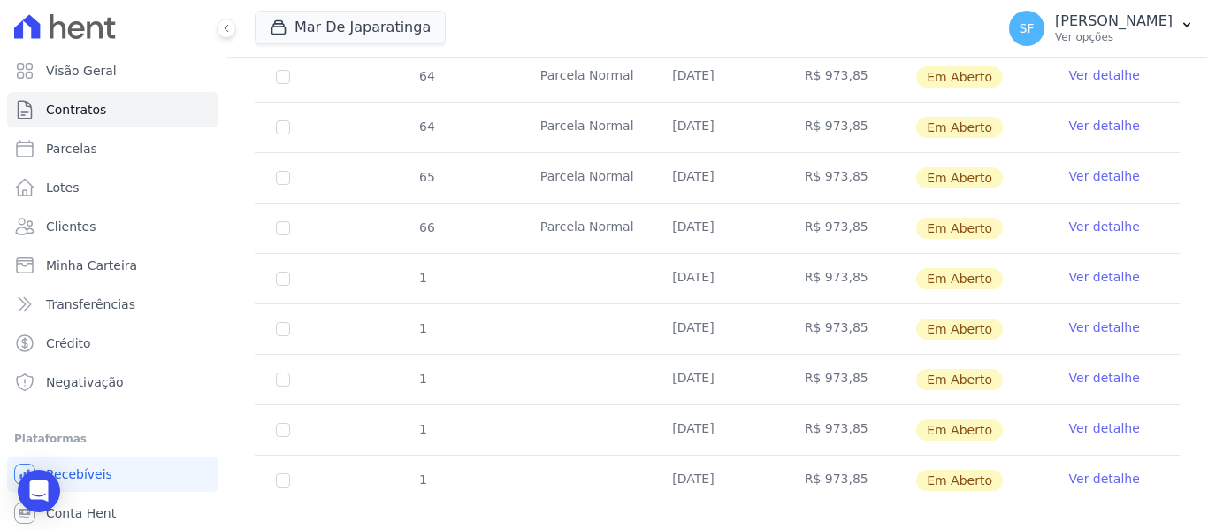
scroll to position [1721, 0]
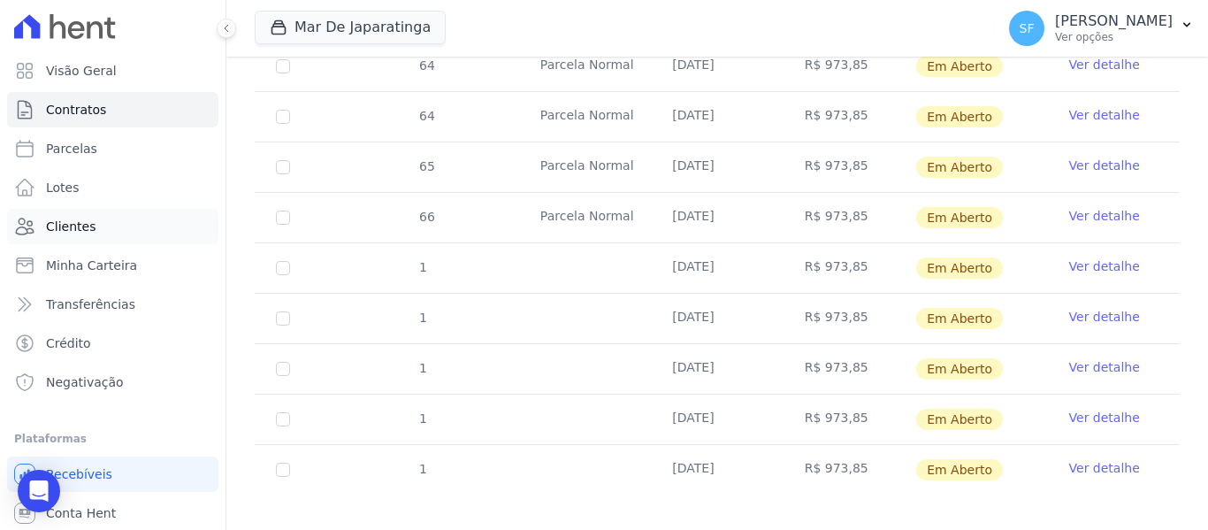
click at [80, 223] on span "Clientes" at bounding box center [71, 226] width 50 height 18
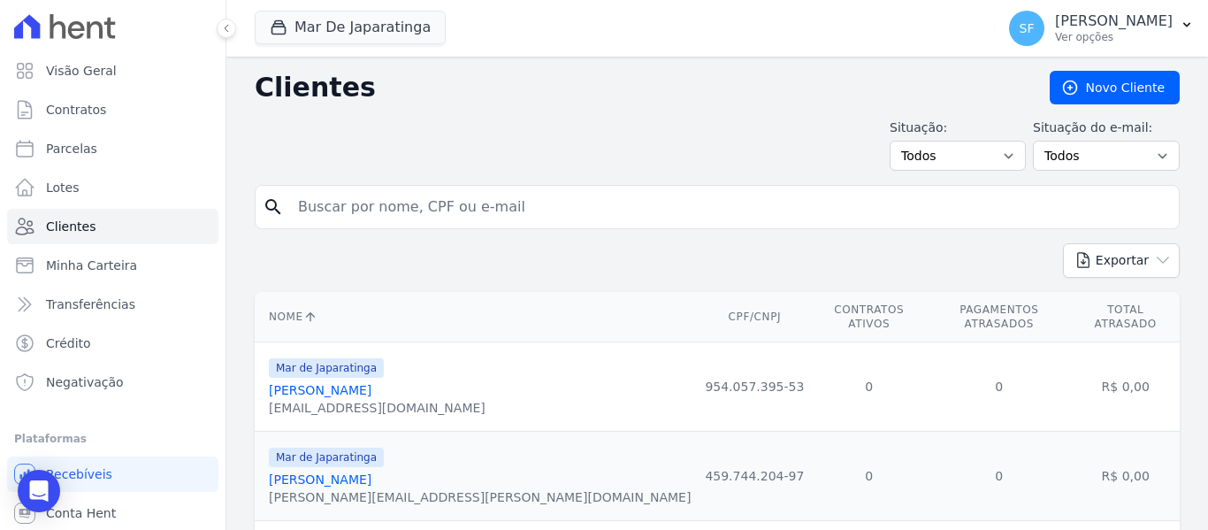
click at [414, 211] on input "search" at bounding box center [729, 206] width 884 height 35
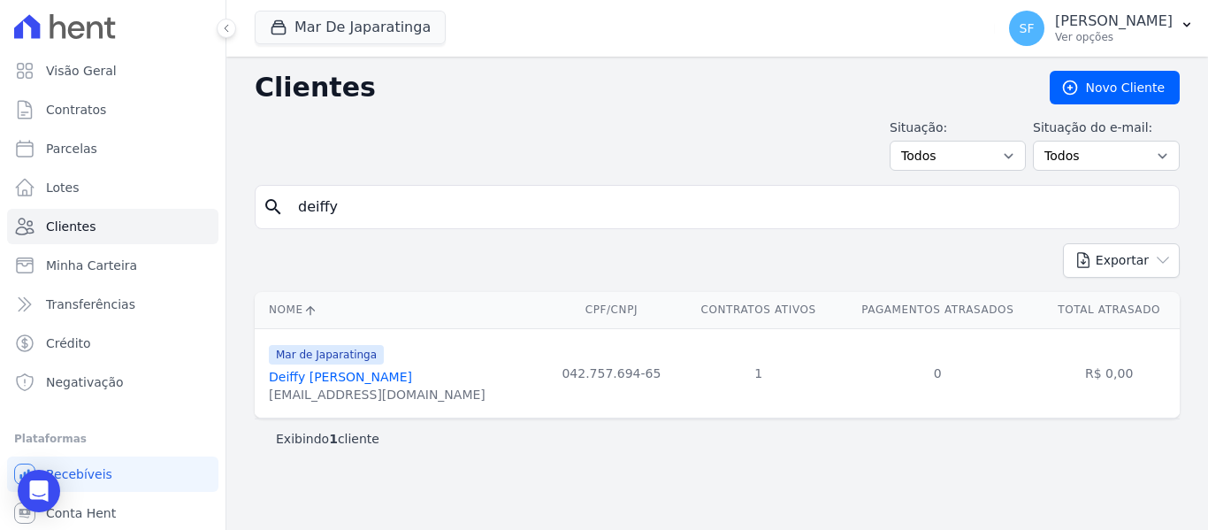
click at [336, 380] on link "Deiffy [PERSON_NAME]" at bounding box center [340, 377] width 143 height 14
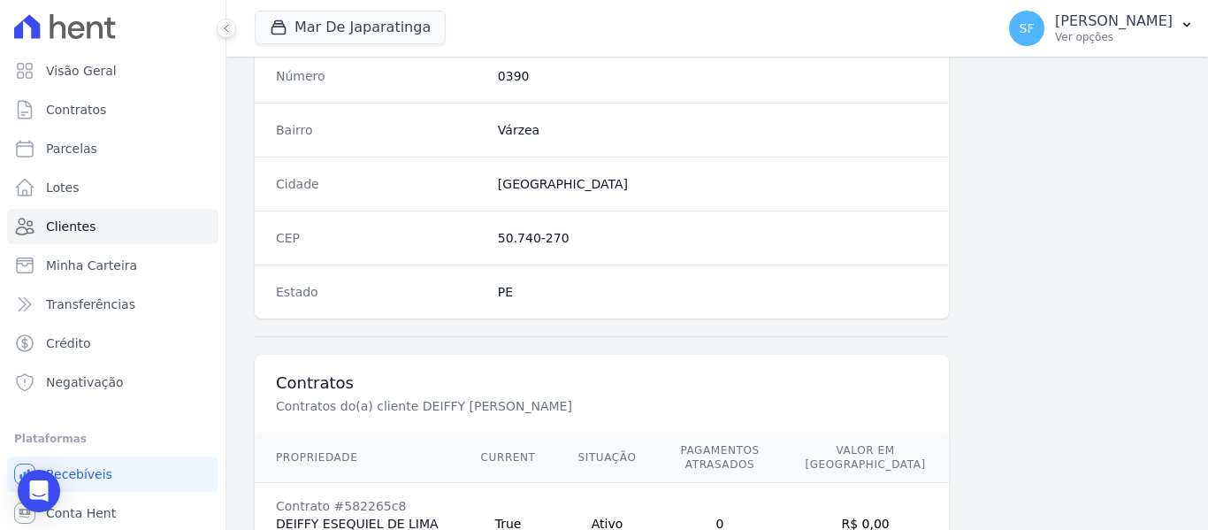
scroll to position [1139, 0]
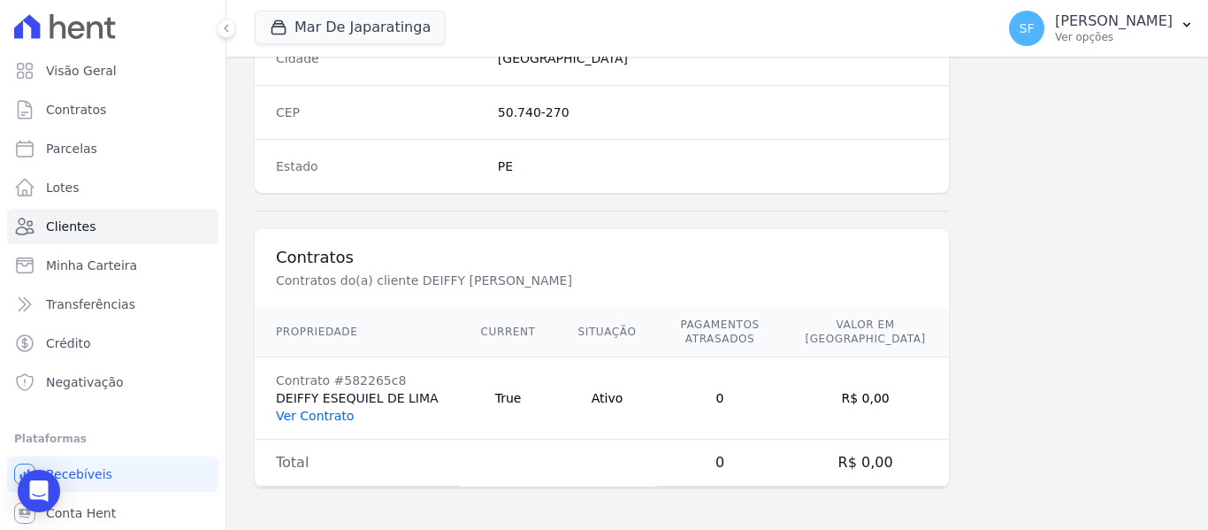
click at [335, 419] on link "Ver Contrato" at bounding box center [315, 415] width 78 height 14
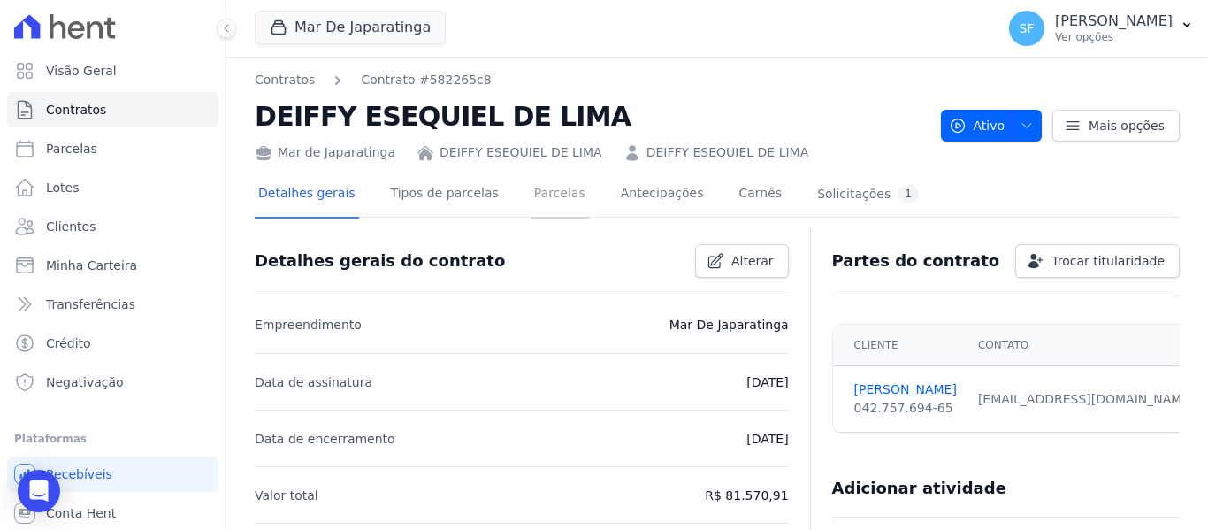
click at [533, 206] on link "Parcelas" at bounding box center [559, 195] width 58 height 47
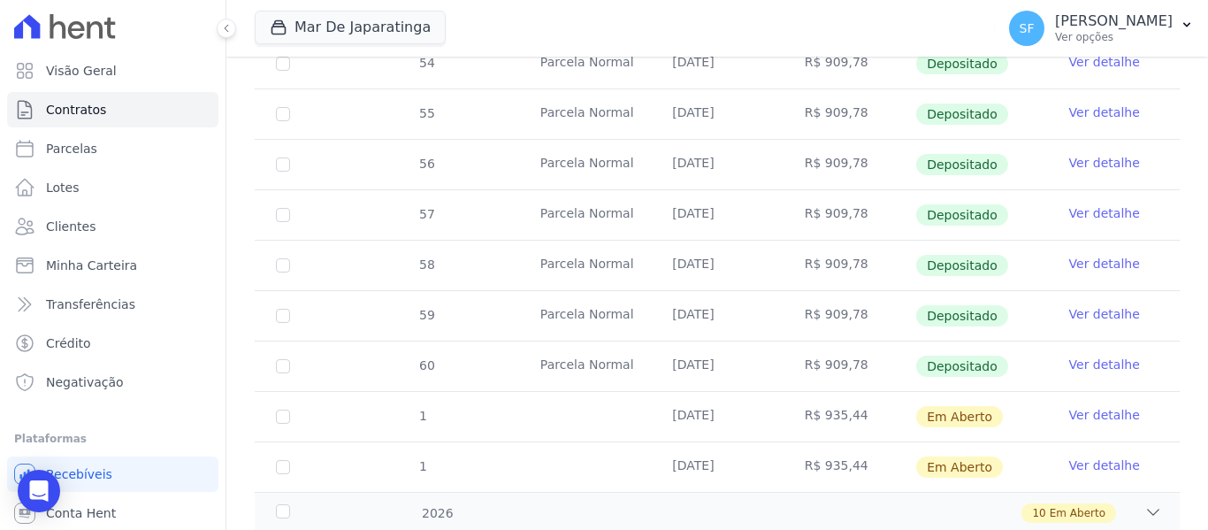
scroll to position [750, 0]
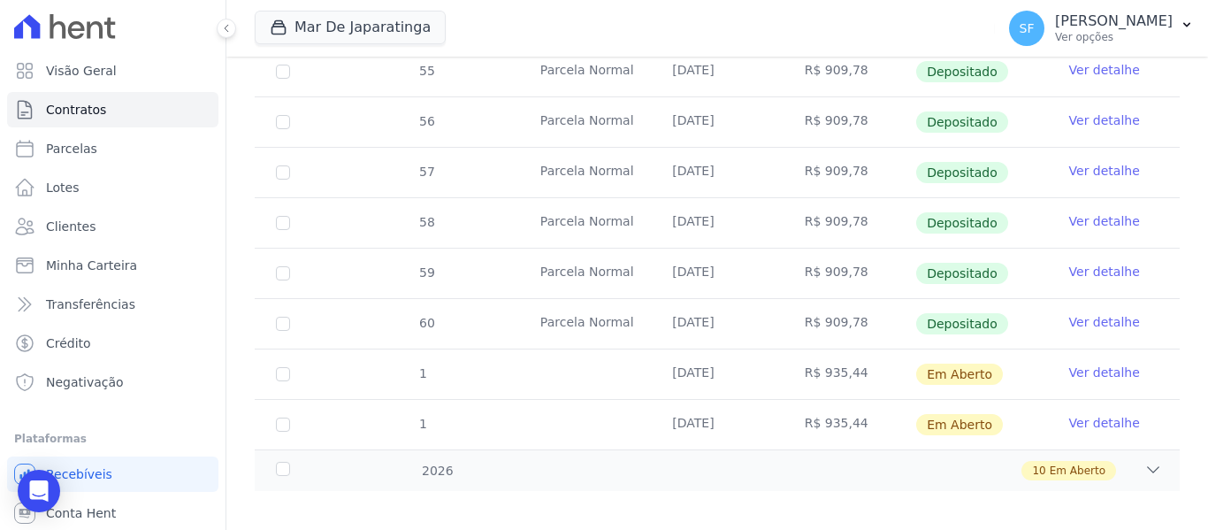
click at [290, 362] on td "1" at bounding box center [283, 374] width 57 height 50
click at [286, 367] on input "checkbox" at bounding box center [283, 374] width 14 height 14
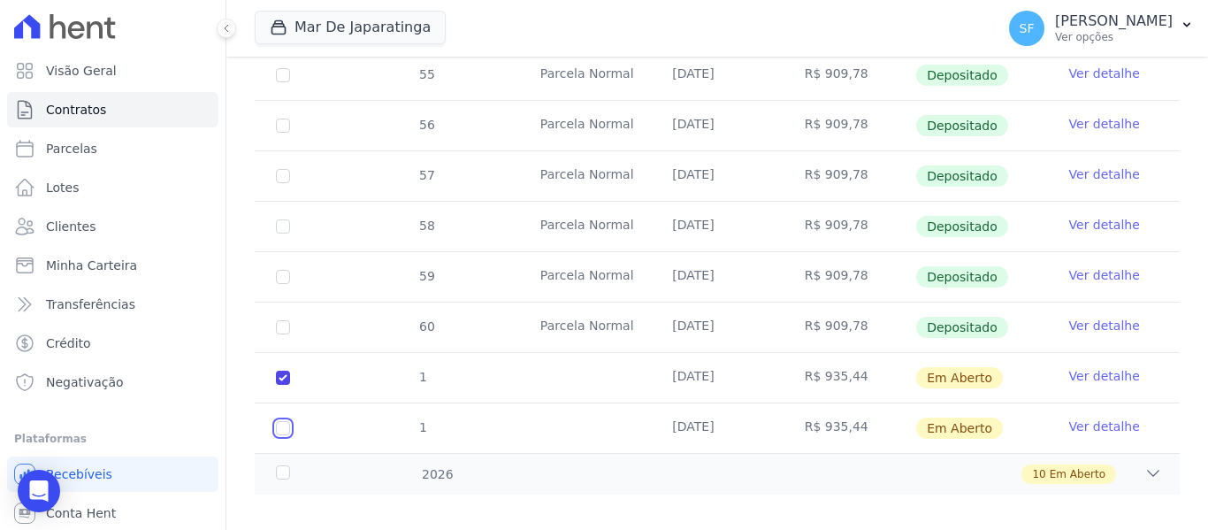
click at [285, 421] on input "checkbox" at bounding box center [283, 428] width 14 height 14
click at [286, 465] on div "2026" at bounding box center [312, 474] width 80 height 19
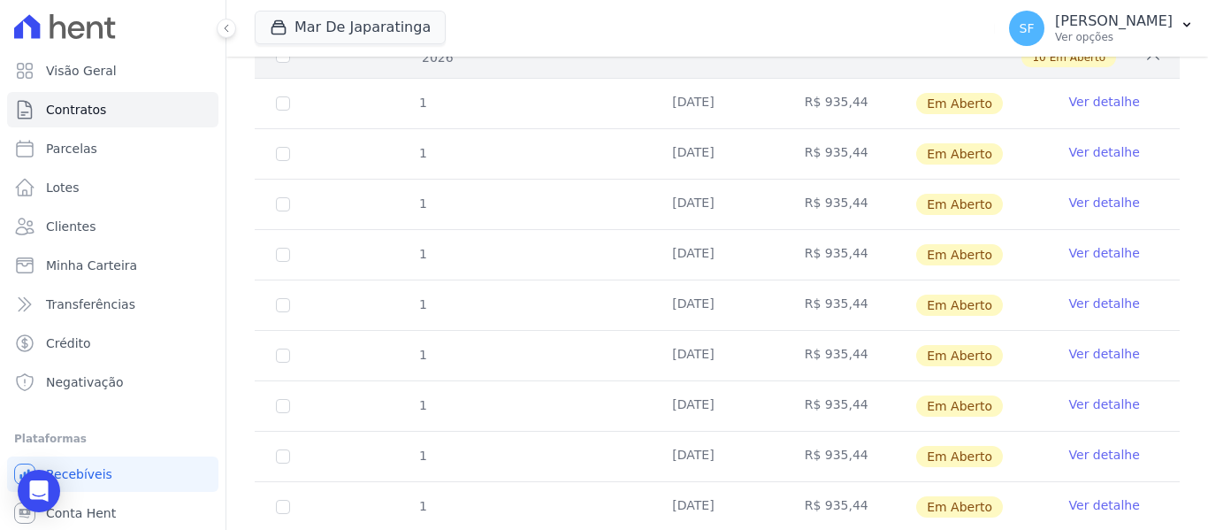
scroll to position [1268, 0]
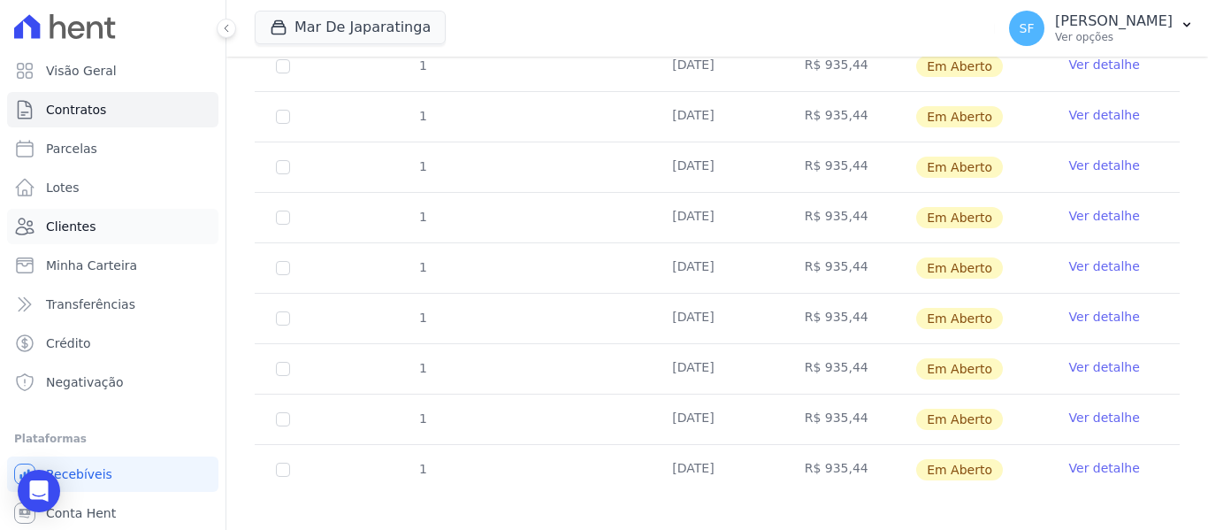
click at [59, 232] on span "Clientes" at bounding box center [71, 226] width 50 height 18
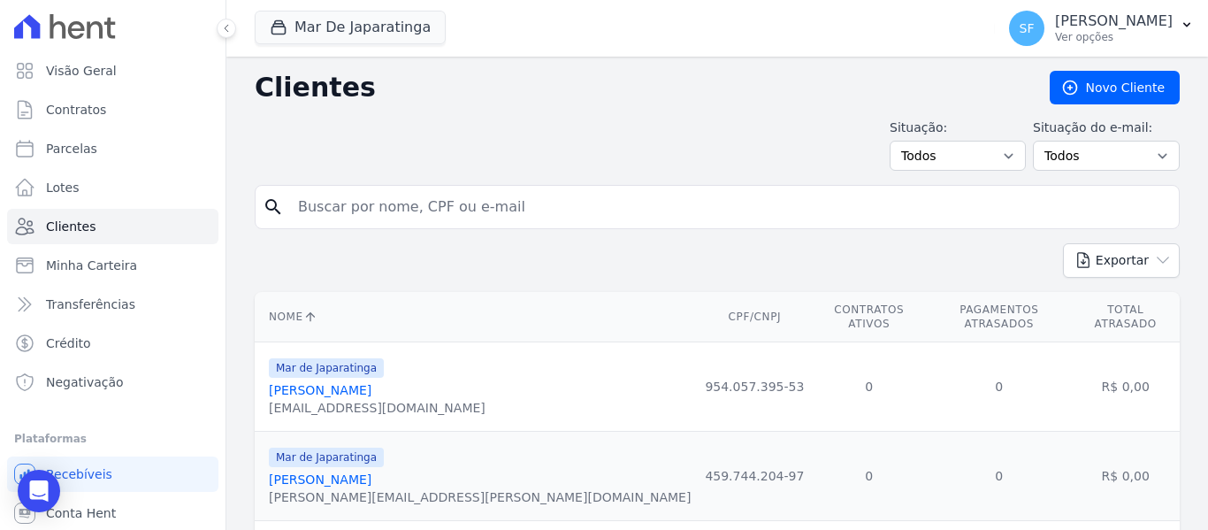
click at [436, 212] on input "search" at bounding box center [729, 206] width 884 height 35
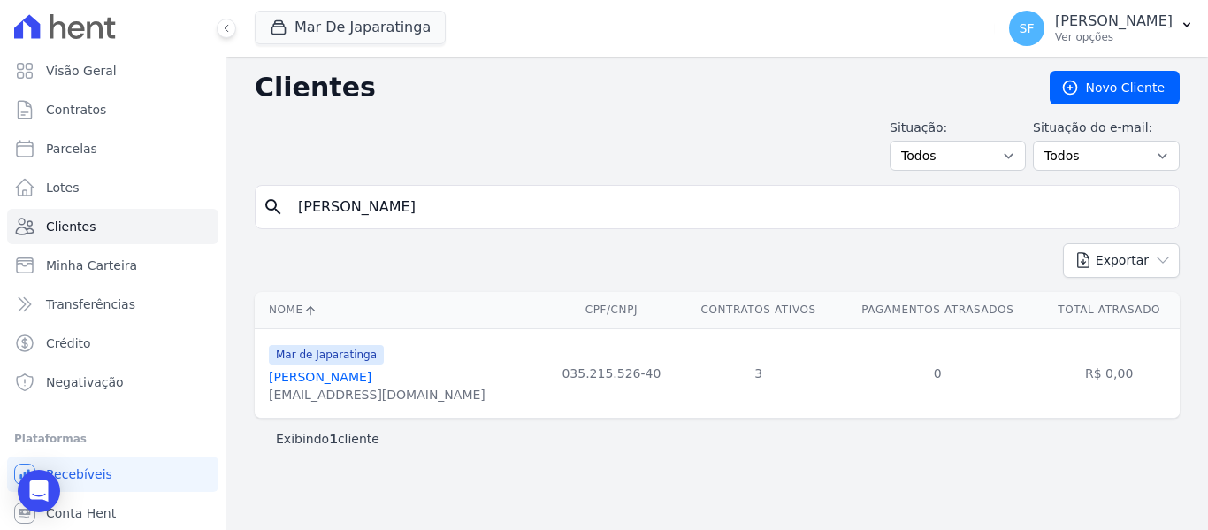
click at [351, 381] on link "[PERSON_NAME]" at bounding box center [320, 377] width 103 height 14
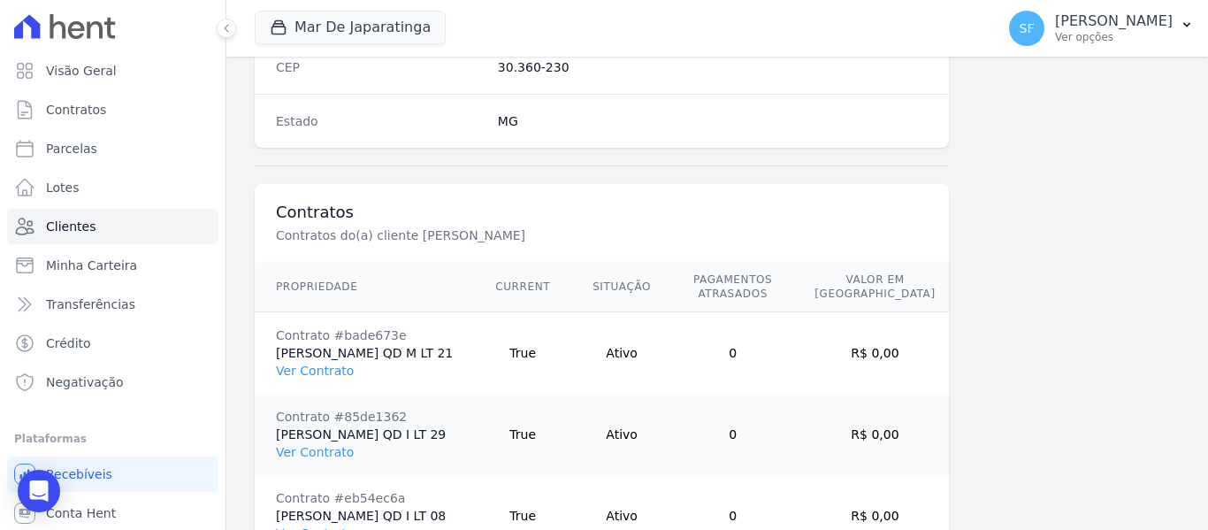
scroll to position [1315, 0]
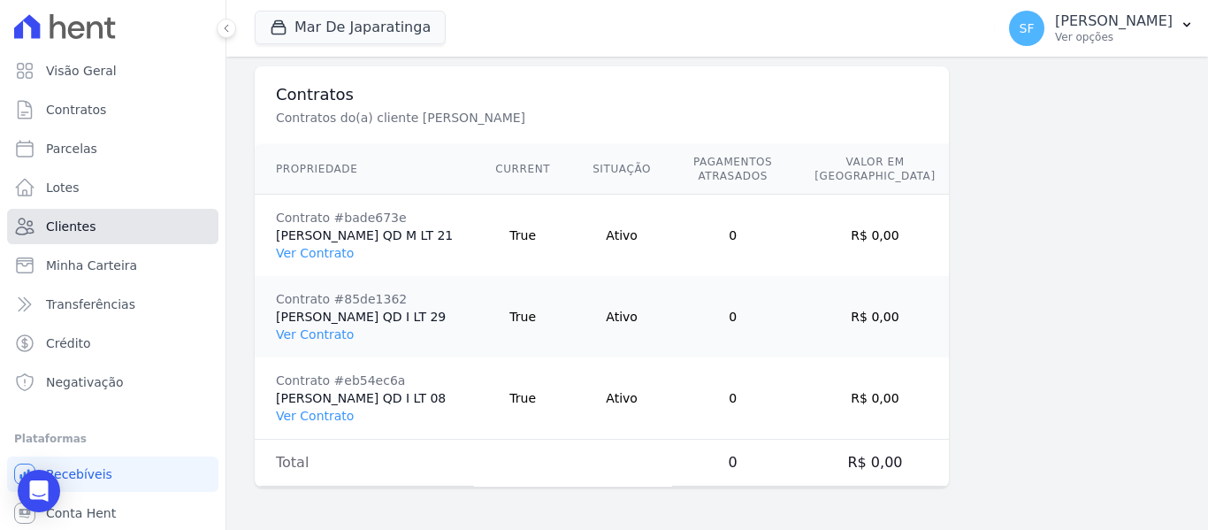
click at [105, 225] on link "Clientes" at bounding box center [112, 226] width 211 height 35
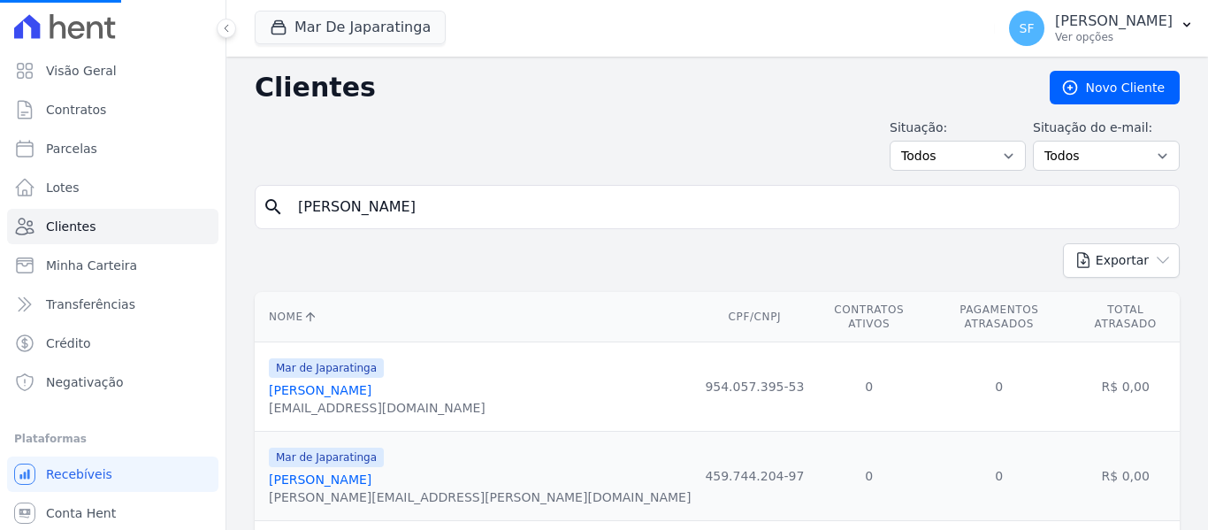
click at [377, 201] on input "[PERSON_NAME]" at bounding box center [729, 206] width 884 height 35
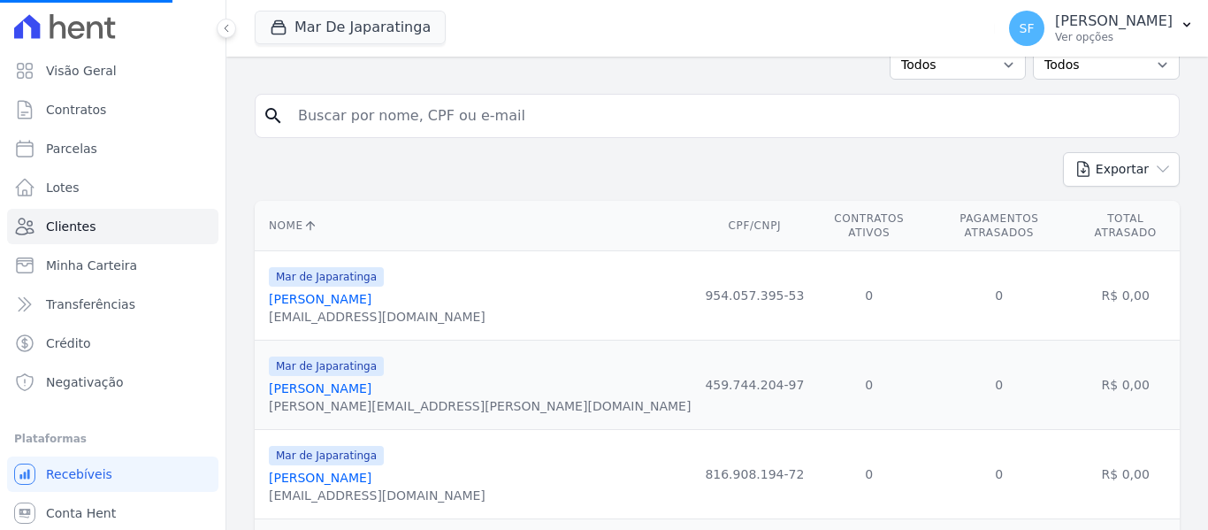
scroll to position [177, 0]
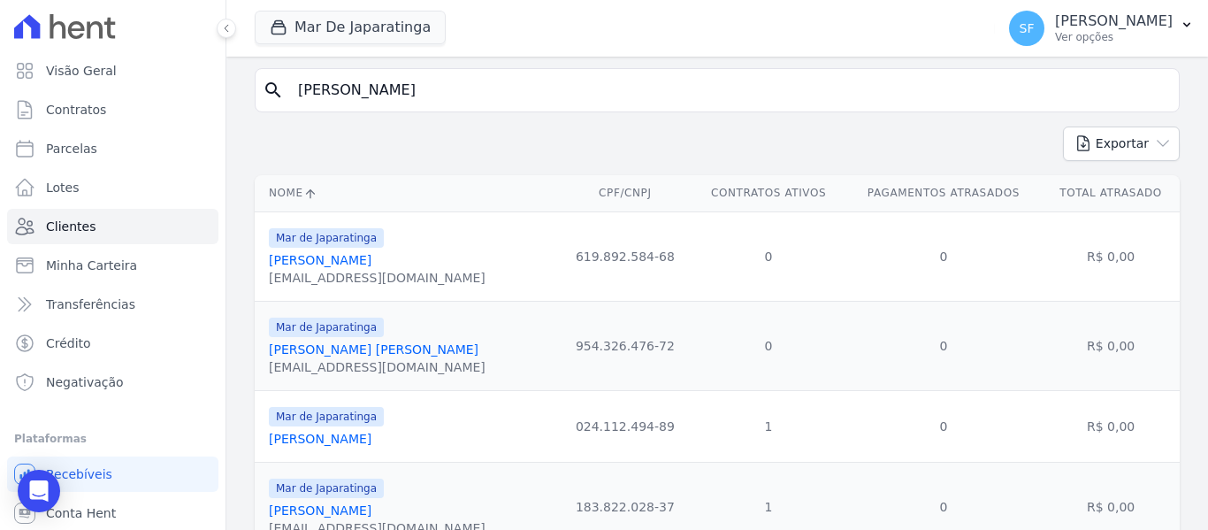
scroll to position [20, 0]
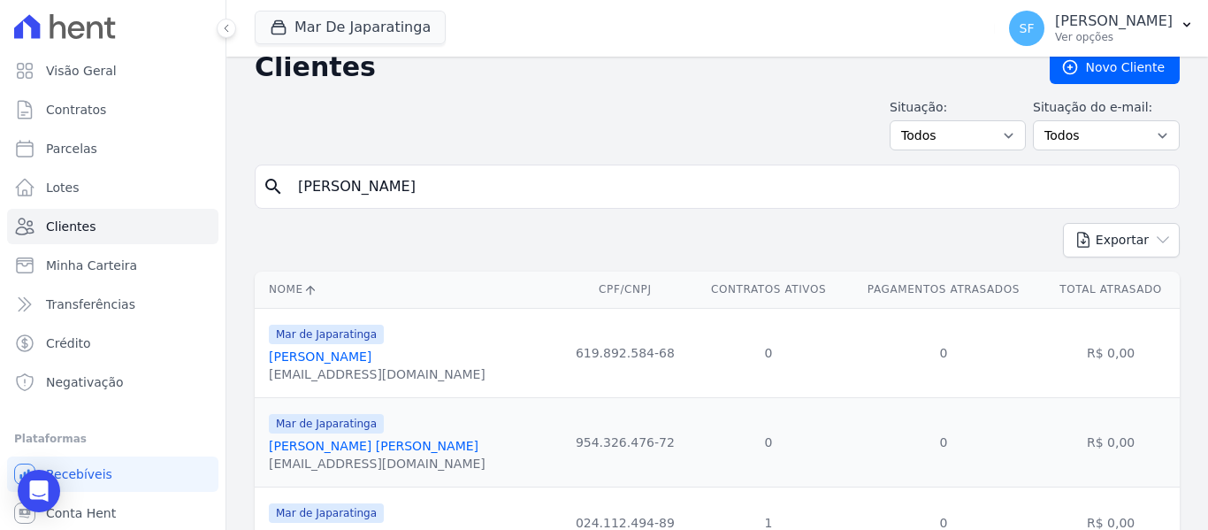
click at [400, 194] on input "[PERSON_NAME]" at bounding box center [729, 186] width 884 height 35
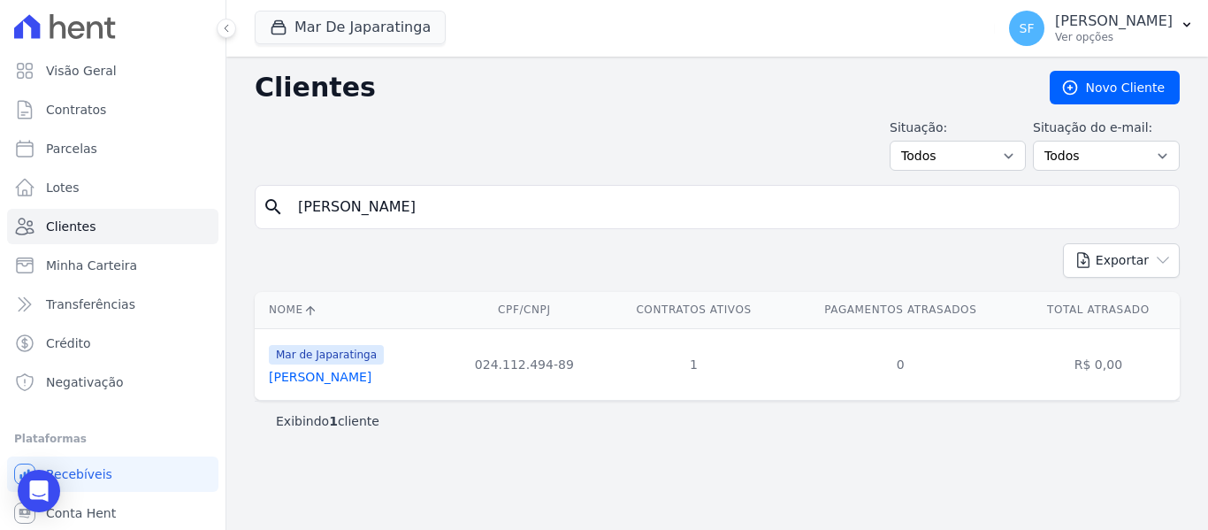
click at [371, 372] on link "[PERSON_NAME]" at bounding box center [320, 377] width 103 height 14
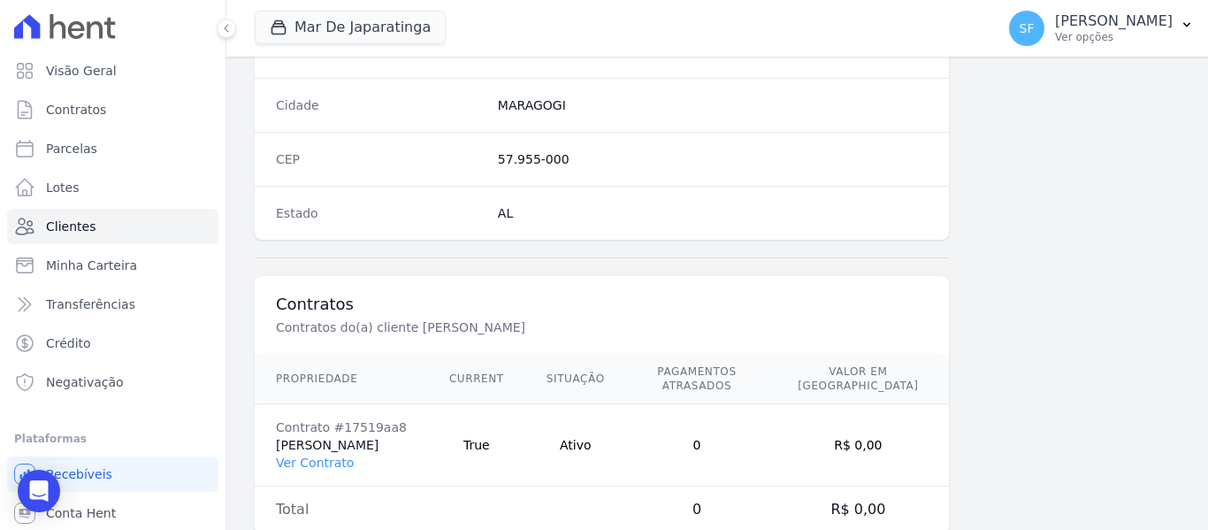
scroll to position [1139, 0]
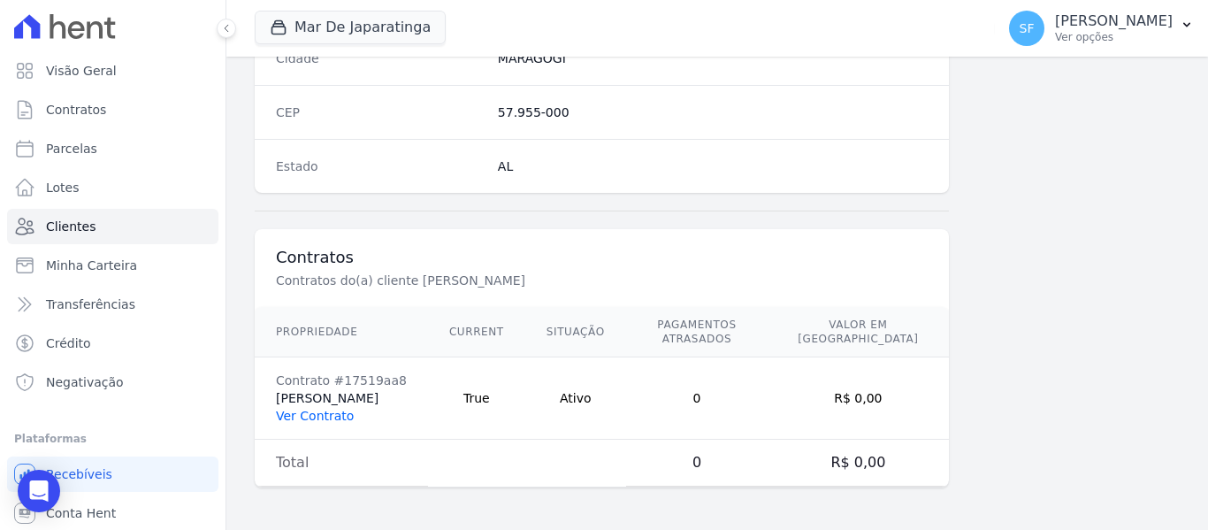
click at [332, 420] on link "Ver Contrato" at bounding box center [315, 415] width 78 height 14
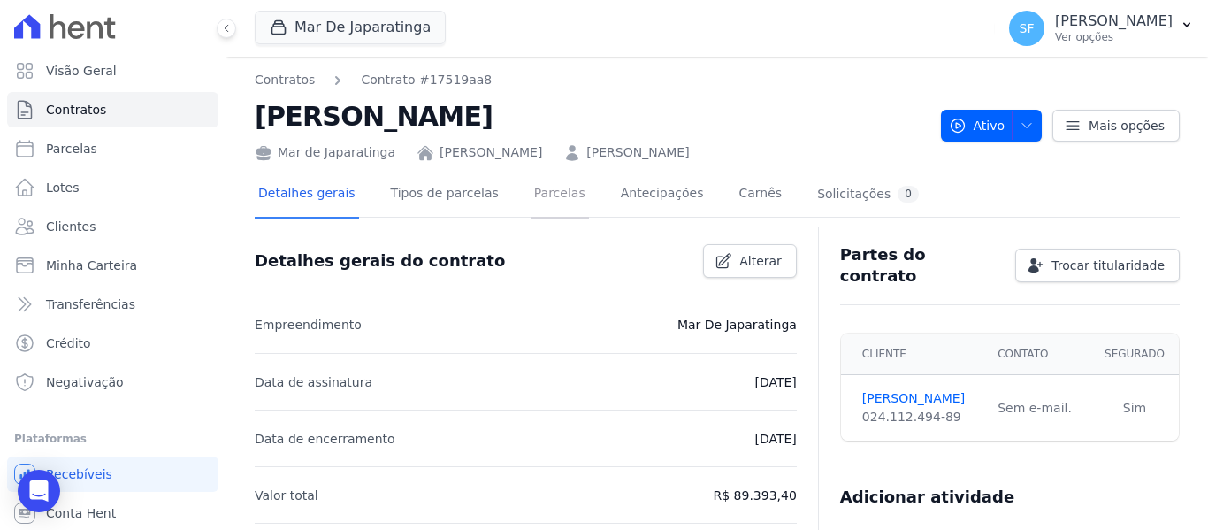
click at [550, 198] on link "Parcelas" at bounding box center [559, 195] width 58 height 47
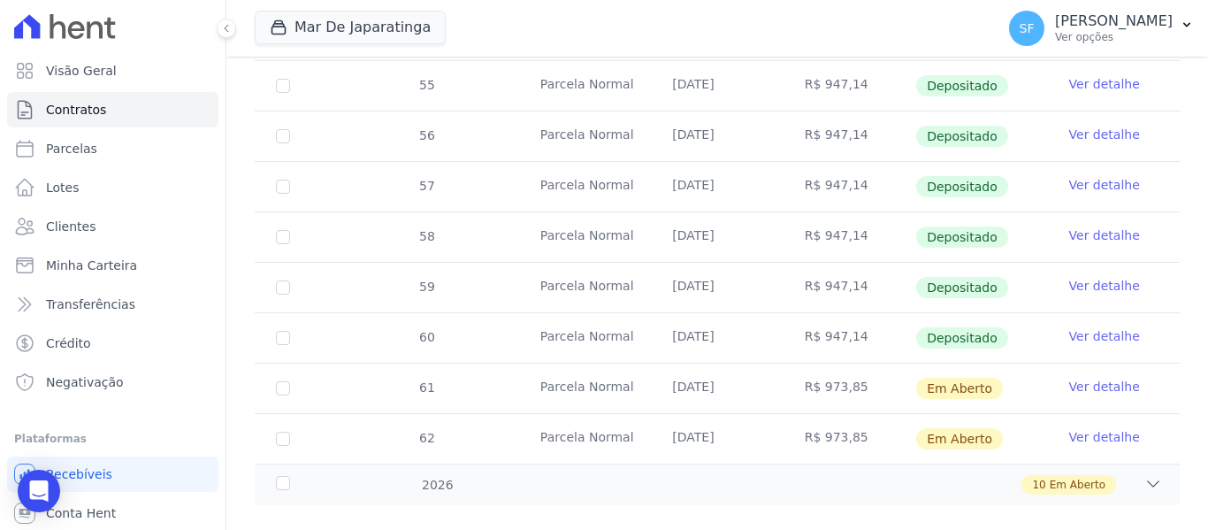
scroll to position [750, 0]
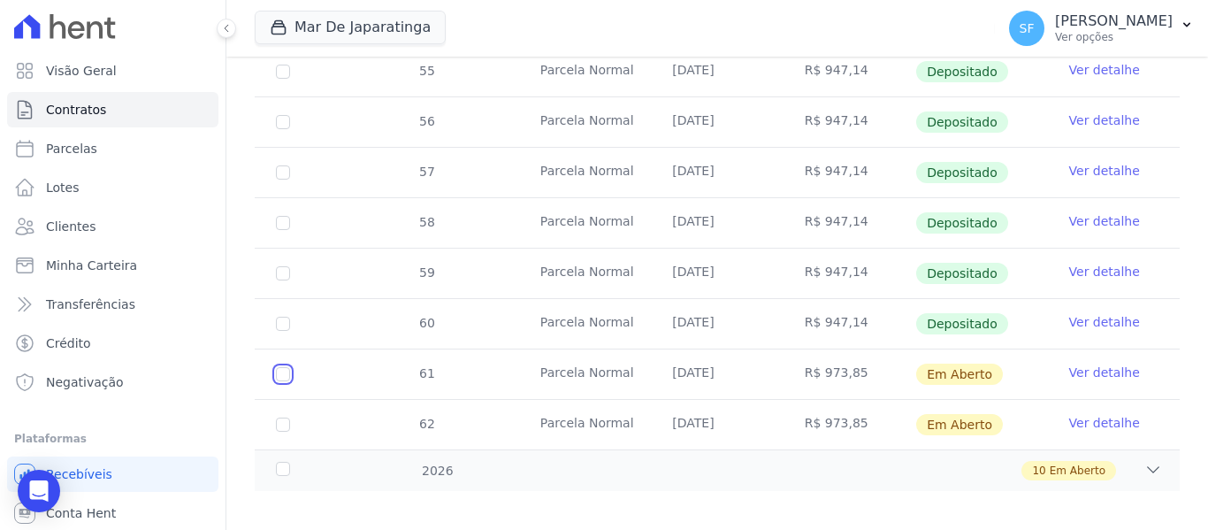
click at [284, 367] on input "checkbox" at bounding box center [283, 374] width 14 height 14
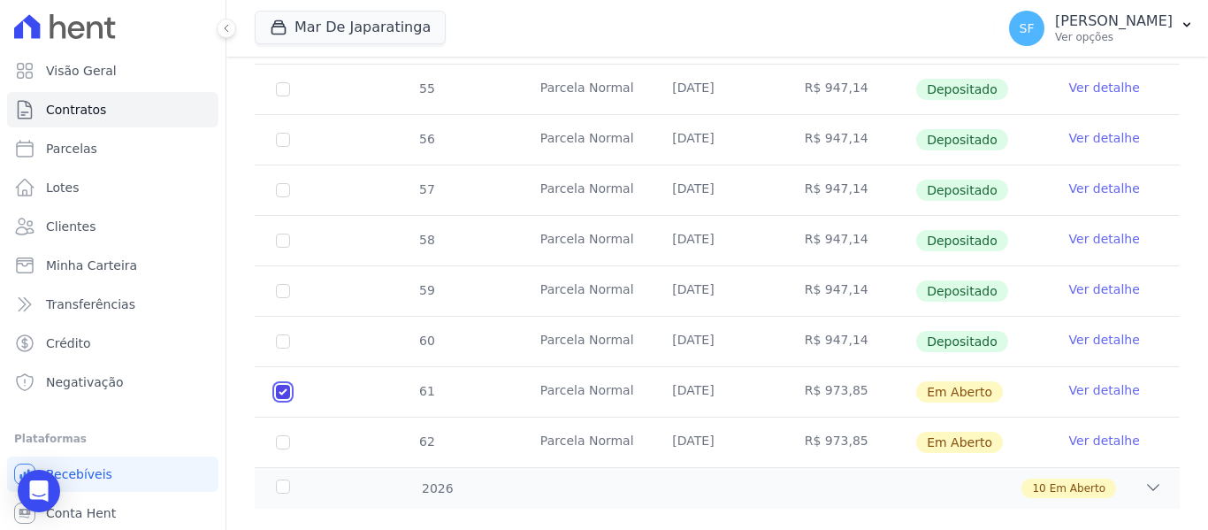
scroll to position [764, 0]
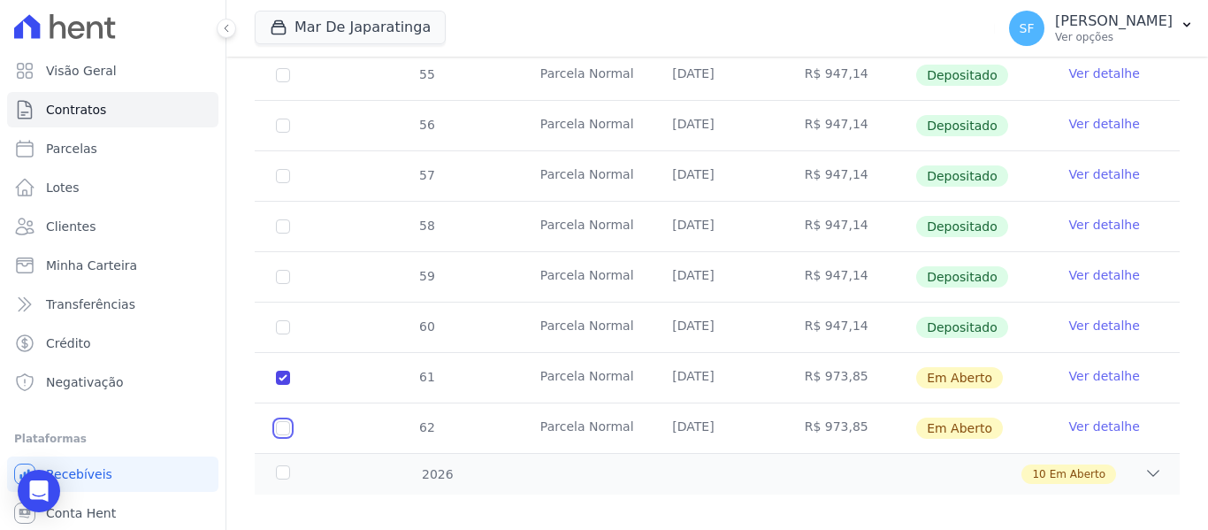
click at [285, 421] on input "checkbox" at bounding box center [283, 428] width 14 height 14
click at [288, 465] on div "2026" at bounding box center [312, 474] width 80 height 19
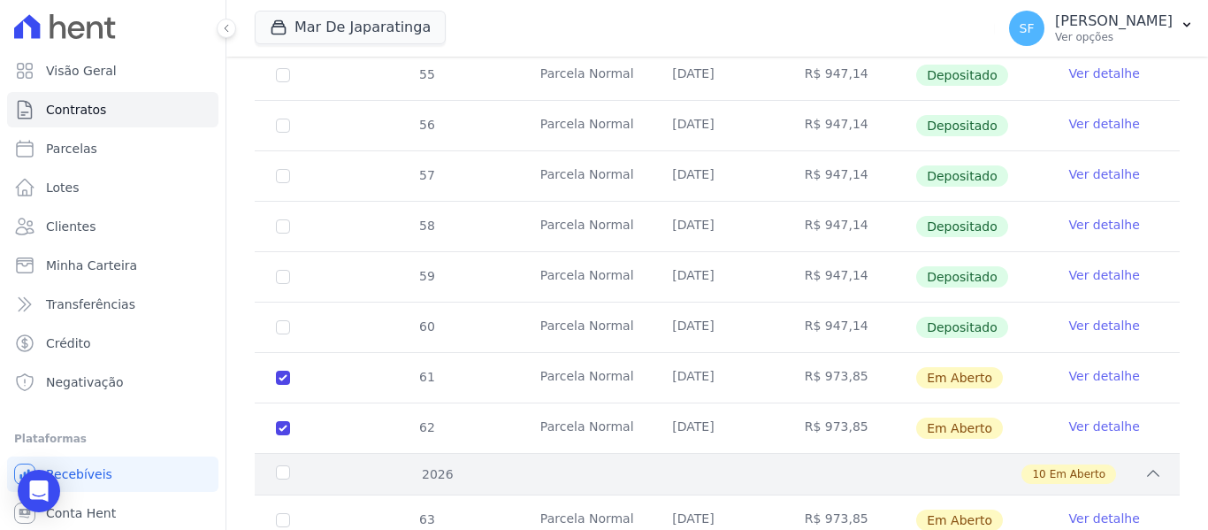
scroll to position [941, 0]
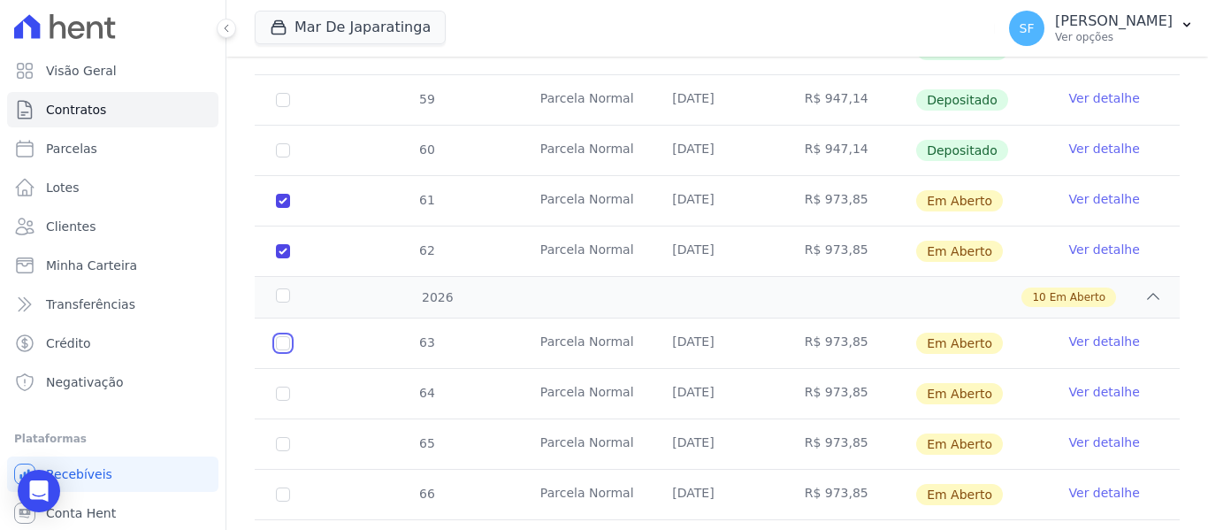
click at [282, 336] on input "checkbox" at bounding box center [283, 343] width 14 height 14
click at [283, 386] on input "checkbox" at bounding box center [283, 393] width 14 height 14
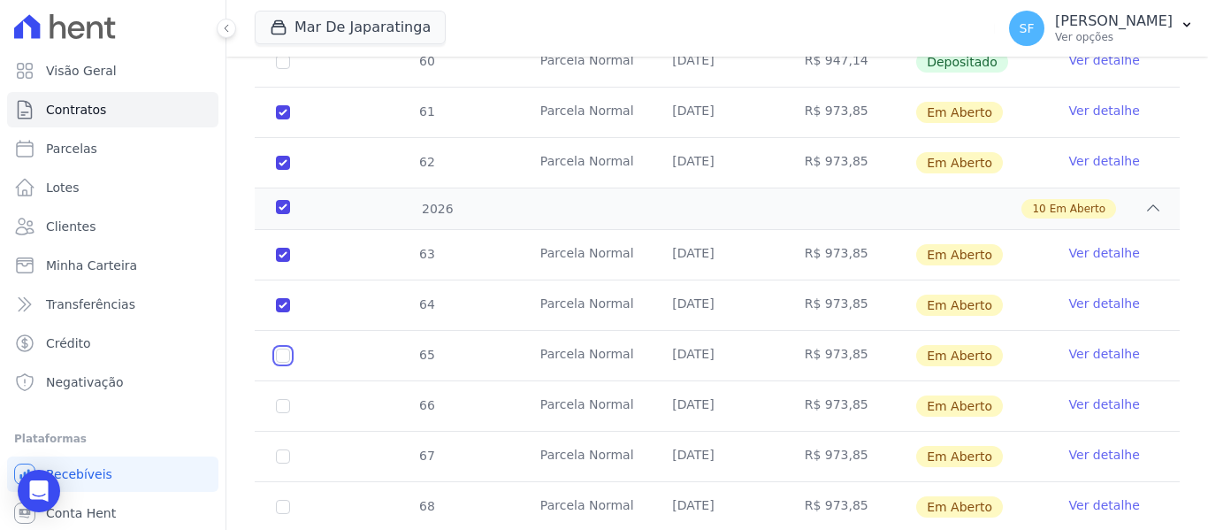
click at [286, 348] on input "checkbox" at bounding box center [283, 355] width 14 height 14
click at [285, 399] on input "checkbox" at bounding box center [283, 406] width 14 height 14
click at [286, 449] on input "checkbox" at bounding box center [283, 456] width 14 height 14
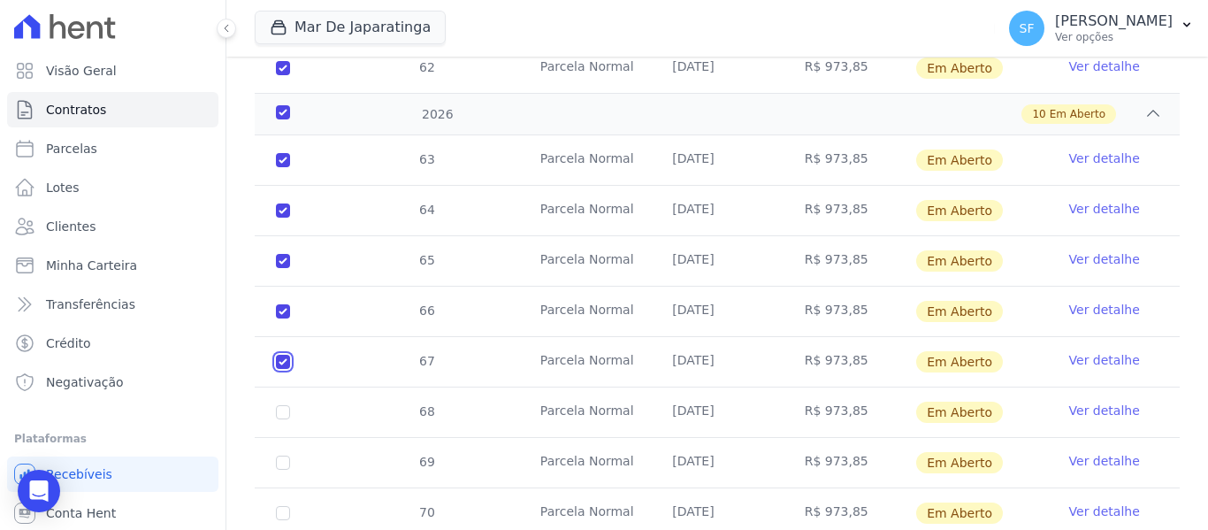
scroll to position [1206, 0]
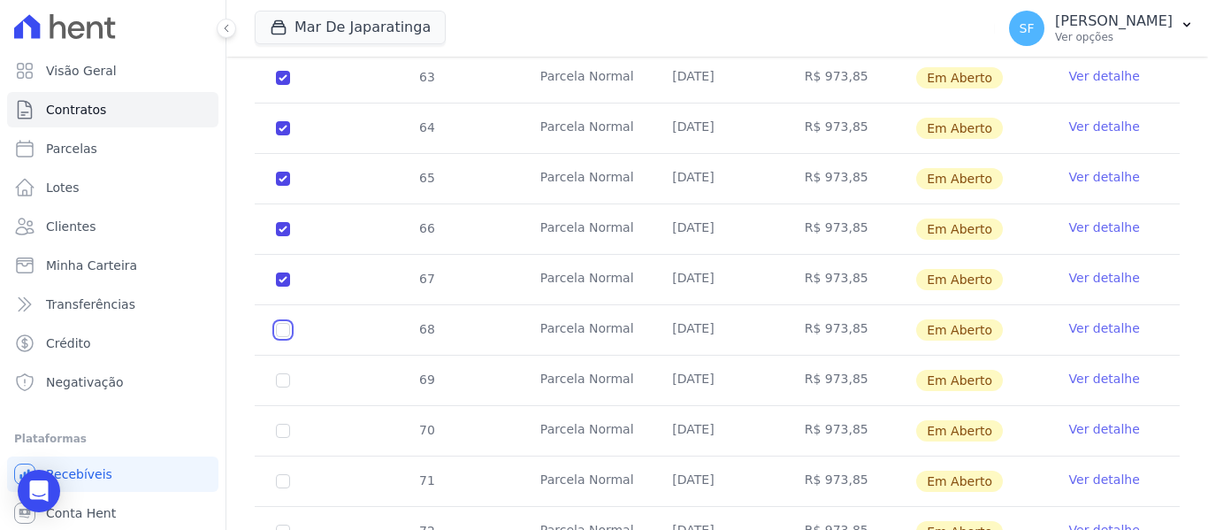
click at [286, 323] on input "checkbox" at bounding box center [283, 330] width 14 height 14
click at [278, 373] on input "checkbox" at bounding box center [283, 380] width 14 height 14
drag, startPoint x: 280, startPoint y: 406, endPoint x: 278, endPoint y: 420, distance: 14.4
click at [280, 423] on input "checkbox" at bounding box center [283, 430] width 14 height 14
click at [275, 461] on td "71" at bounding box center [283, 481] width 57 height 50
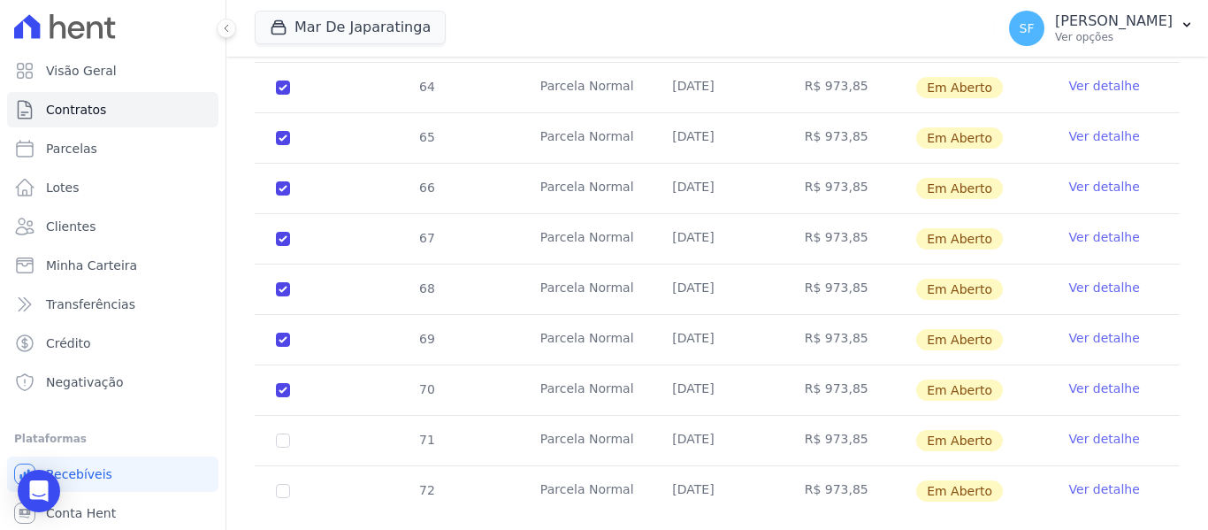
scroll to position [1268, 0]
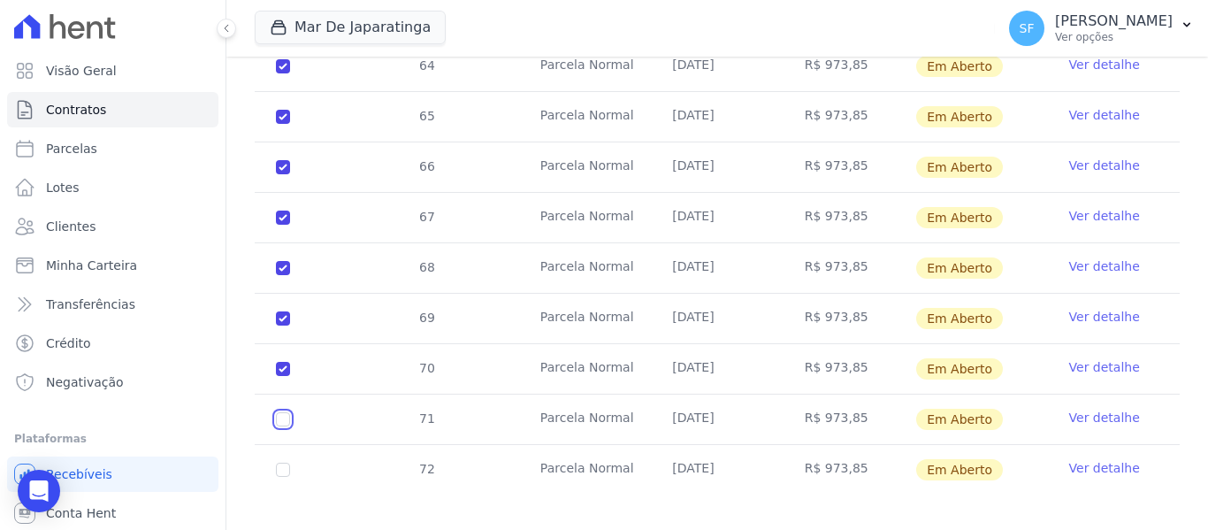
click at [282, 412] on input "checkbox" at bounding box center [283, 419] width 14 height 14
click at [286, 462] on input "checkbox" at bounding box center [283, 469] width 14 height 14
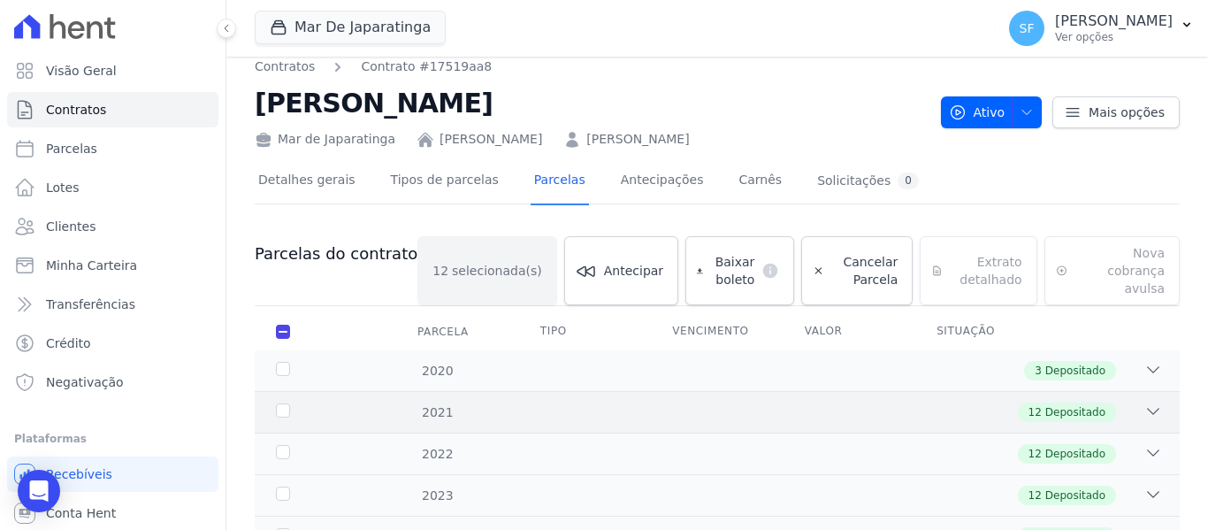
scroll to position [0, 0]
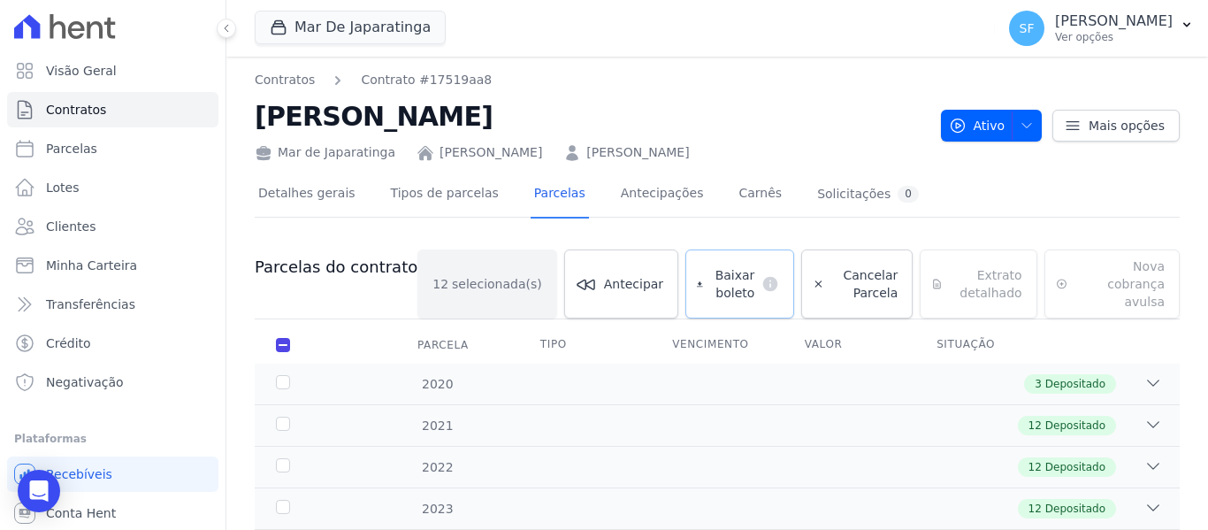
click at [710, 280] on span "Baixar boleto" at bounding box center [732, 283] width 45 height 35
click at [84, 219] on span "Clientes" at bounding box center [71, 226] width 50 height 18
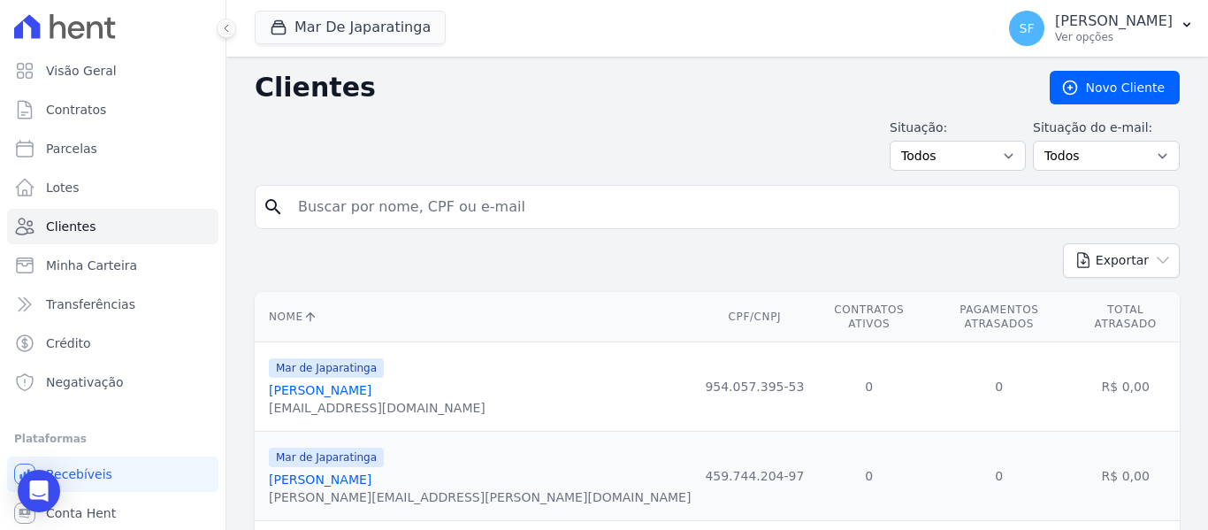
click at [388, 202] on input "search" at bounding box center [729, 206] width 884 height 35
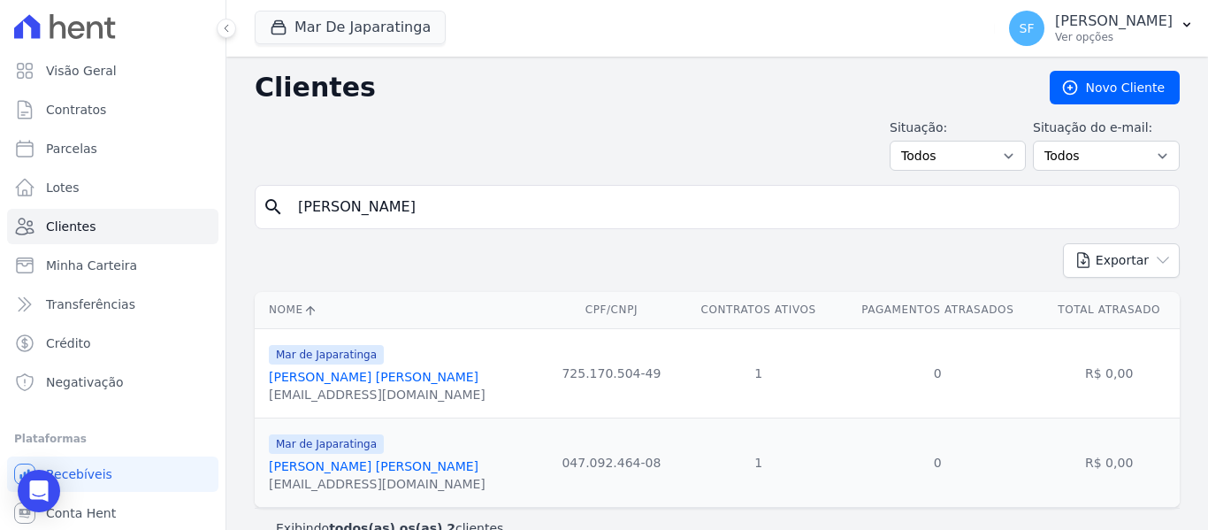
scroll to position [33, 0]
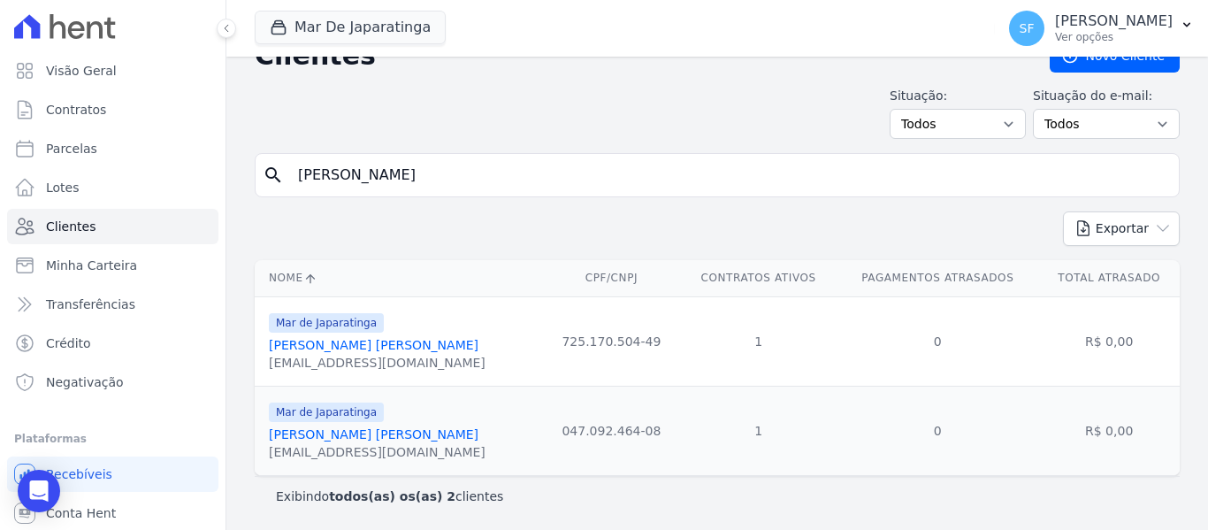
click at [382, 338] on link "[PERSON_NAME] [PERSON_NAME]" at bounding box center [374, 345] width 210 height 14
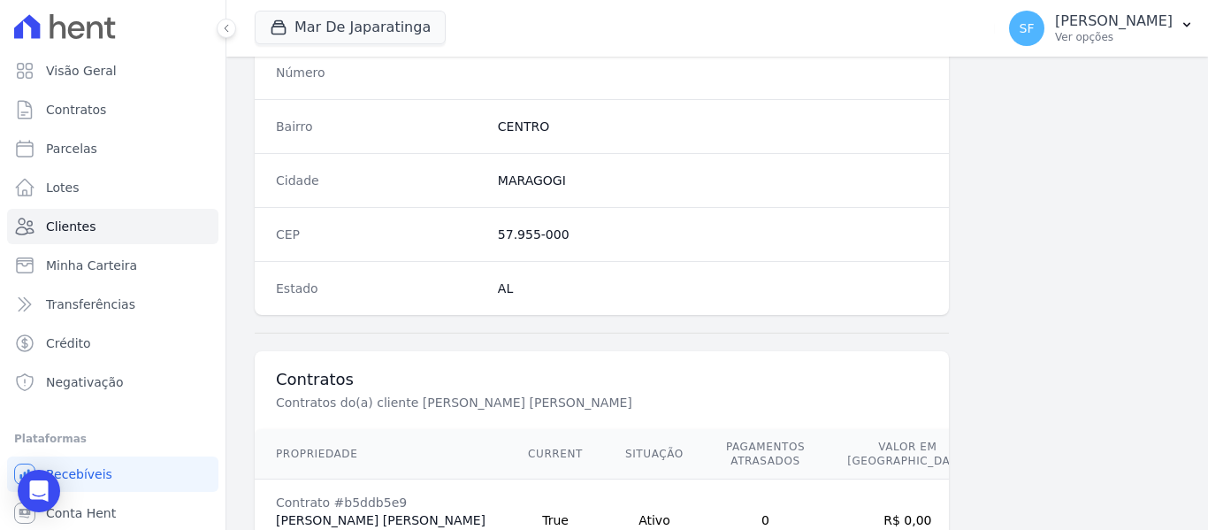
scroll to position [1139, 0]
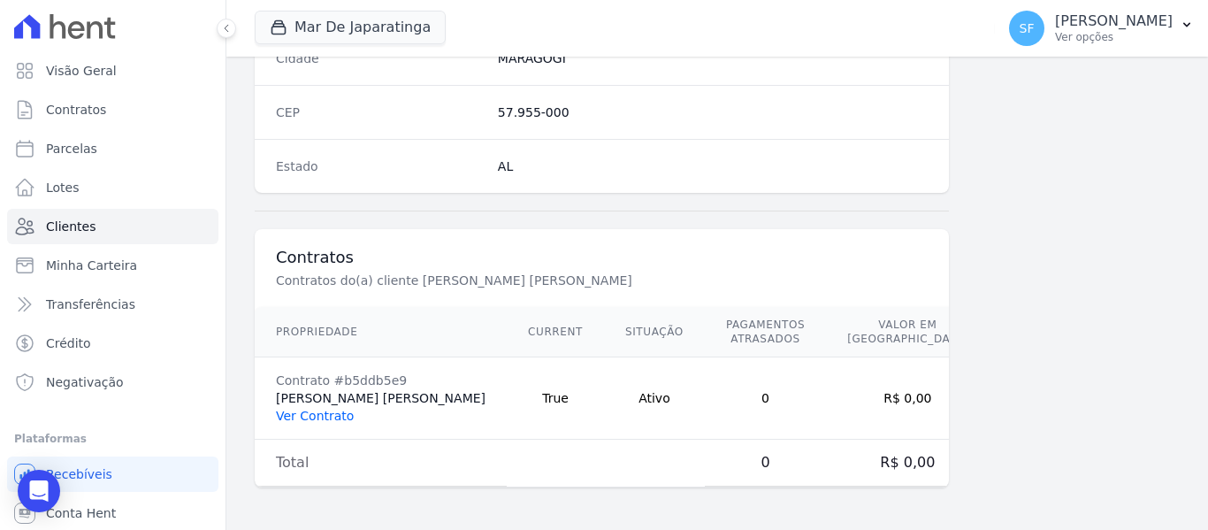
click at [328, 417] on link "Ver Contrato" at bounding box center [315, 415] width 78 height 14
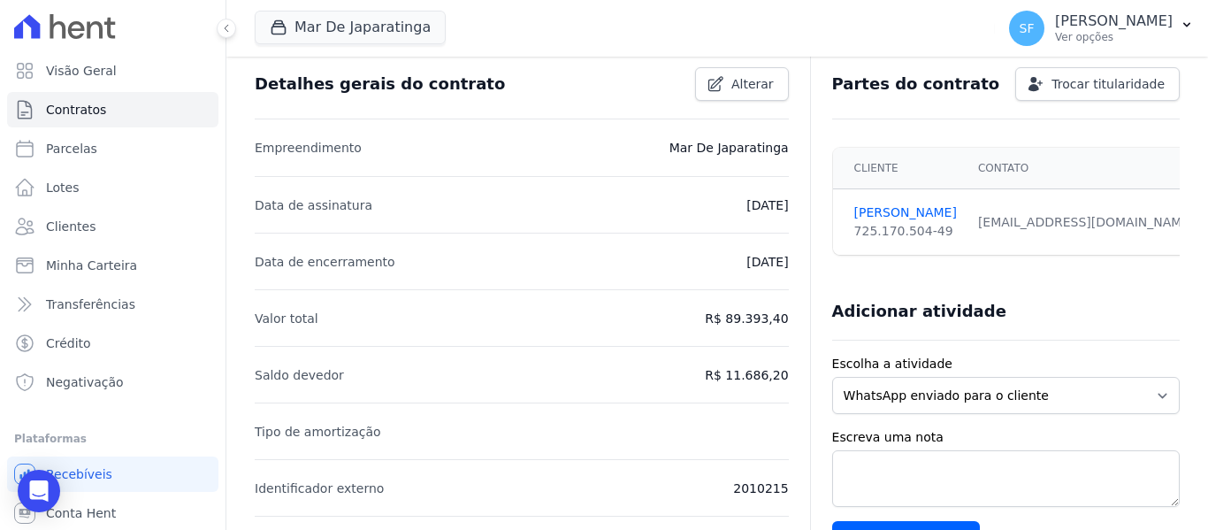
scroll to position [88, 0]
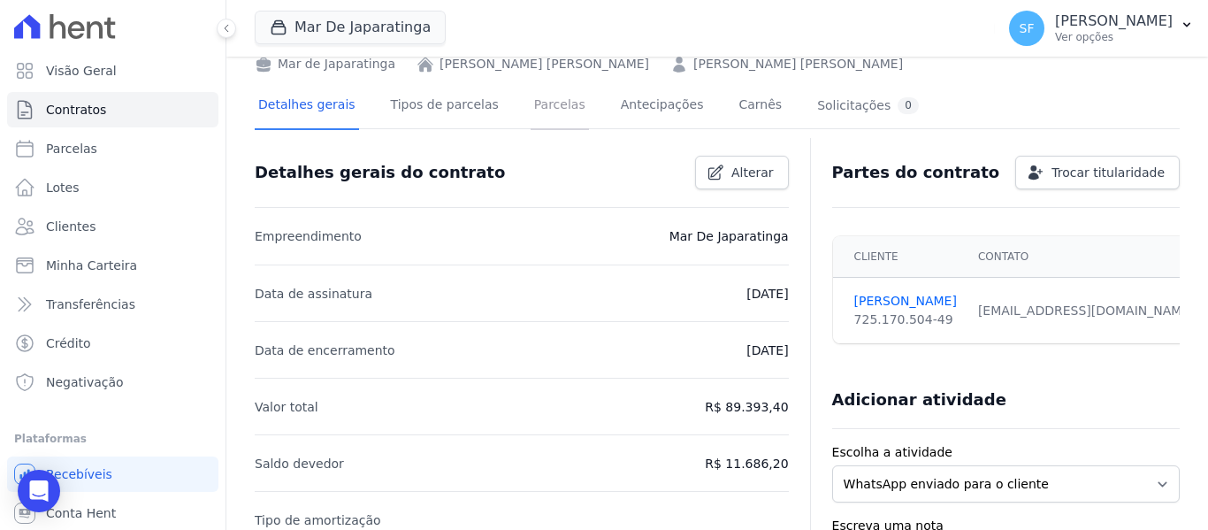
click at [534, 121] on link "Parcelas" at bounding box center [559, 106] width 58 height 47
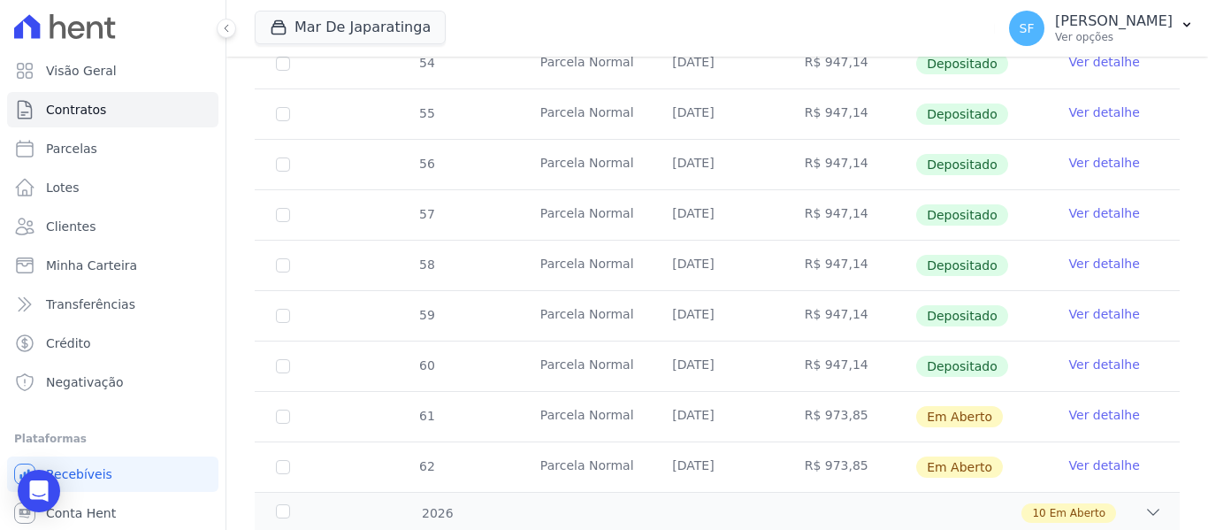
scroll to position [750, 0]
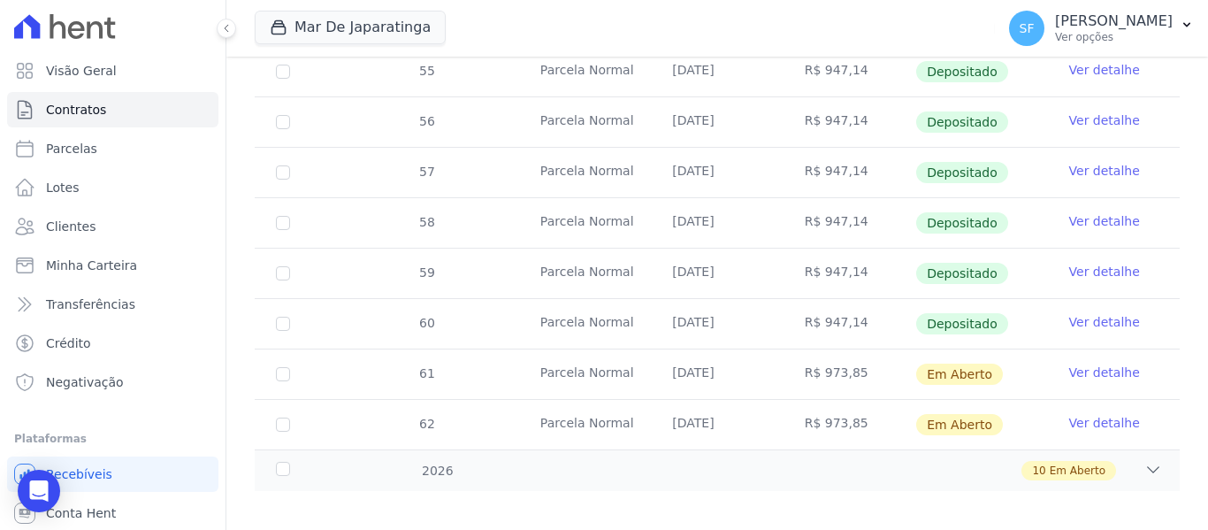
click at [275, 363] on td "61" at bounding box center [283, 374] width 57 height 50
click at [284, 367] on input "checkbox" at bounding box center [283, 374] width 14 height 14
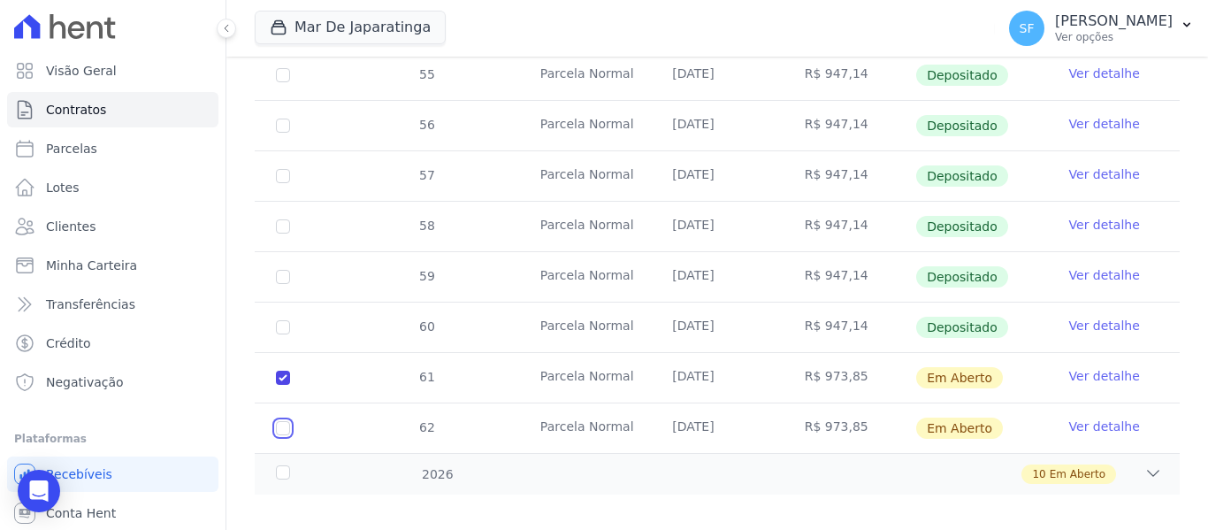
click at [277, 421] on input "checkbox" at bounding box center [283, 428] width 14 height 14
click at [275, 465] on div "2026" at bounding box center [312, 474] width 80 height 19
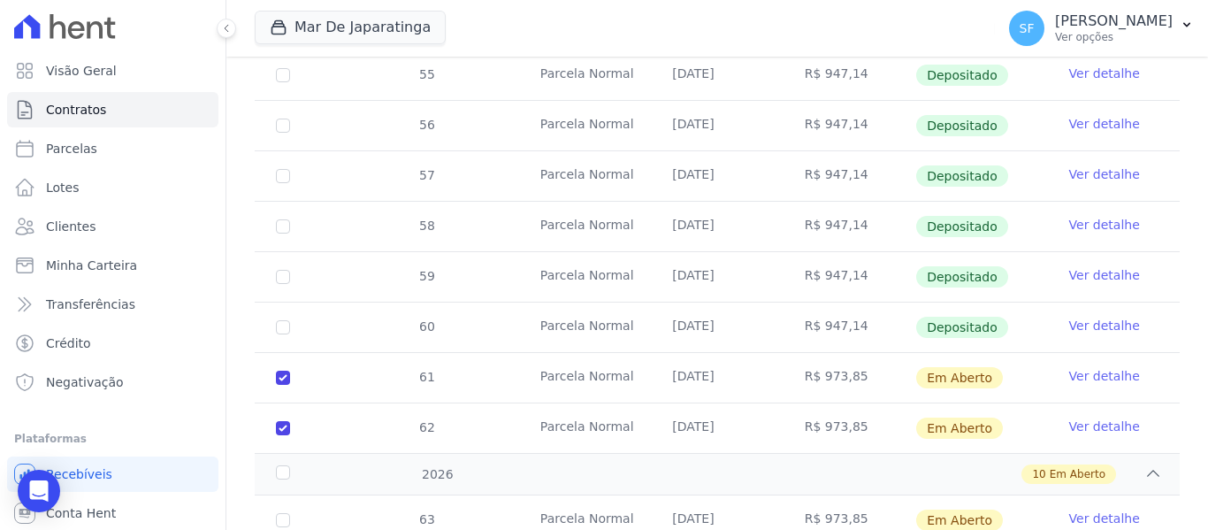
scroll to position [941, 0]
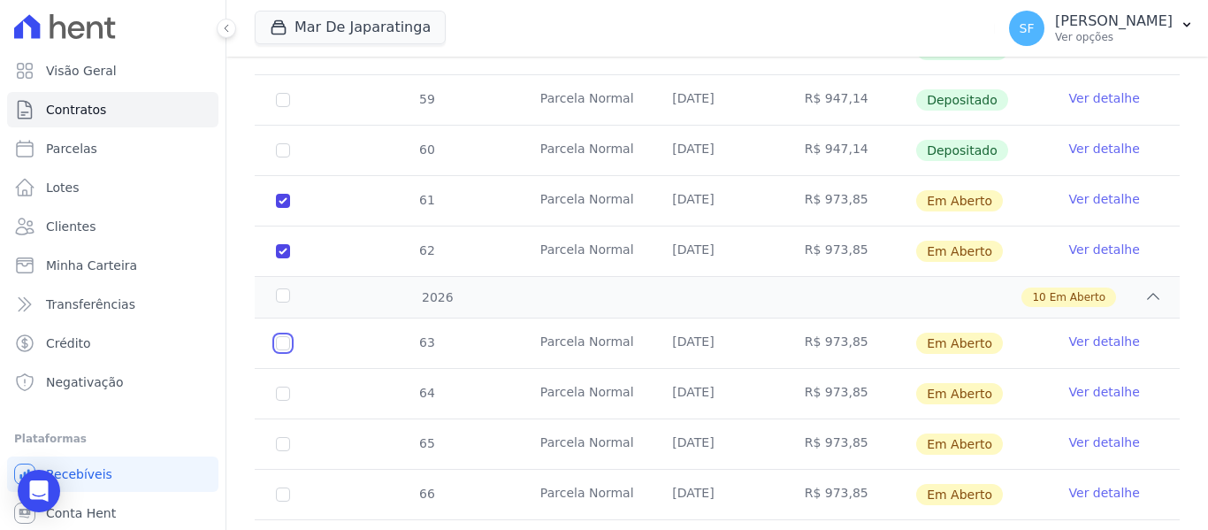
click at [286, 336] on input "checkbox" at bounding box center [283, 343] width 14 height 14
click at [284, 386] on input "checkbox" at bounding box center [283, 393] width 14 height 14
click at [282, 437] on input "checkbox" at bounding box center [283, 444] width 14 height 14
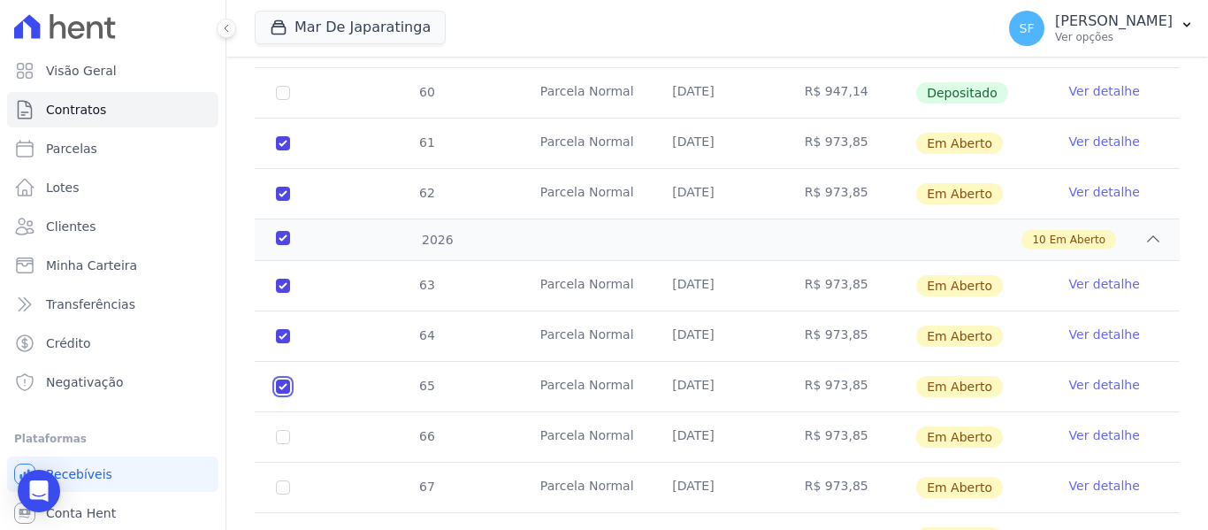
scroll to position [1029, 0]
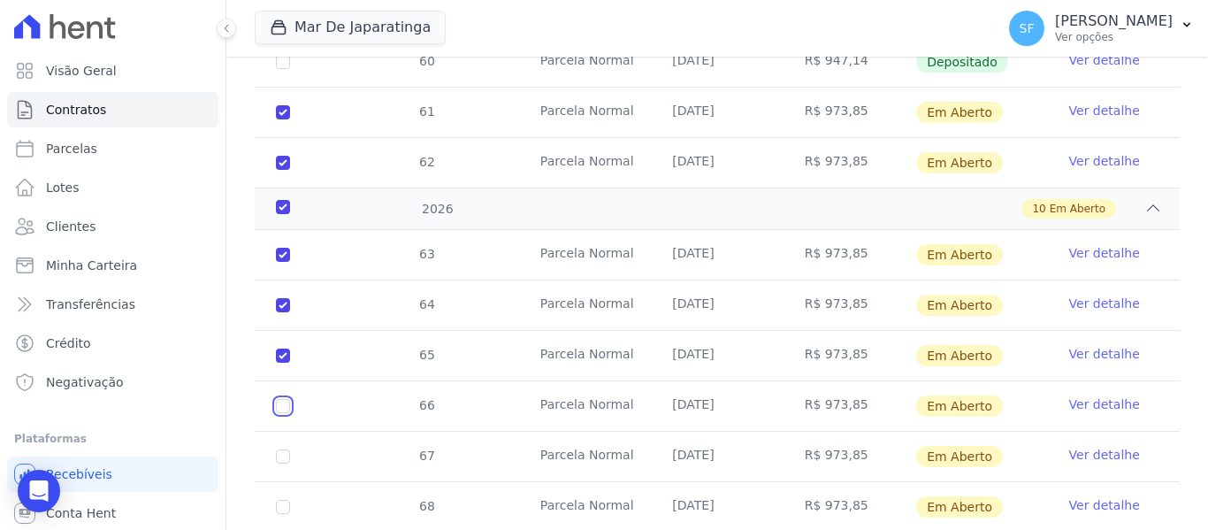
click at [286, 399] on input "checkbox" at bounding box center [283, 406] width 14 height 14
click at [274, 435] on td "67" at bounding box center [283, 456] width 57 height 50
click at [286, 449] on input "checkbox" at bounding box center [283, 456] width 14 height 14
click at [283, 499] on input "checkbox" at bounding box center [283, 506] width 14 height 14
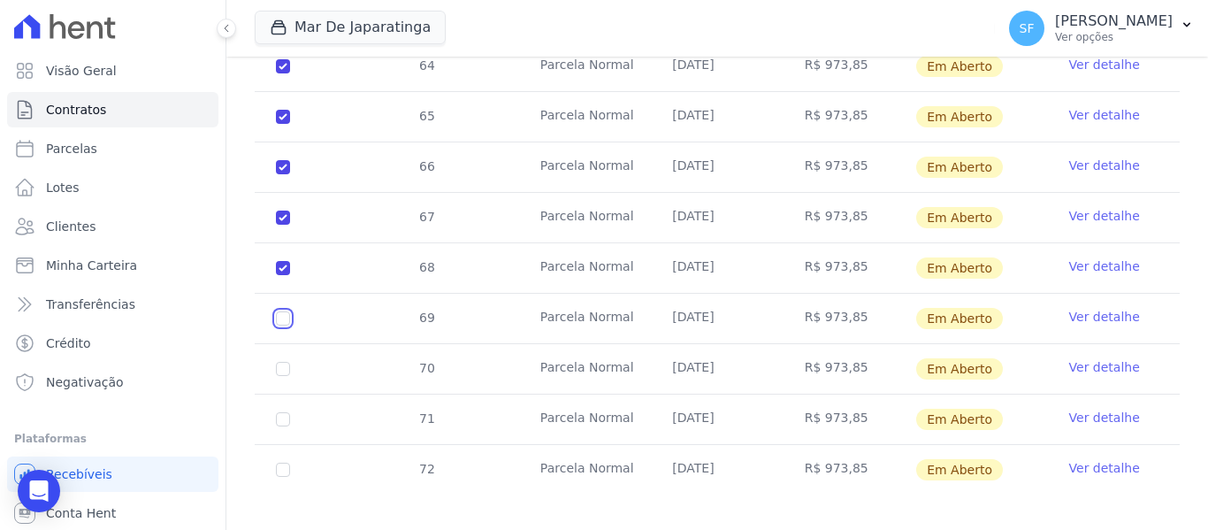
click at [288, 311] on input "checkbox" at bounding box center [283, 318] width 14 height 14
click at [285, 362] on input "checkbox" at bounding box center [283, 369] width 14 height 14
click at [282, 412] on input "checkbox" at bounding box center [283, 419] width 14 height 14
click at [276, 462] on input "checkbox" at bounding box center [283, 469] width 14 height 14
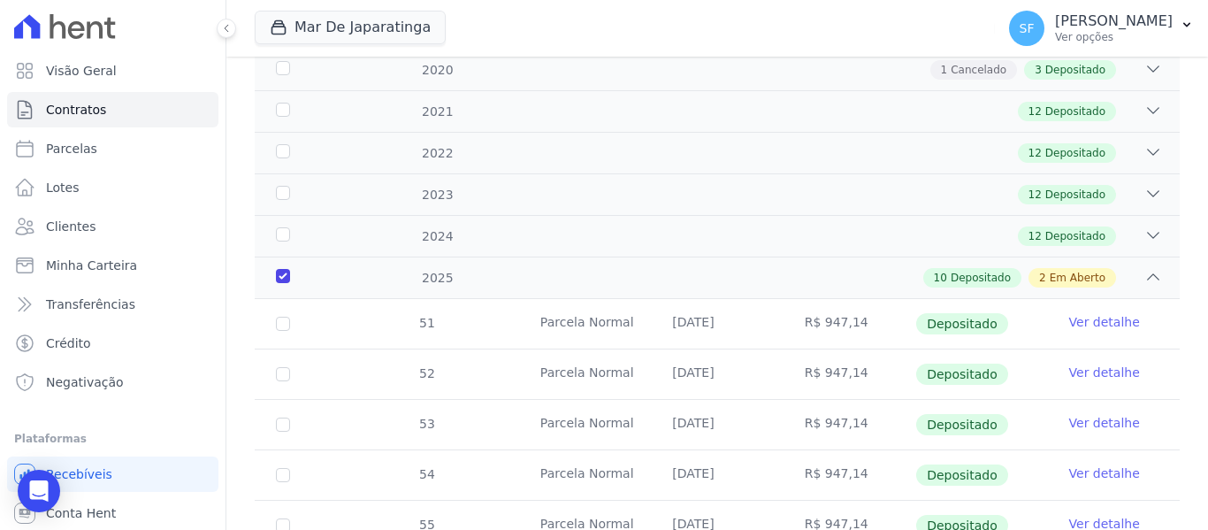
scroll to position [118, 0]
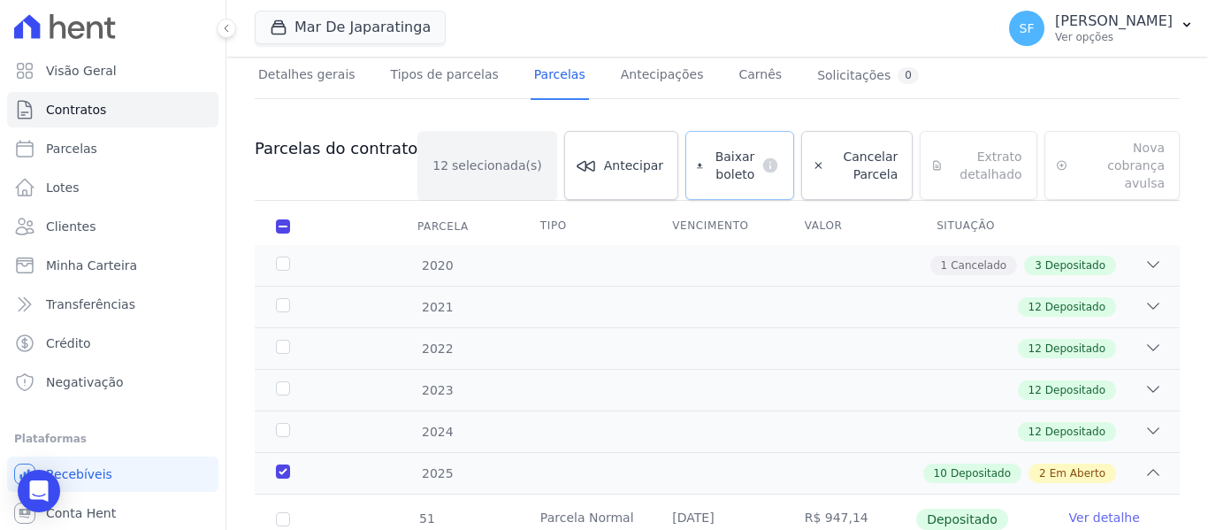
click at [712, 150] on span "Baixar boleto" at bounding box center [732, 165] width 45 height 35
click at [95, 230] on link "Clientes" at bounding box center [112, 226] width 211 height 35
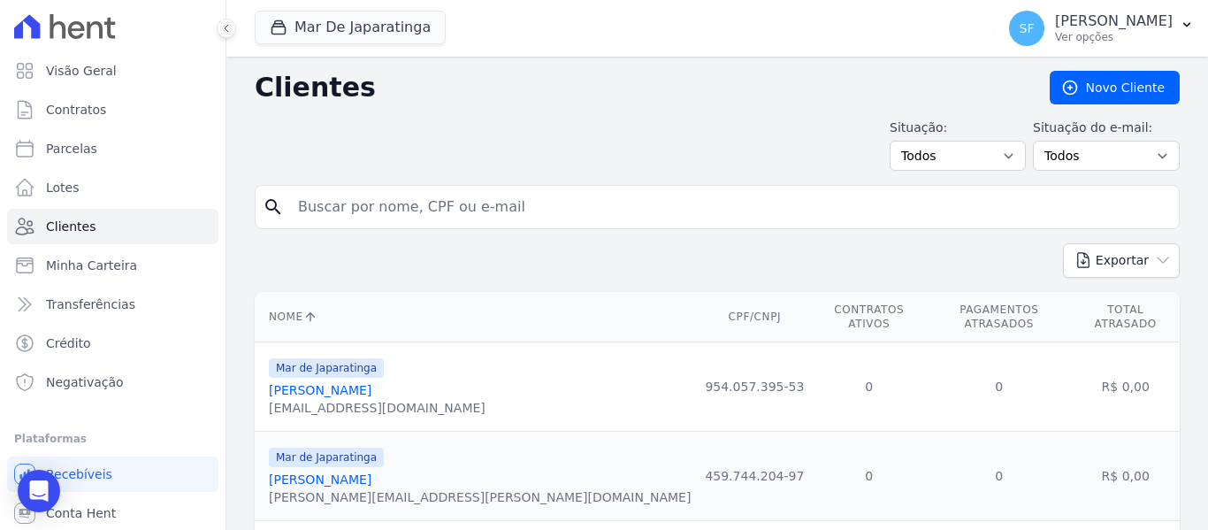
click at [485, 212] on input "search" at bounding box center [729, 206] width 884 height 35
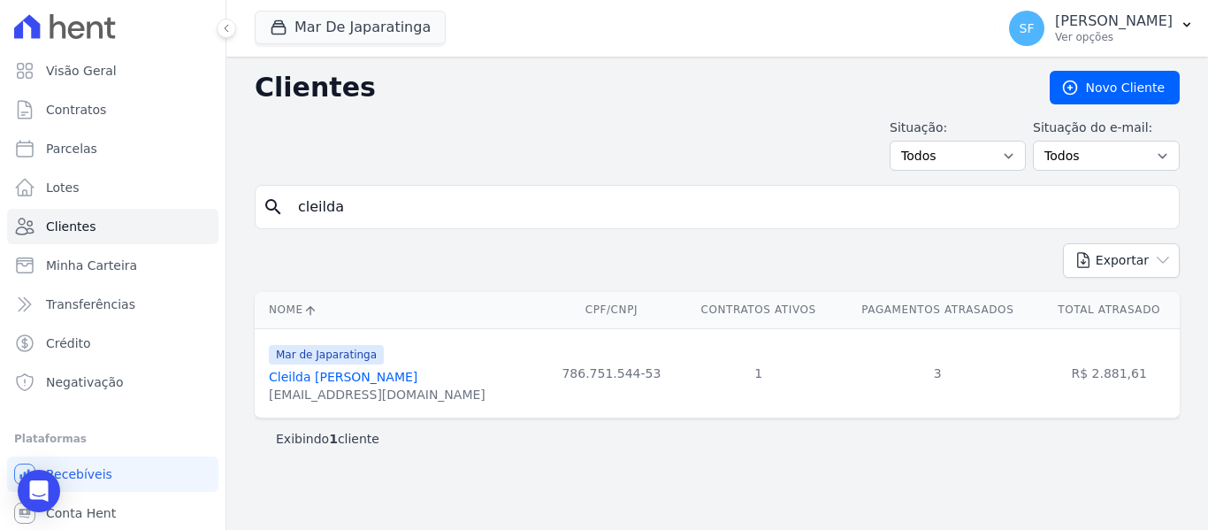
click at [348, 378] on link "Cleilda [PERSON_NAME]" at bounding box center [343, 377] width 149 height 14
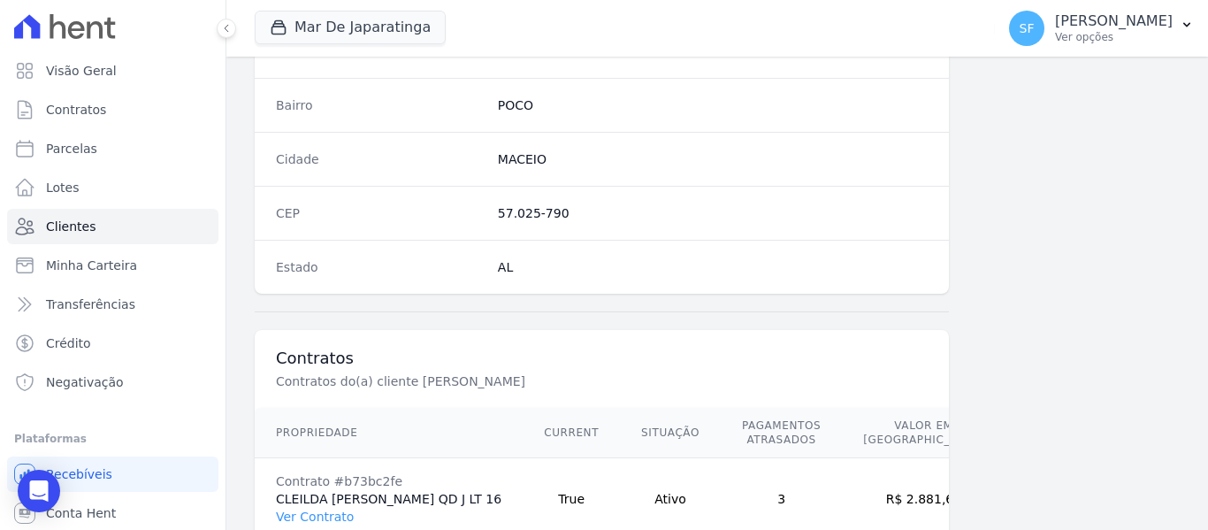
scroll to position [1139, 0]
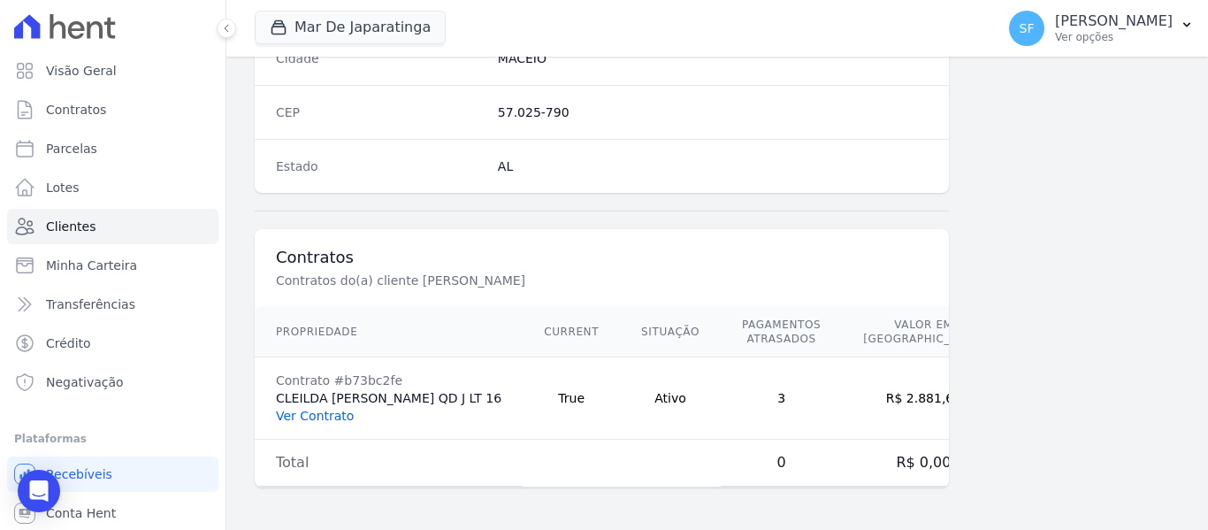
click at [306, 421] on link "Ver Contrato" at bounding box center [315, 415] width 78 height 14
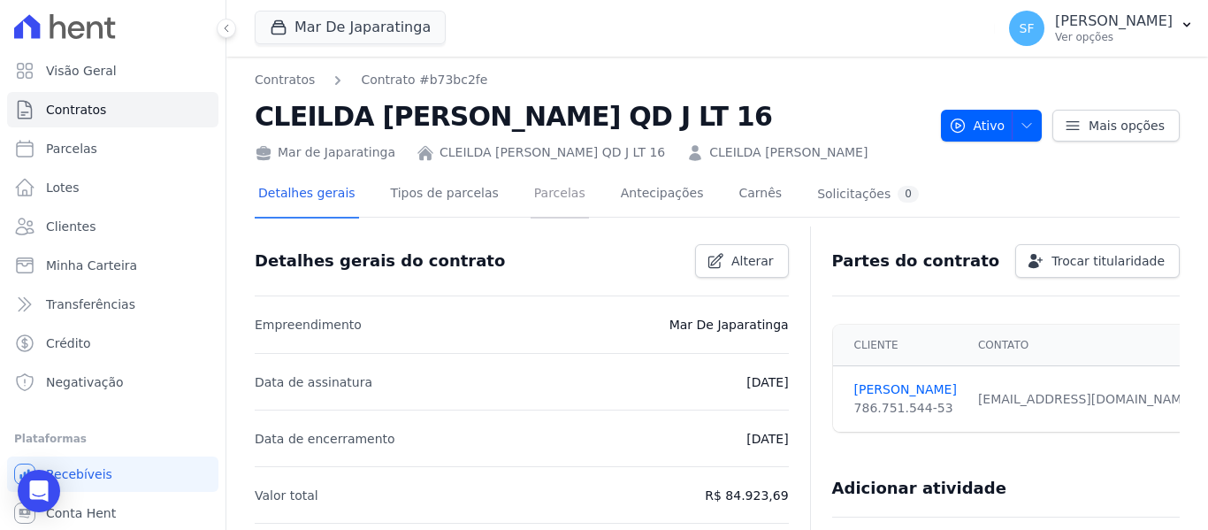
click at [543, 209] on link "Parcelas" at bounding box center [559, 195] width 58 height 47
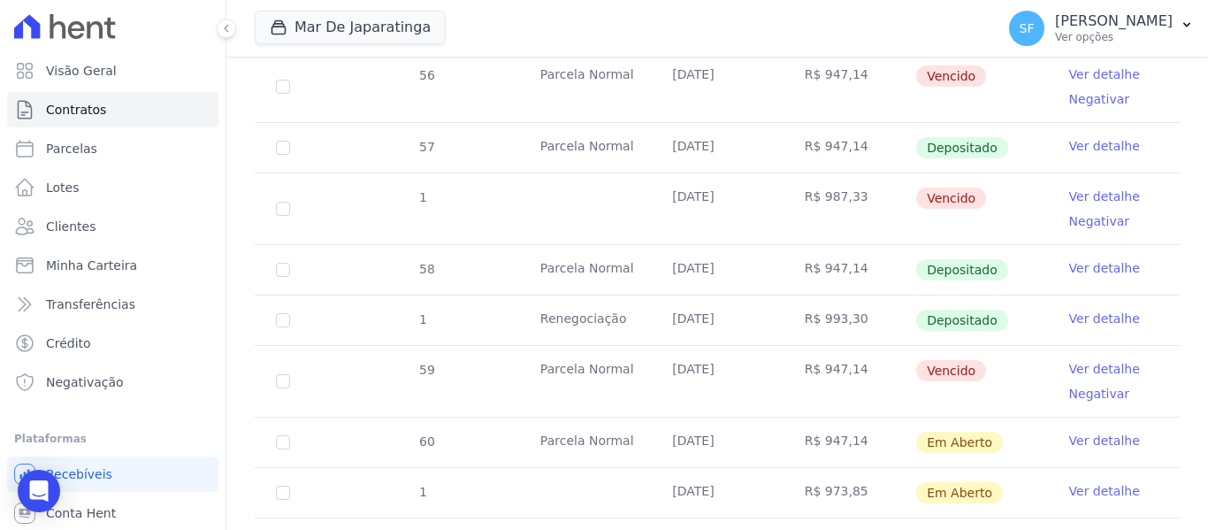
scroll to position [914, 0]
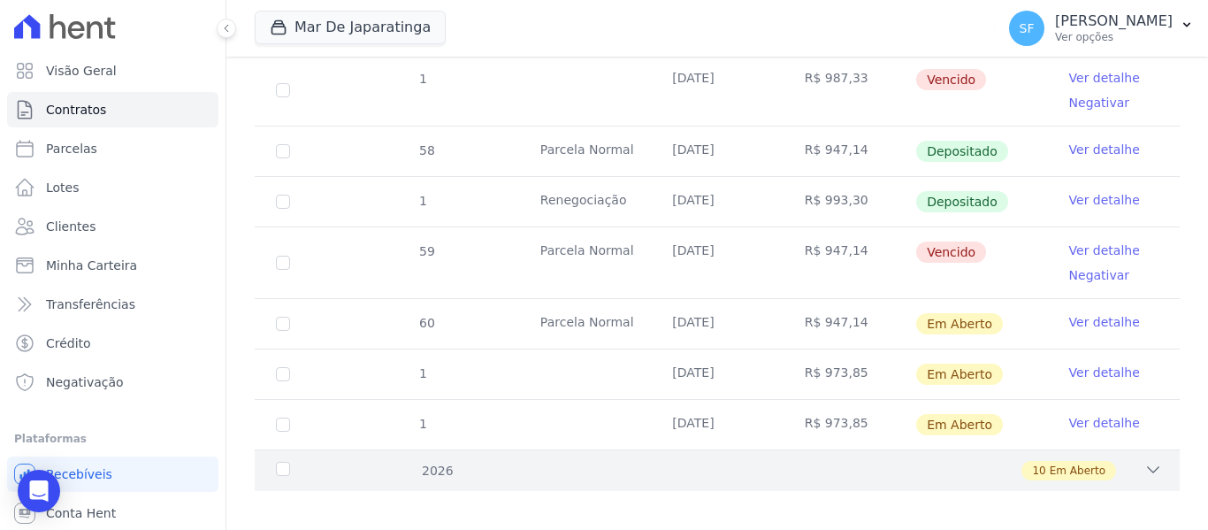
click at [478, 461] on div "10 Em Aberto" at bounding box center [761, 470] width 799 height 19
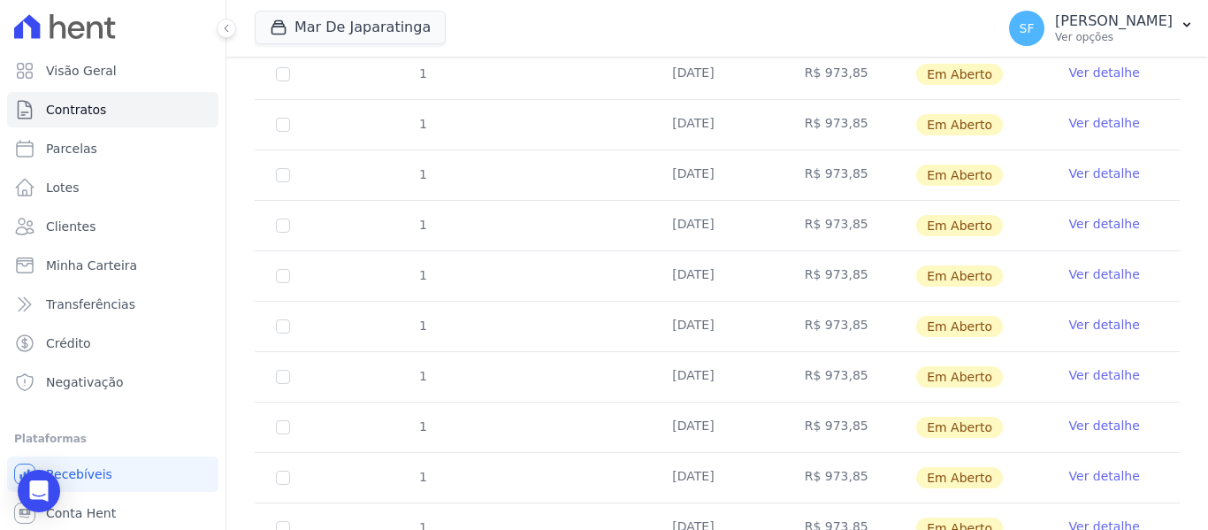
scroll to position [1418, 0]
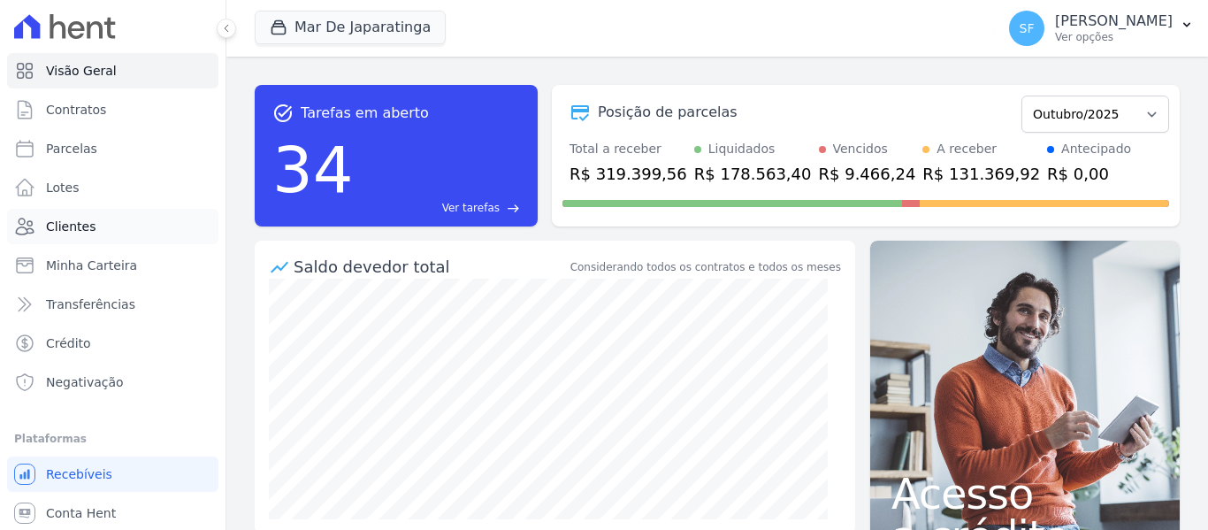
click at [119, 223] on link "Clientes" at bounding box center [112, 226] width 211 height 35
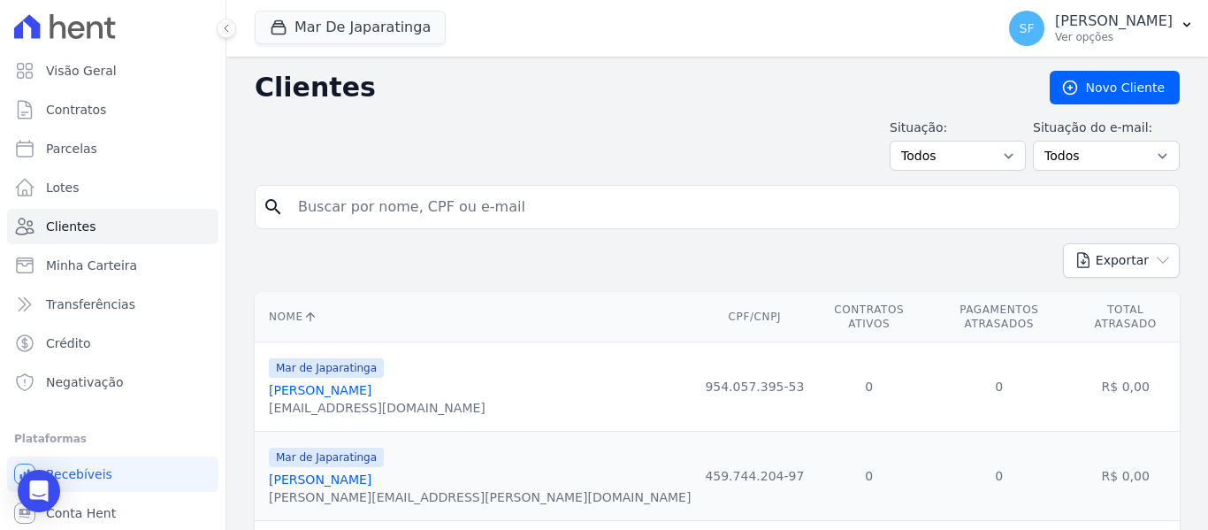
click at [338, 212] on input "search" at bounding box center [729, 206] width 884 height 35
type input "[PERSON_NAME]"
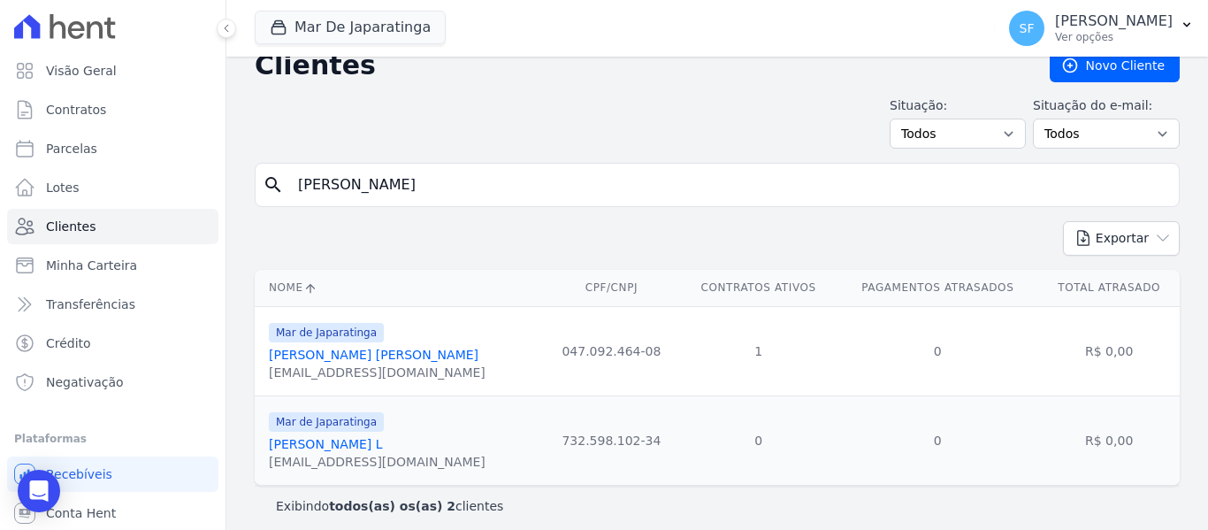
scroll to position [33, 0]
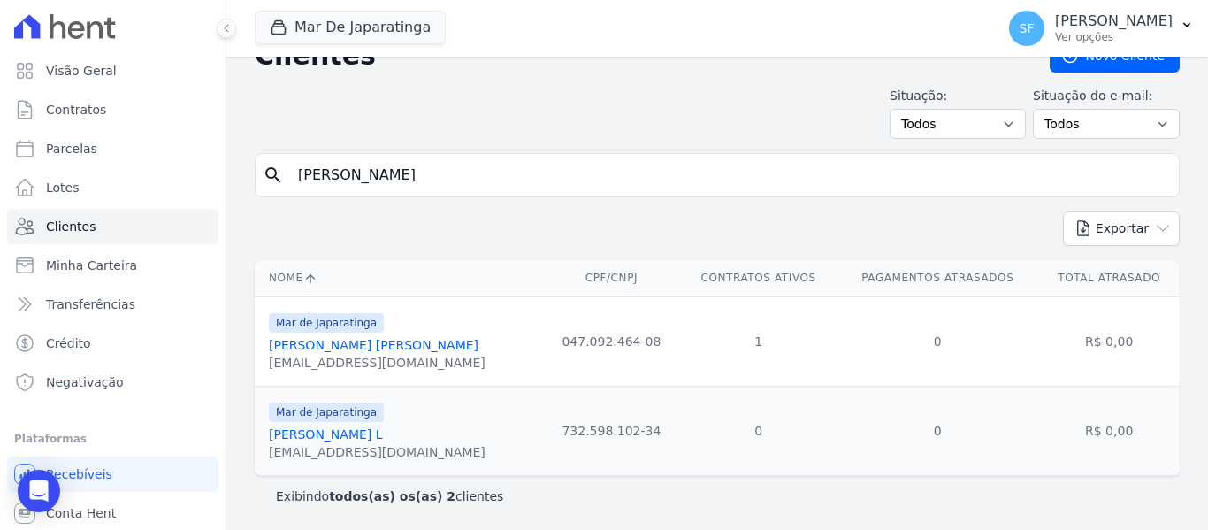
click at [382, 346] on link "[PERSON_NAME] [PERSON_NAME]" at bounding box center [374, 345] width 210 height 14
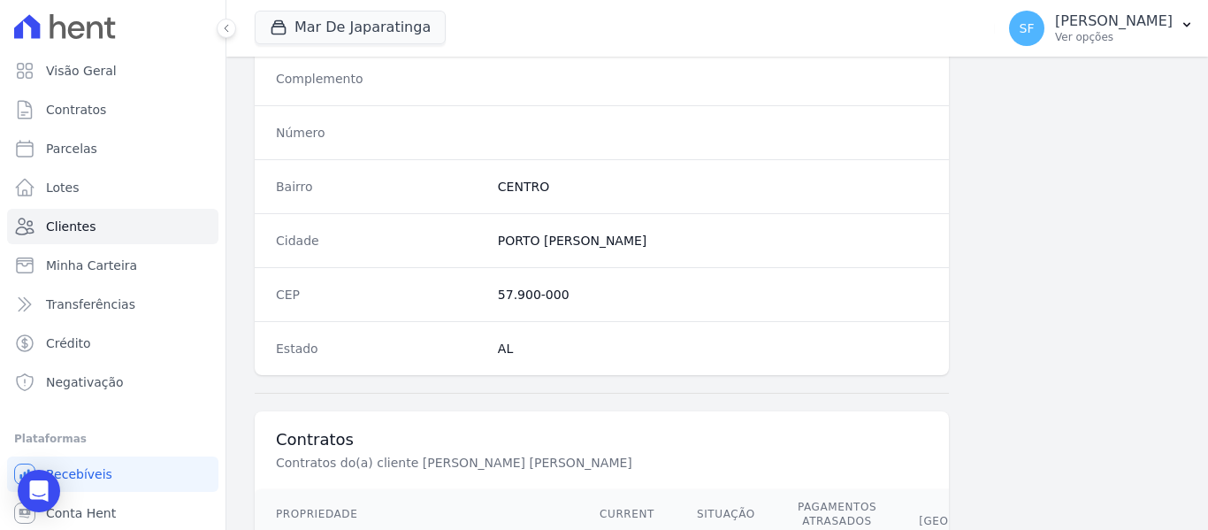
scroll to position [1153, 0]
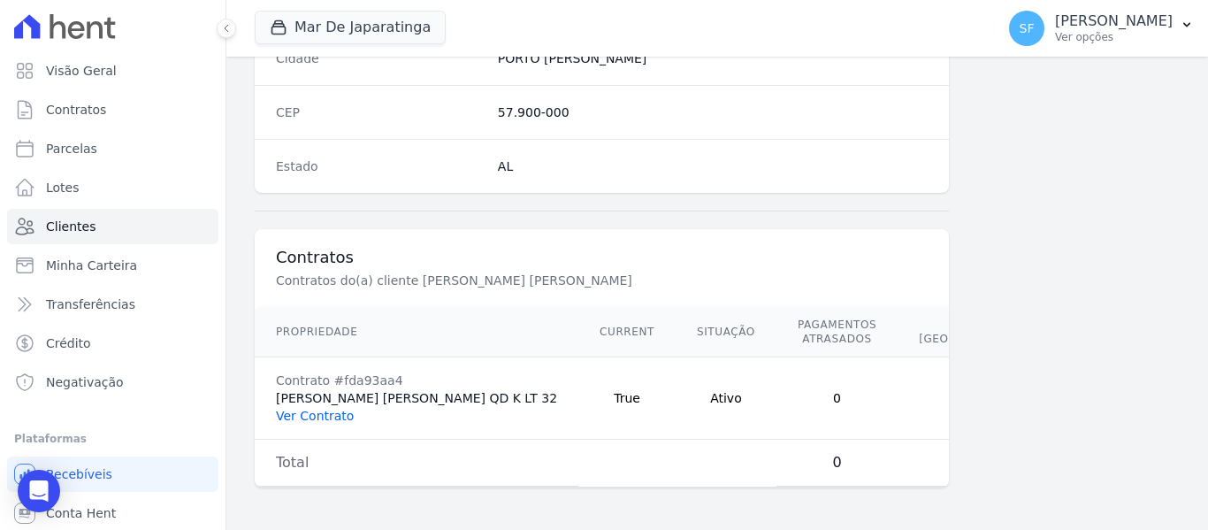
click at [345, 416] on link "Ver Contrato" at bounding box center [315, 415] width 78 height 14
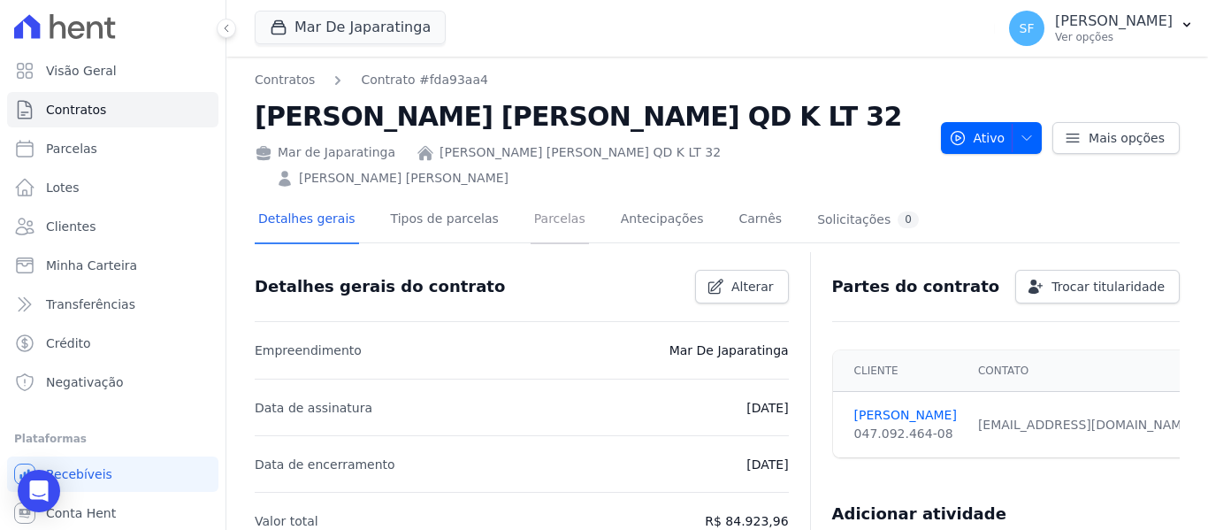
click at [551, 202] on link "Parcelas" at bounding box center [559, 220] width 58 height 47
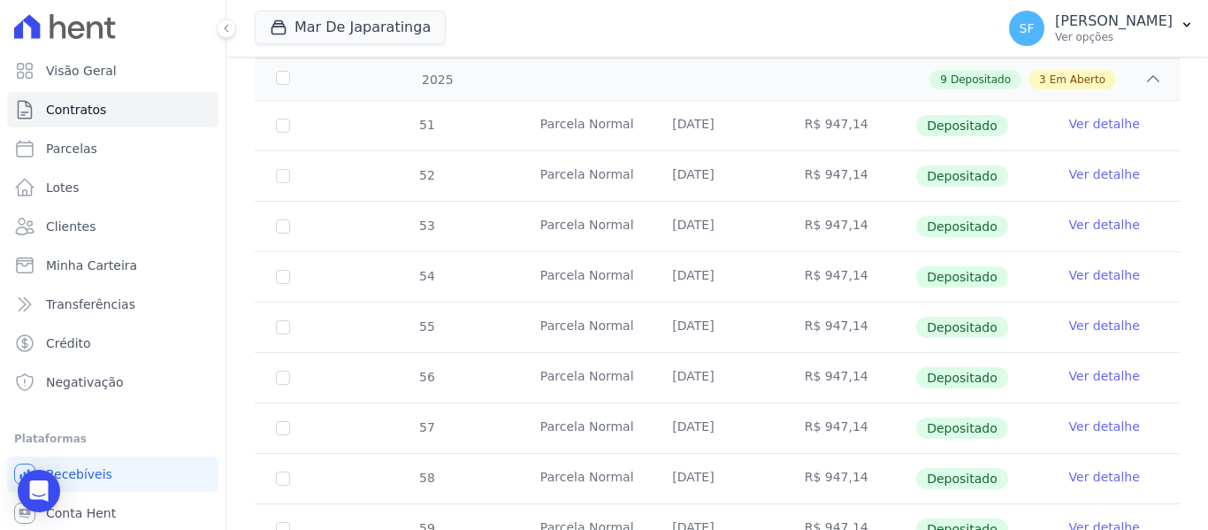
scroll to position [750, 0]
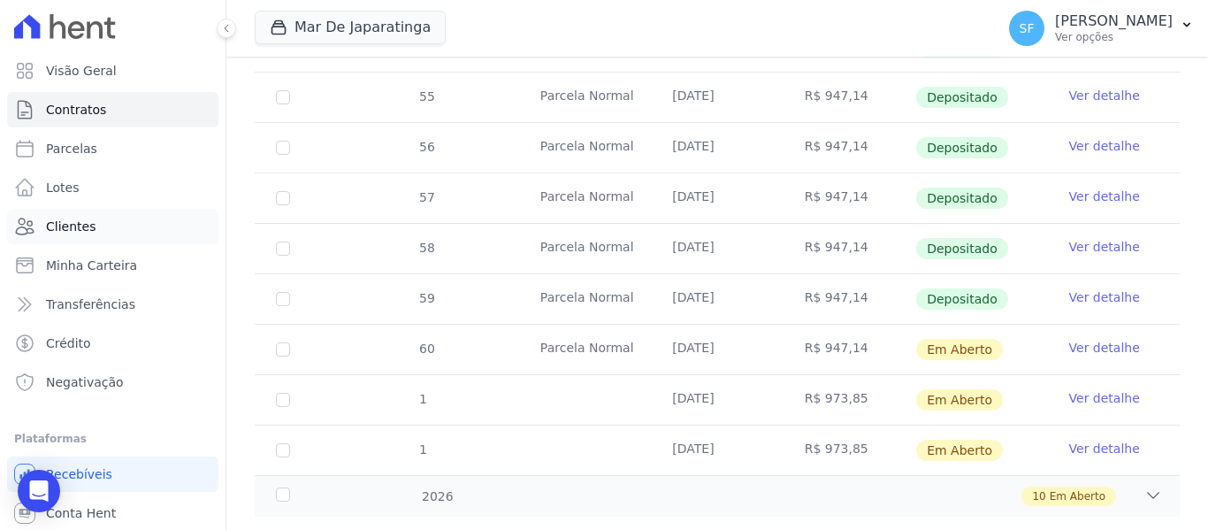
click at [87, 237] on link "Clientes" at bounding box center [112, 226] width 211 height 35
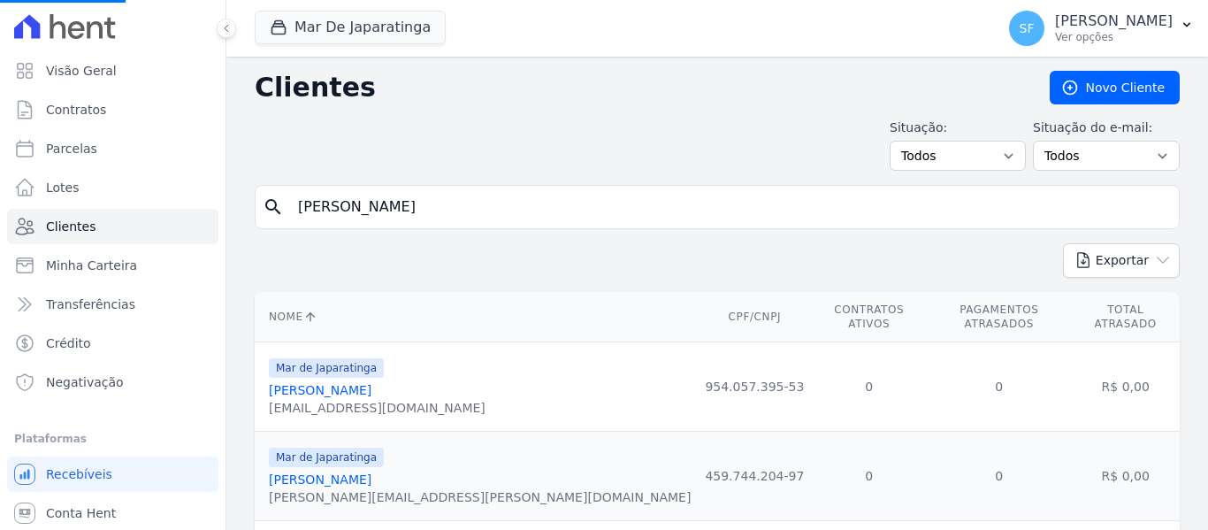
click at [400, 213] on input "michael" at bounding box center [729, 206] width 884 height 35
click at [406, 214] on input "search" at bounding box center [729, 206] width 884 height 35
type input "jose henri"
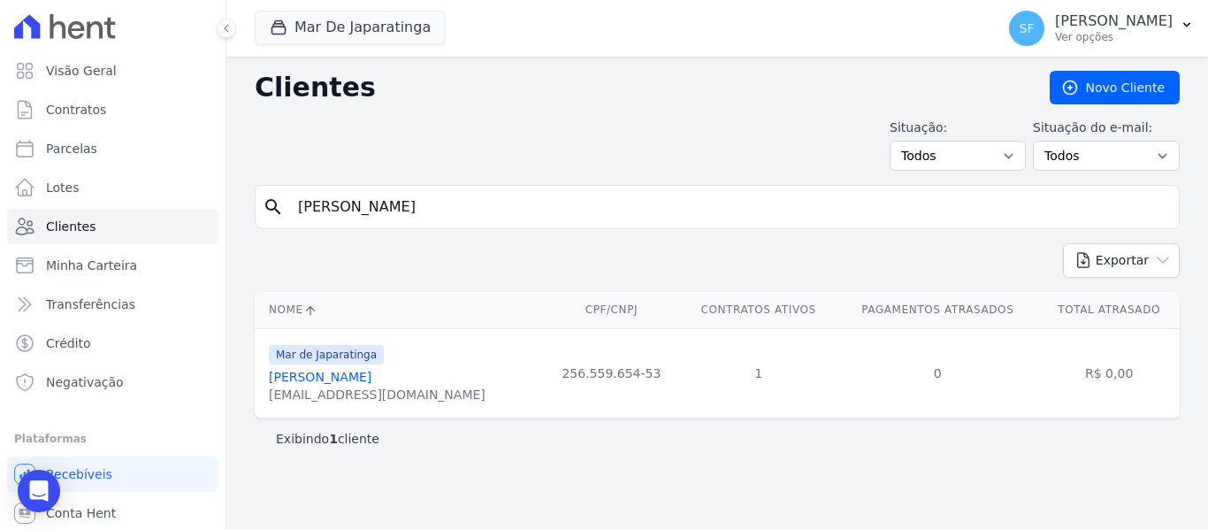
click at [350, 378] on link "Jose Henrique Salvador" at bounding box center [320, 377] width 103 height 14
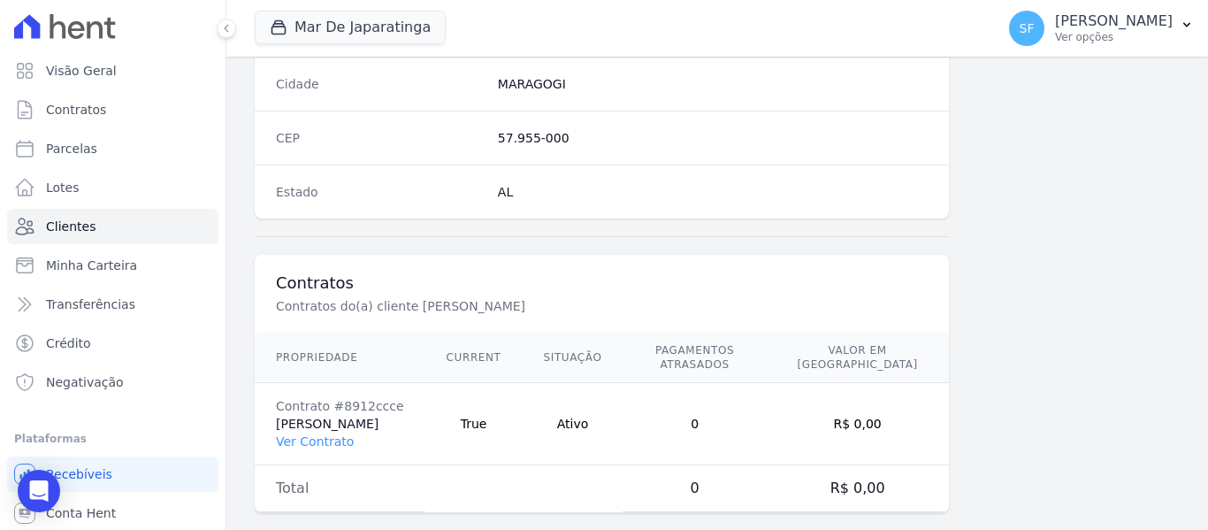
scroll to position [1139, 0]
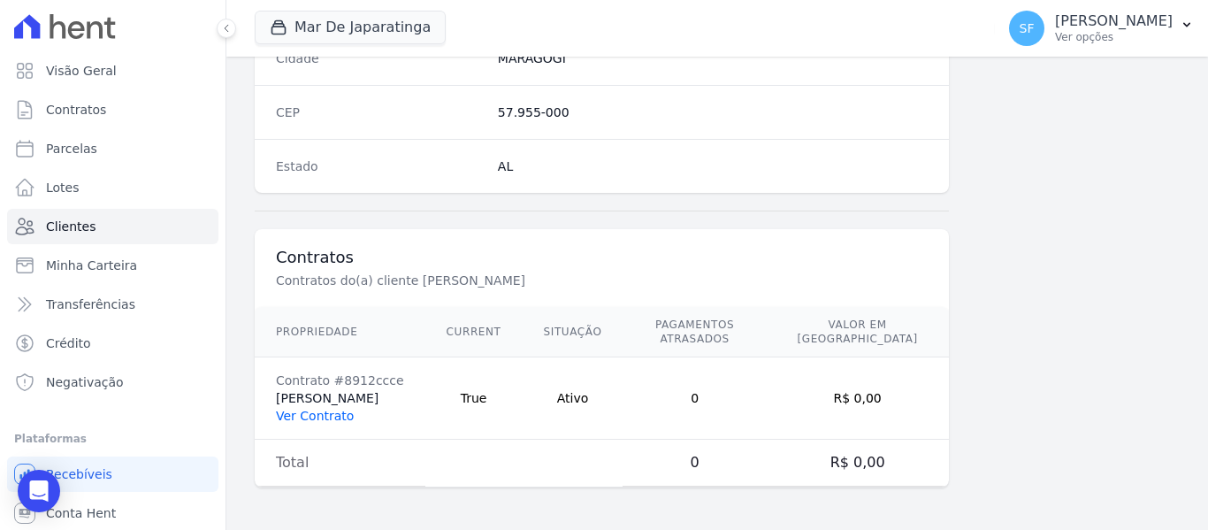
click at [310, 420] on link "Ver Contrato" at bounding box center [315, 415] width 78 height 14
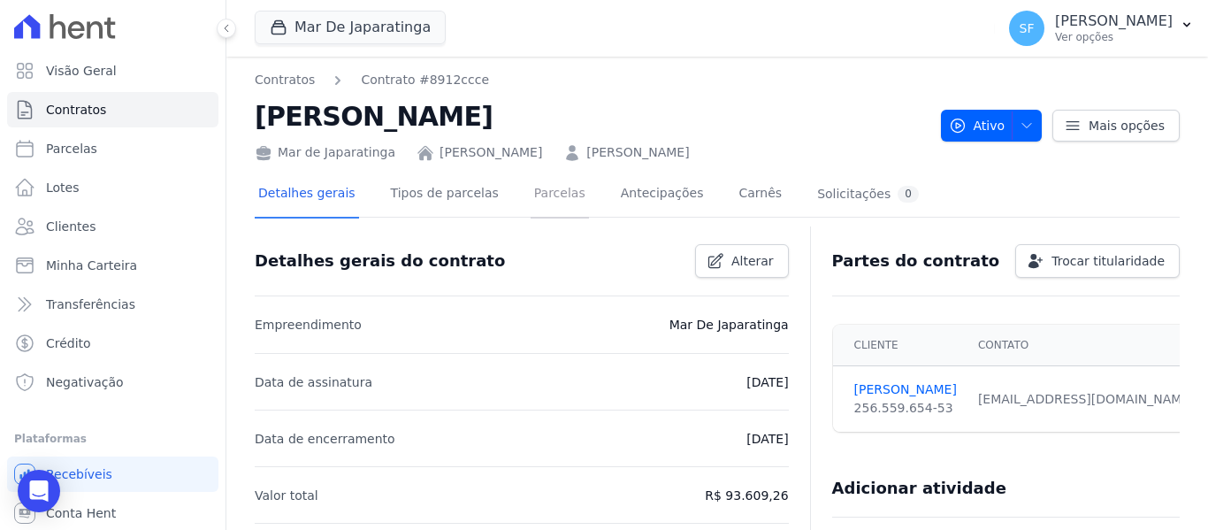
click at [537, 197] on link "Parcelas" at bounding box center [559, 195] width 58 height 47
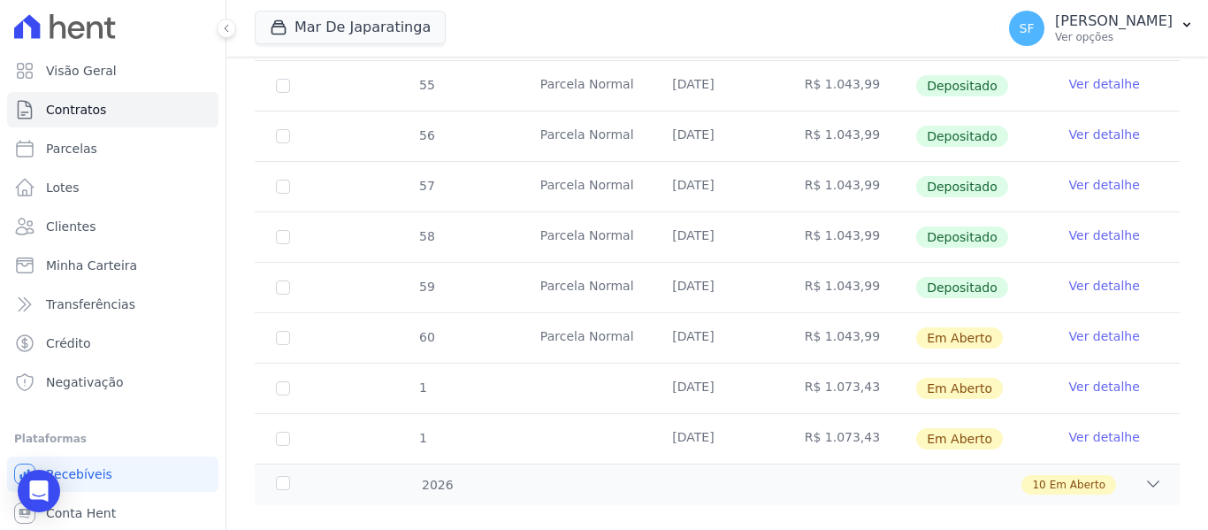
scroll to position [750, 0]
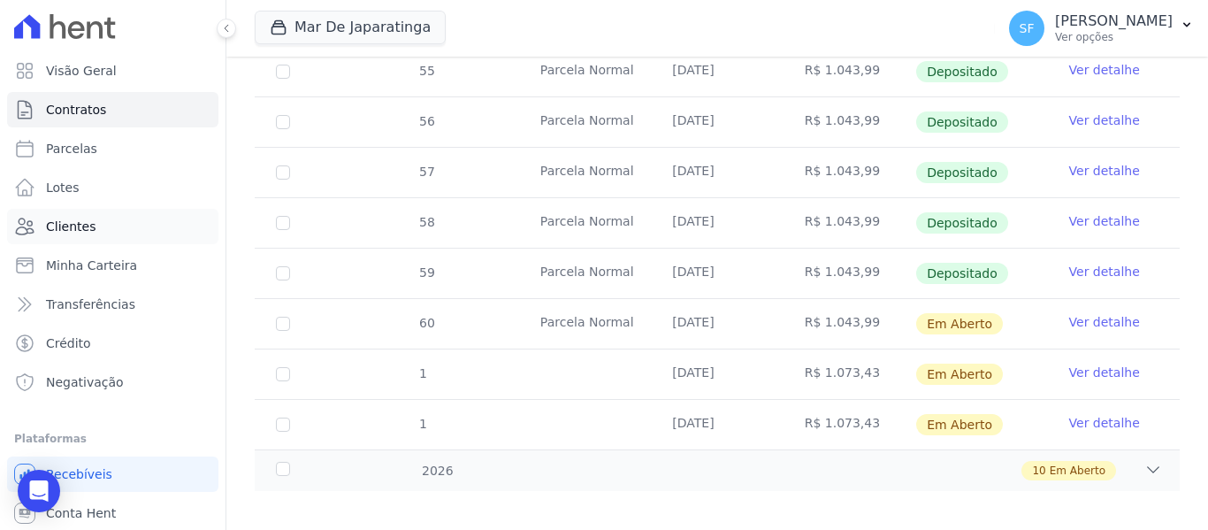
click at [42, 226] on link "Clientes" at bounding box center [112, 226] width 211 height 35
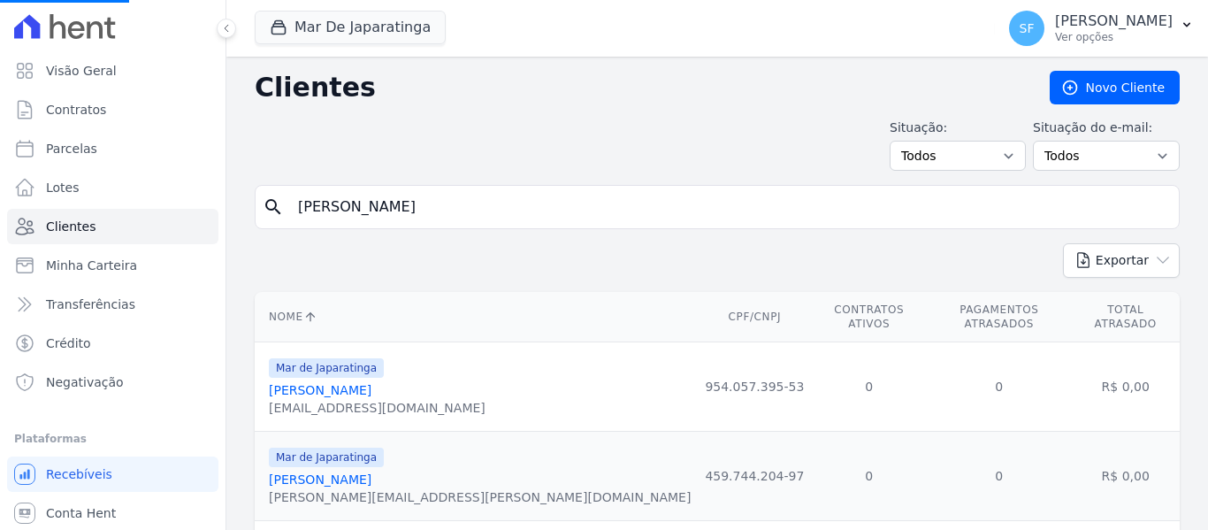
click at [620, 204] on input "jose henri" at bounding box center [729, 206] width 884 height 35
click at [602, 209] on input "search" at bounding box center [729, 206] width 884 height 35
type input "maria priscila"
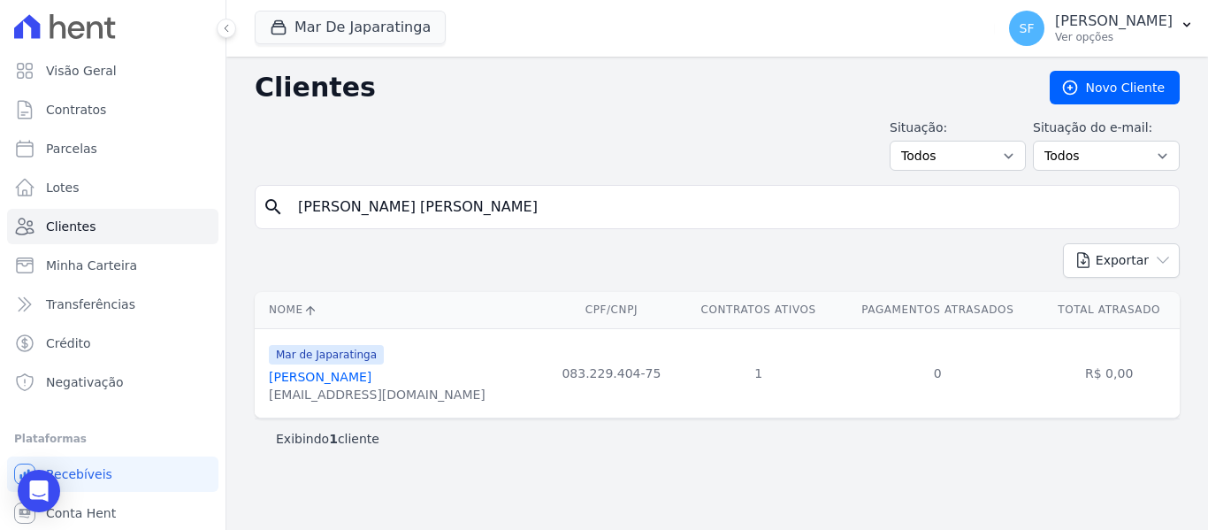
click at [368, 376] on link "Maria Priscila Da Silva" at bounding box center [320, 377] width 103 height 14
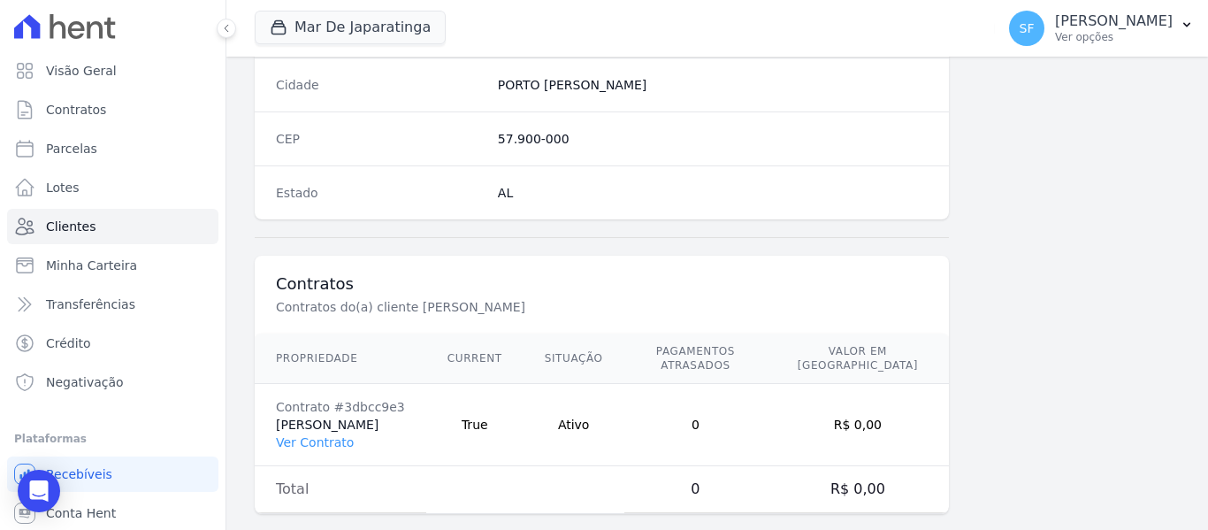
scroll to position [1139, 0]
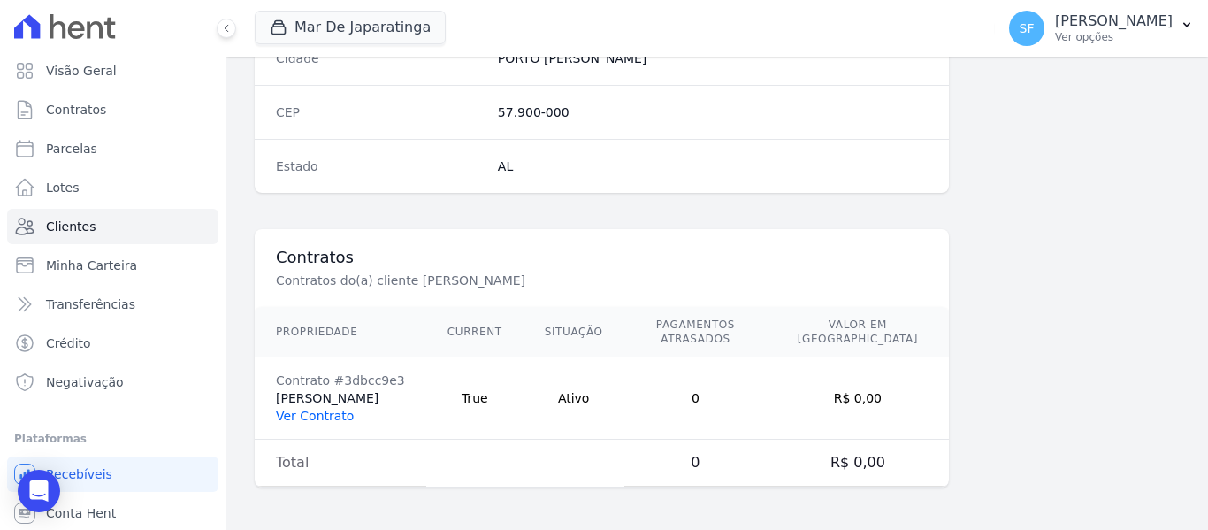
click at [316, 419] on link "Ver Contrato" at bounding box center [315, 415] width 78 height 14
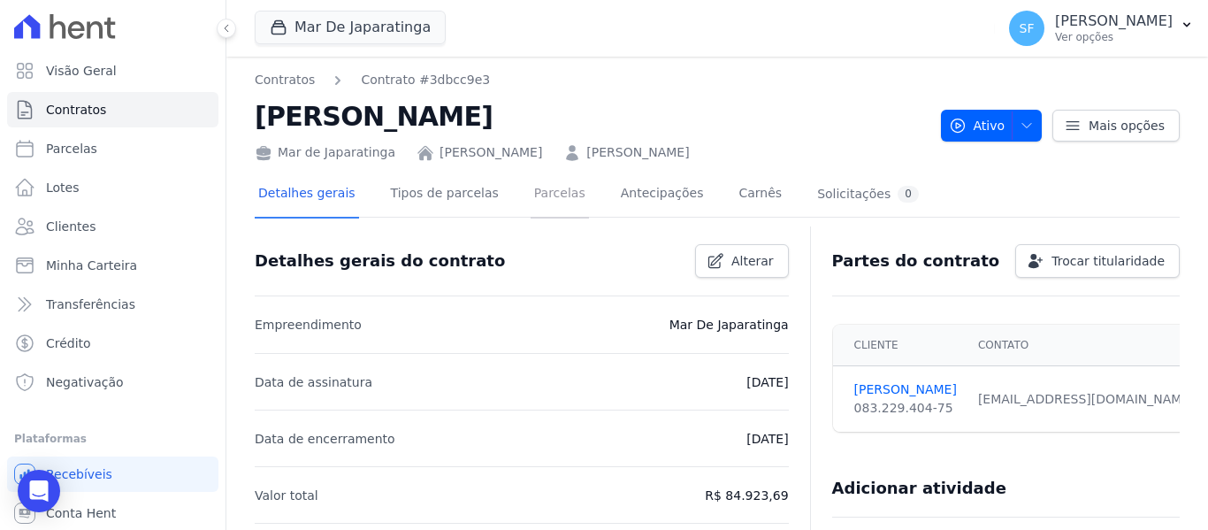
click at [532, 204] on link "Parcelas" at bounding box center [559, 195] width 58 height 47
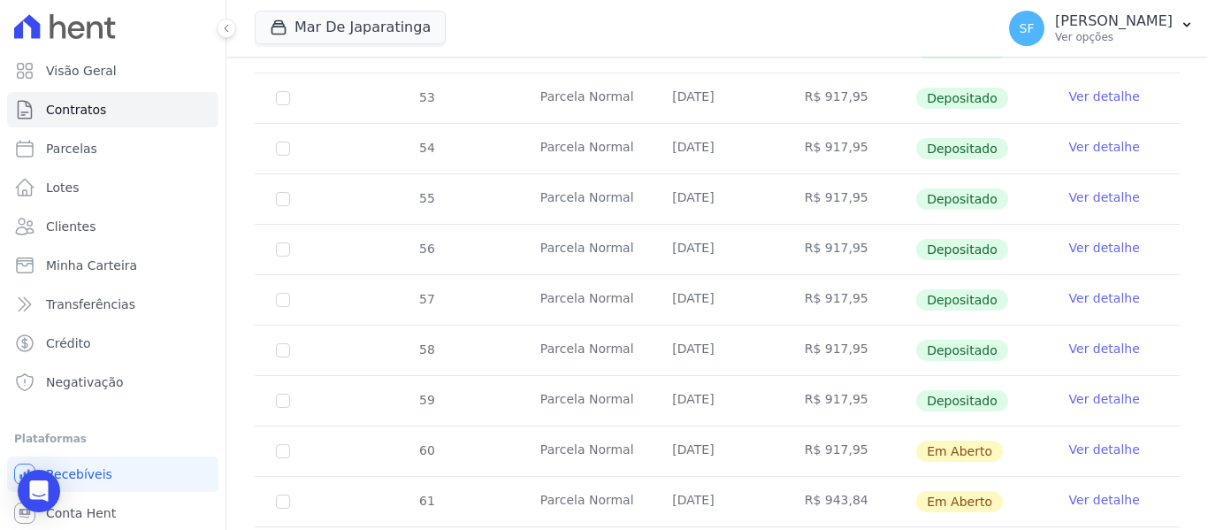
scroll to position [750, 0]
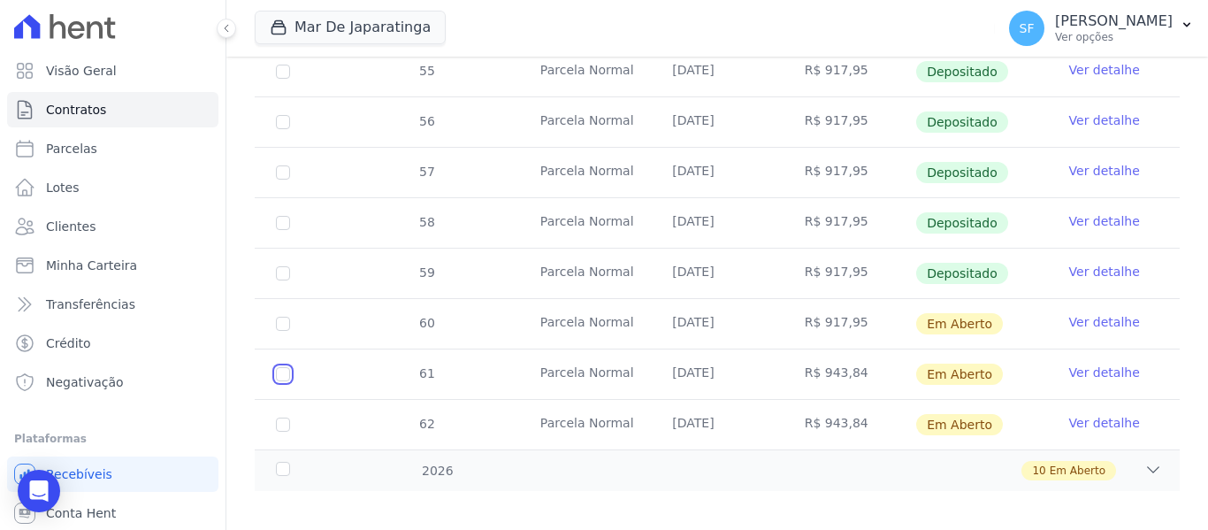
click at [283, 367] on input "checkbox" at bounding box center [283, 374] width 14 height 14
checkbox input "true"
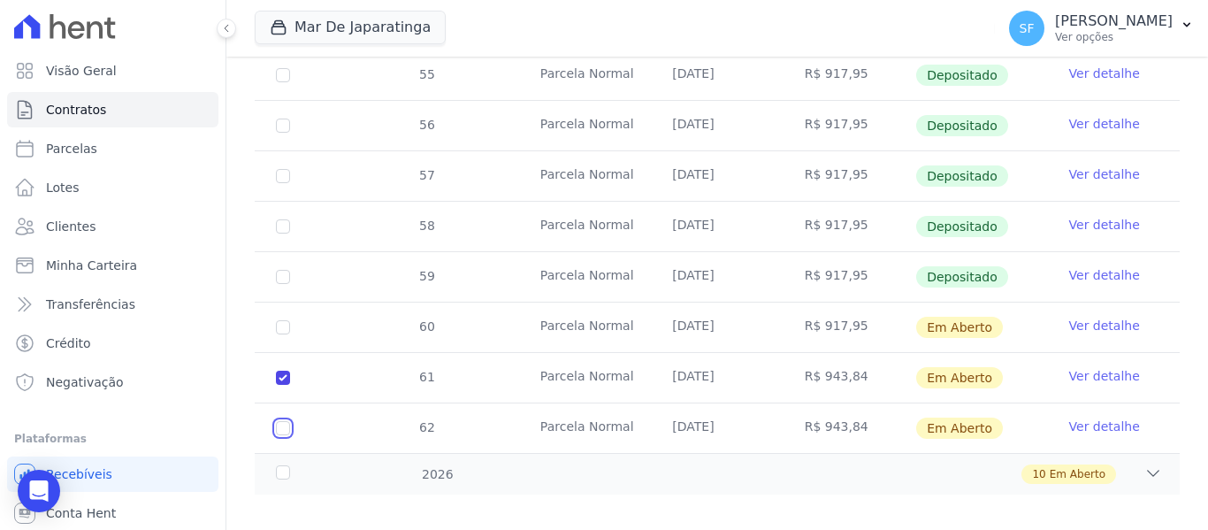
click at [285, 421] on input "checkbox" at bounding box center [283, 428] width 14 height 14
checkbox input "true"
click at [285, 465] on div "2026" at bounding box center [312, 474] width 80 height 19
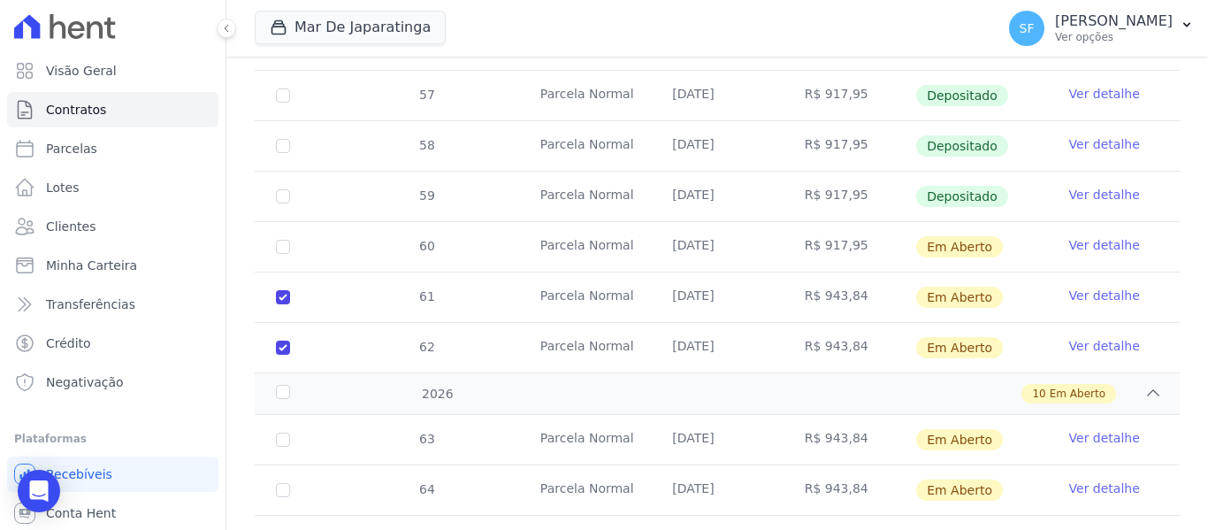
scroll to position [941, 0]
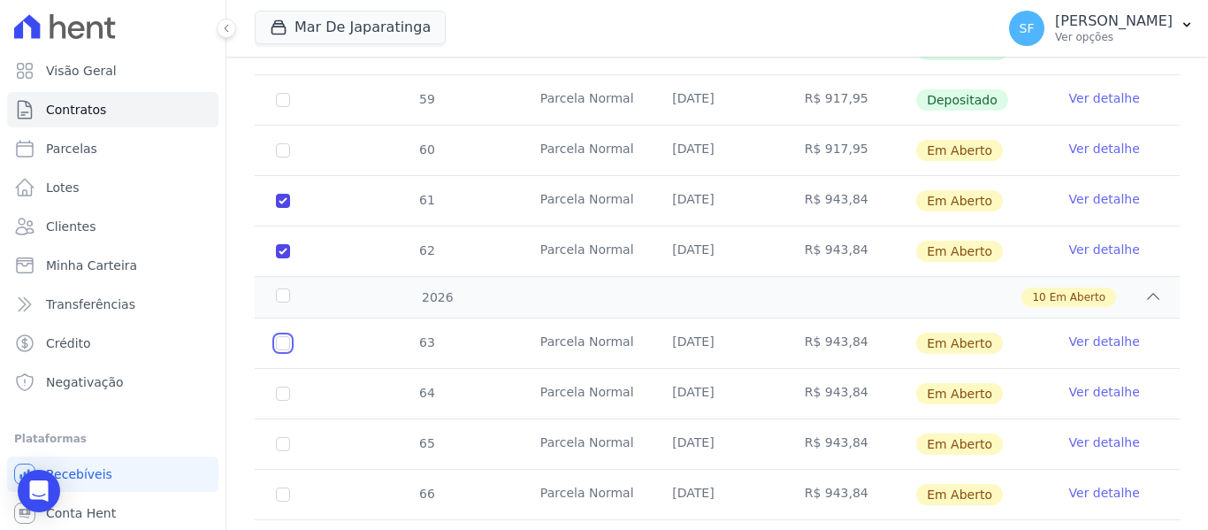
click at [284, 336] on input "checkbox" at bounding box center [283, 343] width 14 height 14
checkbox input "true"
click at [278, 386] on input "checkbox" at bounding box center [283, 393] width 14 height 14
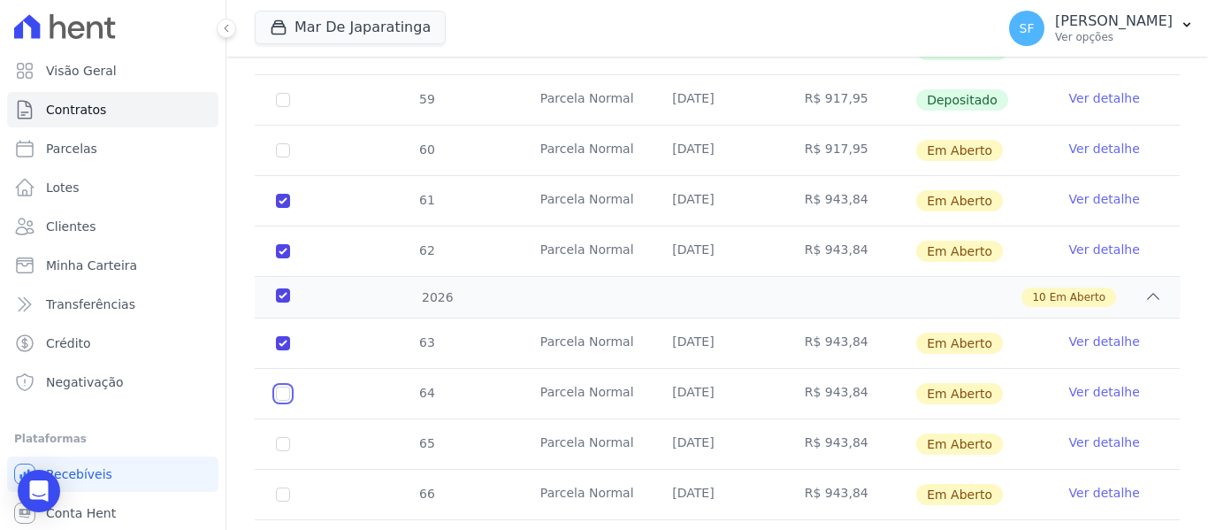
checkbox input "true"
click at [277, 437] on input "checkbox" at bounding box center [283, 444] width 14 height 14
checkbox input "true"
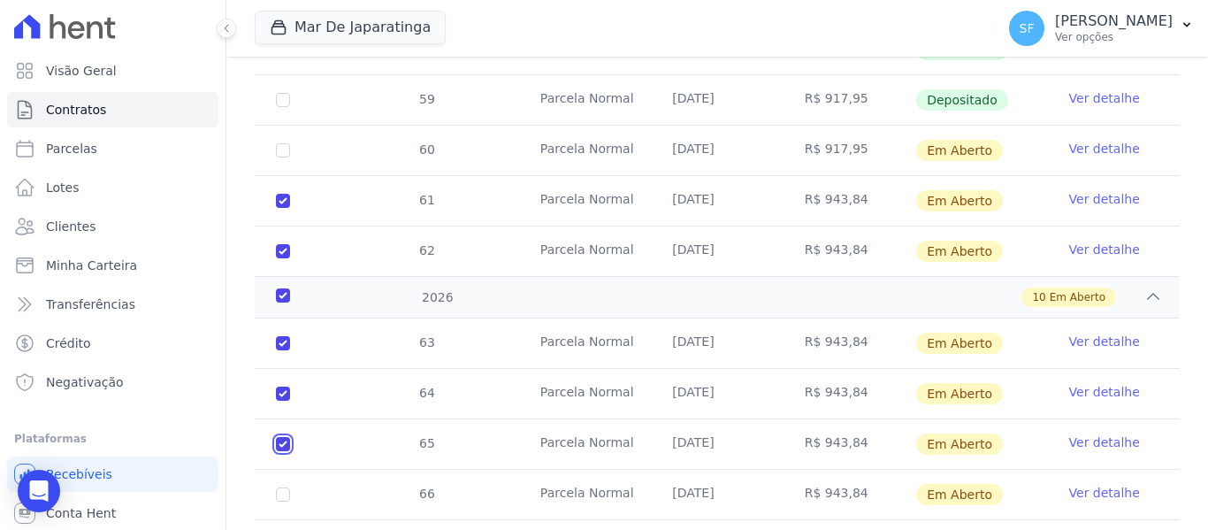
checkbox input "true"
click at [280, 487] on input "checkbox" at bounding box center [283, 494] width 14 height 14
checkbox input "true"
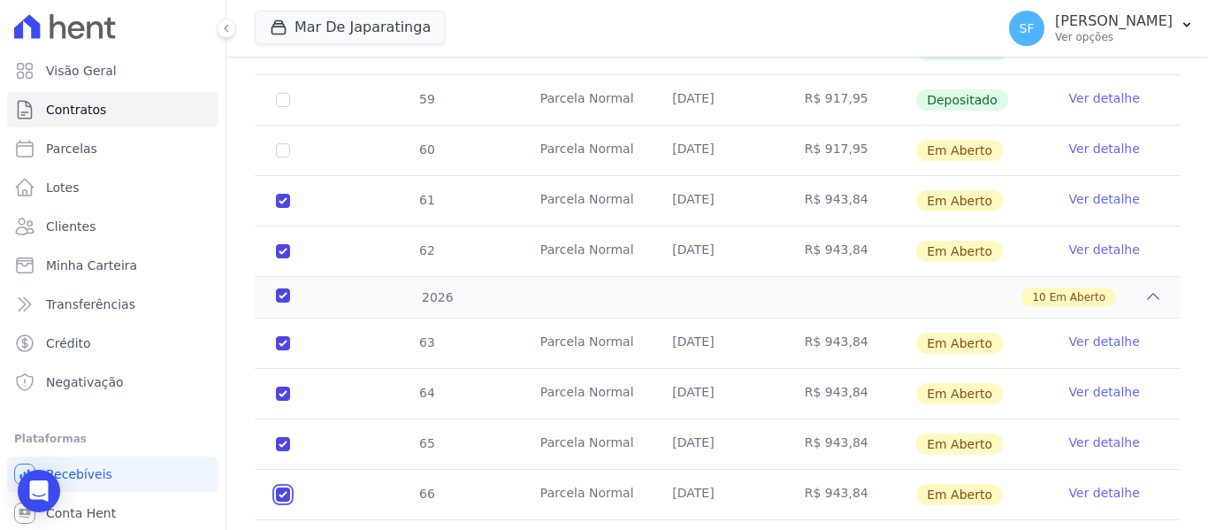
checkbox input "true"
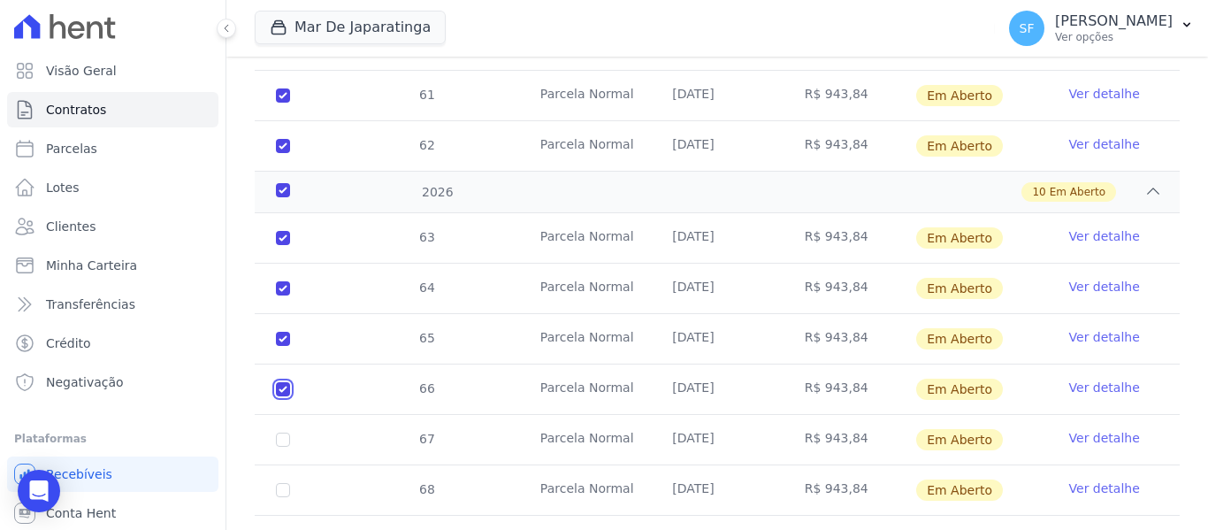
scroll to position [1206, 0]
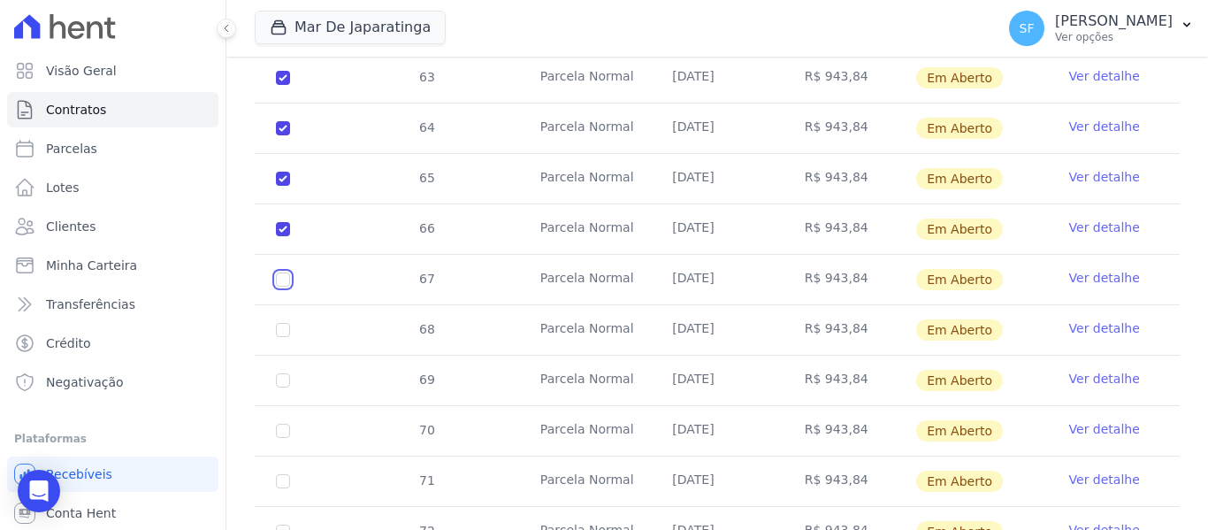
click at [289, 272] on input "checkbox" at bounding box center [283, 279] width 14 height 14
checkbox input "true"
click at [280, 323] on input "checkbox" at bounding box center [283, 330] width 14 height 14
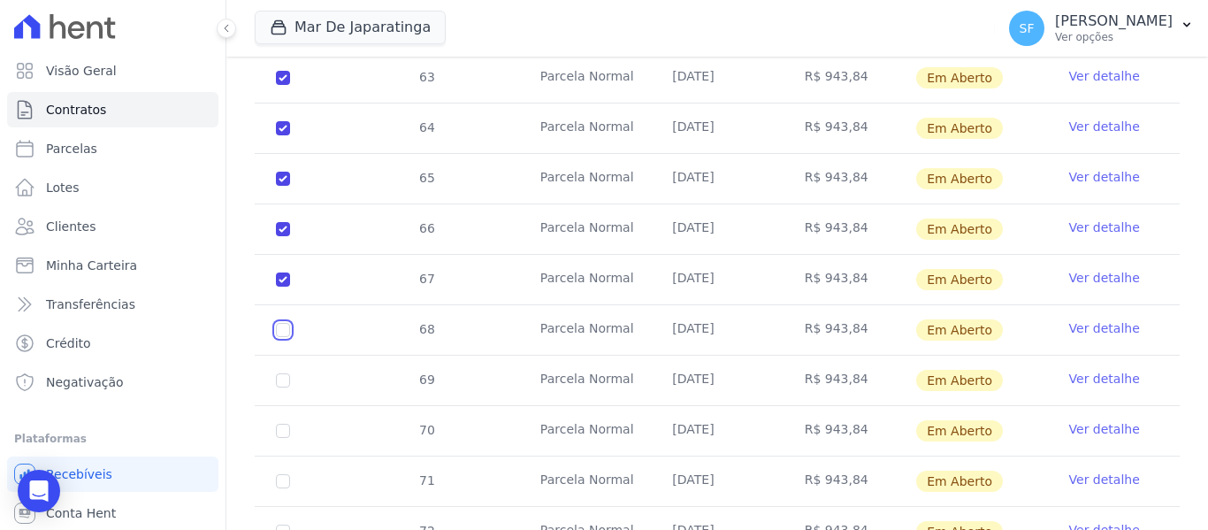
checkbox input "true"
click at [283, 373] on input "checkbox" at bounding box center [283, 380] width 14 height 14
checkbox input "true"
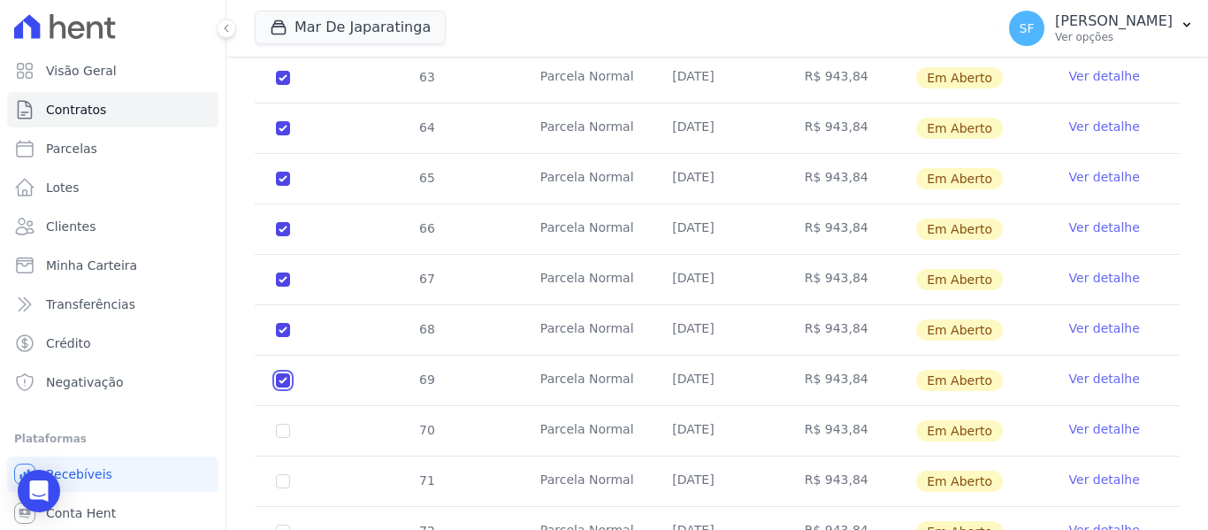
checkbox input "true"
click at [285, 423] on input "checkbox" at bounding box center [283, 430] width 14 height 14
checkbox input "true"
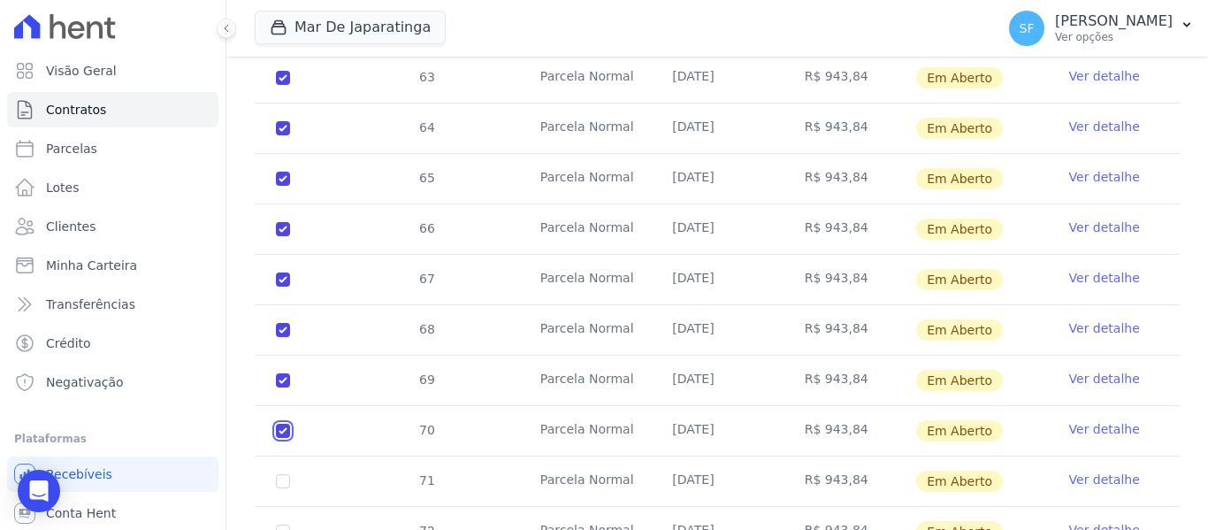
checkbox input "true"
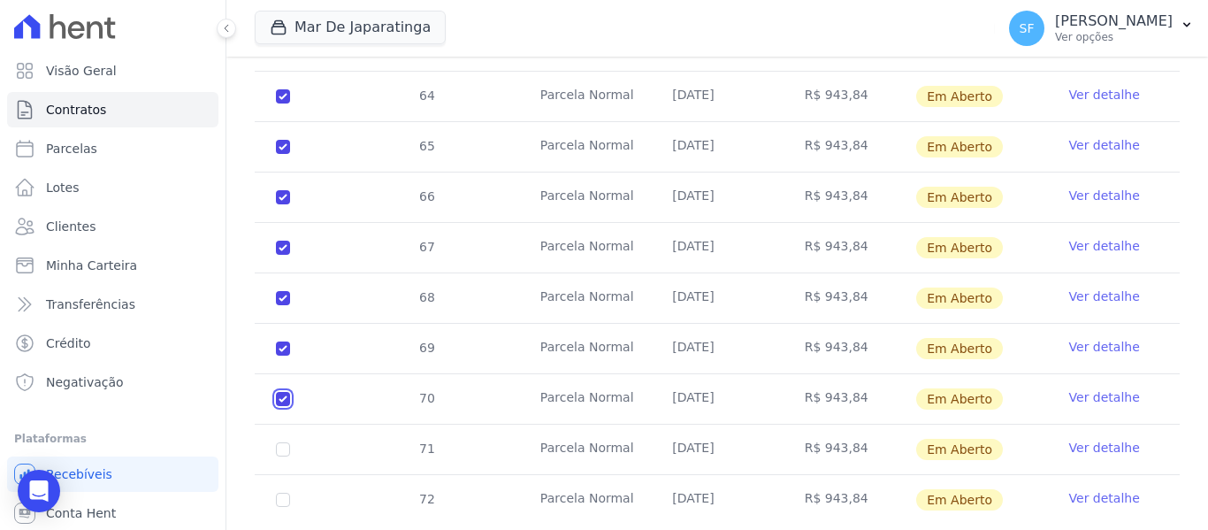
scroll to position [1268, 0]
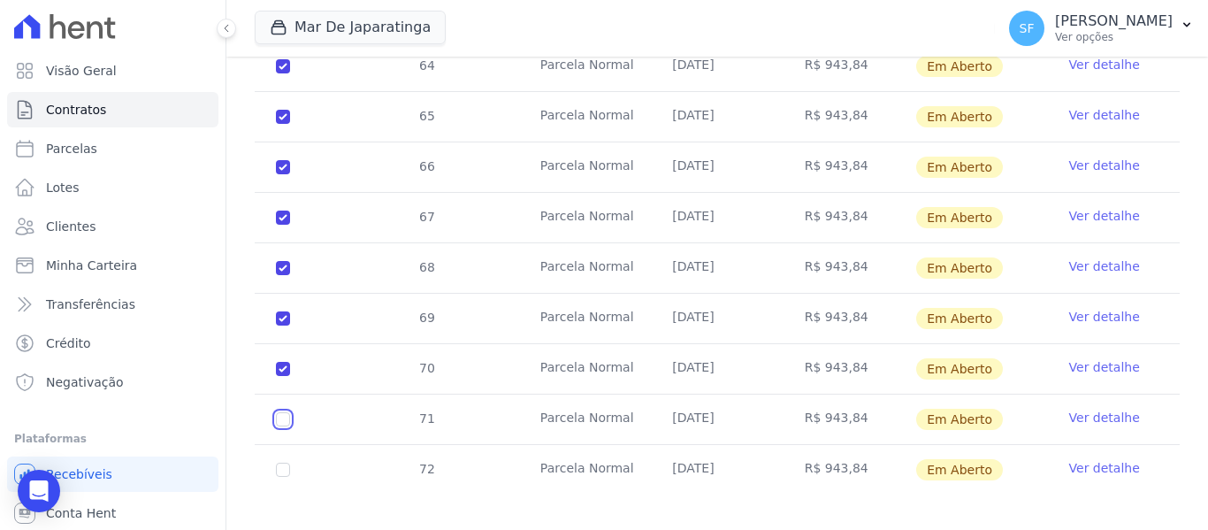
click at [285, 412] on input "checkbox" at bounding box center [283, 419] width 14 height 14
checkbox input "true"
click at [286, 462] on input "checkbox" at bounding box center [283, 469] width 14 height 14
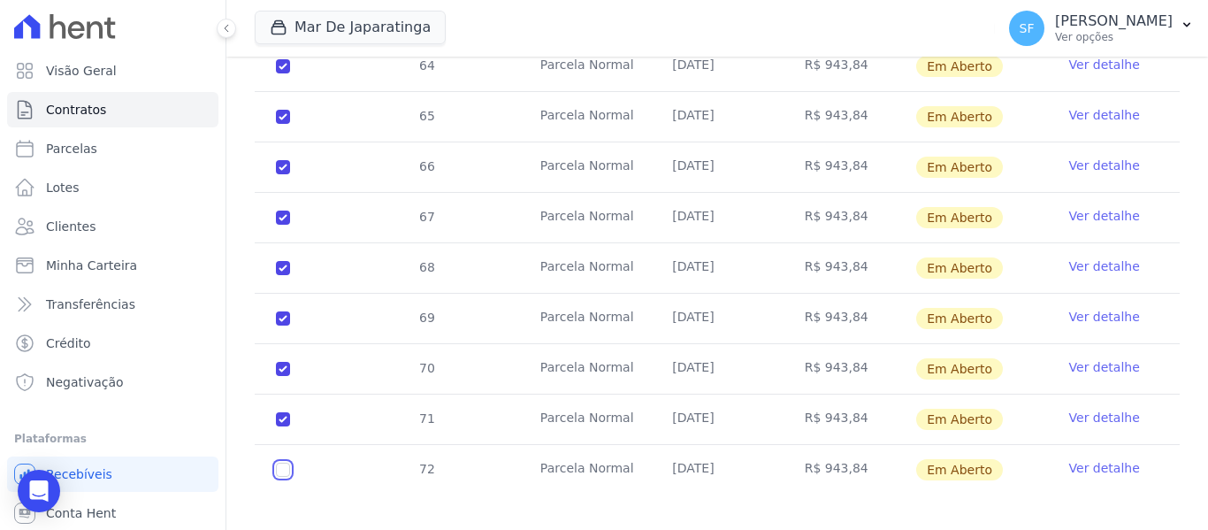
checkbox input "true"
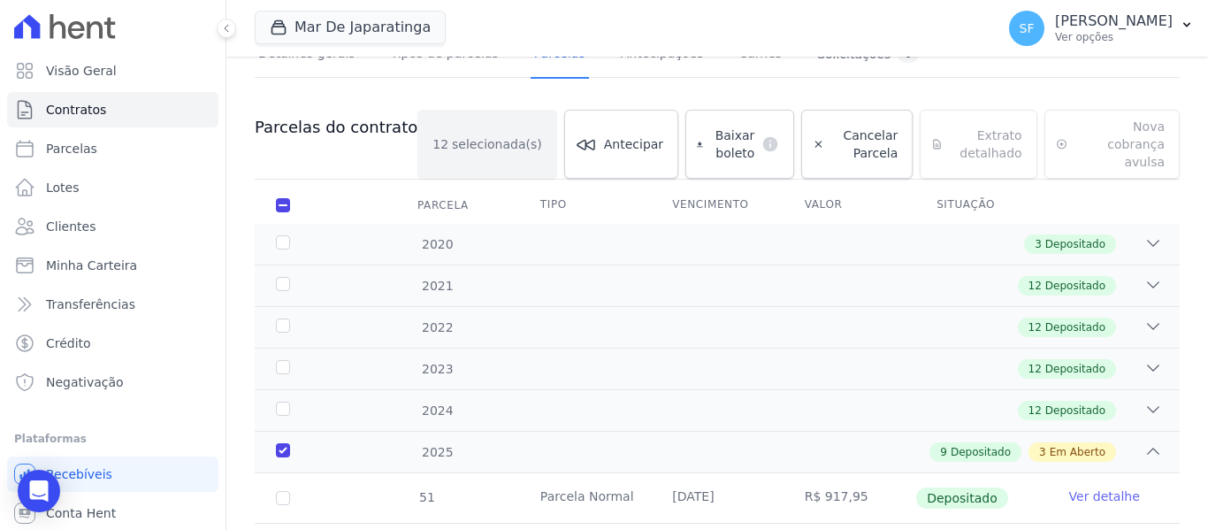
scroll to position [0, 0]
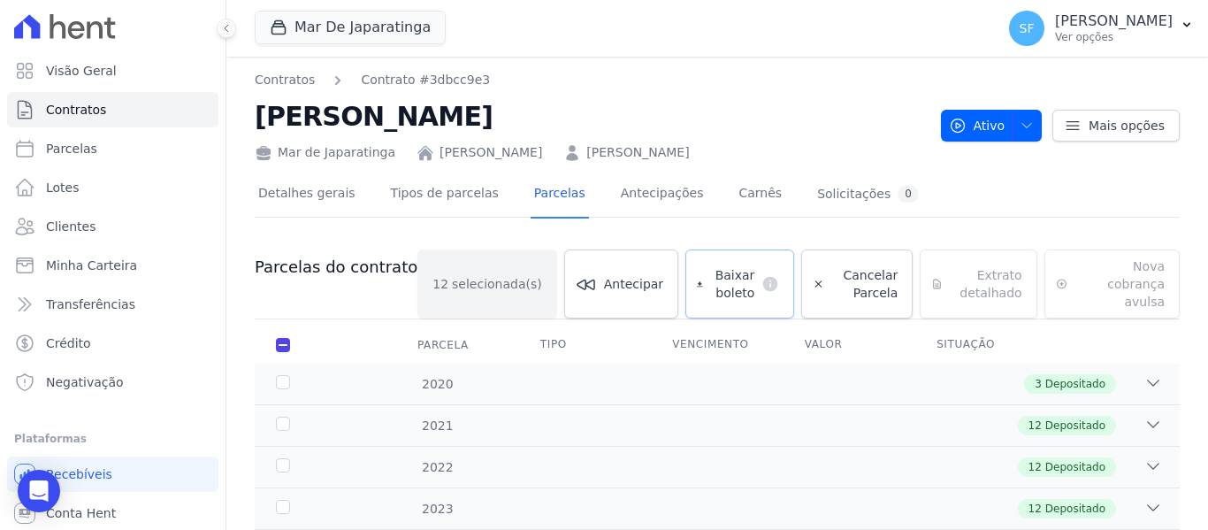
click at [711, 281] on span "Baixar boleto" at bounding box center [732, 283] width 45 height 35
click at [76, 229] on span "Clientes" at bounding box center [71, 226] width 50 height 18
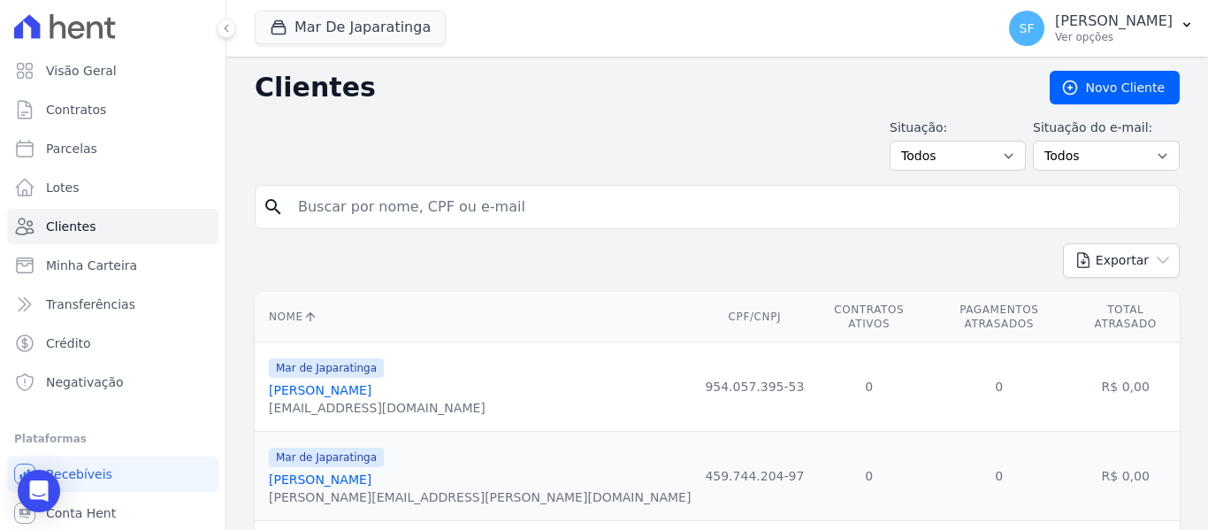
click at [498, 203] on input "search" at bounding box center [729, 206] width 884 height 35
type input "agda"
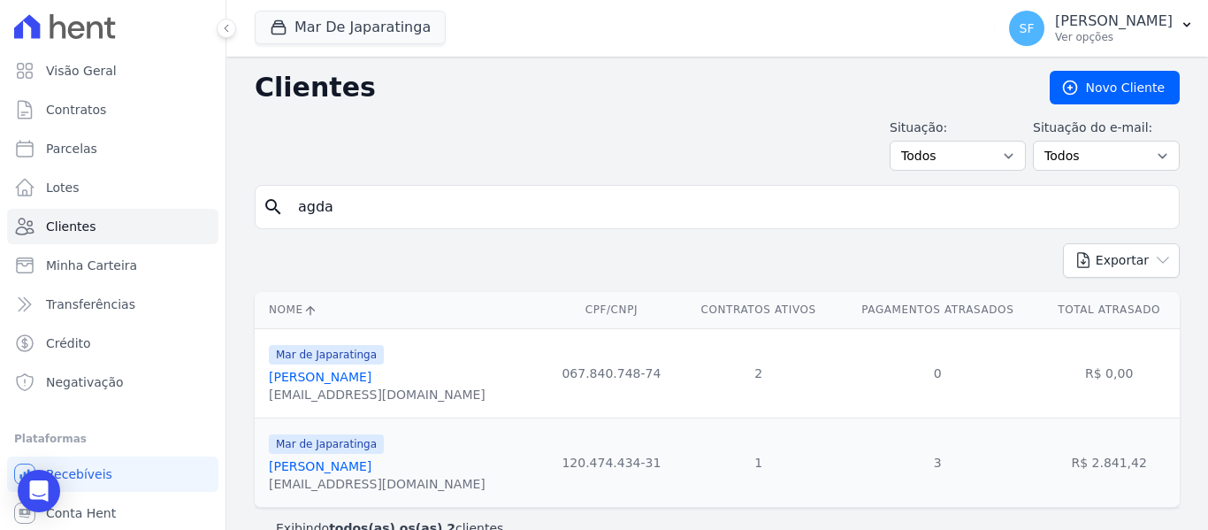
click at [328, 379] on link "[PERSON_NAME]" at bounding box center [320, 377] width 103 height 14
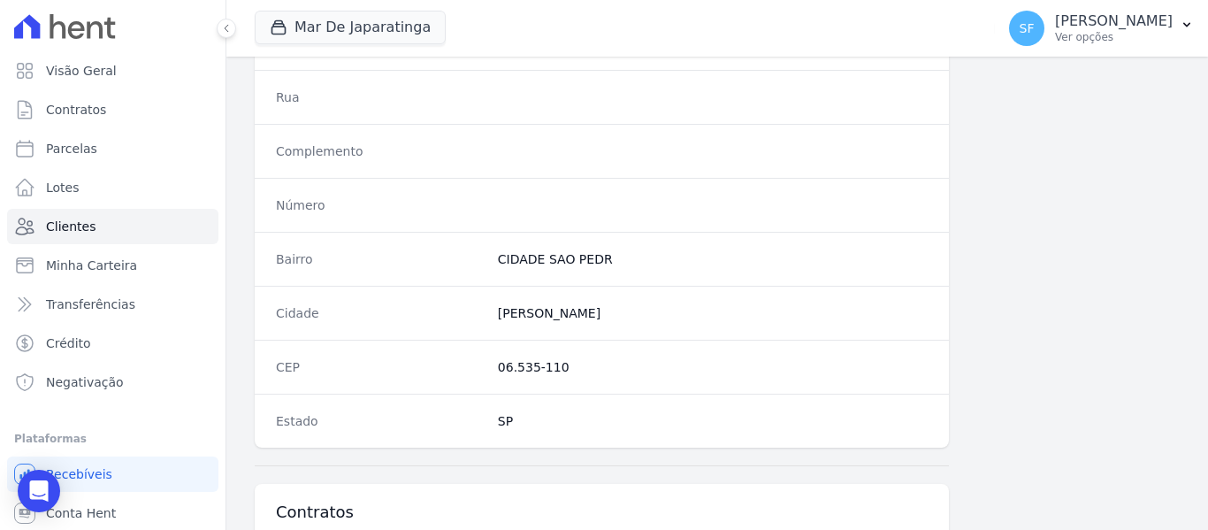
scroll to position [1220, 0]
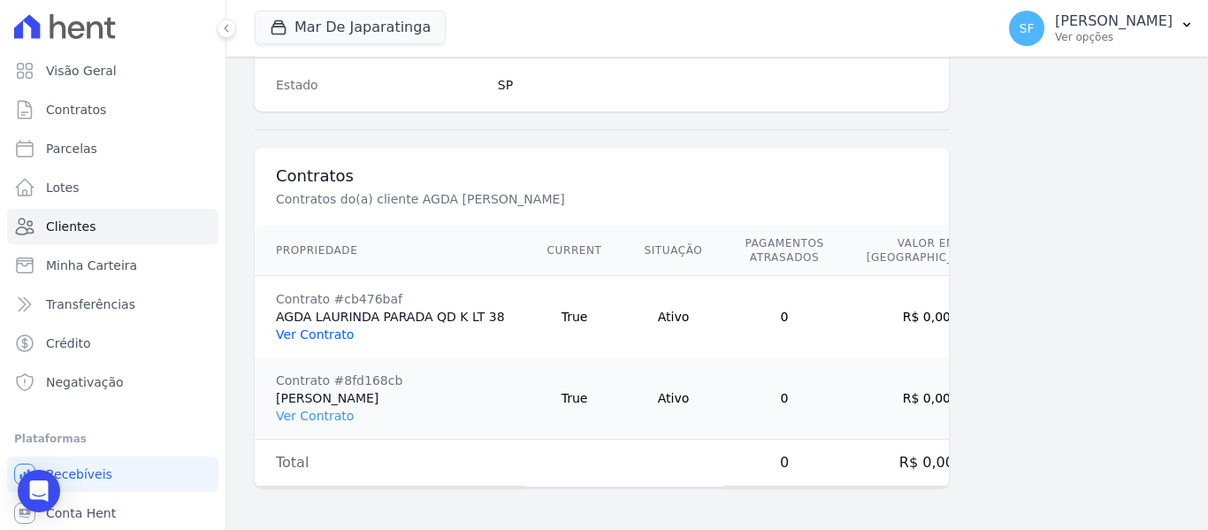
click at [336, 336] on link "Ver Contrato" at bounding box center [315, 334] width 78 height 14
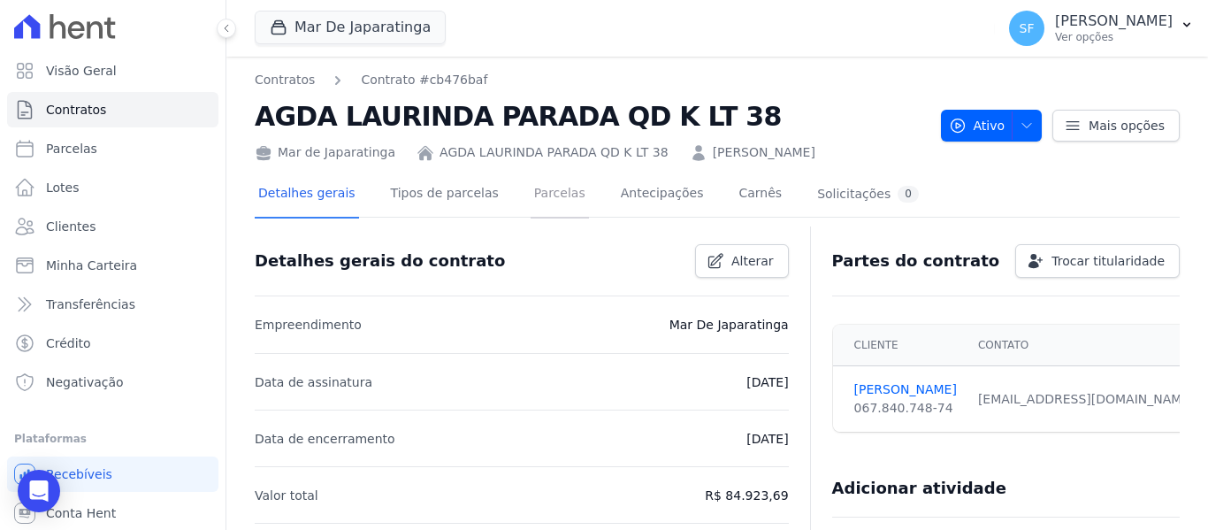
click at [530, 200] on link "Parcelas" at bounding box center [559, 195] width 58 height 47
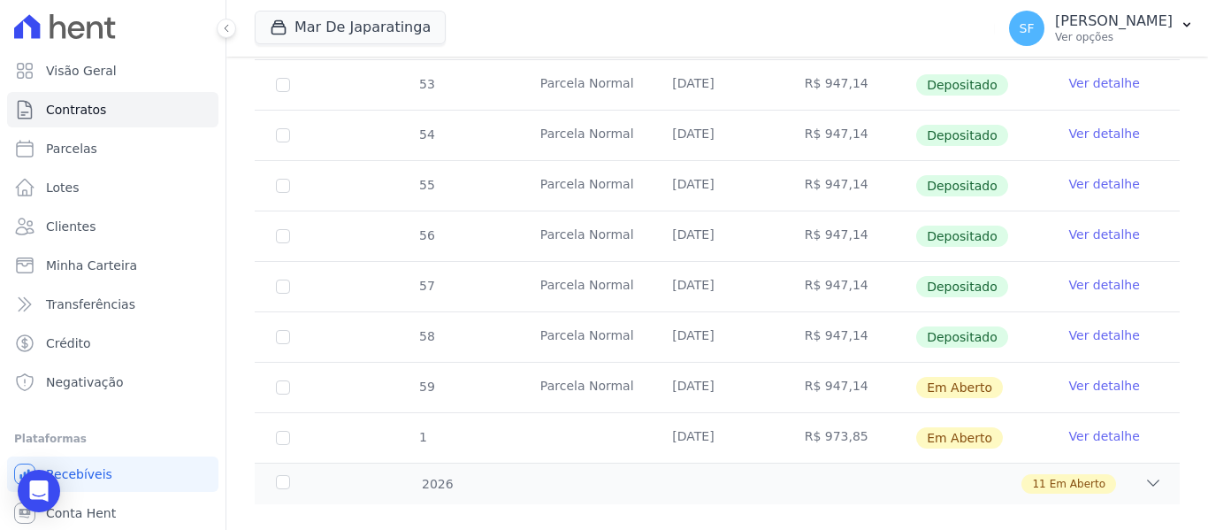
scroll to position [750, 0]
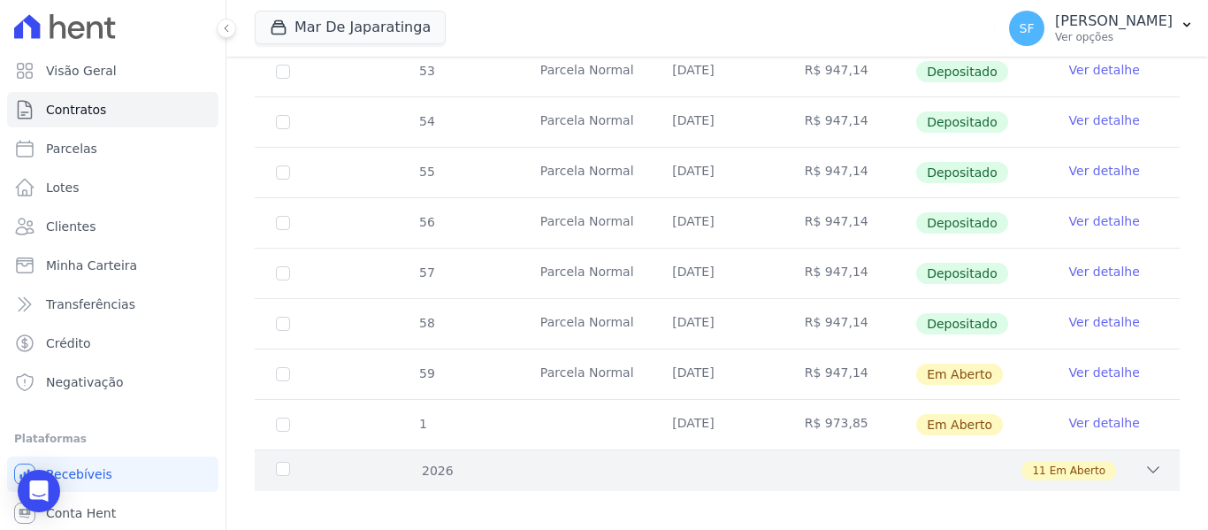
click at [285, 462] on div "2026" at bounding box center [312, 470] width 80 height 19
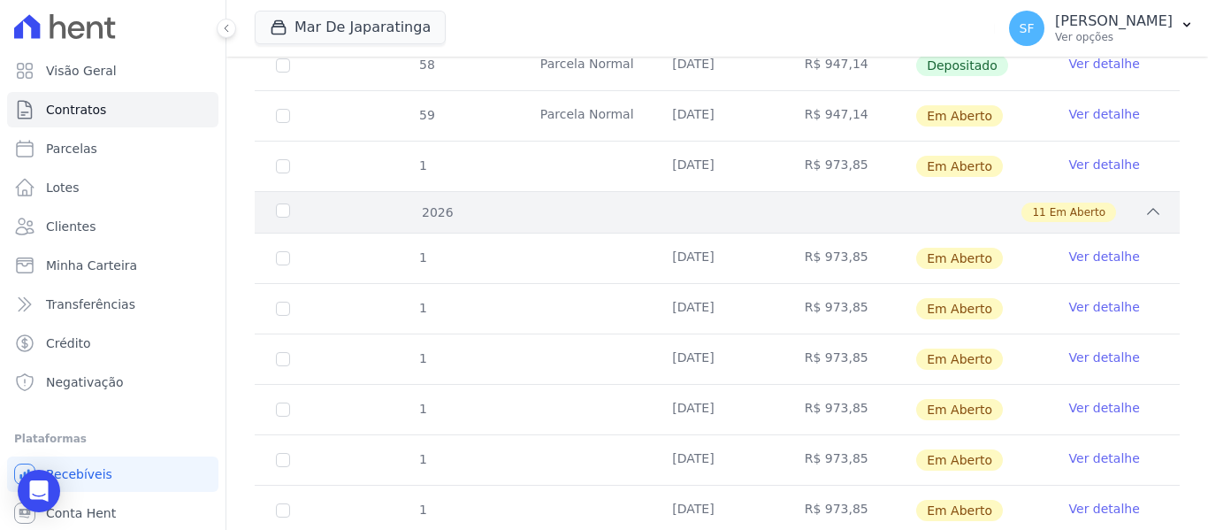
scroll to position [1015, 0]
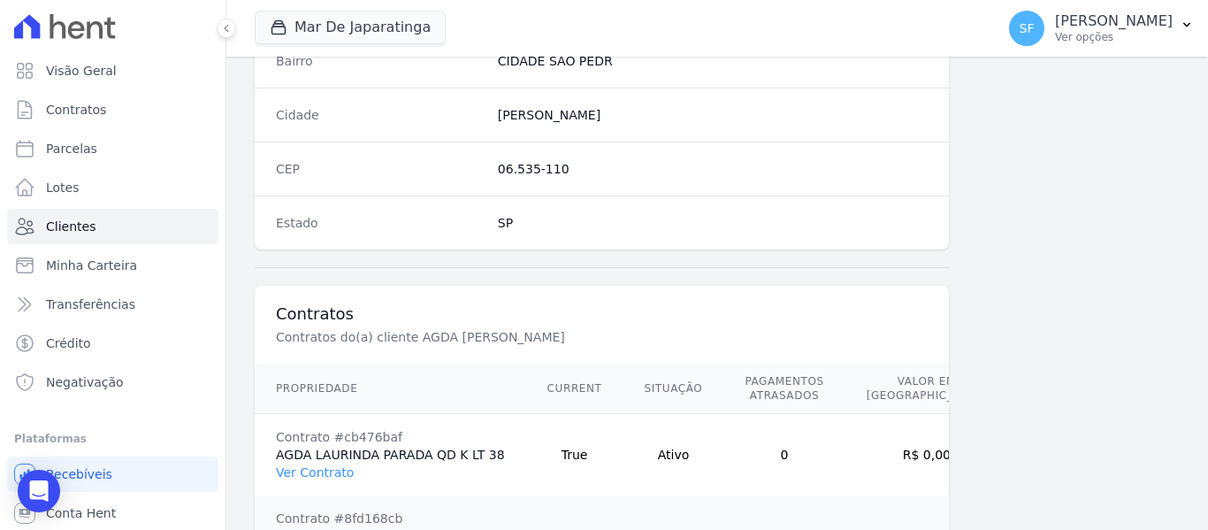
scroll to position [1220, 0]
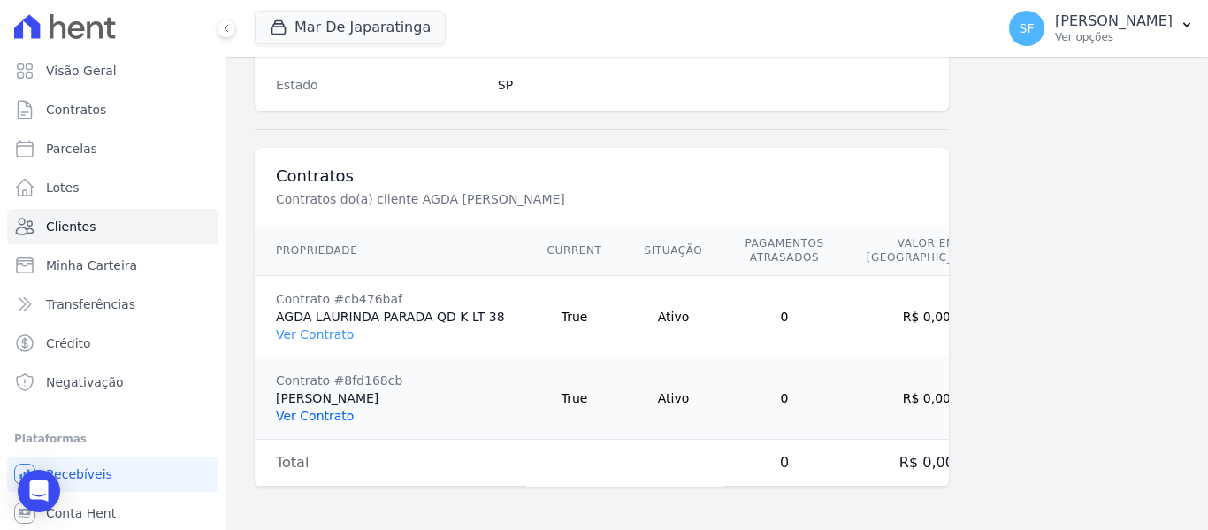
click at [311, 411] on link "Ver Contrato" at bounding box center [315, 415] width 78 height 14
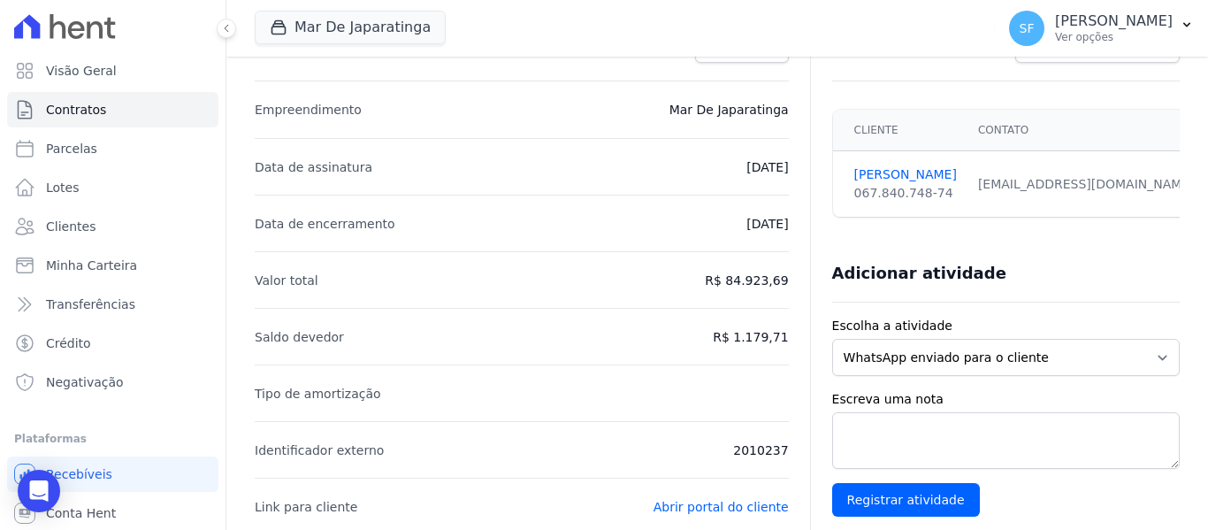
scroll to position [88, 0]
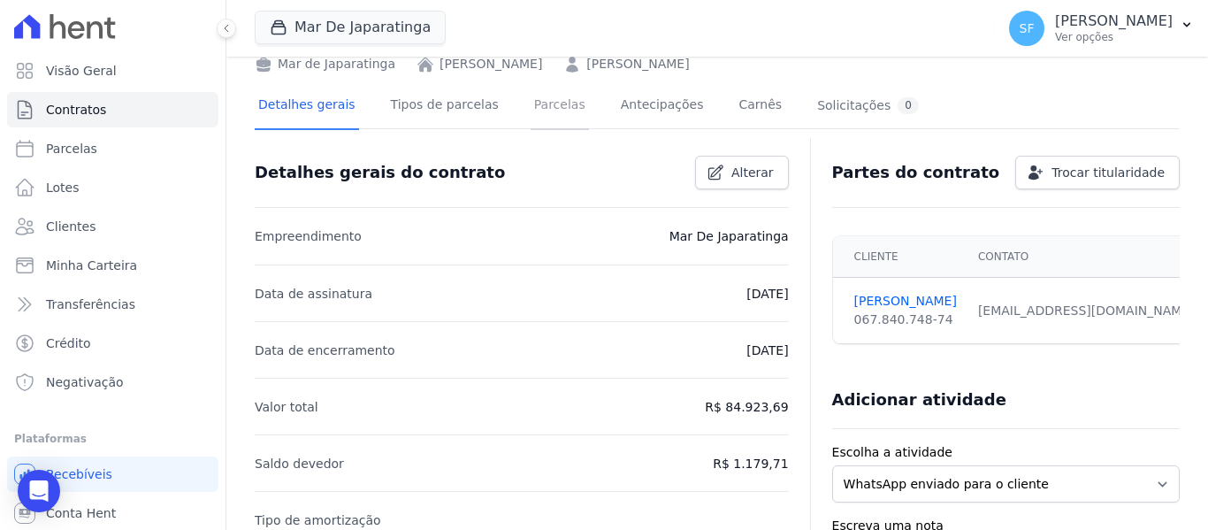
click at [536, 109] on link "Parcelas" at bounding box center [559, 106] width 58 height 47
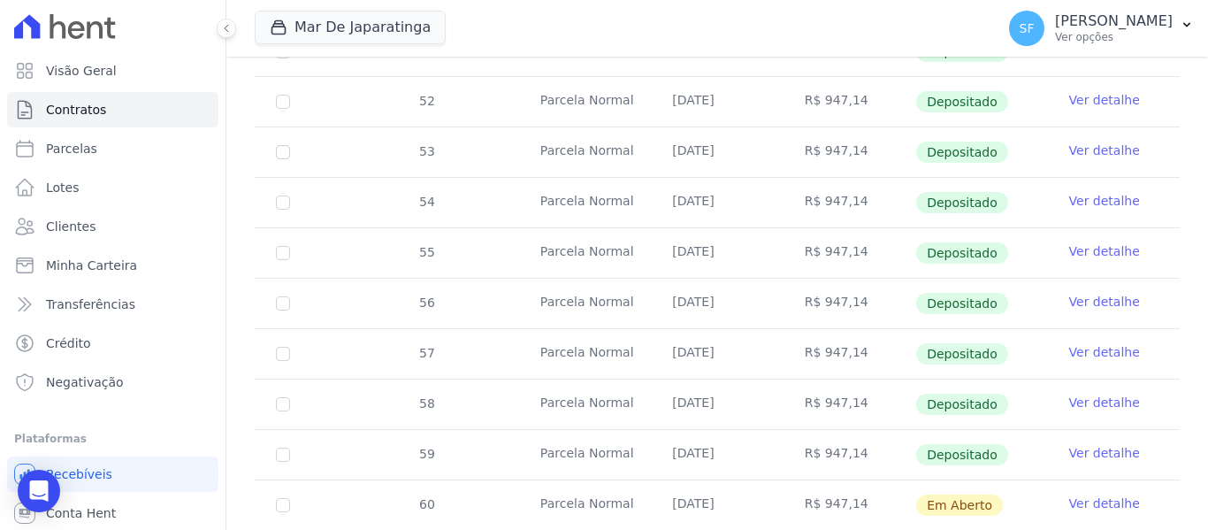
scroll to position [750, 0]
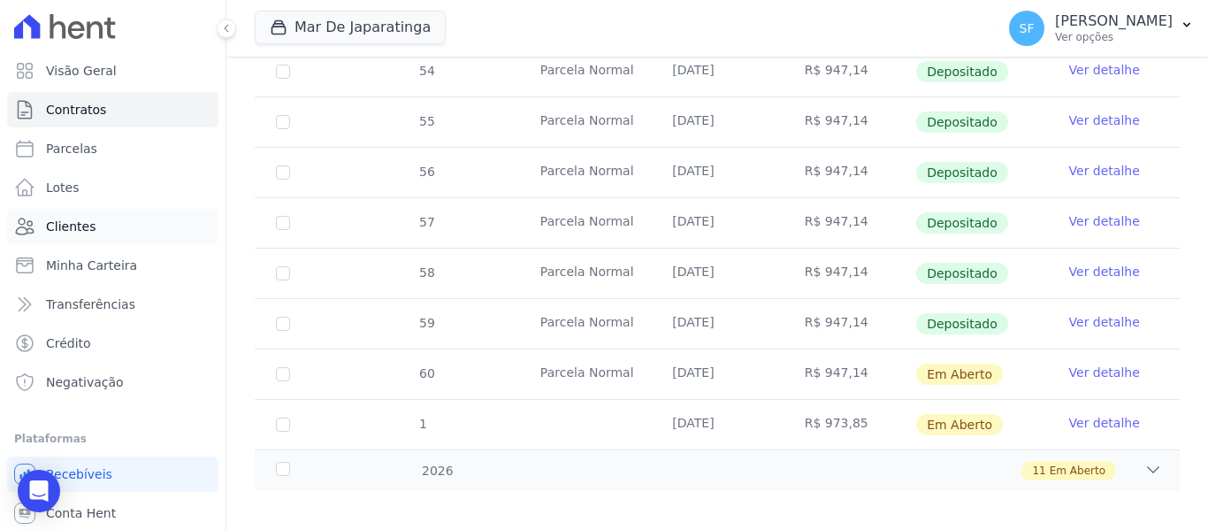
click at [76, 233] on span "Clientes" at bounding box center [71, 226] width 50 height 18
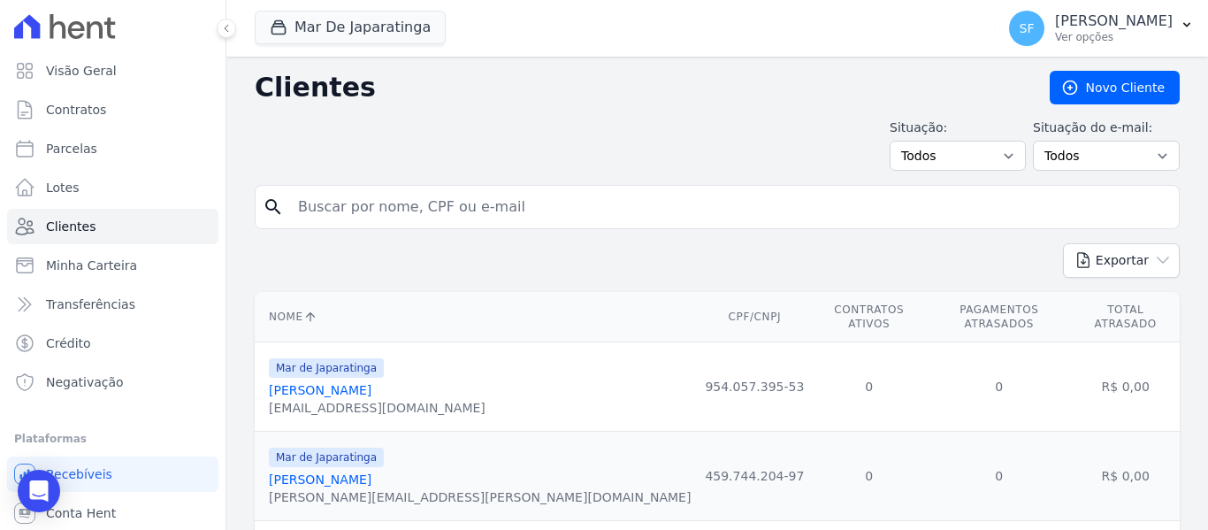
click at [426, 210] on input "search" at bounding box center [729, 206] width 884 height 35
type input "jose bezerra"
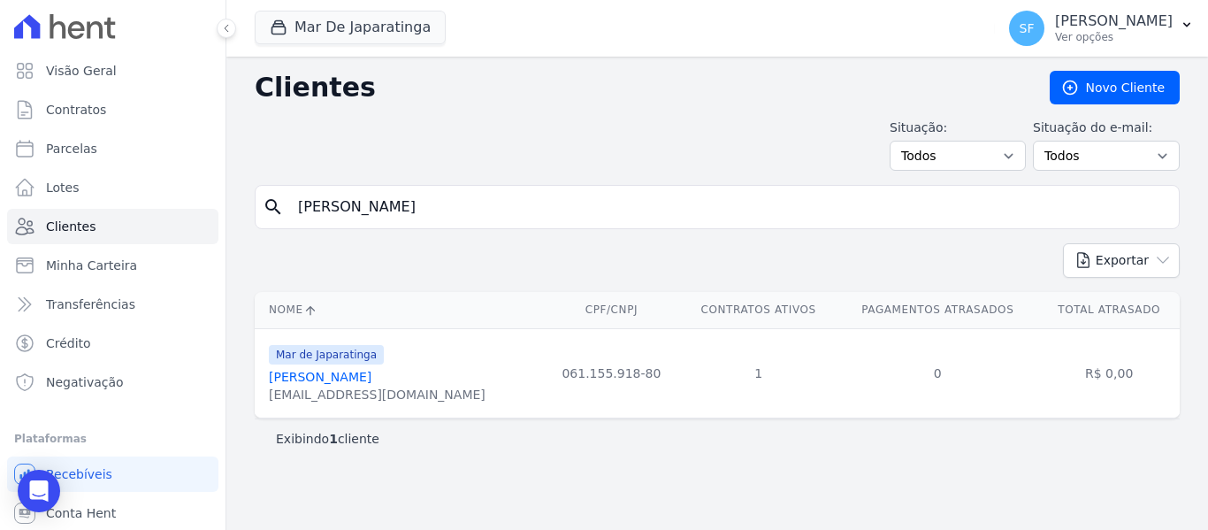
click at [370, 372] on link "Jose Bezerra Da Silva" at bounding box center [320, 377] width 103 height 14
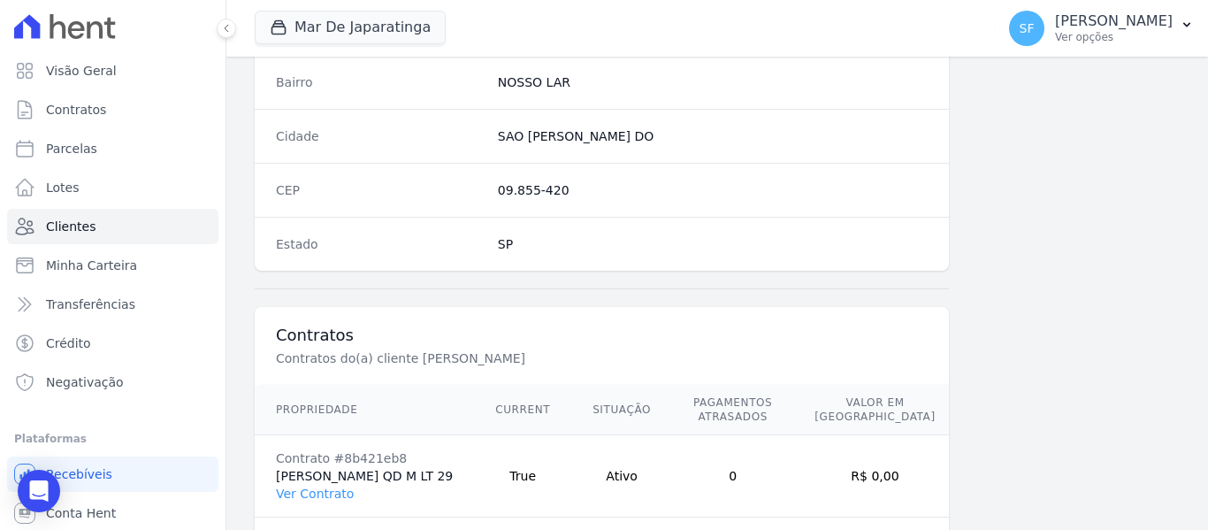
scroll to position [1139, 0]
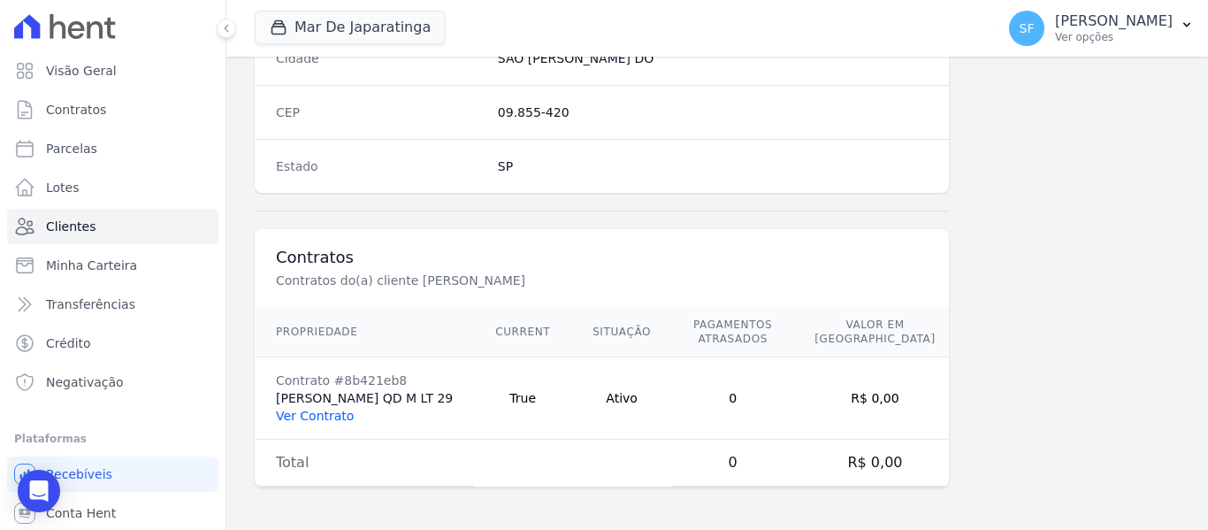
click at [341, 412] on link "Ver Contrato" at bounding box center [315, 415] width 78 height 14
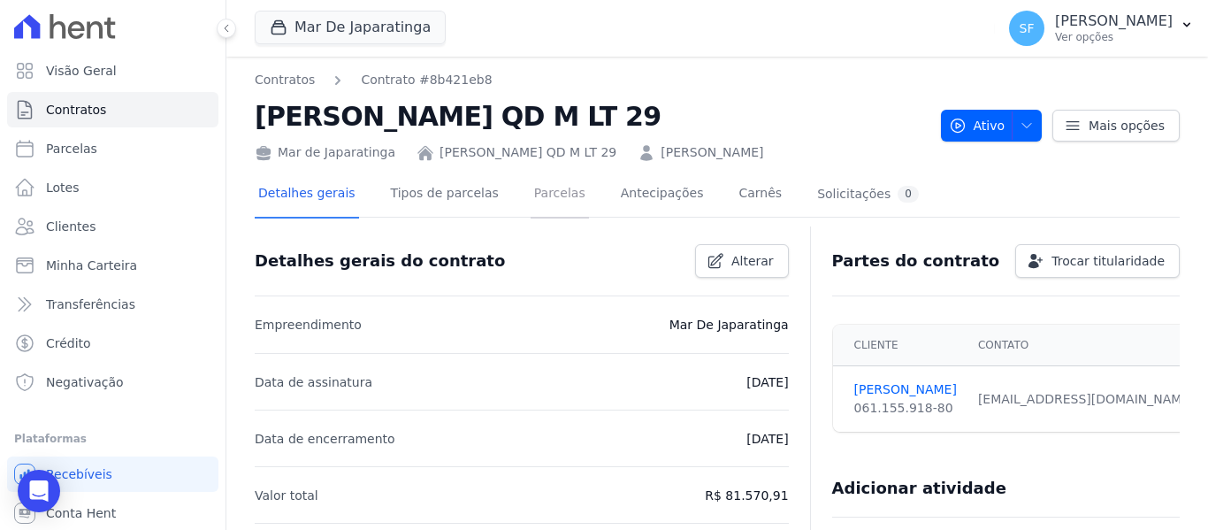
click at [550, 188] on link "Parcelas" at bounding box center [559, 195] width 58 height 47
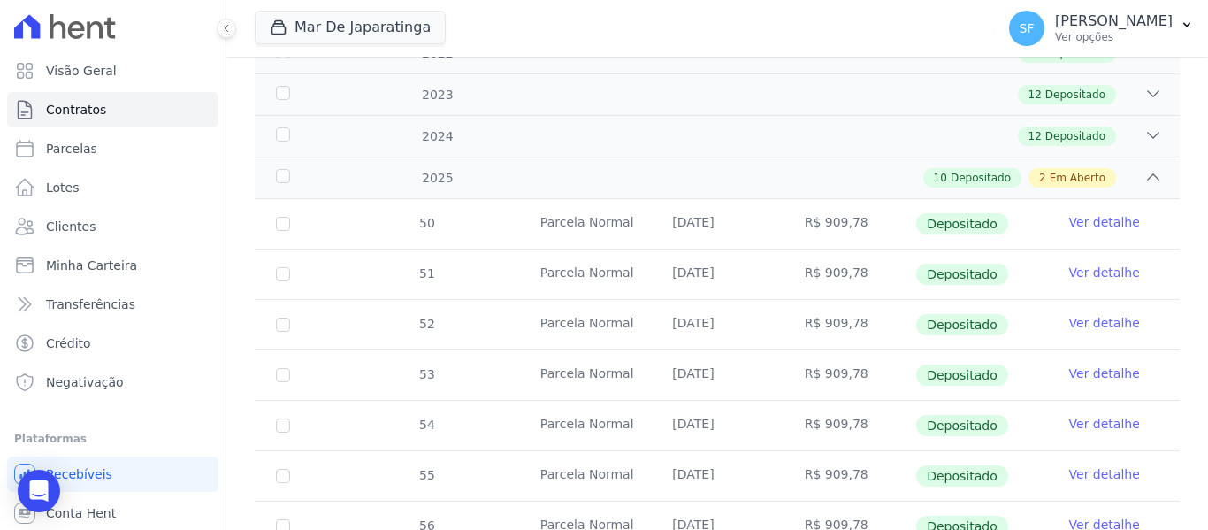
scroll to position [750, 0]
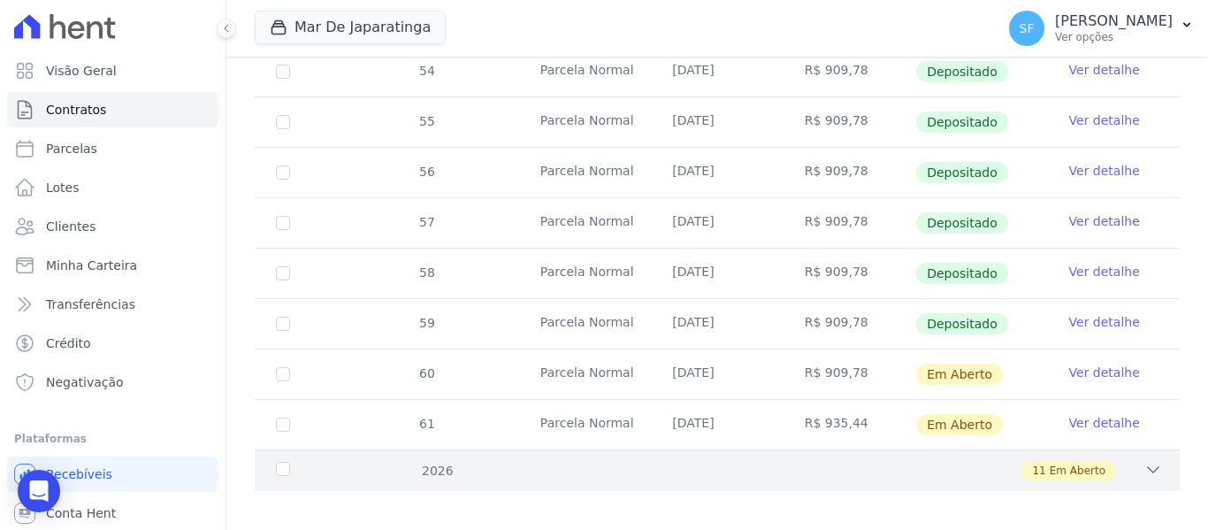
click at [288, 461] on div "2026" at bounding box center [312, 470] width 80 height 19
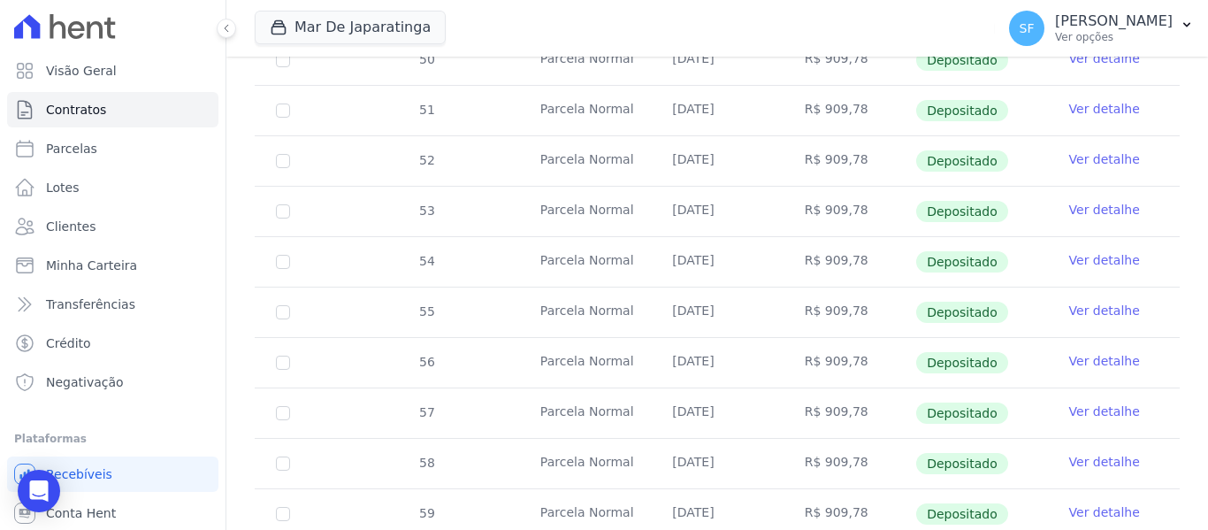
scroll to position [396, 0]
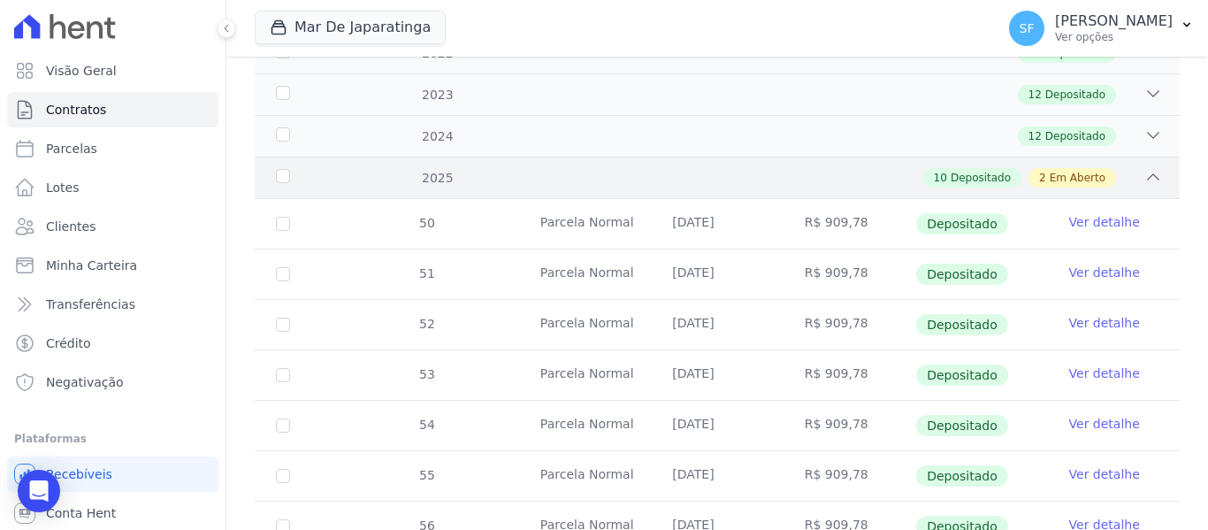
click at [1144, 168] on icon at bounding box center [1153, 177] width 18 height 18
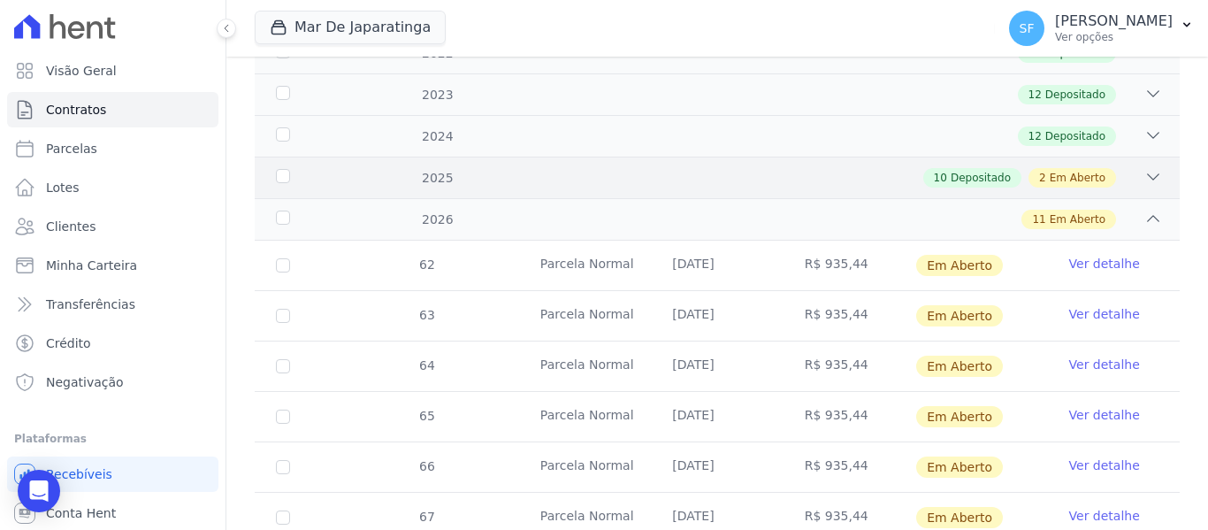
click at [293, 156] on div "2025 10 Depositado 2 Em Aberto" at bounding box center [717, 177] width 925 height 42
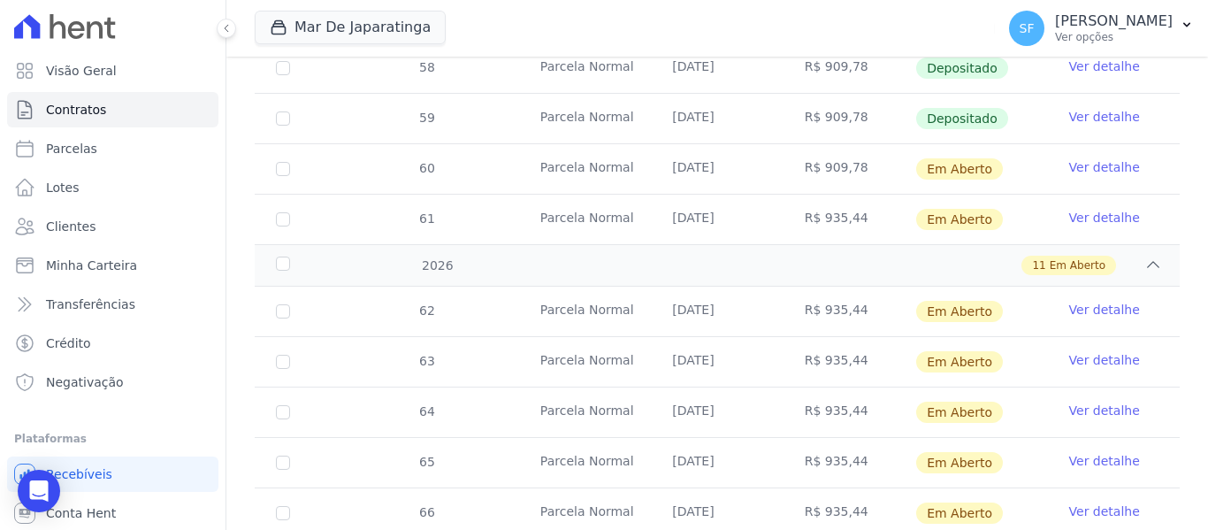
scroll to position [950, 0]
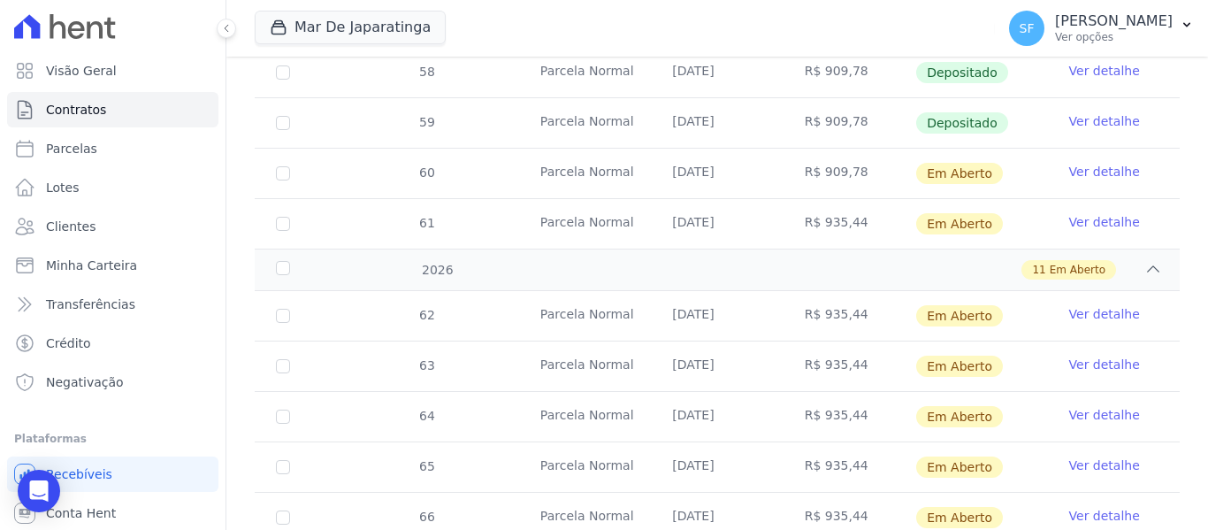
click at [292, 157] on td "60" at bounding box center [283, 174] width 57 height 50
click at [286, 166] on input "checkbox" at bounding box center [283, 173] width 14 height 14
checkbox input "true"
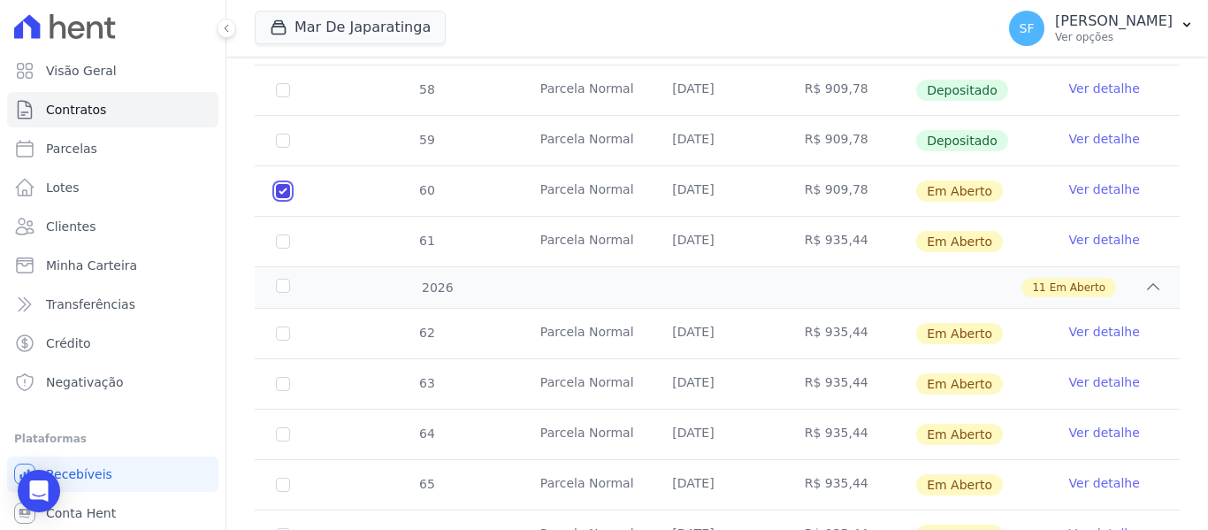
scroll to position [965, 0]
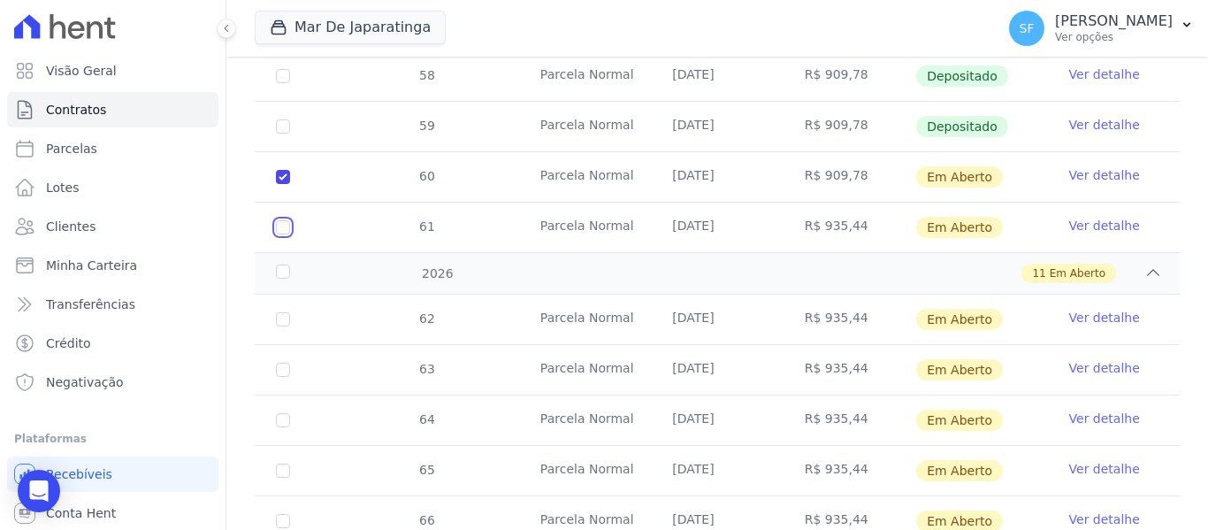
click at [279, 220] on input "checkbox" at bounding box center [283, 227] width 14 height 14
checkbox input "true"
click at [284, 312] on input "checkbox" at bounding box center [283, 319] width 14 height 14
checkbox input "true"
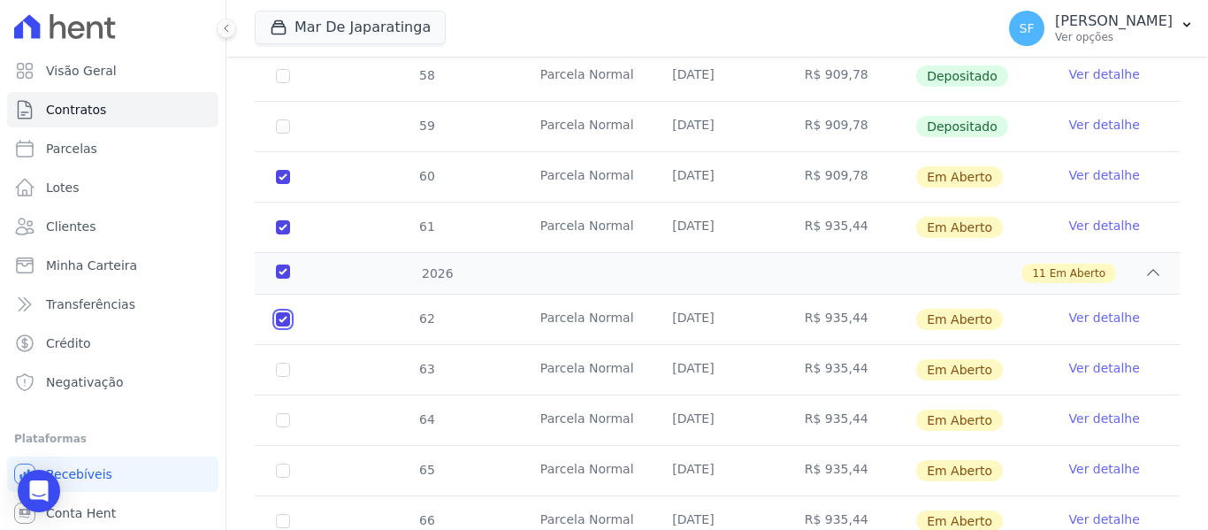
checkbox input "true"
click at [277, 362] on input "checkbox" at bounding box center [283, 369] width 14 height 14
checkbox input "true"
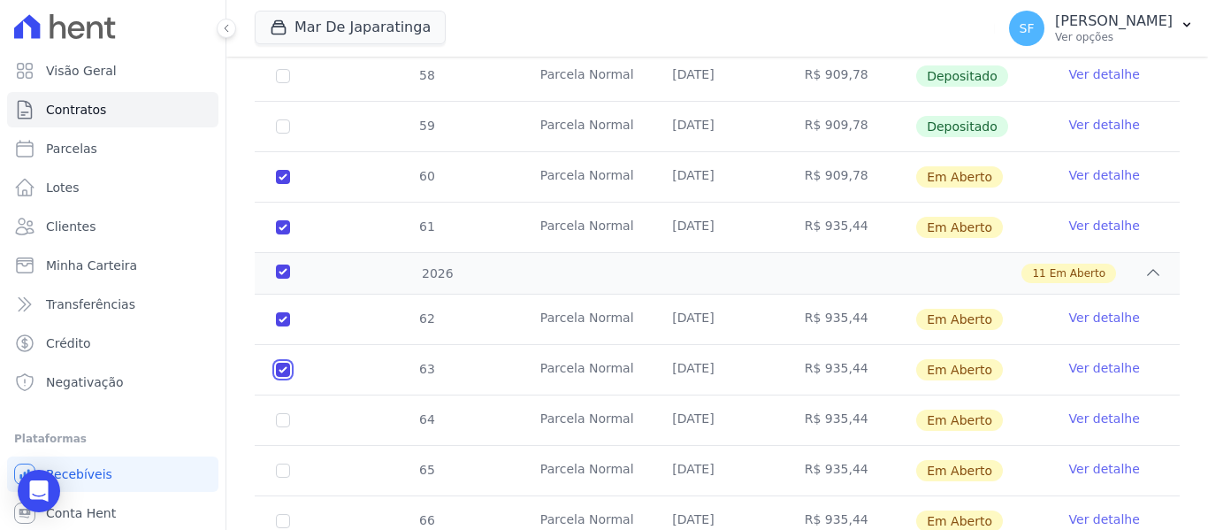
checkbox input "true"
click at [278, 413] on input "checkbox" at bounding box center [283, 420] width 14 height 14
checkbox input "true"
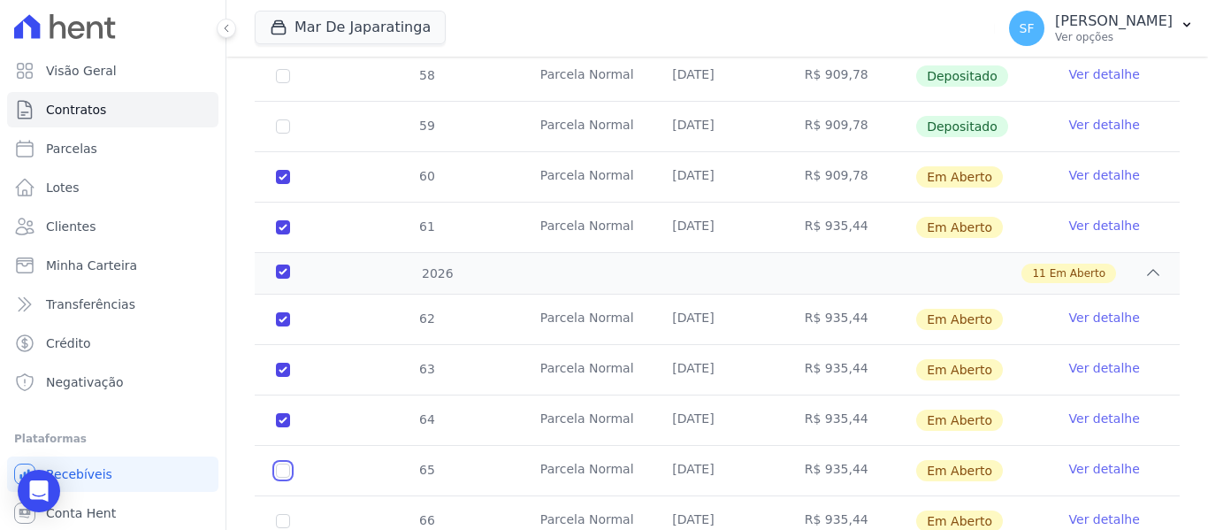
click at [286, 463] on input "checkbox" at bounding box center [283, 470] width 14 height 14
checkbox input "true"
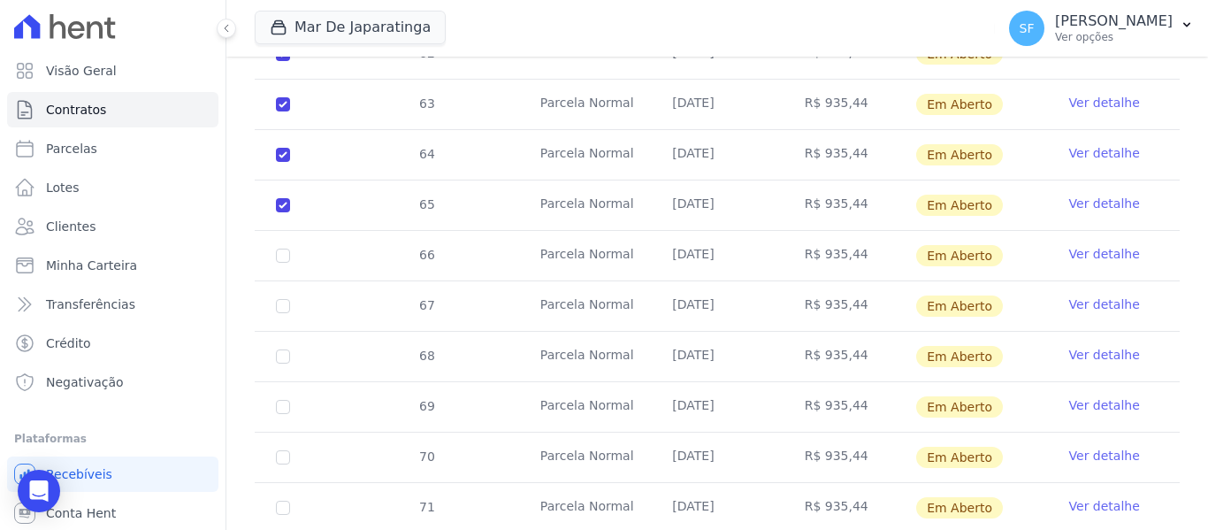
click at [286, 231] on td "66" at bounding box center [283, 256] width 57 height 50
click at [287, 248] on input "checkbox" at bounding box center [283, 255] width 14 height 14
checkbox input "true"
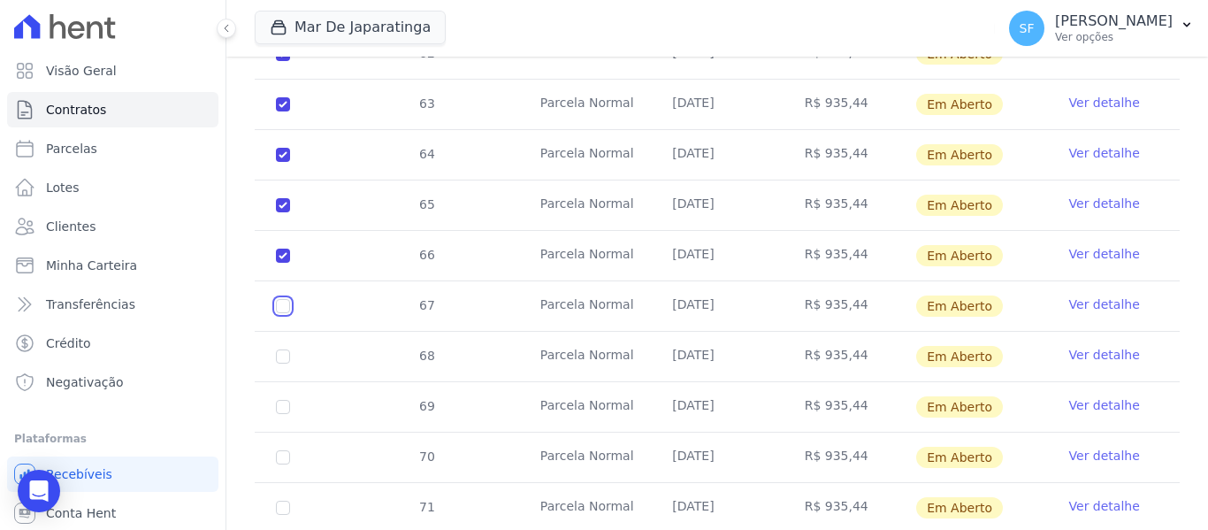
click at [281, 299] on input "checkbox" at bounding box center [283, 306] width 14 height 14
checkbox input "true"
click at [285, 349] on input "checkbox" at bounding box center [283, 356] width 14 height 14
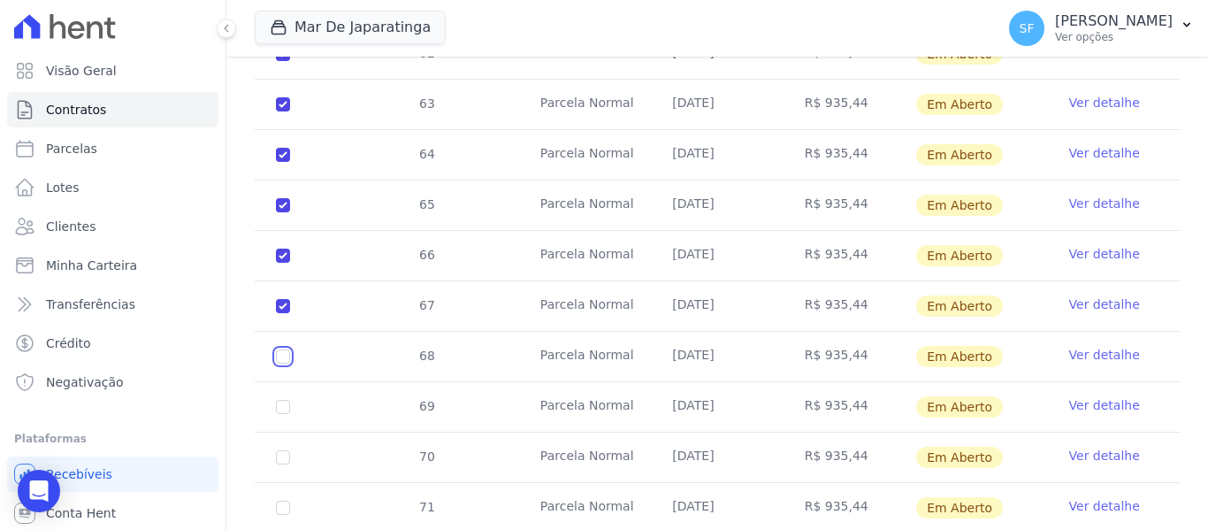
checkbox input "true"
click at [284, 400] on input "checkbox" at bounding box center [283, 407] width 14 height 14
checkbox input "true"
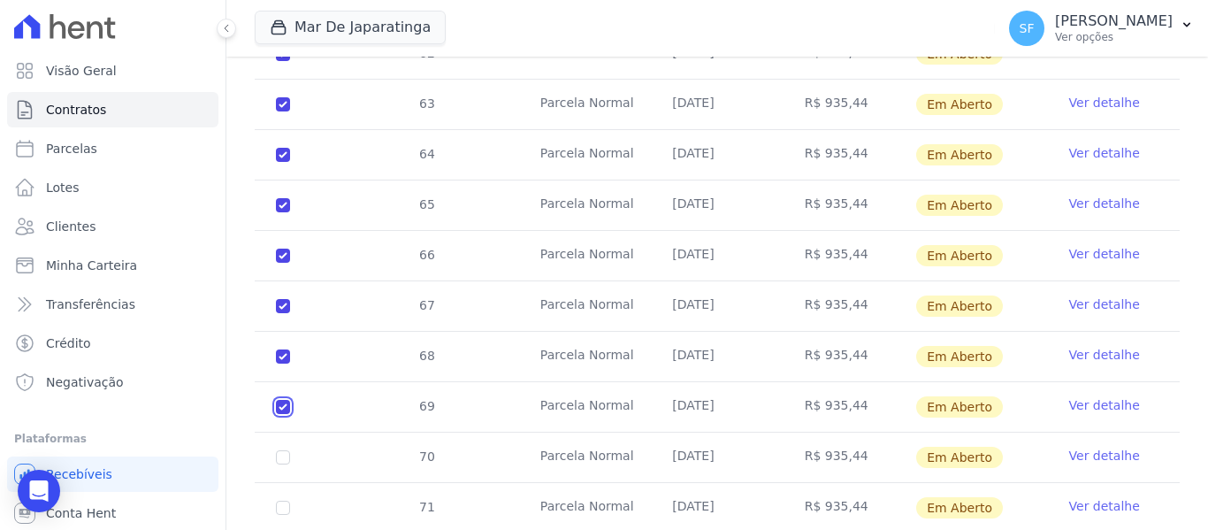
checkbox input "true"
drag, startPoint x: 280, startPoint y: 439, endPoint x: 285, endPoint y: 449, distance: 10.7
click at [282, 450] on input "checkbox" at bounding box center [283, 457] width 14 height 14
checkbox input "true"
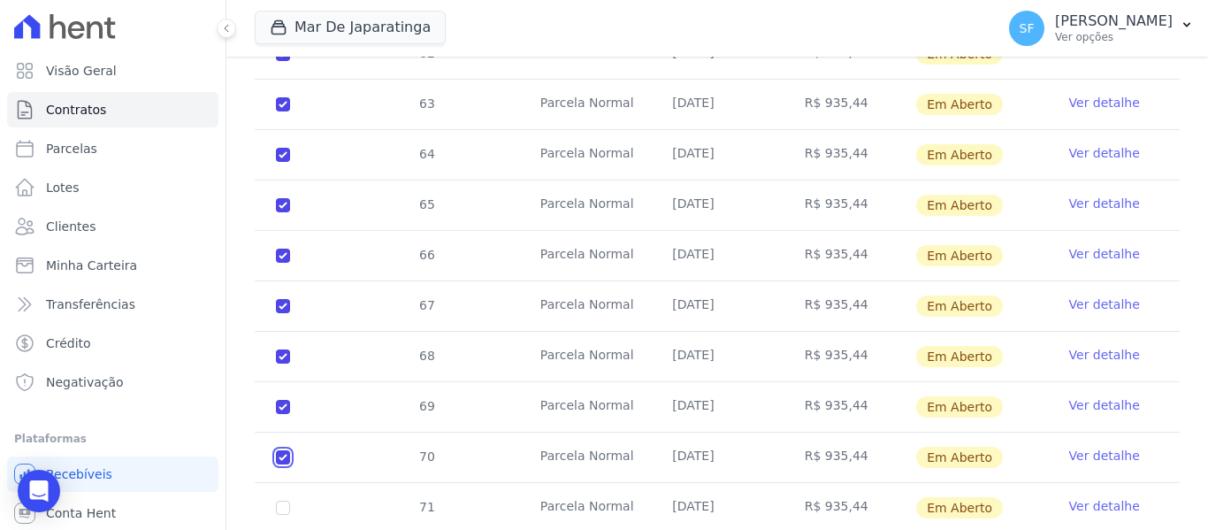
checkbox input "true"
click at [286, 500] on input "checkbox" at bounding box center [283, 507] width 14 height 14
checkbox input "true"
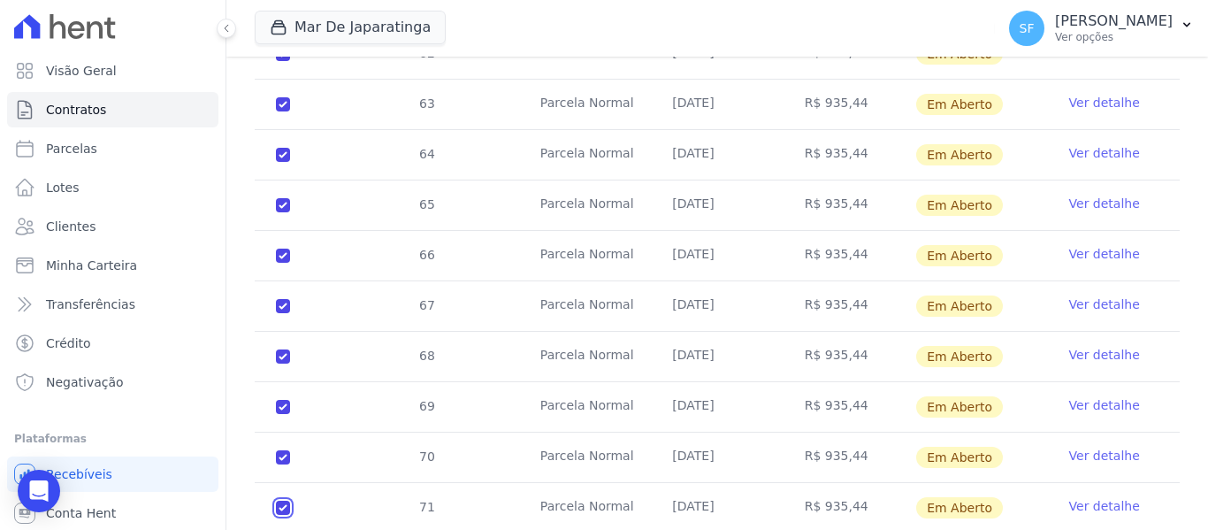
checkbox input "true"
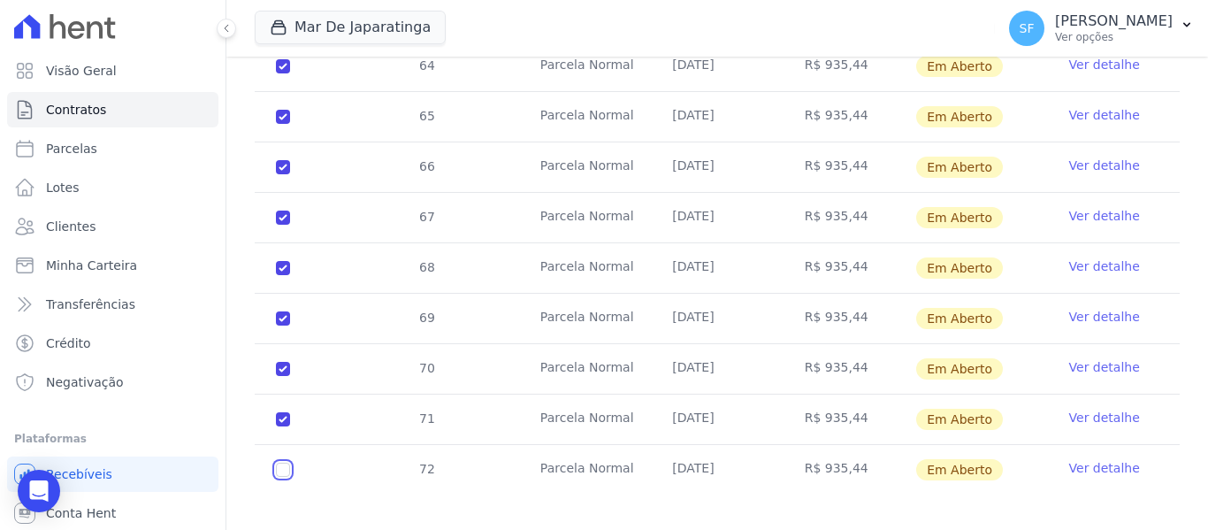
click at [286, 462] on input "checkbox" at bounding box center [283, 469] width 14 height 14
checkbox input "true"
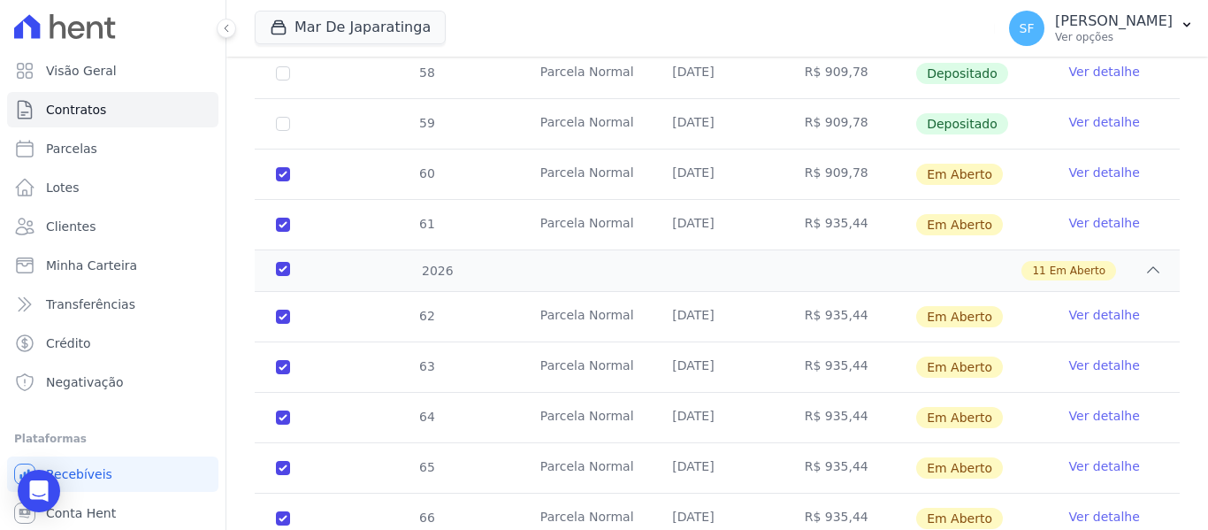
scroll to position [876, 0]
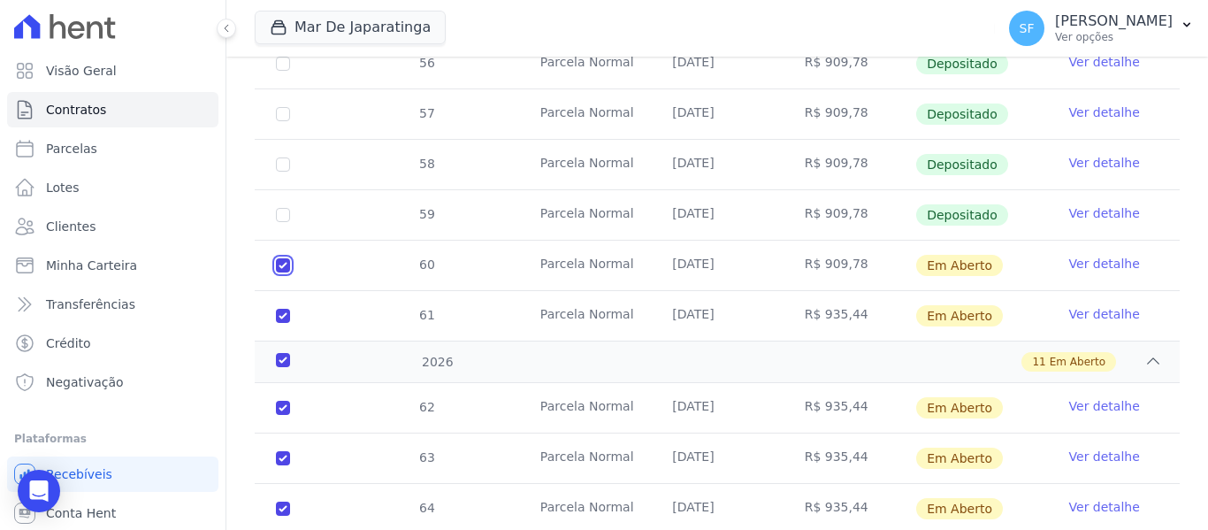
click at [284, 258] on input "checkbox" at bounding box center [283, 265] width 14 height 14
checkbox input "false"
checkbox input "true"
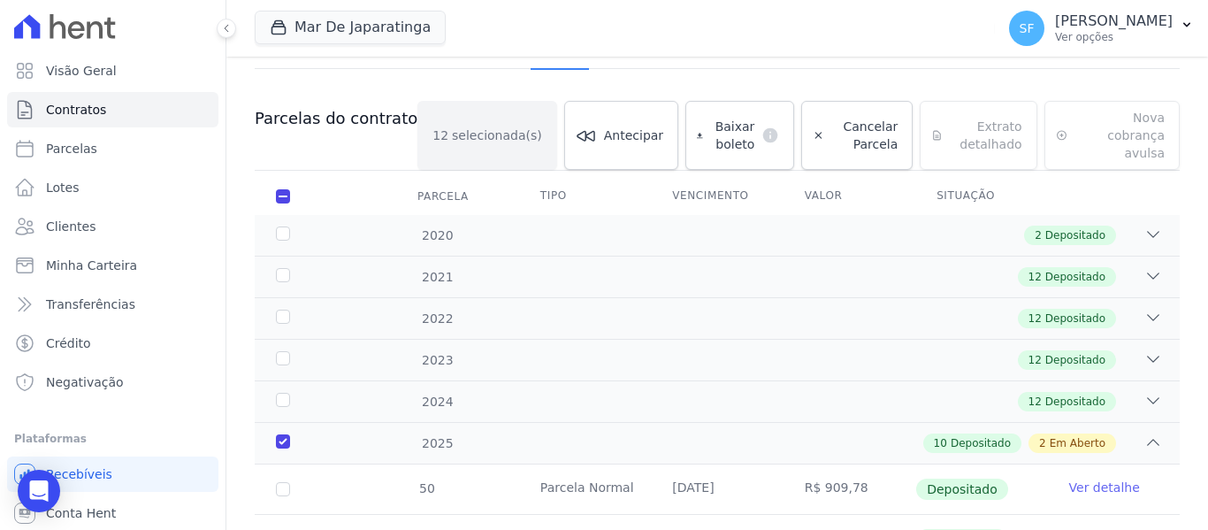
scroll to position [0, 0]
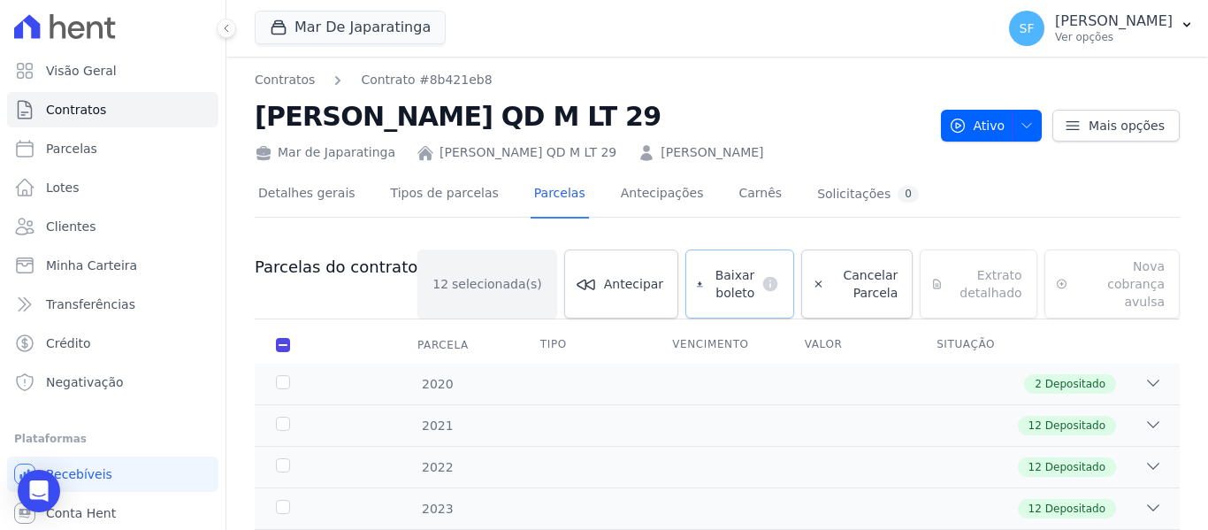
click at [710, 278] on span "Baixar boleto" at bounding box center [732, 283] width 45 height 35
click at [102, 228] on link "Clientes" at bounding box center [112, 226] width 211 height 35
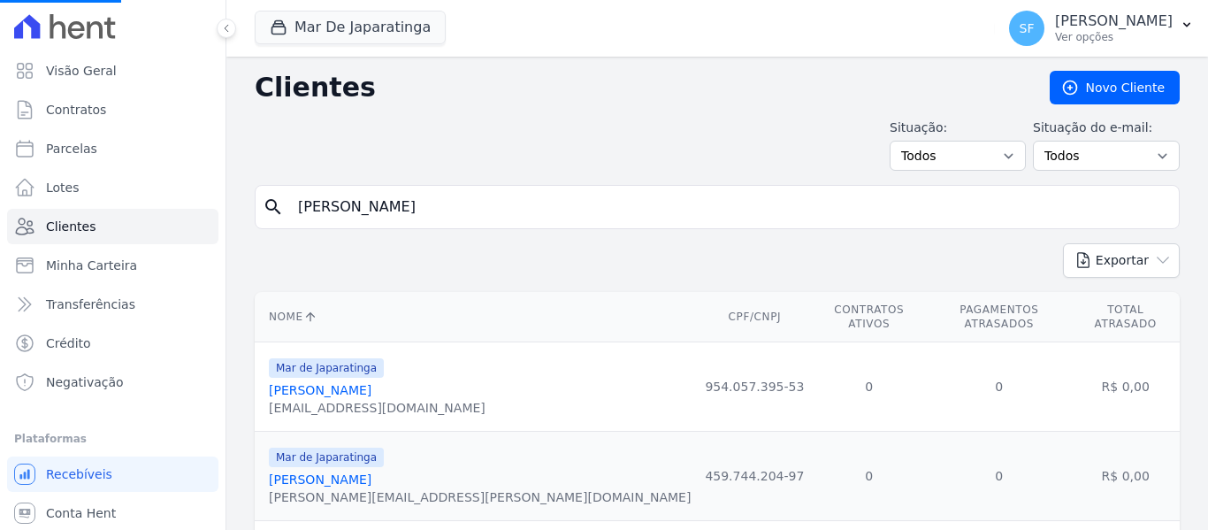
drag, startPoint x: 102, startPoint y: 228, endPoint x: 639, endPoint y: 201, distance: 538.2
click at [639, 201] on input "jose bezerra" at bounding box center [729, 206] width 884 height 35
click at [637, 201] on input "search" at bounding box center [729, 206] width 884 height 35
type input "zito"
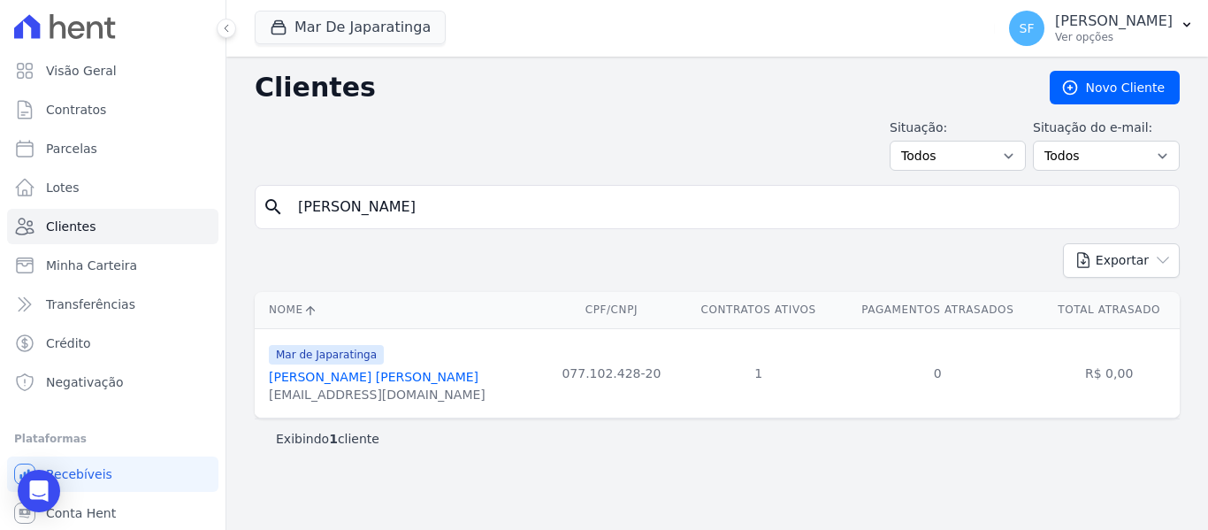
click at [375, 377] on link "Jose Zito Alves Reges" at bounding box center [374, 377] width 210 height 14
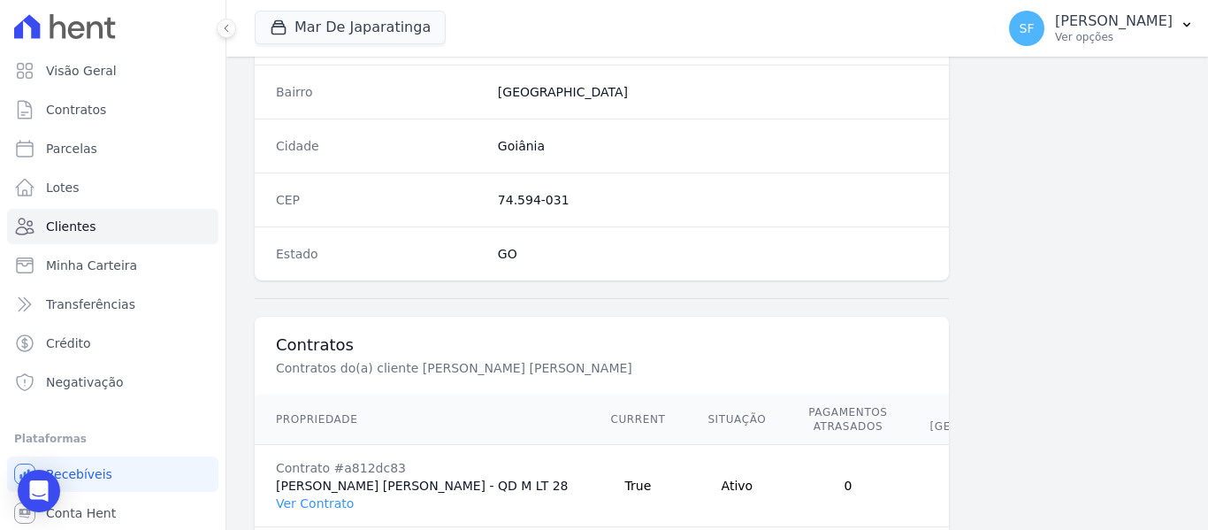
scroll to position [1139, 0]
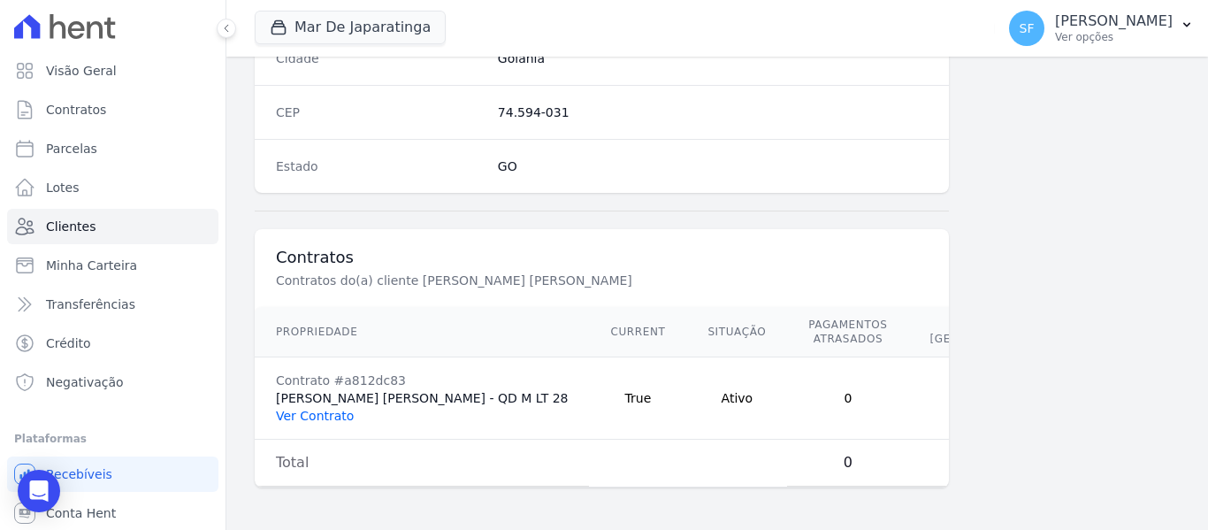
click at [317, 413] on link "Ver Contrato" at bounding box center [315, 415] width 78 height 14
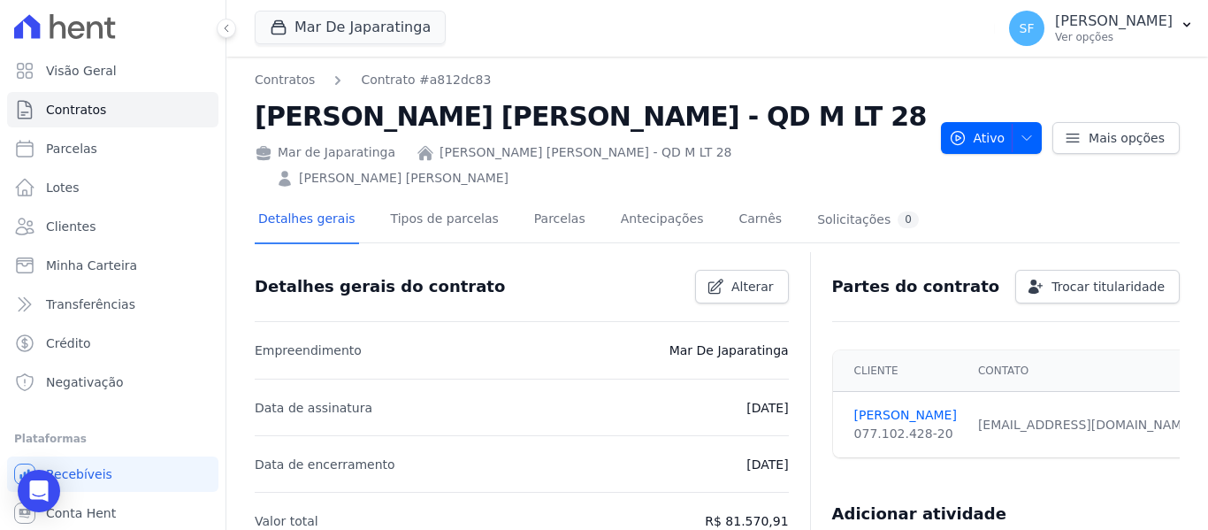
click at [505, 201] on div "Detalhes gerais Tipos de parcelas Parcelas Antecipações Carnês Solicitações 0" at bounding box center [588, 220] width 667 height 47
click at [530, 197] on link "Parcelas" at bounding box center [559, 220] width 58 height 47
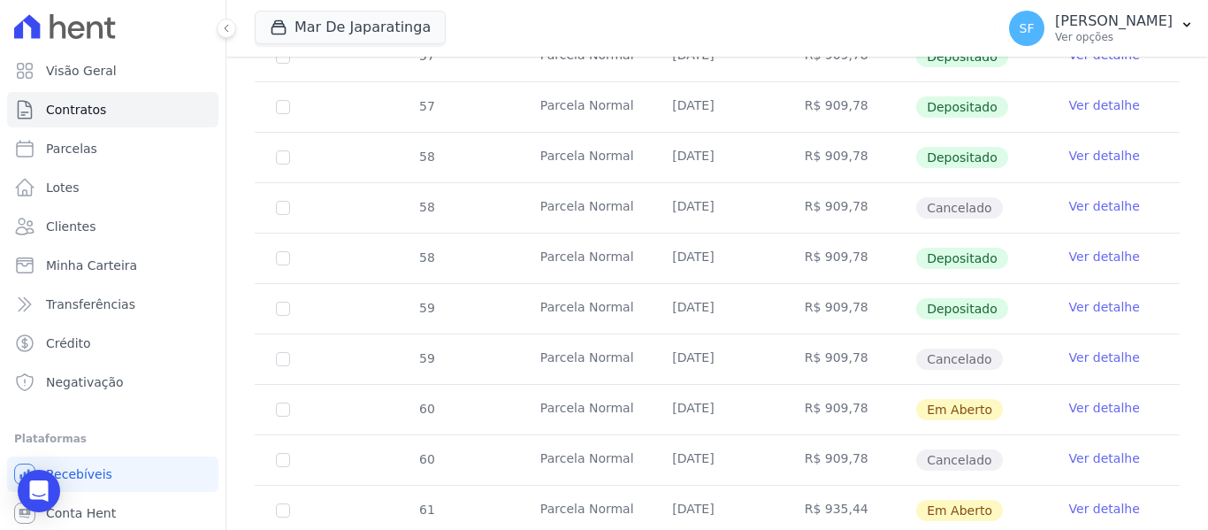
scroll to position [1304, 0]
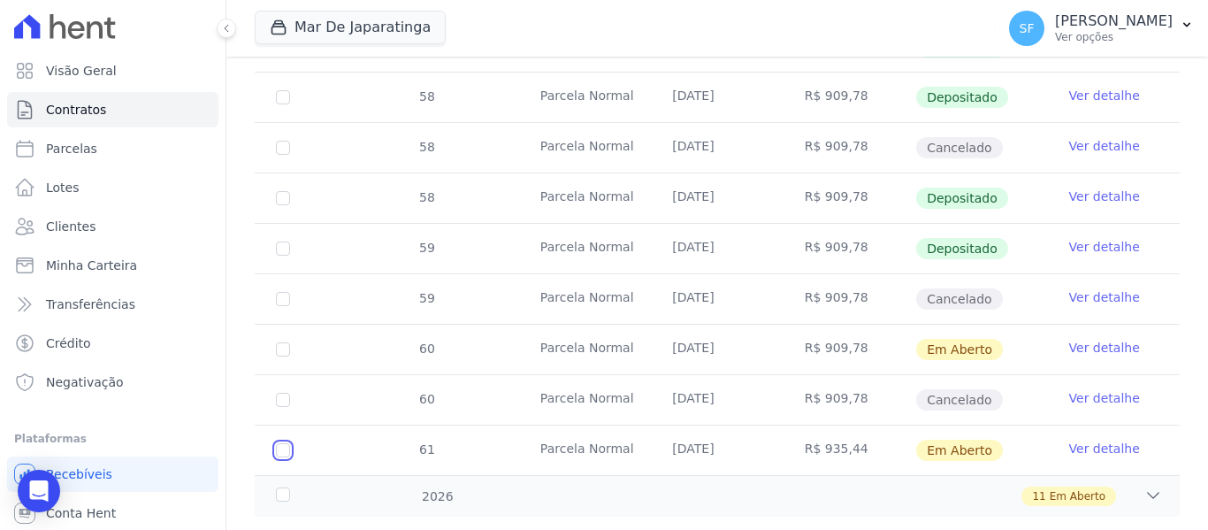
click at [280, 443] on input "checkbox" at bounding box center [283, 450] width 14 height 14
checkbox input "true"
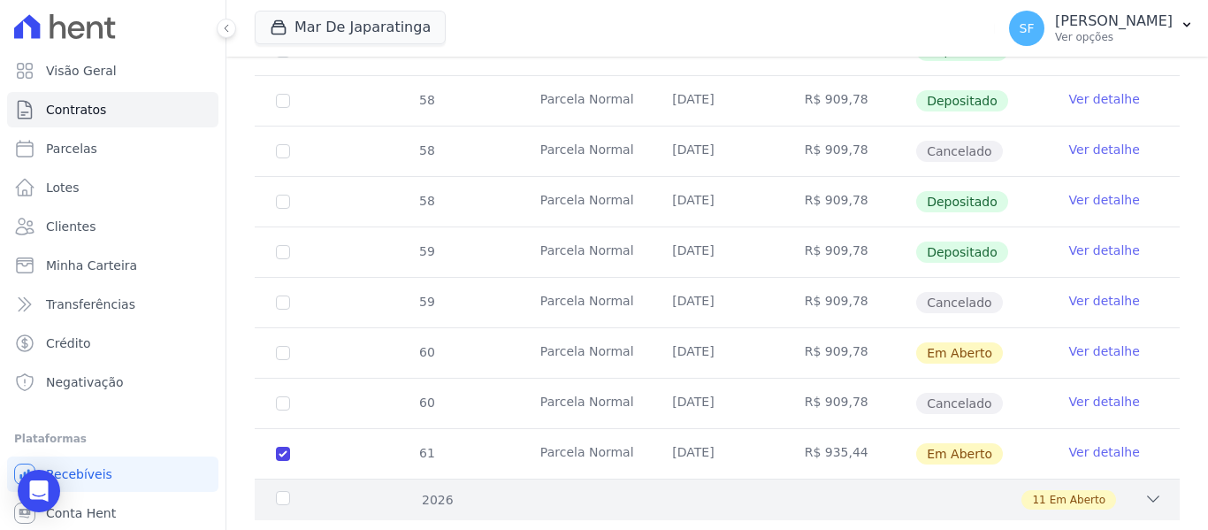
click at [290, 491] on div "2026" at bounding box center [312, 500] width 80 height 19
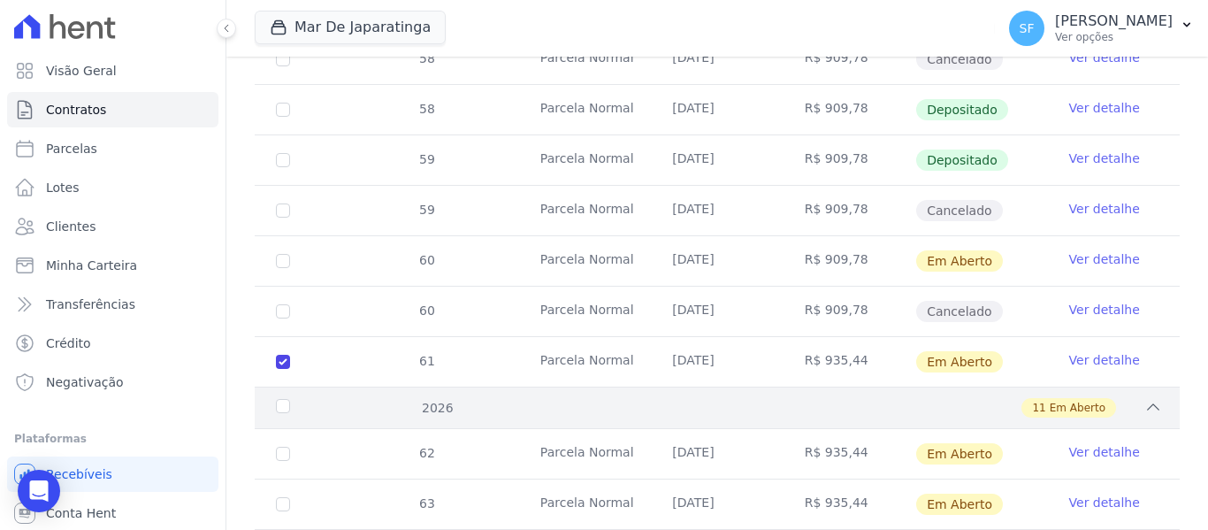
scroll to position [1495, 0]
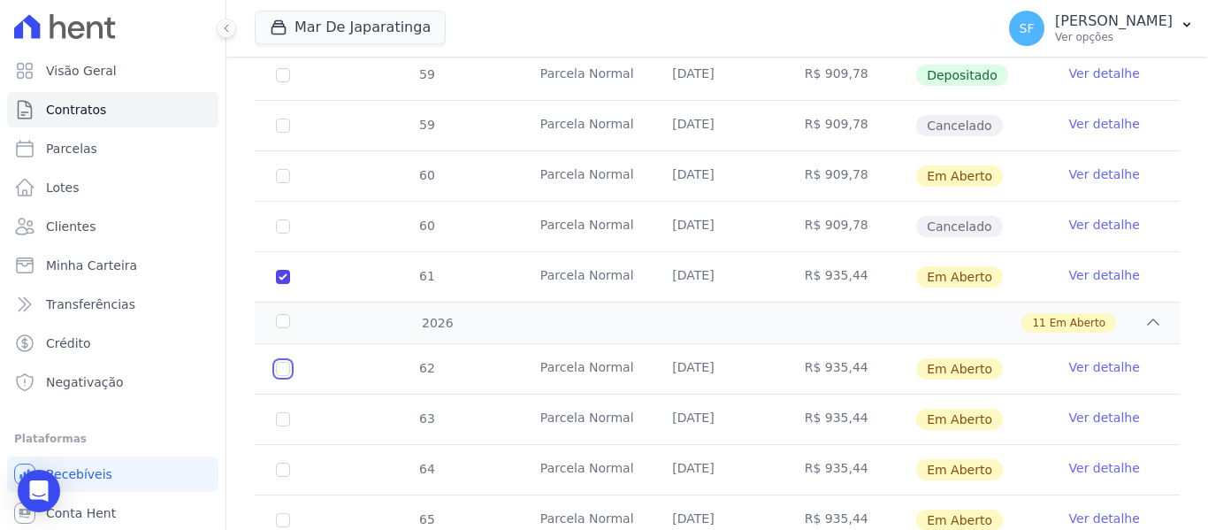
click at [286, 362] on input "checkbox" at bounding box center [283, 369] width 14 height 14
checkbox input "true"
click at [286, 412] on input "checkbox" at bounding box center [283, 419] width 14 height 14
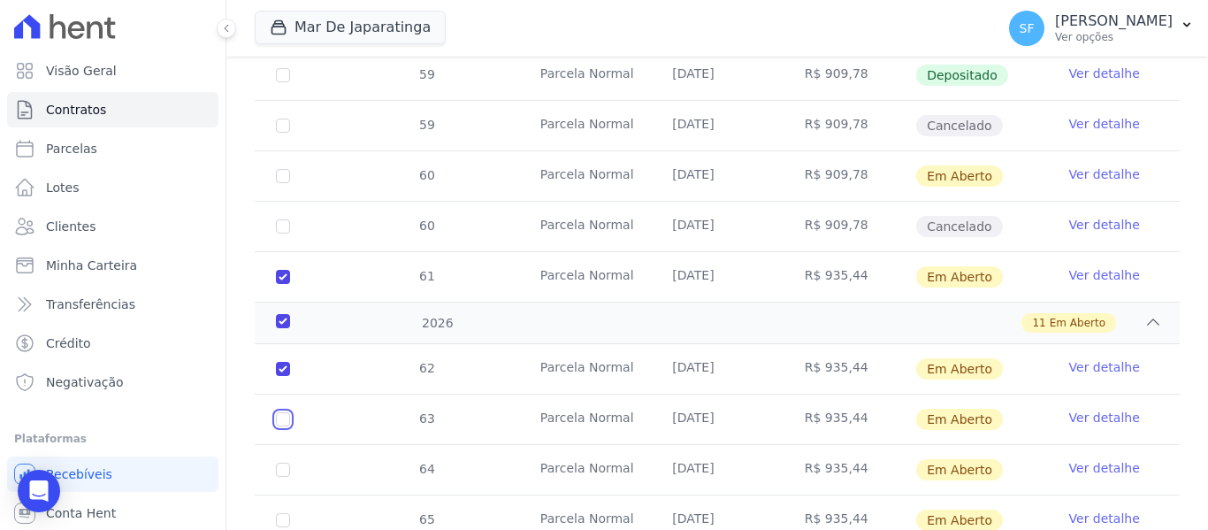
checkbox input "true"
click at [279, 462] on input "checkbox" at bounding box center [283, 469] width 14 height 14
checkbox input "true"
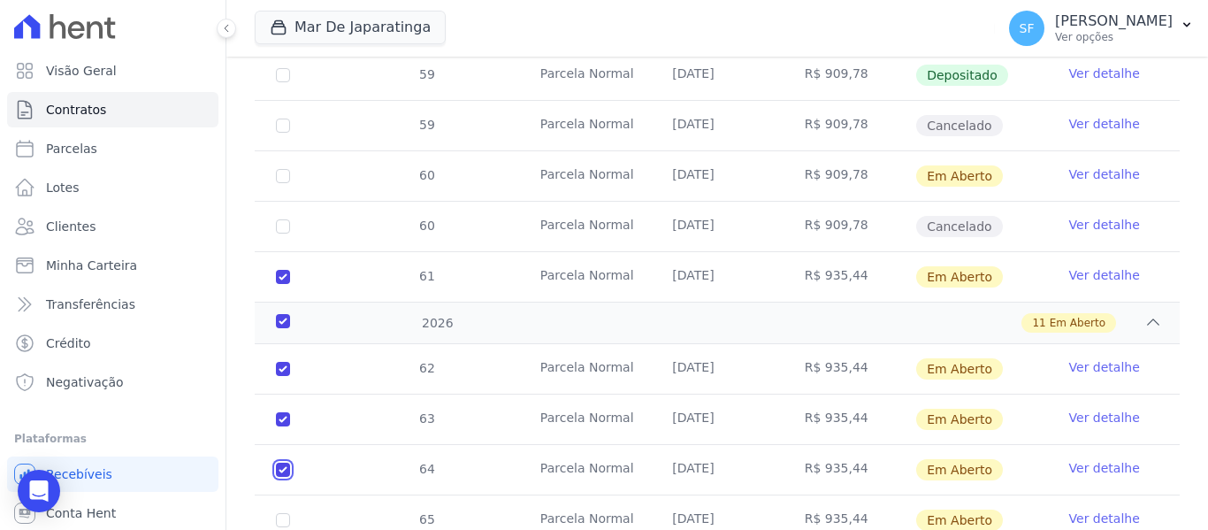
checkbox input "true"
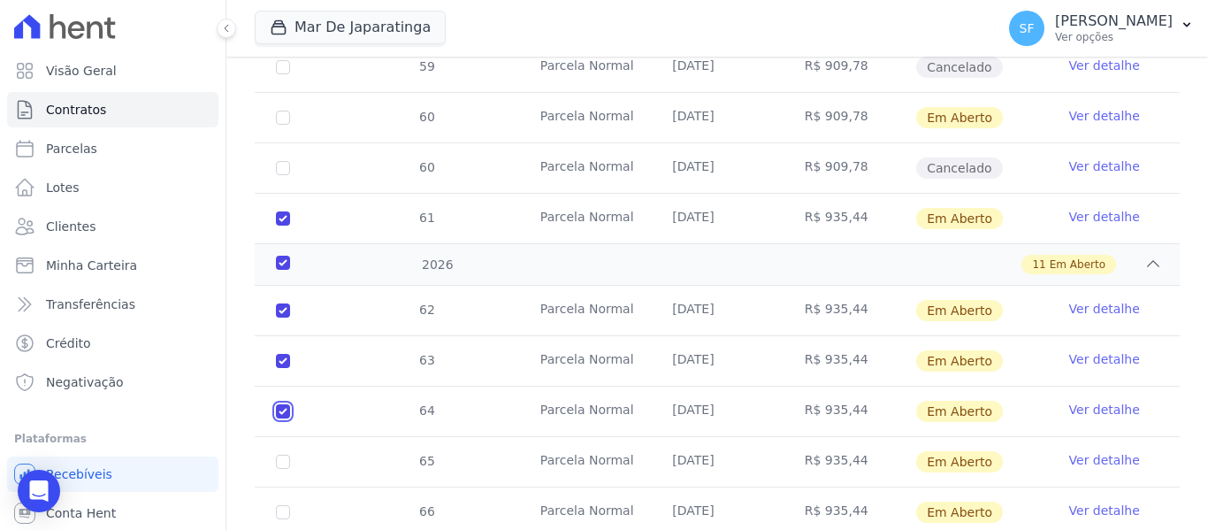
scroll to position [1583, 0]
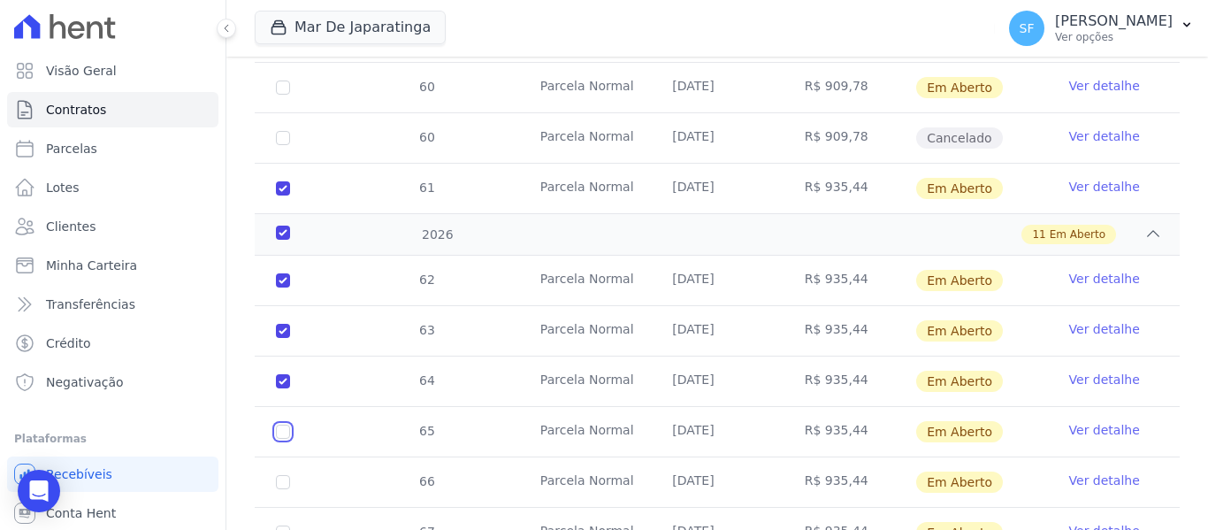
click at [284, 424] on input "checkbox" at bounding box center [283, 431] width 14 height 14
checkbox input "true"
click at [288, 457] on td "66" at bounding box center [283, 482] width 57 height 50
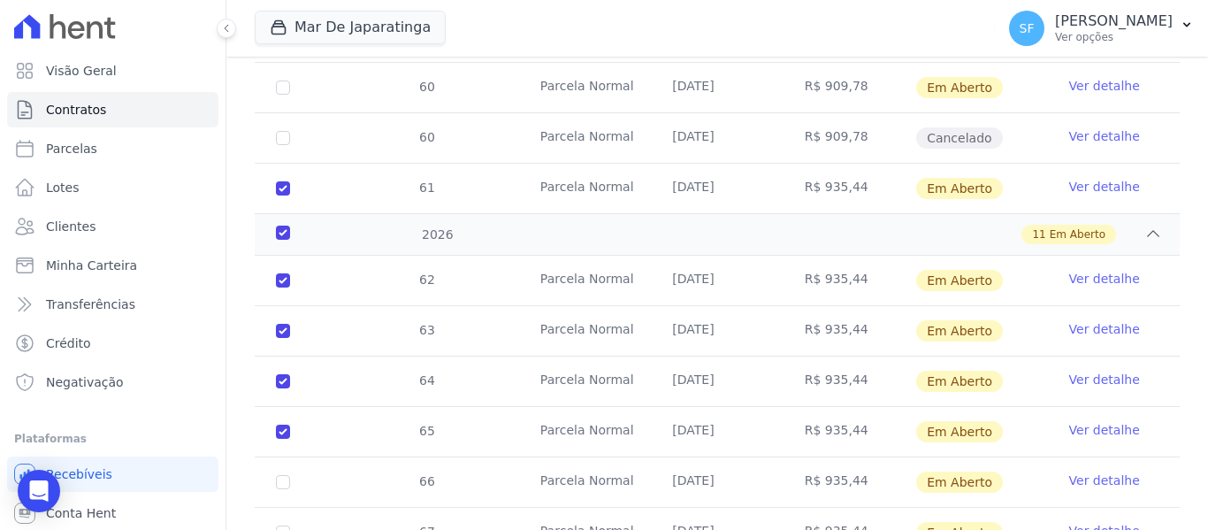
scroll to position [1672, 0]
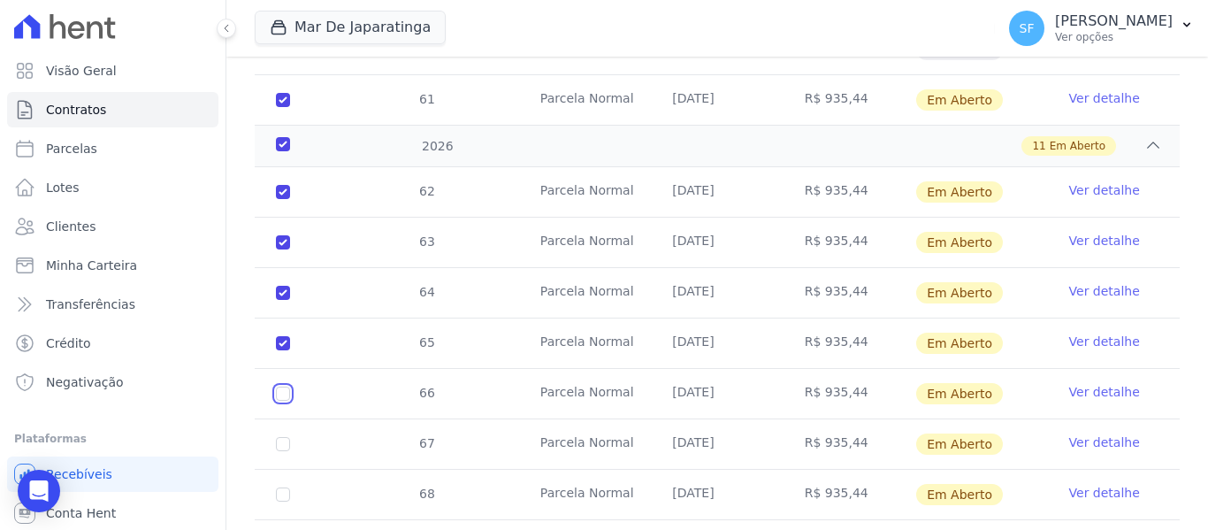
click at [284, 386] on input "checkbox" at bounding box center [283, 393] width 14 height 14
checkbox input "true"
click at [286, 437] on input "checkbox" at bounding box center [283, 444] width 14 height 14
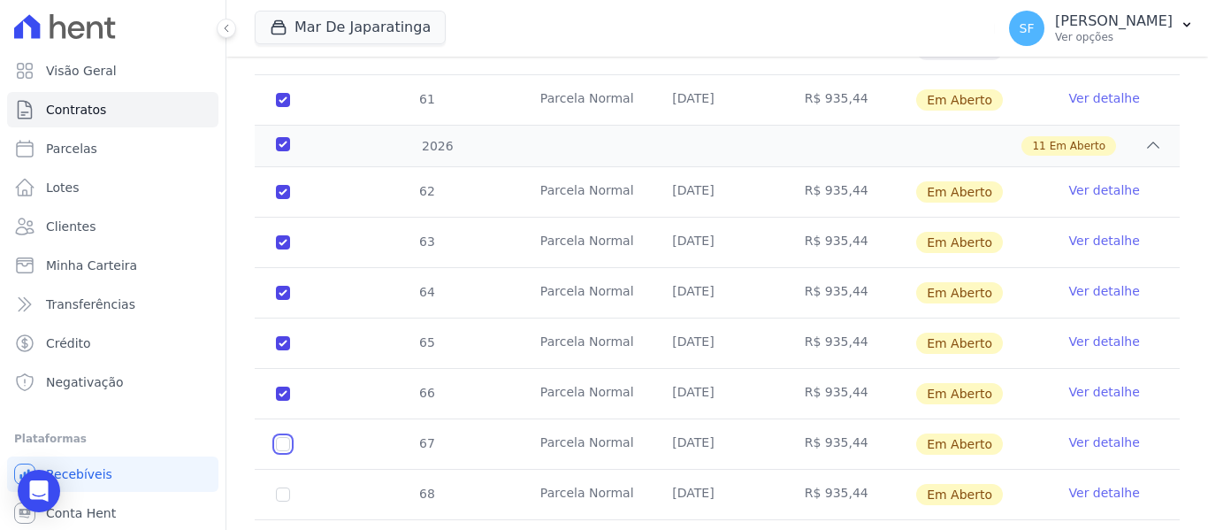
checkbox input "true"
click at [280, 487] on input "checkbox" at bounding box center [283, 494] width 14 height 14
checkbox input "true"
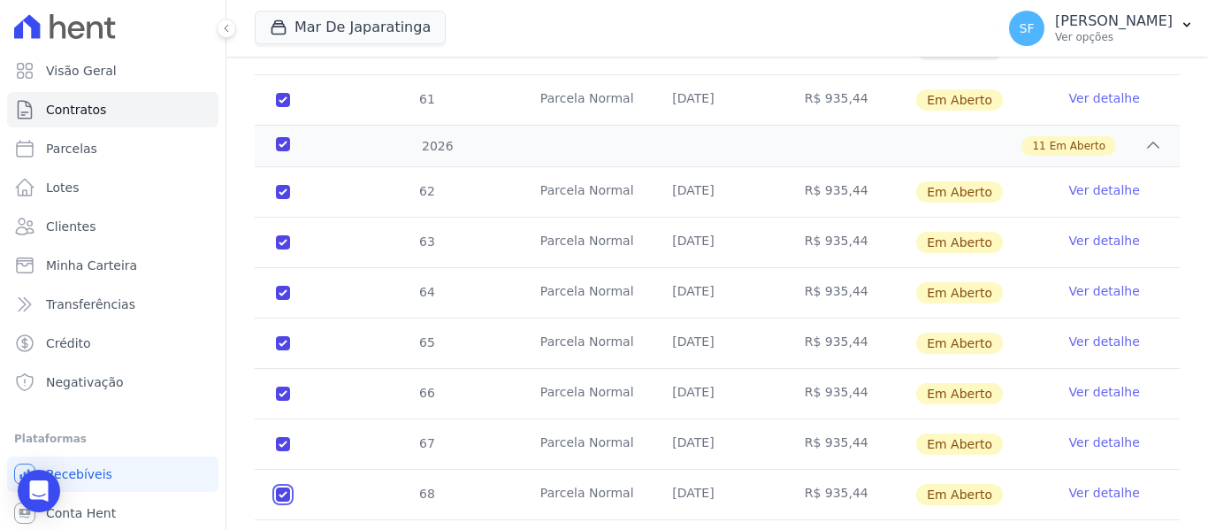
checkbox input "true"
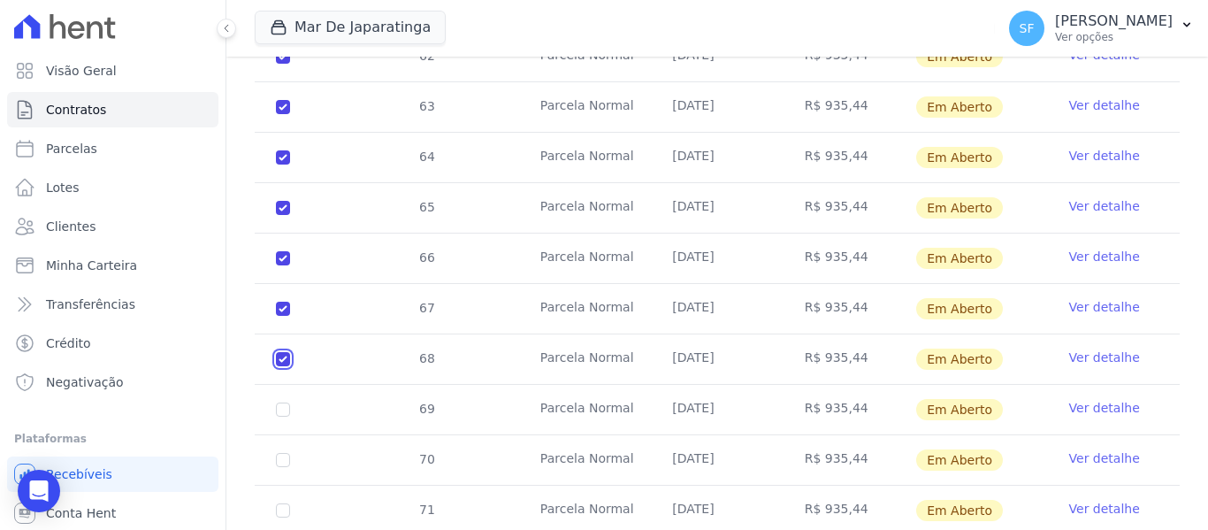
scroll to position [1849, 0]
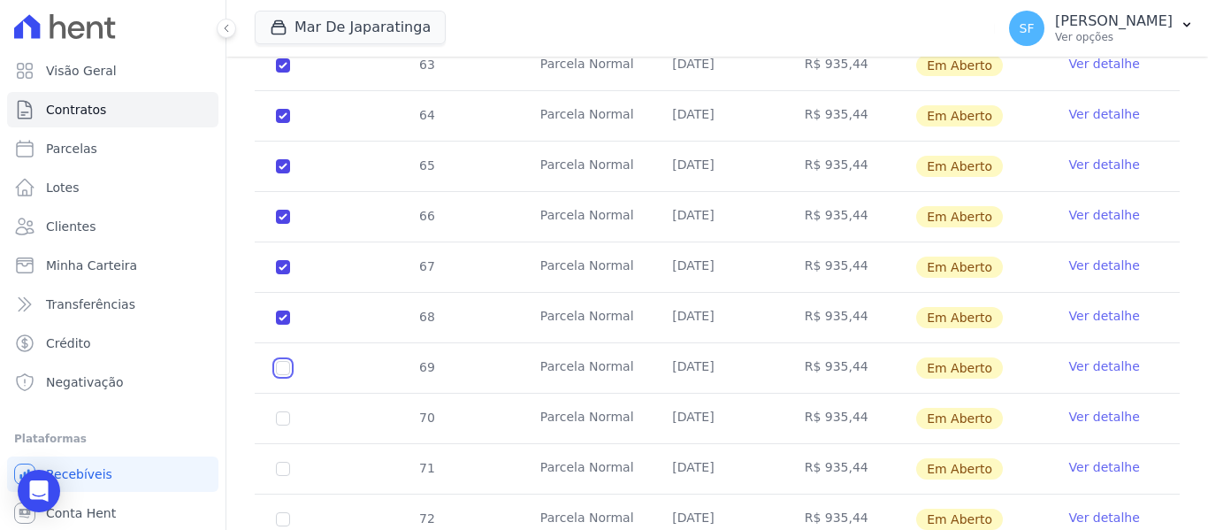
click at [281, 361] on input "checkbox" at bounding box center [283, 368] width 14 height 14
checkbox input "true"
click at [284, 411] on input "checkbox" at bounding box center [283, 418] width 14 height 14
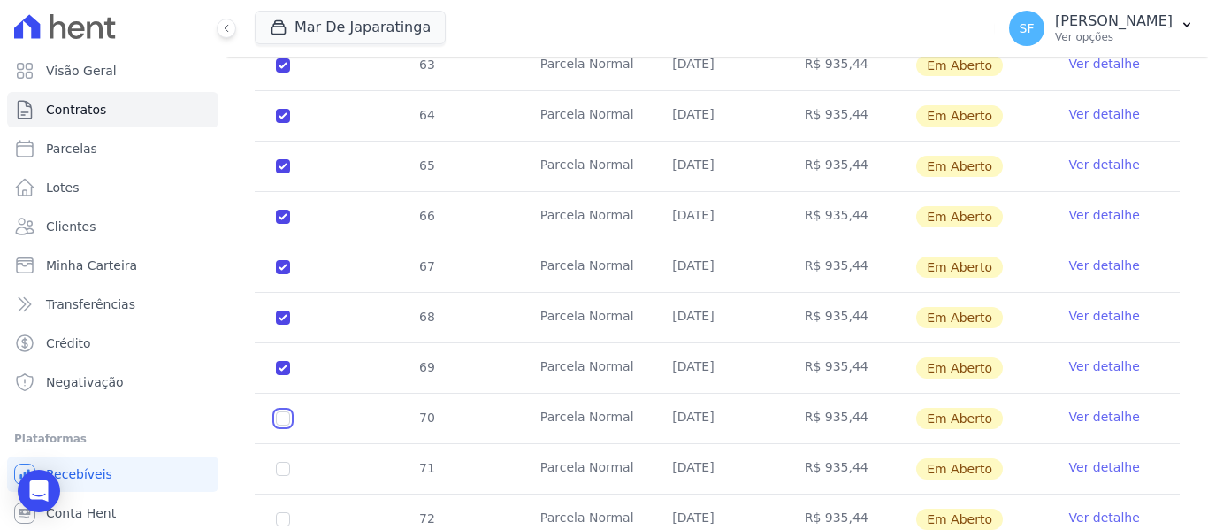
checkbox input "true"
click at [281, 461] on input "checkbox" at bounding box center [283, 468] width 14 height 14
checkbox input "true"
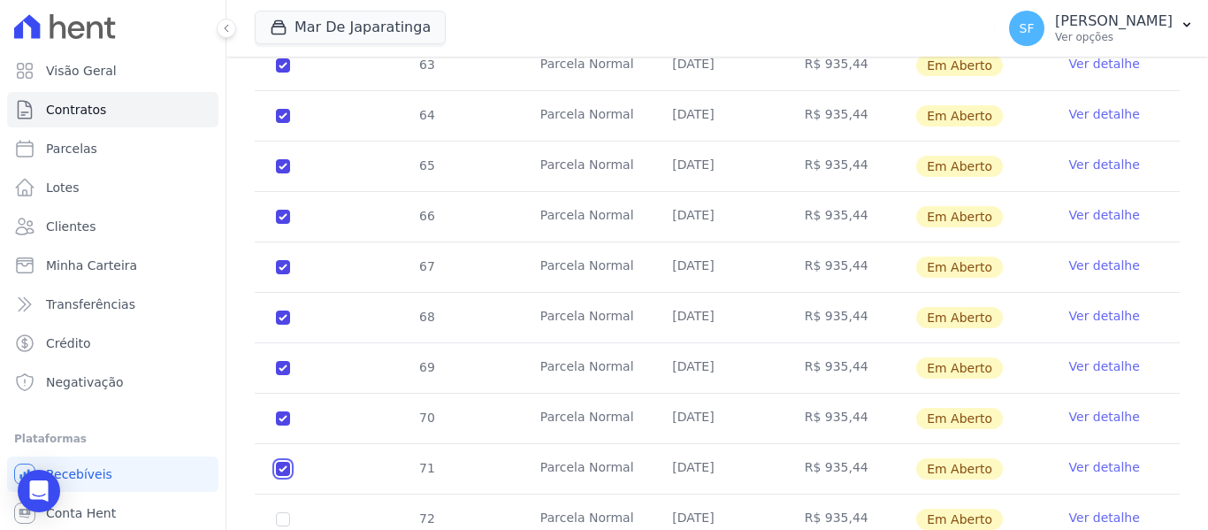
checkbox input "true"
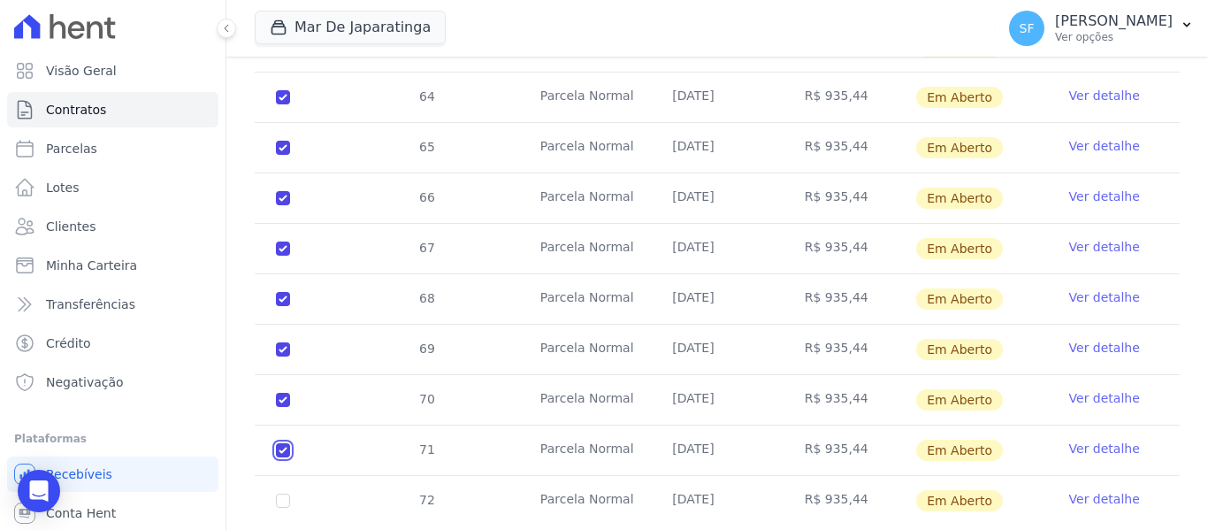
scroll to position [1872, 0]
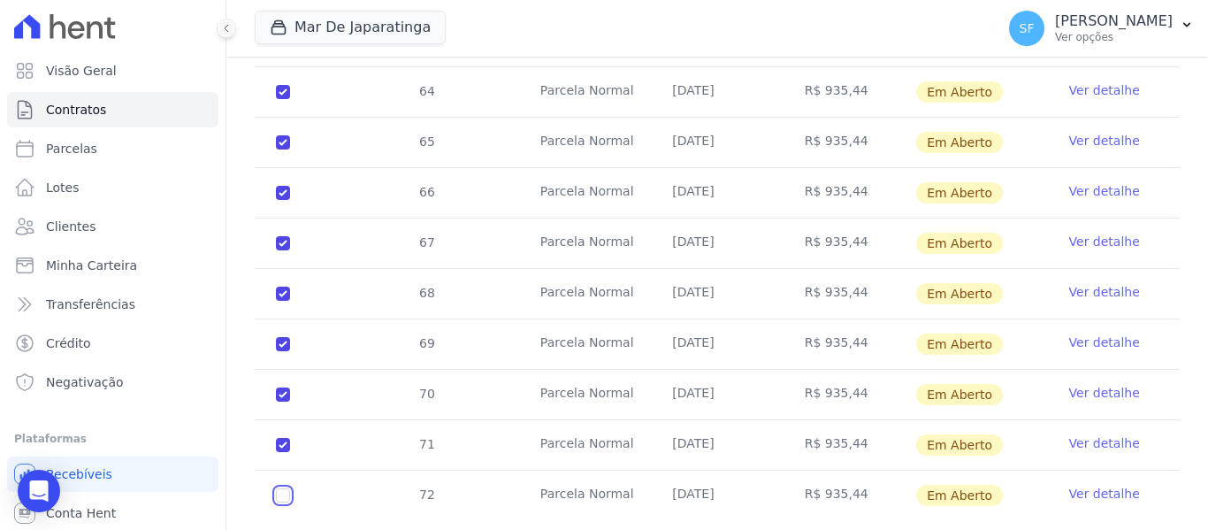
click at [285, 488] on input "checkbox" at bounding box center [283, 495] width 14 height 14
checkbox input "true"
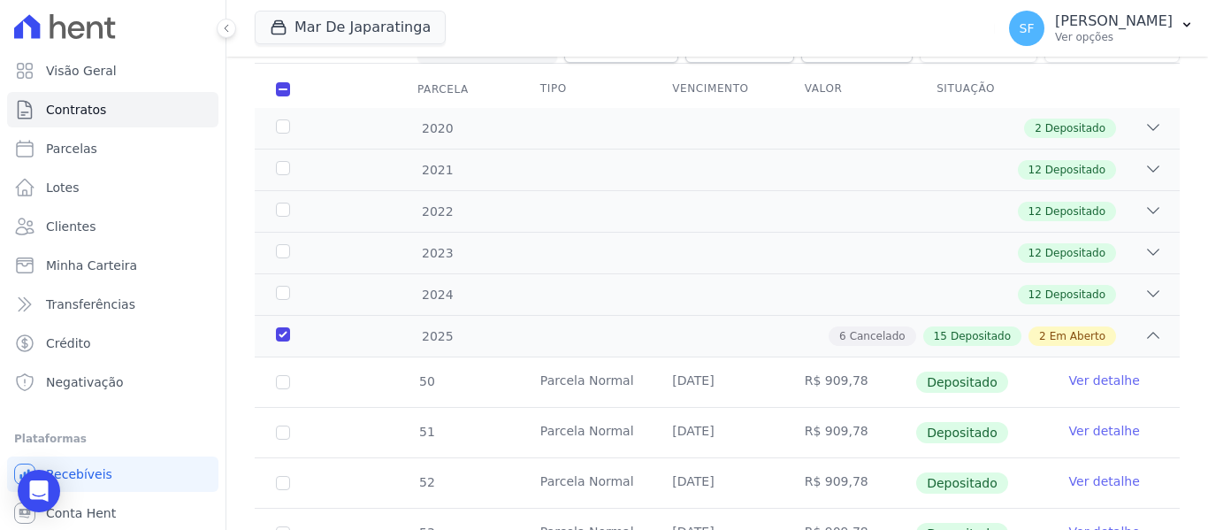
scroll to position [0, 0]
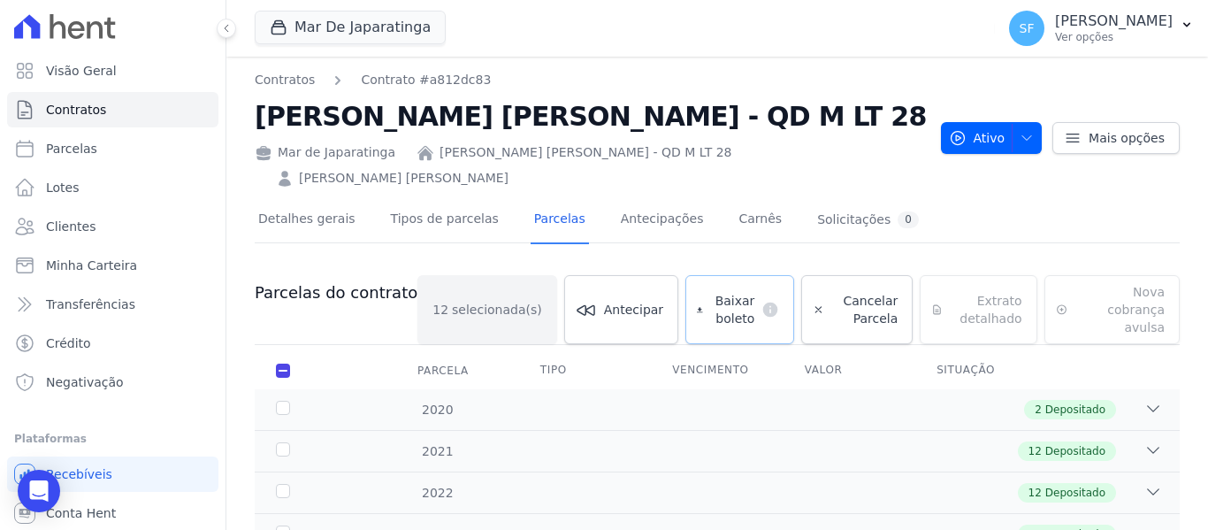
click at [710, 292] on span "Baixar boleto" at bounding box center [732, 309] width 45 height 35
click at [84, 218] on link "Clientes" at bounding box center [112, 226] width 211 height 35
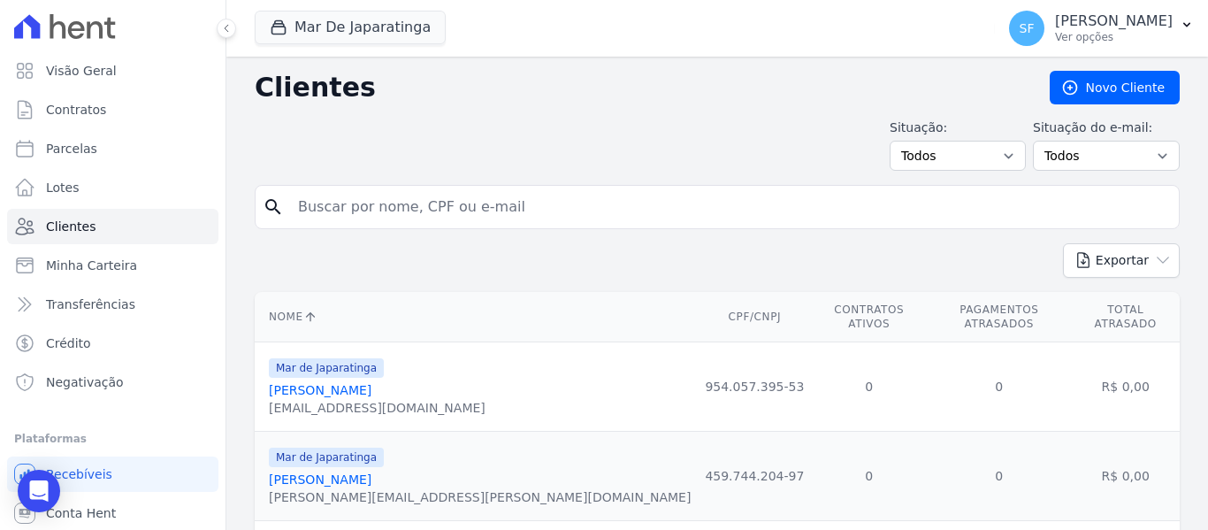
click at [640, 203] on input "search" at bounding box center [729, 206] width 884 height 35
type input "maria do socorro"
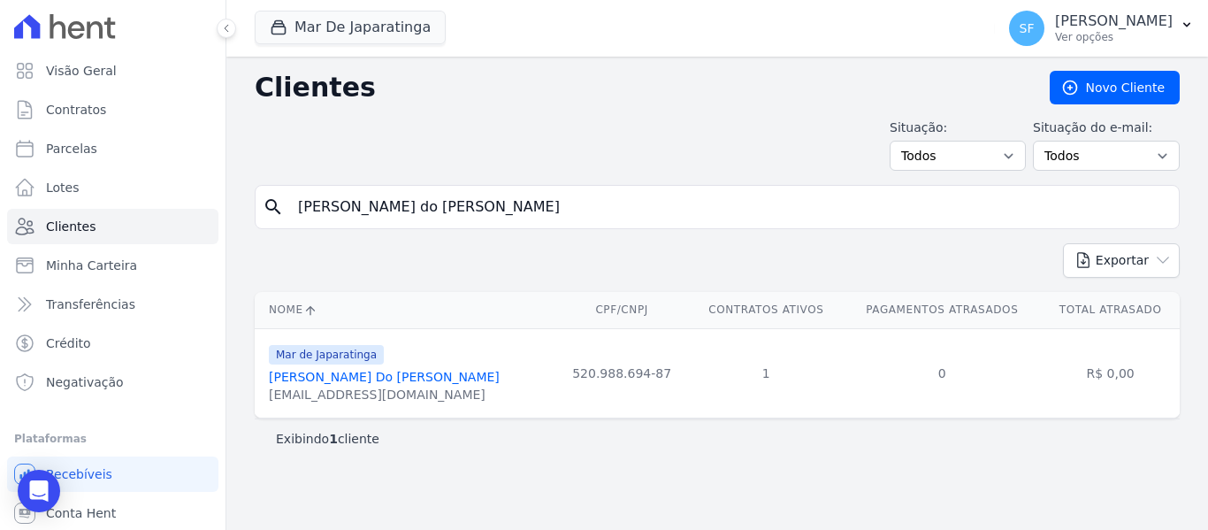
click at [395, 374] on link "Maria Do Socorro Da Silva" at bounding box center [384, 377] width 231 height 14
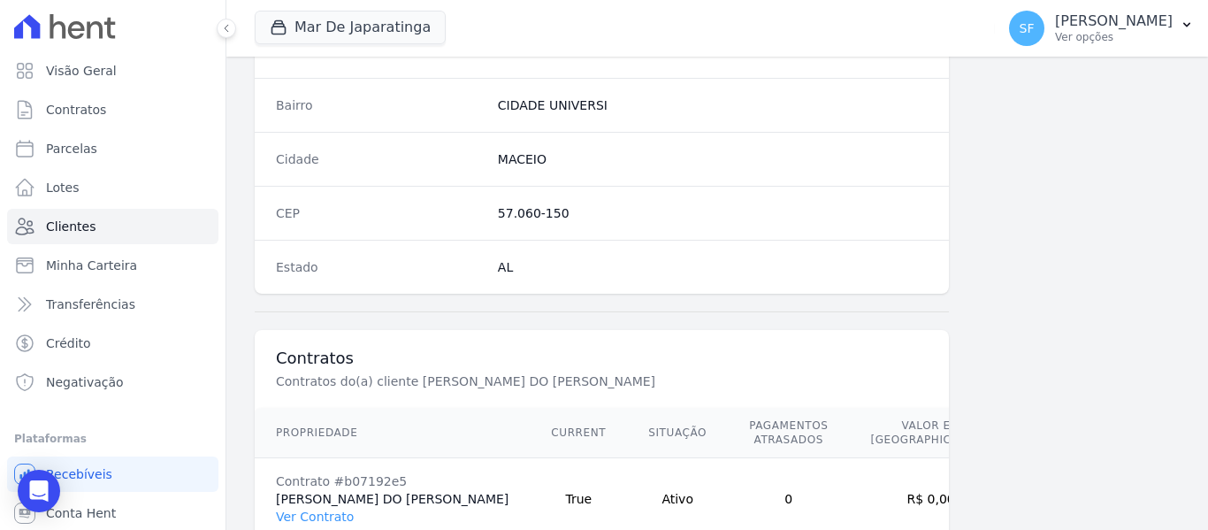
scroll to position [1139, 0]
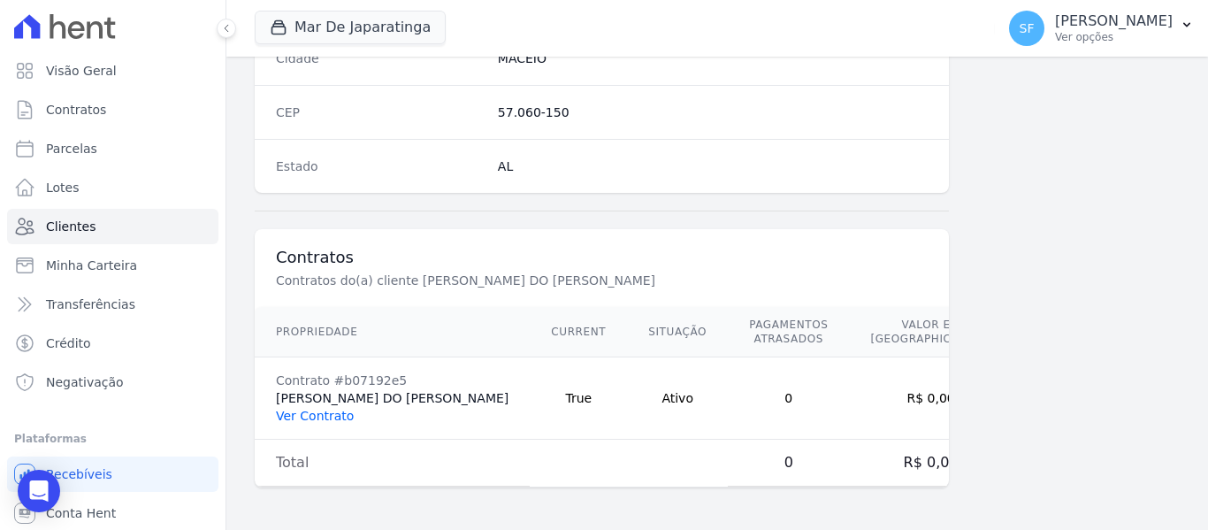
click at [341, 417] on link "Ver Contrato" at bounding box center [315, 415] width 78 height 14
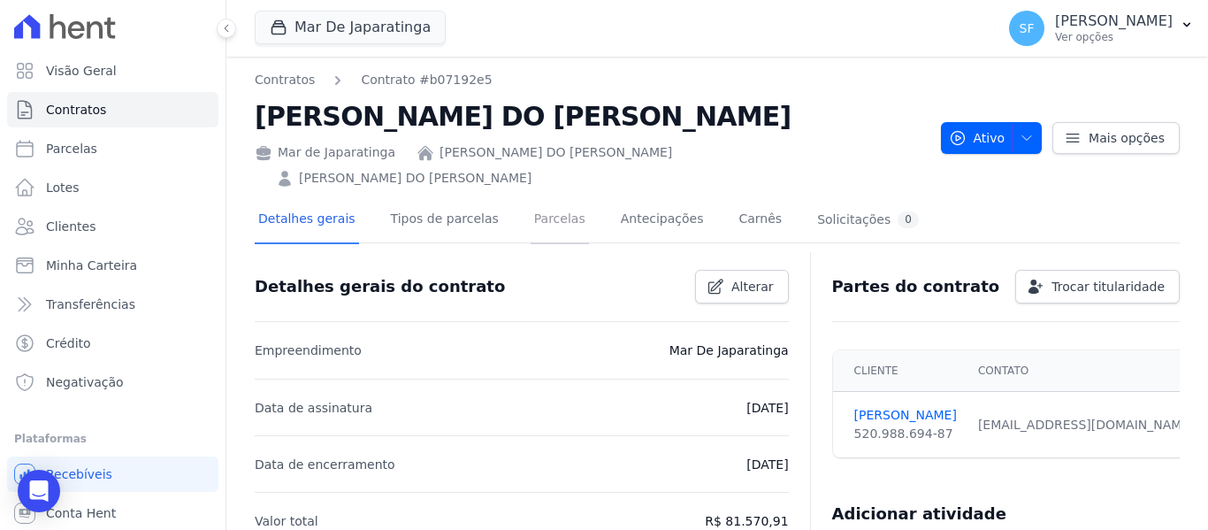
click at [548, 197] on link "Parcelas" at bounding box center [559, 220] width 58 height 47
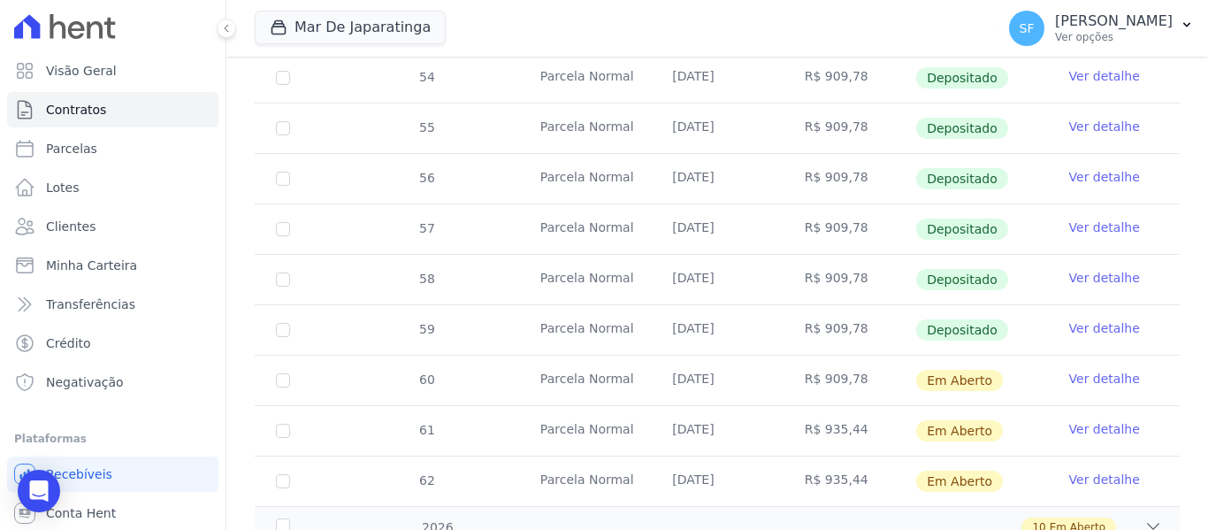
scroll to position [750, 0]
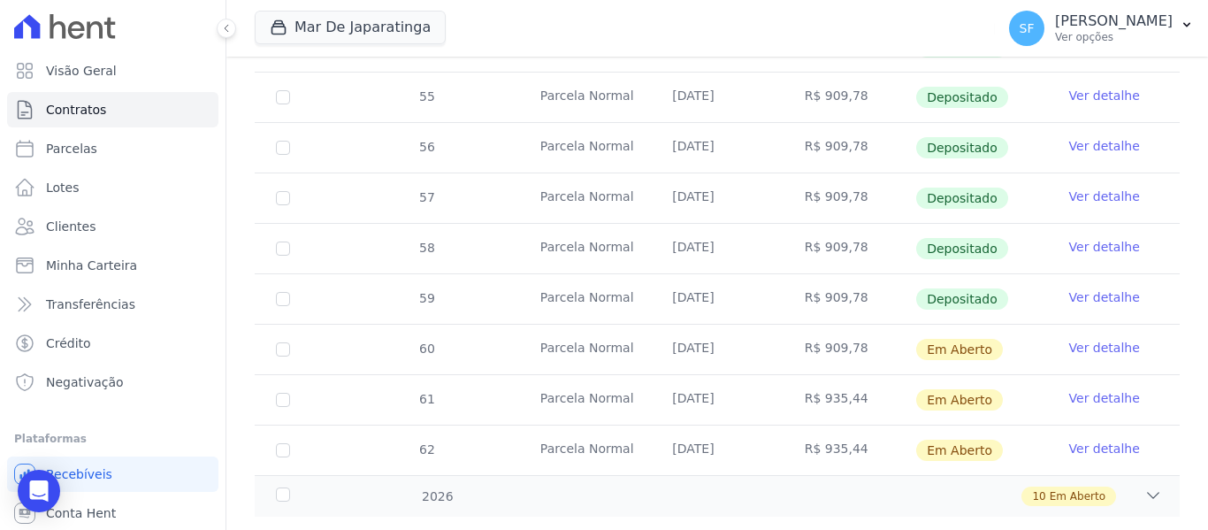
click at [290, 375] on td "61" at bounding box center [283, 400] width 57 height 50
click at [286, 393] on input "checkbox" at bounding box center [283, 400] width 14 height 14
checkbox input "true"
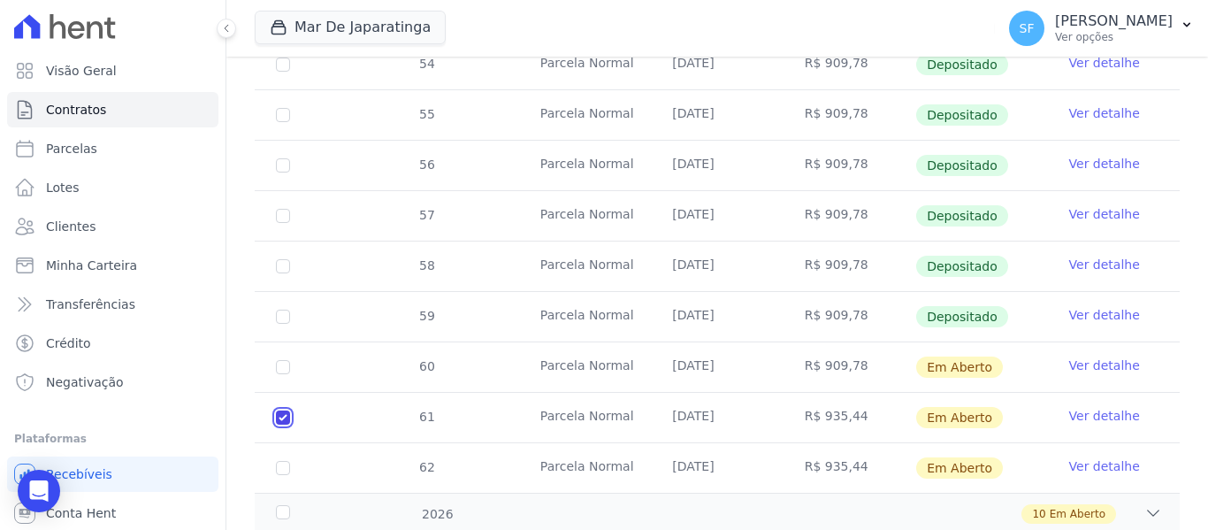
scroll to position [764, 0]
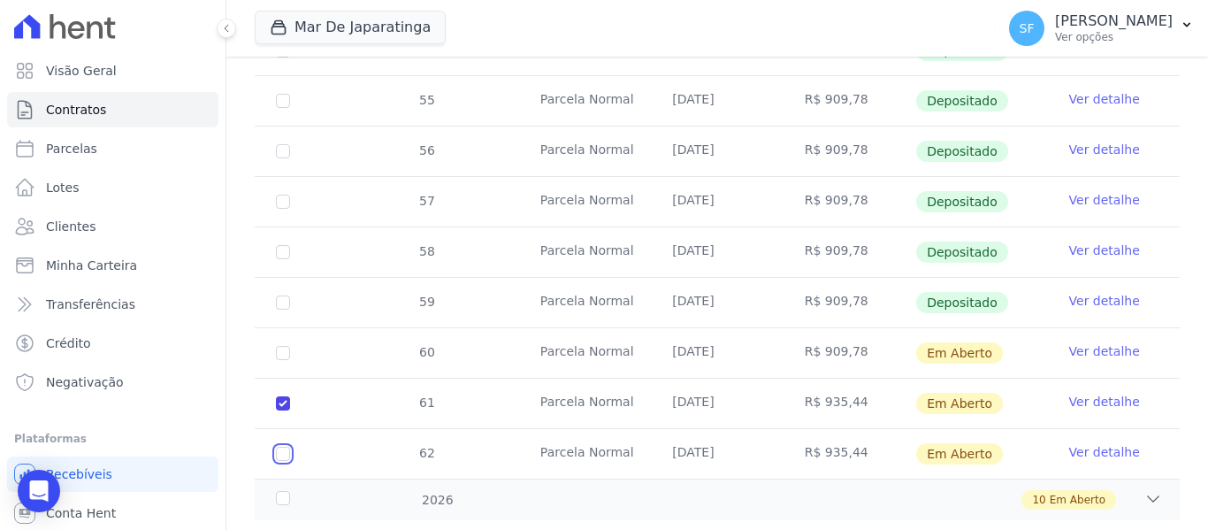
click at [281, 446] on input "checkbox" at bounding box center [283, 453] width 14 height 14
checkbox input "true"
click at [286, 491] on div "2026" at bounding box center [312, 500] width 80 height 19
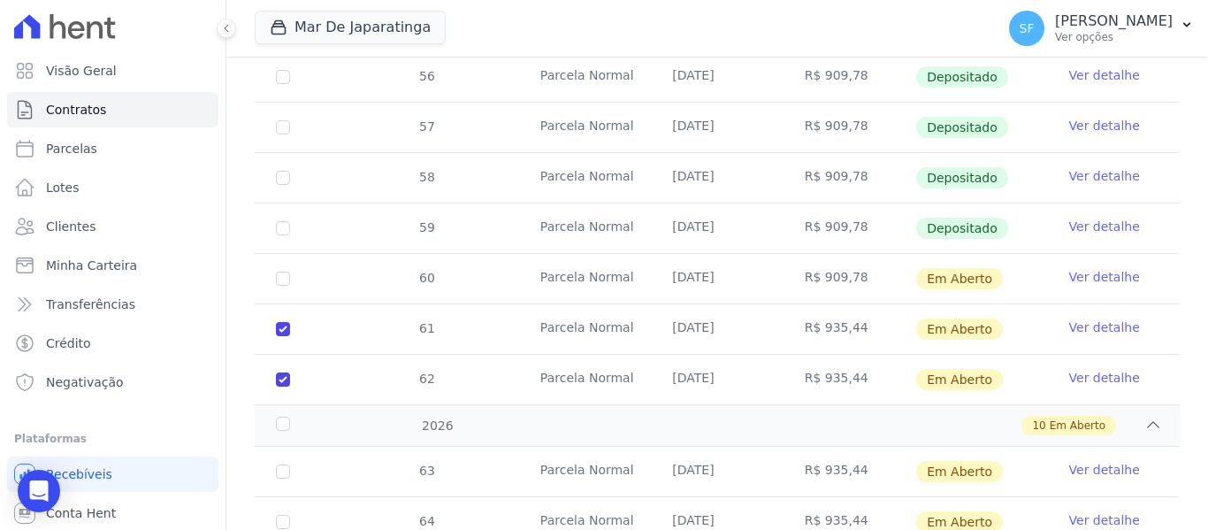
scroll to position [941, 0]
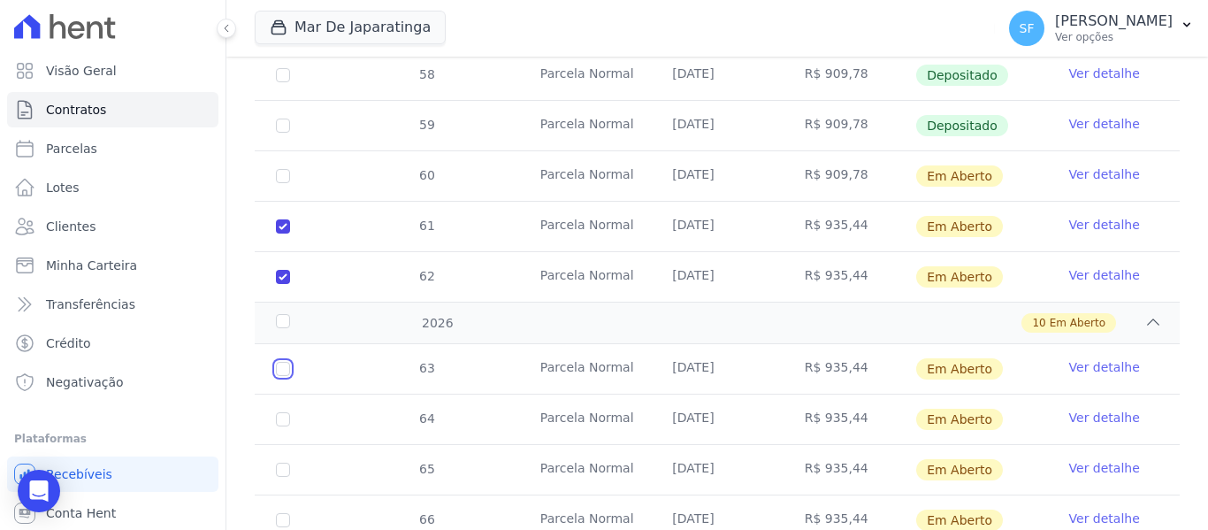
click at [284, 362] on input "checkbox" at bounding box center [283, 369] width 14 height 14
checkbox input "true"
click at [286, 412] on input "checkbox" at bounding box center [283, 419] width 14 height 14
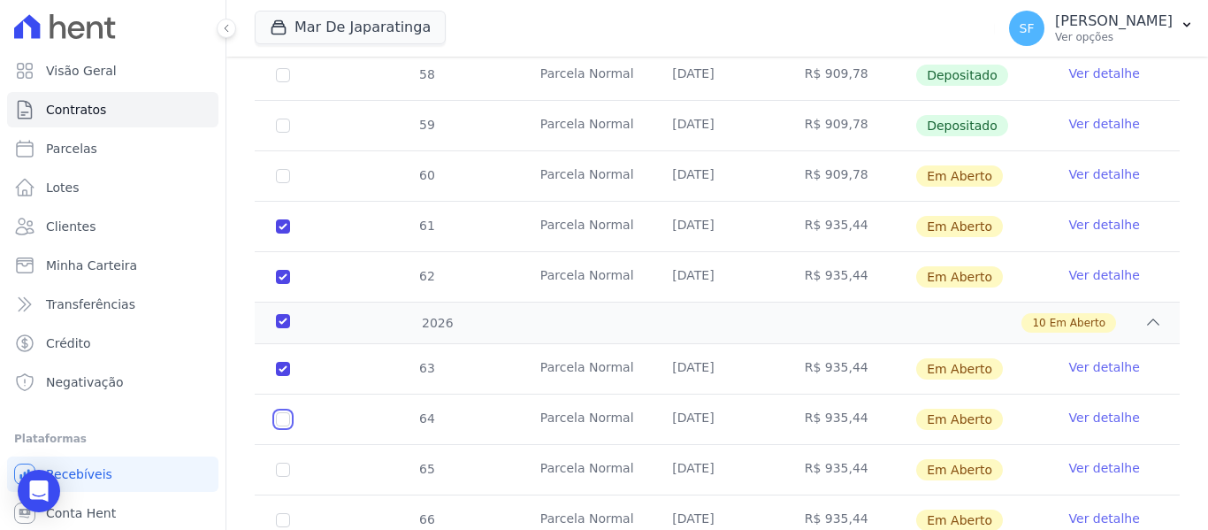
checkbox input "true"
click at [285, 462] on input "checkbox" at bounding box center [283, 469] width 14 height 14
checkbox input "true"
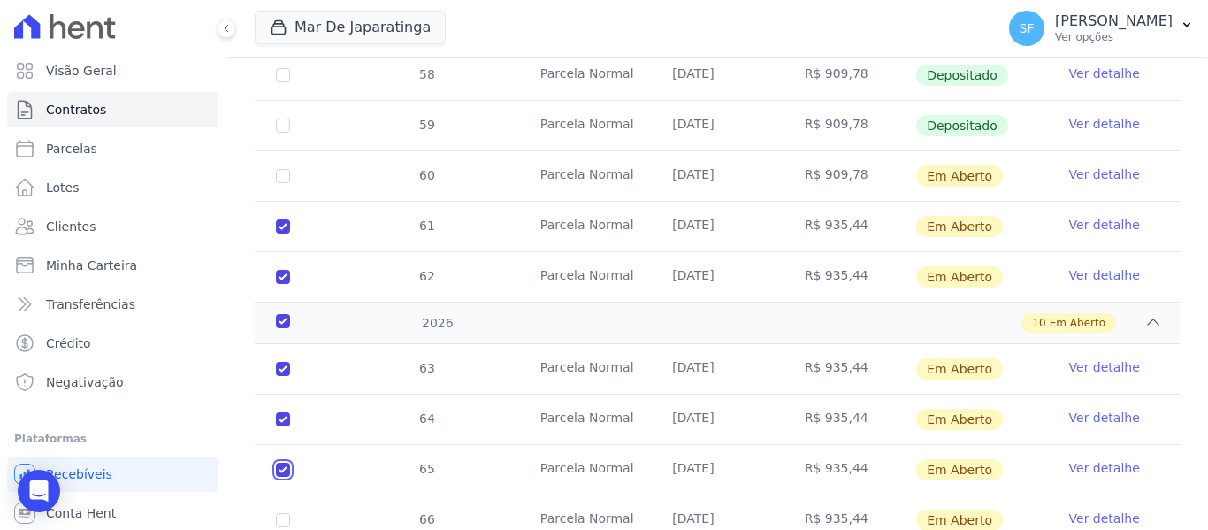
checkbox input "true"
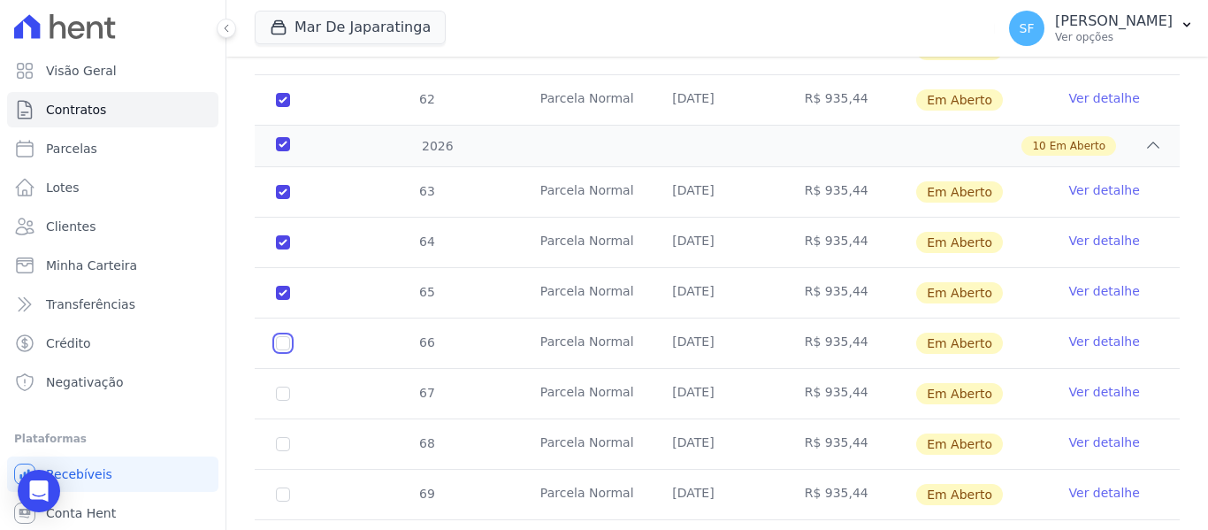
click at [283, 336] on input "checkbox" at bounding box center [283, 343] width 14 height 14
checkbox input "true"
click at [283, 386] on input "checkbox" at bounding box center [283, 393] width 14 height 14
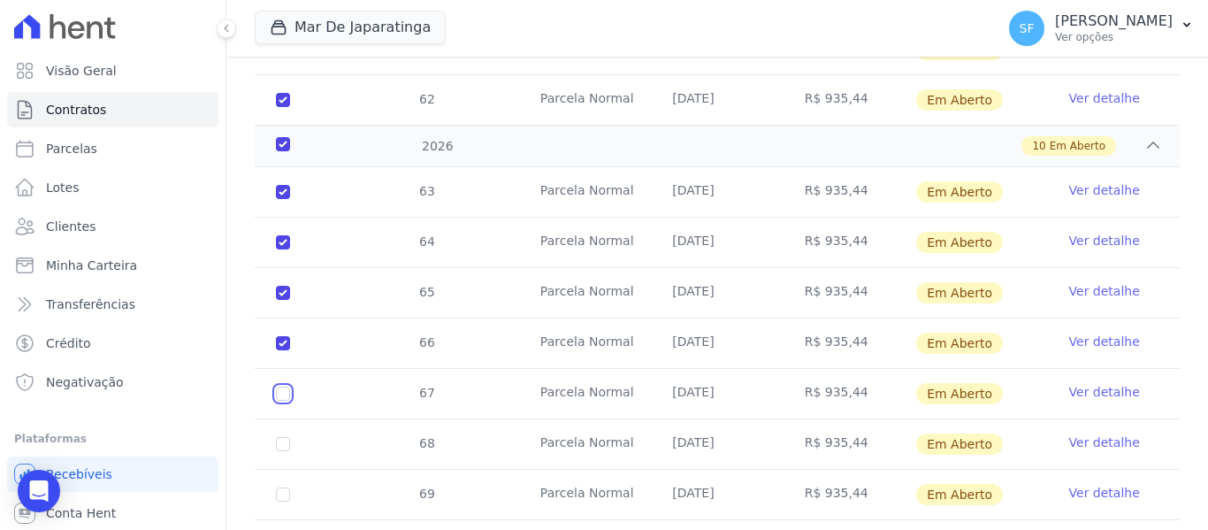
checkbox input "true"
click at [282, 437] on input "checkbox" at bounding box center [283, 444] width 14 height 14
checkbox input "true"
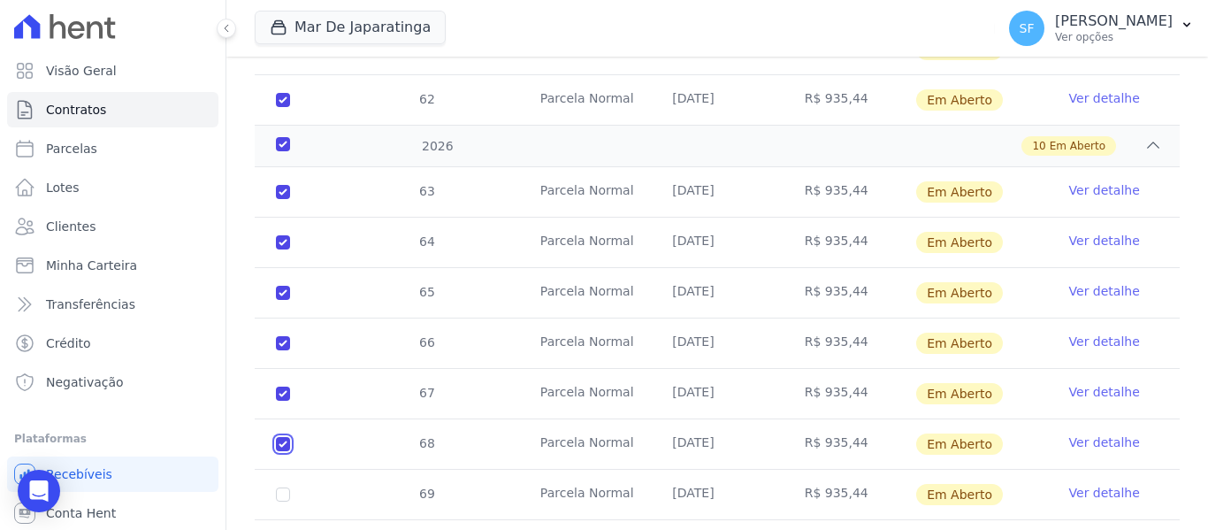
checkbox input "true"
click at [285, 487] on input "checkbox" at bounding box center [283, 494] width 14 height 14
checkbox input "true"
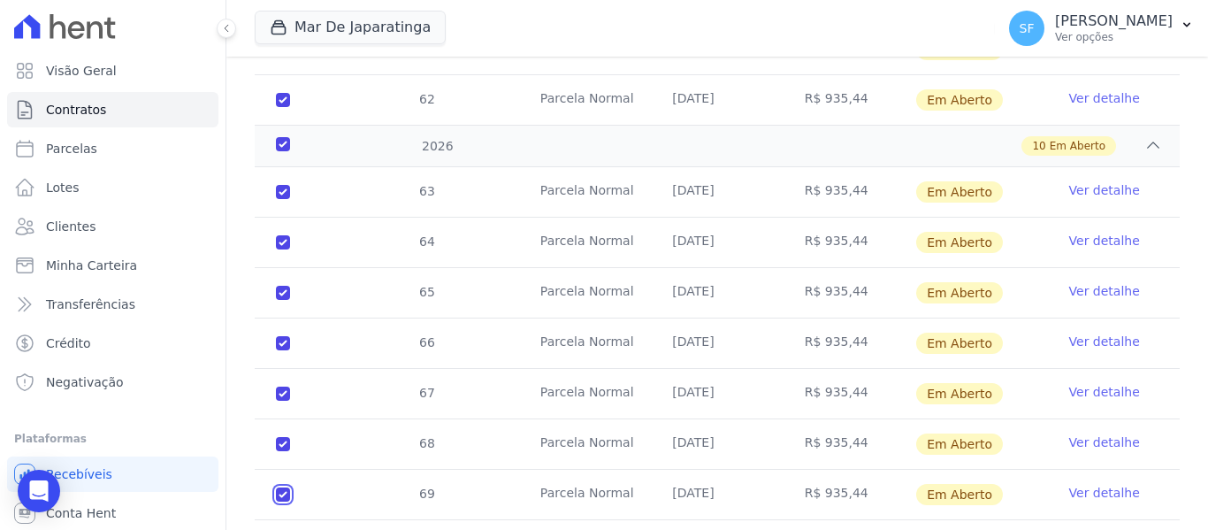
checkbox input "true"
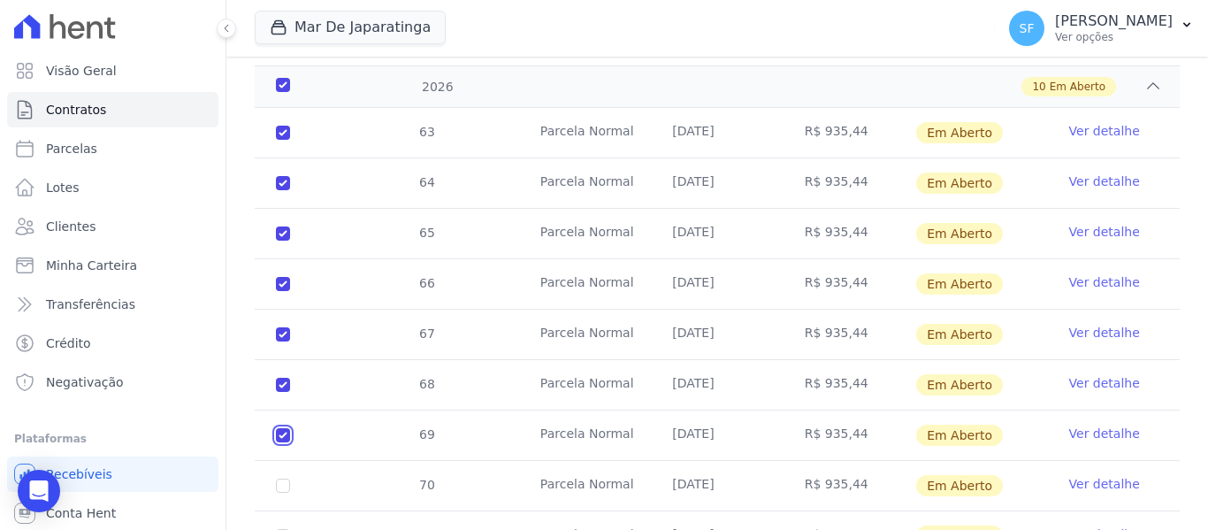
scroll to position [1206, 0]
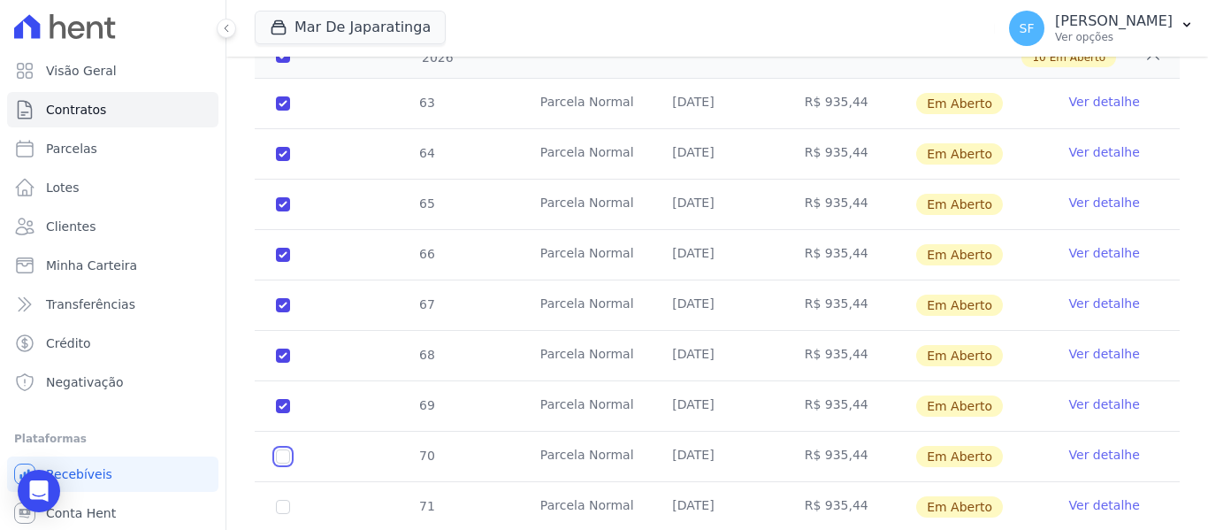
click at [284, 449] on input "checkbox" at bounding box center [283, 456] width 14 height 14
checkbox input "true"
click at [282, 499] on input "checkbox" at bounding box center [283, 506] width 14 height 14
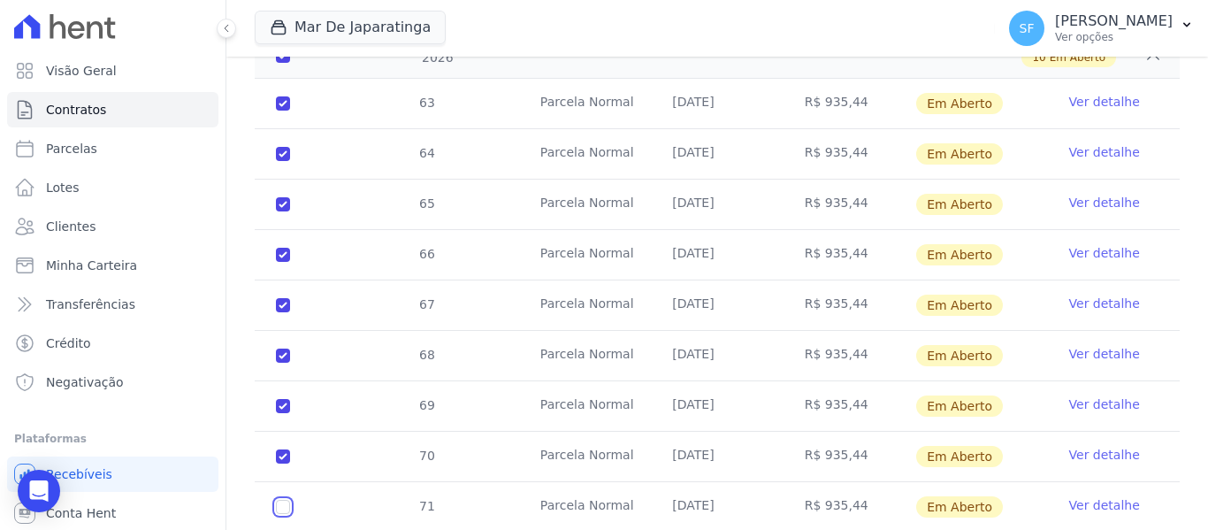
checkbox input "true"
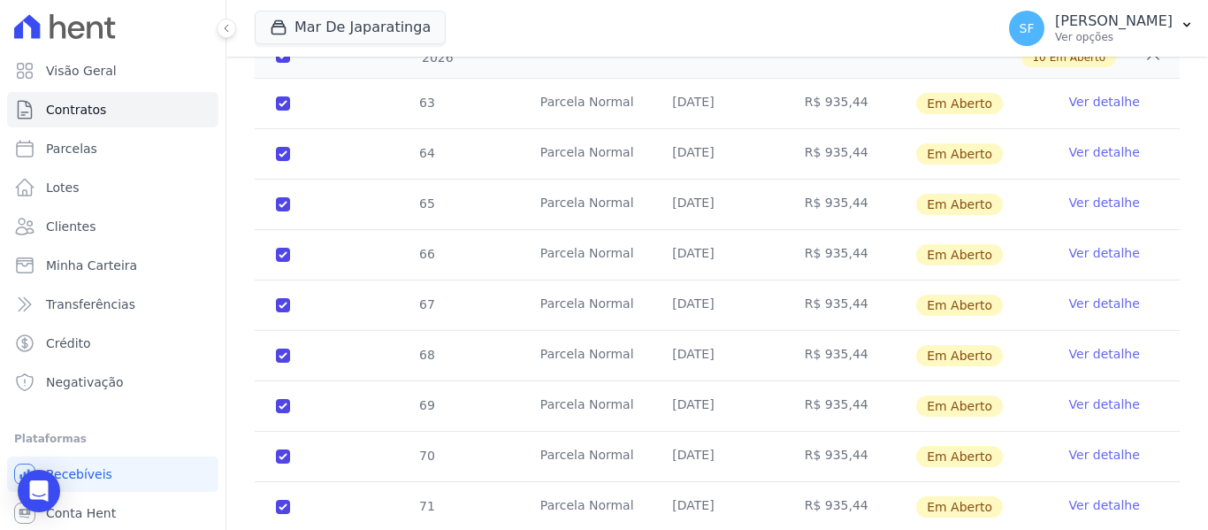
checkbox input "true"
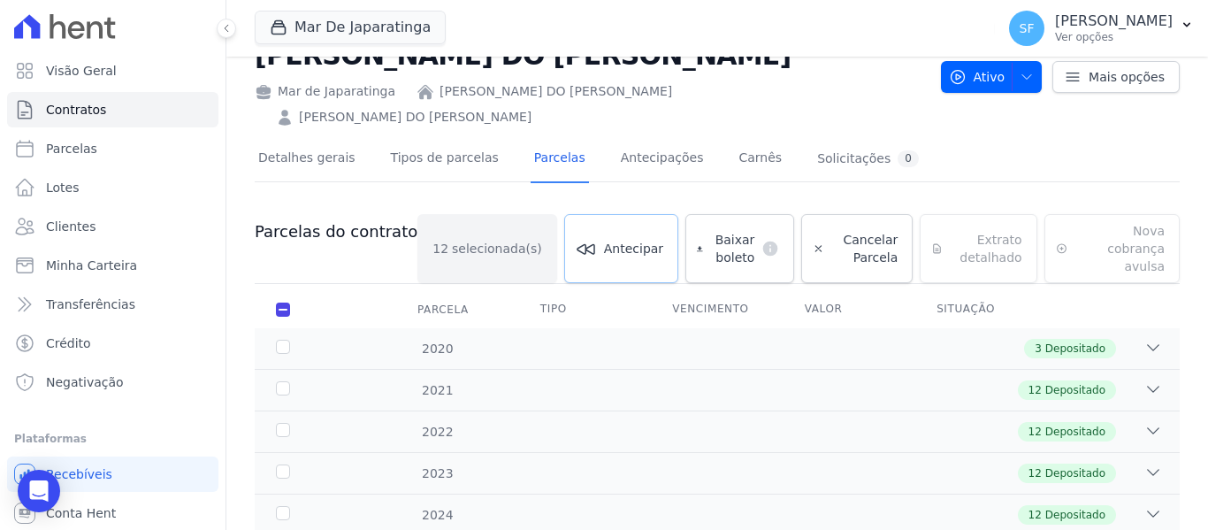
scroll to position [0, 0]
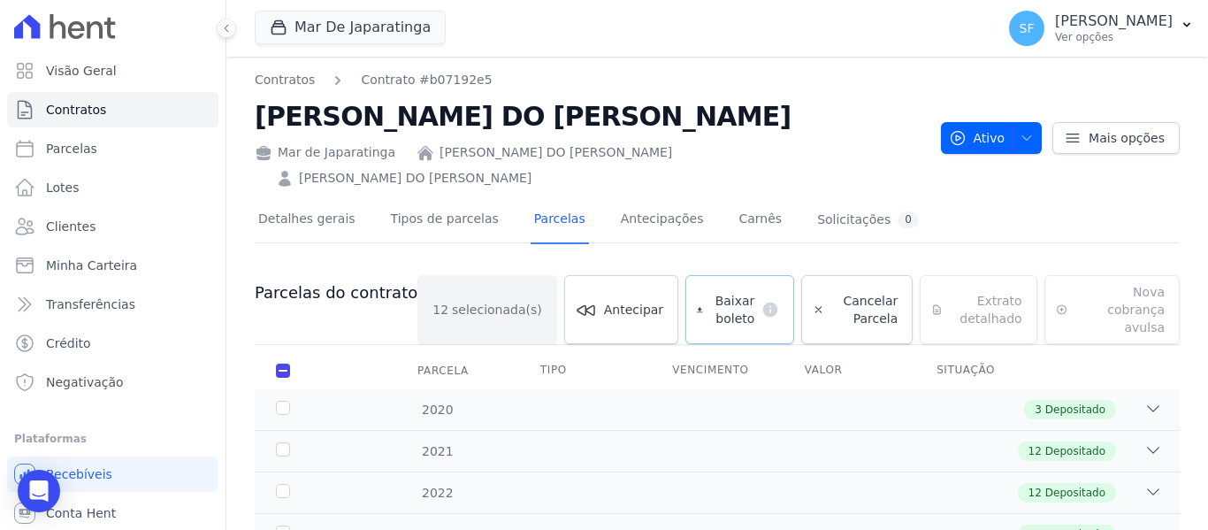
click at [710, 292] on span "Baixar boleto" at bounding box center [732, 309] width 45 height 35
click at [91, 230] on link "Clientes" at bounding box center [112, 226] width 211 height 35
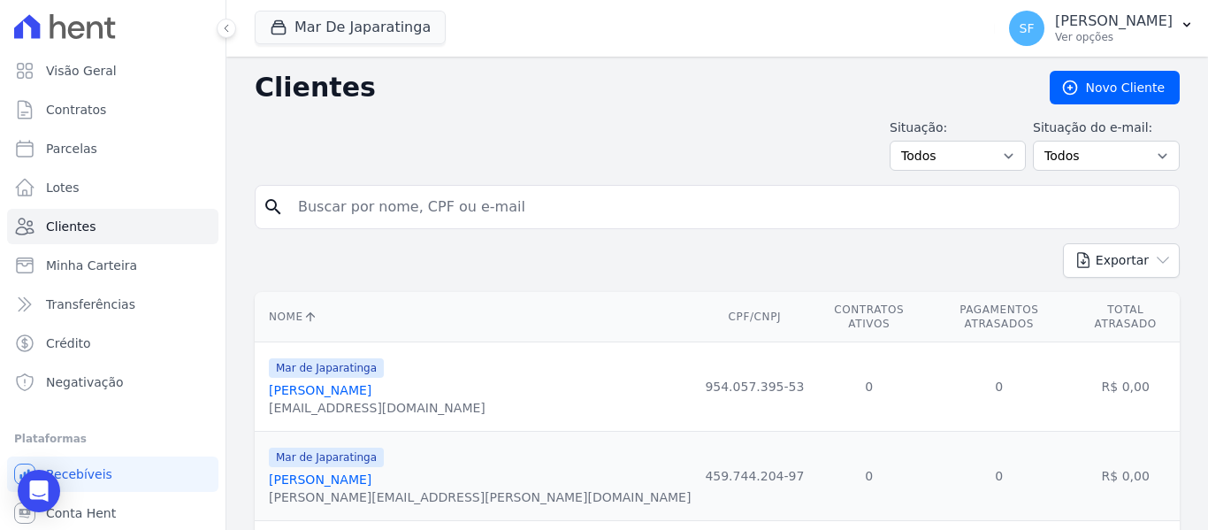
click at [477, 211] on input "search" at bounding box center [729, 206] width 884 height 35
type input "david"
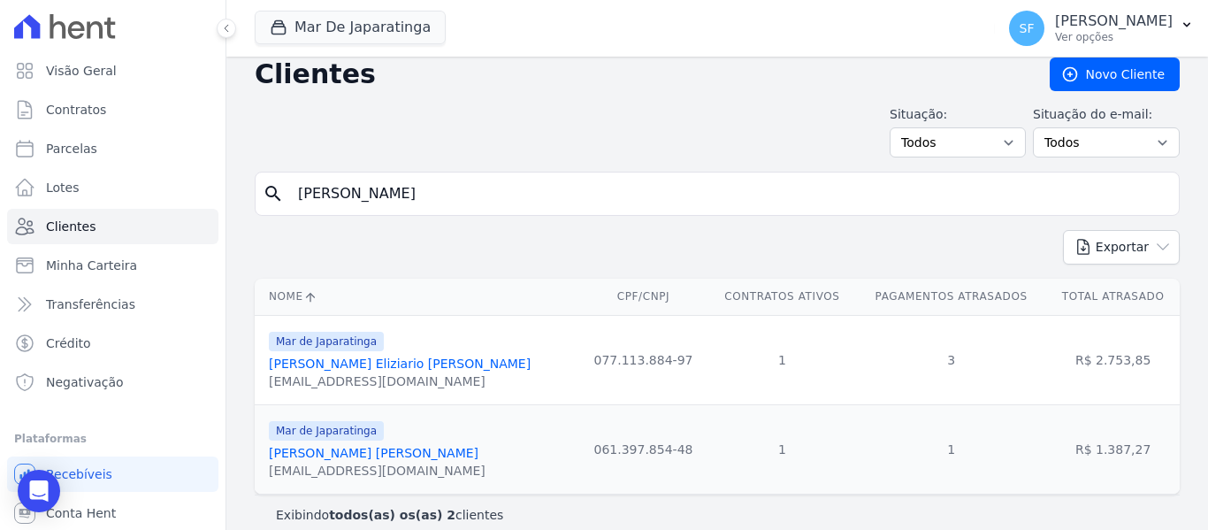
scroll to position [33, 0]
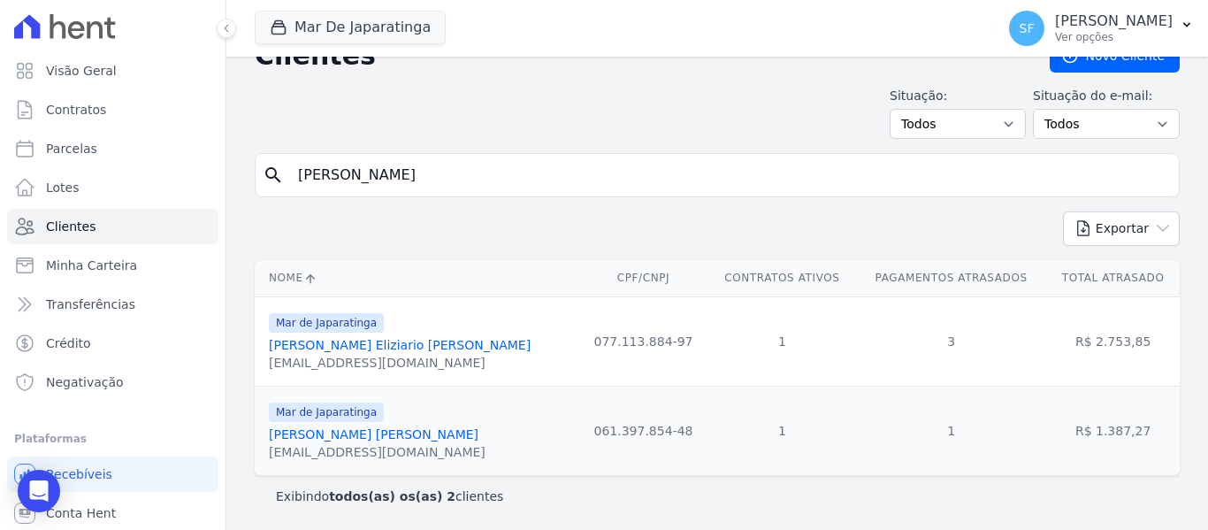
click at [343, 437] on link "David Willians Da Rocha Macedo" at bounding box center [374, 434] width 210 height 14
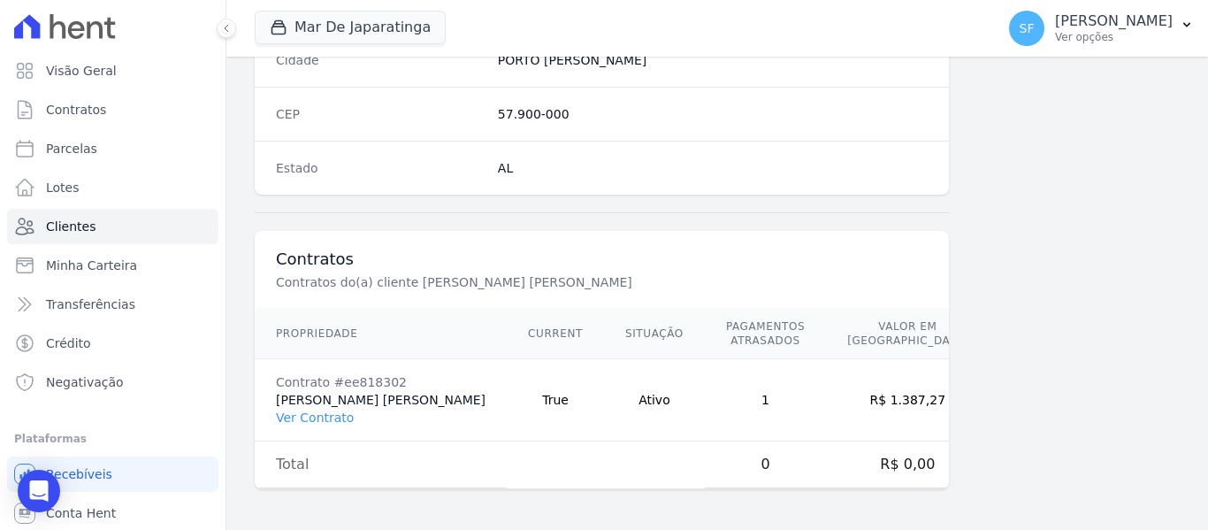
scroll to position [1139, 0]
click at [323, 419] on link "Ver Contrato" at bounding box center [315, 415] width 78 height 14
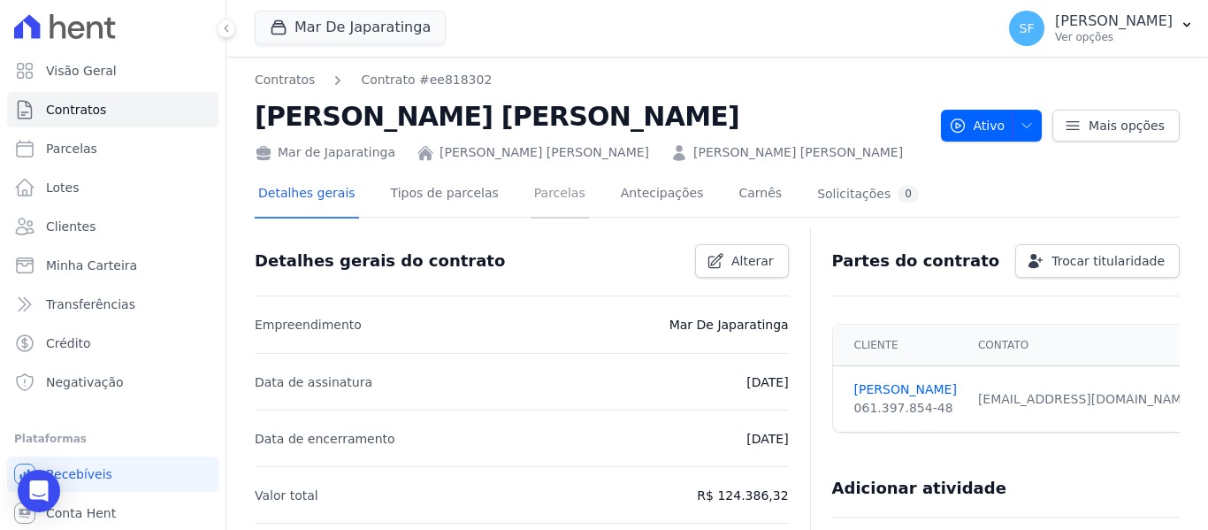
click at [533, 205] on link "Parcelas" at bounding box center [559, 195] width 58 height 47
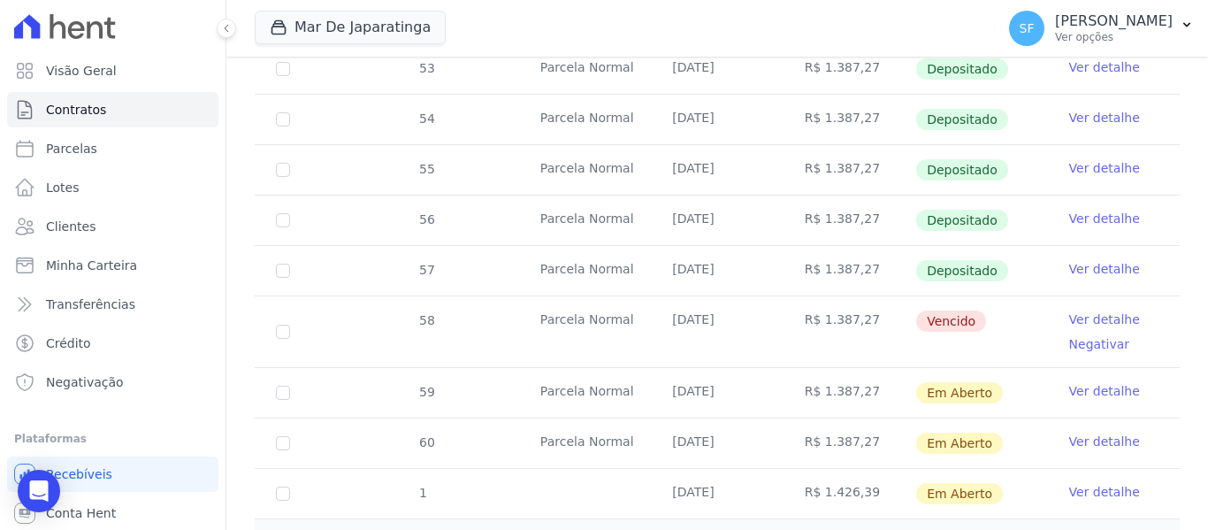
scroll to position [771, 0]
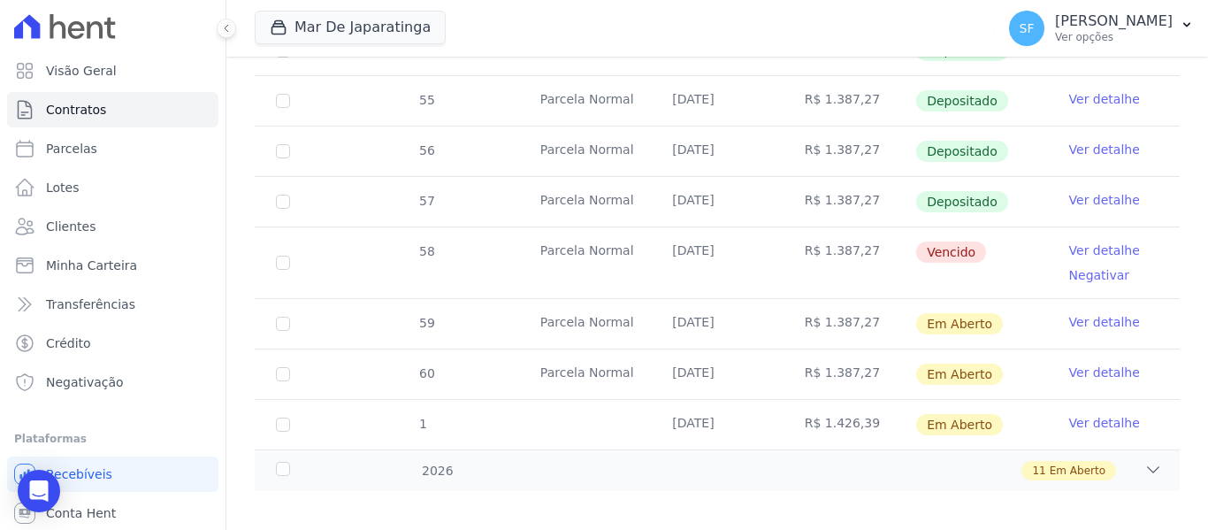
click at [307, 370] on td "60" at bounding box center [283, 374] width 57 height 50
click at [288, 449] on div "2026 11 Em Aberto" at bounding box center [717, 470] width 925 height 42
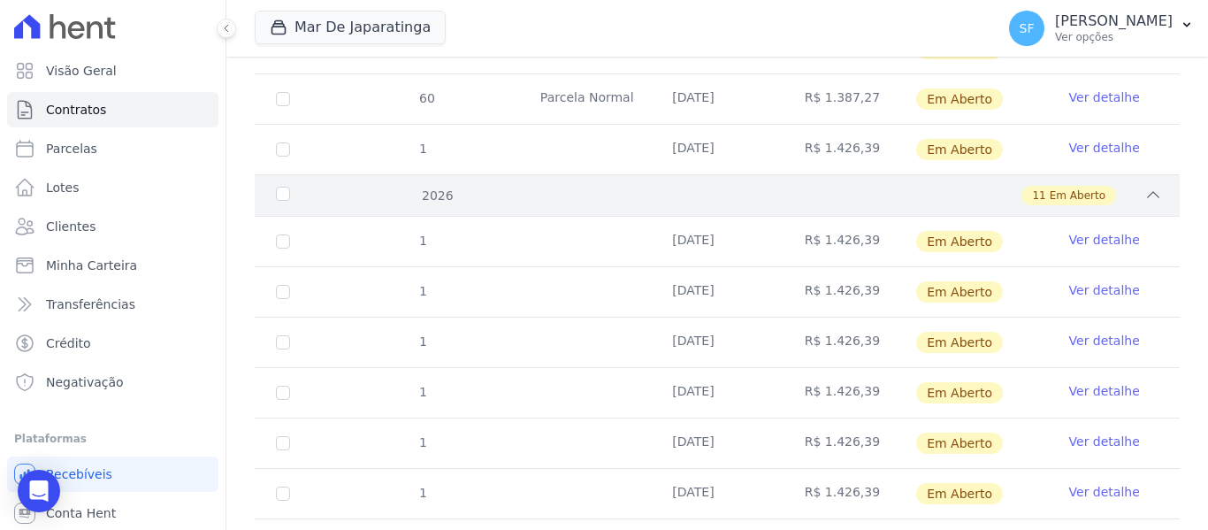
scroll to position [1125, 0]
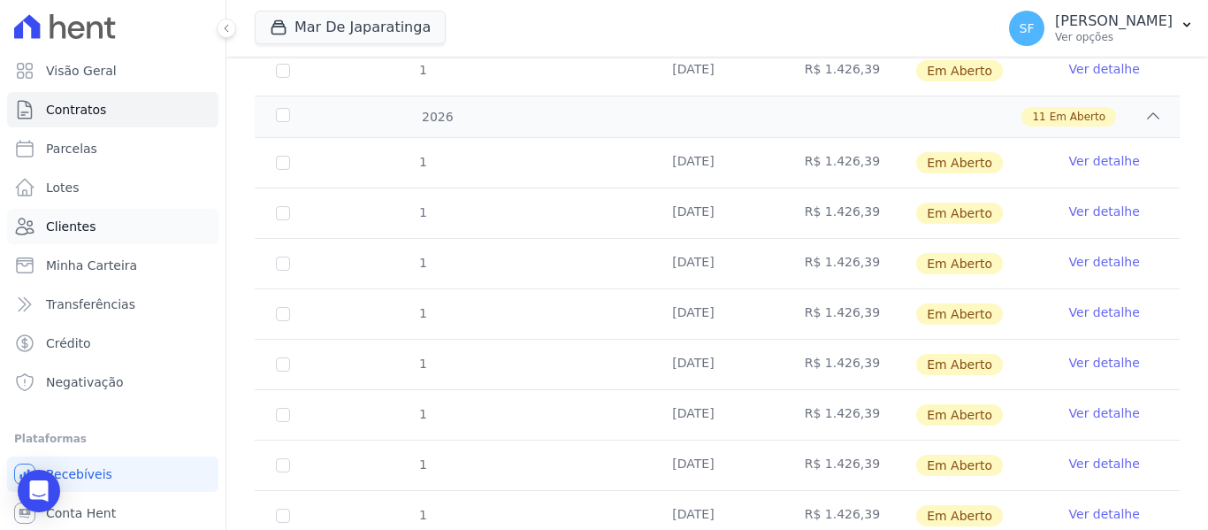
click at [111, 222] on link "Clientes" at bounding box center [112, 226] width 211 height 35
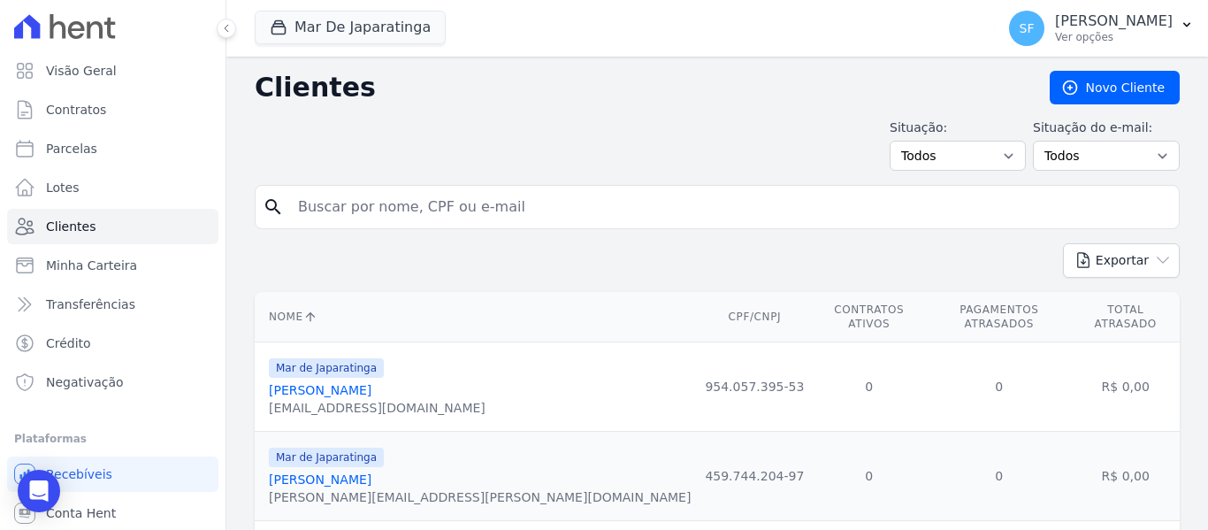
drag, startPoint x: 446, startPoint y: 184, endPoint x: 453, endPoint y: 194, distance: 12.7
click at [453, 194] on input "search" at bounding box center [729, 206] width 884 height 35
type input "carlos eduardo"
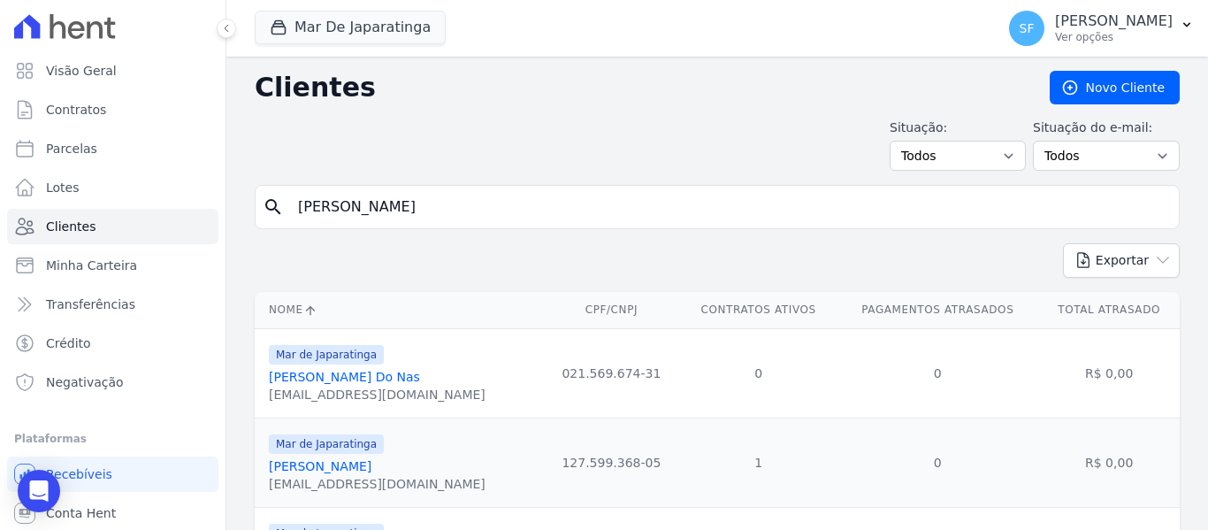
scroll to position [122, 0]
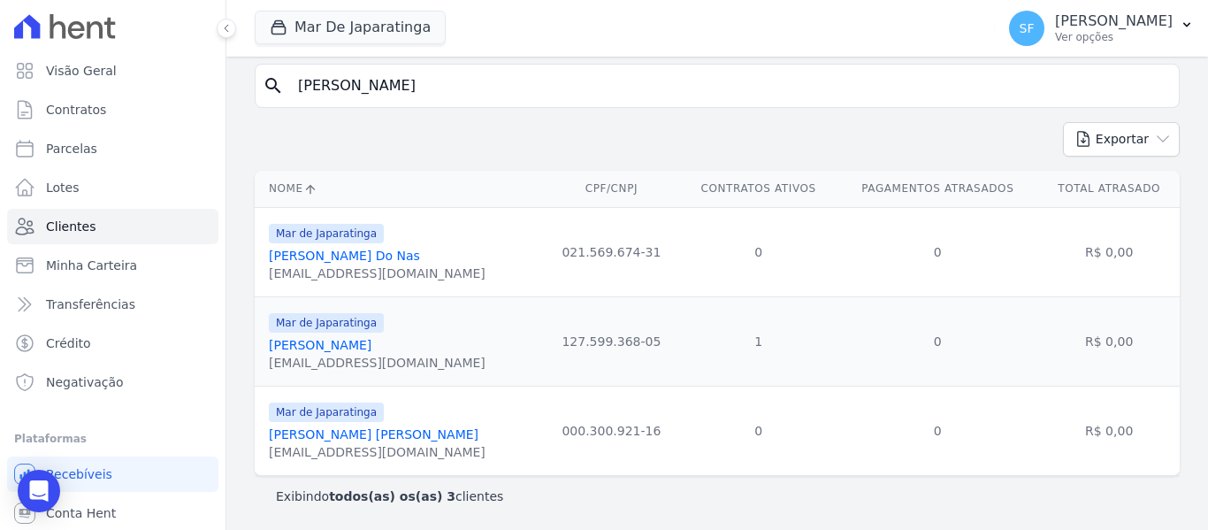
click at [371, 345] on link "Carlos Eduardo Malagutti" at bounding box center [320, 345] width 103 height 14
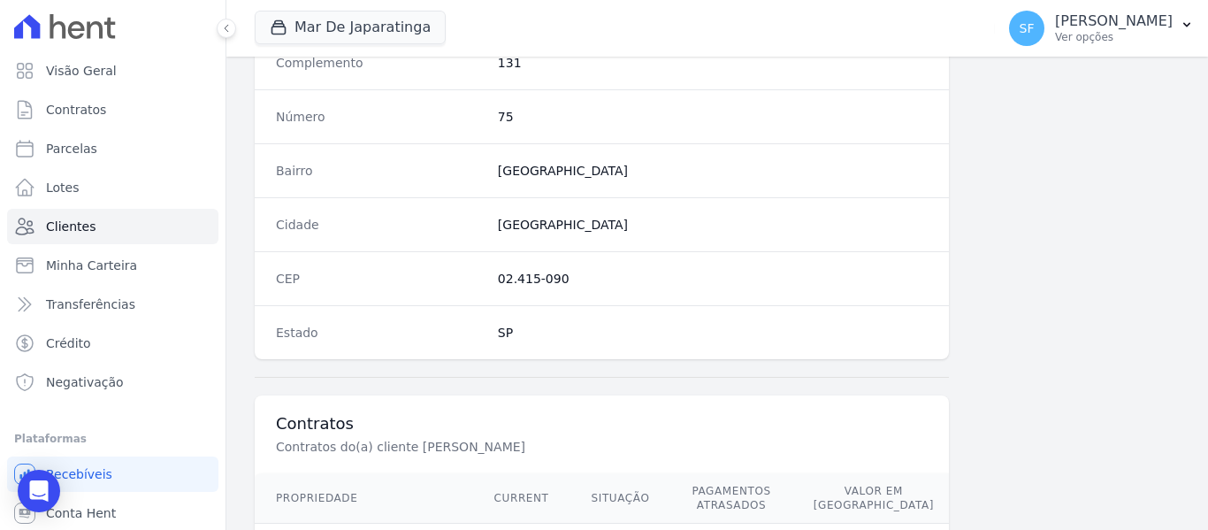
scroll to position [1153, 0]
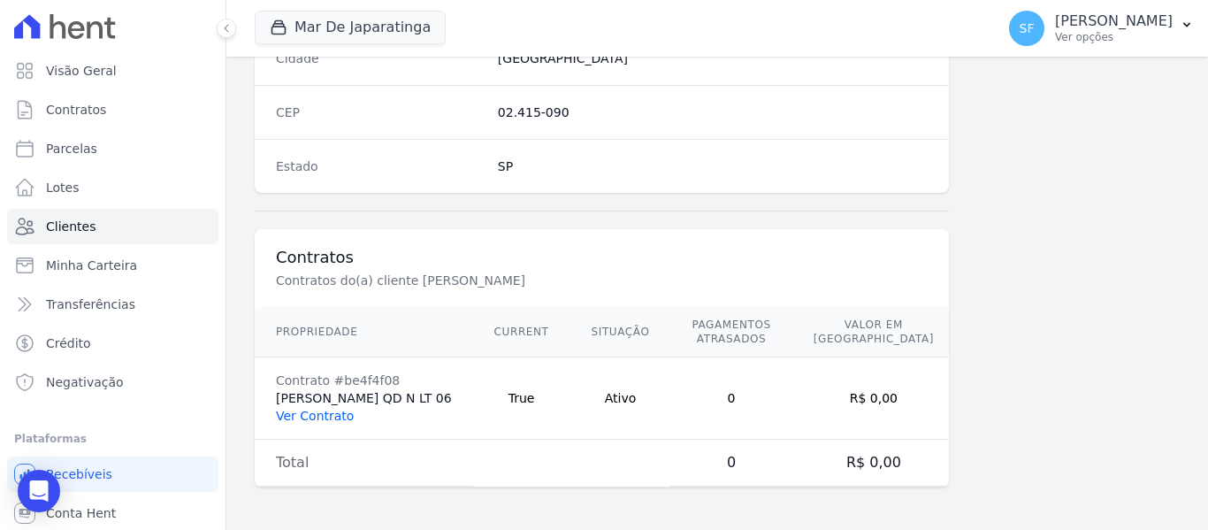
click at [327, 421] on link "Ver Contrato" at bounding box center [315, 415] width 78 height 14
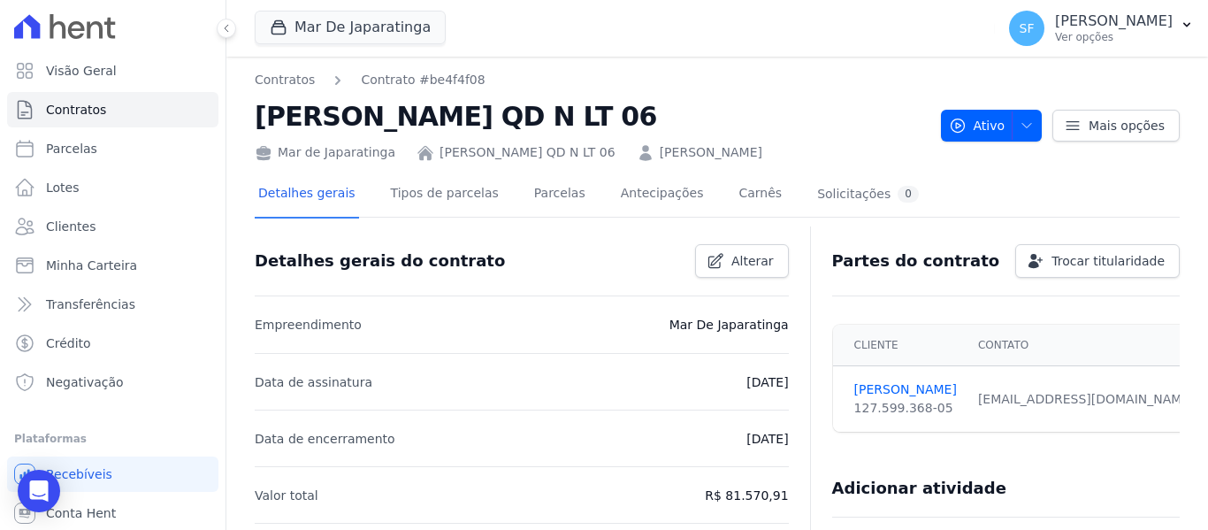
click at [506, 201] on div "Detalhes gerais Tipos de parcelas Parcelas Antecipações Carnês Solicitações 0" at bounding box center [588, 195] width 667 height 47
click at [530, 200] on link "Parcelas" at bounding box center [559, 195] width 58 height 47
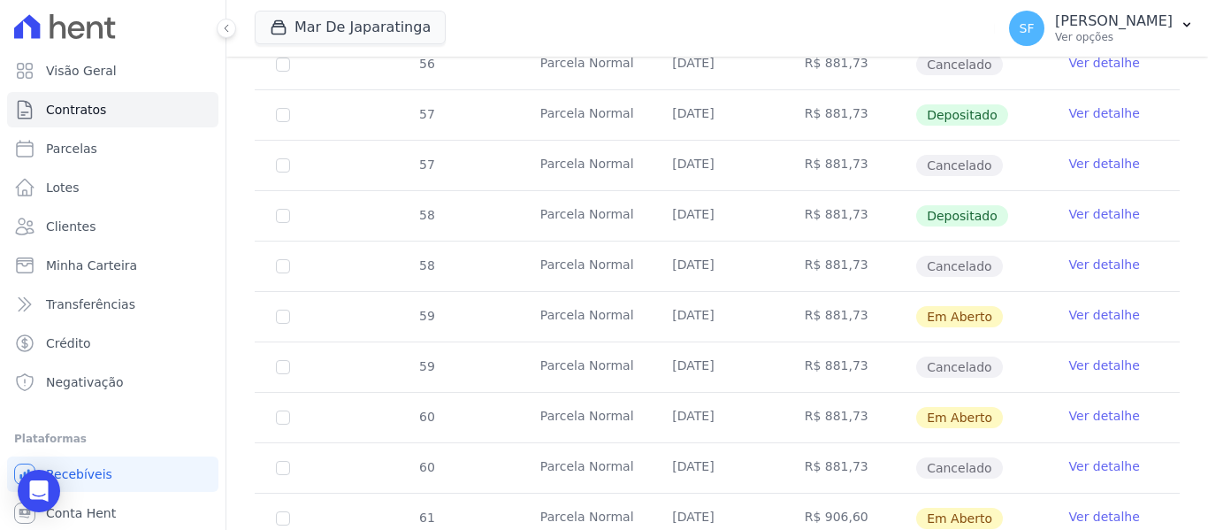
scroll to position [1153, 0]
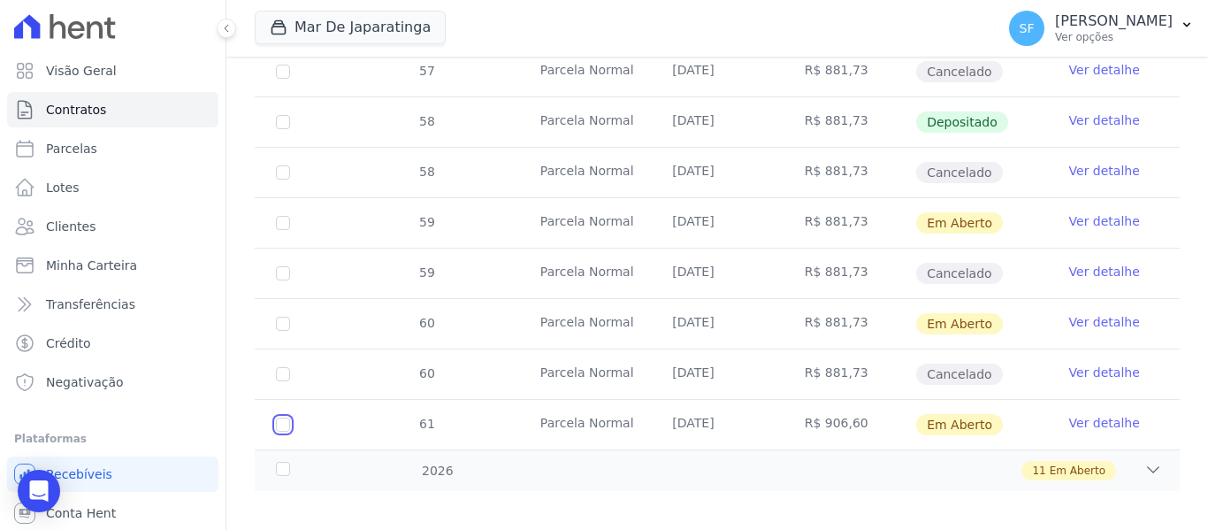
click at [287, 417] on input "checkbox" at bounding box center [283, 424] width 14 height 14
checkbox input "true"
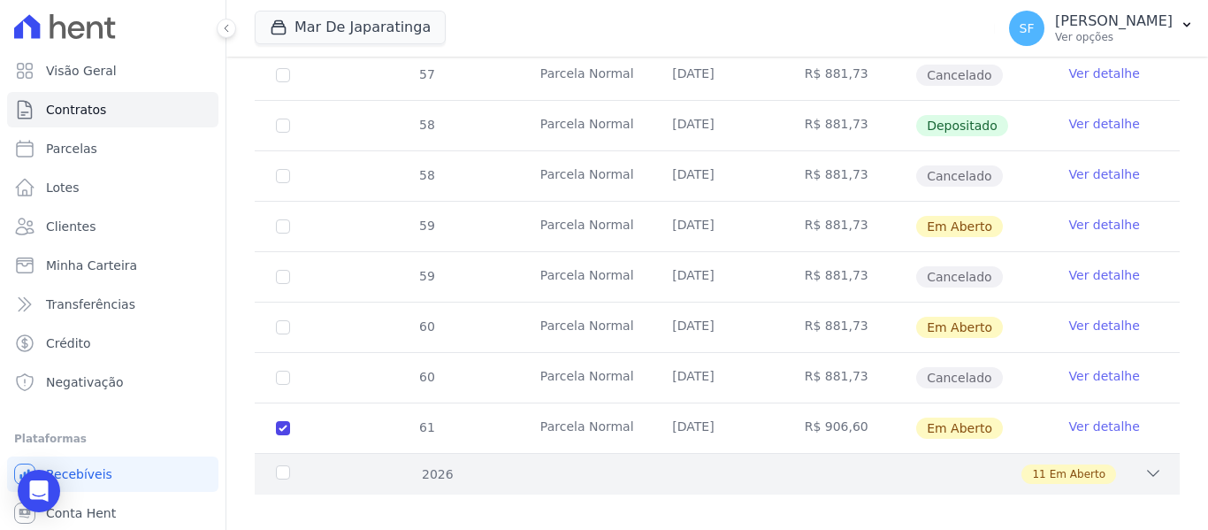
click at [278, 465] on div "2026" at bounding box center [312, 474] width 80 height 19
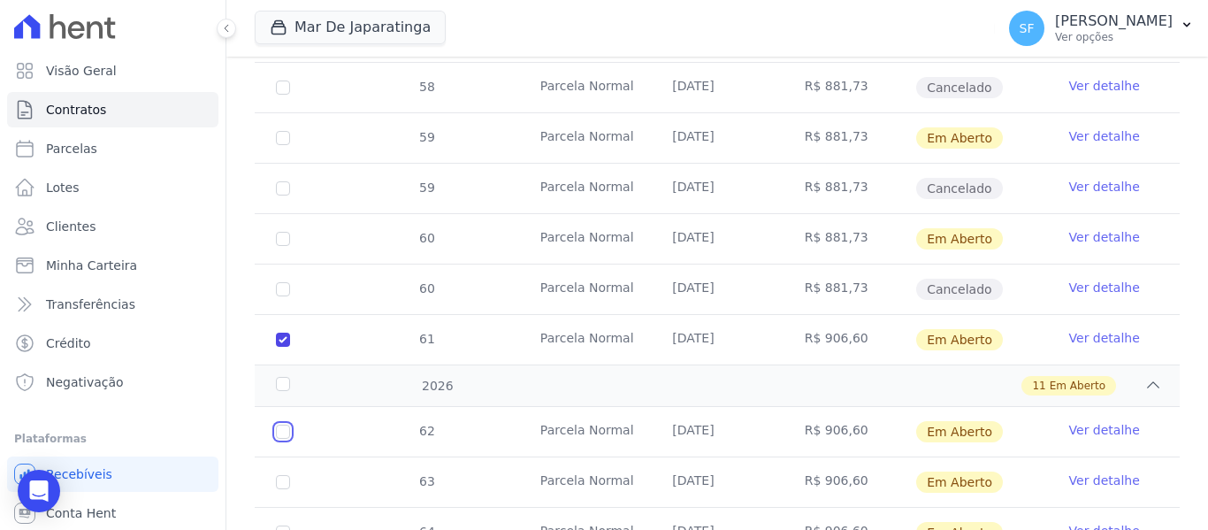
click at [284, 424] on input "checkbox" at bounding box center [283, 431] width 14 height 14
checkbox input "true"
click at [283, 475] on input "checkbox" at bounding box center [283, 482] width 14 height 14
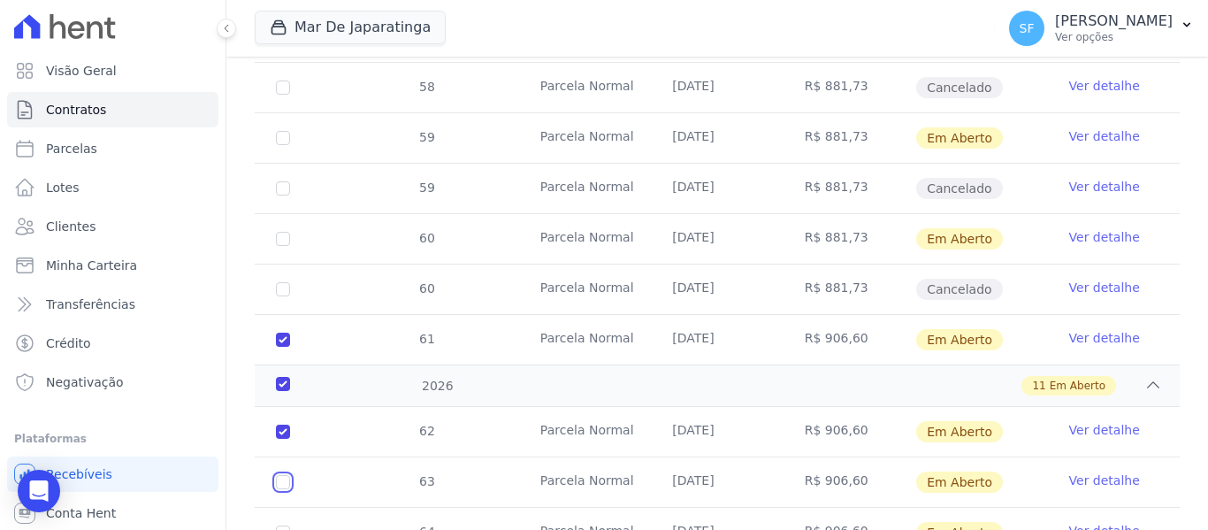
checkbox input "true"
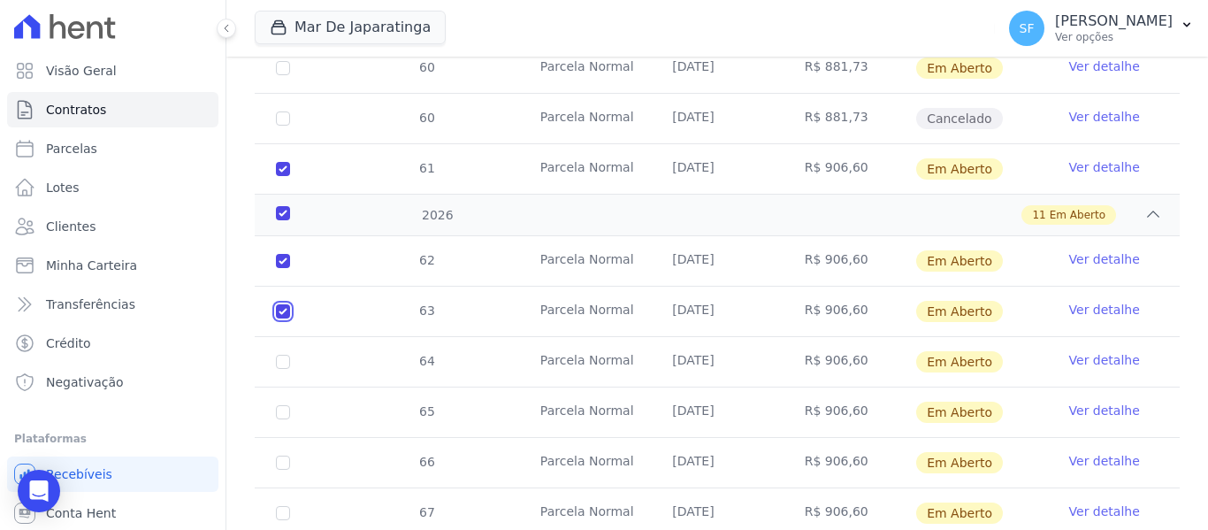
scroll to position [1432, 0]
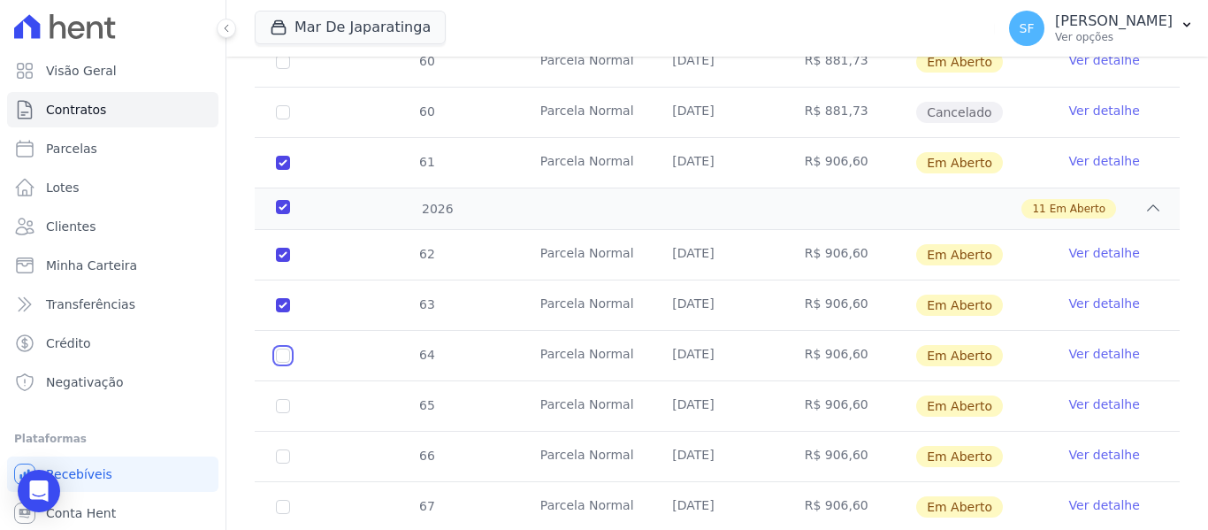
click at [284, 348] on input "checkbox" at bounding box center [283, 355] width 14 height 14
checkbox input "true"
click at [284, 399] on input "checkbox" at bounding box center [283, 406] width 14 height 14
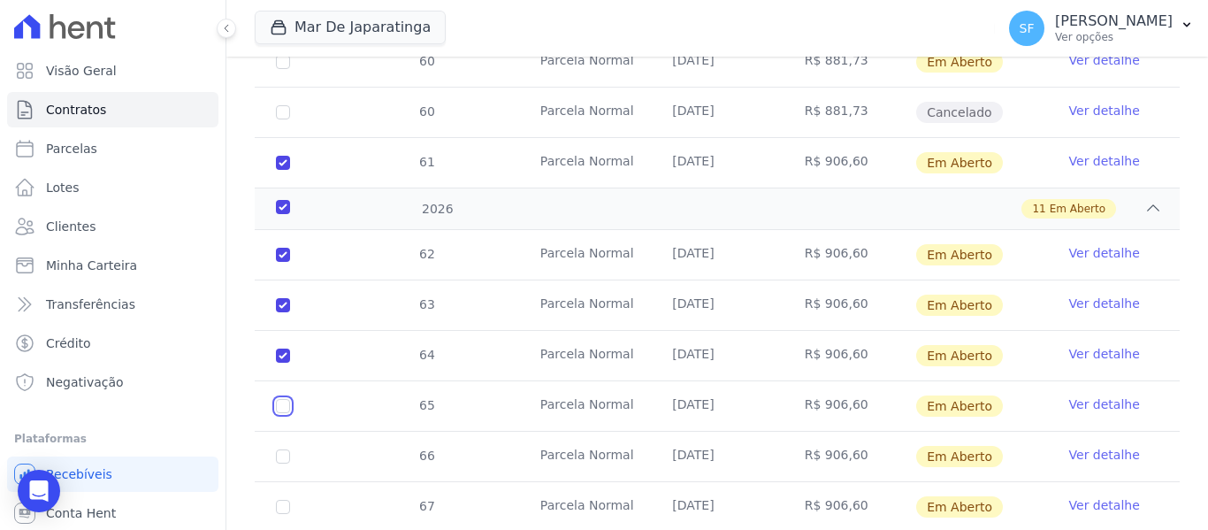
checkbox input "true"
click at [284, 449] on input "checkbox" at bounding box center [283, 456] width 14 height 14
checkbox input "true"
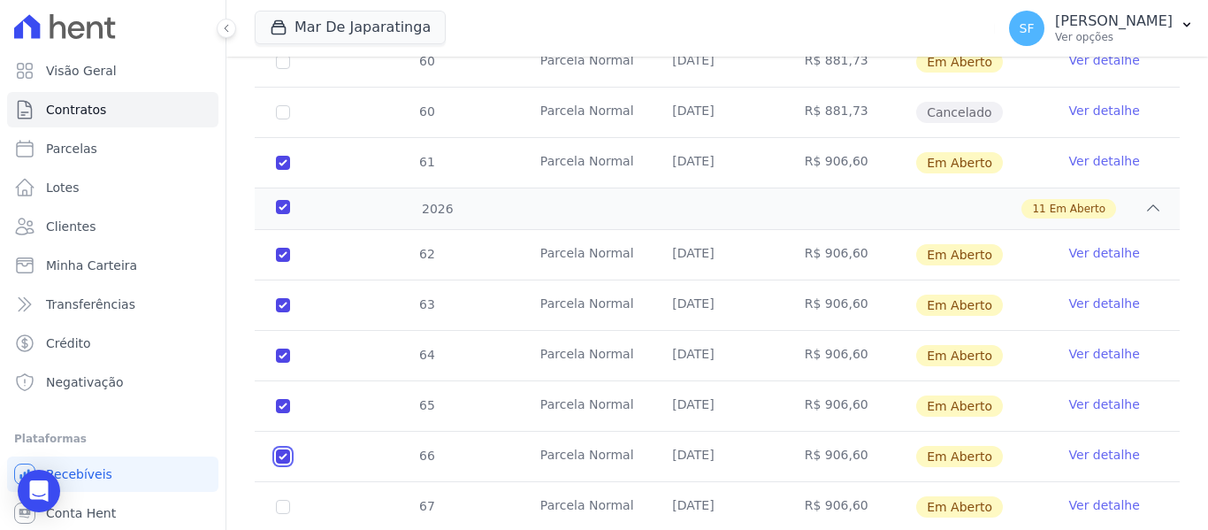
checkbox input "true"
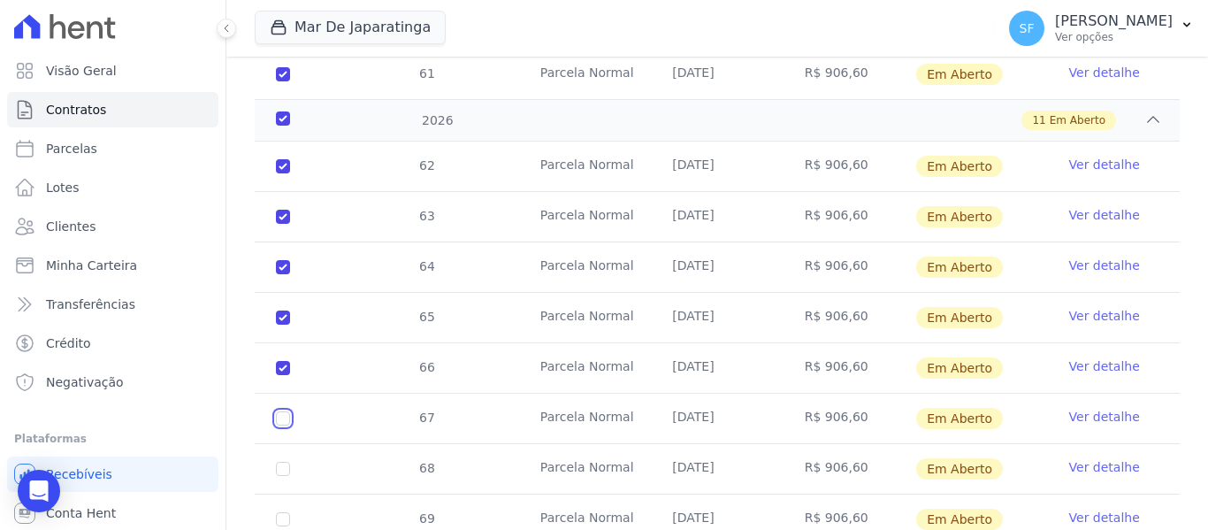
click at [283, 411] on input "checkbox" at bounding box center [283, 418] width 14 height 14
checkbox input "true"
click at [284, 461] on input "checkbox" at bounding box center [283, 468] width 14 height 14
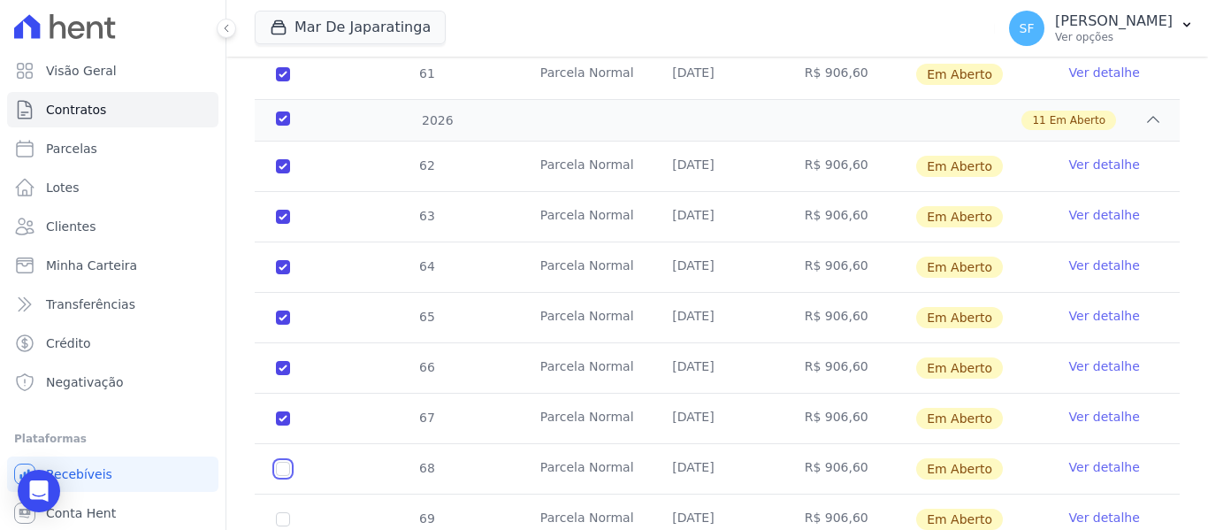
checkbox input "true"
click at [283, 512] on input "checkbox" at bounding box center [283, 519] width 14 height 14
checkbox input "true"
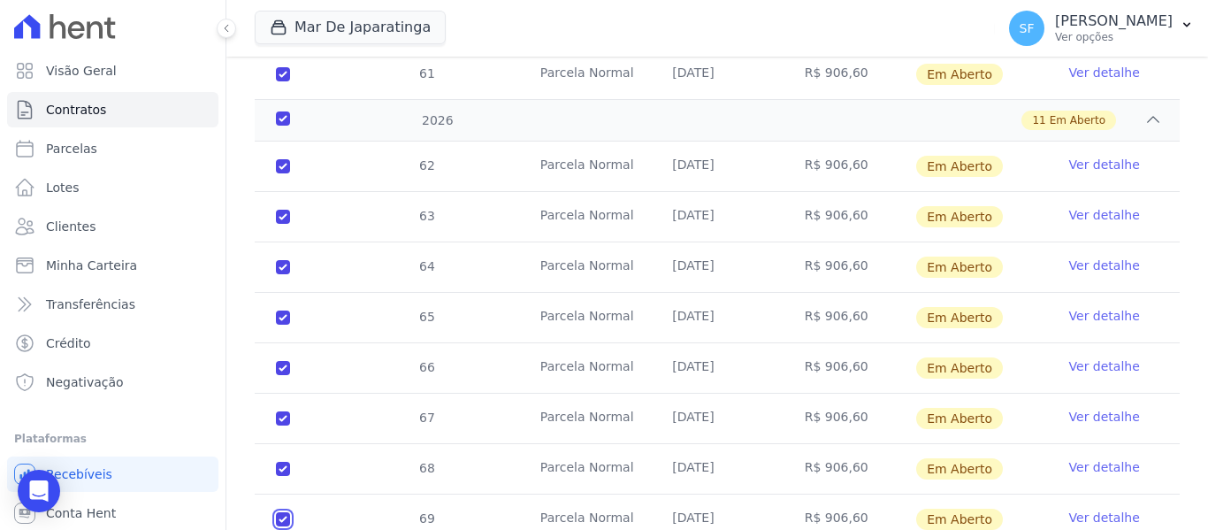
checkbox input "true"
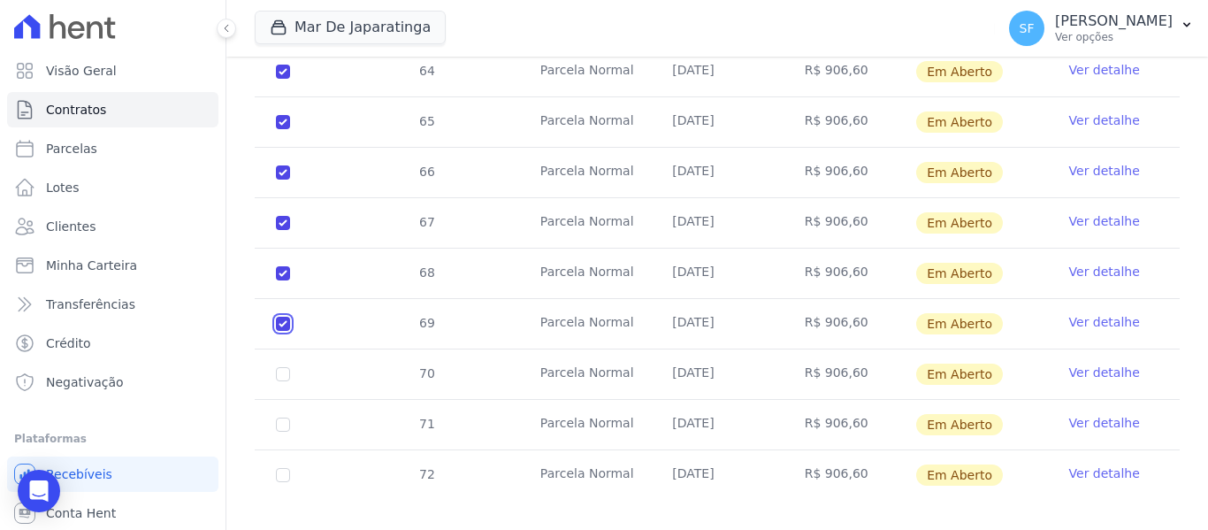
scroll to position [1721, 0]
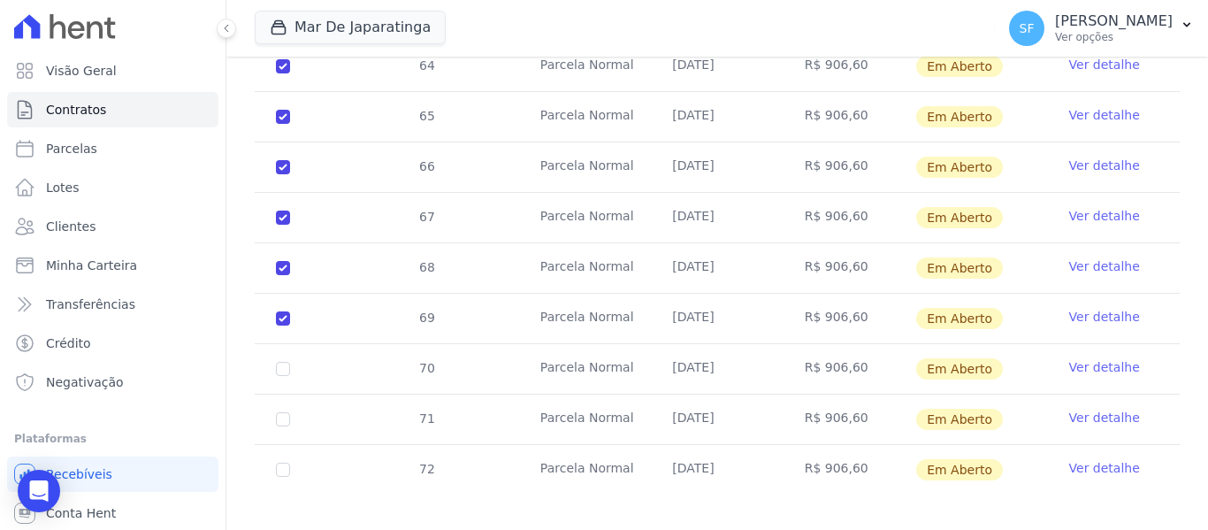
drag, startPoint x: 275, startPoint y: 347, endPoint x: 286, endPoint y: 360, distance: 16.3
click at [278, 348] on td "70" at bounding box center [283, 369] width 57 height 50
click at [288, 362] on input "checkbox" at bounding box center [283, 369] width 14 height 14
checkbox input "true"
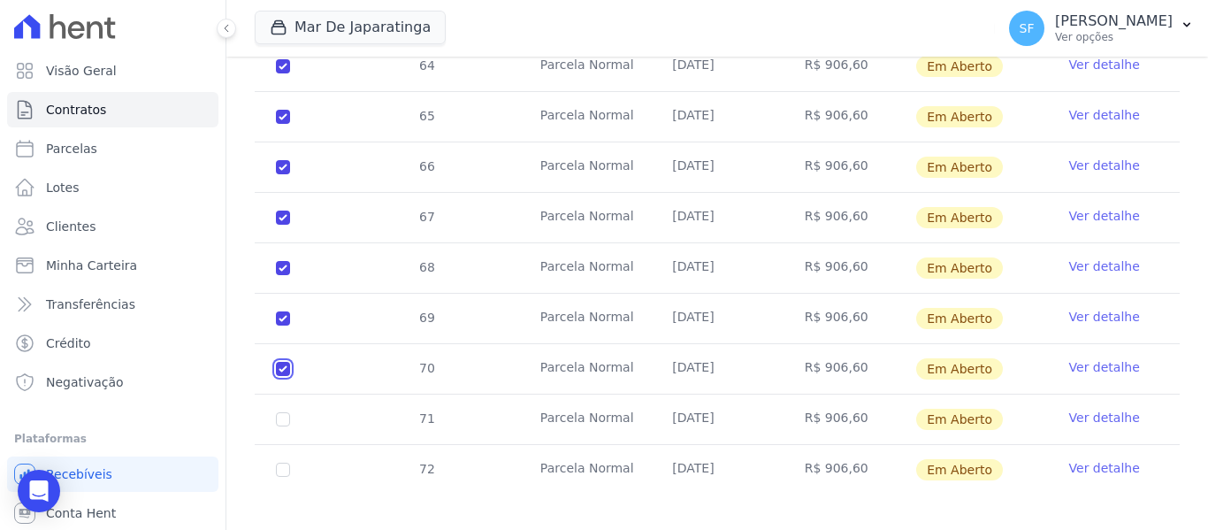
checkbox input "true"
click at [280, 412] on input "checkbox" at bounding box center [283, 419] width 14 height 14
checkbox input "true"
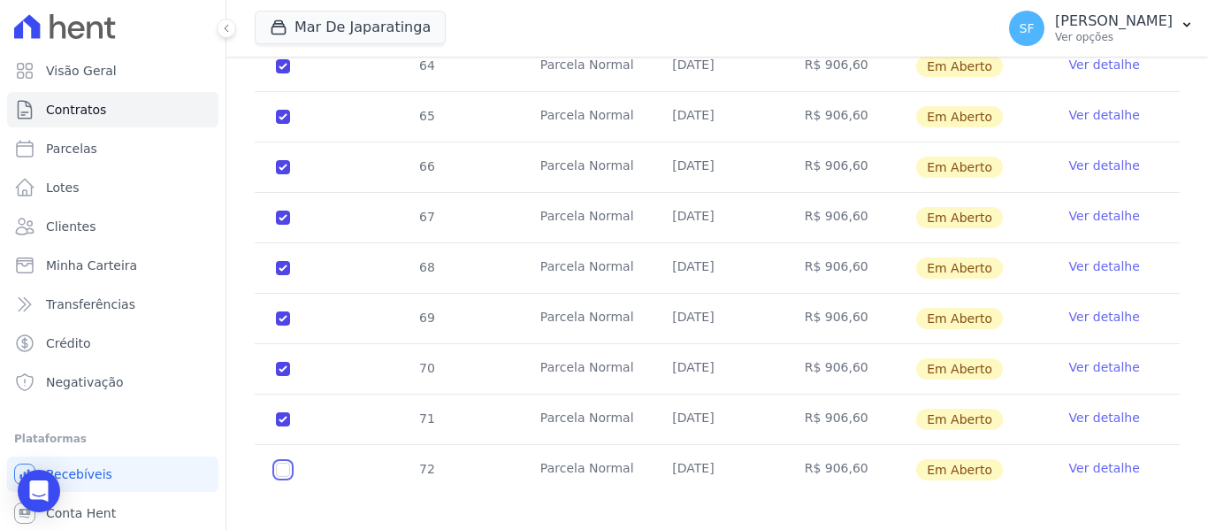
click at [278, 462] on input "checkbox" at bounding box center [283, 469] width 14 height 14
checkbox input "true"
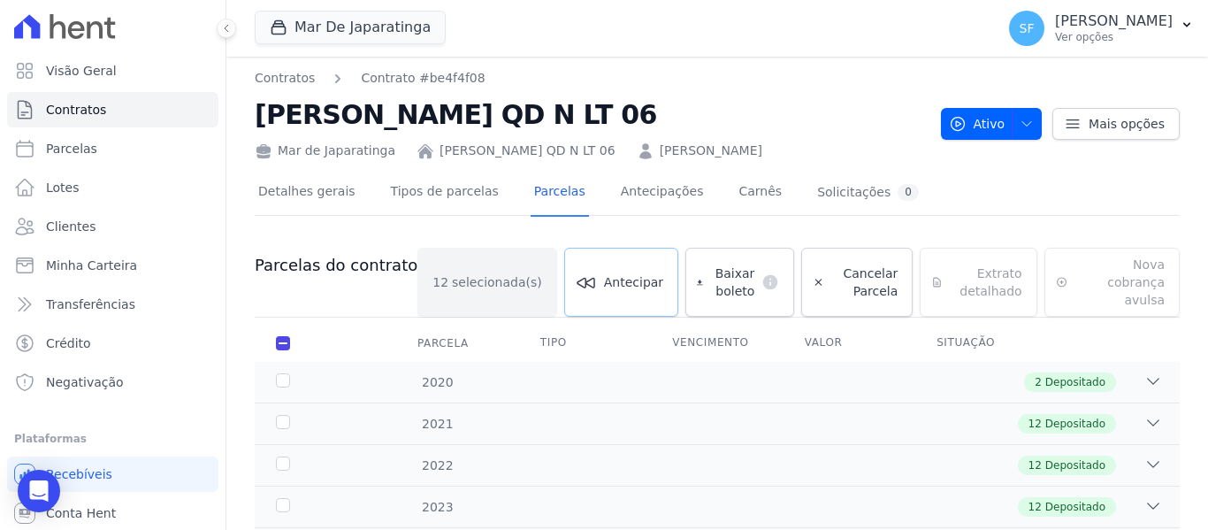
scroll to position [0, 0]
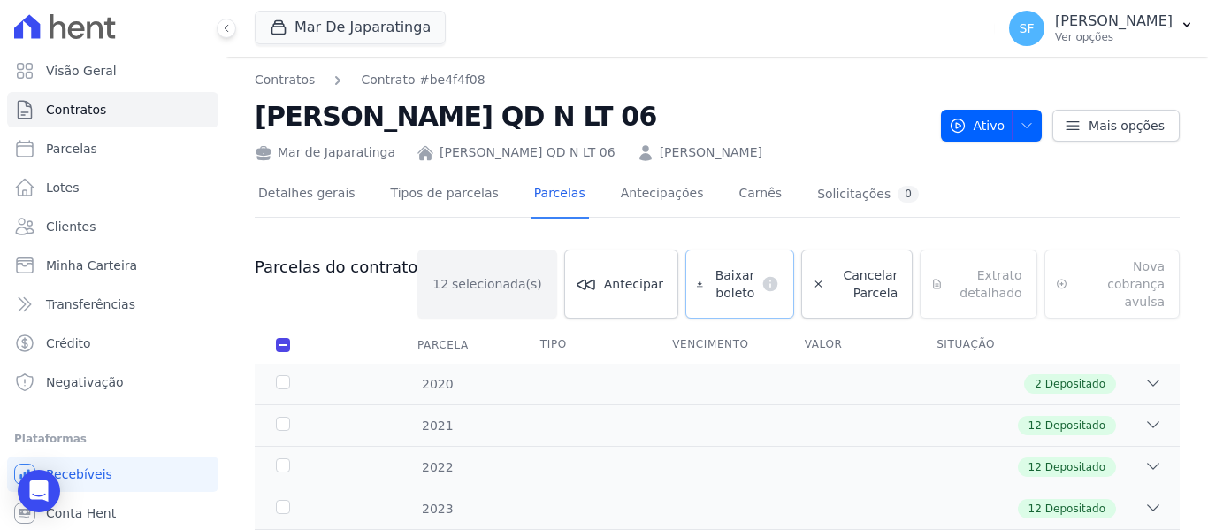
click at [710, 266] on span "Baixar boleto" at bounding box center [732, 283] width 45 height 35
click at [107, 232] on link "Clientes" at bounding box center [112, 226] width 211 height 35
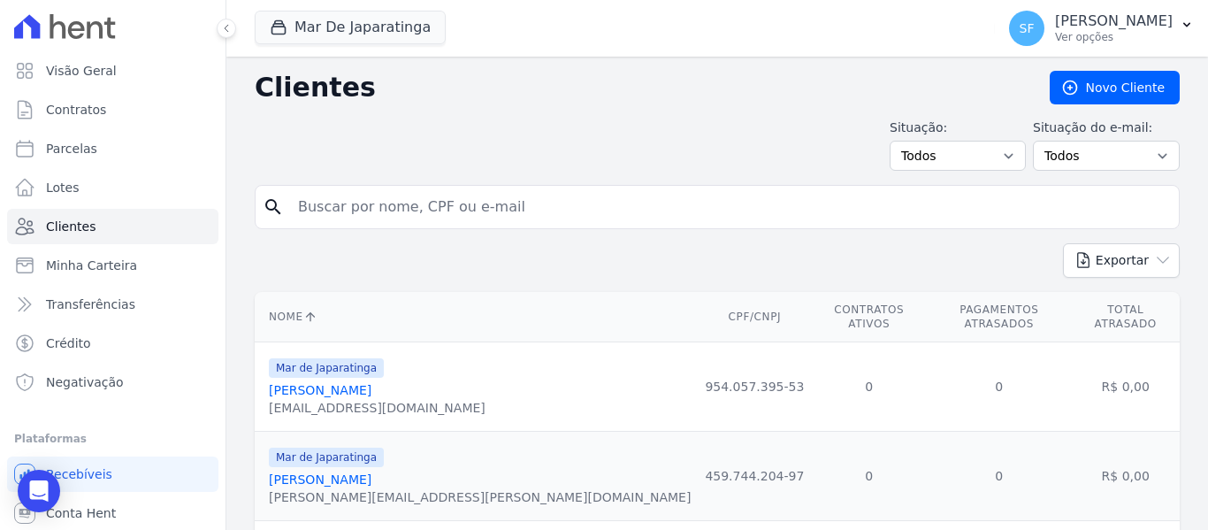
click at [391, 209] on input "search" at bounding box center [729, 206] width 884 height 35
type input "wilson"
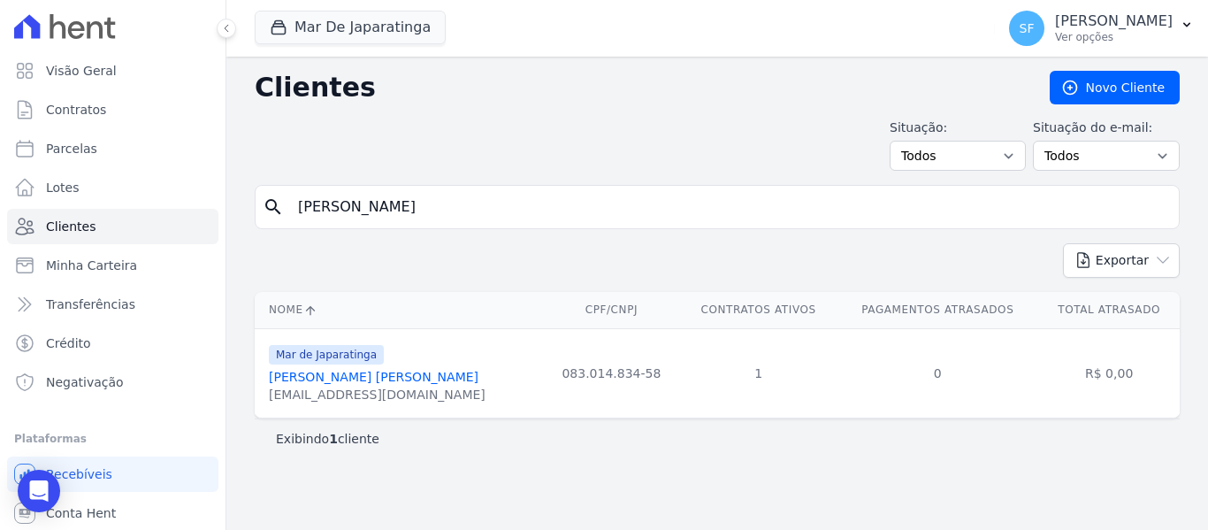
click at [358, 383] on link "Wilson Ferreira Martins" at bounding box center [374, 377] width 210 height 14
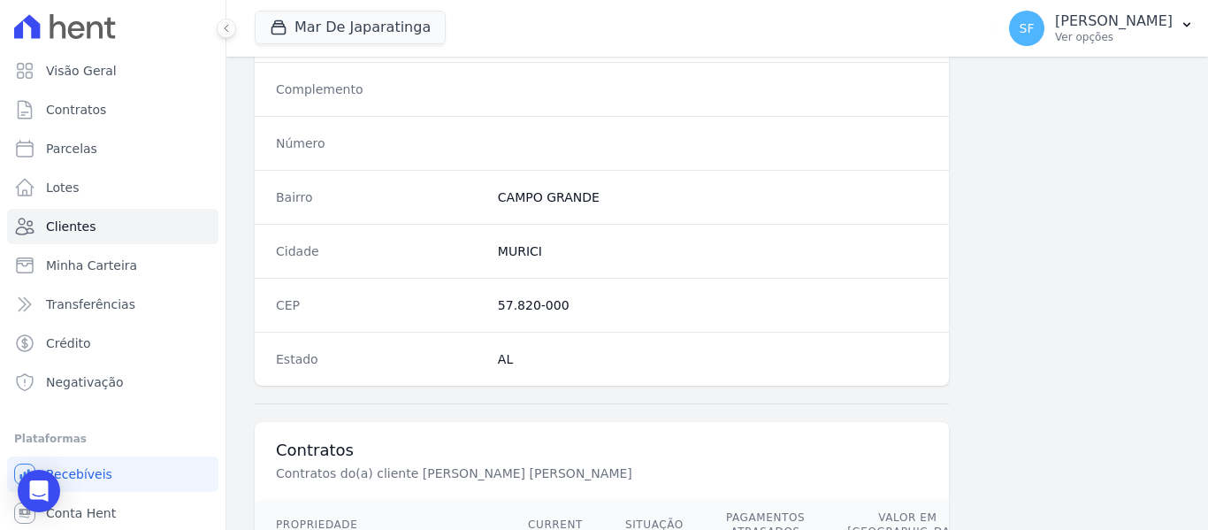
scroll to position [1139, 0]
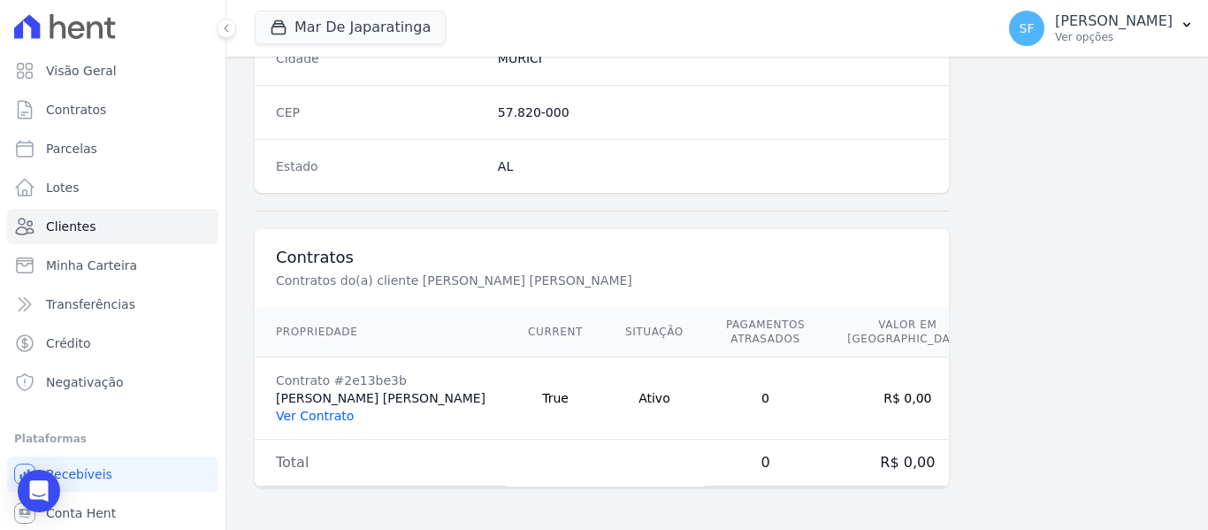
click at [341, 417] on link "Ver Contrato" at bounding box center [315, 415] width 78 height 14
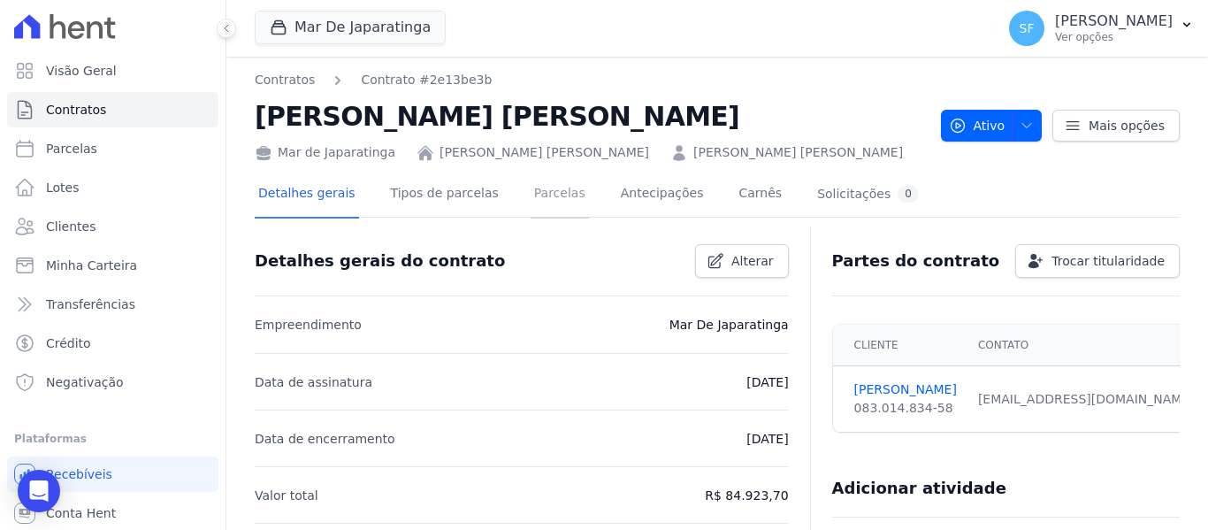
click at [530, 188] on link "Parcelas" at bounding box center [559, 195] width 58 height 47
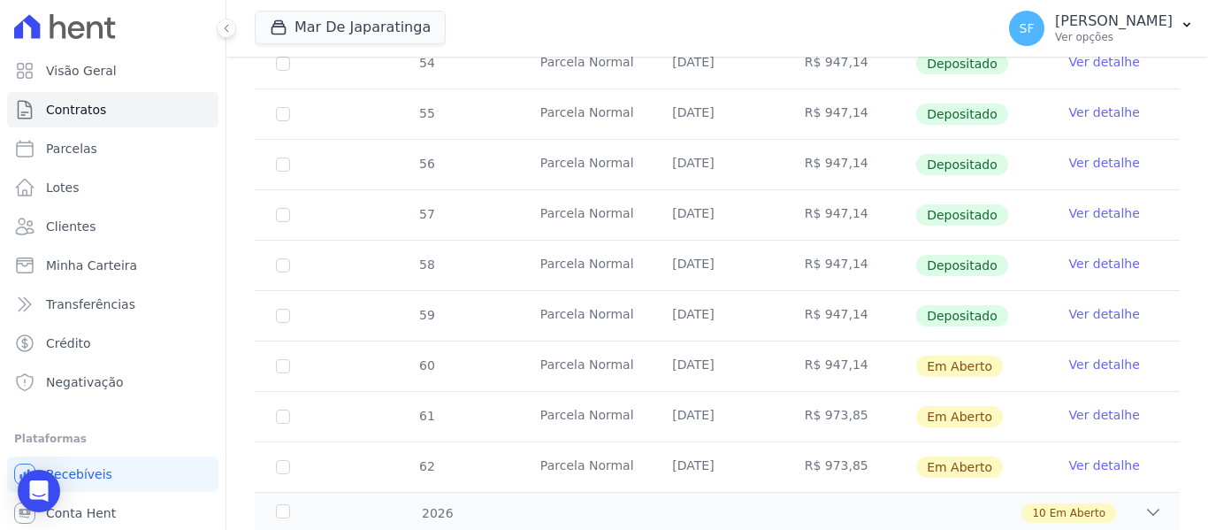
scroll to position [750, 0]
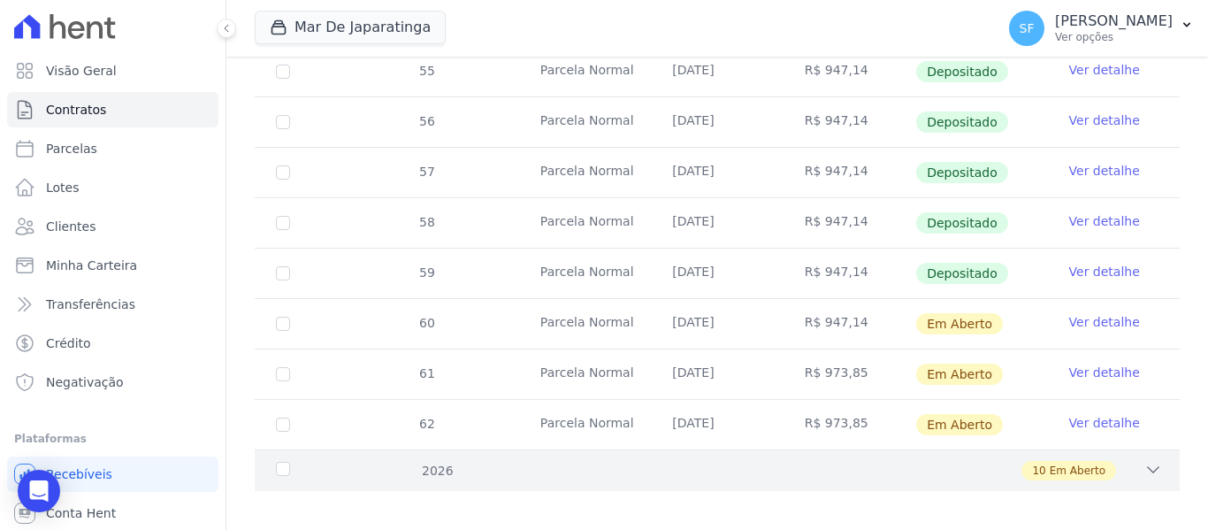
click at [547, 461] on div "10 Em Aberto" at bounding box center [761, 470] width 799 height 19
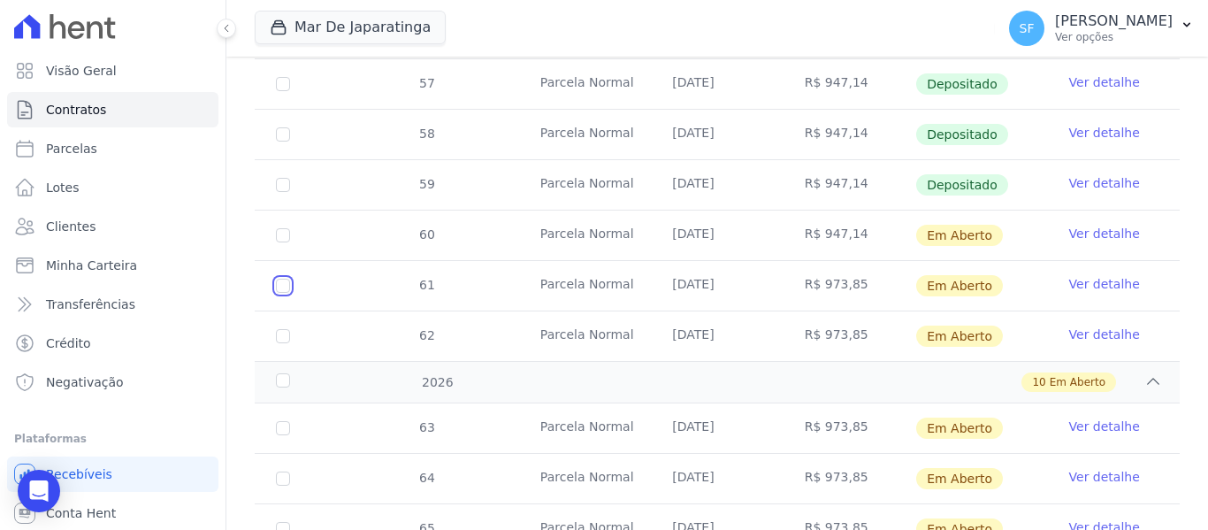
click at [283, 278] on input "checkbox" at bounding box center [283, 285] width 14 height 14
checkbox input "true"
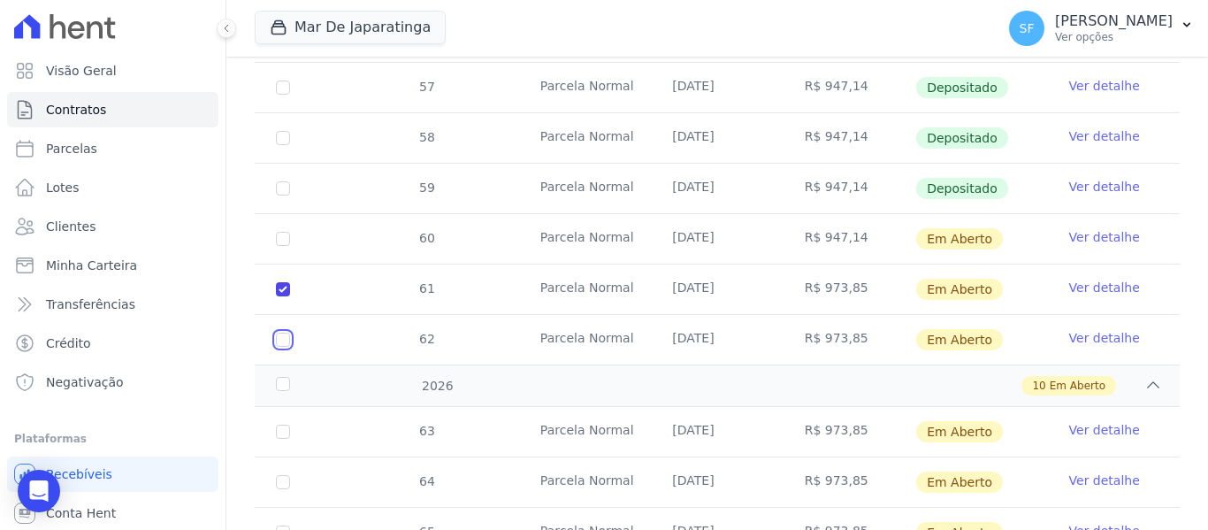
click at [279, 332] on input "checkbox" at bounding box center [283, 339] width 14 height 14
checkbox input "true"
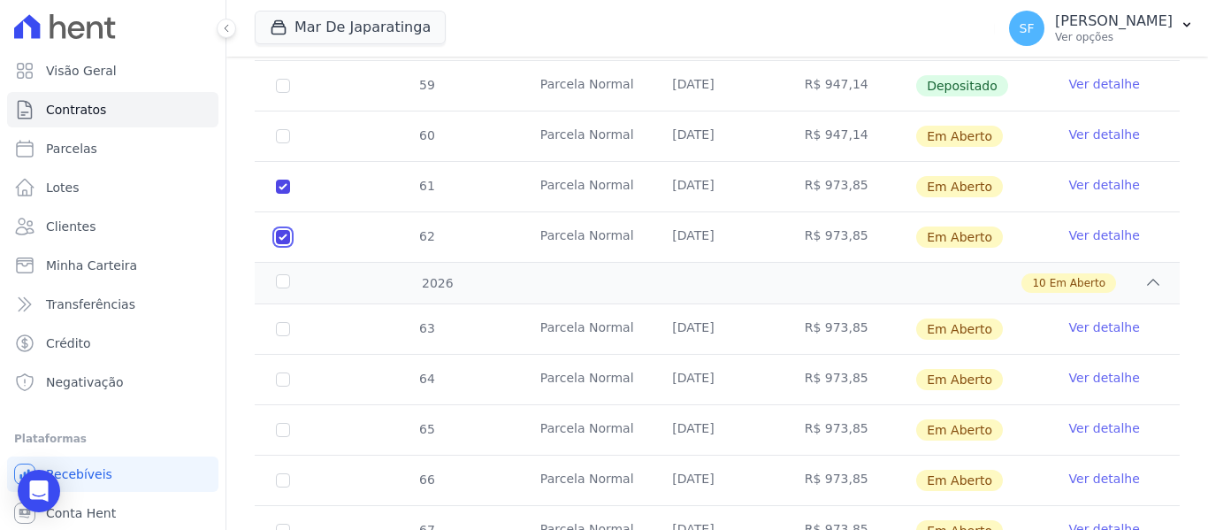
scroll to position [1029, 0]
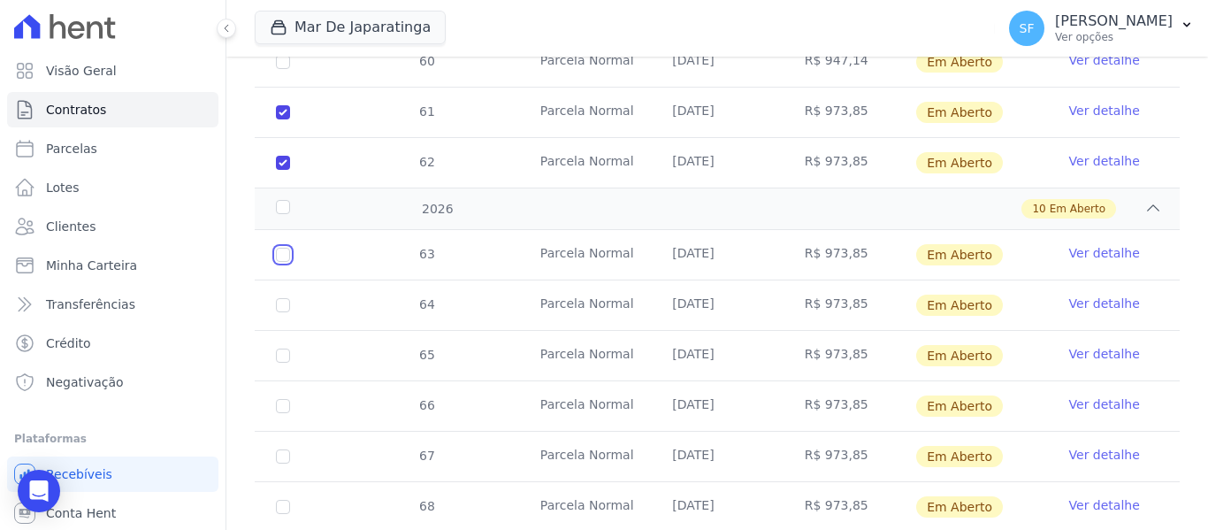
click at [288, 248] on input "checkbox" at bounding box center [283, 255] width 14 height 14
checkbox input "true"
click at [281, 296] on td "64" at bounding box center [283, 305] width 57 height 50
click at [286, 298] on input "checkbox" at bounding box center [283, 305] width 14 height 14
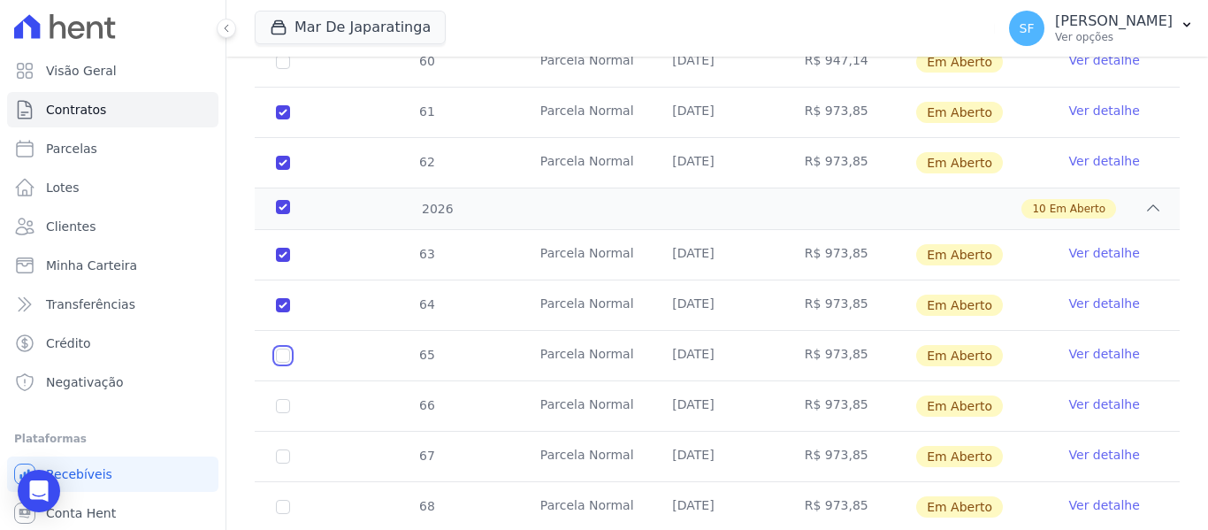
click at [284, 348] on input "checkbox" at bounding box center [283, 355] width 14 height 14
click at [278, 382] on td "66" at bounding box center [283, 406] width 57 height 50
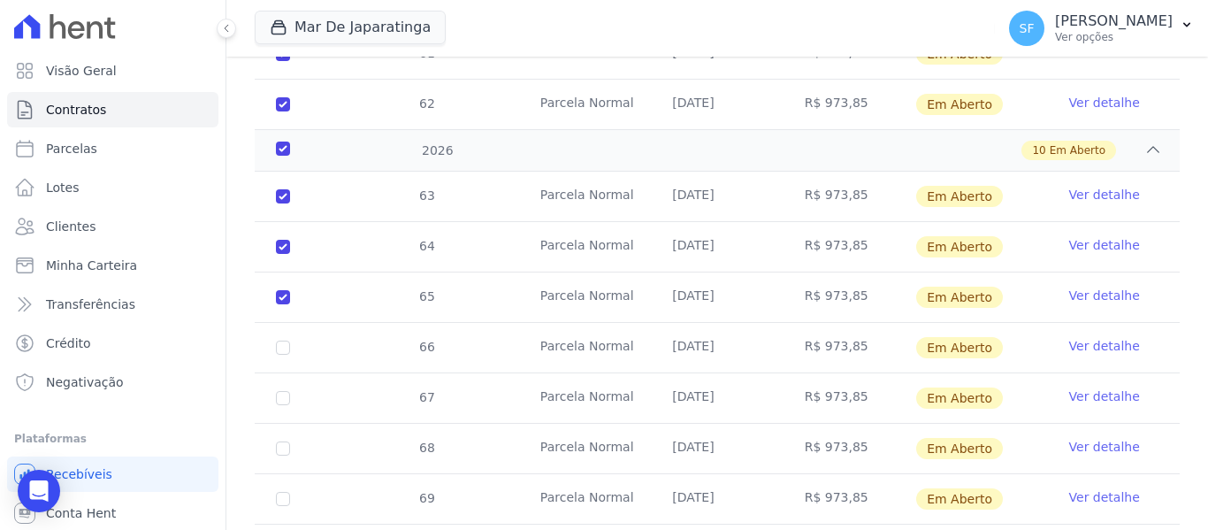
scroll to position [1117, 0]
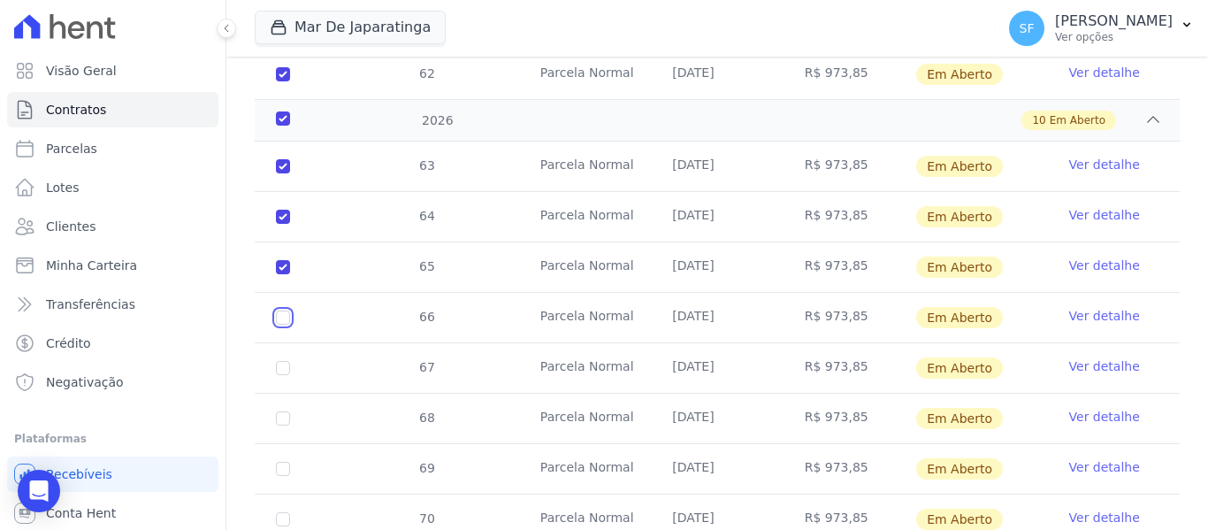
click at [285, 310] on input "checkbox" at bounding box center [283, 317] width 14 height 14
click at [286, 361] on input "checkbox" at bounding box center [283, 368] width 14 height 14
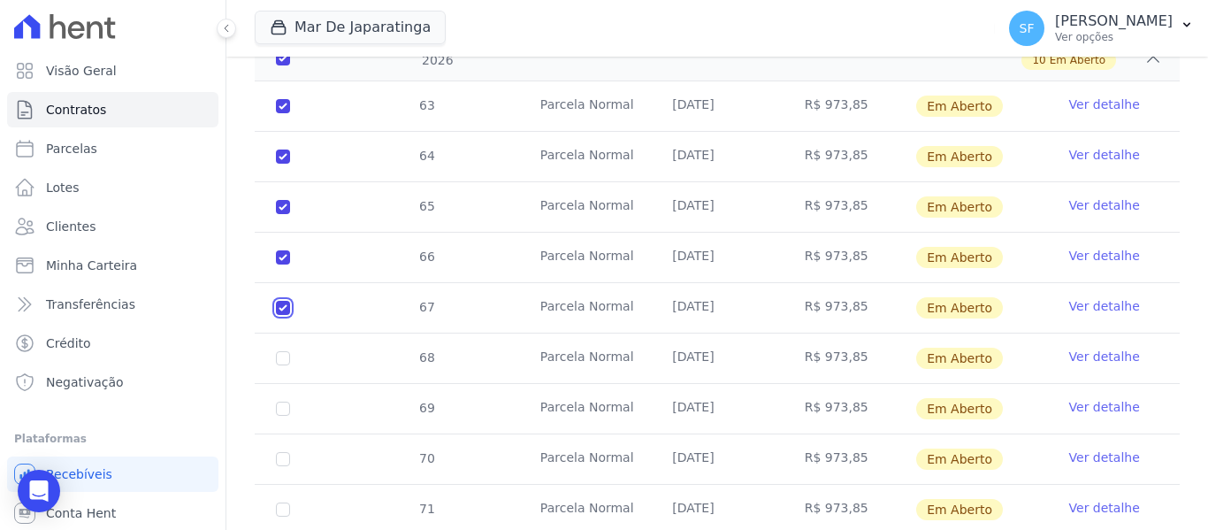
scroll to position [1206, 0]
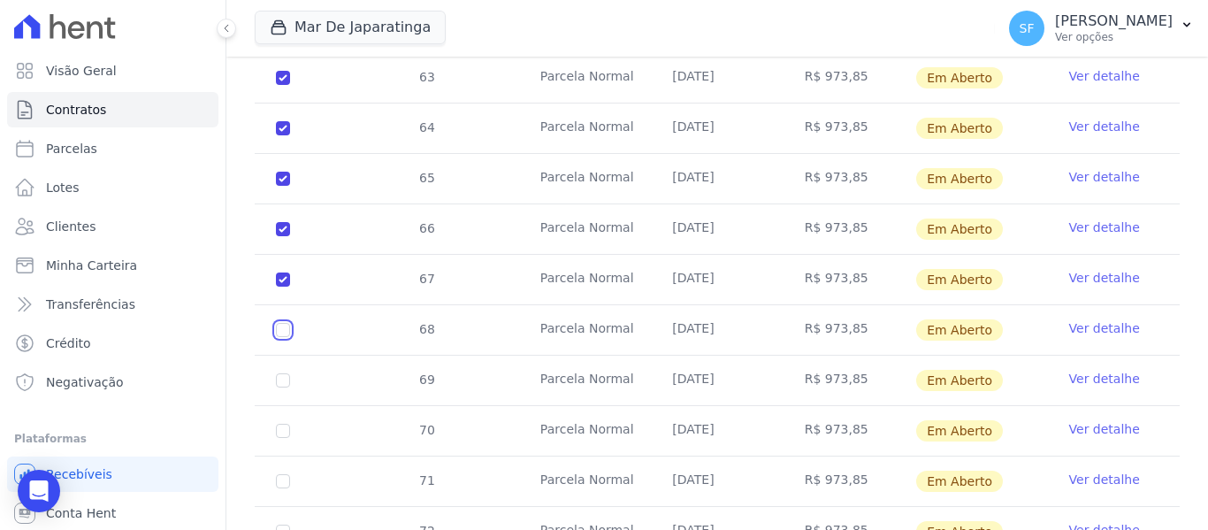
click at [280, 323] on input "checkbox" at bounding box center [283, 330] width 14 height 14
click at [281, 373] on input "checkbox" at bounding box center [283, 380] width 14 height 14
click at [283, 423] on input "checkbox" at bounding box center [283, 430] width 14 height 14
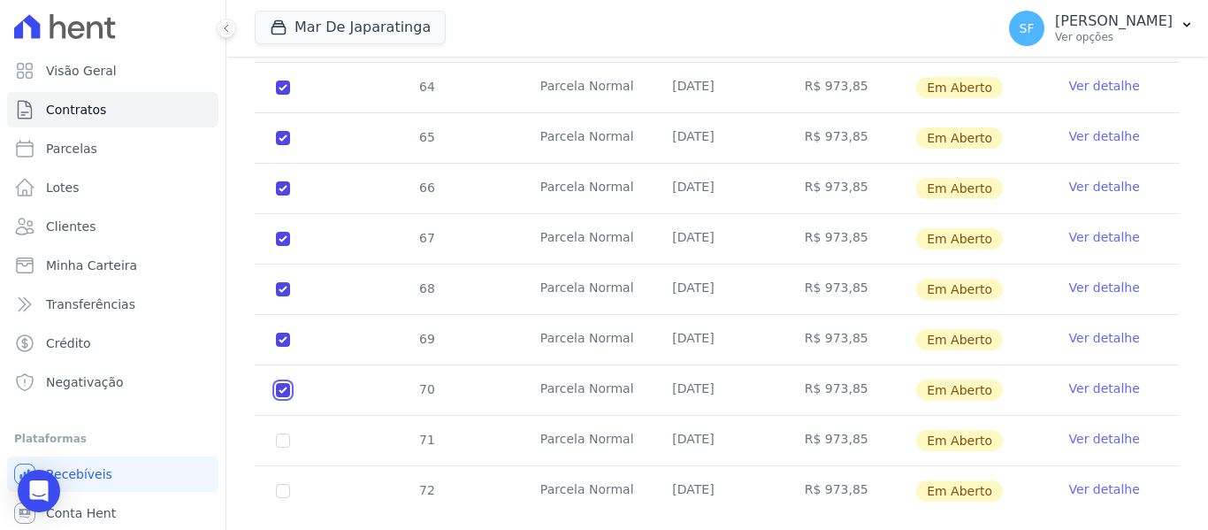
scroll to position [1268, 0]
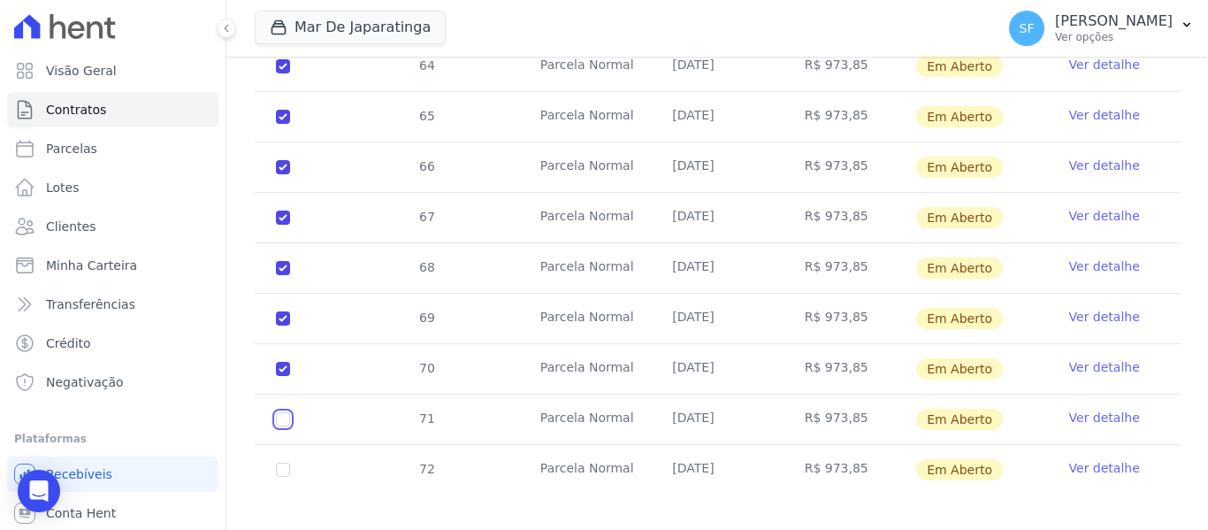
click at [281, 412] on input "checkbox" at bounding box center [283, 419] width 14 height 14
click at [279, 462] on input "checkbox" at bounding box center [283, 469] width 14 height 14
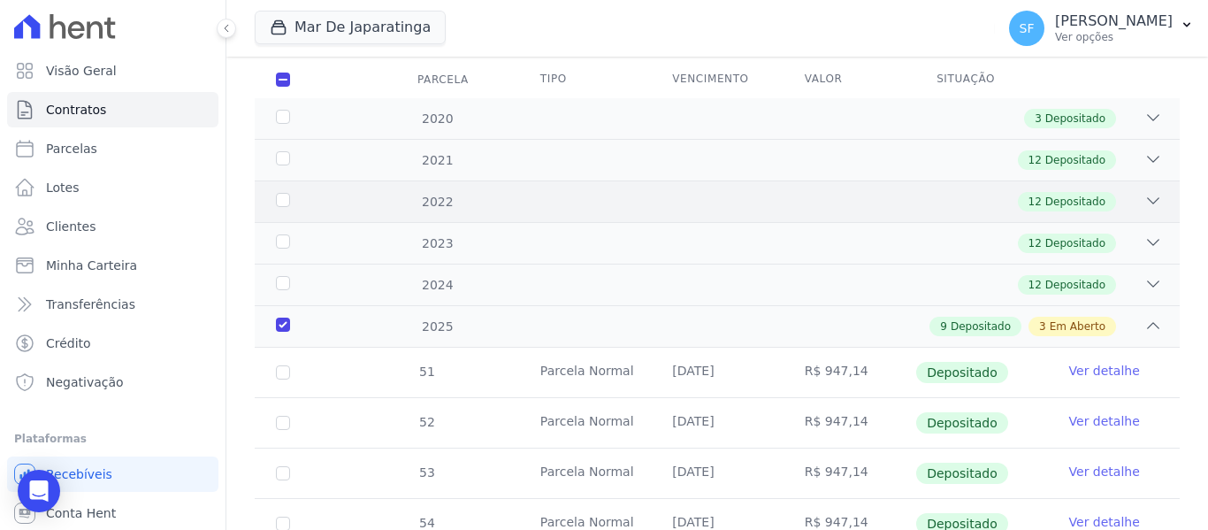
scroll to position [0, 0]
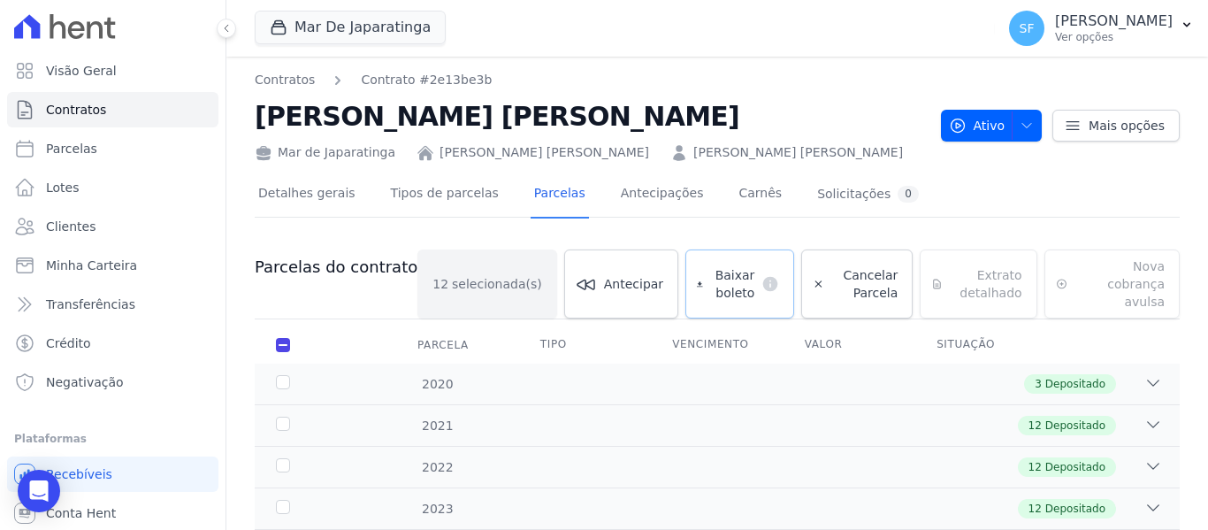
click at [710, 267] on span "Baixar boleto" at bounding box center [732, 283] width 45 height 35
click at [77, 225] on span "Clientes" at bounding box center [71, 226] width 50 height 18
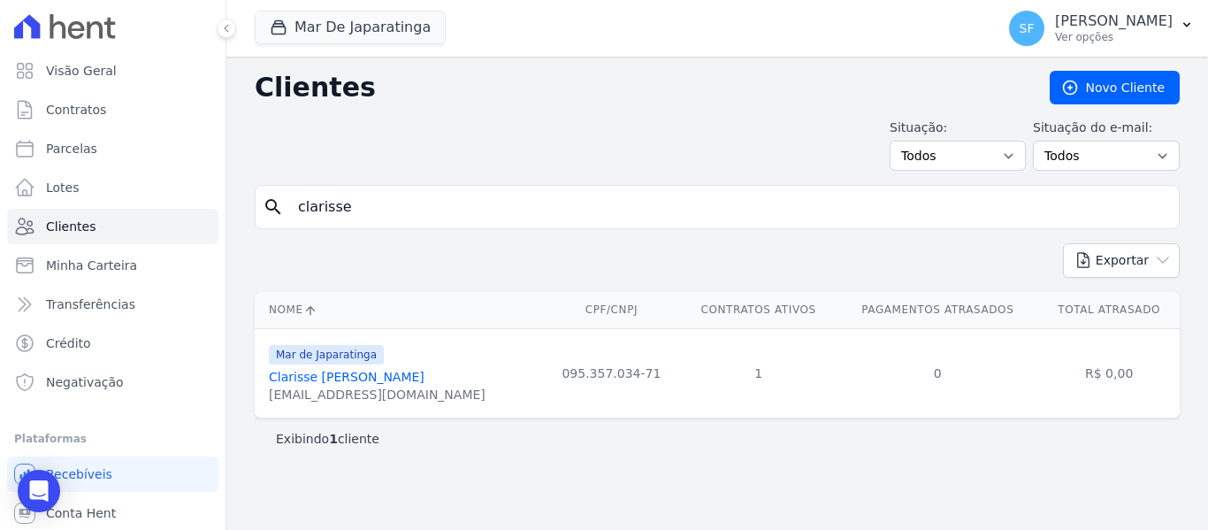
click at [371, 379] on link "Clarisse Milena Da Silva Santo" at bounding box center [347, 377] width 156 height 14
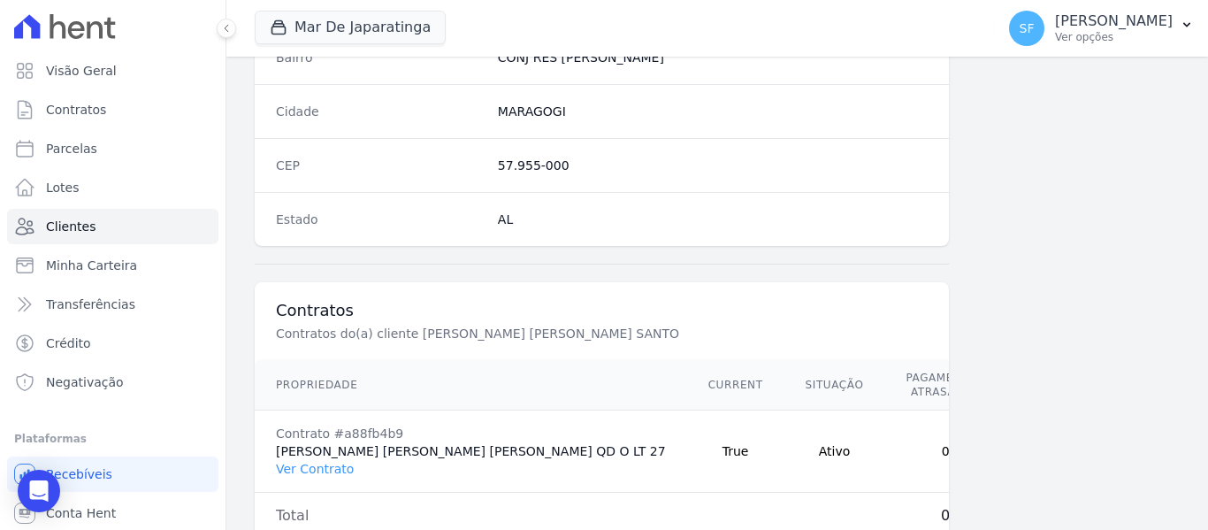
scroll to position [1166, 0]
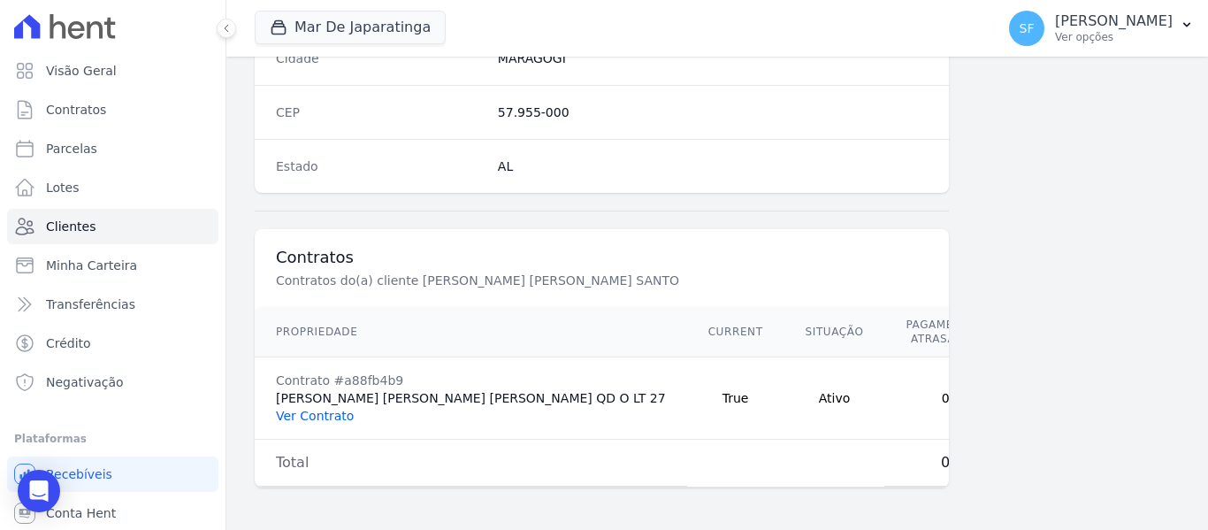
click at [339, 408] on link "Ver Contrato" at bounding box center [315, 415] width 78 height 14
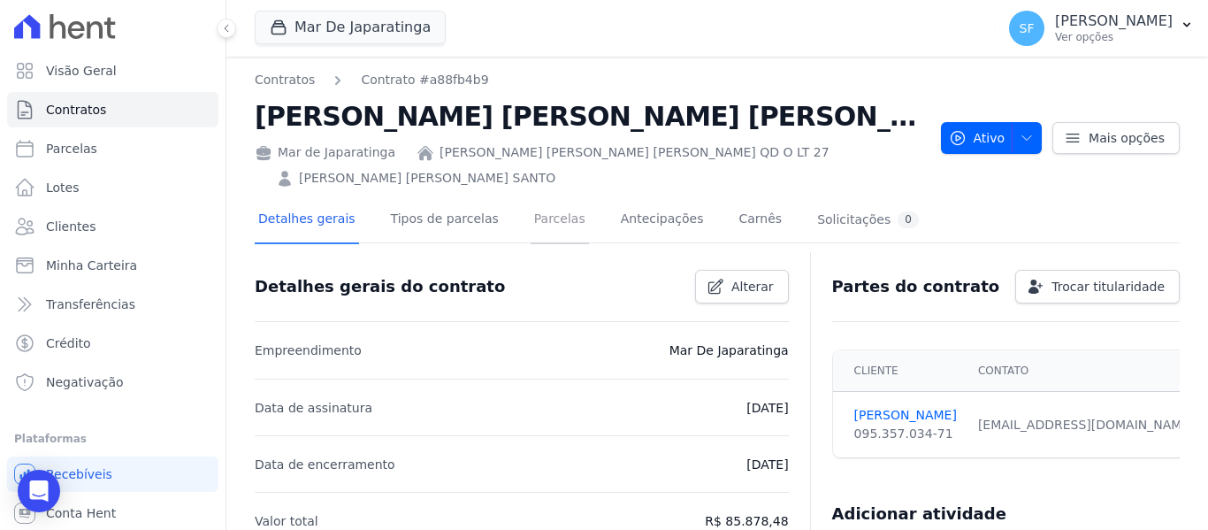
click at [549, 224] on link "Parcelas" at bounding box center [559, 220] width 58 height 47
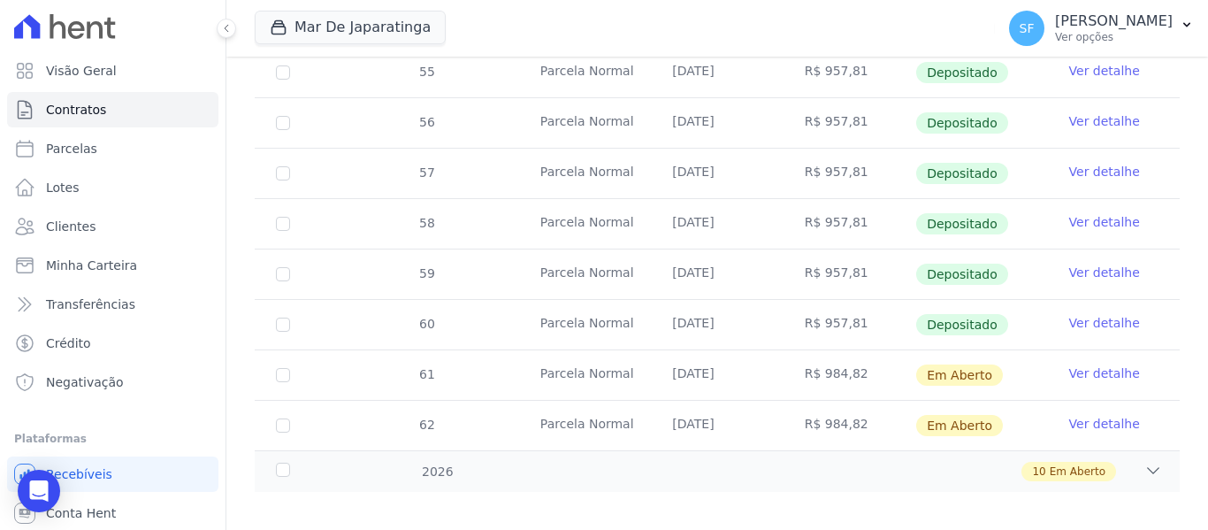
scroll to position [775, 0]
click at [285, 367] on input "checkbox" at bounding box center [283, 374] width 14 height 14
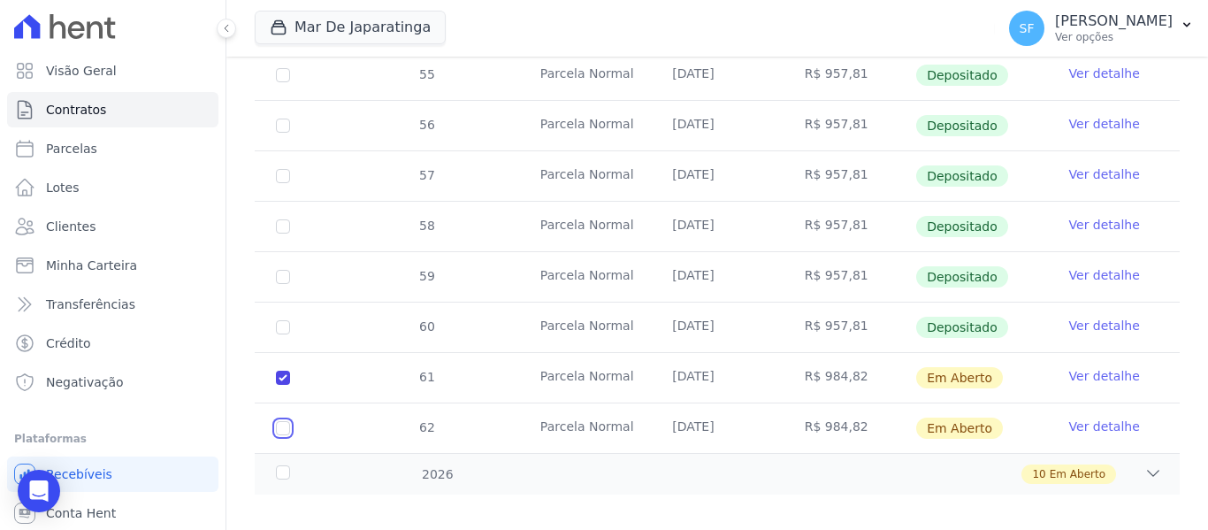
click at [288, 421] on input "checkbox" at bounding box center [283, 428] width 14 height 14
click at [282, 465] on div "2026" at bounding box center [312, 474] width 80 height 19
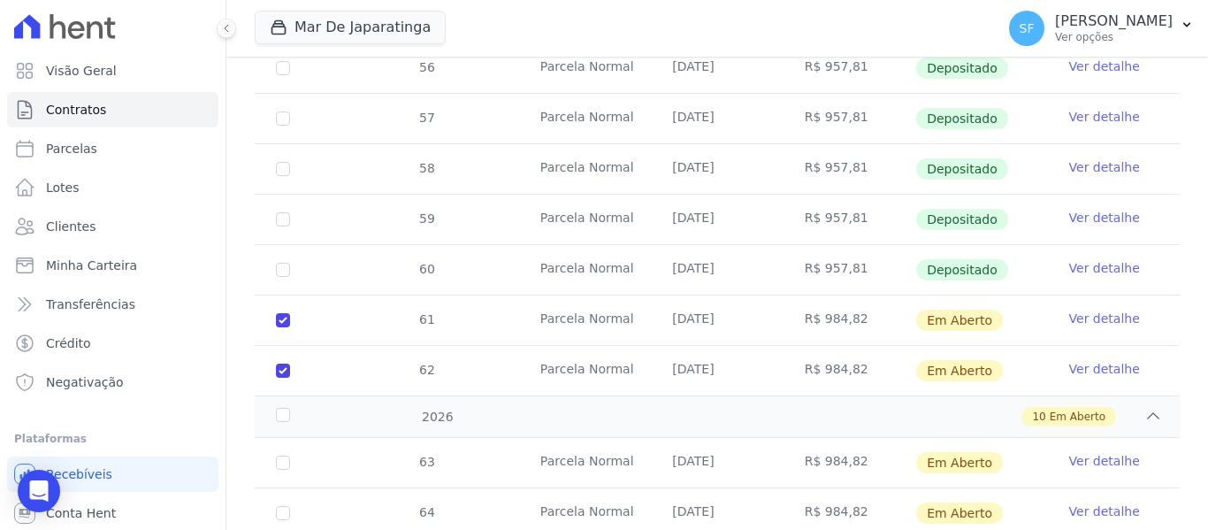
scroll to position [878, 0]
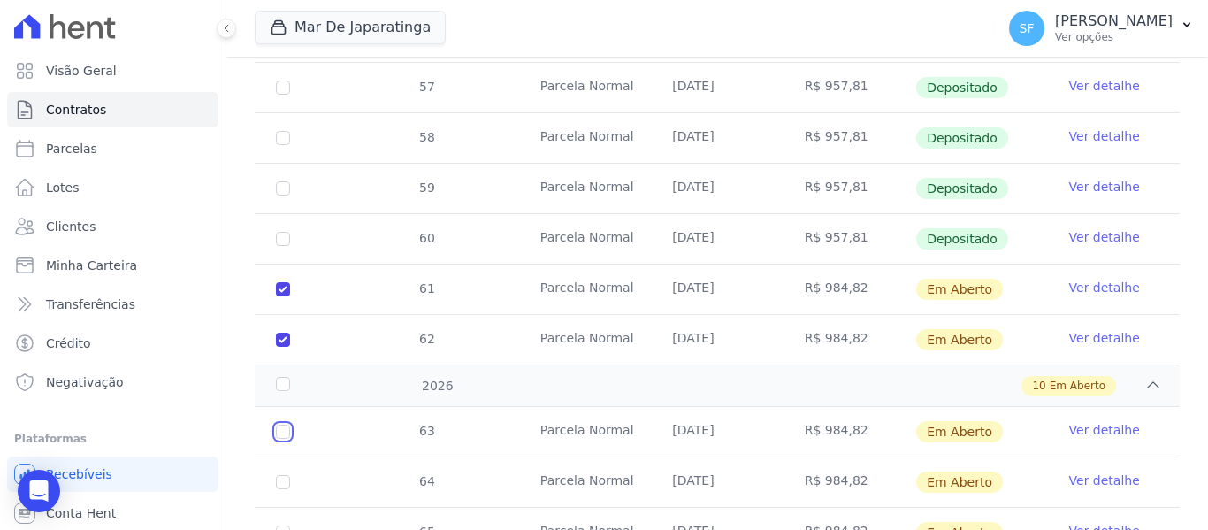
click at [282, 424] on input "checkbox" at bounding box center [283, 431] width 14 height 14
click at [283, 475] on input "checkbox" at bounding box center [283, 482] width 14 height 14
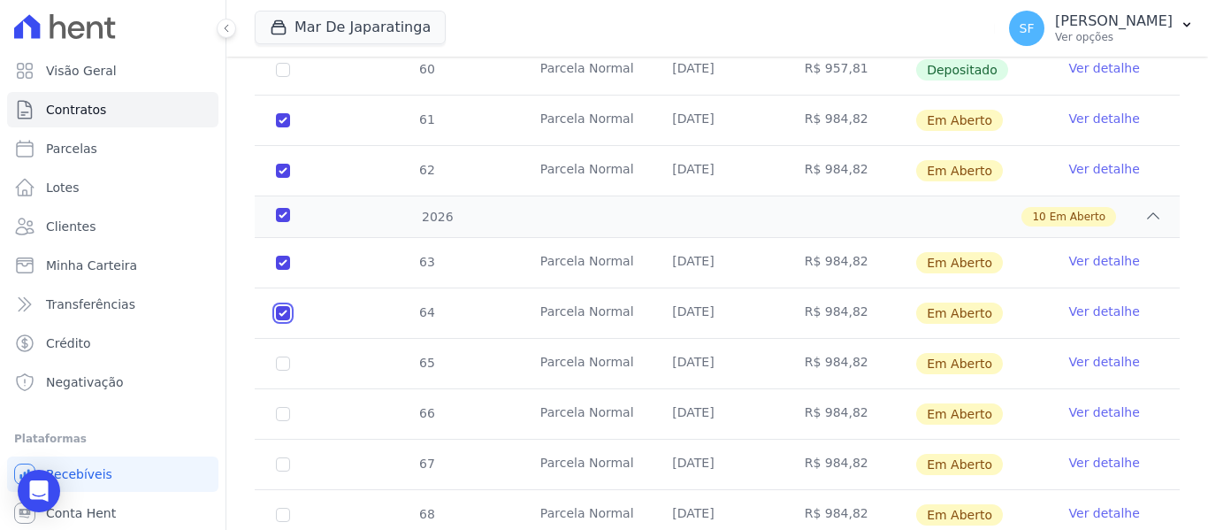
scroll to position [1055, 0]
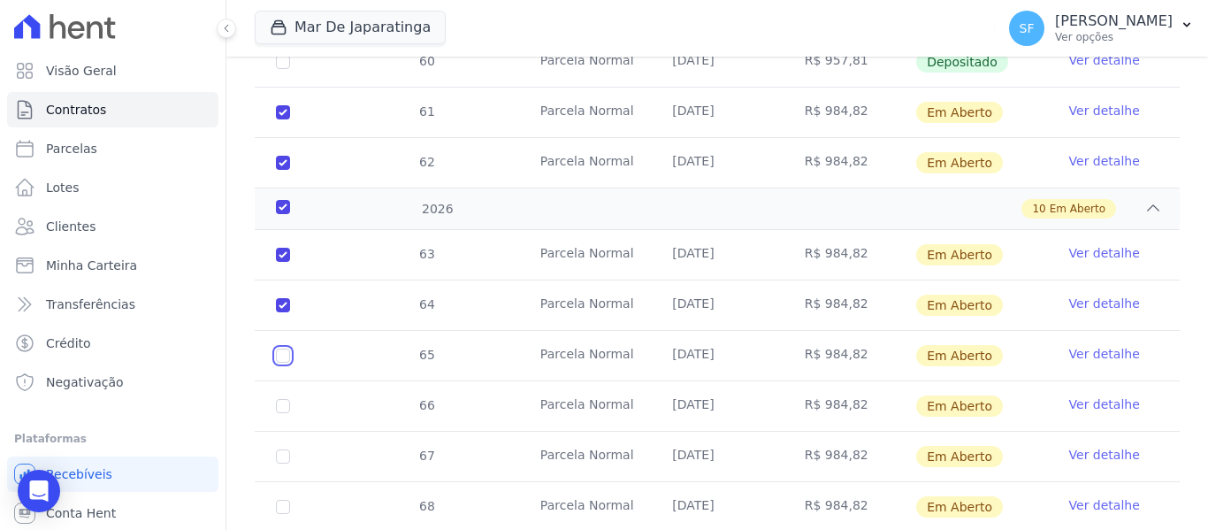
click at [286, 348] on input "checkbox" at bounding box center [283, 355] width 14 height 14
click at [284, 399] on input "checkbox" at bounding box center [283, 406] width 14 height 14
click at [278, 449] on input "checkbox" at bounding box center [283, 456] width 14 height 14
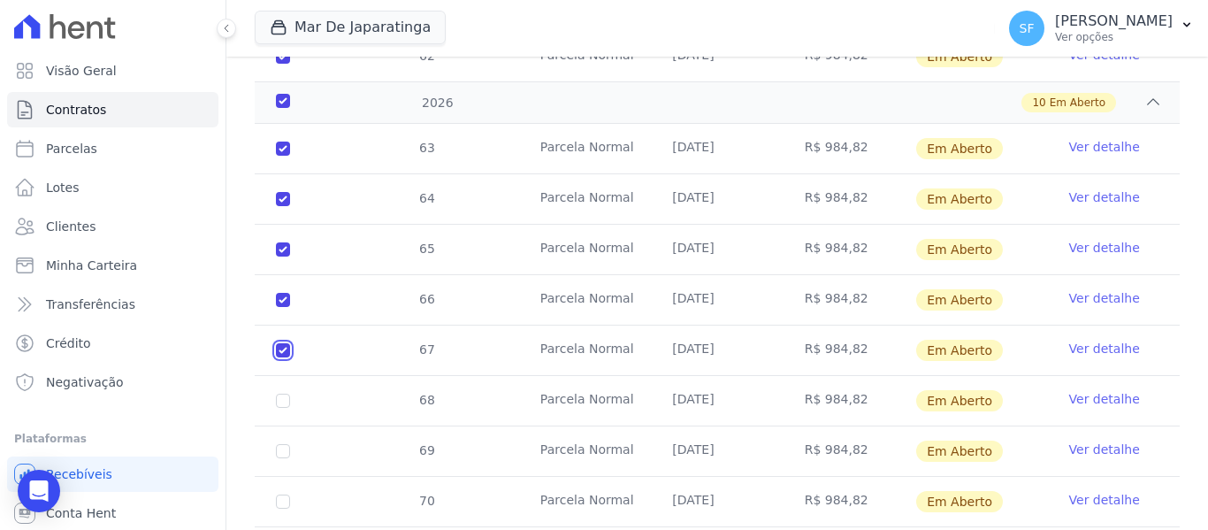
scroll to position [1231, 0]
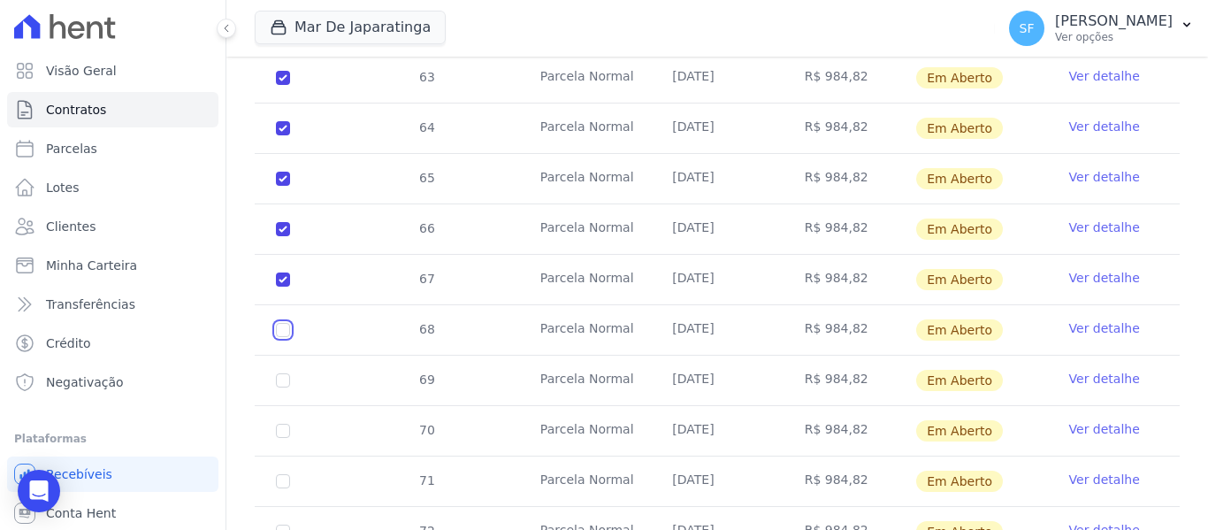
click at [284, 323] on input "checkbox" at bounding box center [283, 330] width 14 height 14
click at [287, 373] on input "checkbox" at bounding box center [283, 380] width 14 height 14
click at [277, 423] on input "checkbox" at bounding box center [283, 430] width 14 height 14
click at [281, 474] on input "checkbox" at bounding box center [283, 481] width 14 height 14
click at [282, 524] on input "checkbox" at bounding box center [283, 531] width 14 height 14
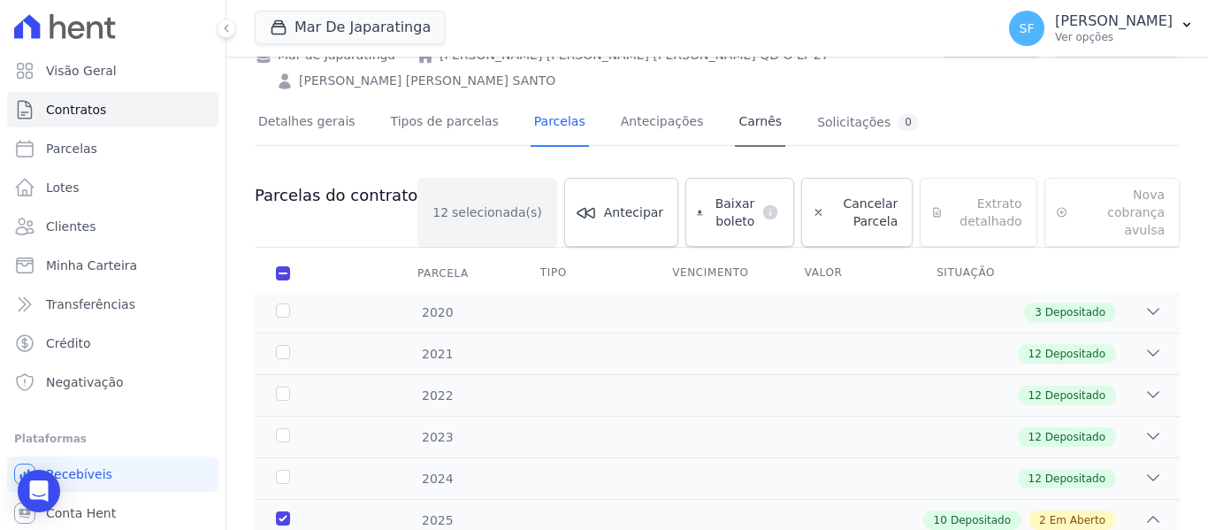
scroll to position [56, 0]
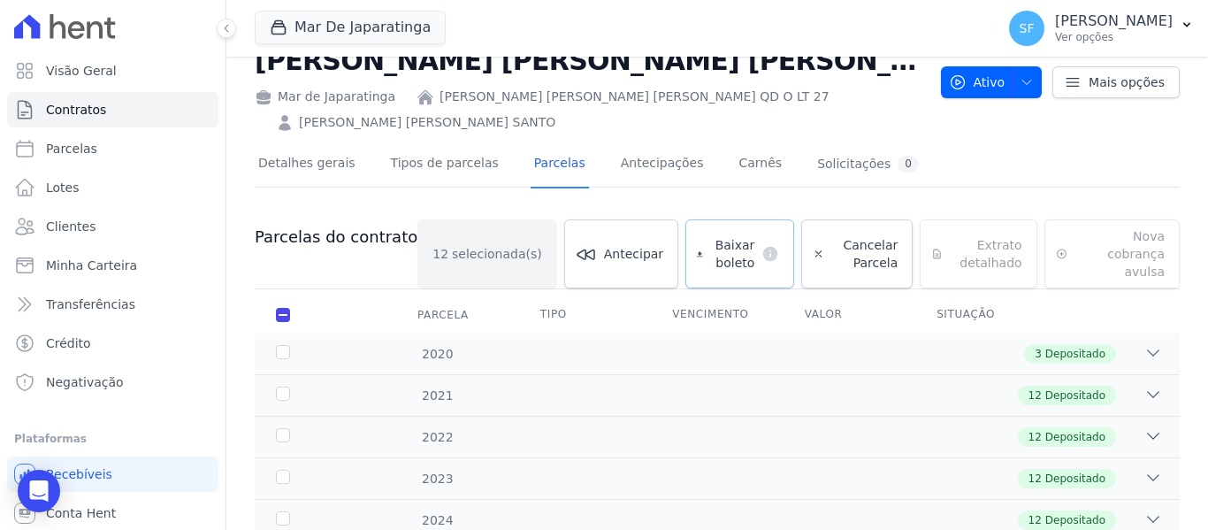
click at [697, 226] on link "Baixar boleto default" at bounding box center [739, 253] width 109 height 69
click at [67, 231] on span "Clientes" at bounding box center [71, 226] width 50 height 18
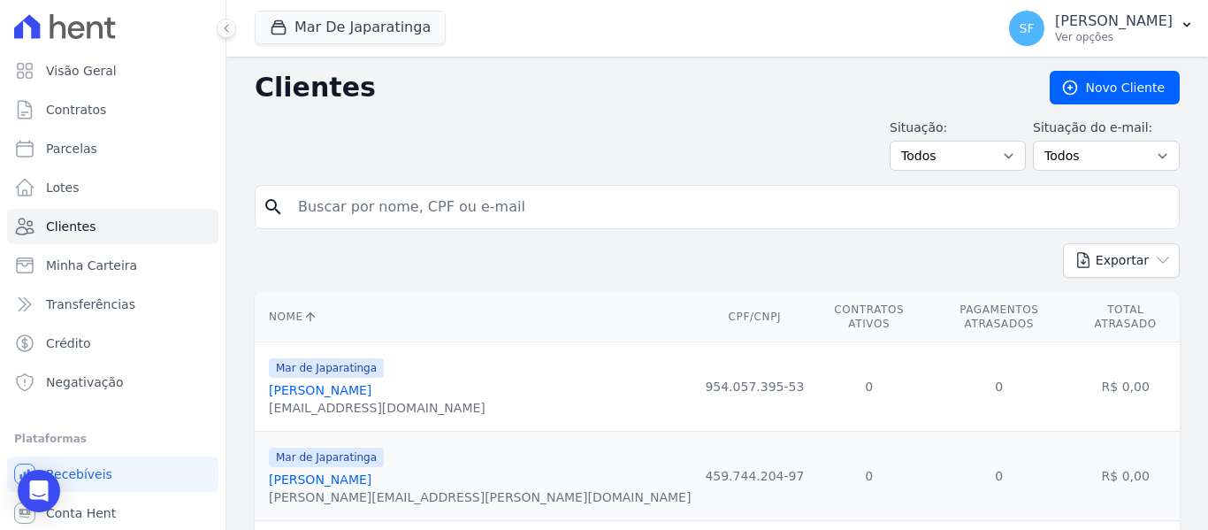
click at [356, 220] on input "search" at bounding box center [729, 206] width 884 height 35
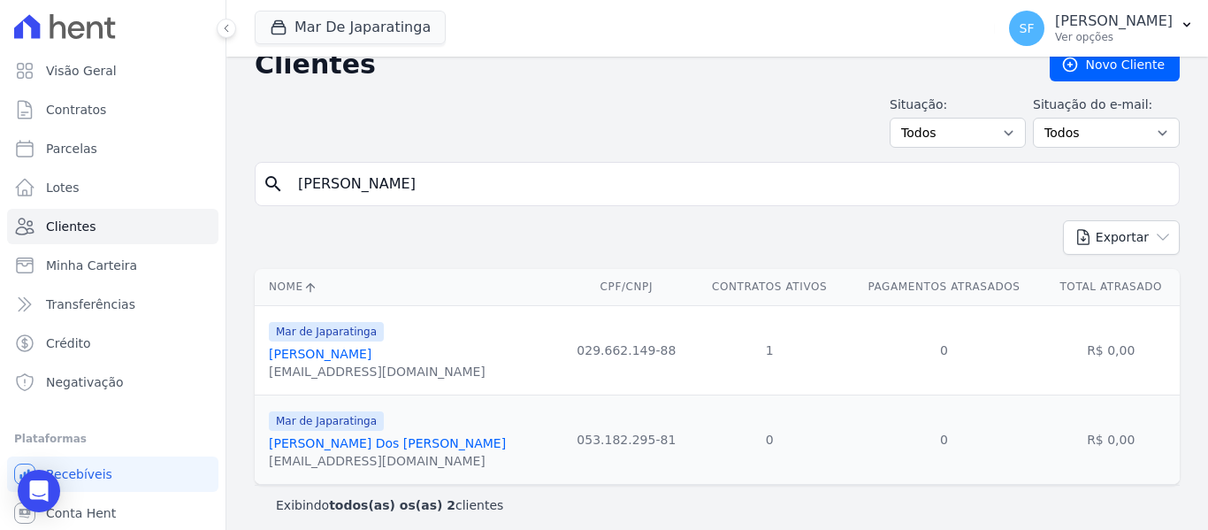
scroll to position [33, 0]
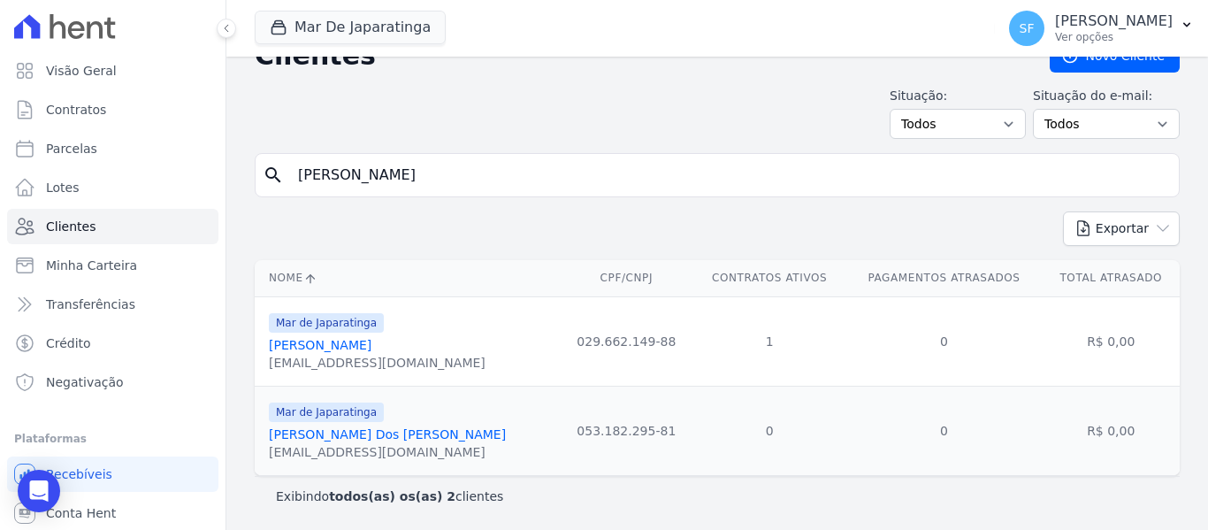
click at [371, 349] on link "Kelly Cristine Pereira" at bounding box center [320, 345] width 103 height 14
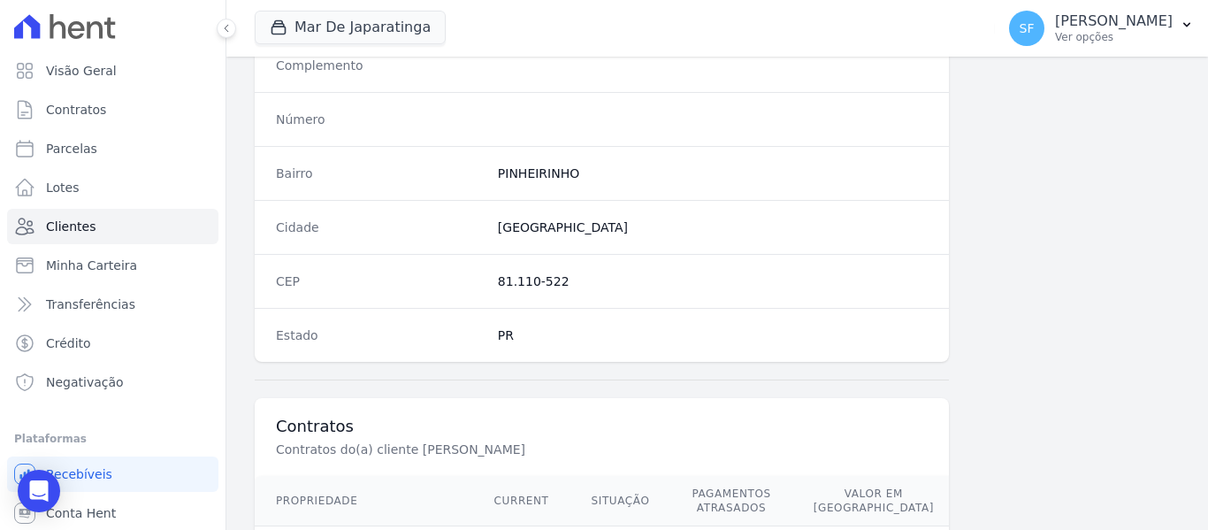
scroll to position [1139, 0]
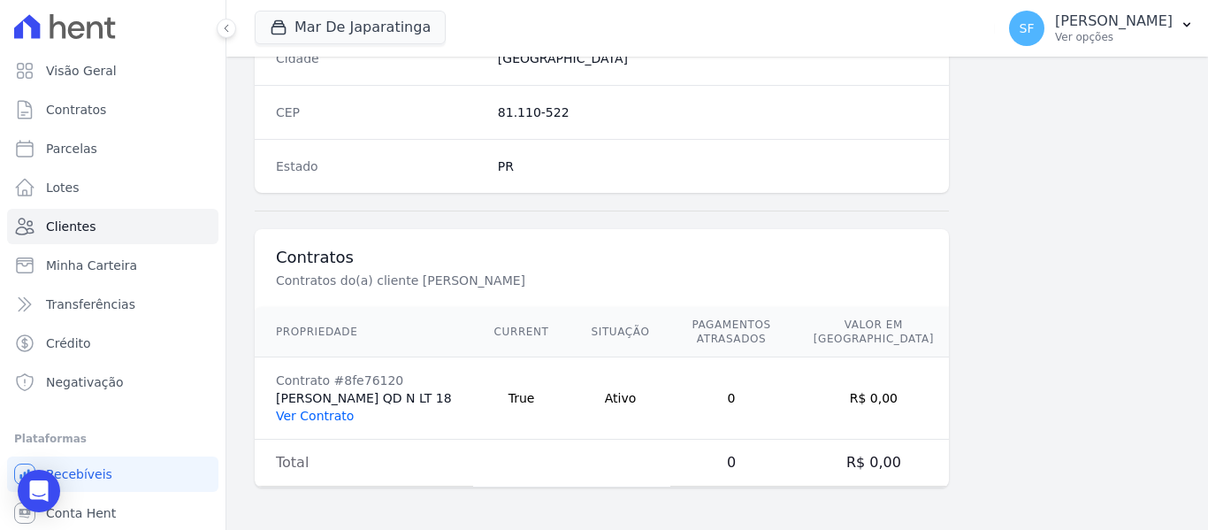
click at [338, 412] on link "Ver Contrato" at bounding box center [315, 415] width 78 height 14
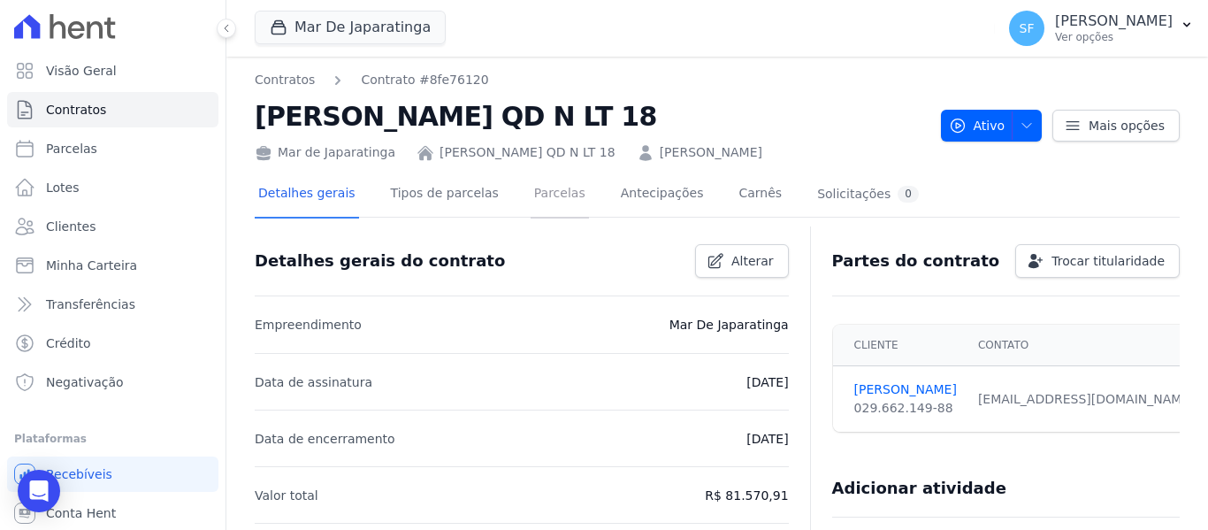
click at [538, 203] on link "Parcelas" at bounding box center [559, 195] width 58 height 47
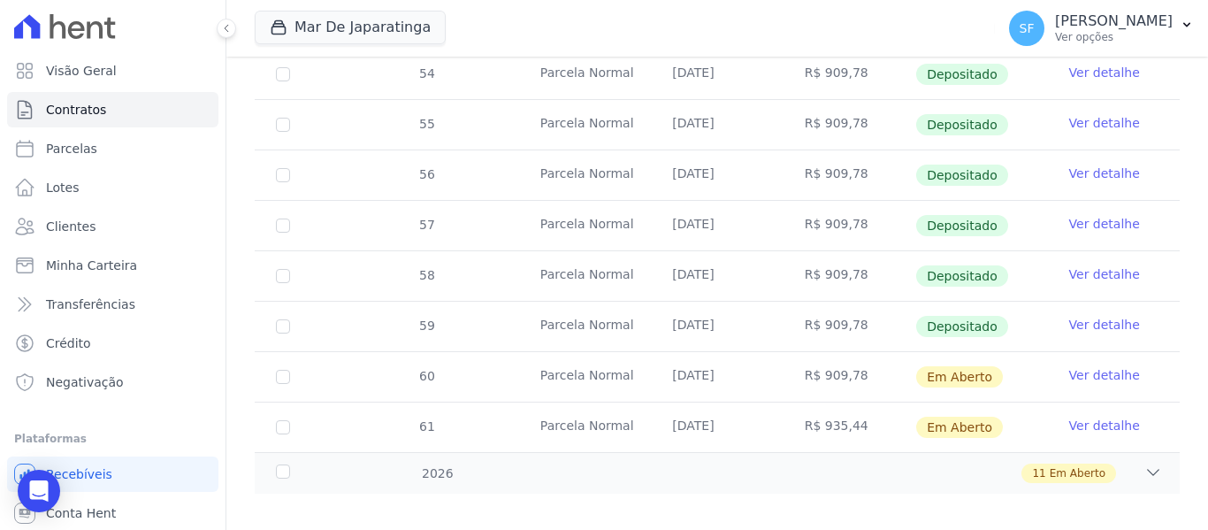
scroll to position [750, 0]
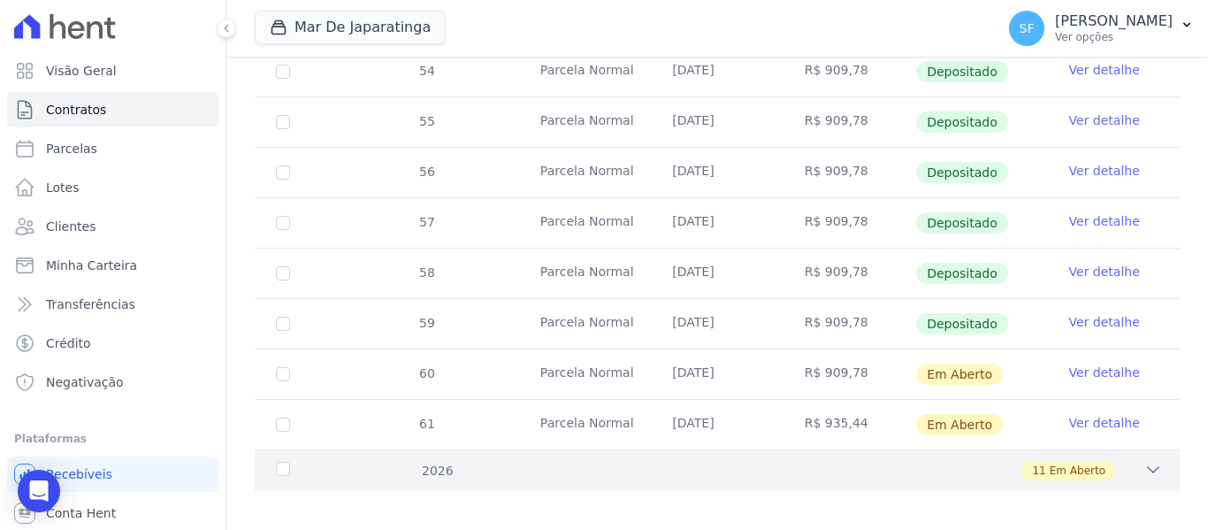
click at [405, 461] on div "11 Em Aberto" at bounding box center [761, 470] width 799 height 19
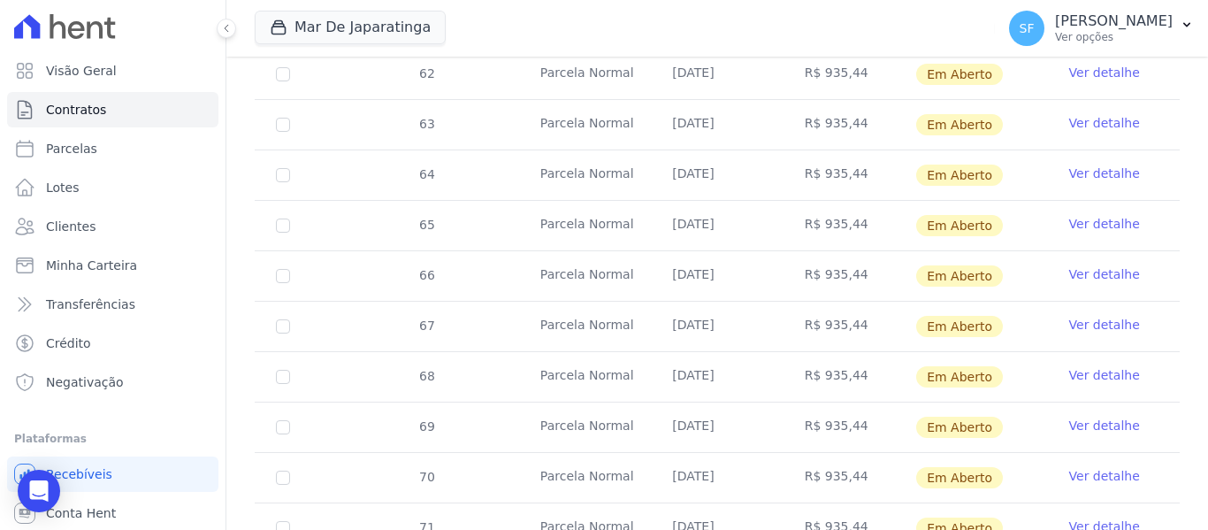
scroll to position [1015, 0]
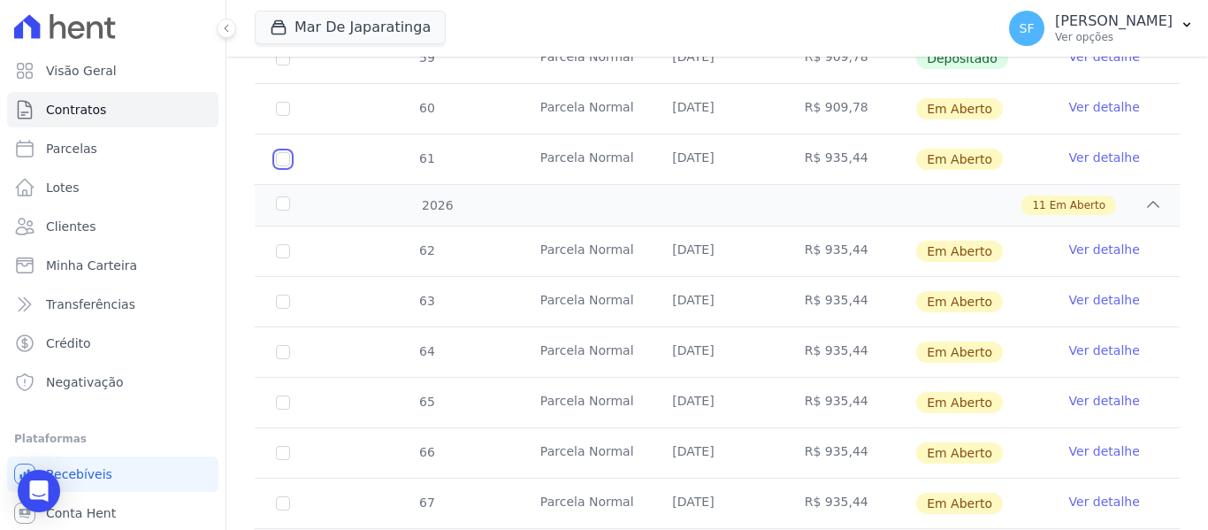
click at [281, 152] on input "checkbox" at bounding box center [283, 159] width 14 height 14
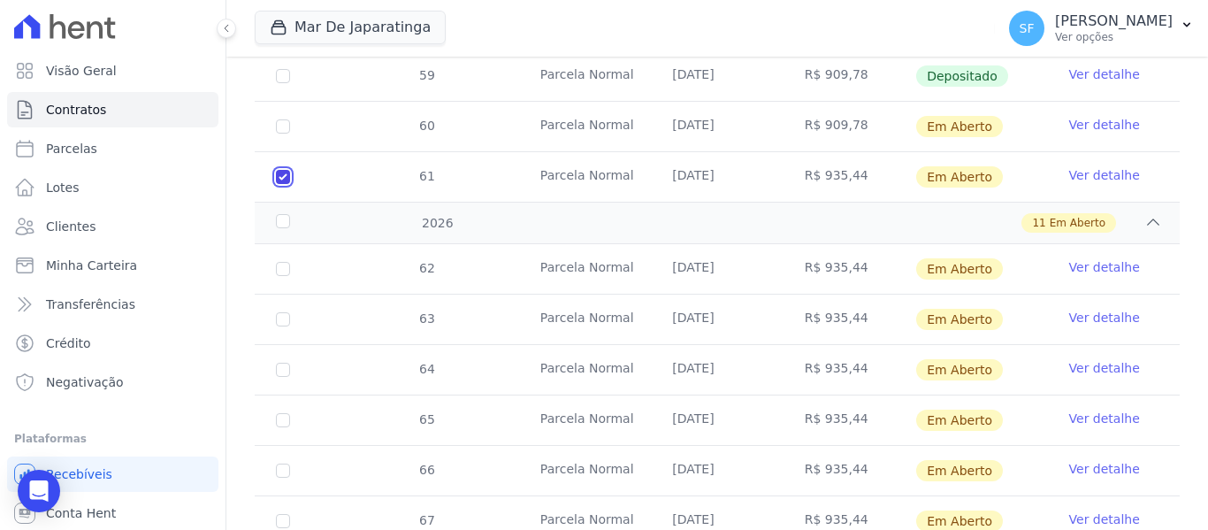
scroll to position [1029, 0]
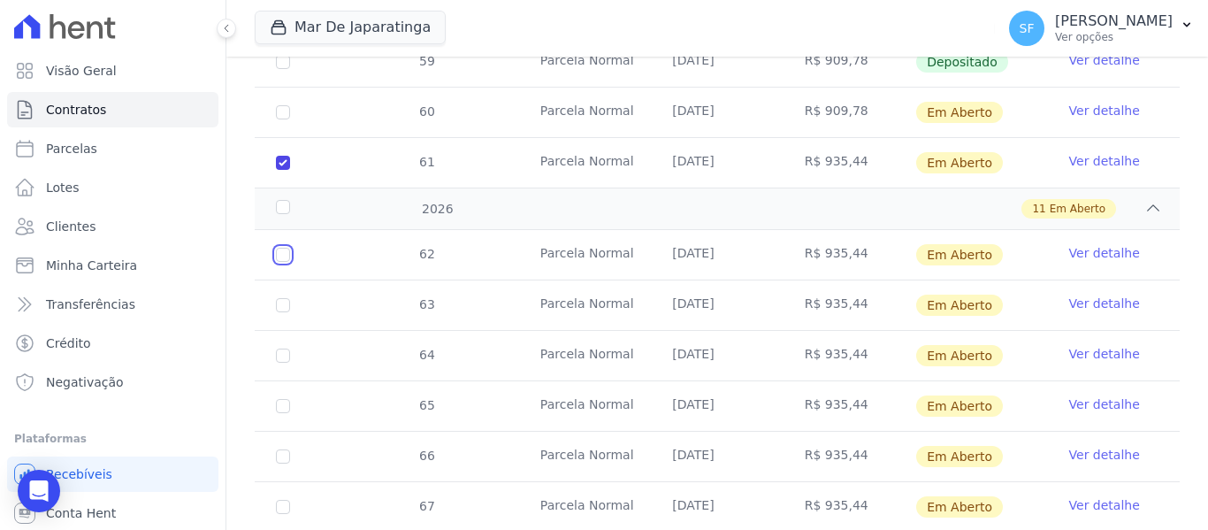
click at [281, 248] on input "checkbox" at bounding box center [283, 255] width 14 height 14
click at [283, 298] on input "checkbox" at bounding box center [283, 305] width 14 height 14
click at [283, 348] on input "checkbox" at bounding box center [283, 355] width 14 height 14
click at [288, 399] on input "checkbox" at bounding box center [283, 406] width 14 height 14
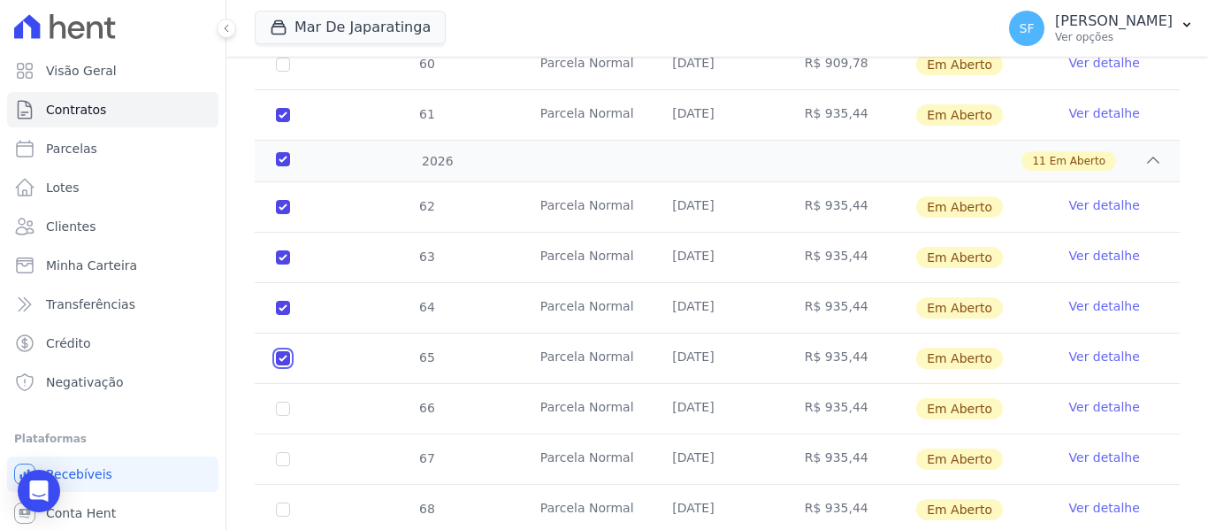
scroll to position [1117, 0]
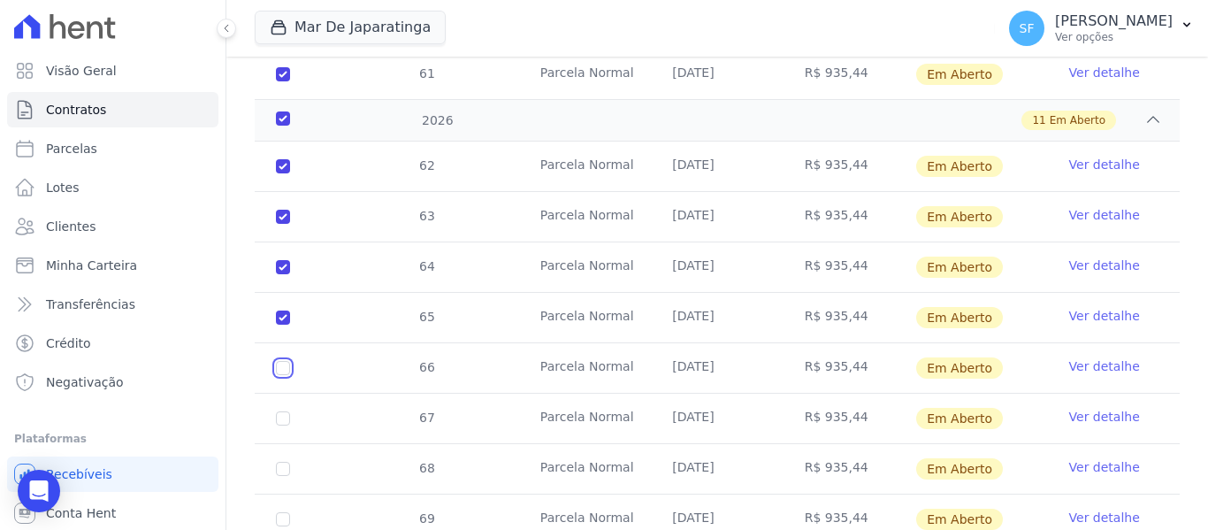
click at [280, 361] on input "checkbox" at bounding box center [283, 368] width 14 height 14
click at [280, 411] on input "checkbox" at bounding box center [283, 418] width 14 height 14
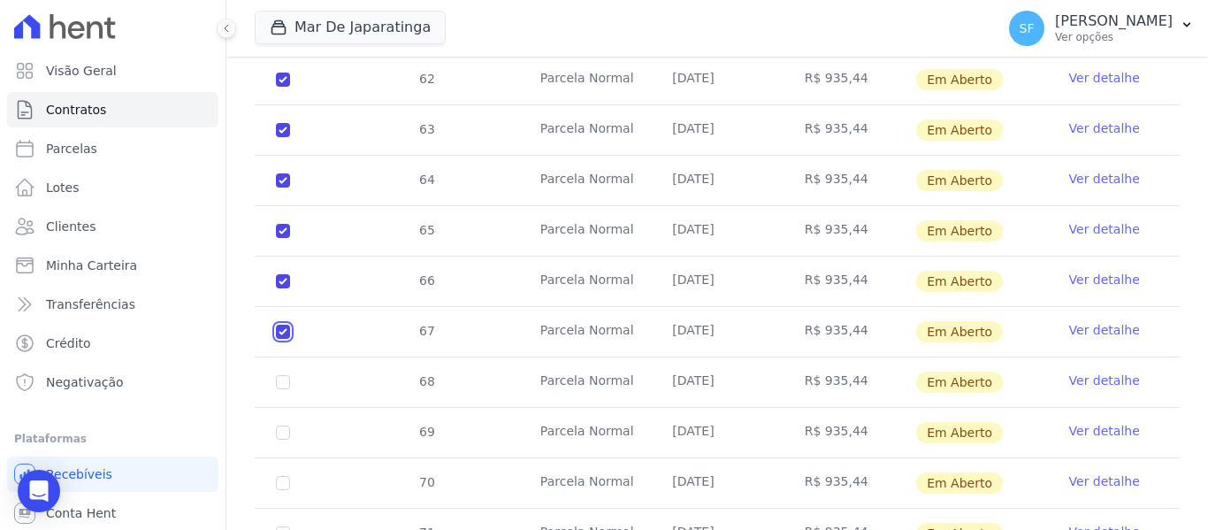
scroll to position [1294, 0]
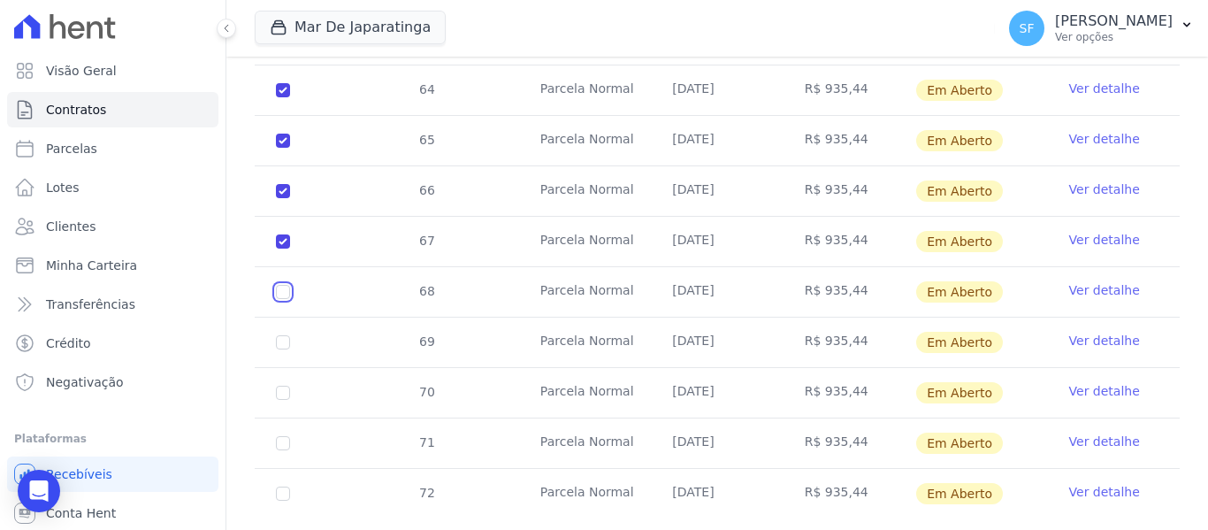
click at [286, 285] on input "checkbox" at bounding box center [283, 292] width 14 height 14
click at [280, 335] on input "checkbox" at bounding box center [283, 342] width 14 height 14
click at [277, 385] on input "checkbox" at bounding box center [283, 392] width 14 height 14
click at [286, 436] on input "checkbox" at bounding box center [283, 443] width 14 height 14
click at [280, 486] on input "checkbox" at bounding box center [283, 493] width 14 height 14
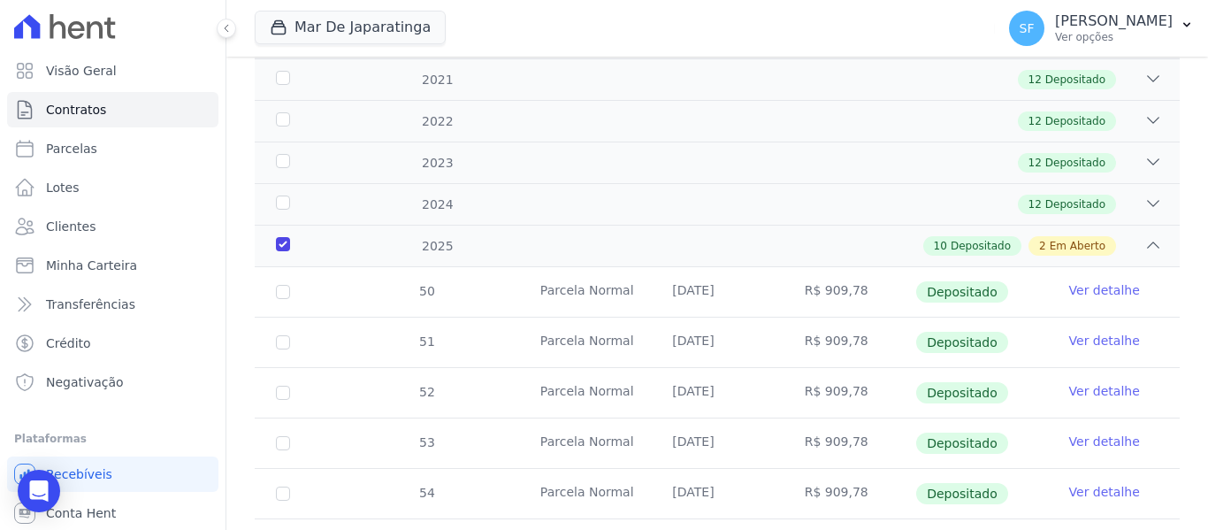
scroll to position [0, 0]
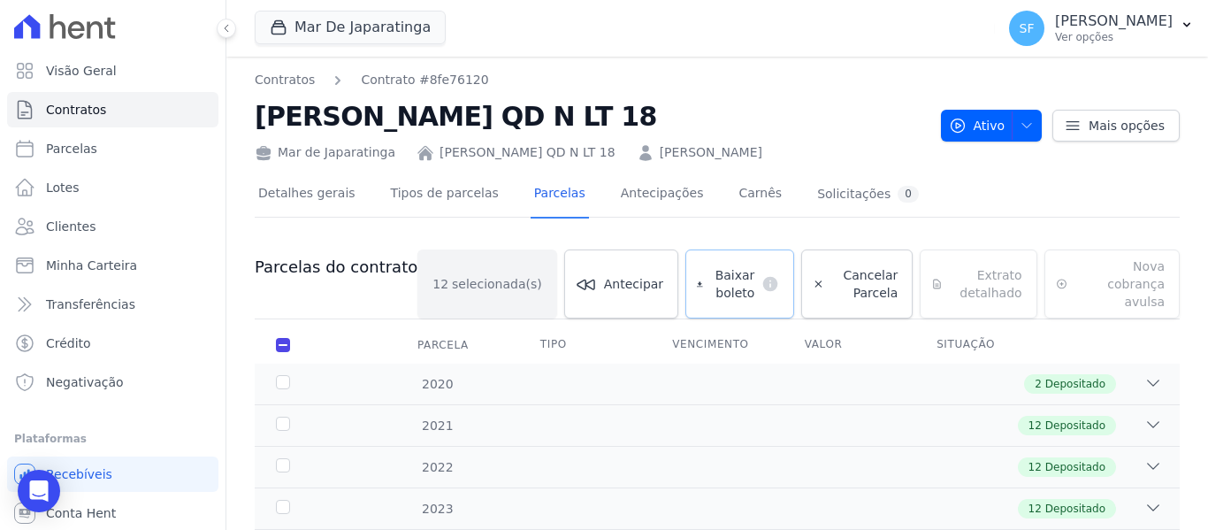
click at [710, 285] on span "Baixar boleto" at bounding box center [732, 283] width 45 height 35
click at [109, 229] on link "Clientes" at bounding box center [112, 226] width 211 height 35
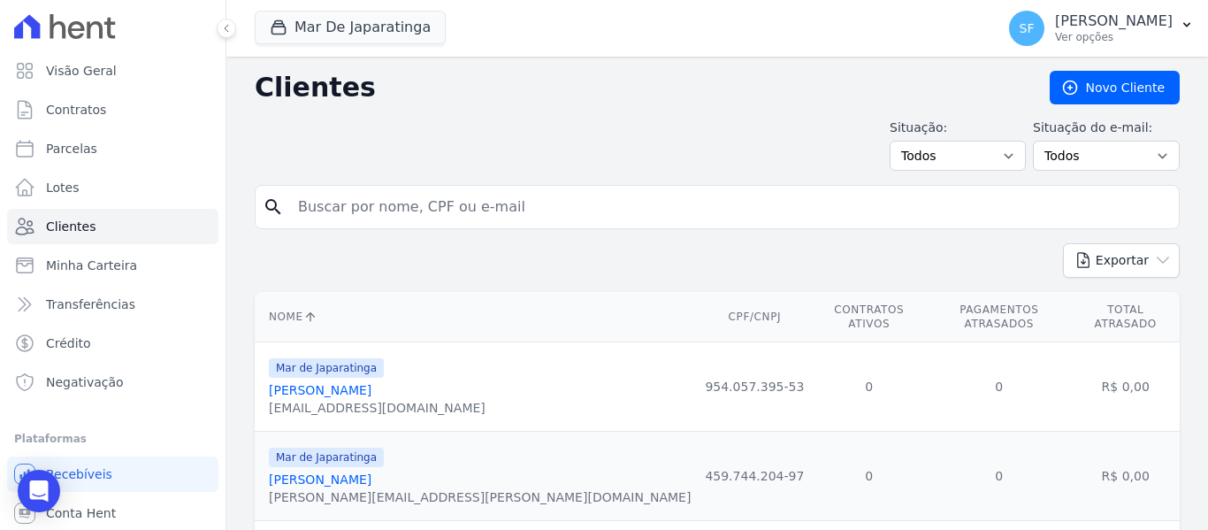
click at [401, 200] on input "search" at bounding box center [729, 206] width 884 height 35
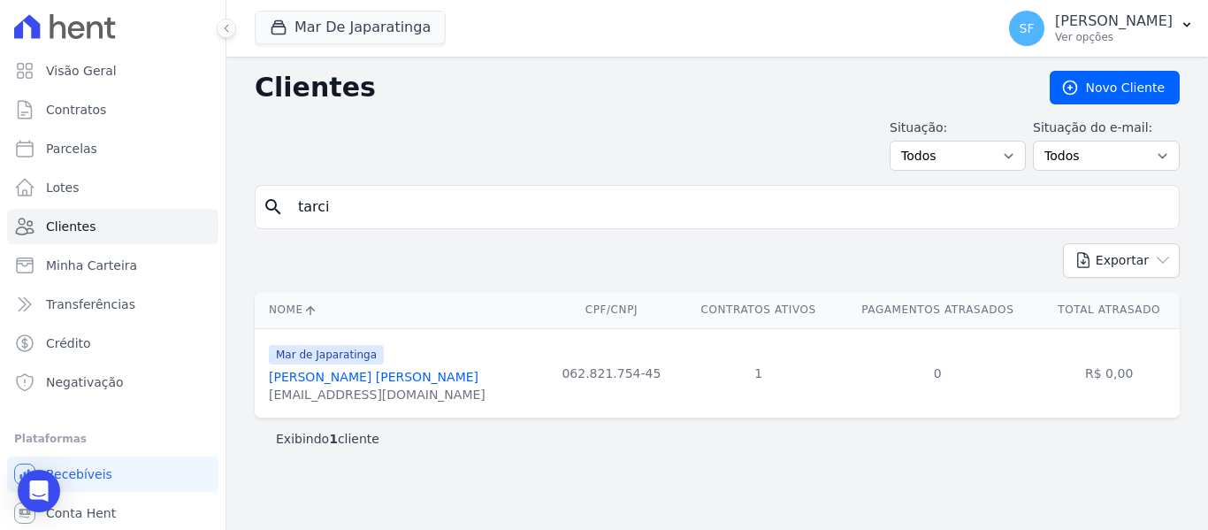
click at [308, 383] on link "Tarcisio Ranniel Da Silva" at bounding box center [374, 377] width 210 height 14
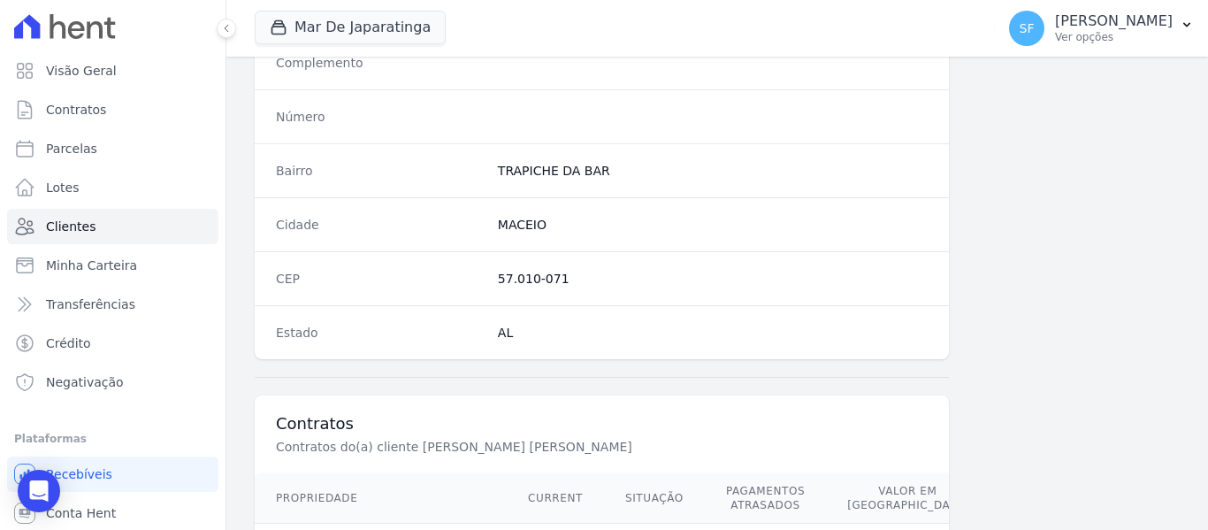
scroll to position [1139, 0]
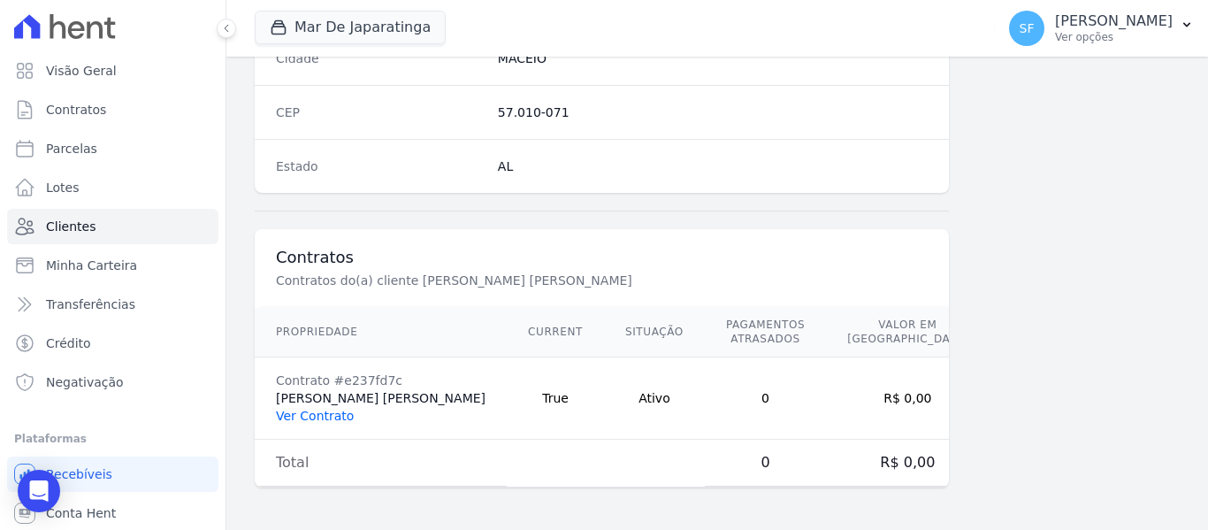
click at [313, 417] on link "Ver Contrato" at bounding box center [315, 415] width 78 height 14
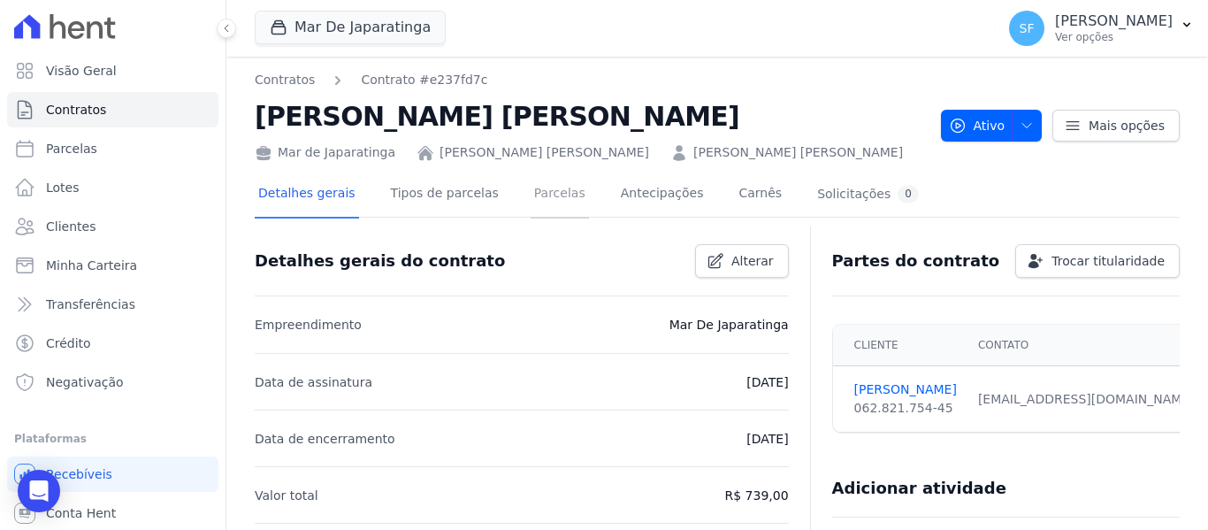
click at [543, 200] on link "Parcelas" at bounding box center [559, 195] width 58 height 47
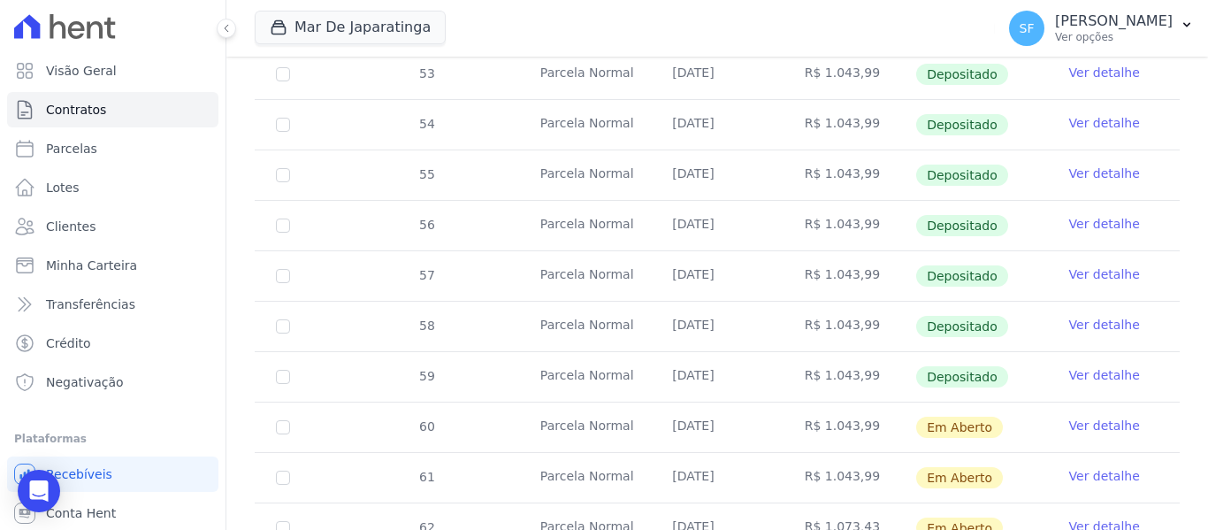
scroll to position [750, 0]
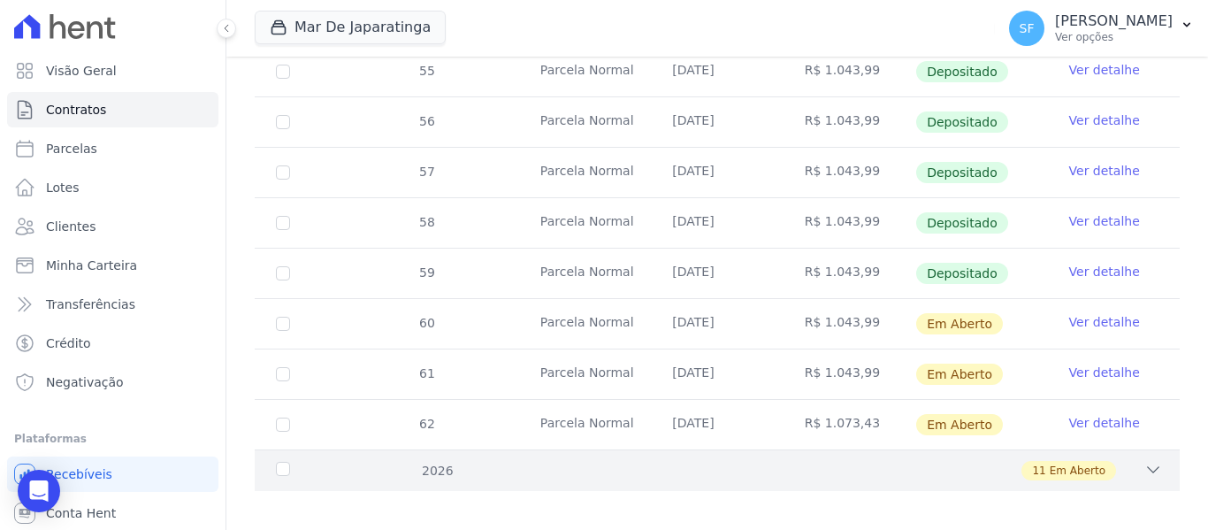
click at [427, 461] on div "11 Em Aberto" at bounding box center [761, 470] width 799 height 19
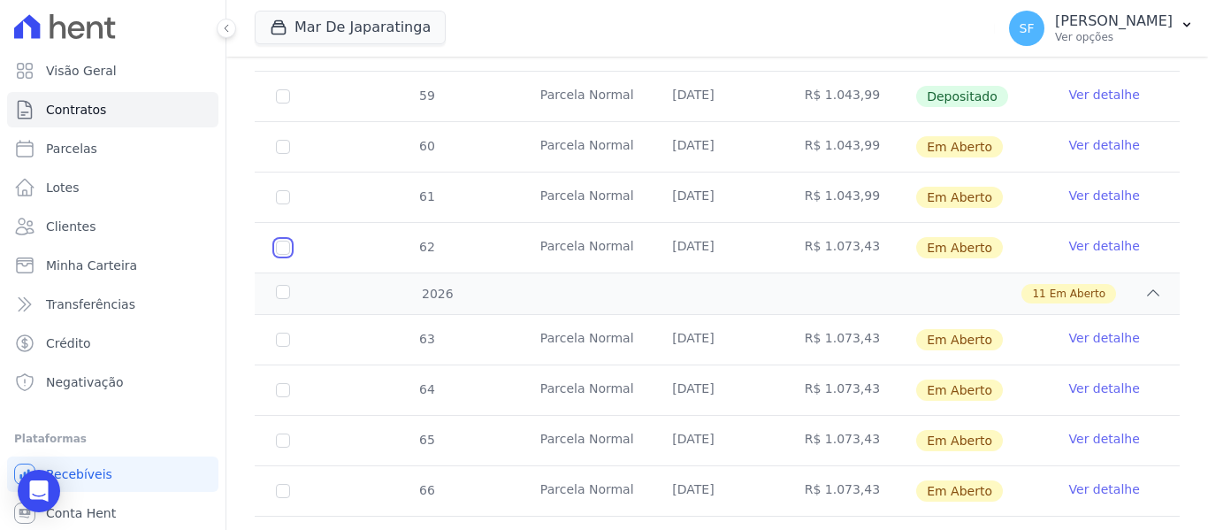
click at [289, 240] on input "checkbox" at bounding box center [283, 247] width 14 height 14
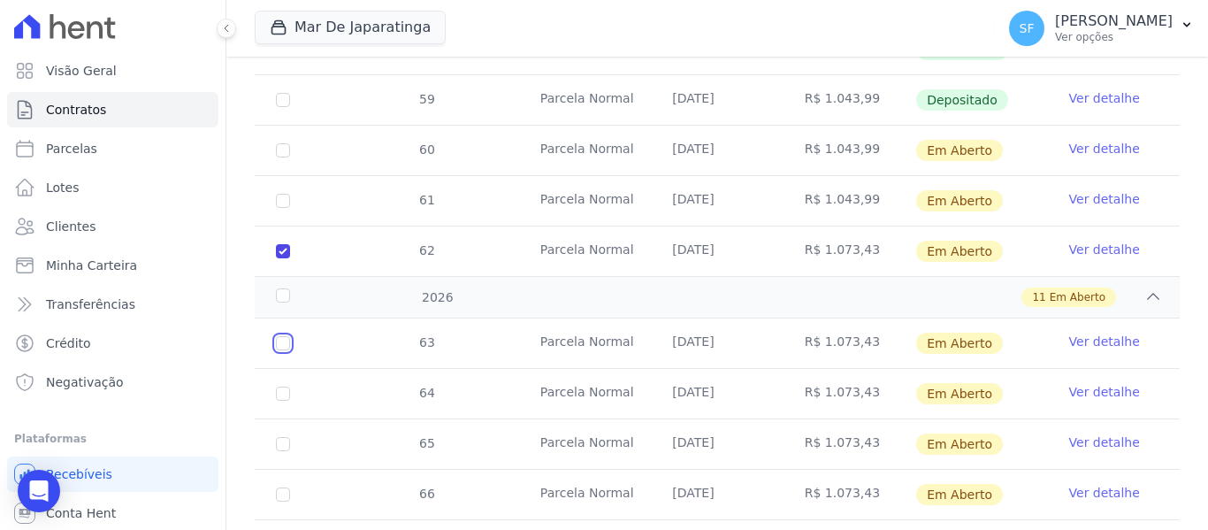
drag, startPoint x: 279, startPoint y: 322, endPoint x: 288, endPoint y: 338, distance: 18.2
click at [278, 336] on input "checkbox" at bounding box center [283, 343] width 14 height 14
click at [281, 386] on input "checkbox" at bounding box center [283, 393] width 14 height 14
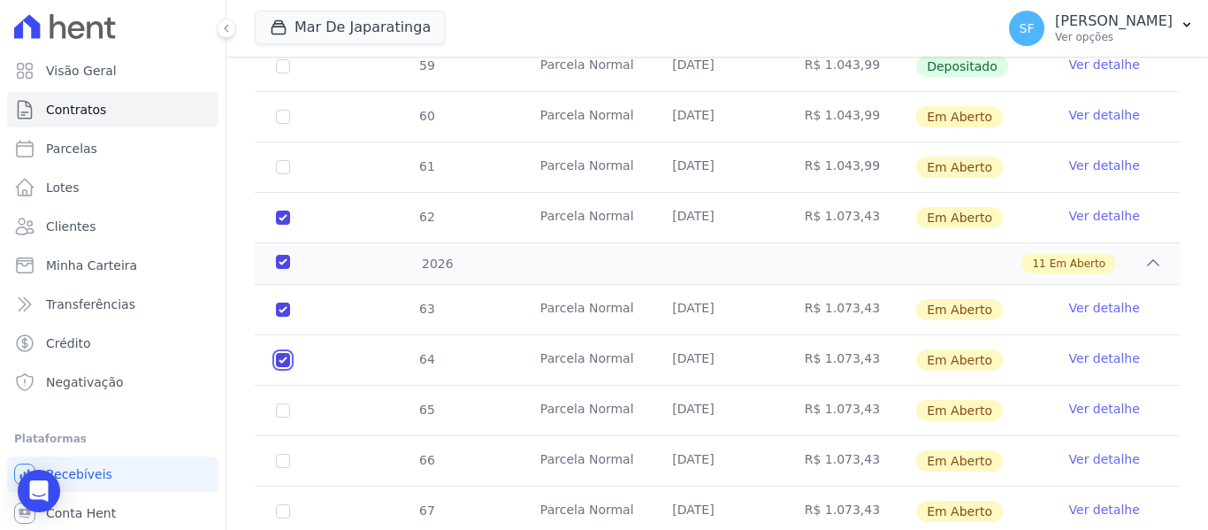
scroll to position [1029, 0]
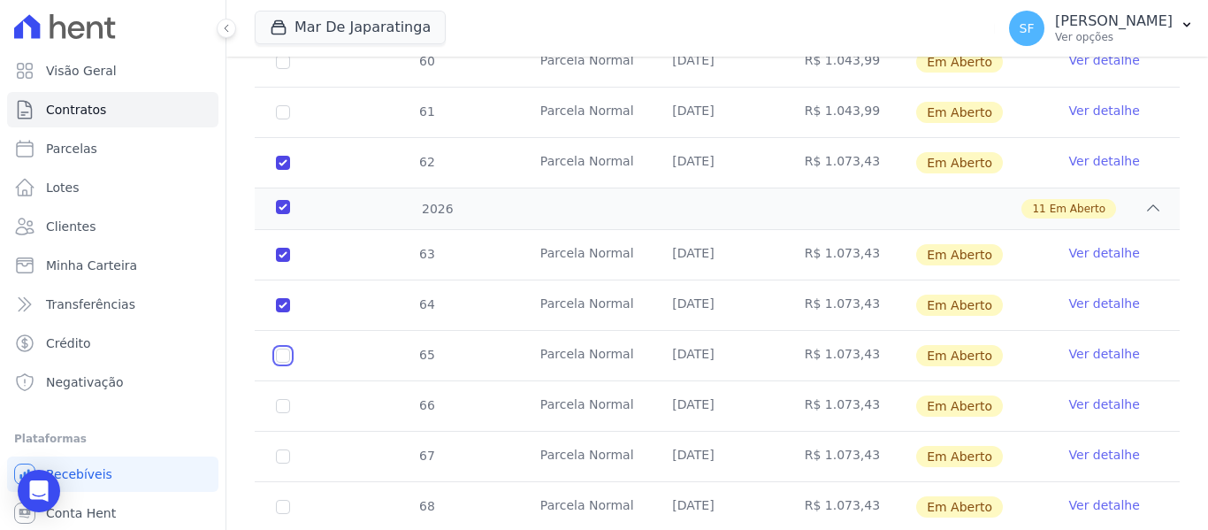
click at [284, 348] on input "checkbox" at bounding box center [283, 355] width 14 height 14
click at [284, 399] on input "checkbox" at bounding box center [283, 406] width 14 height 14
click at [281, 449] on input "checkbox" at bounding box center [283, 456] width 14 height 14
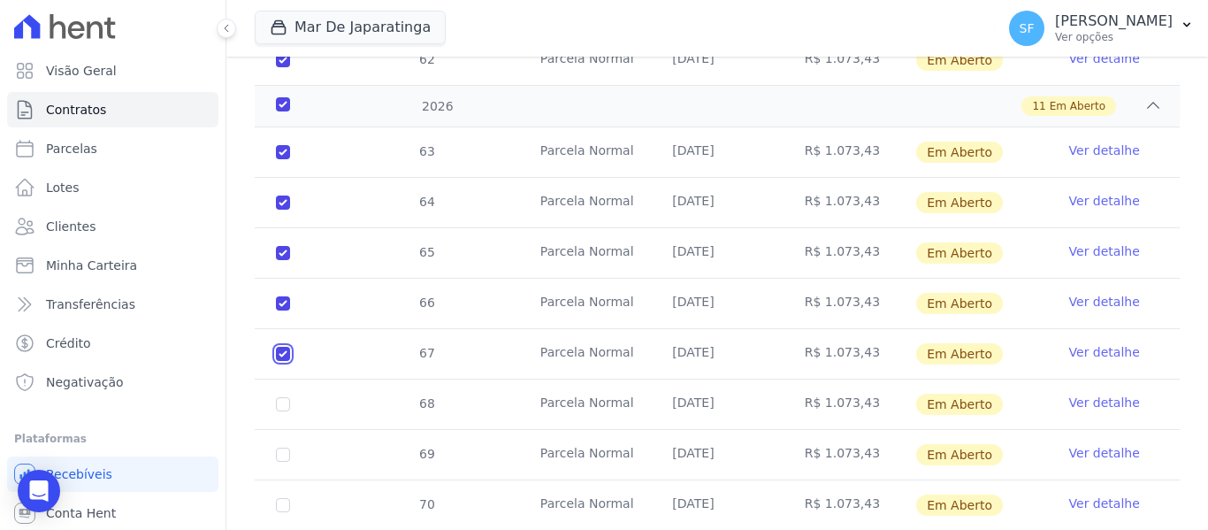
scroll to position [1206, 0]
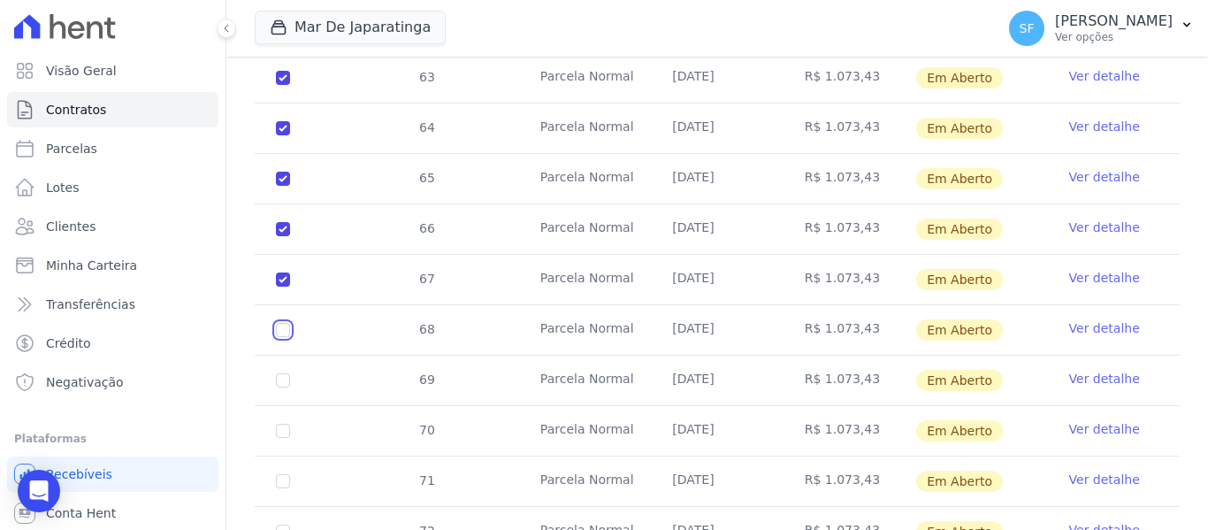
click at [286, 323] on input "checkbox" at bounding box center [283, 330] width 14 height 14
click at [283, 373] on input "checkbox" at bounding box center [283, 380] width 14 height 14
click at [283, 423] on input "checkbox" at bounding box center [283, 430] width 14 height 14
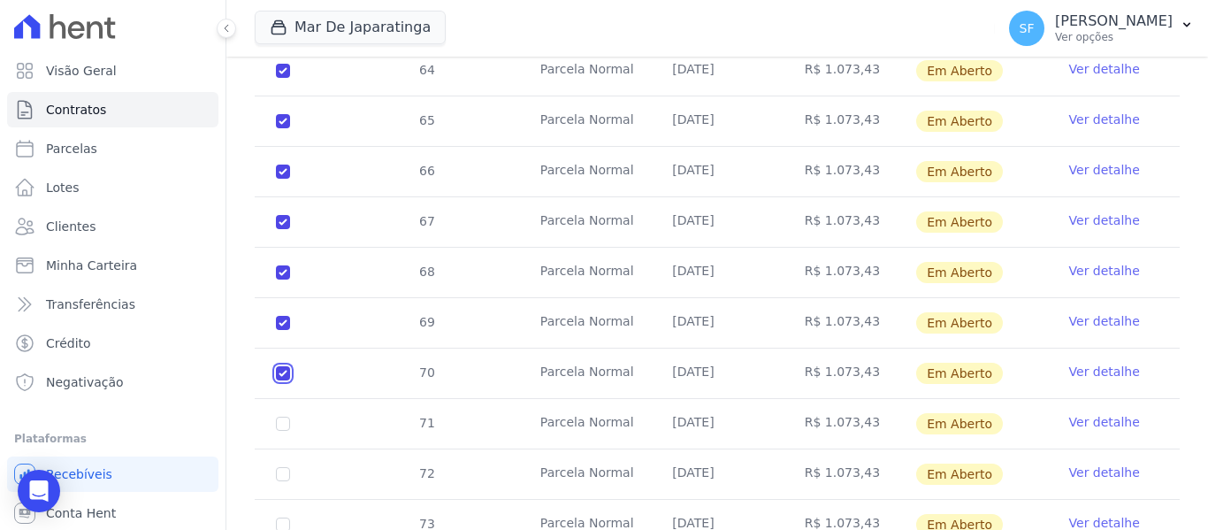
scroll to position [1294, 0]
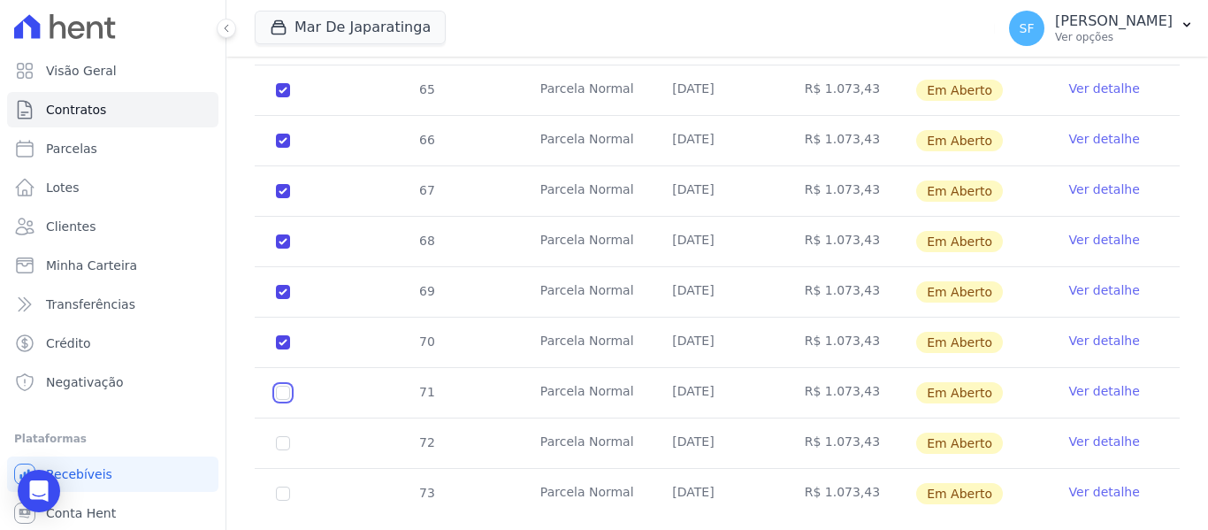
click at [283, 385] on input "checkbox" at bounding box center [283, 392] width 14 height 14
click at [286, 436] on input "checkbox" at bounding box center [283, 443] width 14 height 14
click at [276, 486] on input "checkbox" at bounding box center [283, 493] width 14 height 14
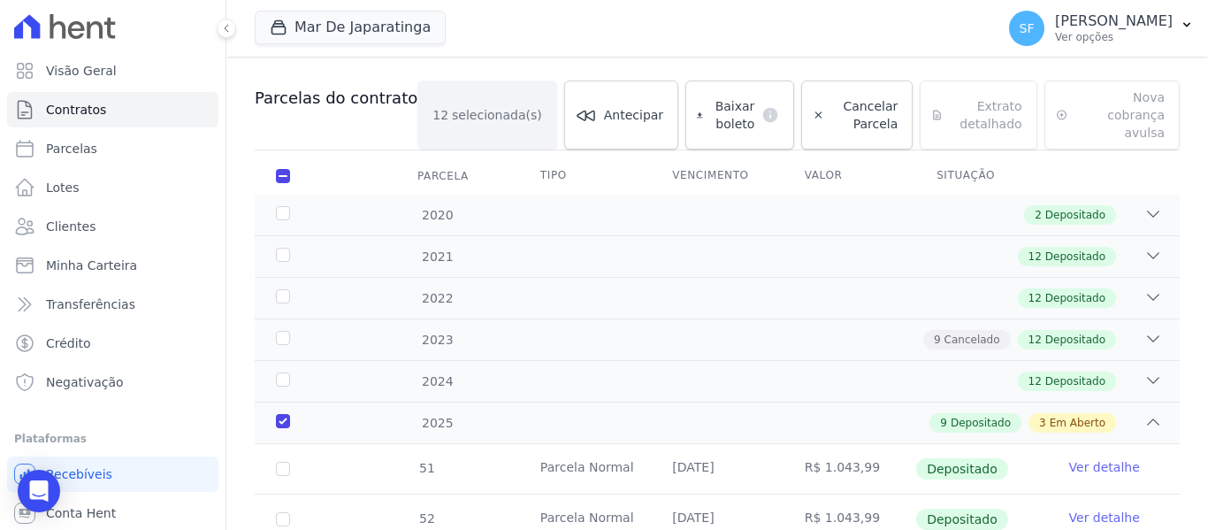
scroll to position [0, 0]
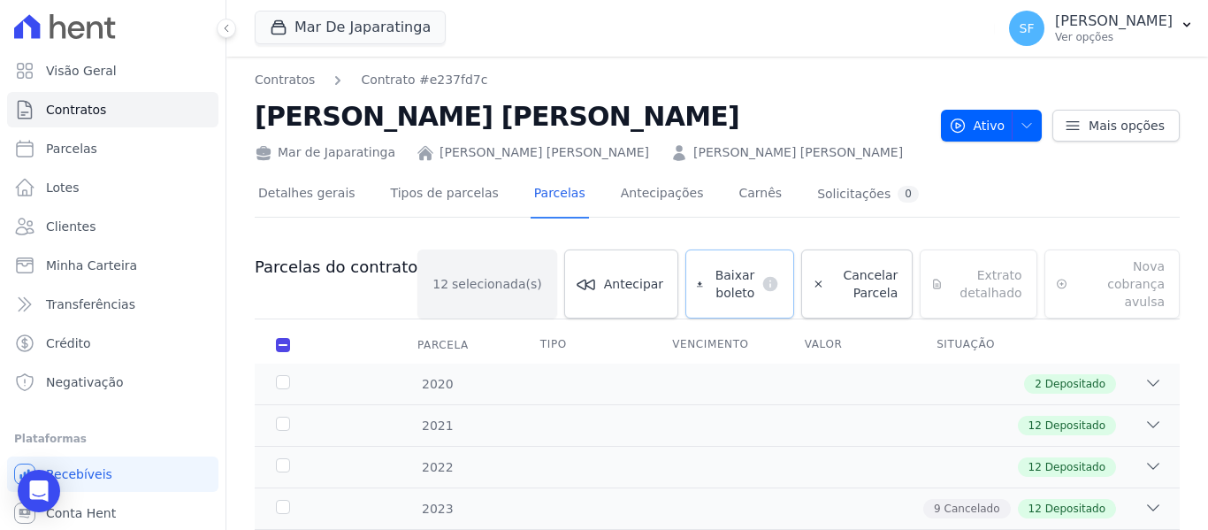
click at [710, 285] on span "Baixar boleto" at bounding box center [732, 283] width 45 height 35
click at [96, 218] on link "Clientes" at bounding box center [112, 226] width 211 height 35
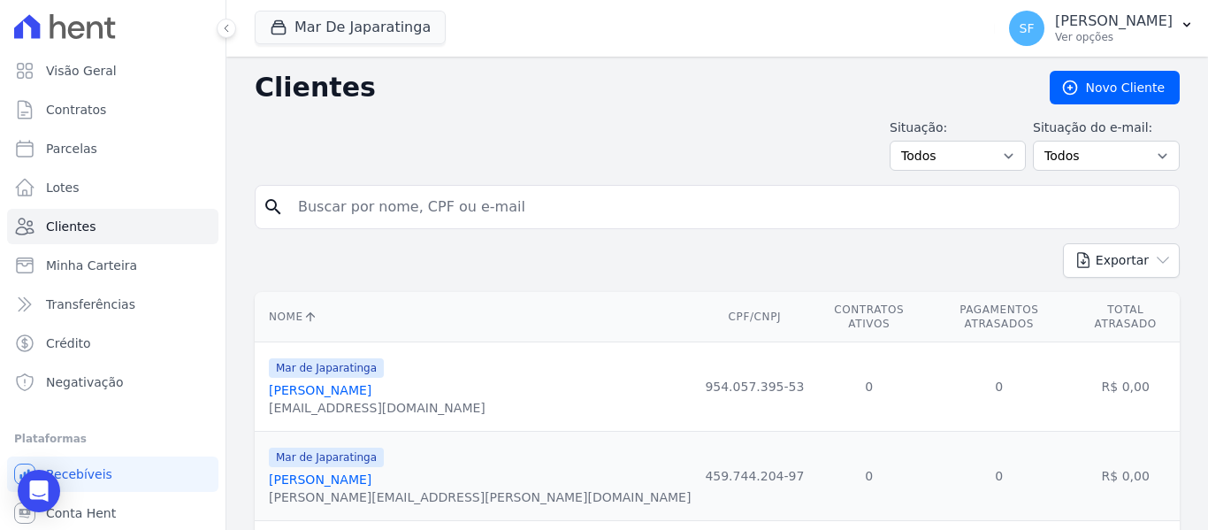
drag, startPoint x: 486, startPoint y: 227, endPoint x: 476, endPoint y: 208, distance: 22.2
click at [476, 208] on input "search" at bounding box center [729, 206] width 884 height 35
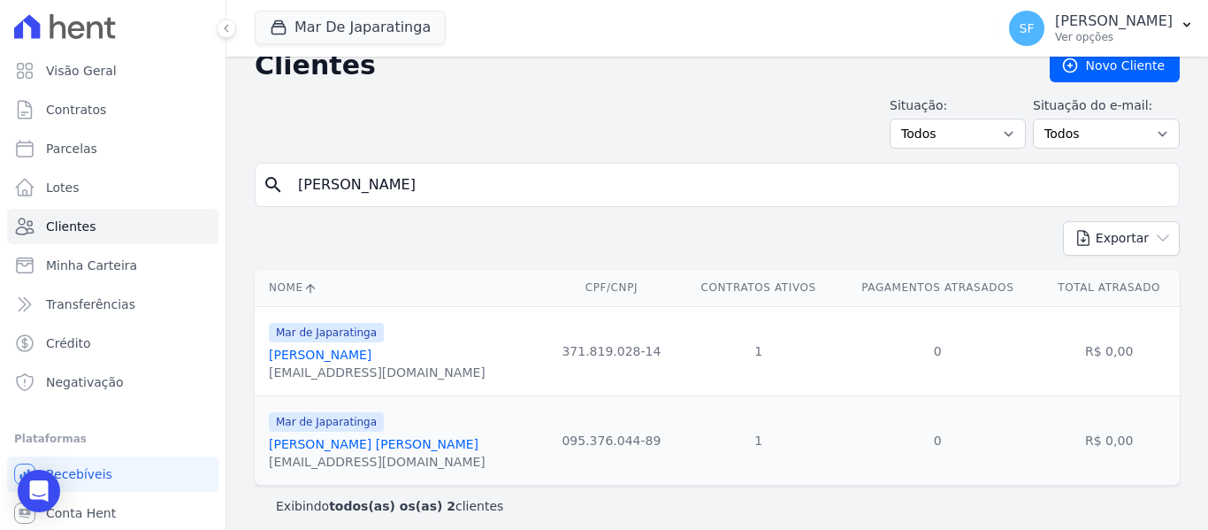
scroll to position [33, 0]
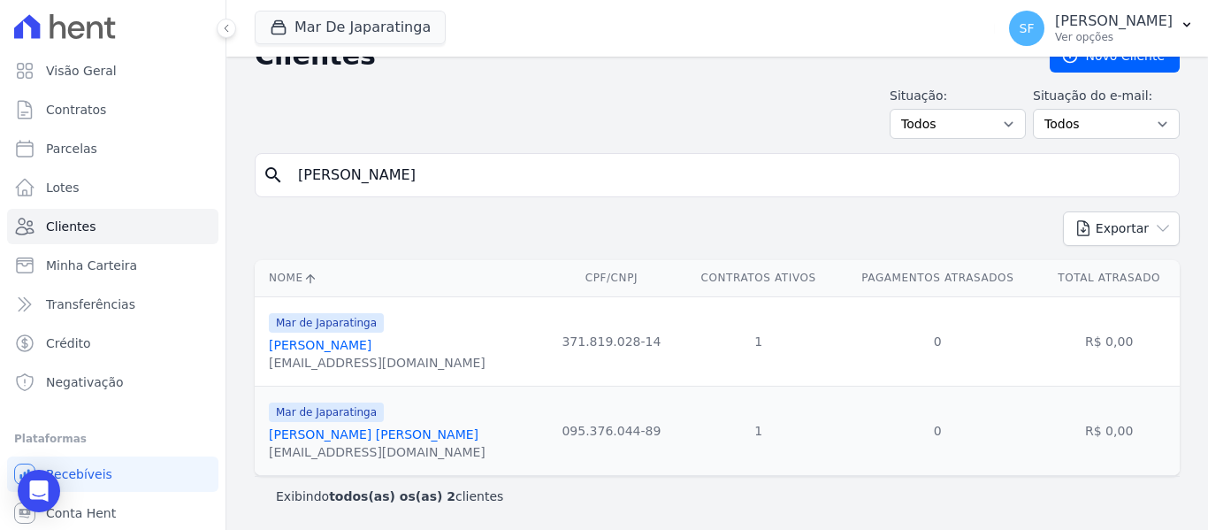
click at [360, 348] on link "Luan Rodrigues Cau" at bounding box center [320, 345] width 103 height 14
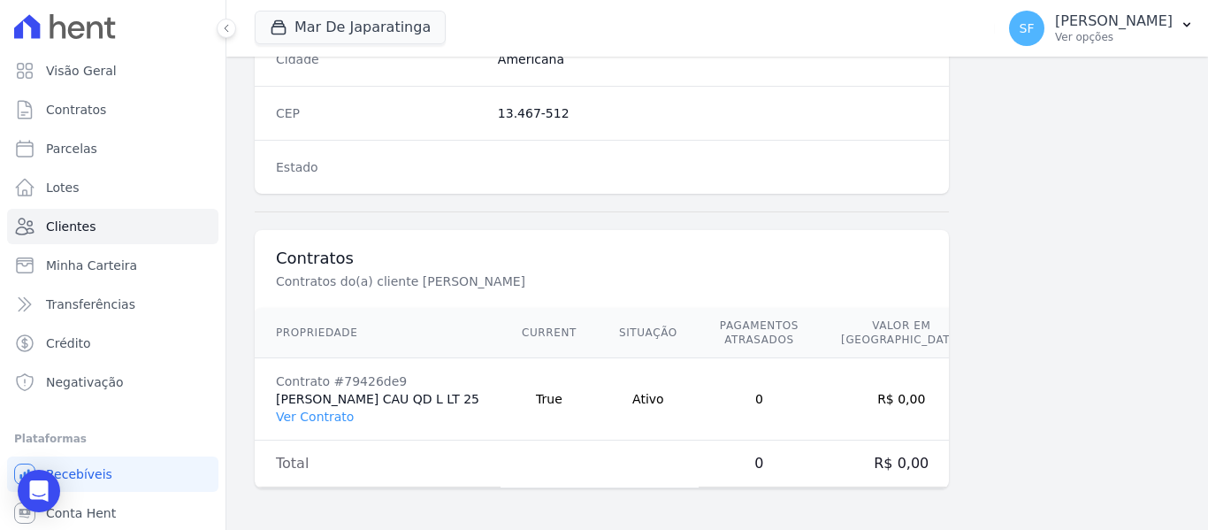
scroll to position [1139, 0]
click at [322, 416] on link "Ver Contrato" at bounding box center [315, 415] width 78 height 14
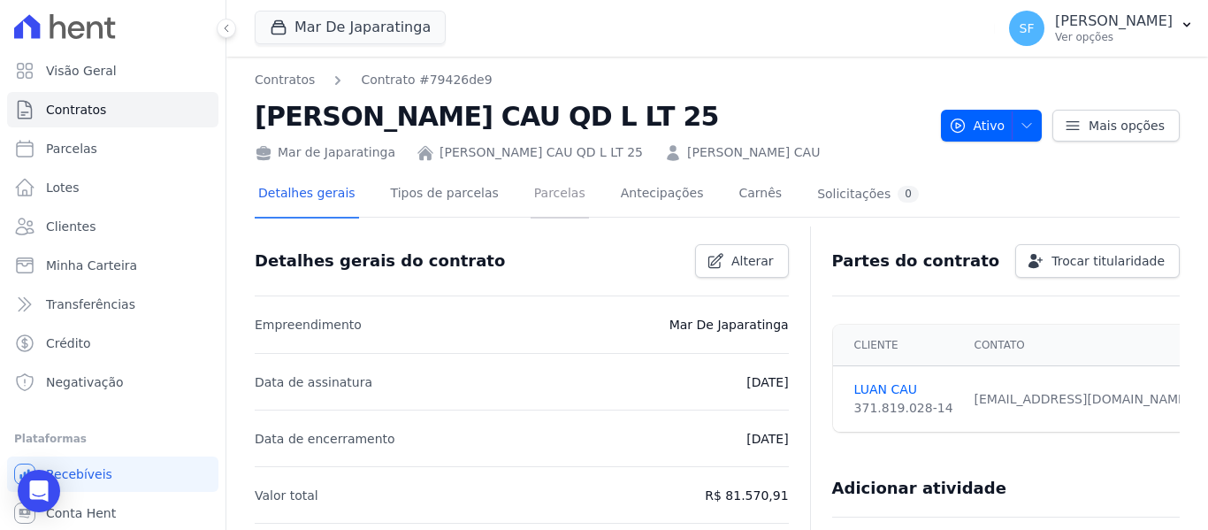
click at [534, 199] on link "Parcelas" at bounding box center [559, 195] width 58 height 47
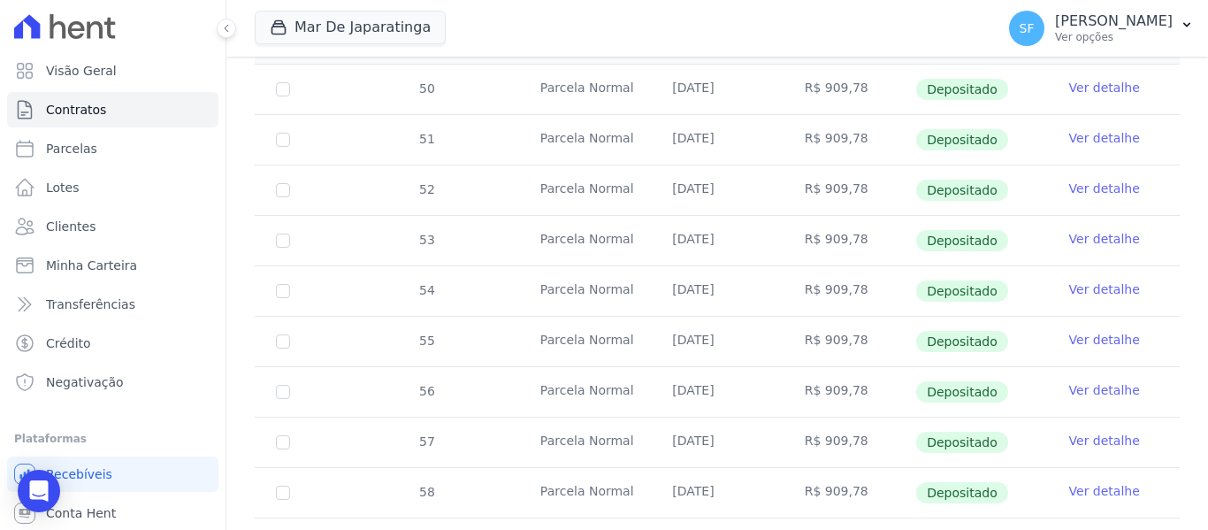
scroll to position [750, 0]
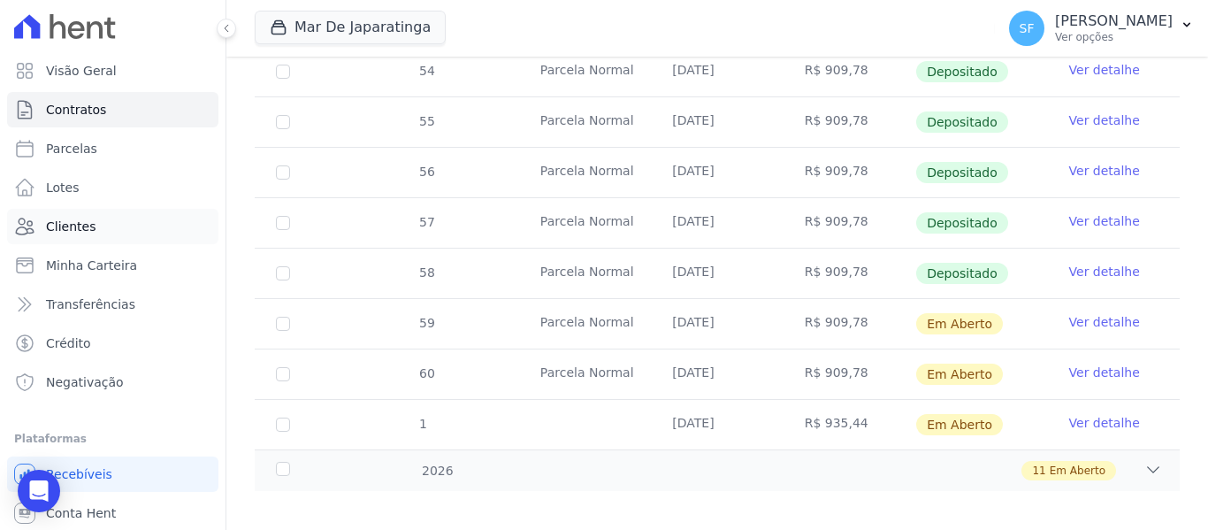
click at [57, 234] on span "Clientes" at bounding box center [71, 226] width 50 height 18
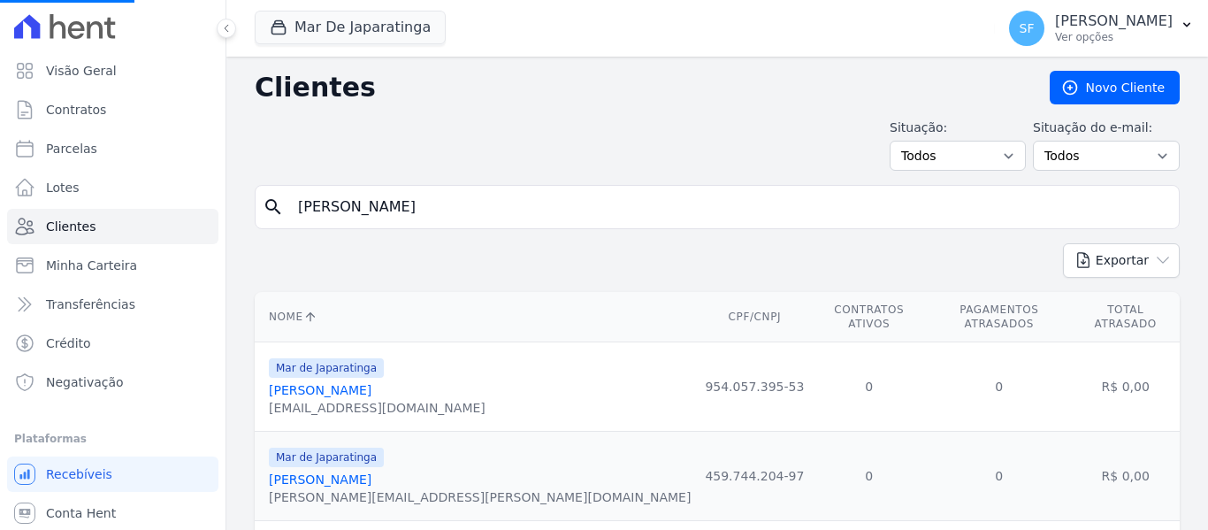
click at [473, 206] on input "luan" at bounding box center [729, 206] width 884 height 35
click at [493, 217] on input "search" at bounding box center [729, 206] width 884 height 35
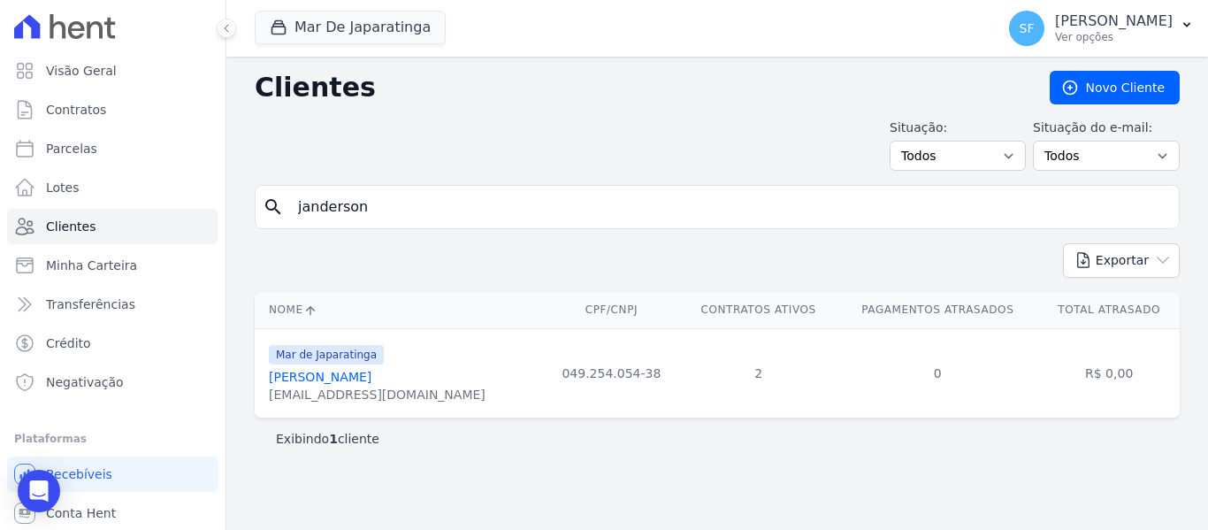
click at [371, 376] on link "Janderson Da Silva Marques" at bounding box center [320, 377] width 103 height 14
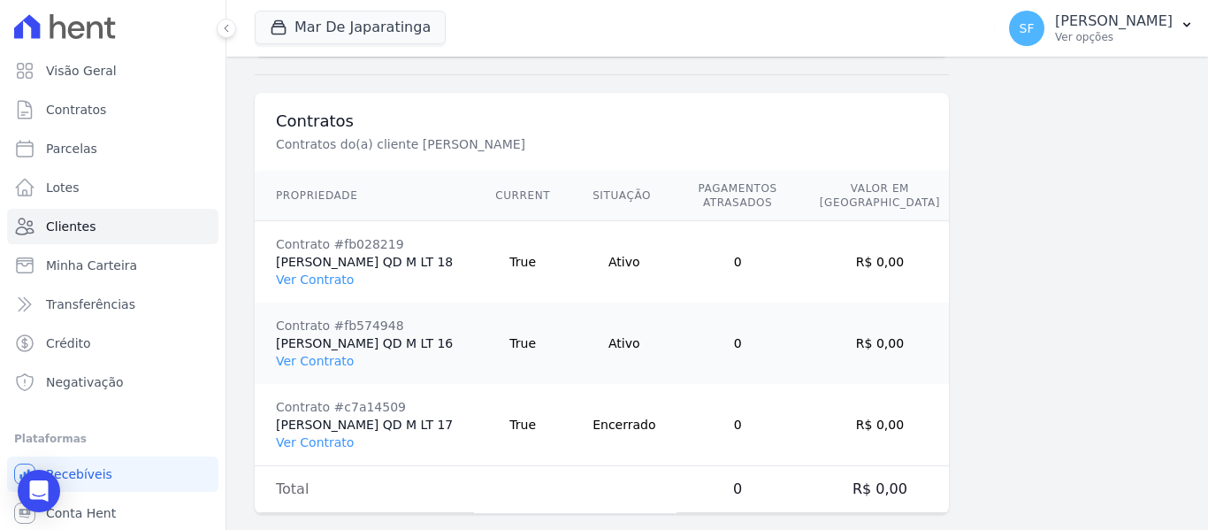
scroll to position [1315, 0]
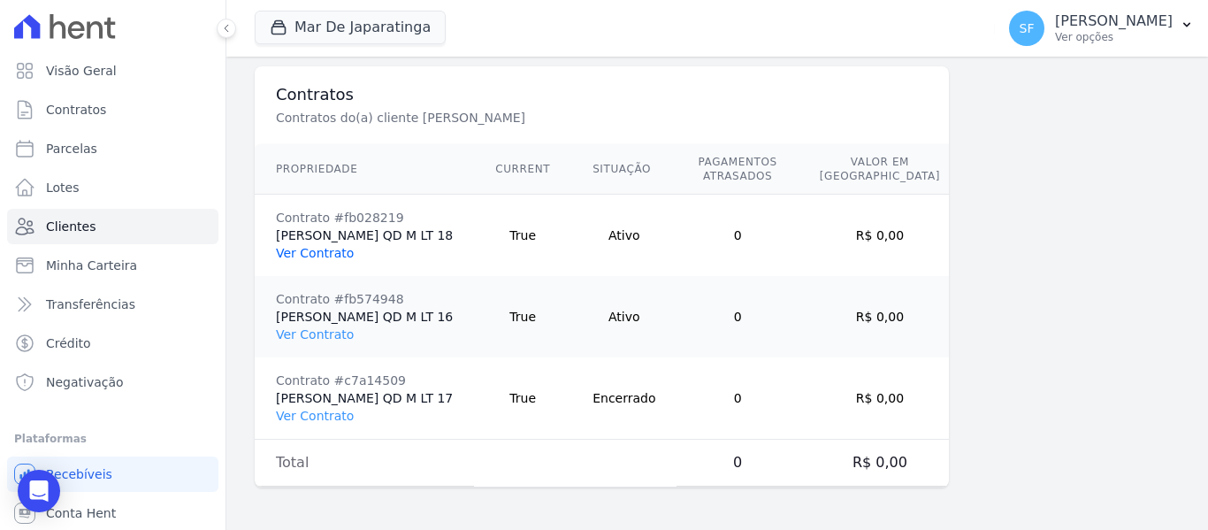
click at [330, 251] on link "Ver Contrato" at bounding box center [315, 253] width 78 height 14
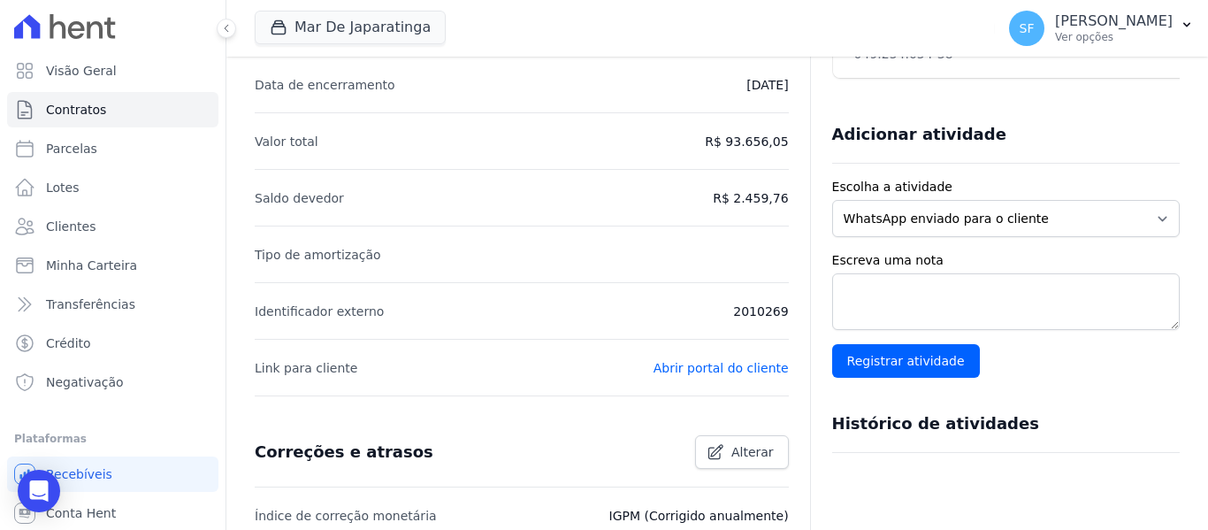
scroll to position [88, 0]
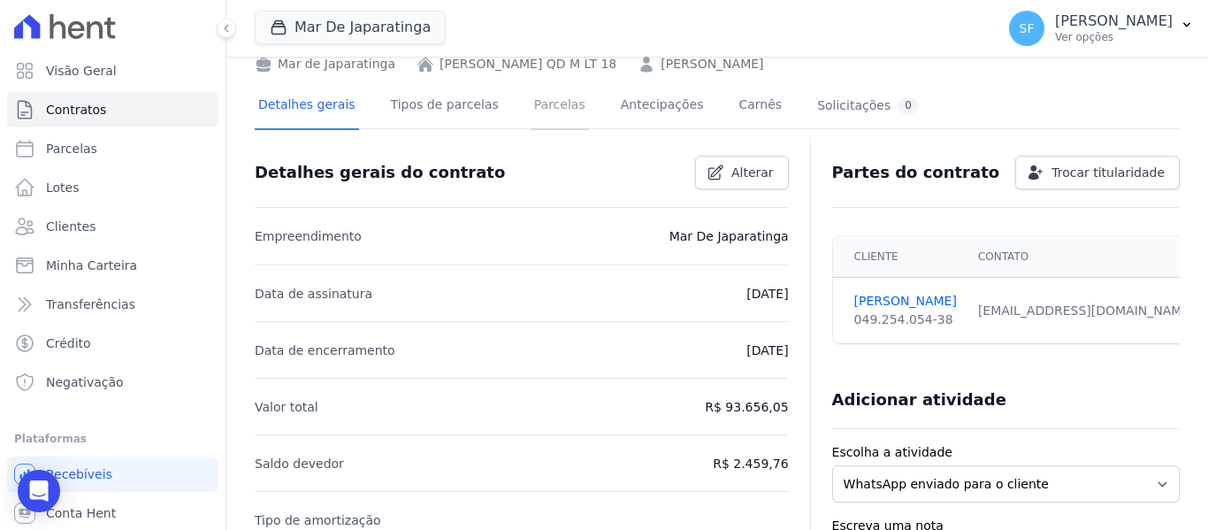
click at [550, 105] on link "Parcelas" at bounding box center [559, 106] width 58 height 47
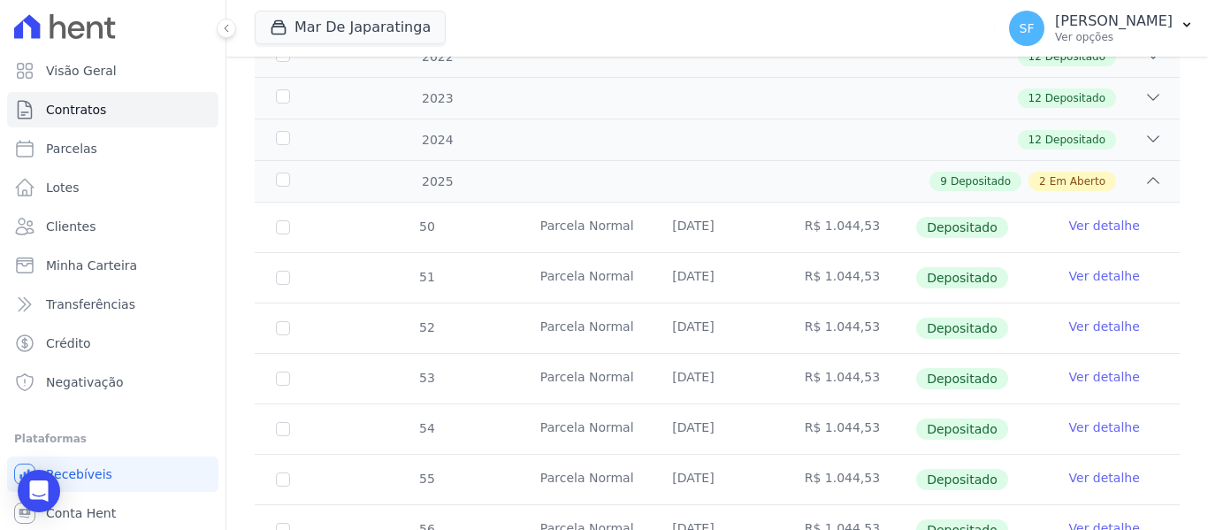
scroll to position [569, 0]
